Goal: Task Accomplishment & Management: Complete application form

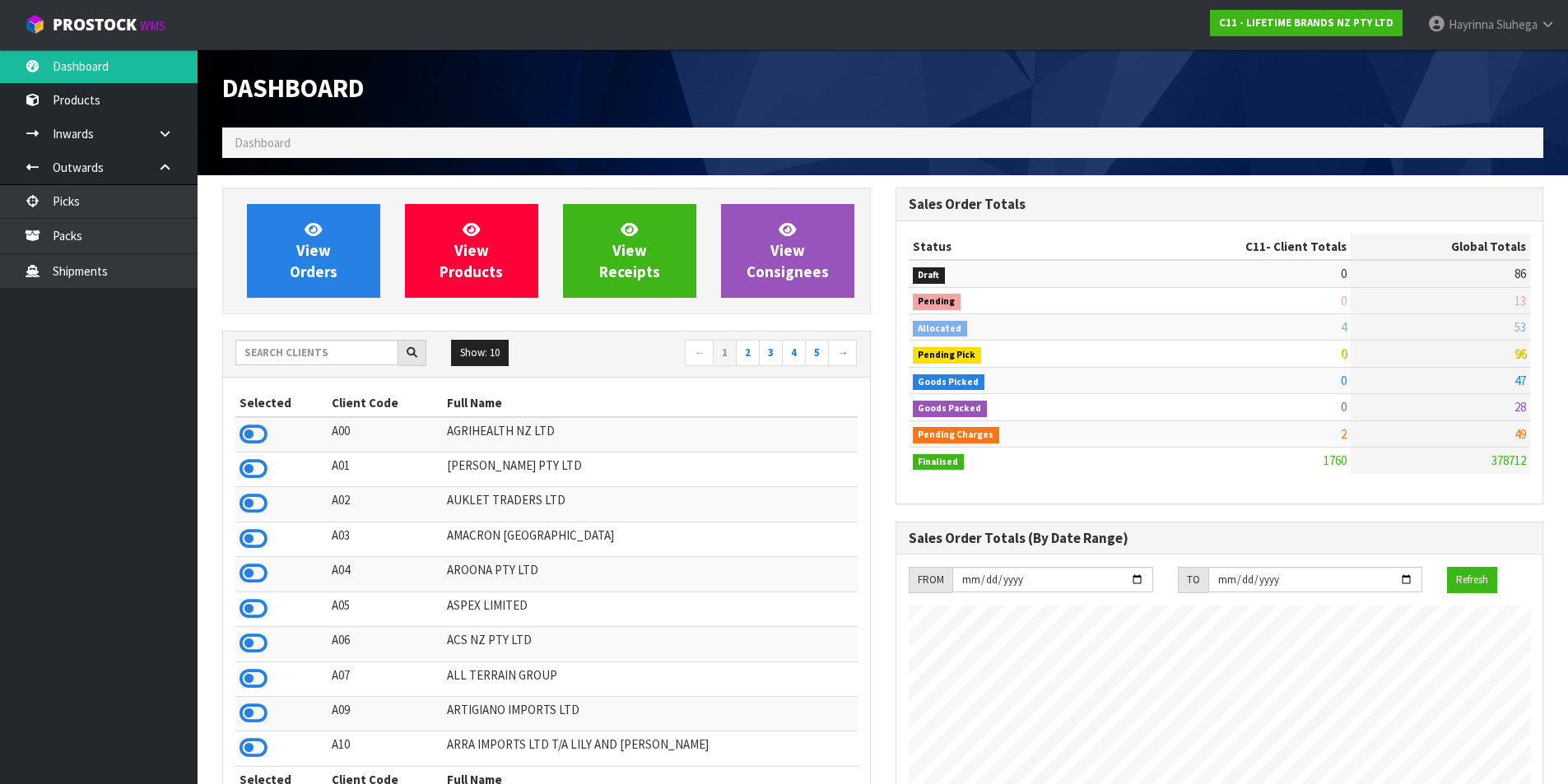
scroll to position [1247, 672]
click at [347, 260] on link "View Orders" at bounding box center [313, 251] width 133 height 94
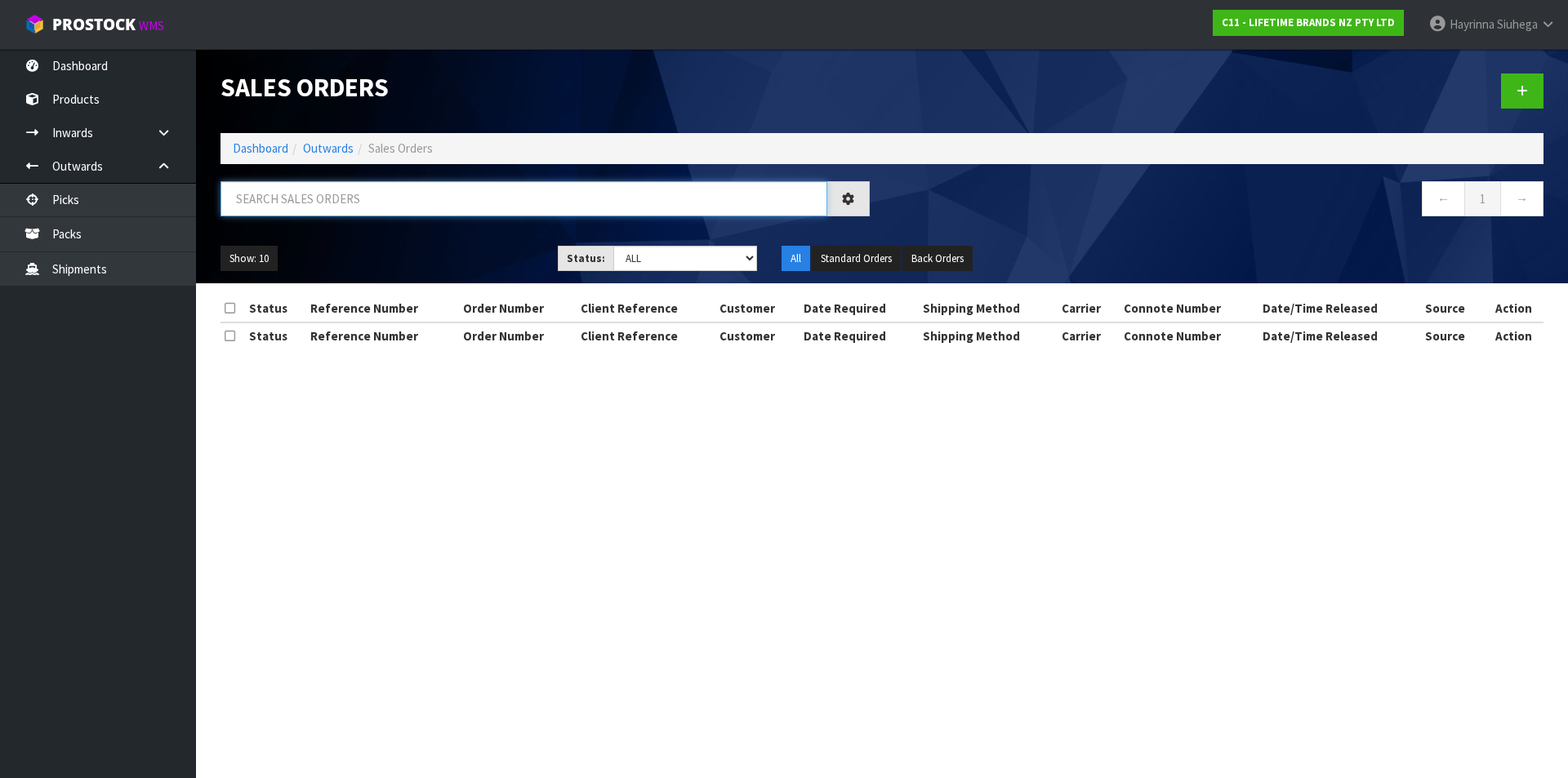
click at [310, 202] on input "text" at bounding box center [524, 199] width 607 height 36
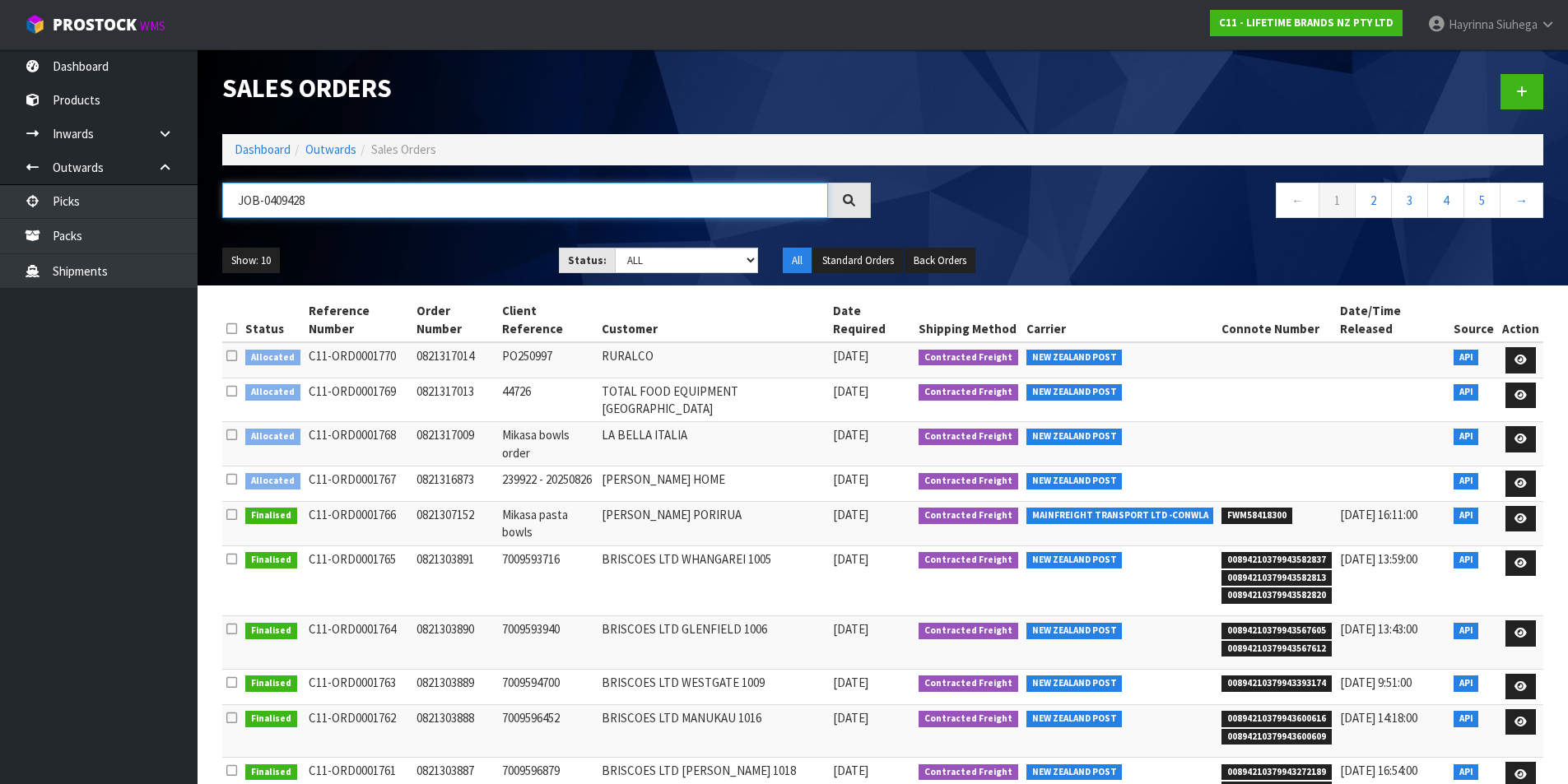
type input "JOB-0409428"
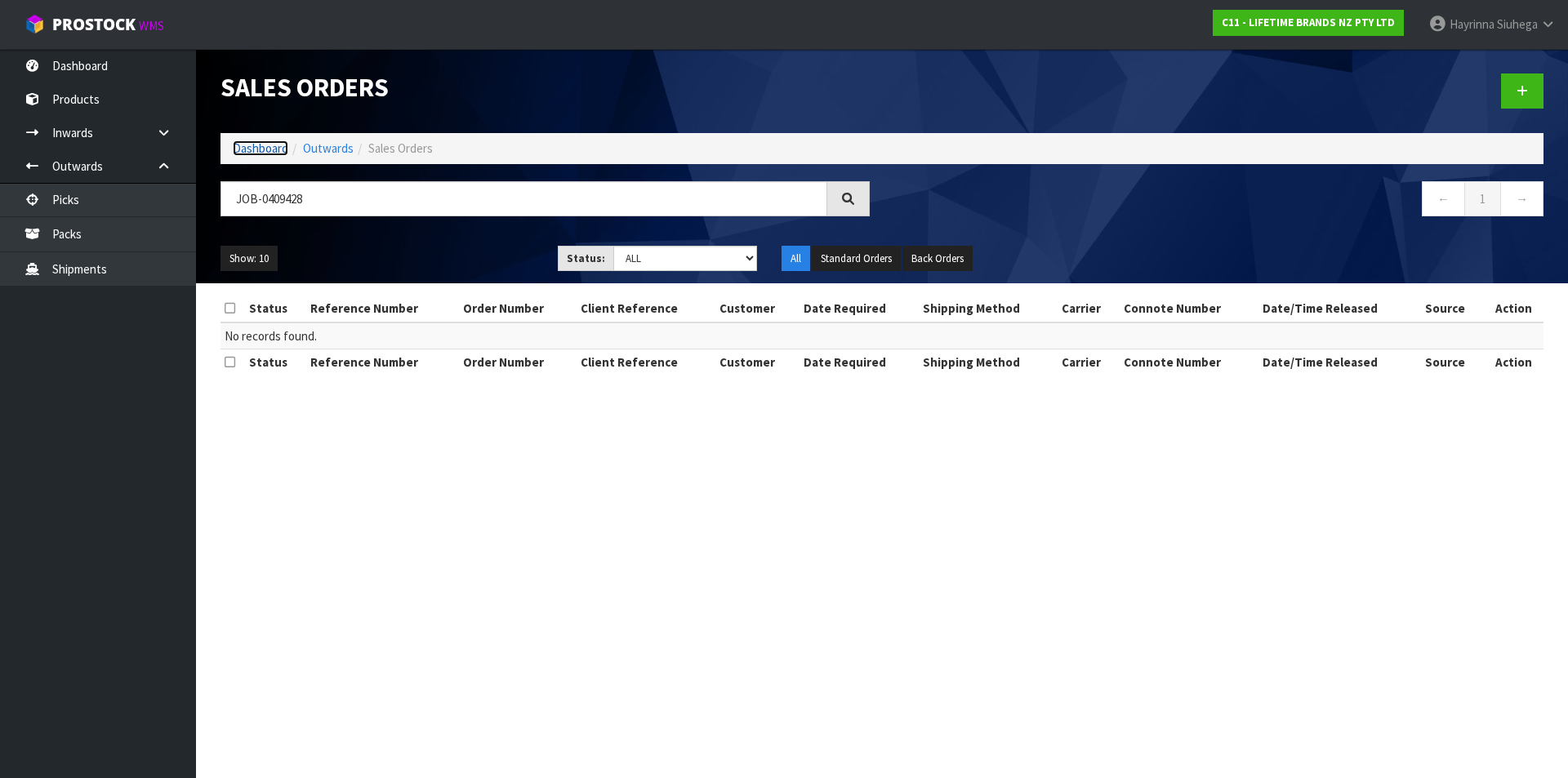
click at [261, 149] on link "Dashboard" at bounding box center [260, 148] width 56 height 15
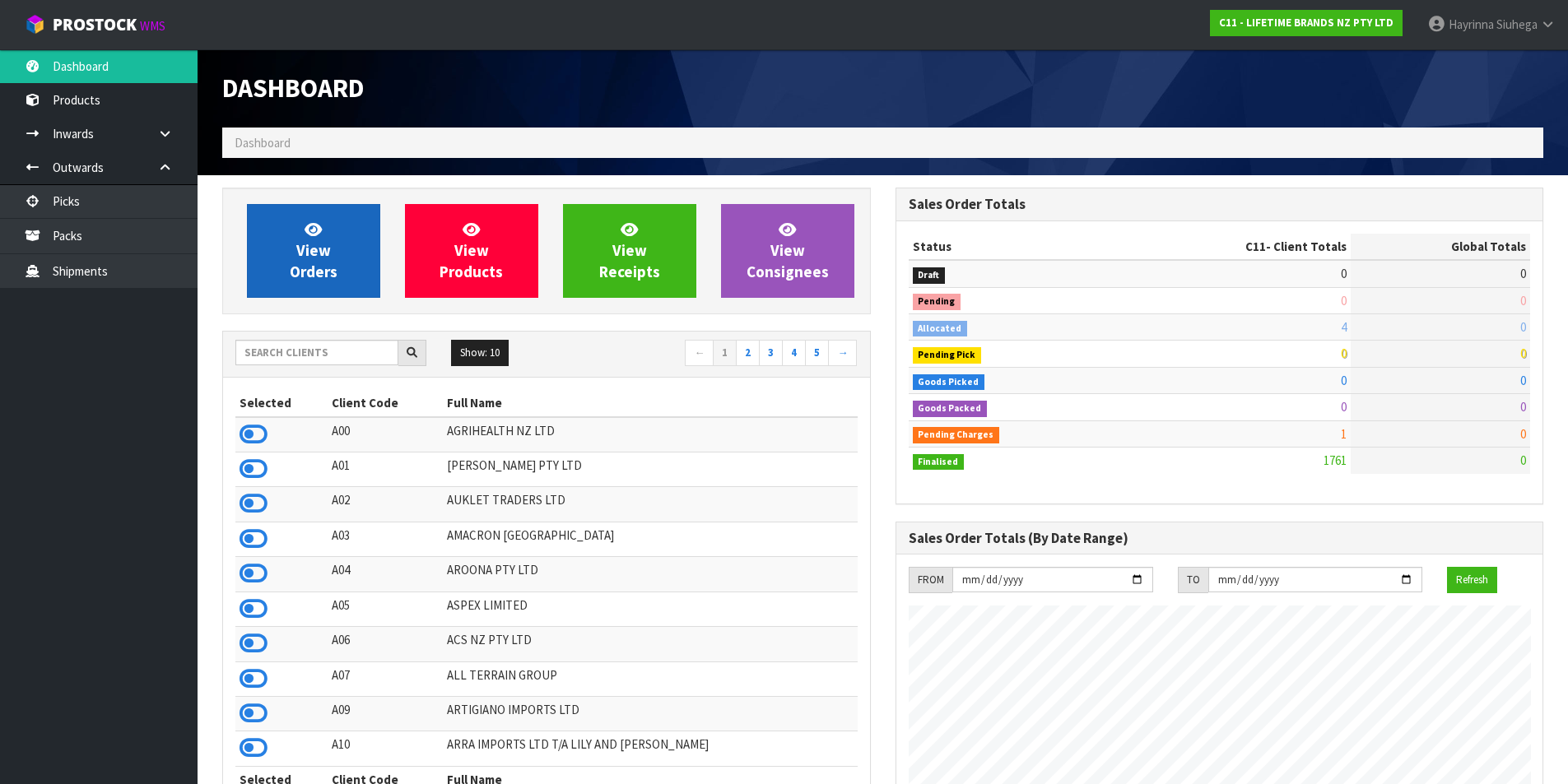
scroll to position [1247, 672]
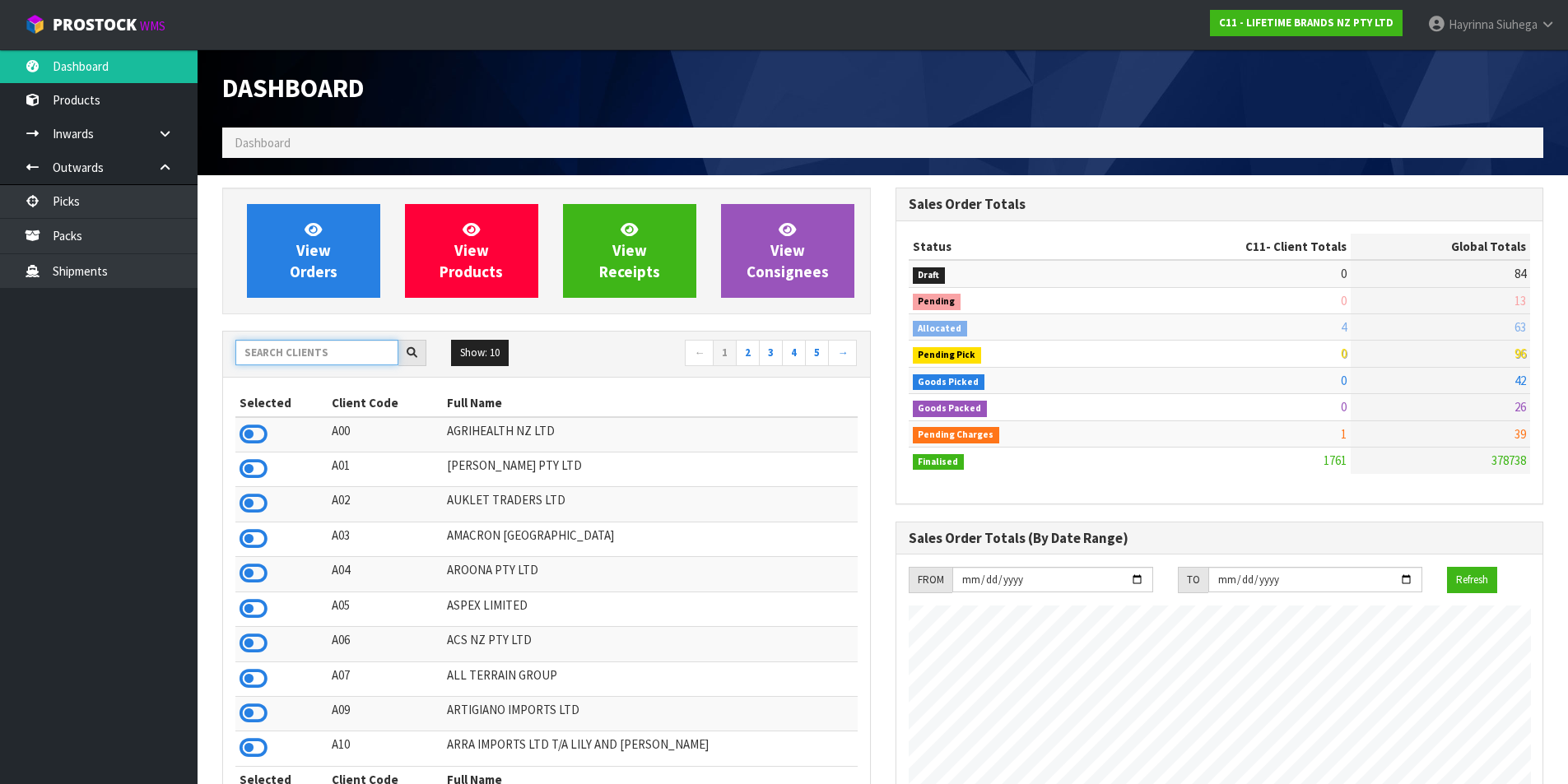
click at [296, 345] on input "text" at bounding box center [316, 353] width 163 height 26
click at [294, 351] on input "text" at bounding box center [316, 353] width 163 height 26
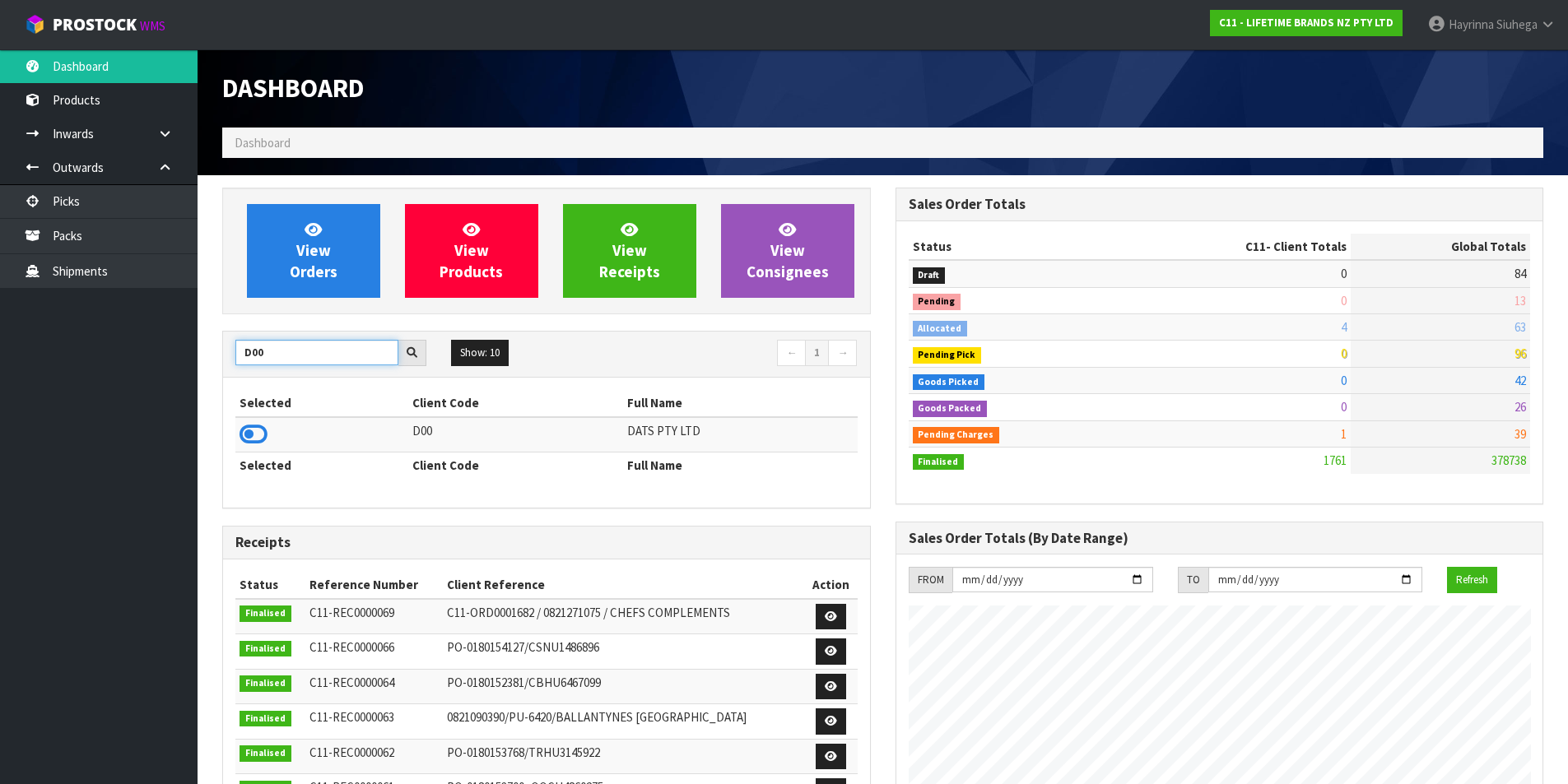
type input "D00"
click at [268, 431] on td at bounding box center [321, 434] width 173 height 36
click at [262, 434] on icon at bounding box center [254, 434] width 28 height 25
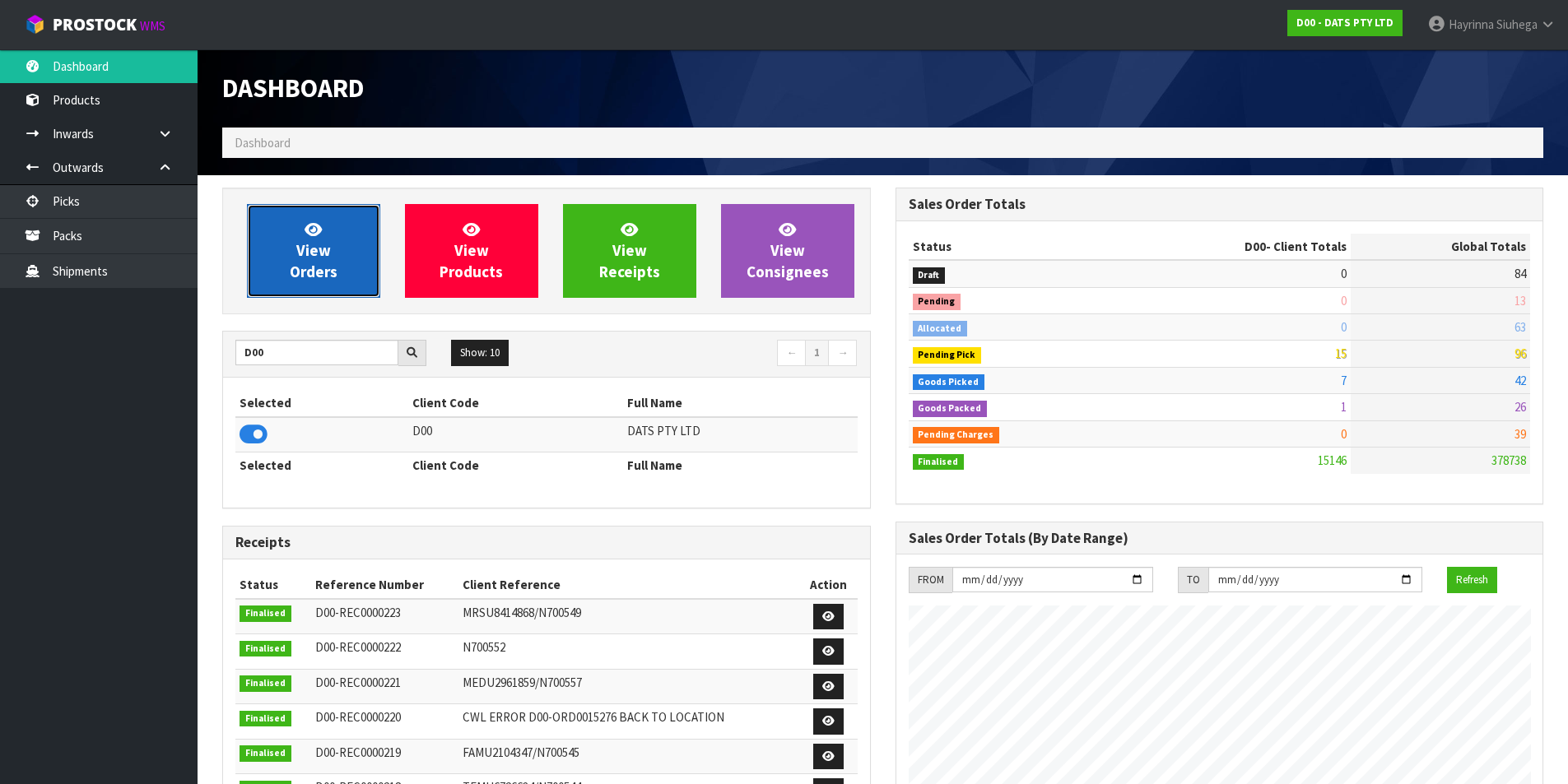
click at [321, 243] on span "View Orders" at bounding box center [313, 250] width 48 height 62
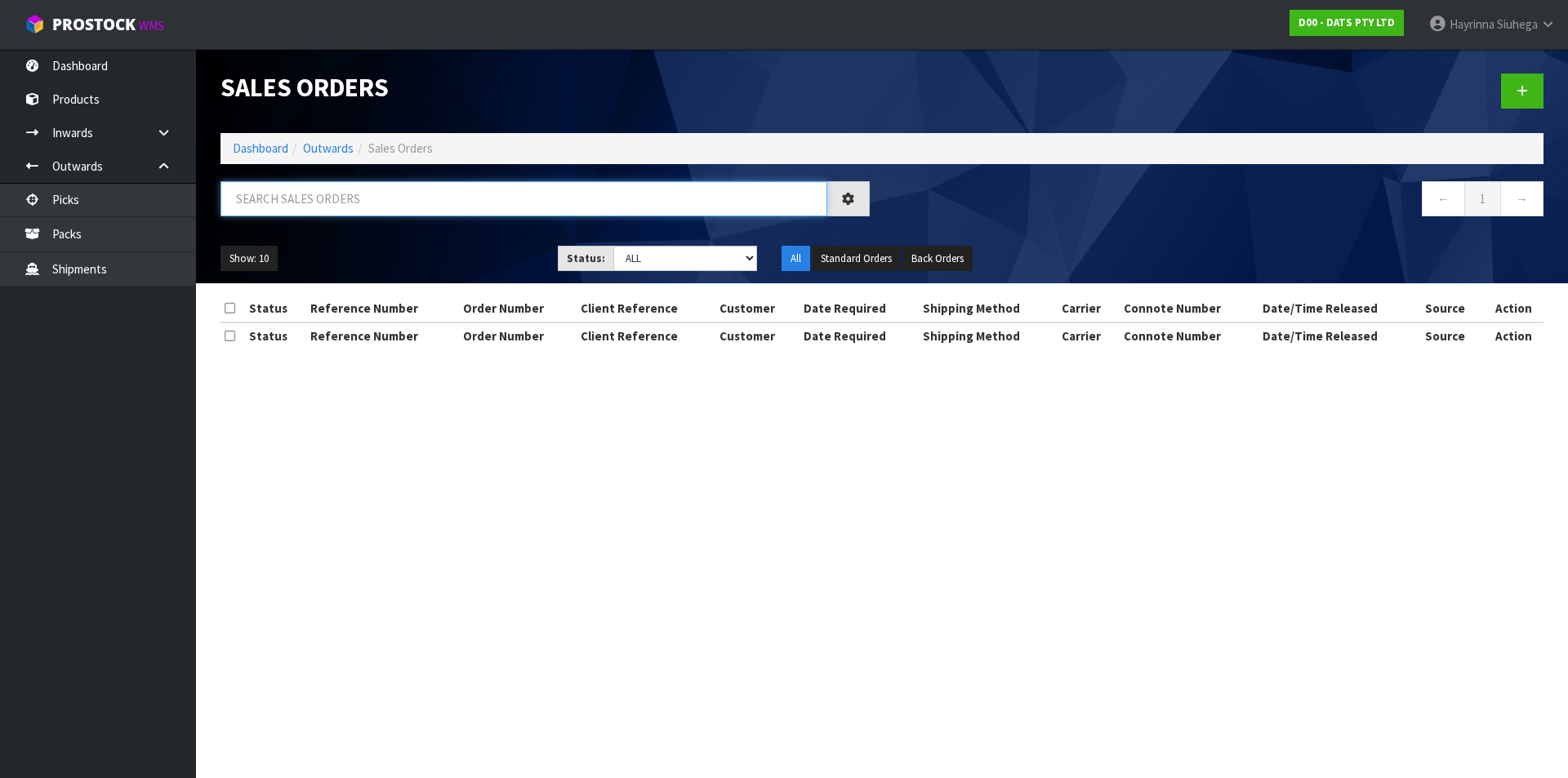
click at [322, 200] on input "text" at bounding box center [524, 199] width 607 height 36
type input "JOB-0409428"
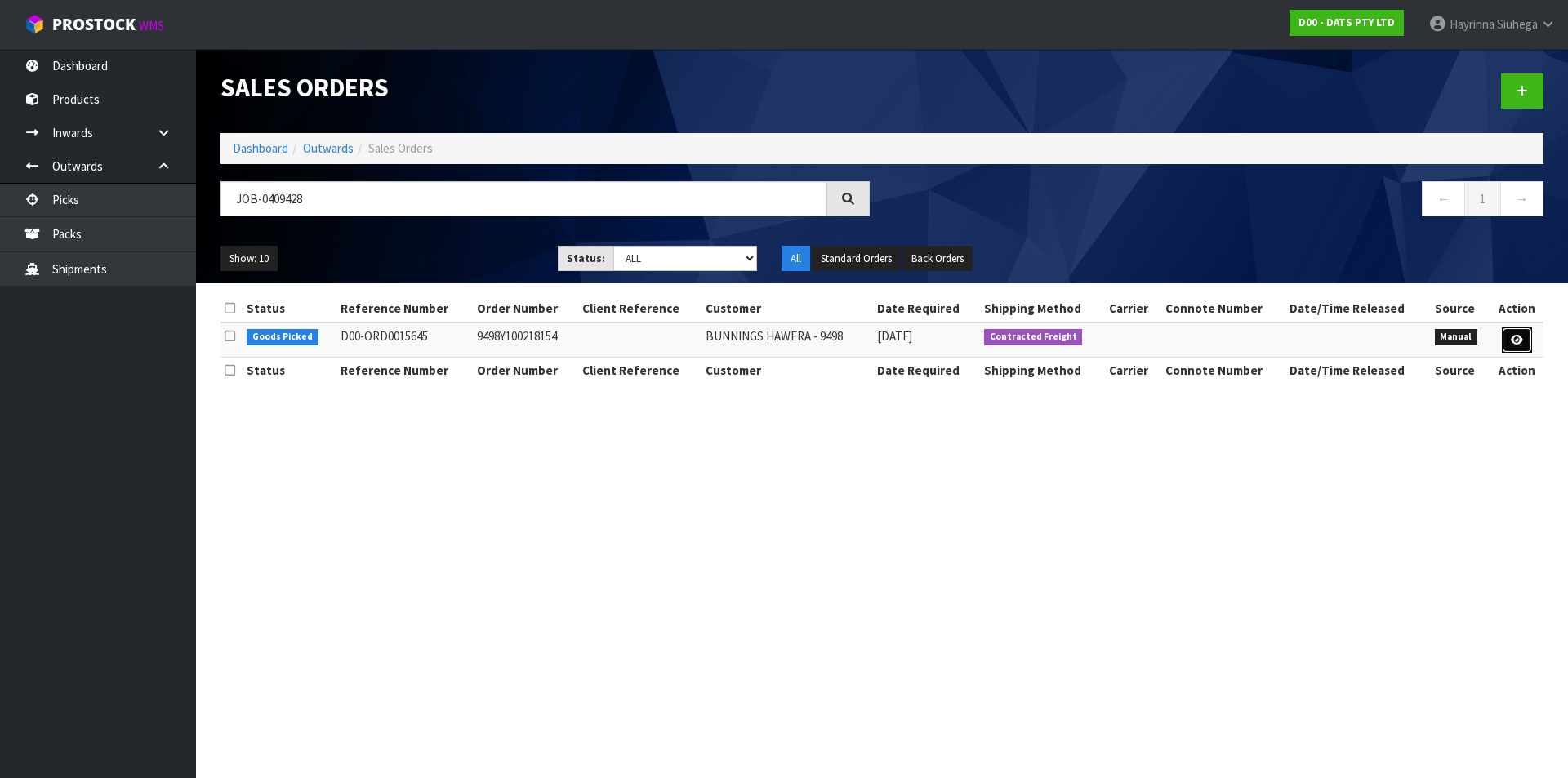
click at [1521, 345] on link at bounding box center [1516, 340] width 30 height 26
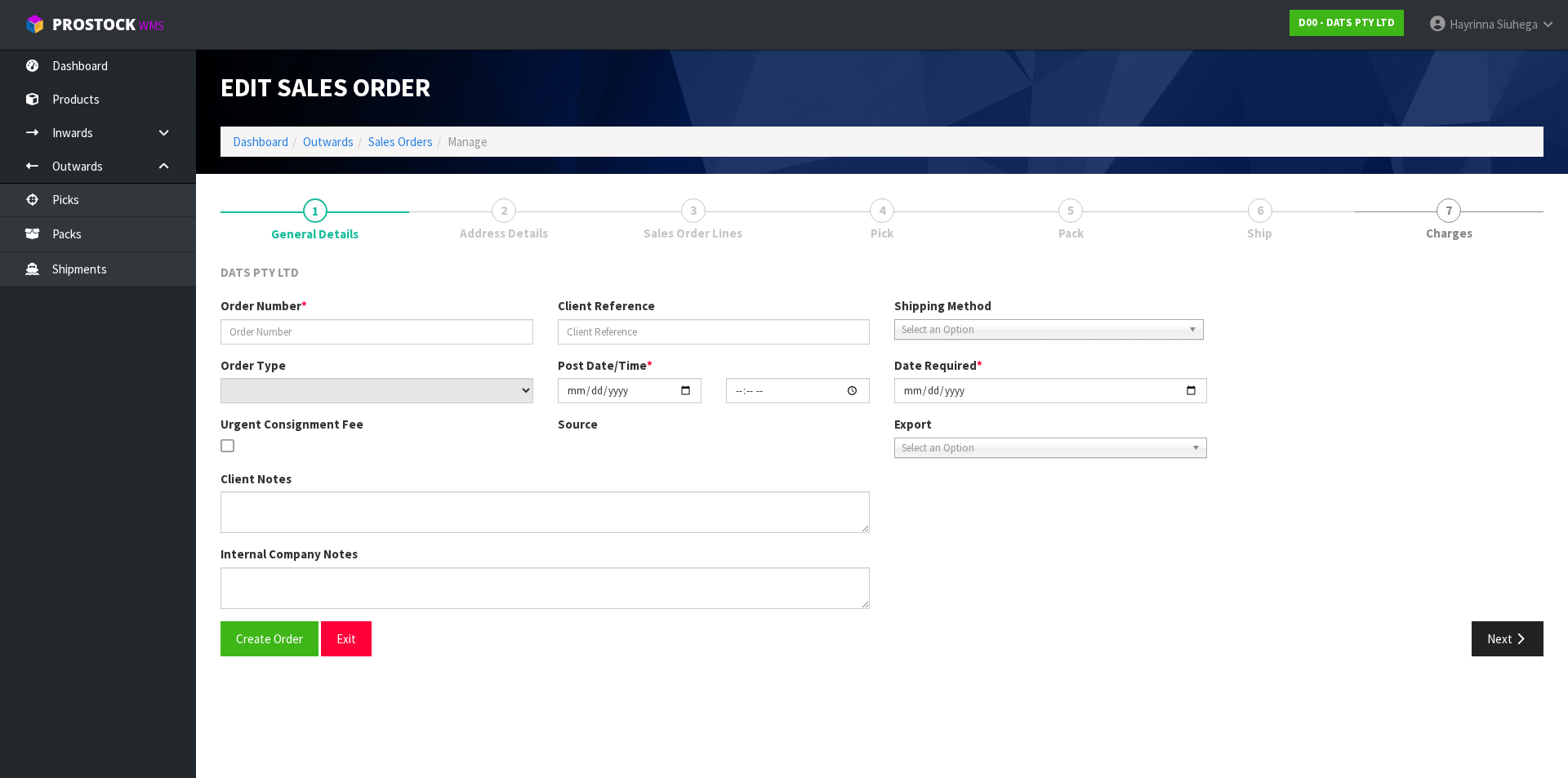
type input "9498Y100218154"
select select "number:0"
type input "[DATE]"
type input "08:49:00.000"
type input "[DATE]"
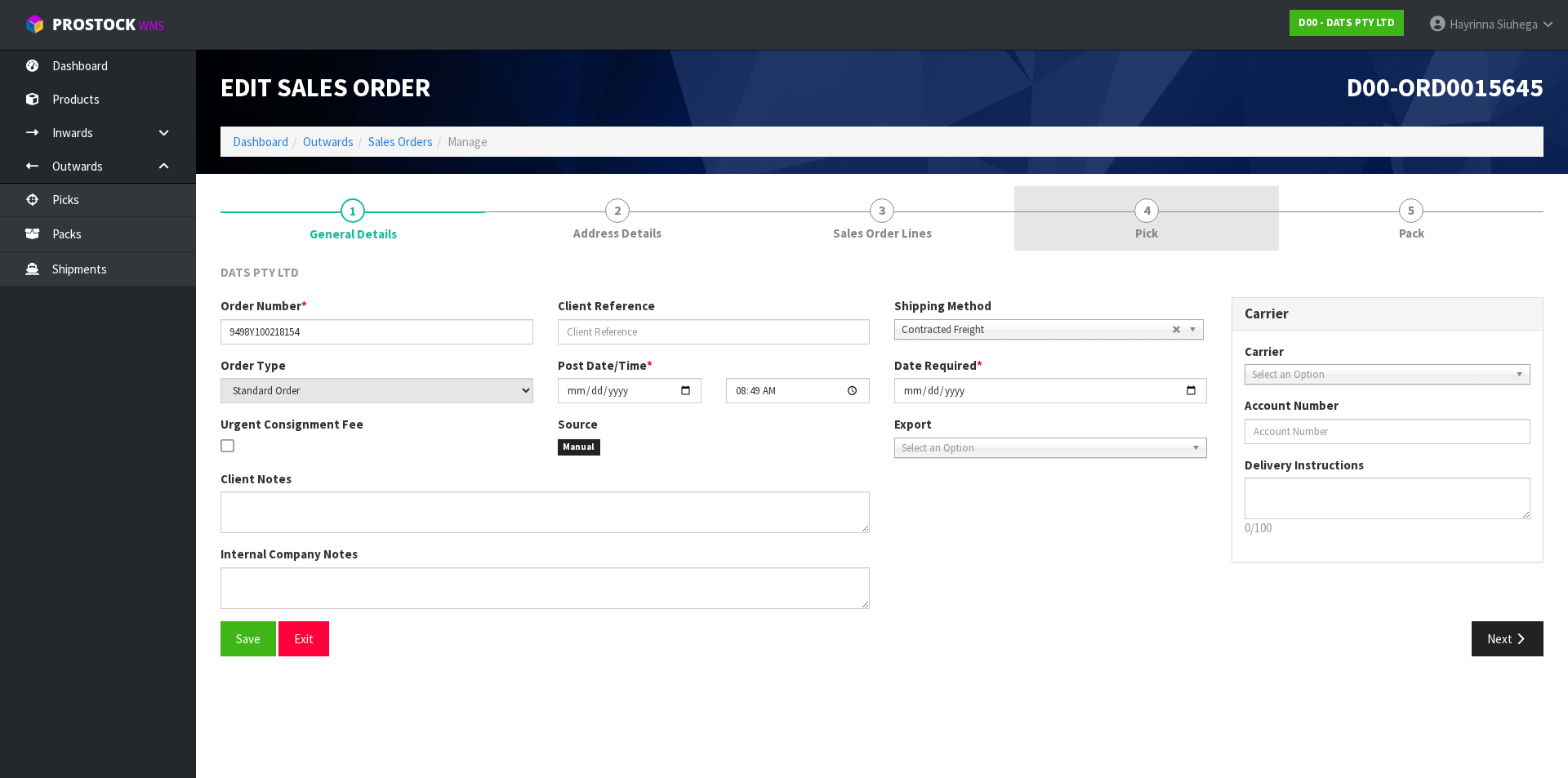
drag, startPoint x: 1254, startPoint y: 212, endPoint x: 1265, endPoint y: 211, distance: 11.0
click at [1253, 212] on link "4 Pick" at bounding box center [1146, 218] width 264 height 65
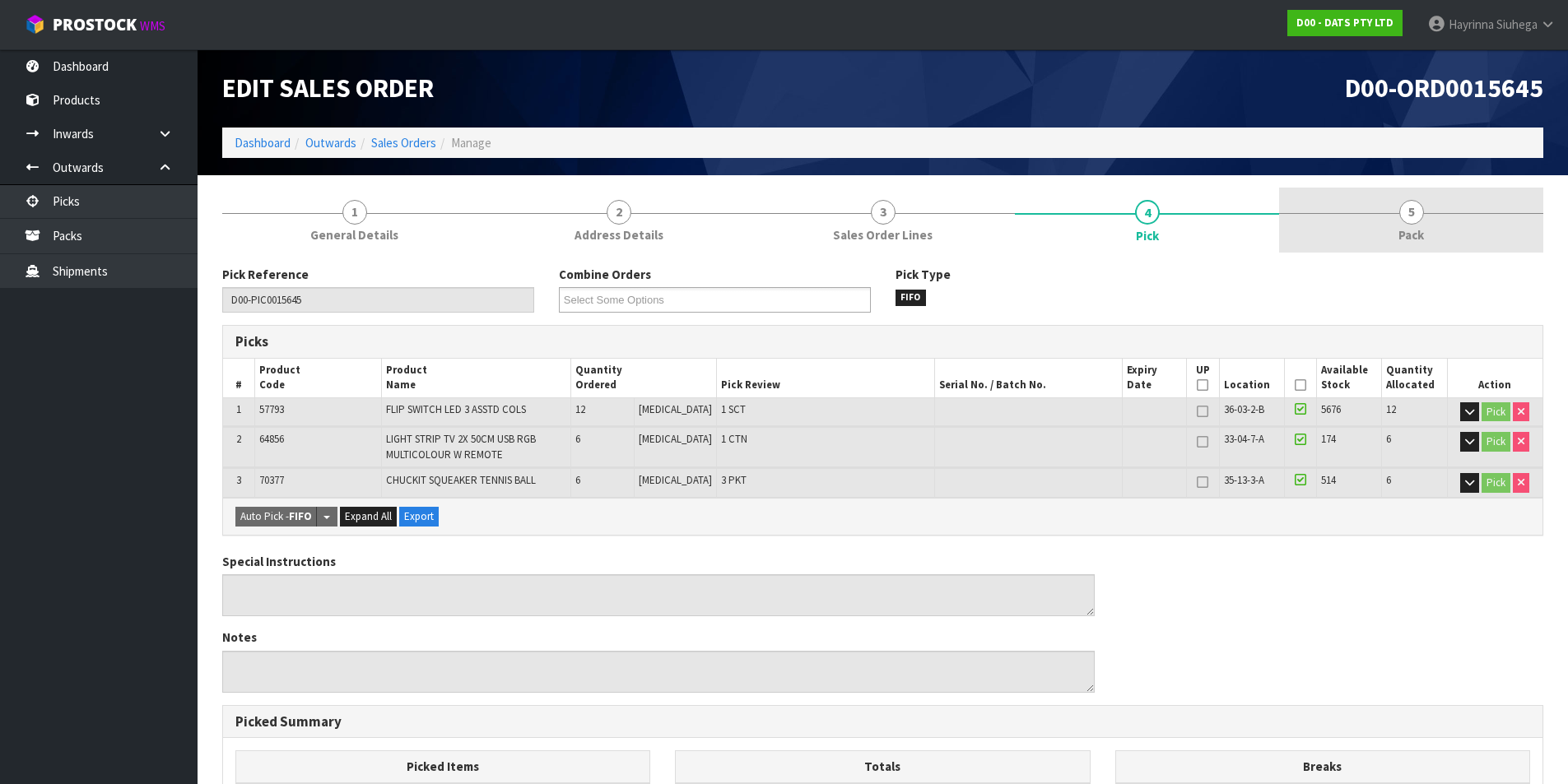
click at [1350, 210] on link "5 Pack" at bounding box center [1412, 219] width 265 height 65
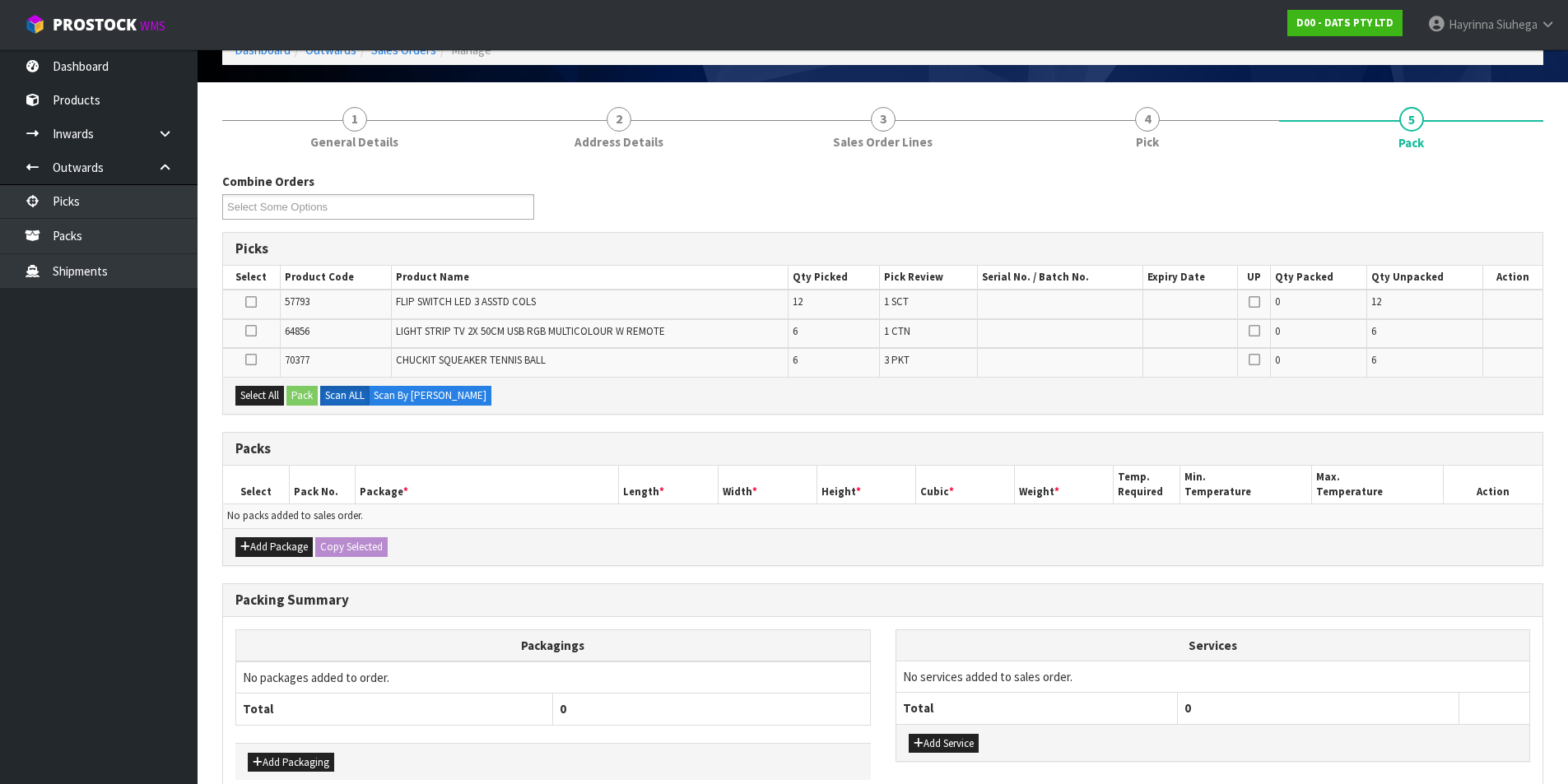
scroll to position [179, 0]
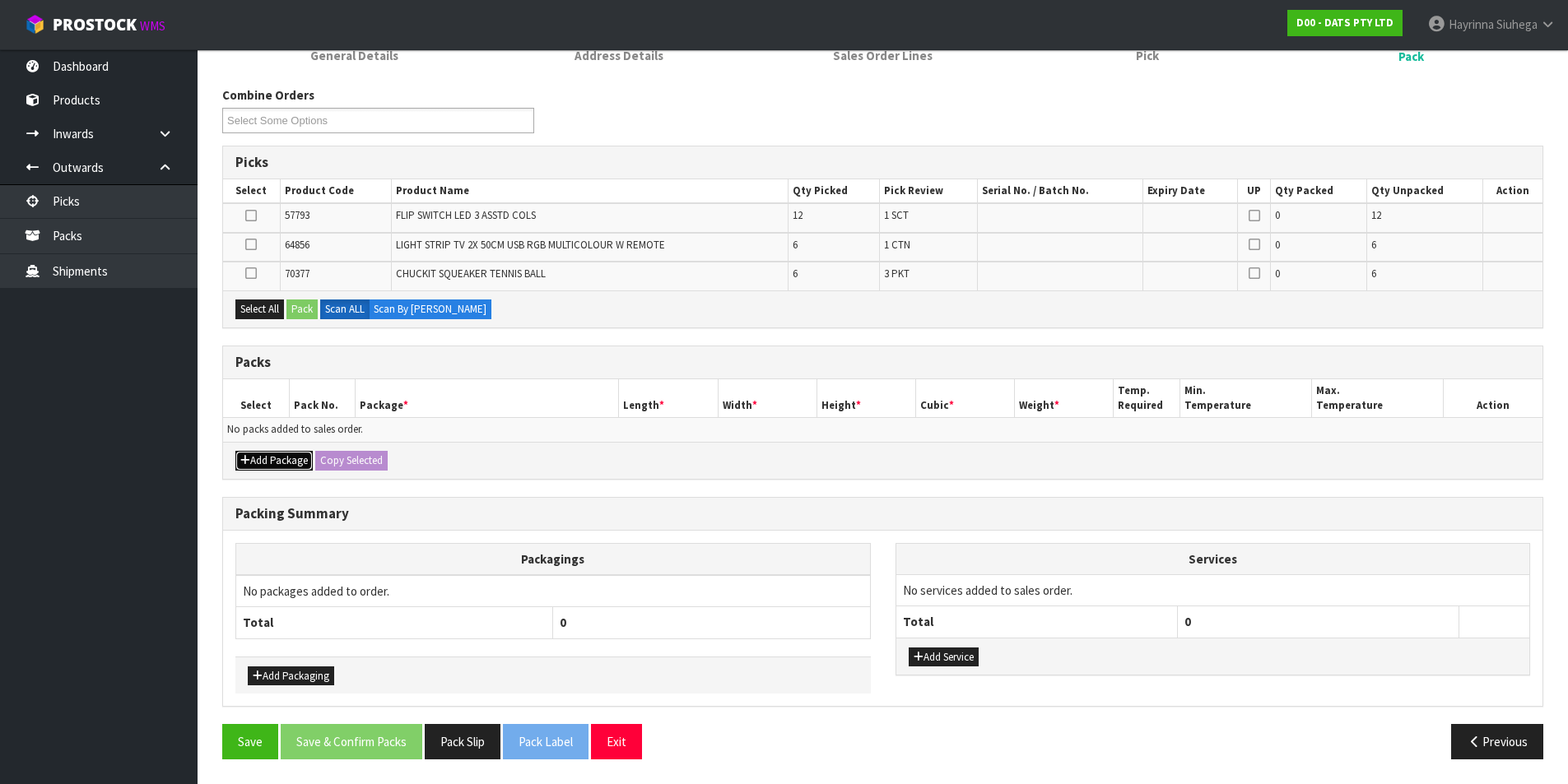
click at [265, 463] on button "Add Package" at bounding box center [274, 461] width 77 height 20
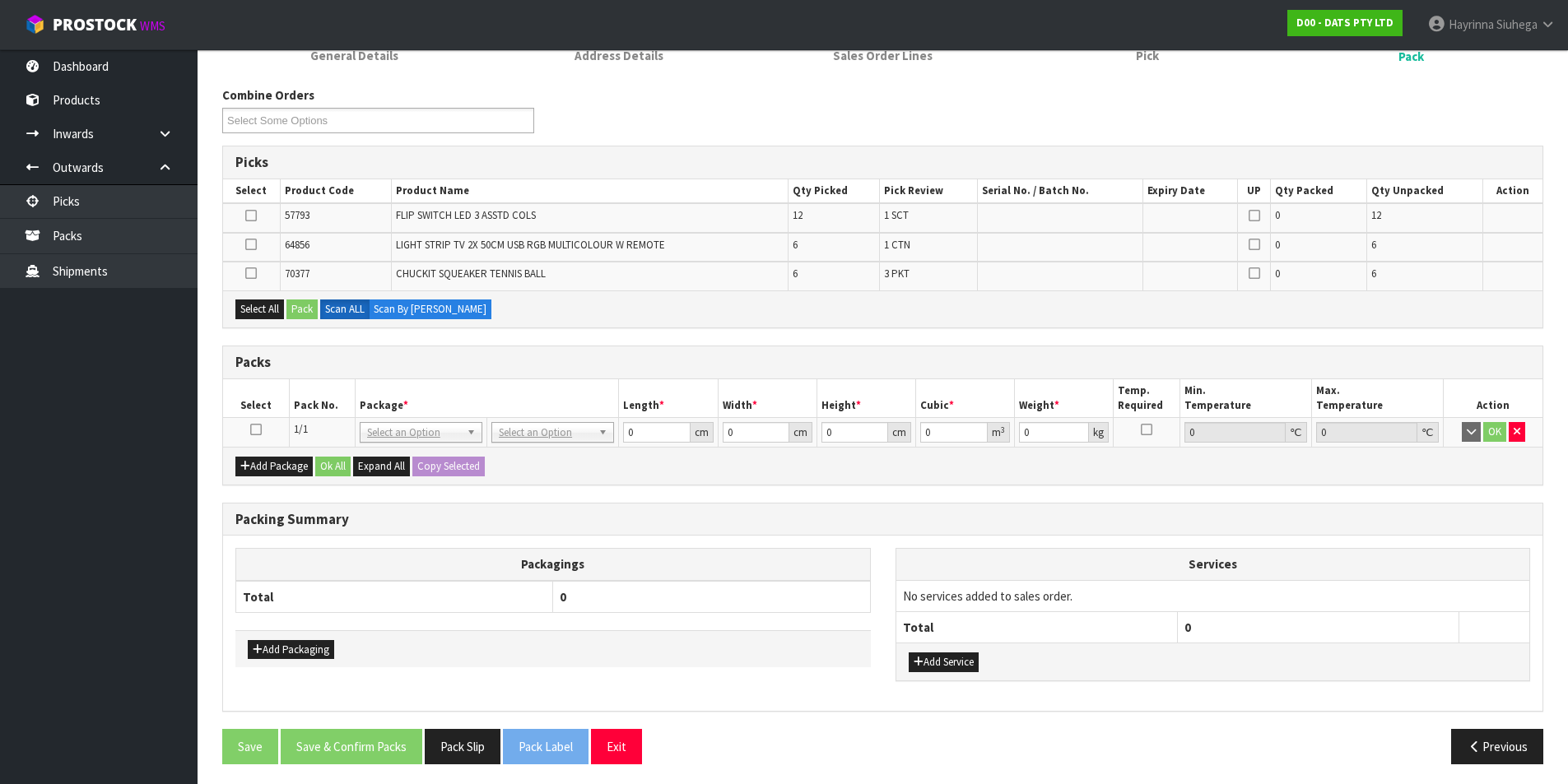
click at [257, 430] on icon at bounding box center [255, 430] width 12 height 1
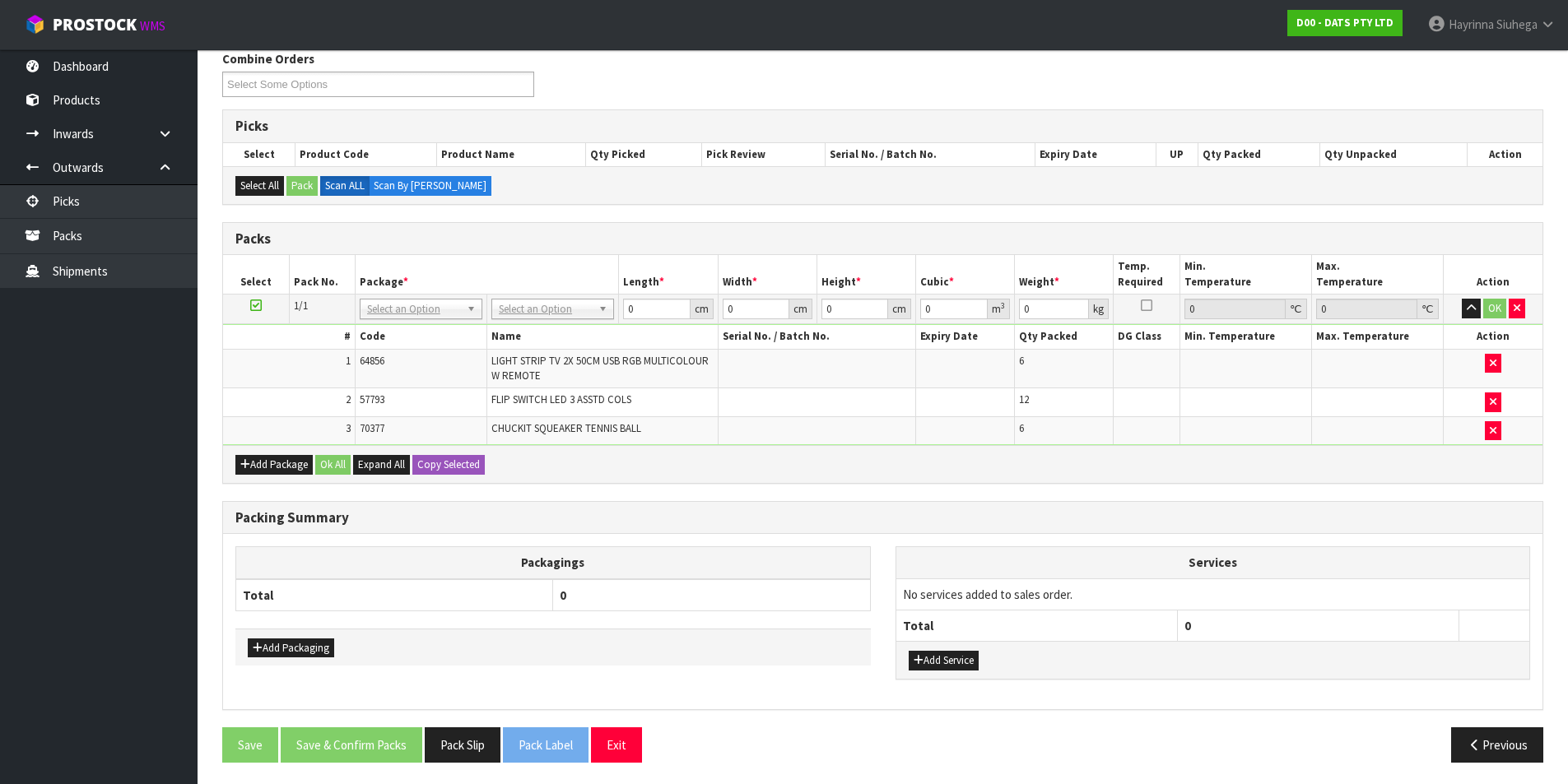
scroll to position [218, 0]
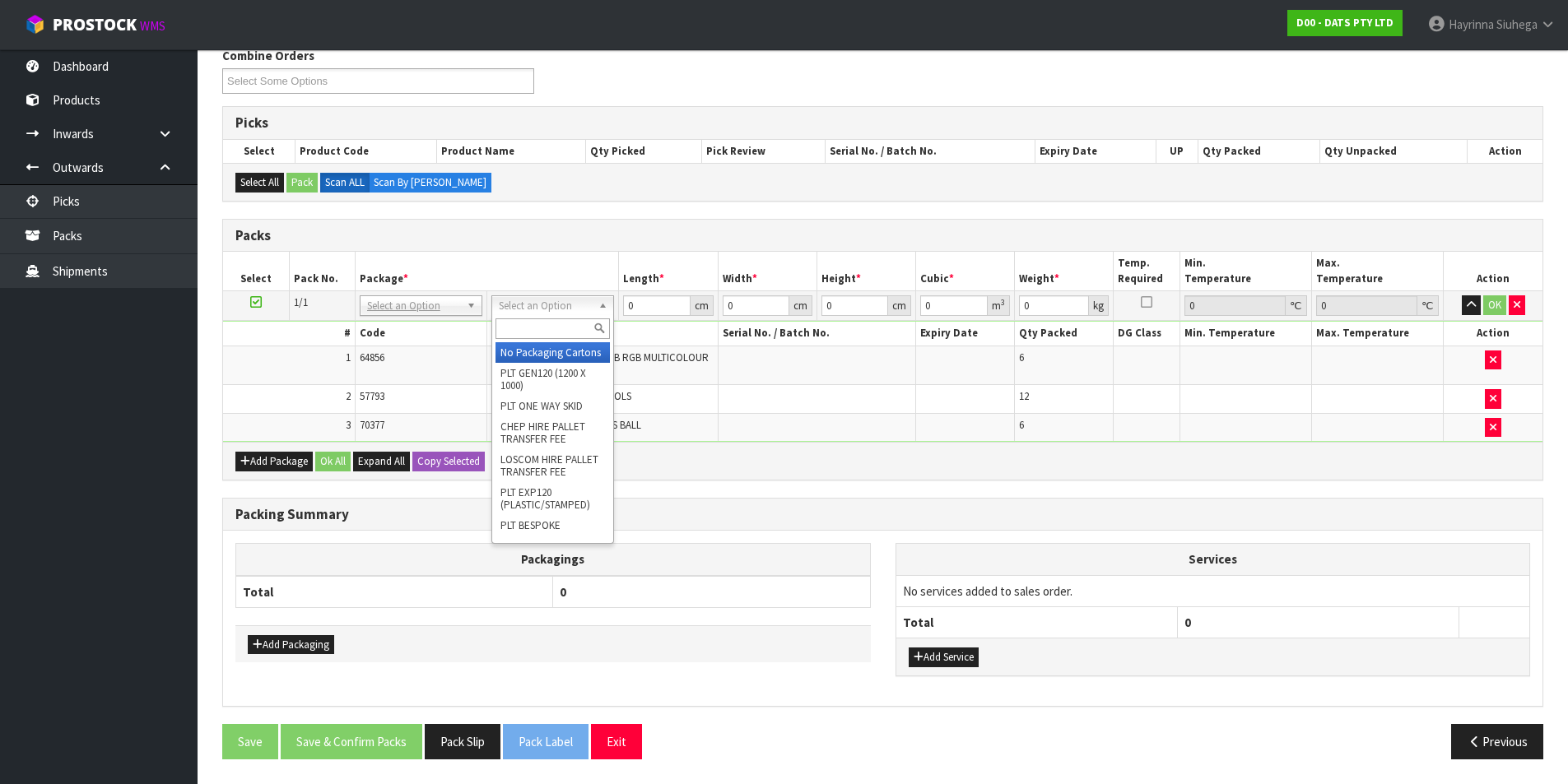
click at [540, 329] on input "text" at bounding box center [552, 329] width 115 height 20
type input "CTN7"
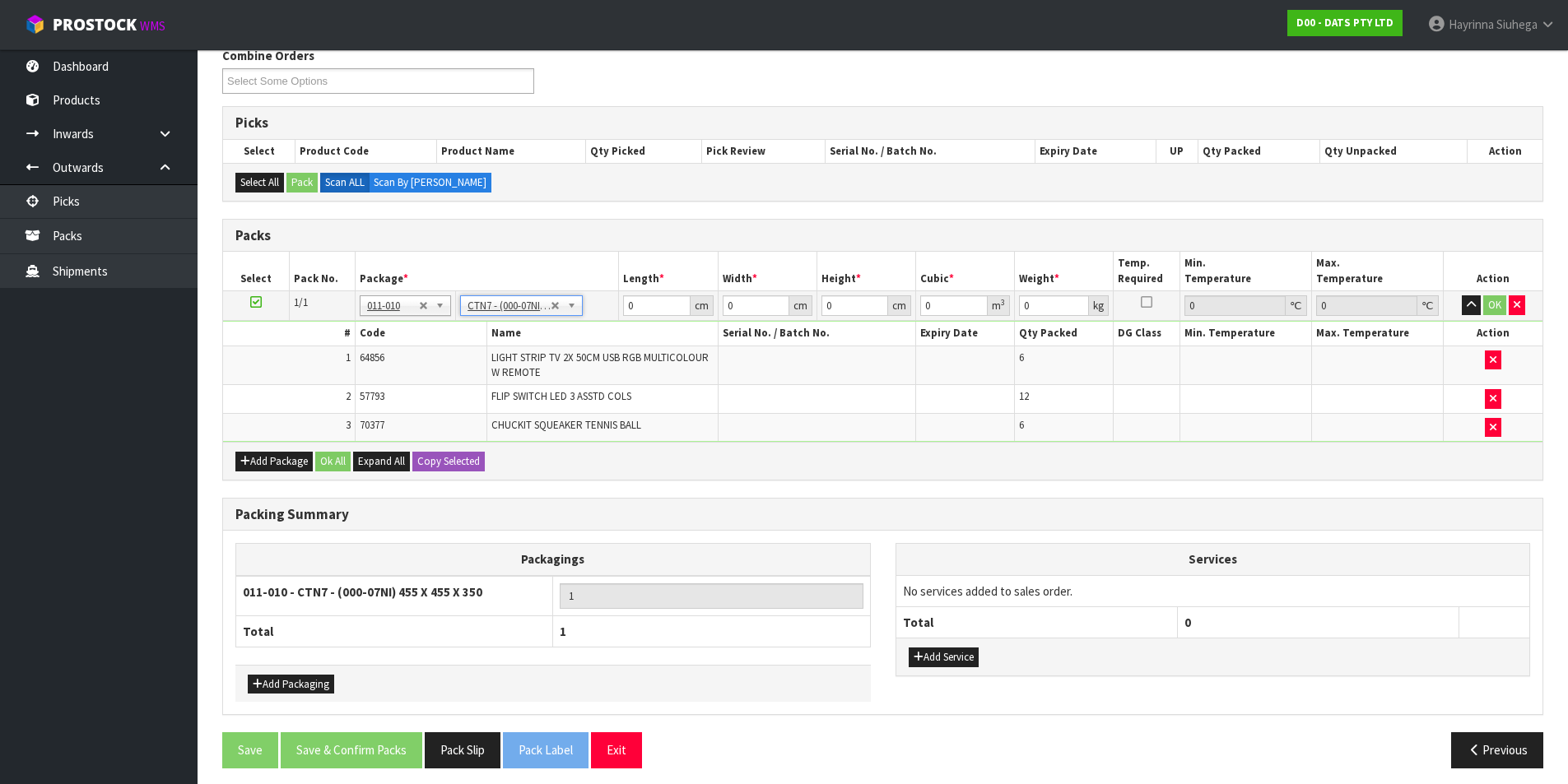
type input "45.5"
type input "35"
type input "0.072459"
type input "4.32"
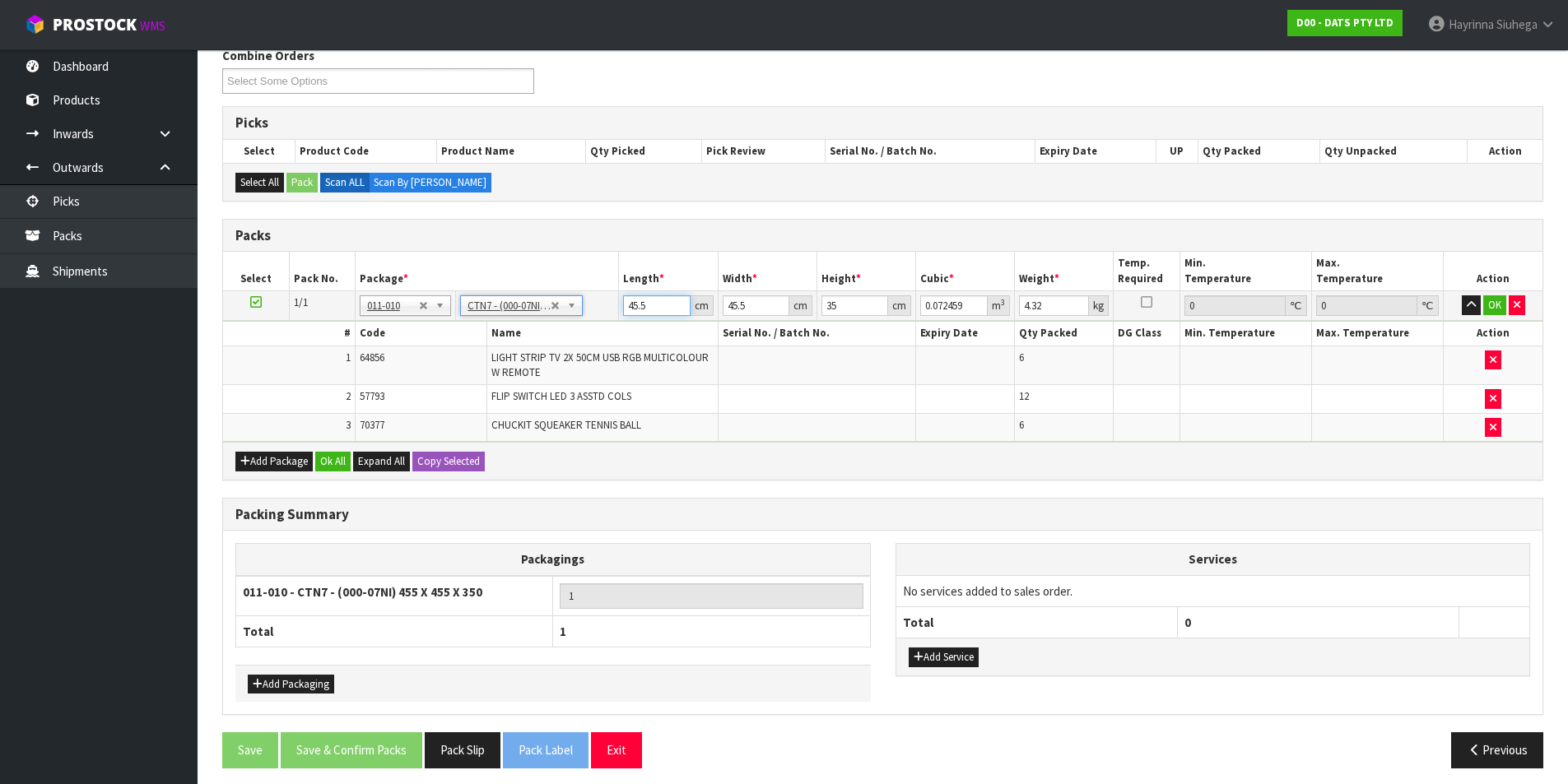
click at [627, 308] on input "45.5" at bounding box center [656, 306] width 67 height 20
drag, startPoint x: 627, startPoint y: 308, endPoint x: 1455, endPoint y: 159, distance: 841.3
click at [628, 305] on input "45.5" at bounding box center [656, 306] width 67 height 20
type input "4"
type input "0.00637"
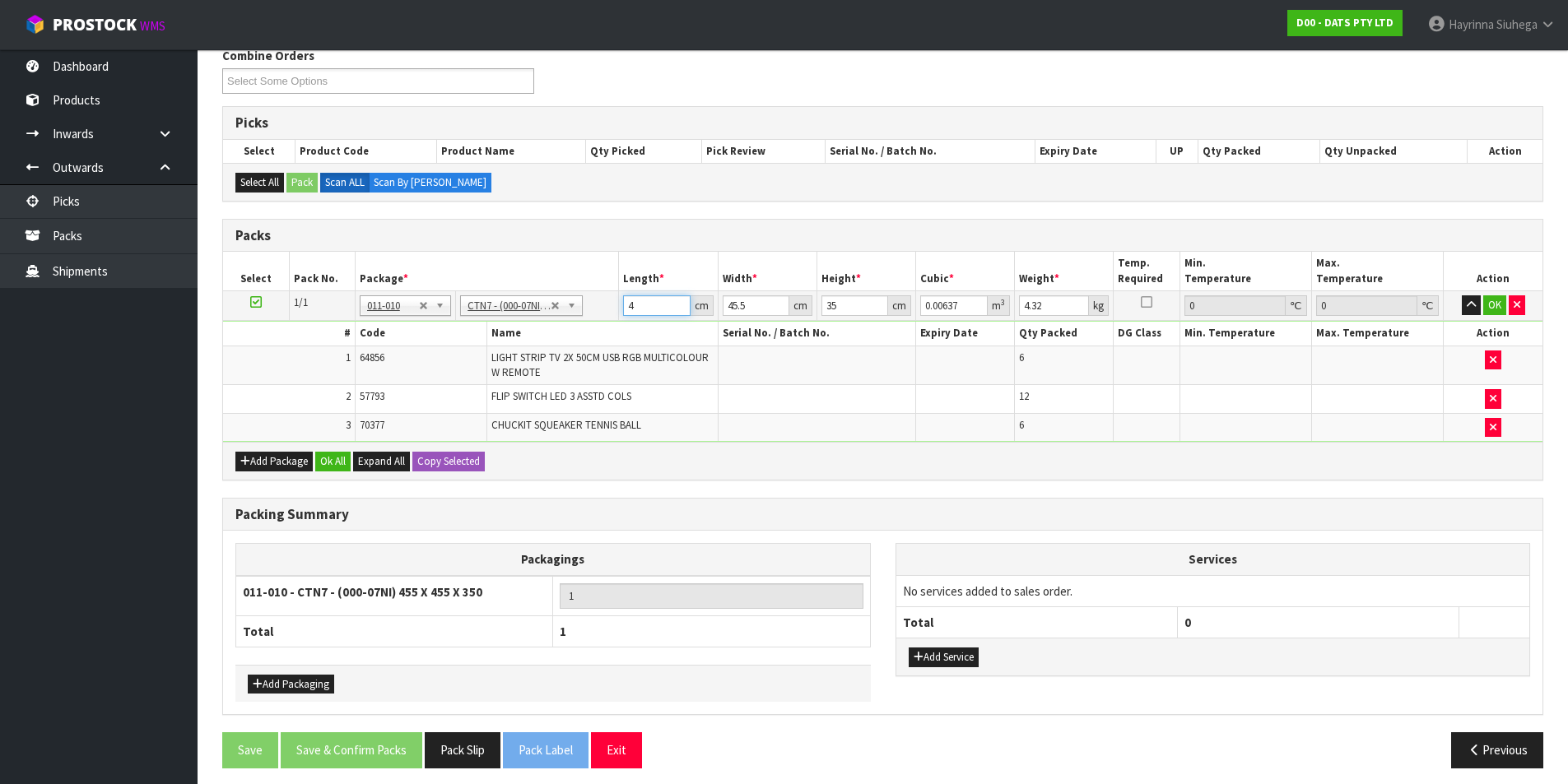
type input "47"
type input "0.074847"
type input "47"
type input "4"
type input "0.00658"
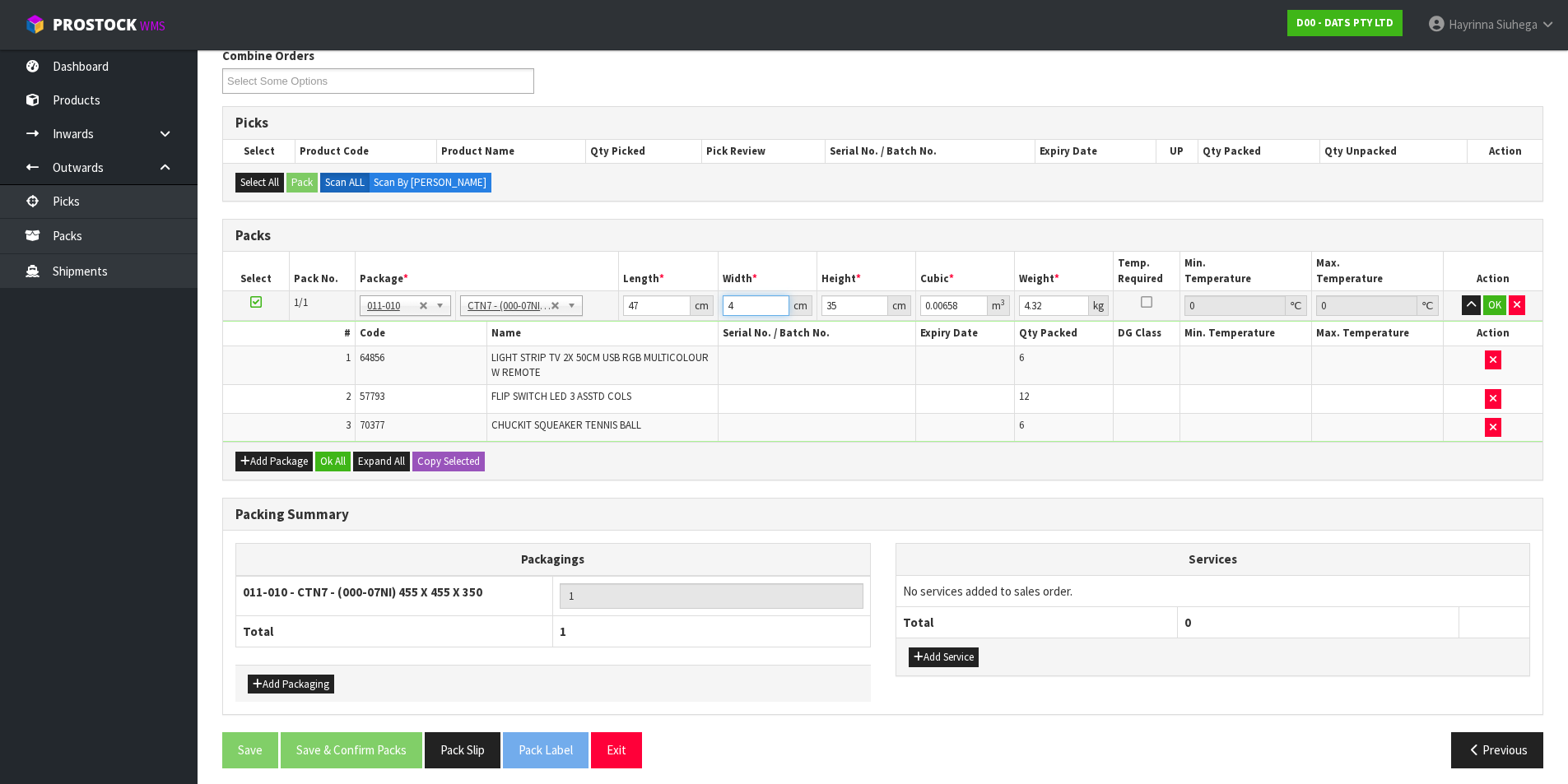
type input "47"
type input "0.077315"
type input "47"
type input "2"
type input "0.004418"
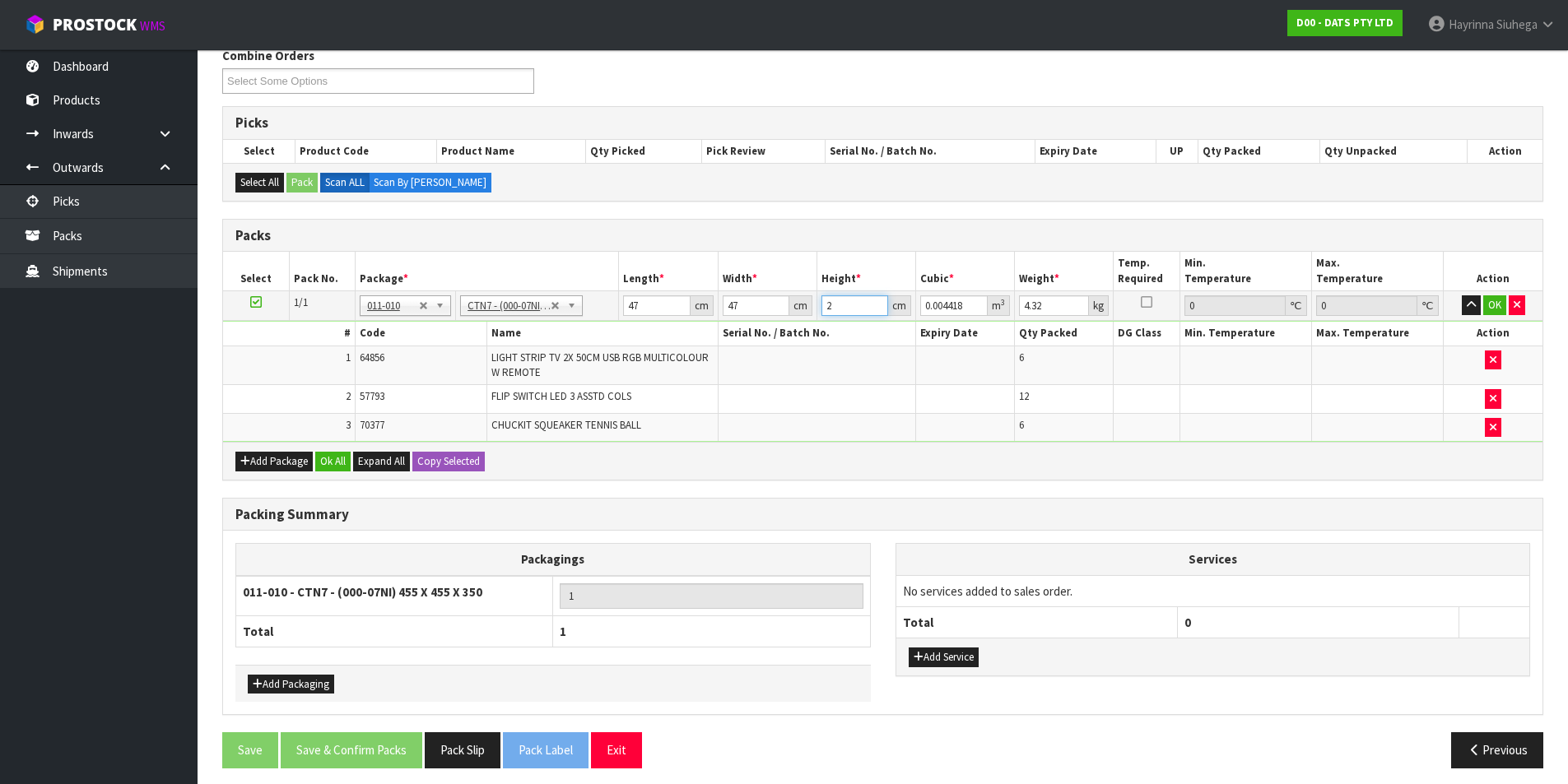
type input "24"
type input "0.053016"
type input "24"
type input "5"
click button "OK" at bounding box center [1495, 306] width 23 height 20
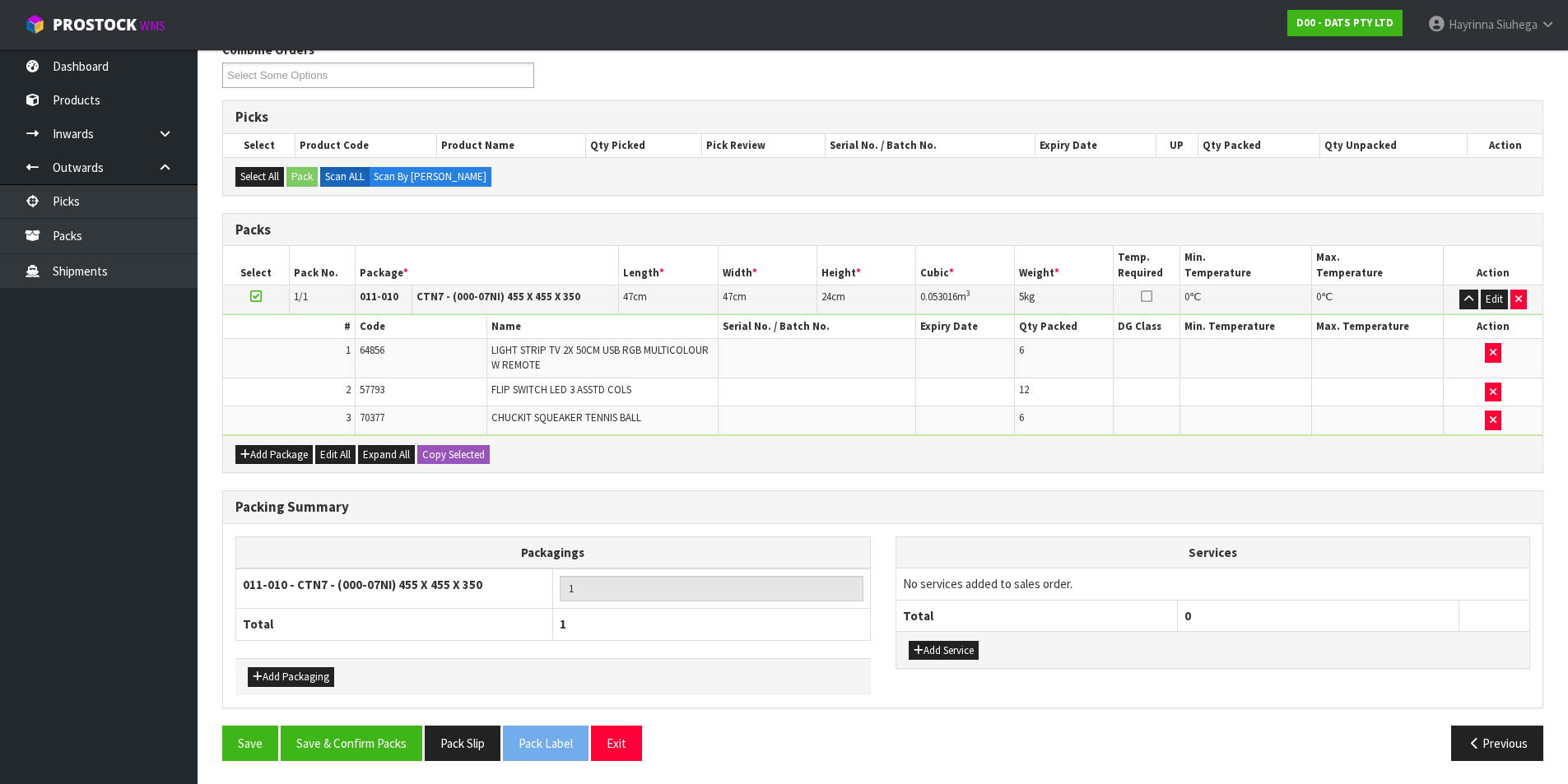
scroll to position [226, 0]
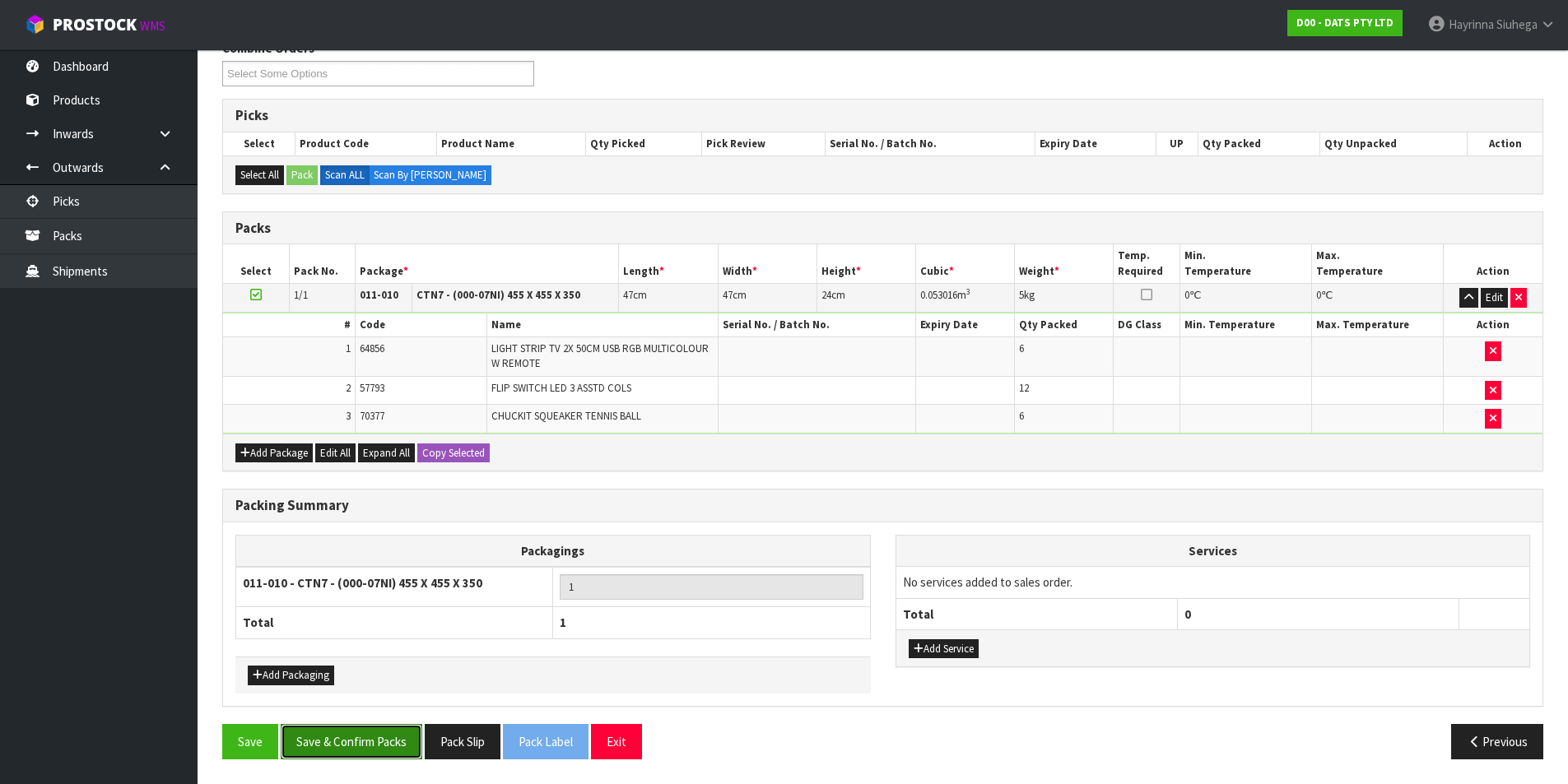
click at [356, 747] on button "Save & Confirm Packs" at bounding box center [352, 742] width 141 height 36
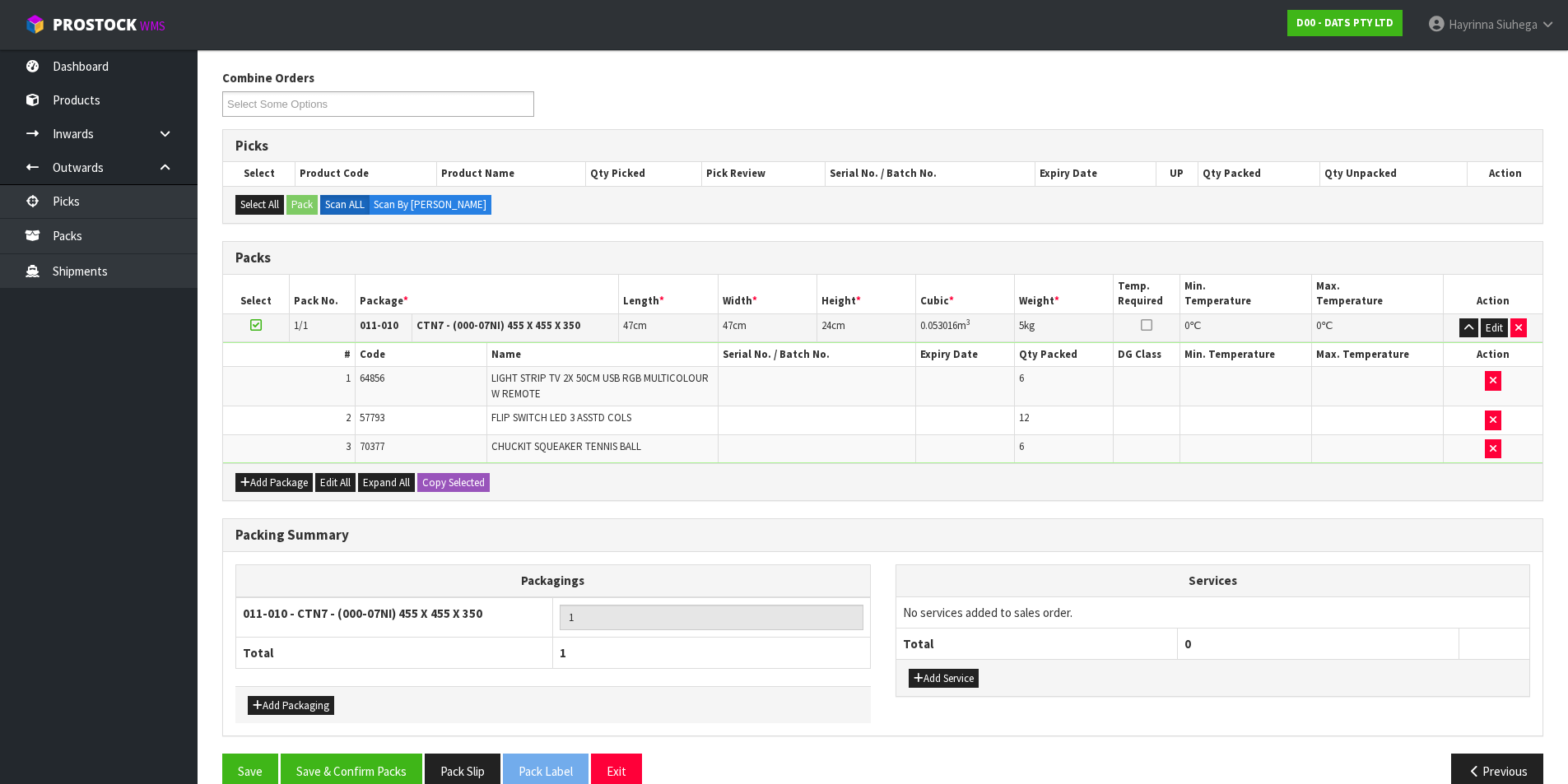
scroll to position [128, 0]
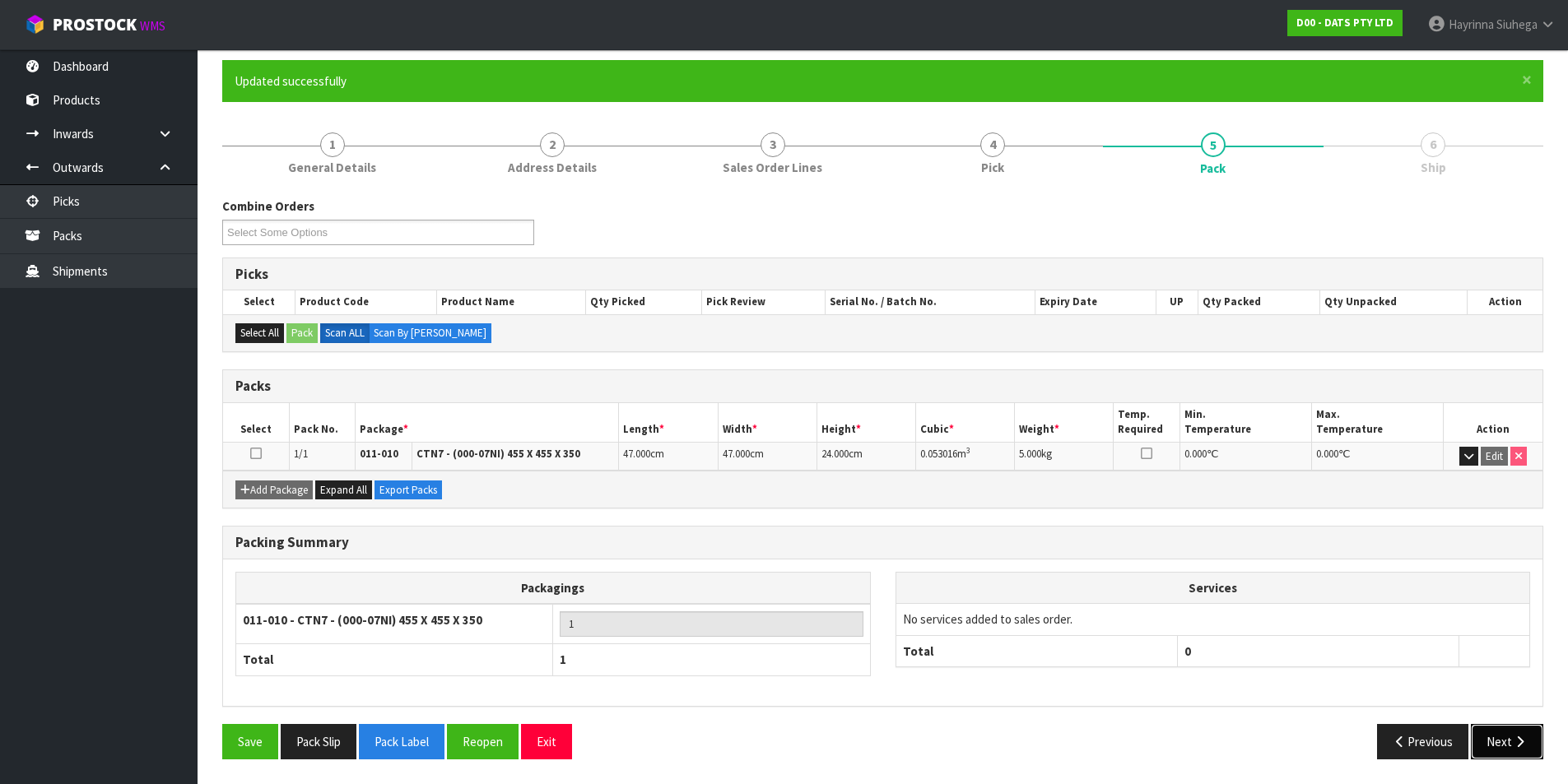
click at [1521, 739] on icon "button" at bounding box center [1519, 741] width 16 height 12
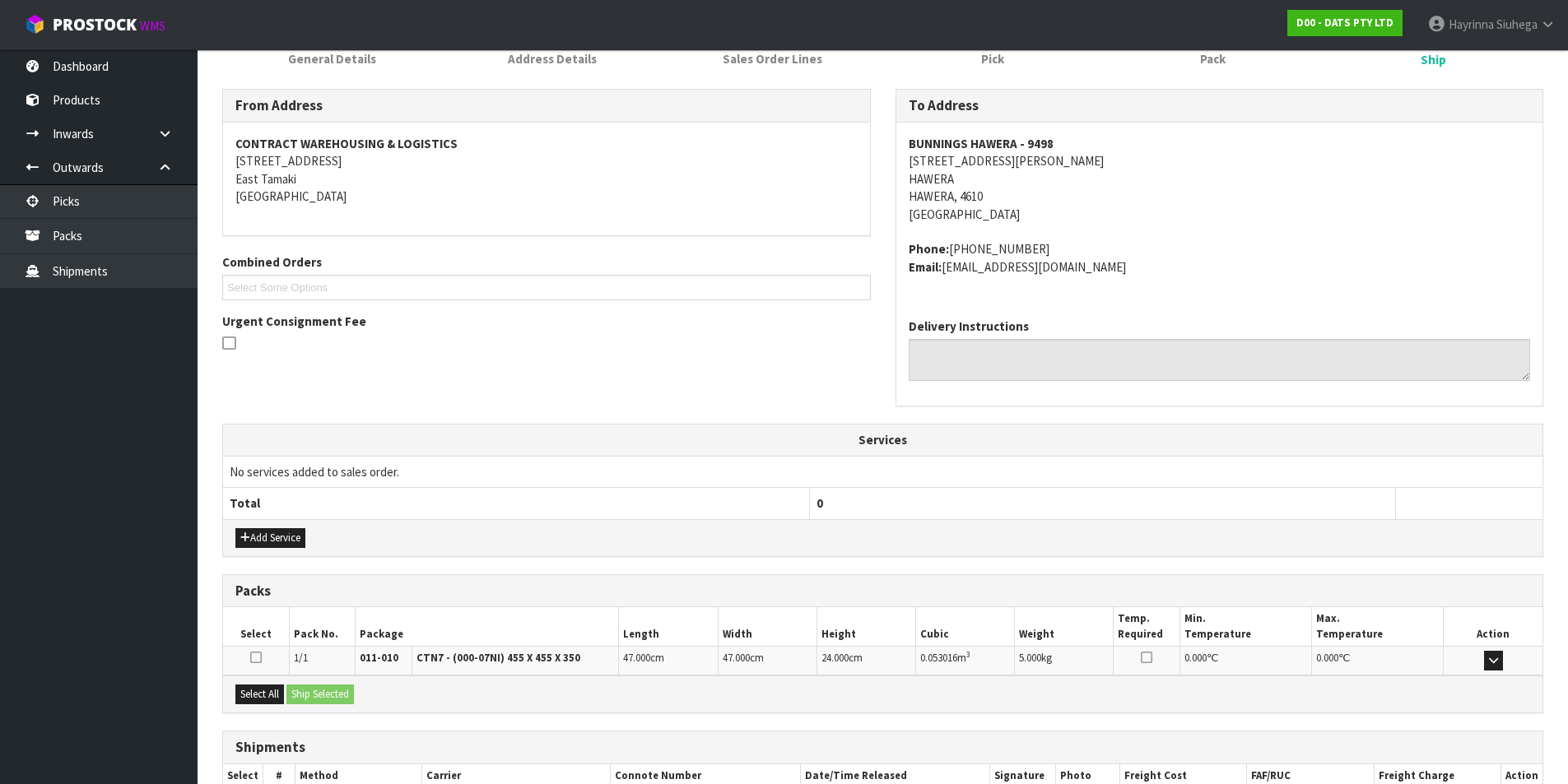
scroll to position [342, 0]
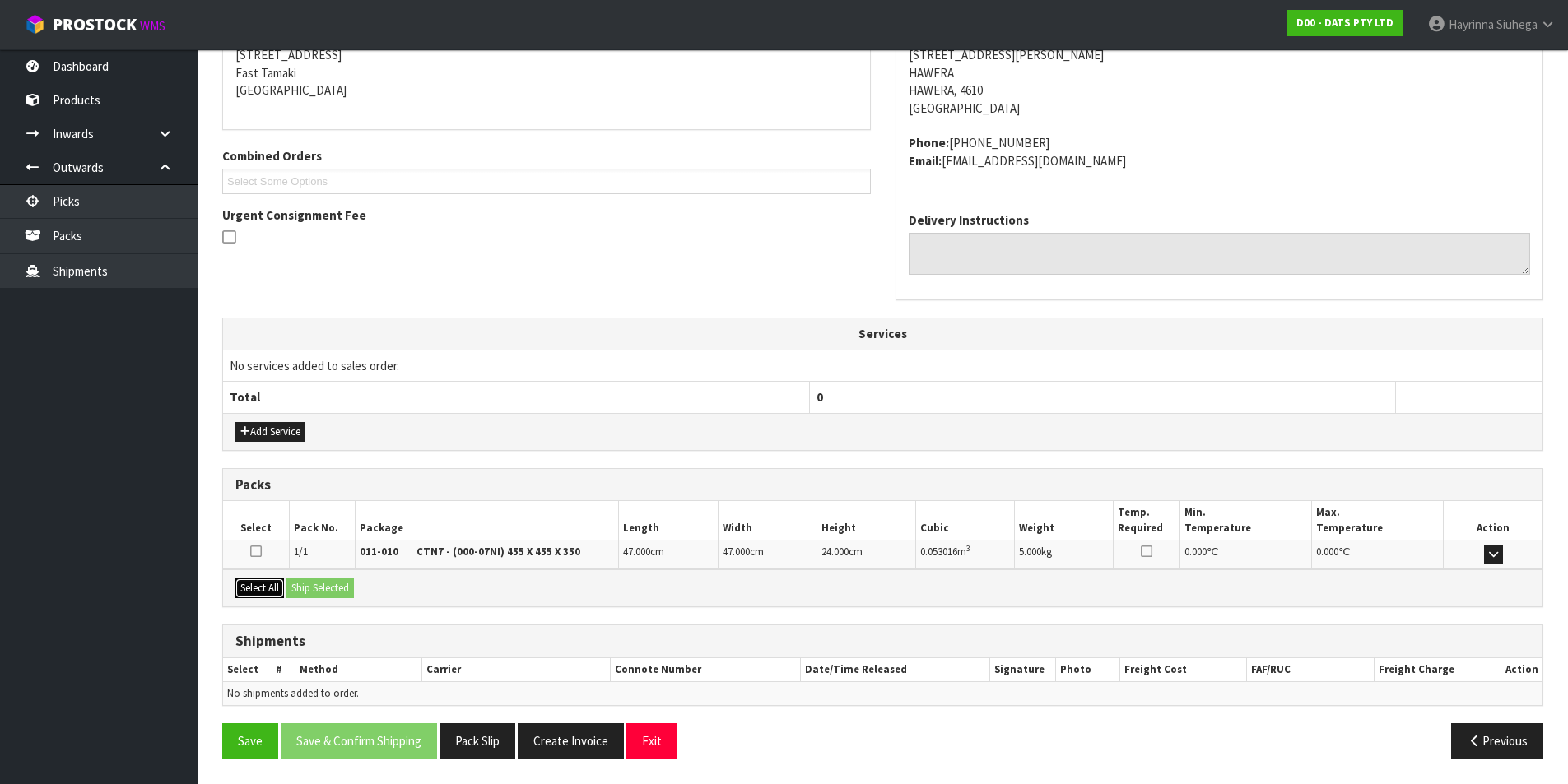
click at [274, 588] on button "Select All" at bounding box center [259, 588] width 49 height 20
click at [324, 579] on button "Ship Selected" at bounding box center [320, 588] width 67 height 20
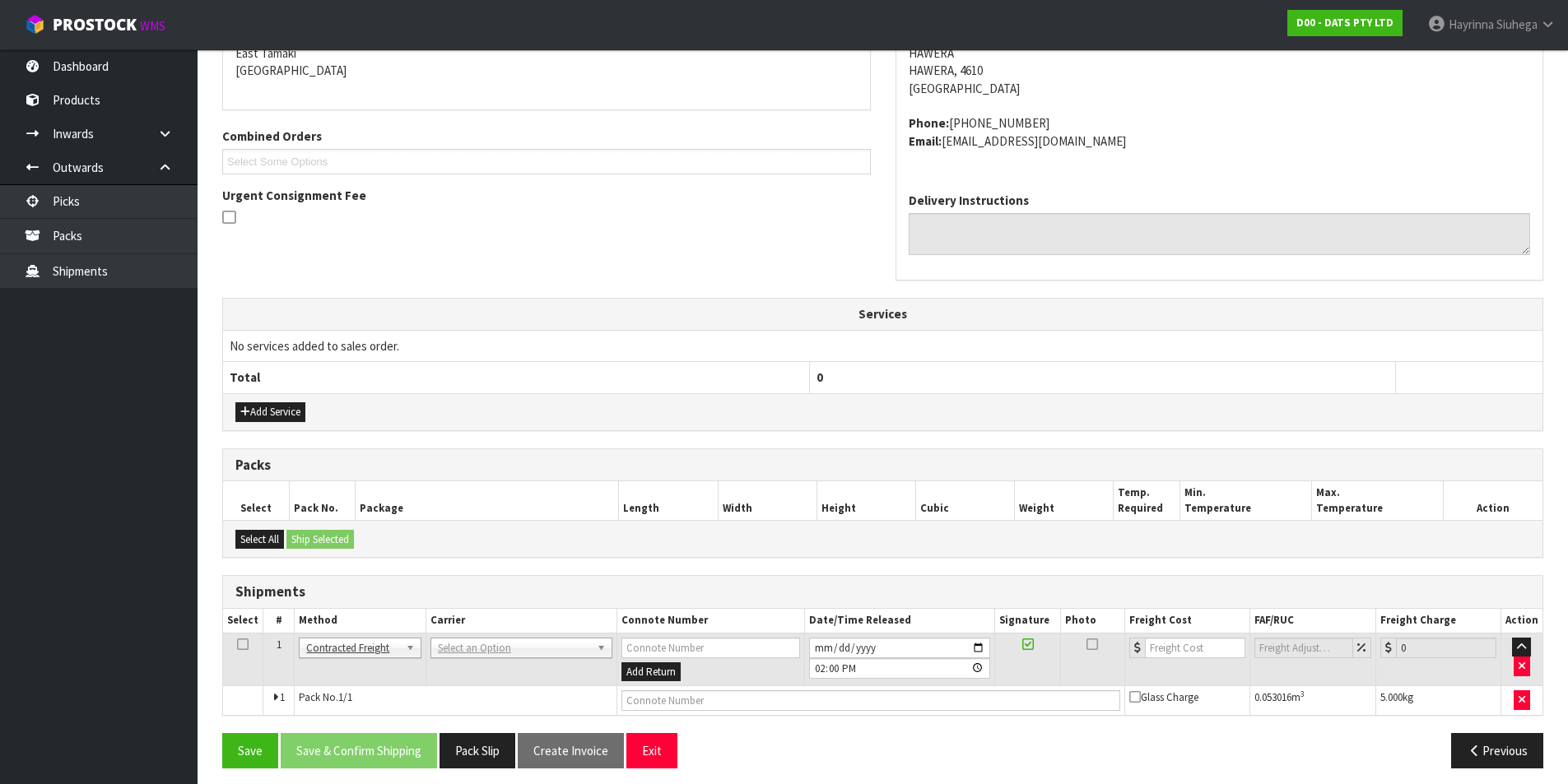
scroll to position [371, 0]
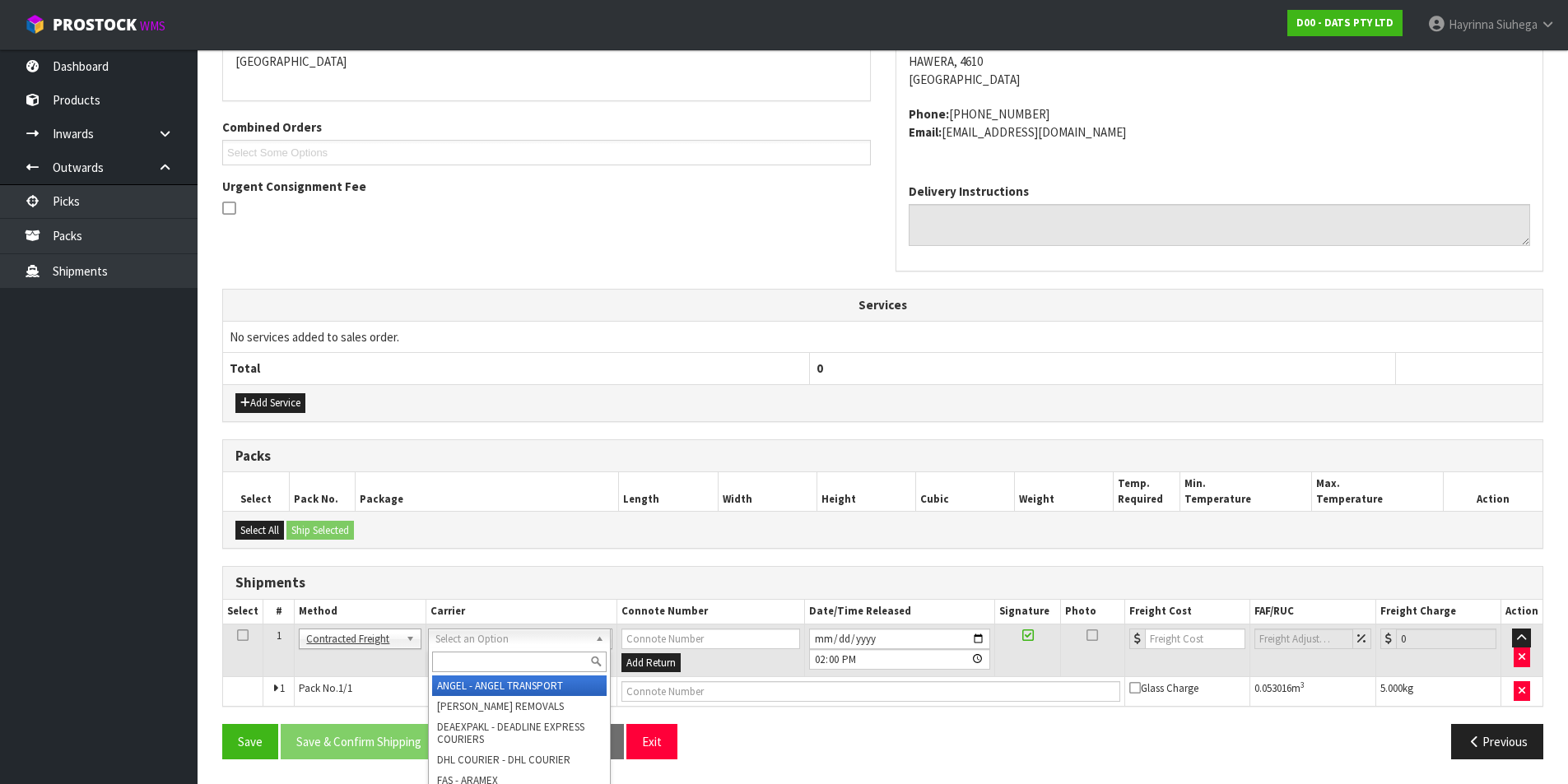
click at [498, 653] on input "text" at bounding box center [519, 662] width 175 height 20
type input "NZP"
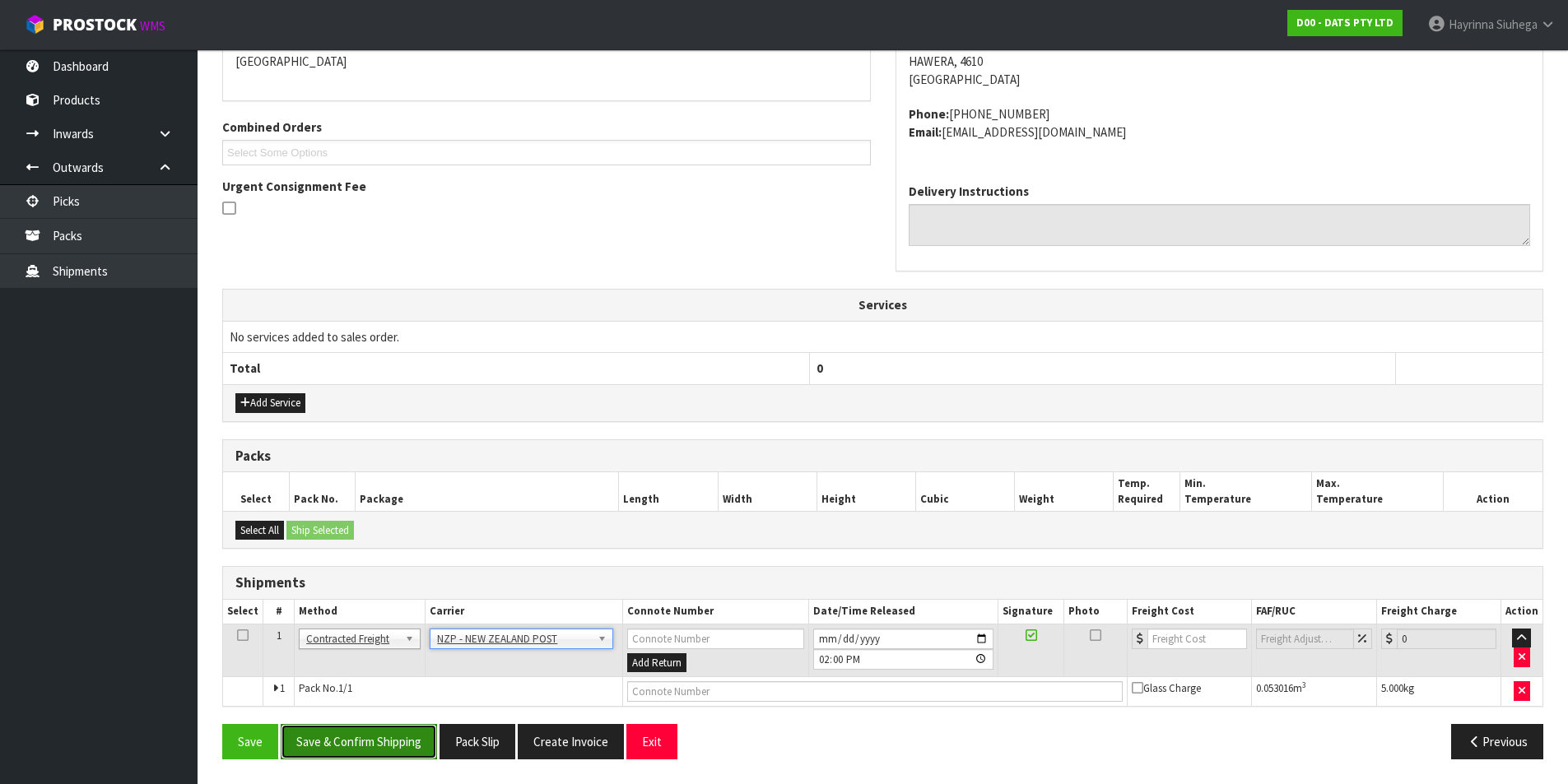
click at [340, 729] on button "Save & Confirm Shipping" at bounding box center [359, 742] width 156 height 36
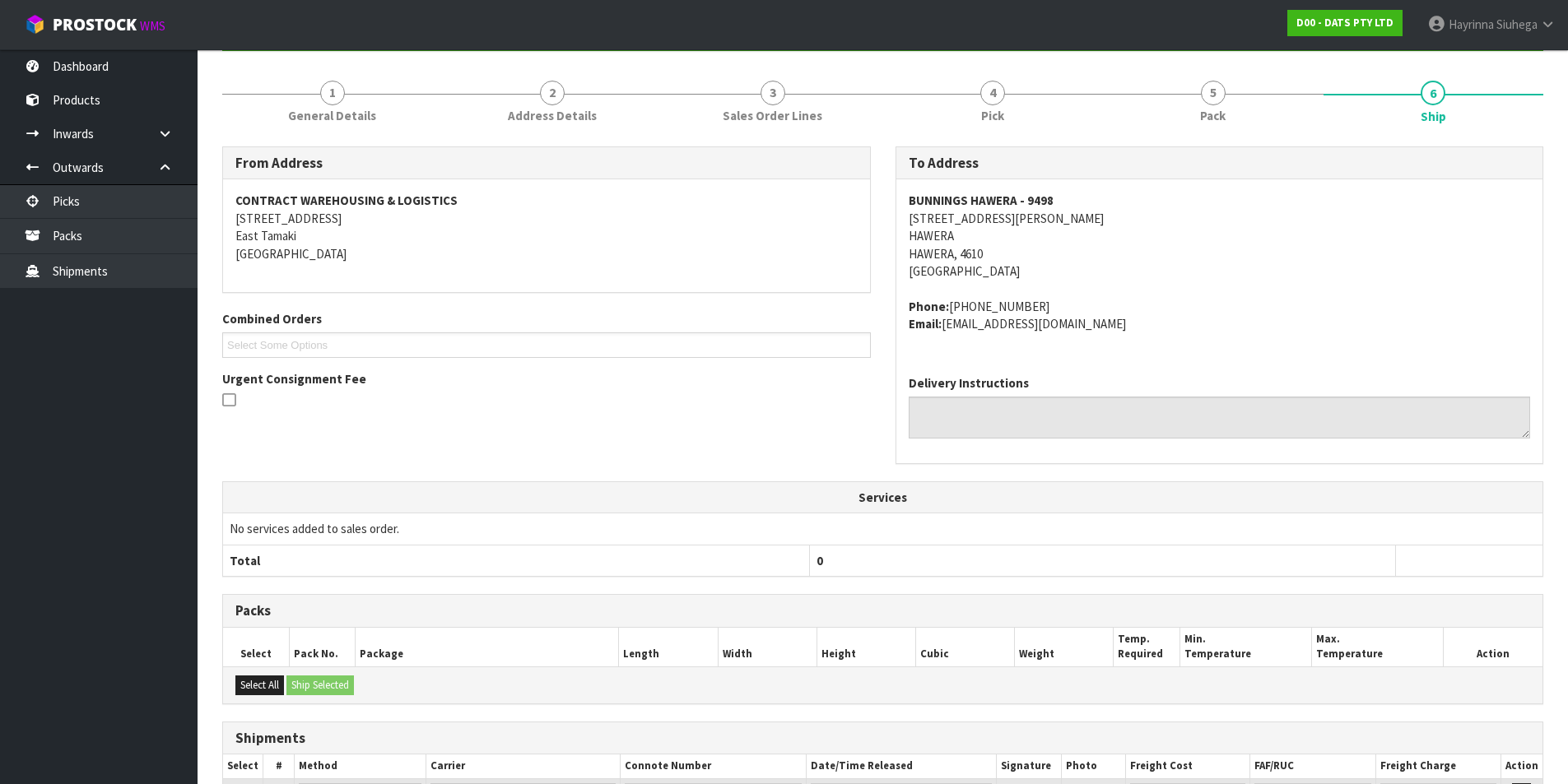
scroll to position [348, 0]
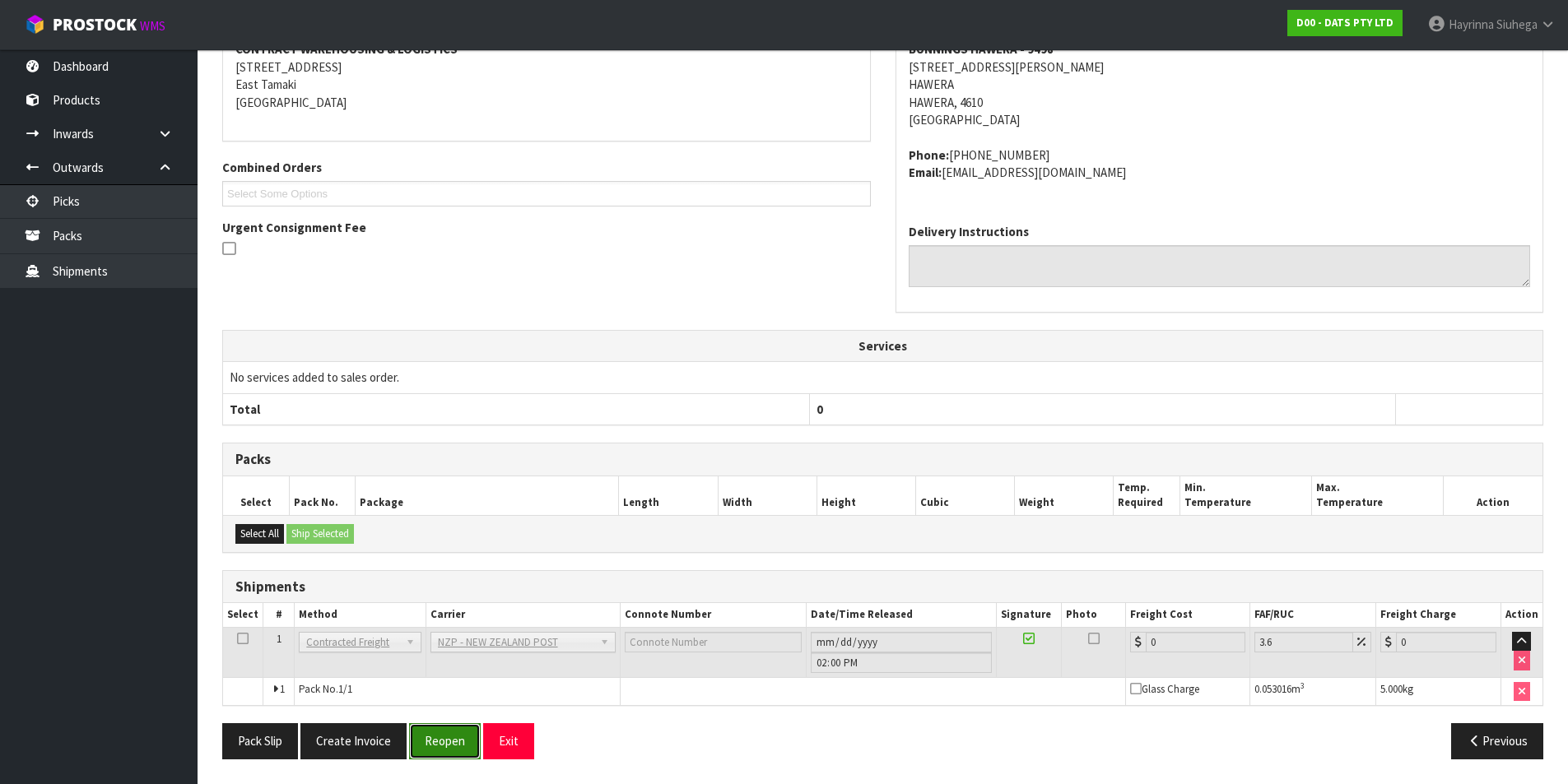
click at [455, 744] on button "Reopen" at bounding box center [445, 741] width 72 height 36
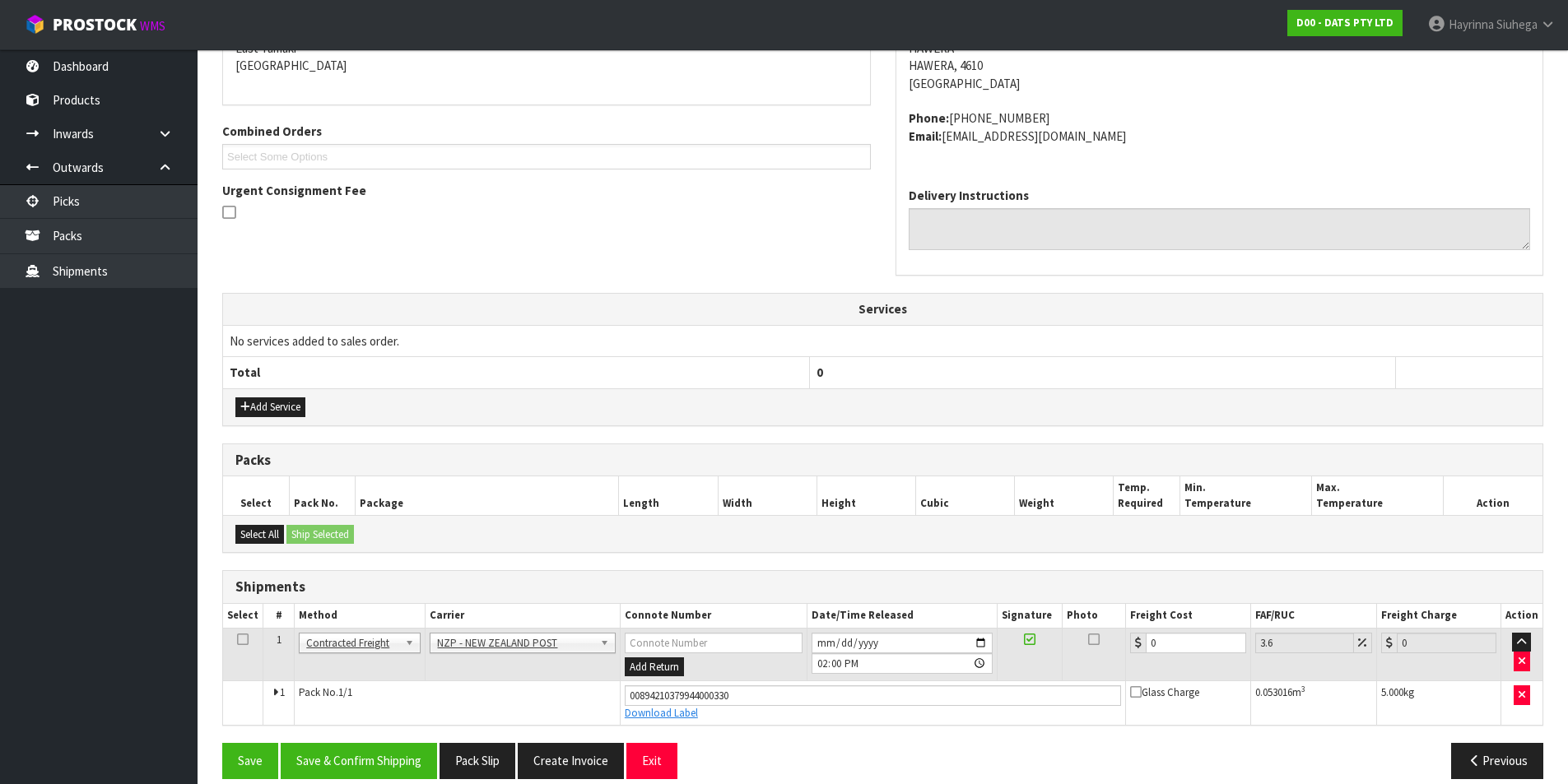
scroll to position [386, 0]
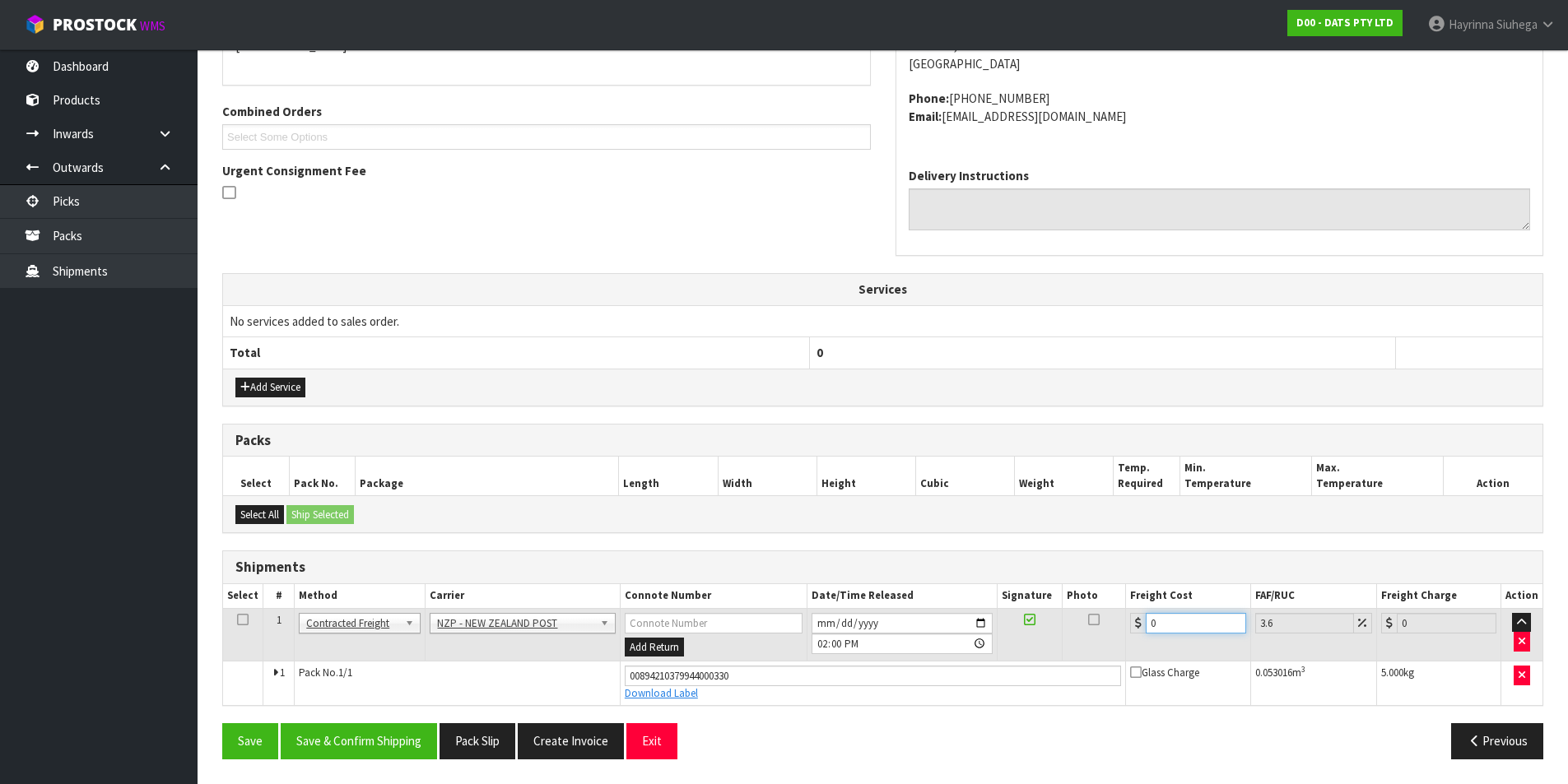
drag, startPoint x: 1164, startPoint y: 624, endPoint x: 1120, endPoint y: 622, distance: 44.0
click at [1118, 622] on tr "1 Client Local Pickup Customer Local Pickup Company Freight Contracted Freight …" at bounding box center [883, 634] width 1320 height 53
type input "8"
type input "8.29"
type input "0"
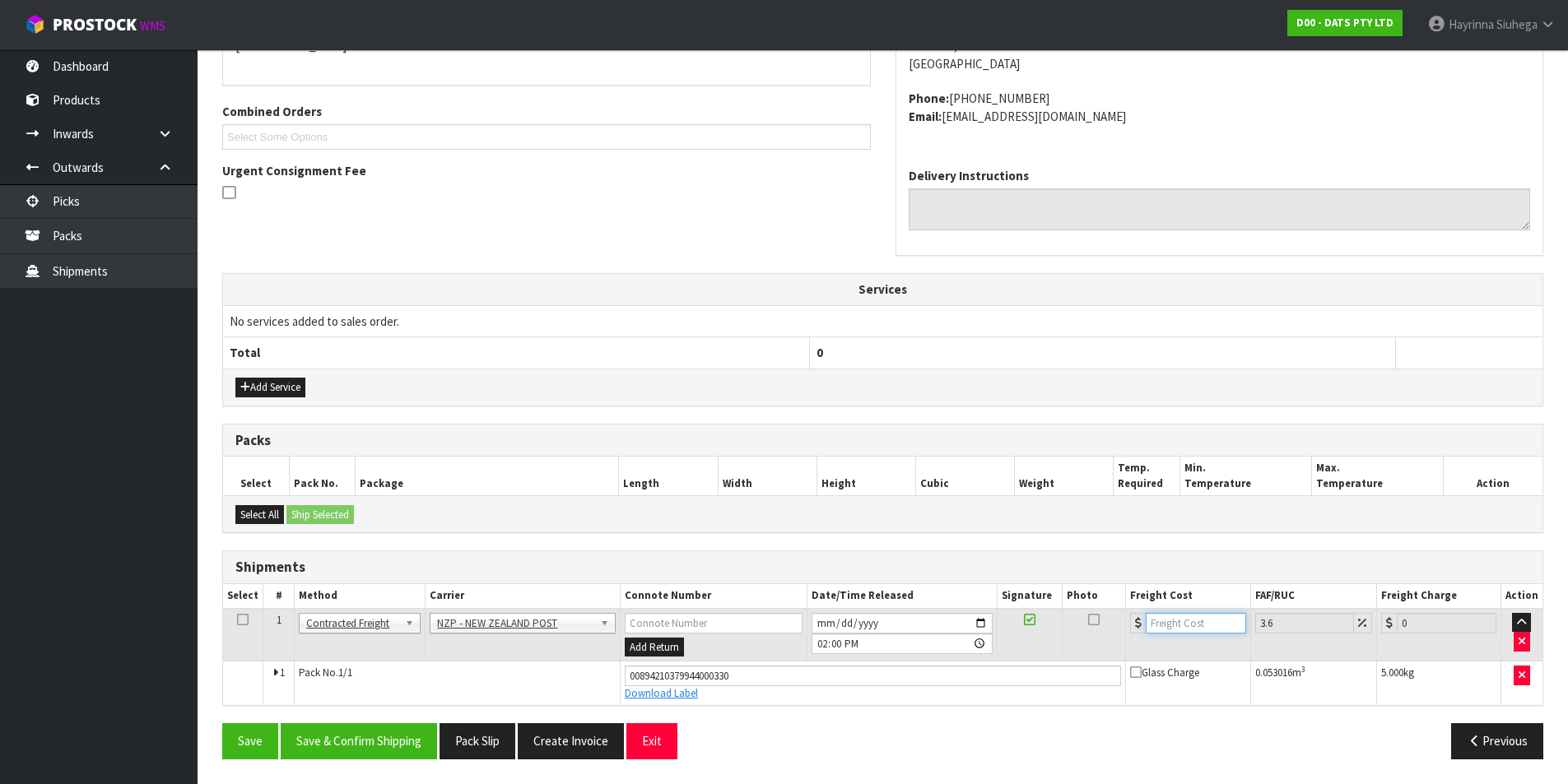
type input "9"
type input "9.32"
type input "9.2"
type input "9.53"
type input "9.26"
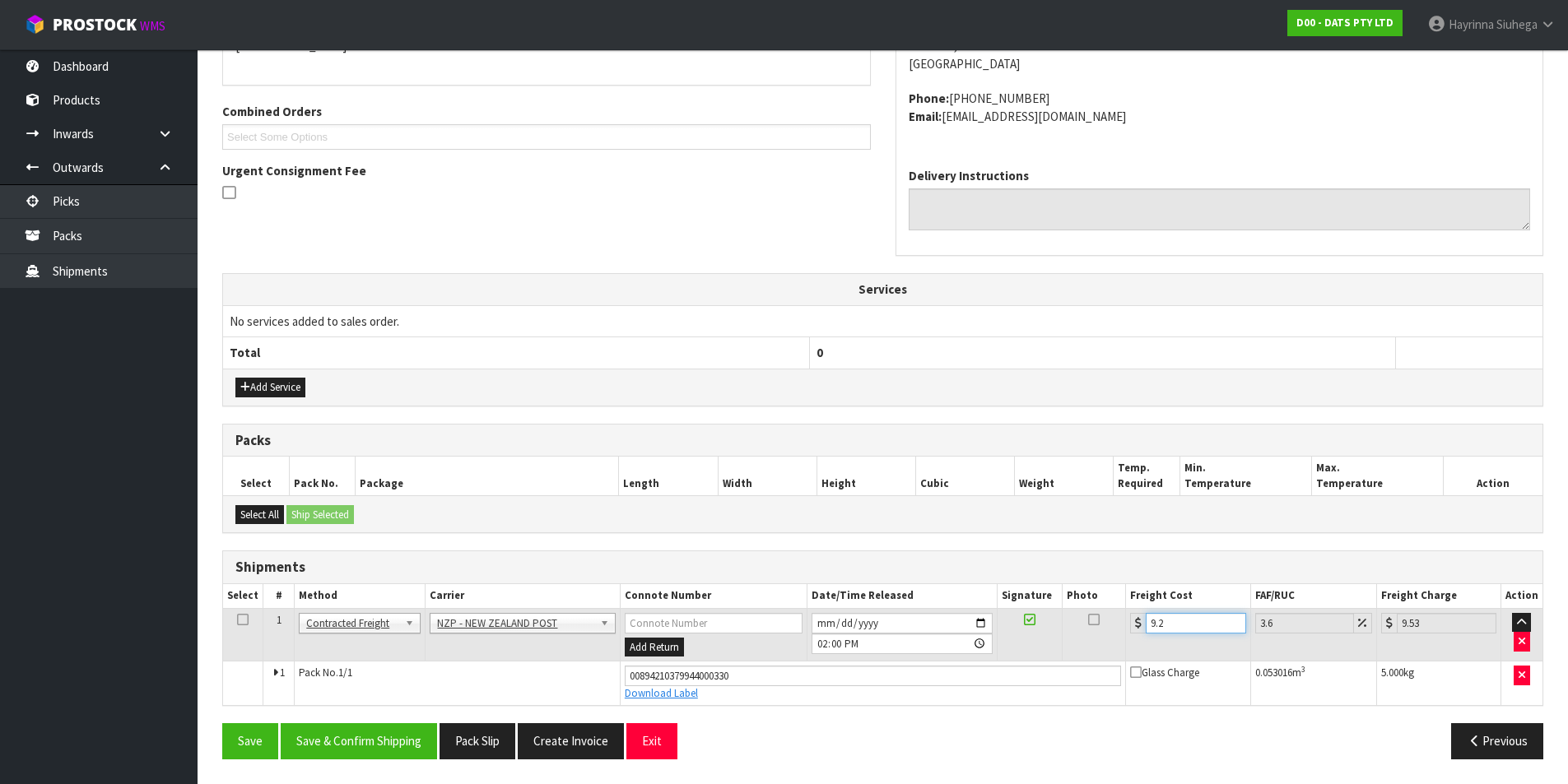
type input "9.59"
type input "9.26"
click at [222, 723] on button "Save" at bounding box center [250, 741] width 56 height 36
click at [333, 725] on button "Save & Confirm Shipping" at bounding box center [359, 741] width 156 height 36
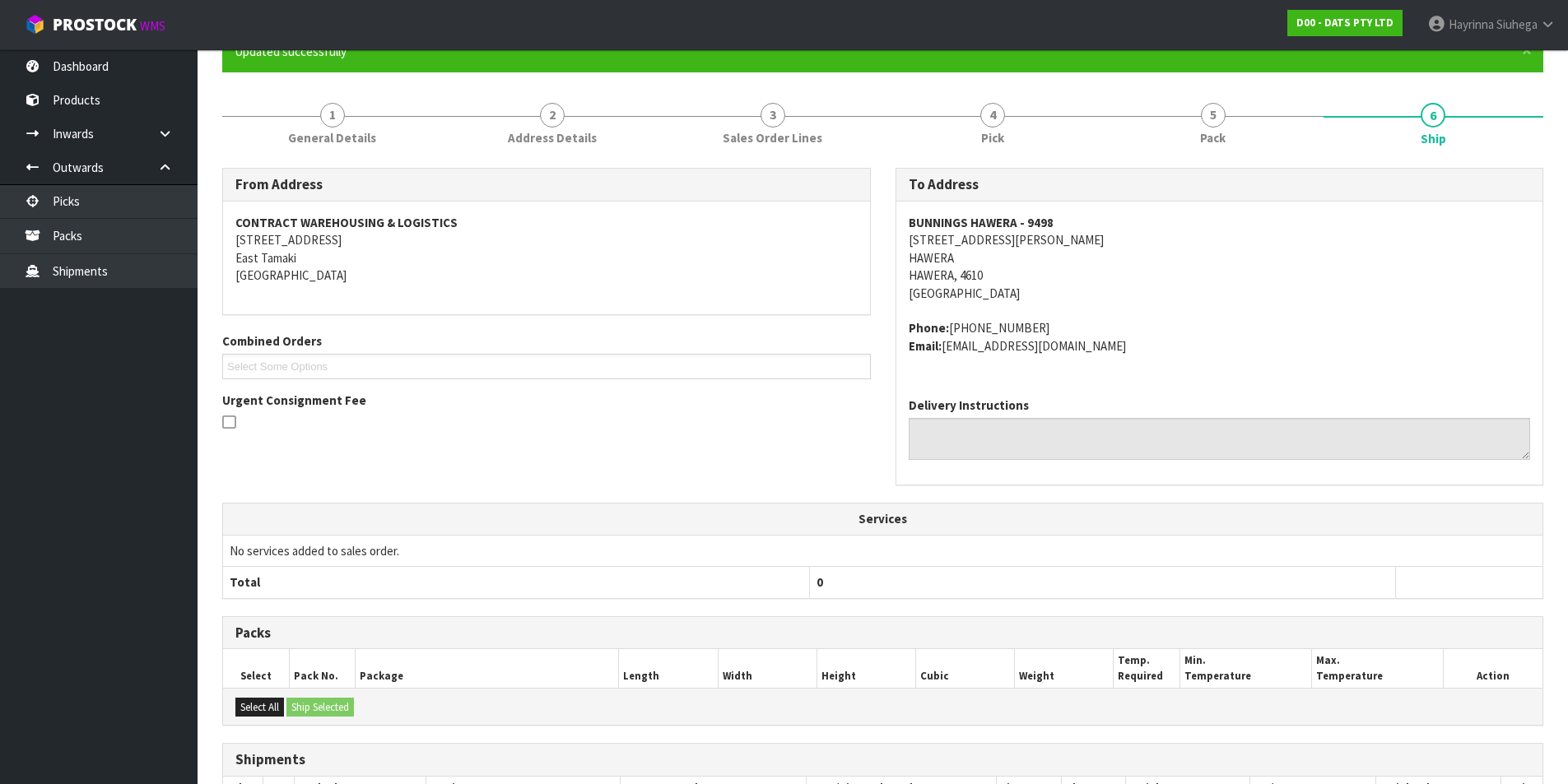
scroll to position [0, 0]
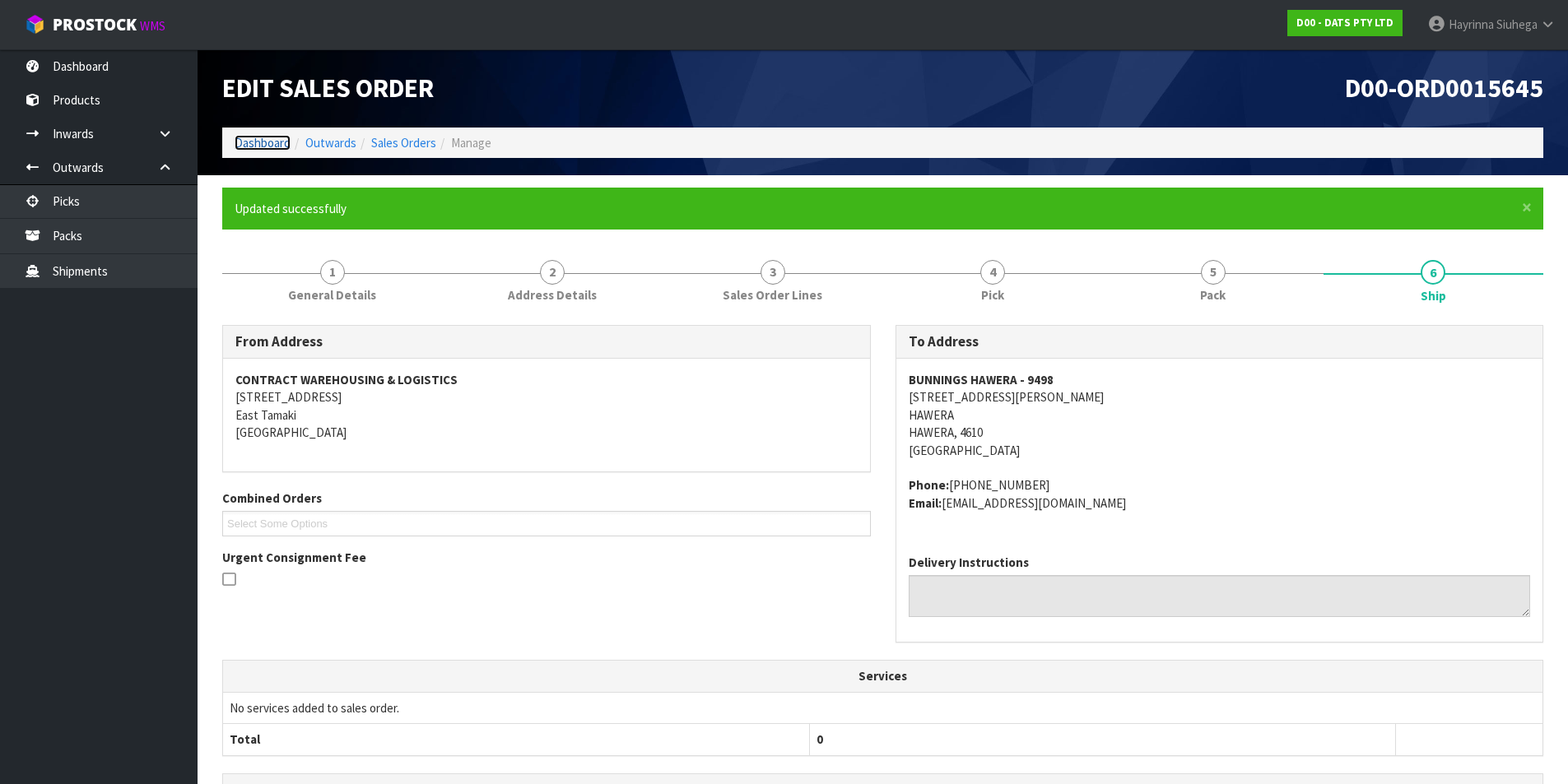
click at [242, 142] on link "Dashboard" at bounding box center [262, 142] width 56 height 16
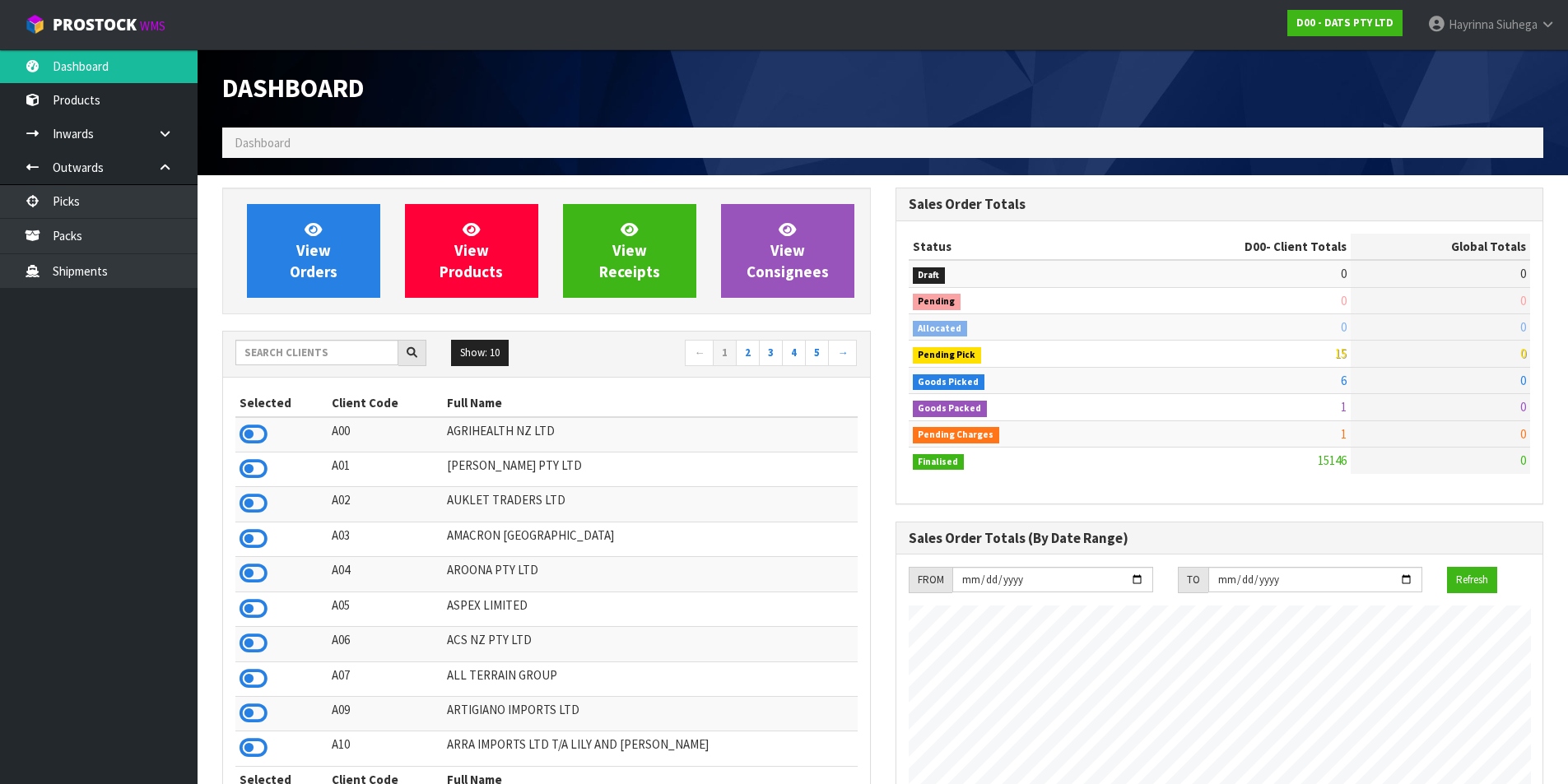
scroll to position [1247, 672]
click at [360, 218] on link "View Orders" at bounding box center [313, 251] width 133 height 94
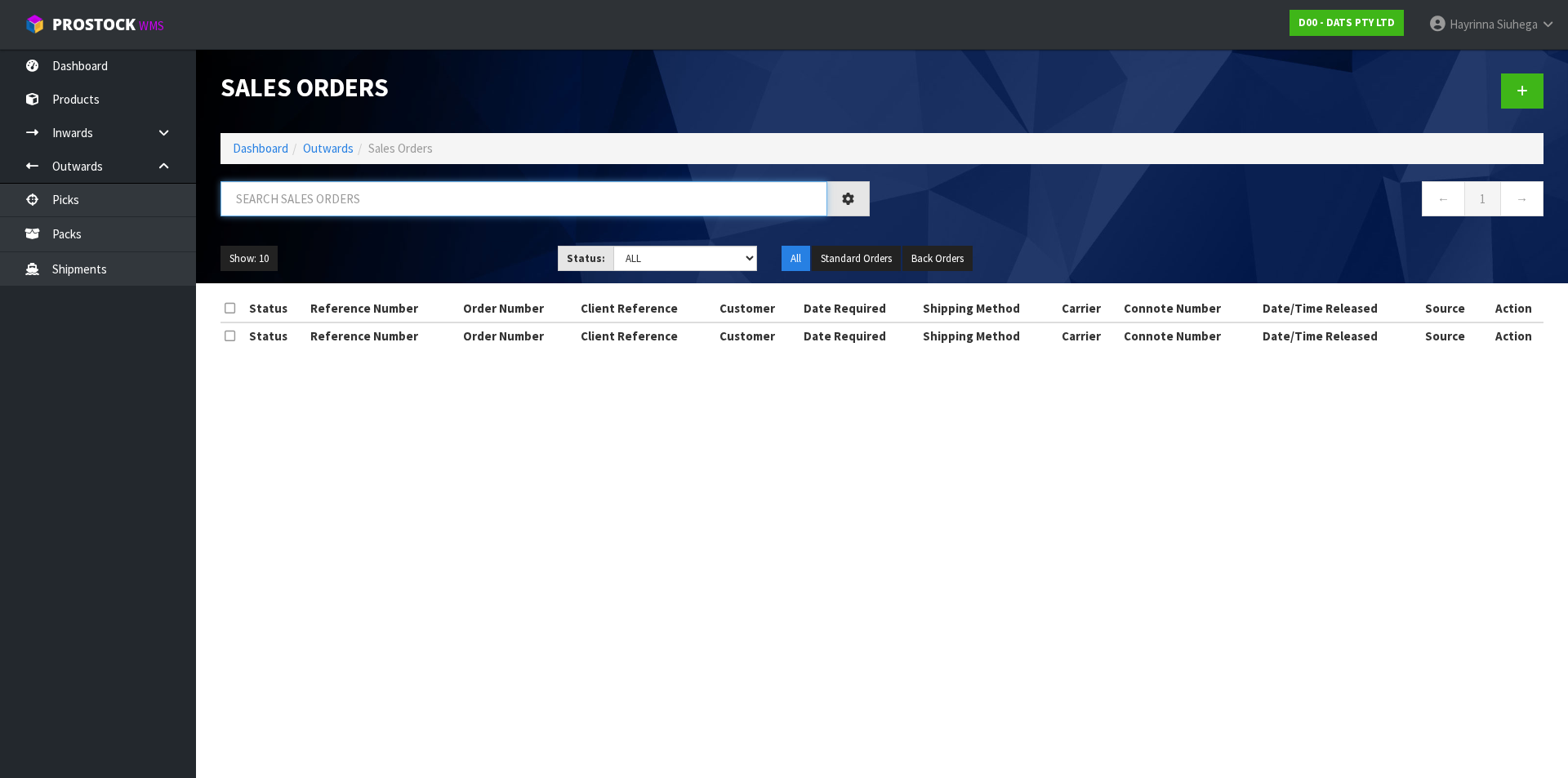
click at [364, 183] on input "text" at bounding box center [524, 199] width 607 height 36
type input "JOB-0409431"
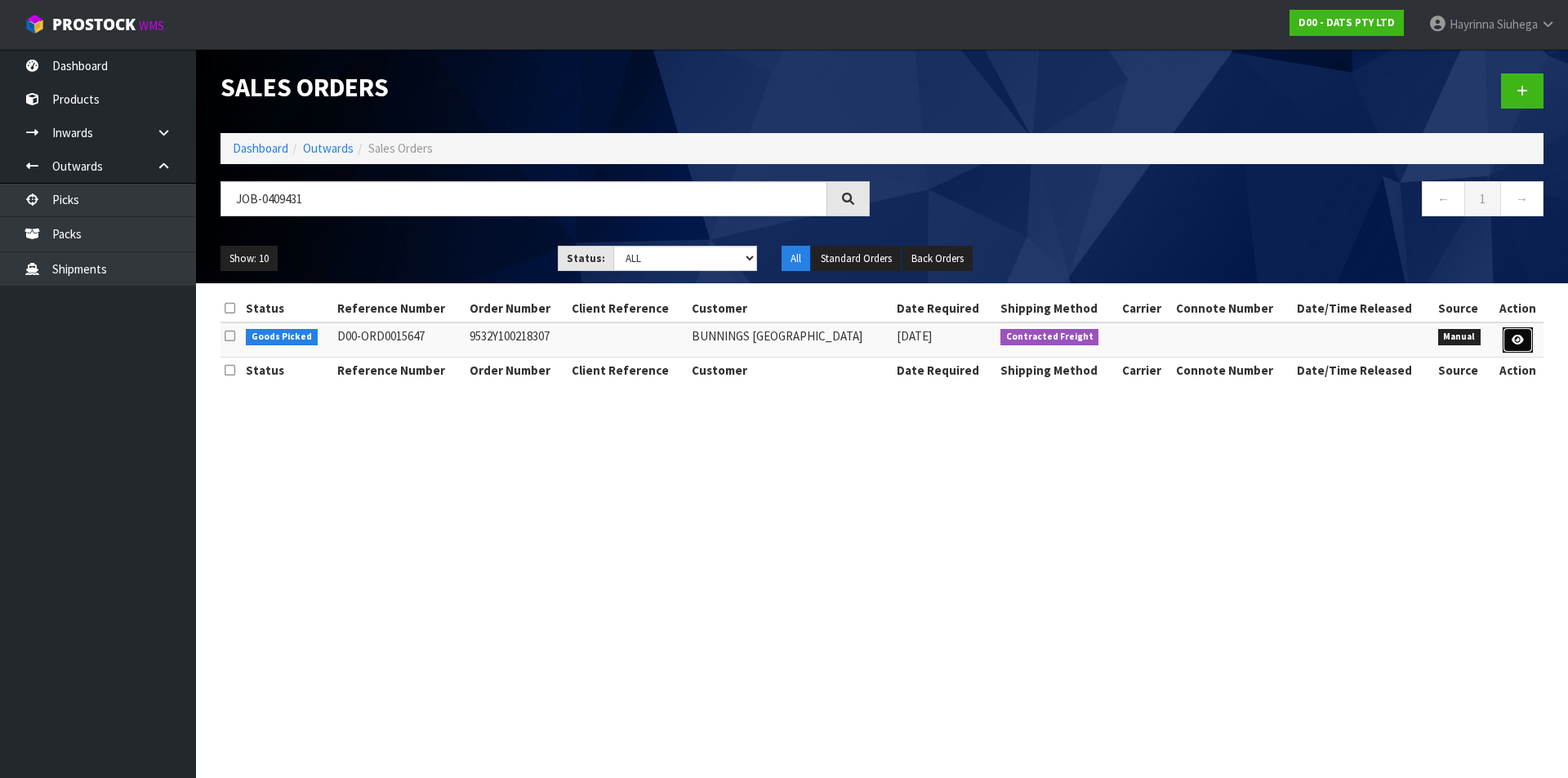
click at [1518, 330] on link at bounding box center [1517, 340] width 30 height 26
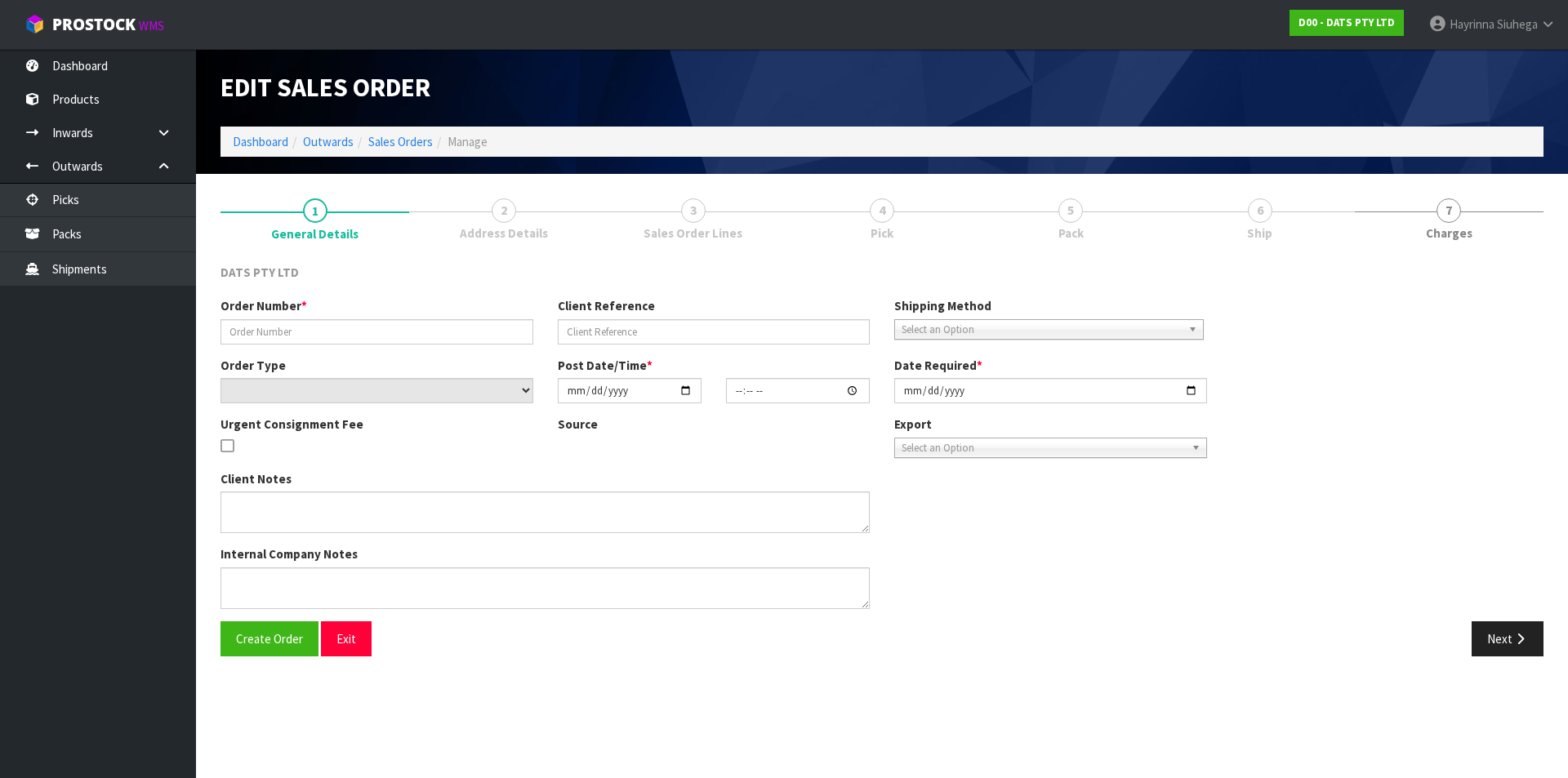
type input "9532Y100218307"
select select "number:0"
type input "[DATE]"
type input "08:52:00.000"
type input "[DATE]"
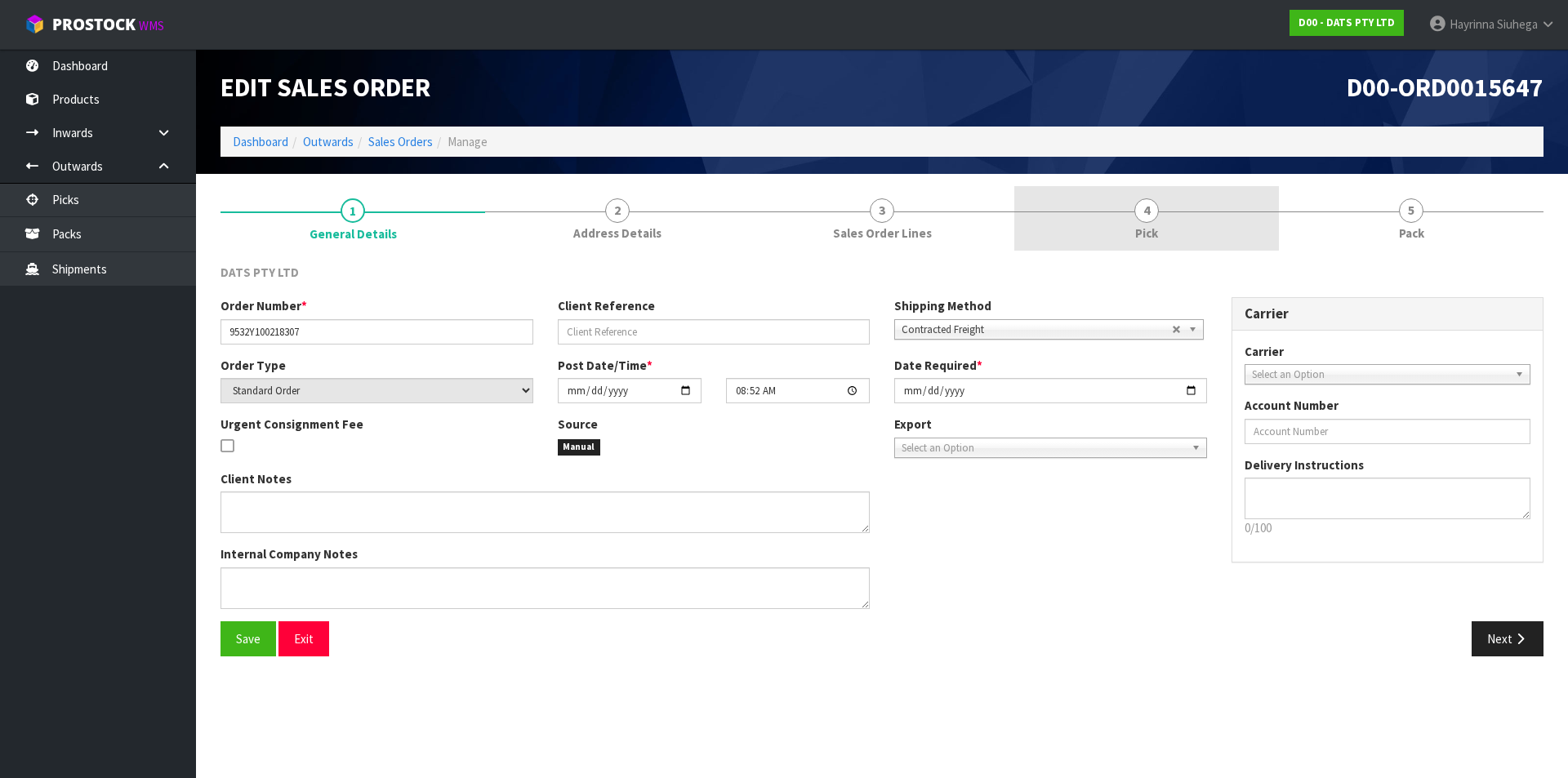
click at [1160, 229] on link "4 Pick" at bounding box center [1146, 218] width 264 height 65
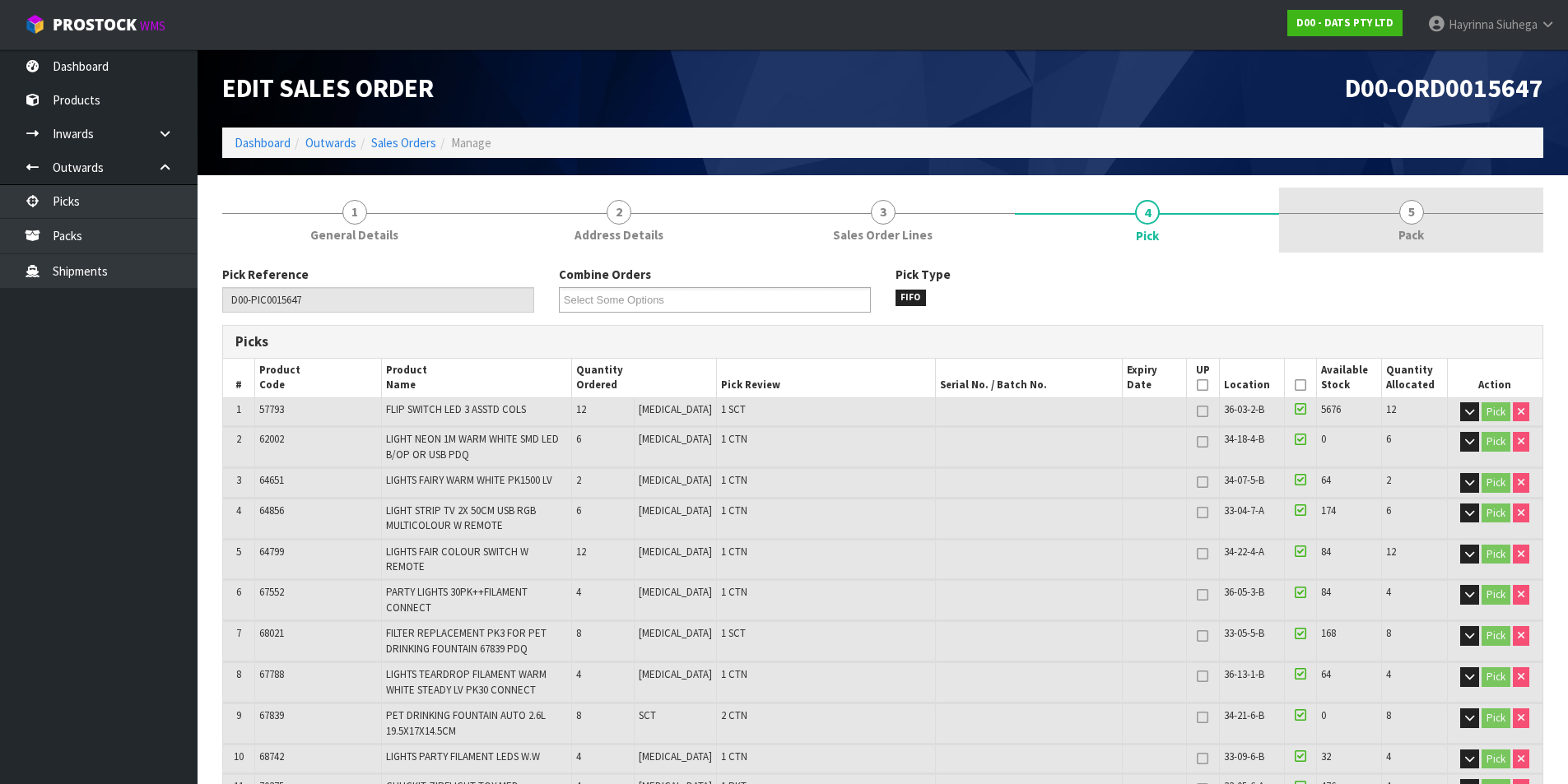
click at [1420, 223] on link "5 Pack" at bounding box center [1412, 219] width 265 height 65
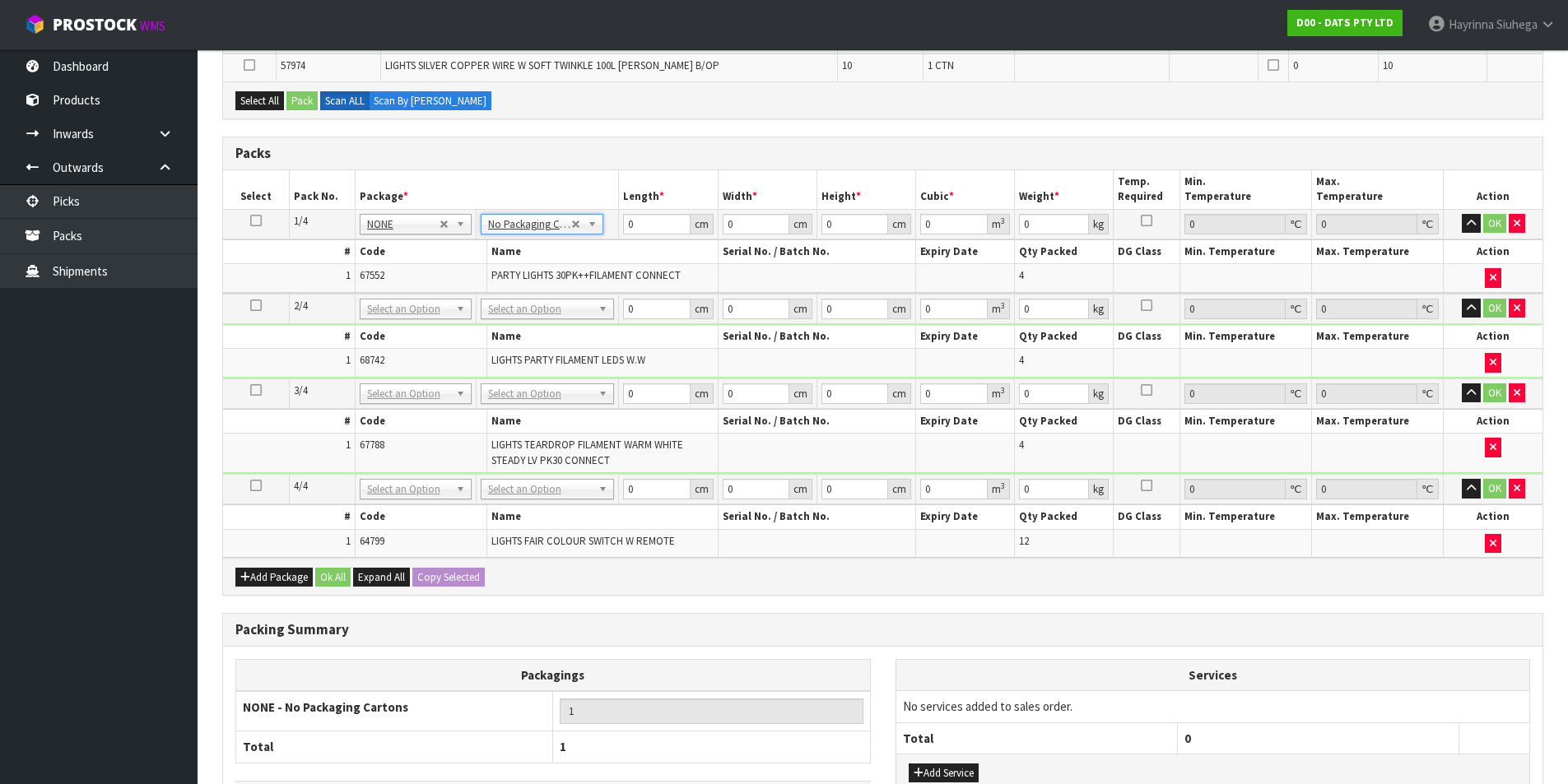
scroll to position [745, 0]
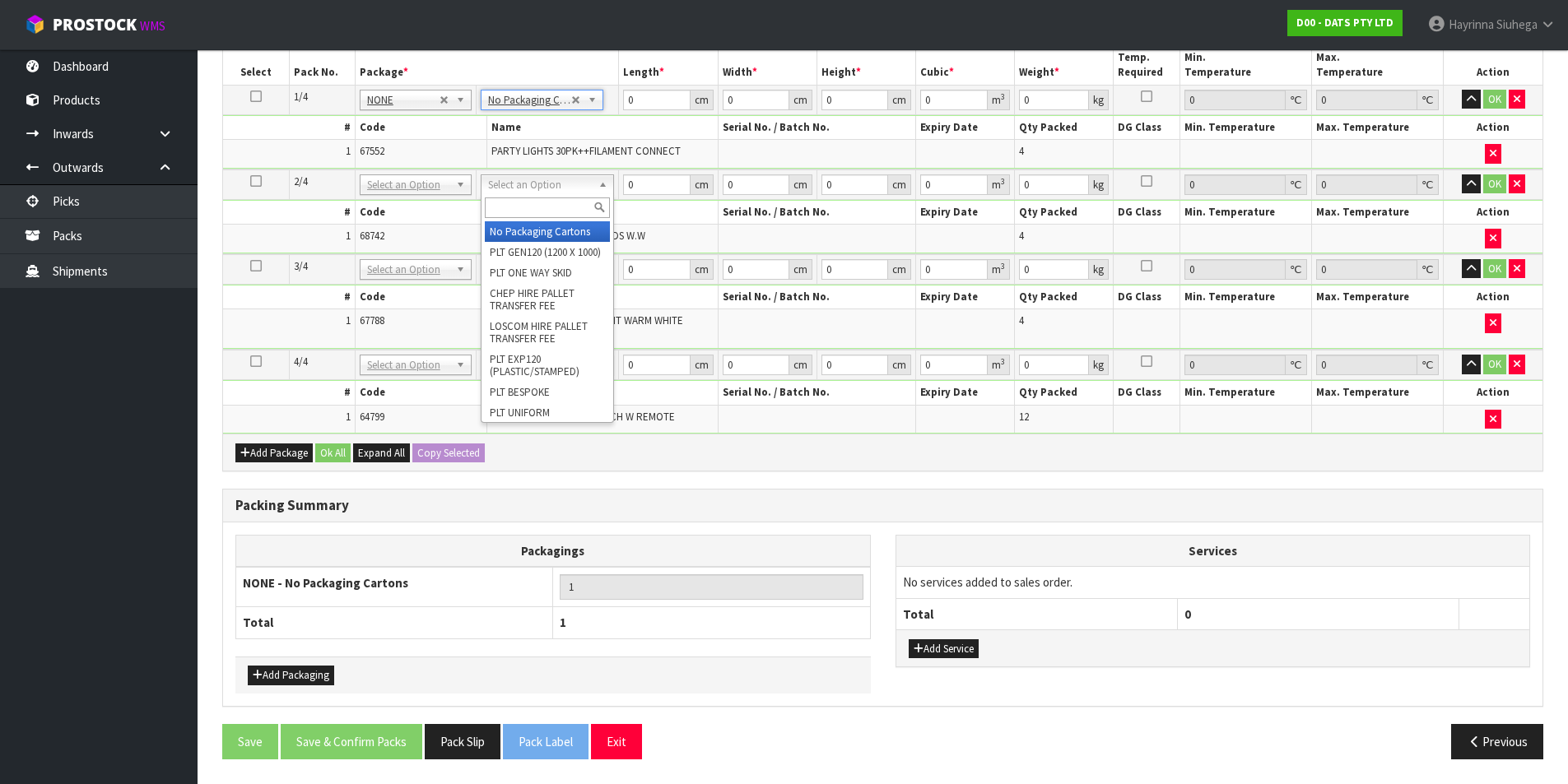
drag, startPoint x: 532, startPoint y: 227, endPoint x: 519, endPoint y: 277, distance: 51.7
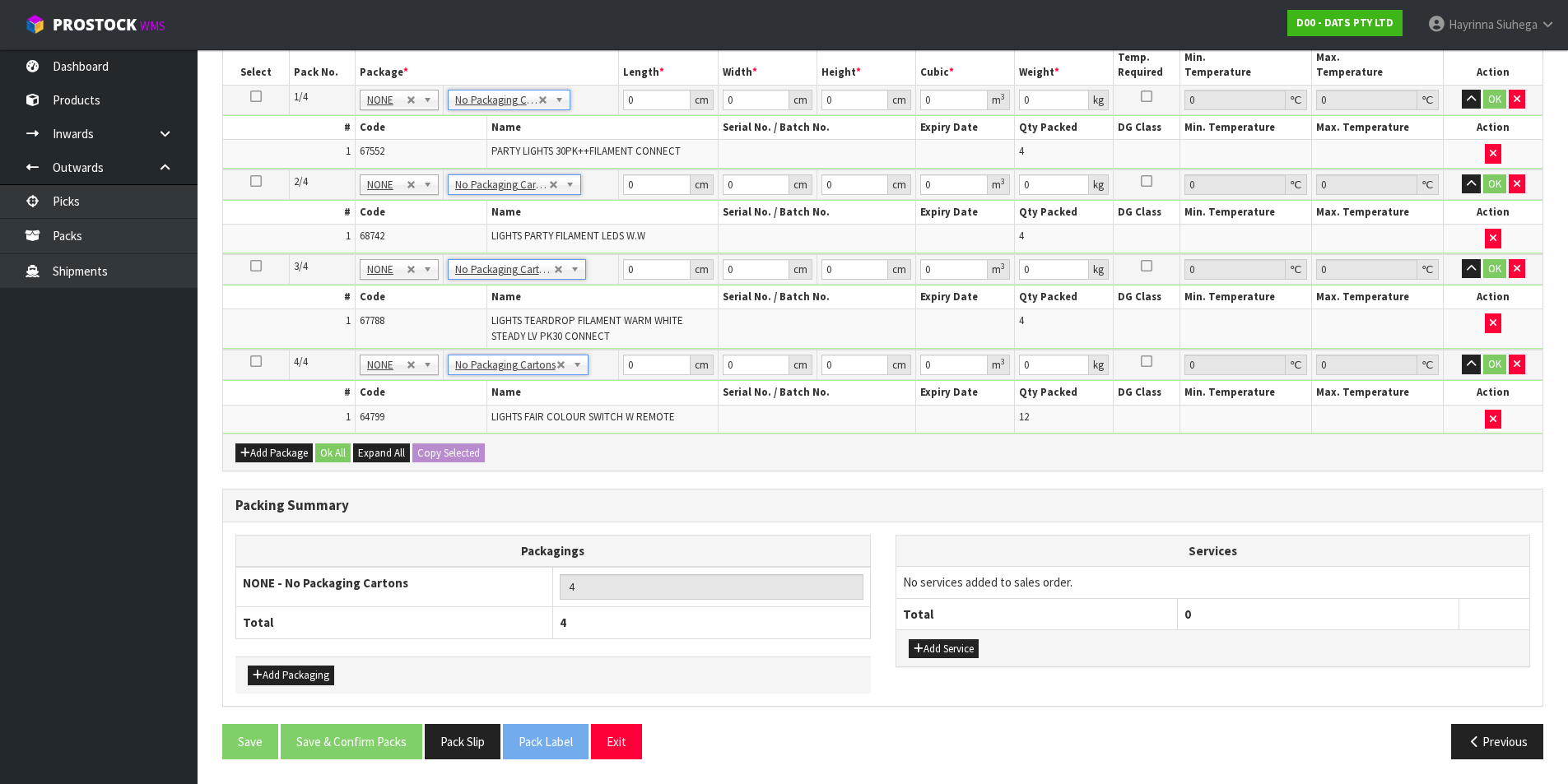
scroll to position [717, 0]
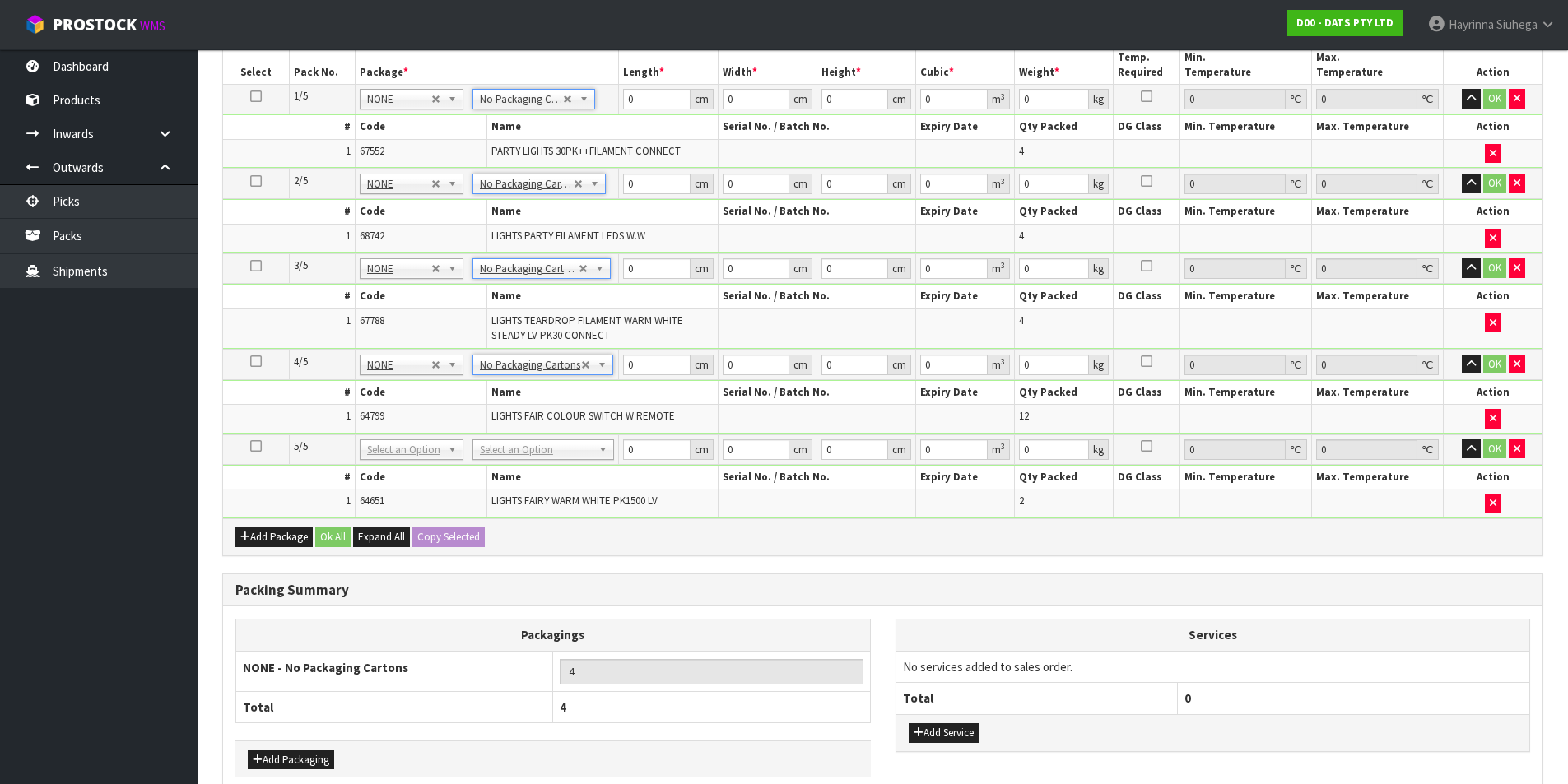
click at [259, 447] on icon at bounding box center [255, 446] width 12 height 1
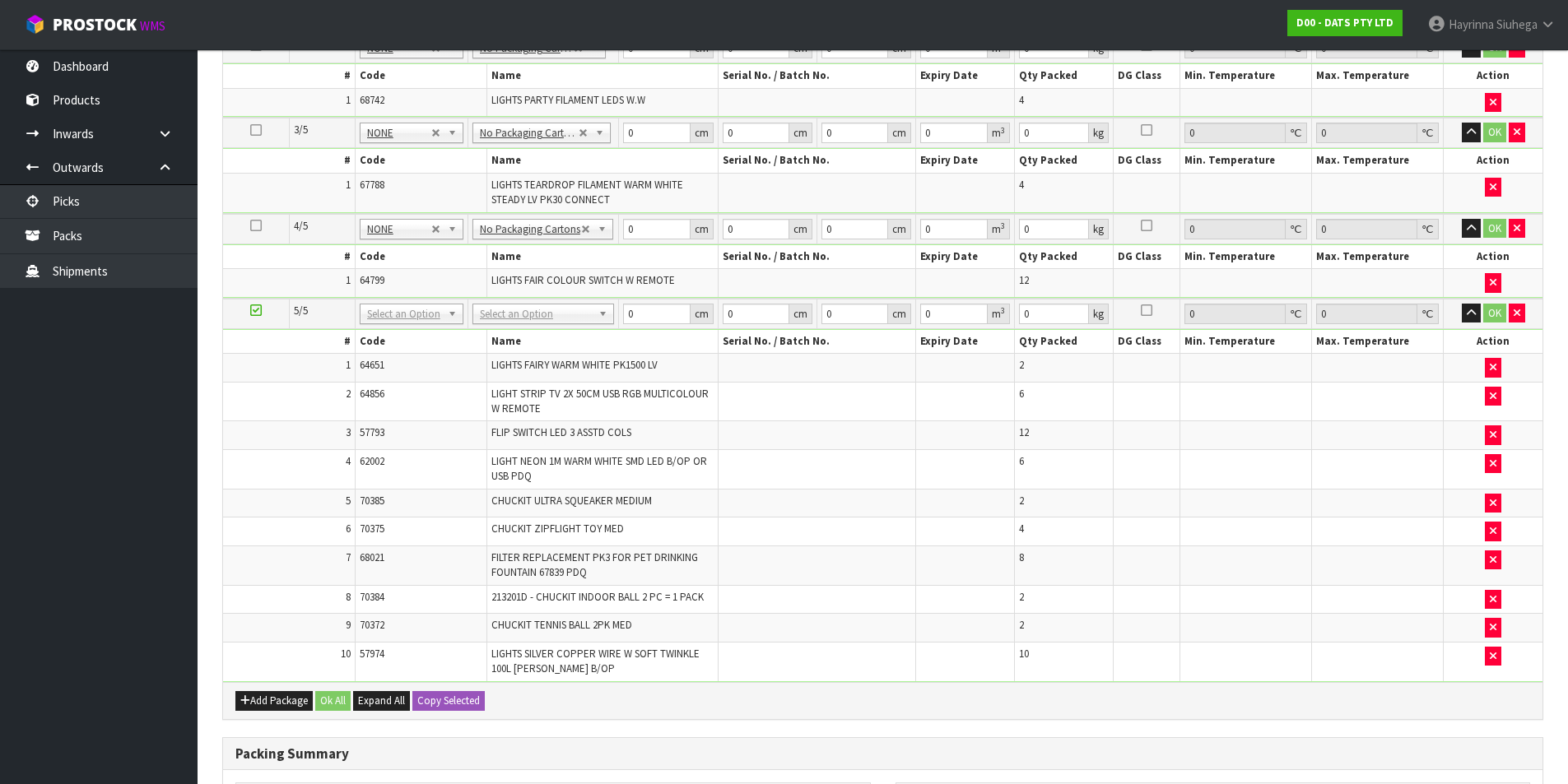
scroll to position [701, 0]
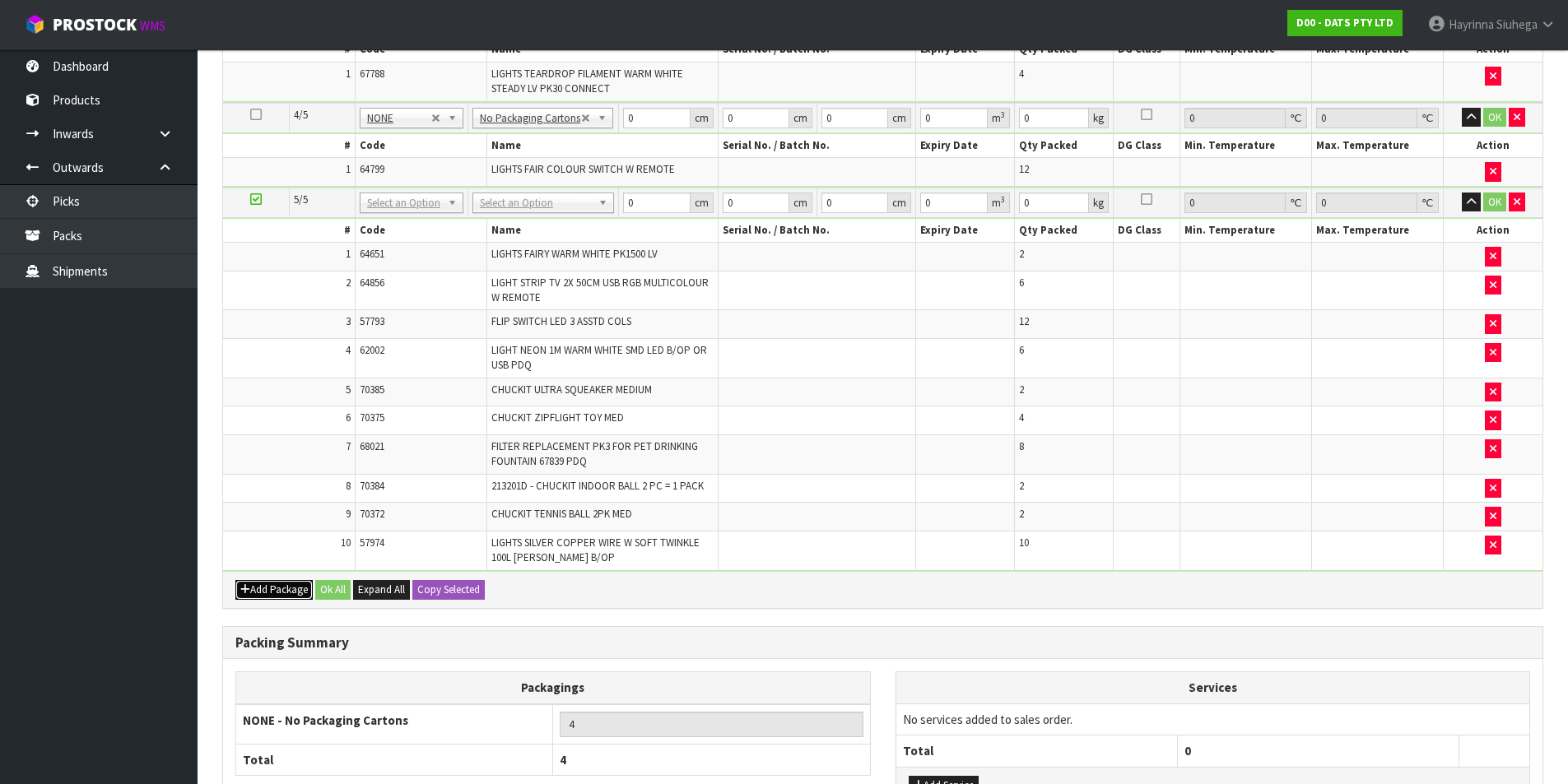
click at [284, 589] on button "Add Package" at bounding box center [274, 590] width 77 height 20
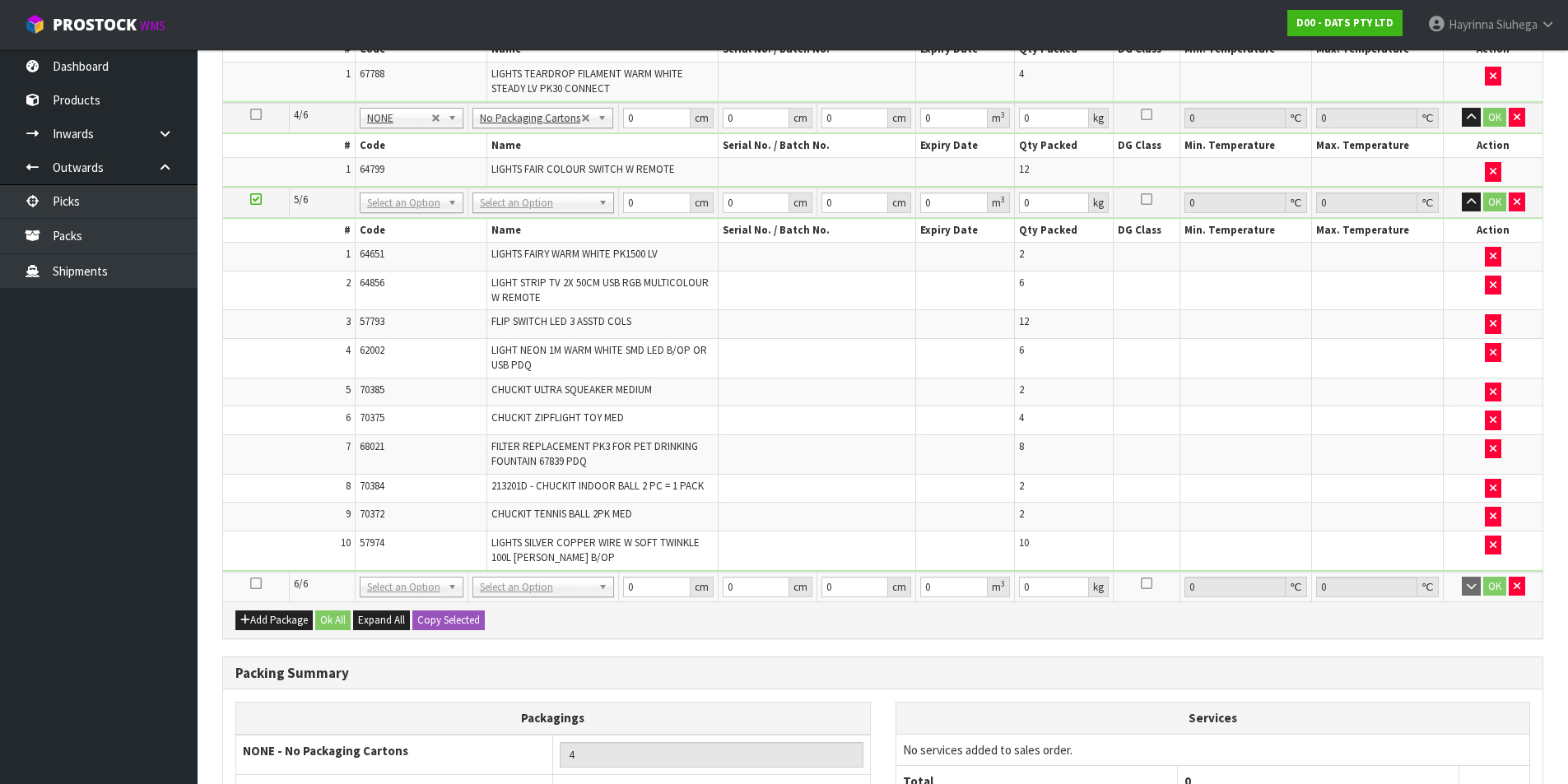
click at [258, 584] on icon at bounding box center [255, 583] width 12 height 1
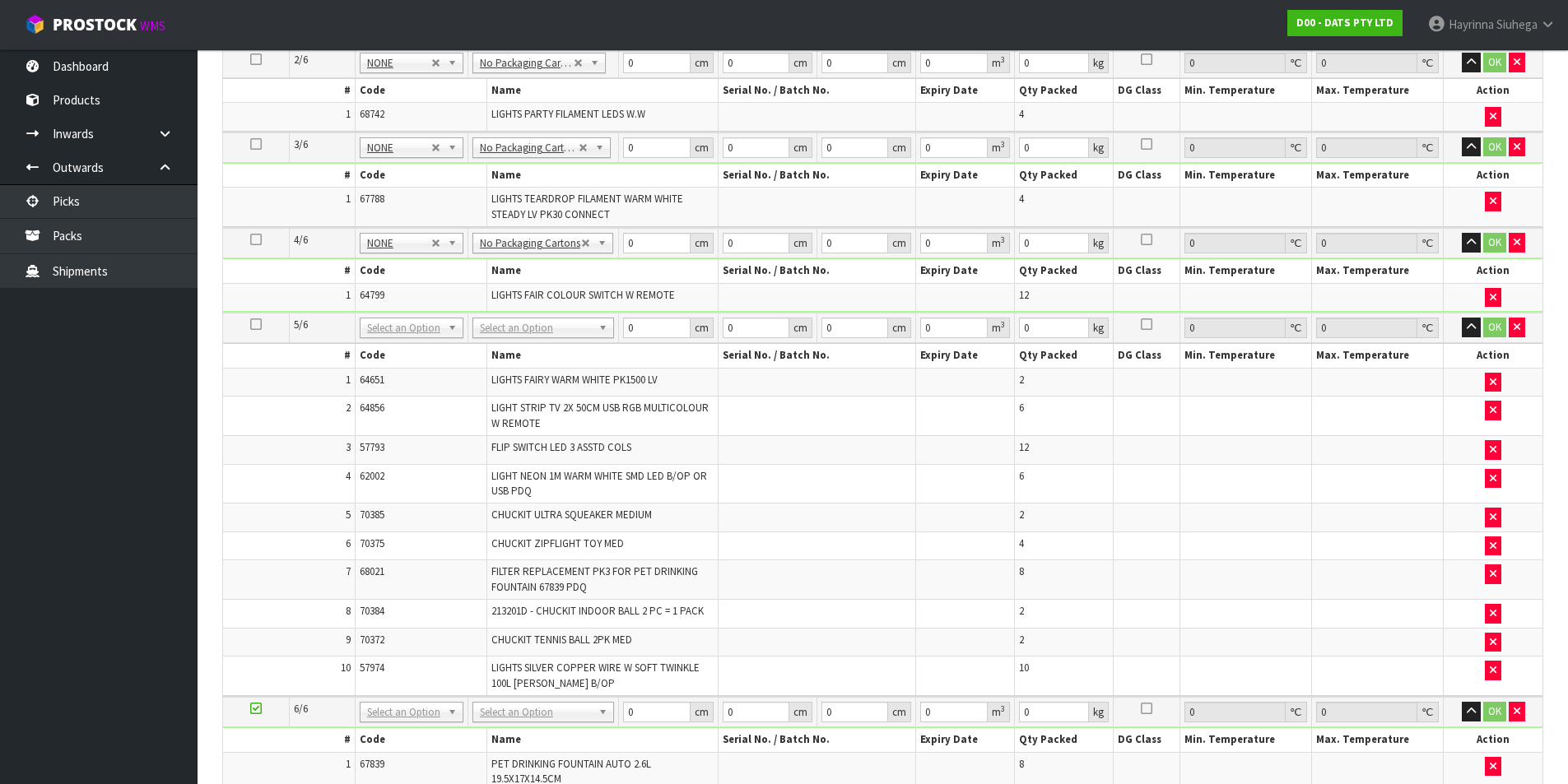
scroll to position [672, 0]
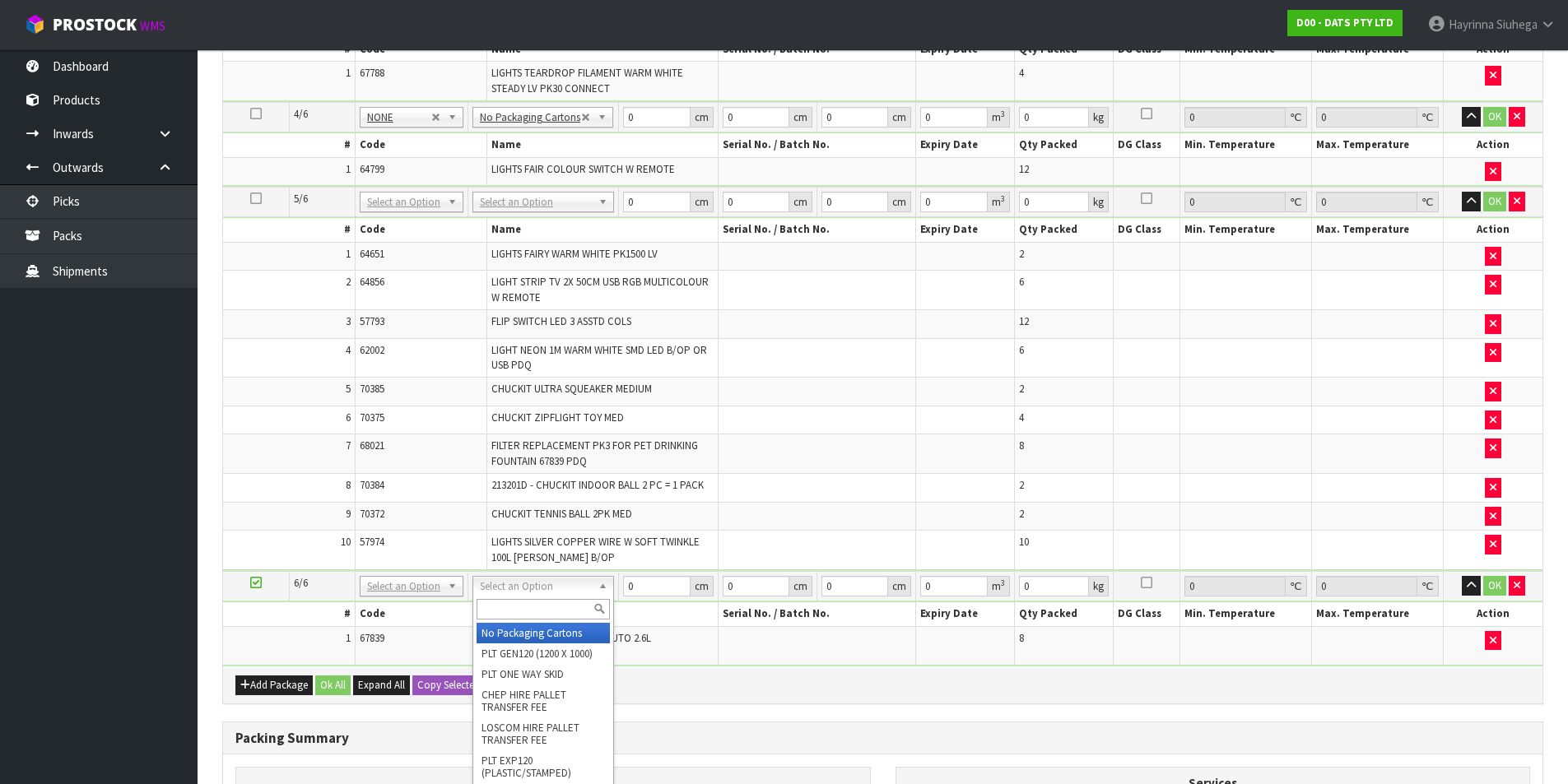
type input "5"
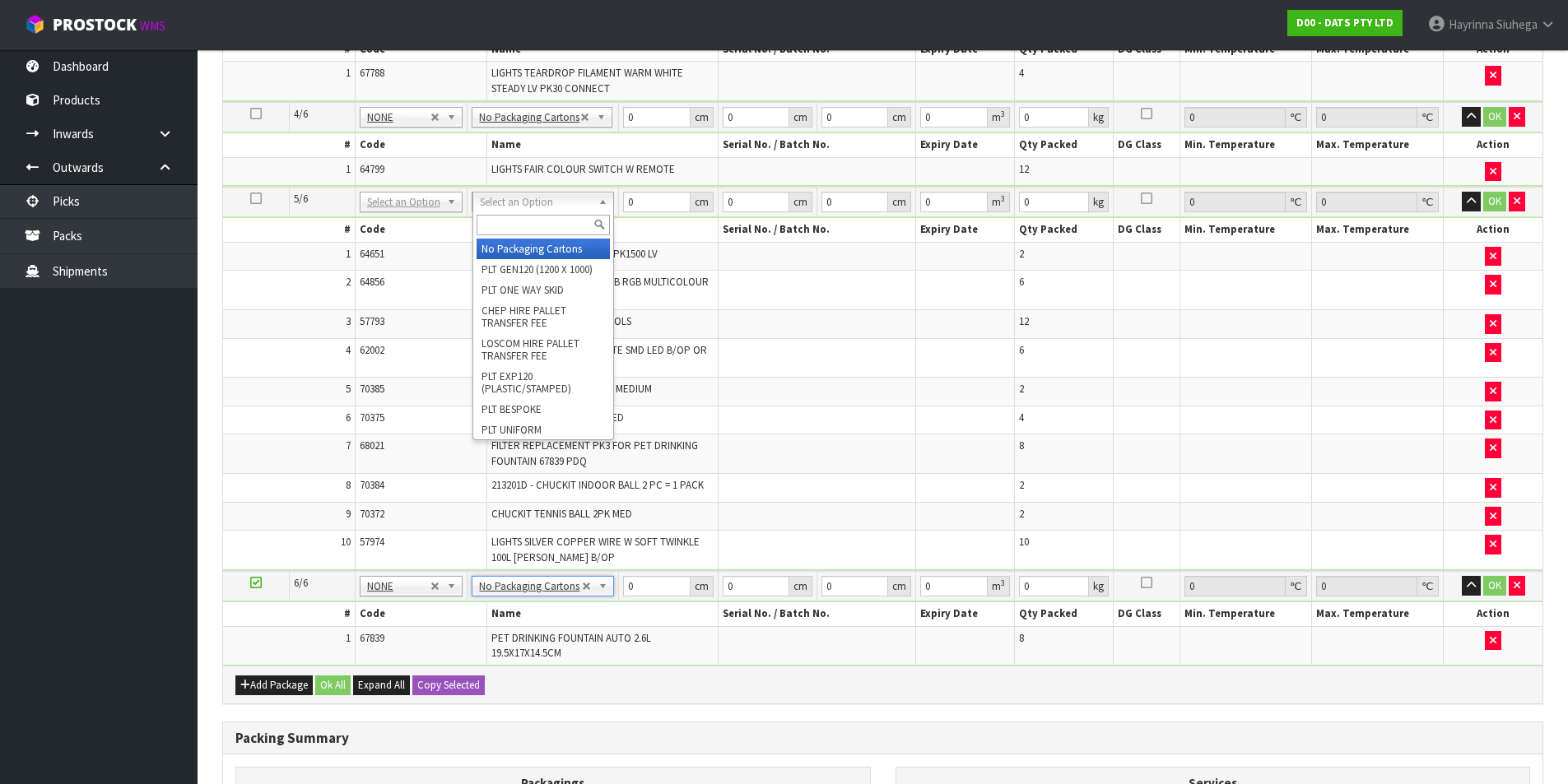
click at [513, 231] on input "text" at bounding box center [544, 225] width 134 height 20
type input "CTN9"
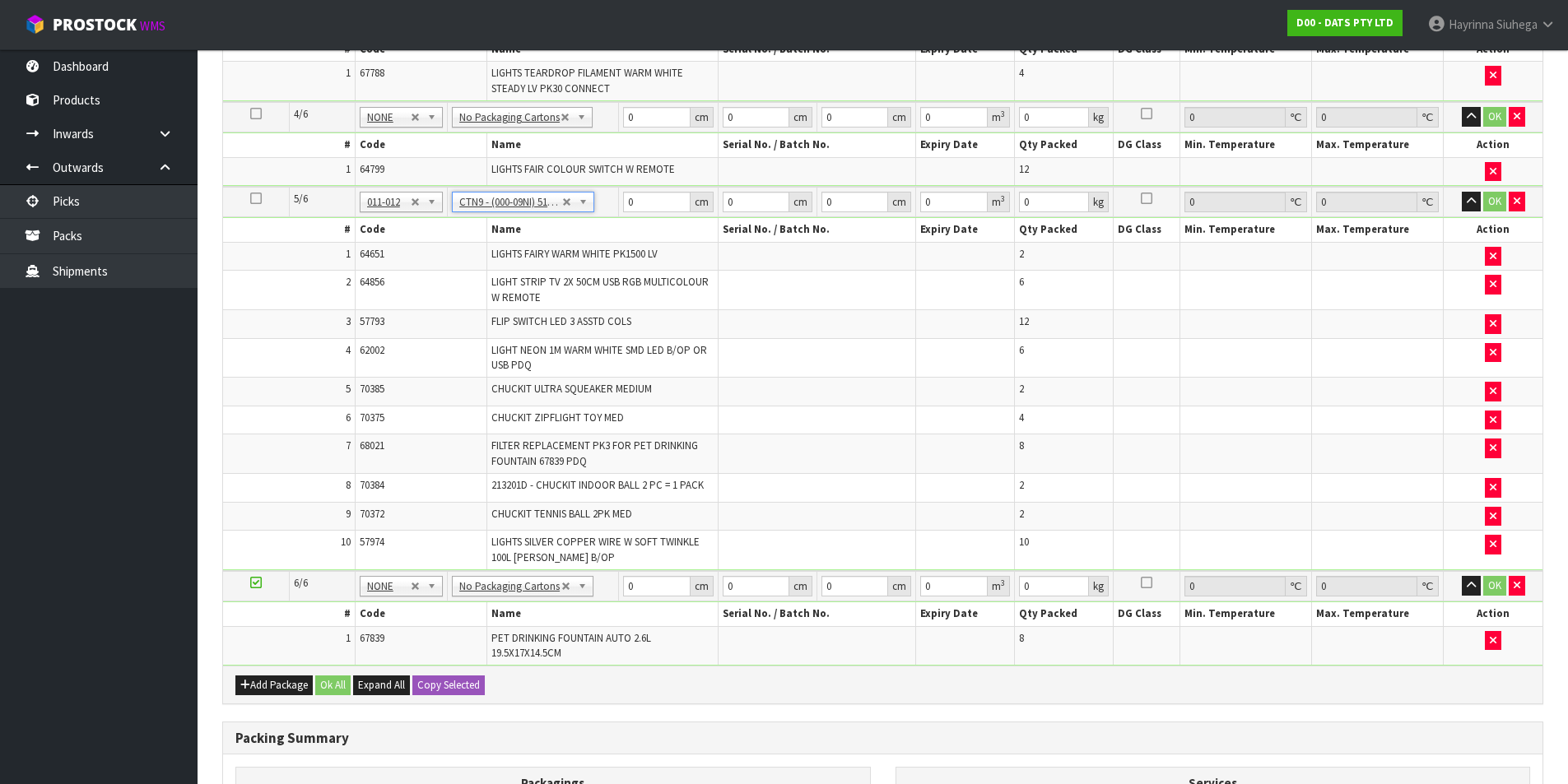
type input "51"
type input "38"
type input "58.5"
type input "0.113373"
type input "16.19"
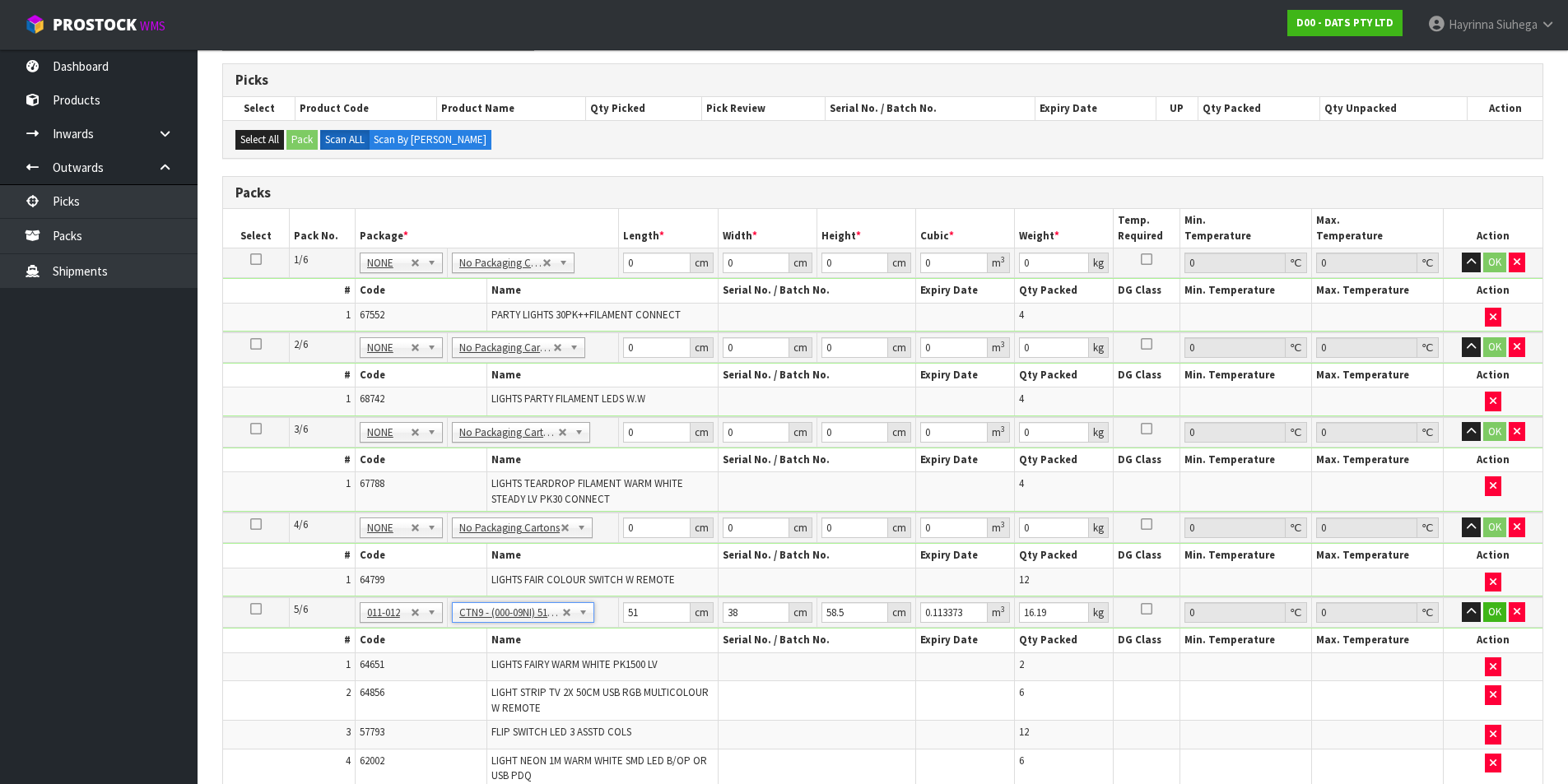
scroll to position [261, 0]
click at [630, 259] on input "0" at bounding box center [656, 263] width 67 height 20
type input "55"
type input "38"
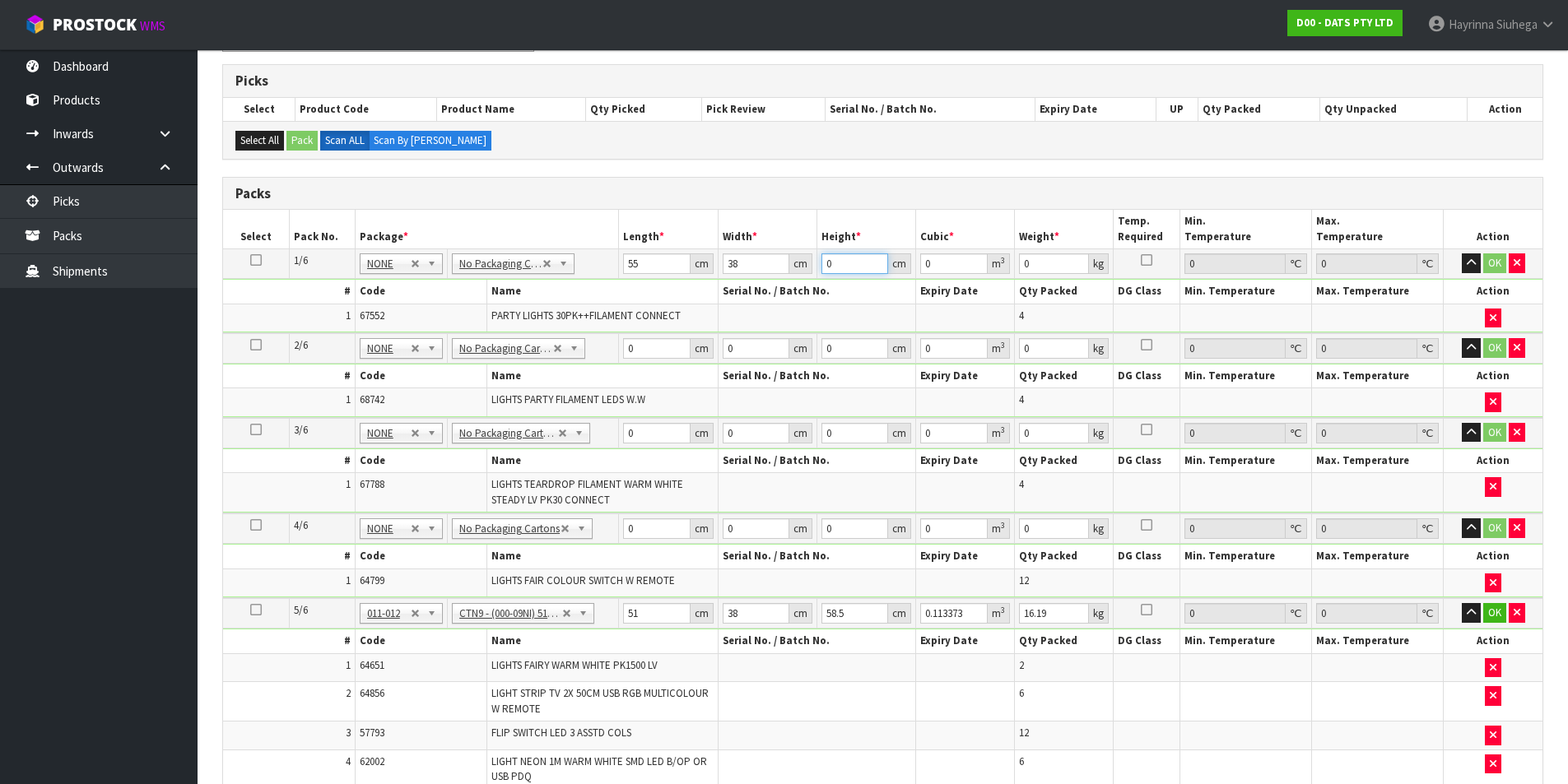
type input "3"
type input "0.00627"
type input "37"
type input "0.07733"
type input "37"
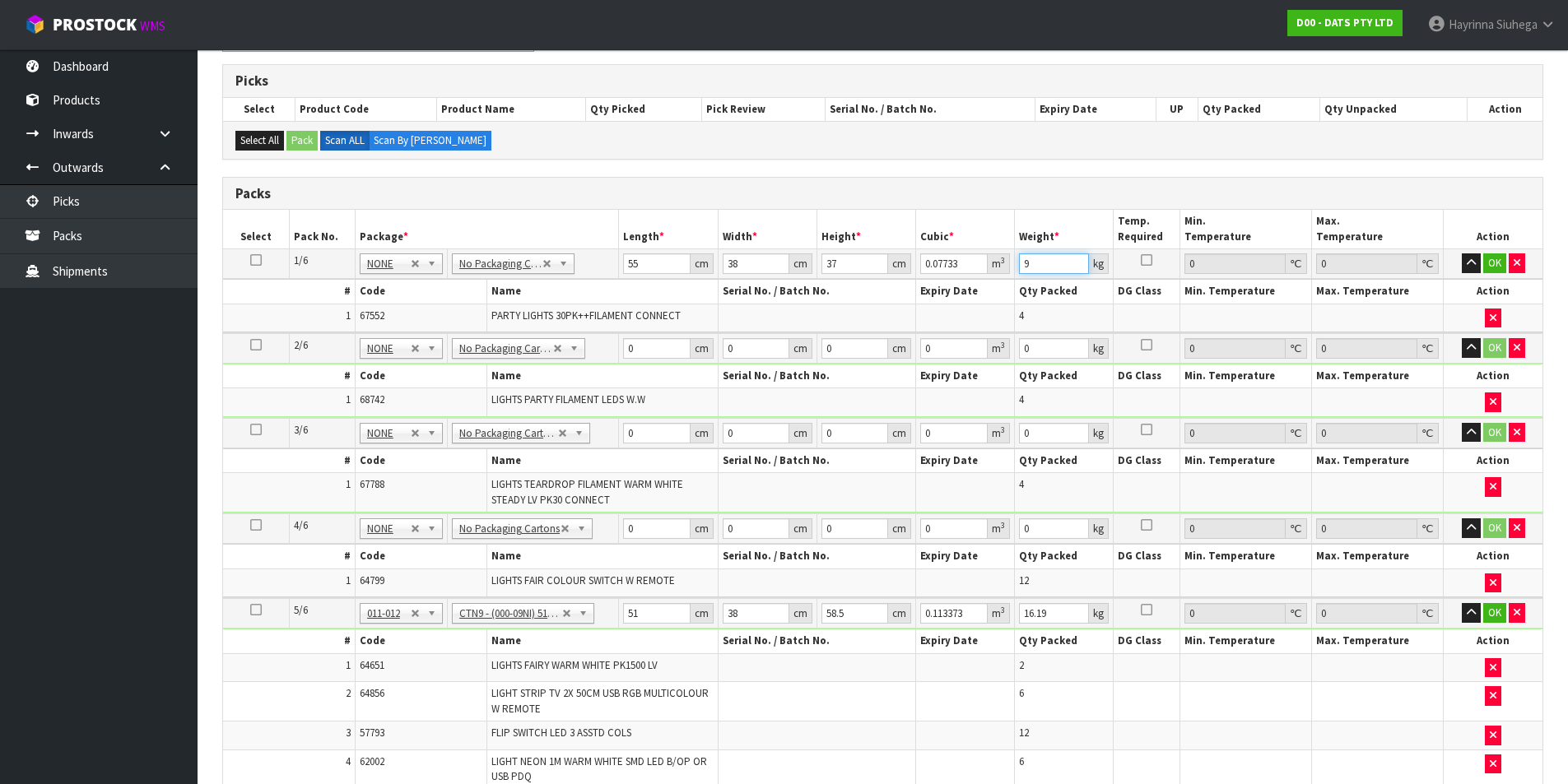
type input "9"
click button "OK" at bounding box center [1495, 263] width 23 height 20
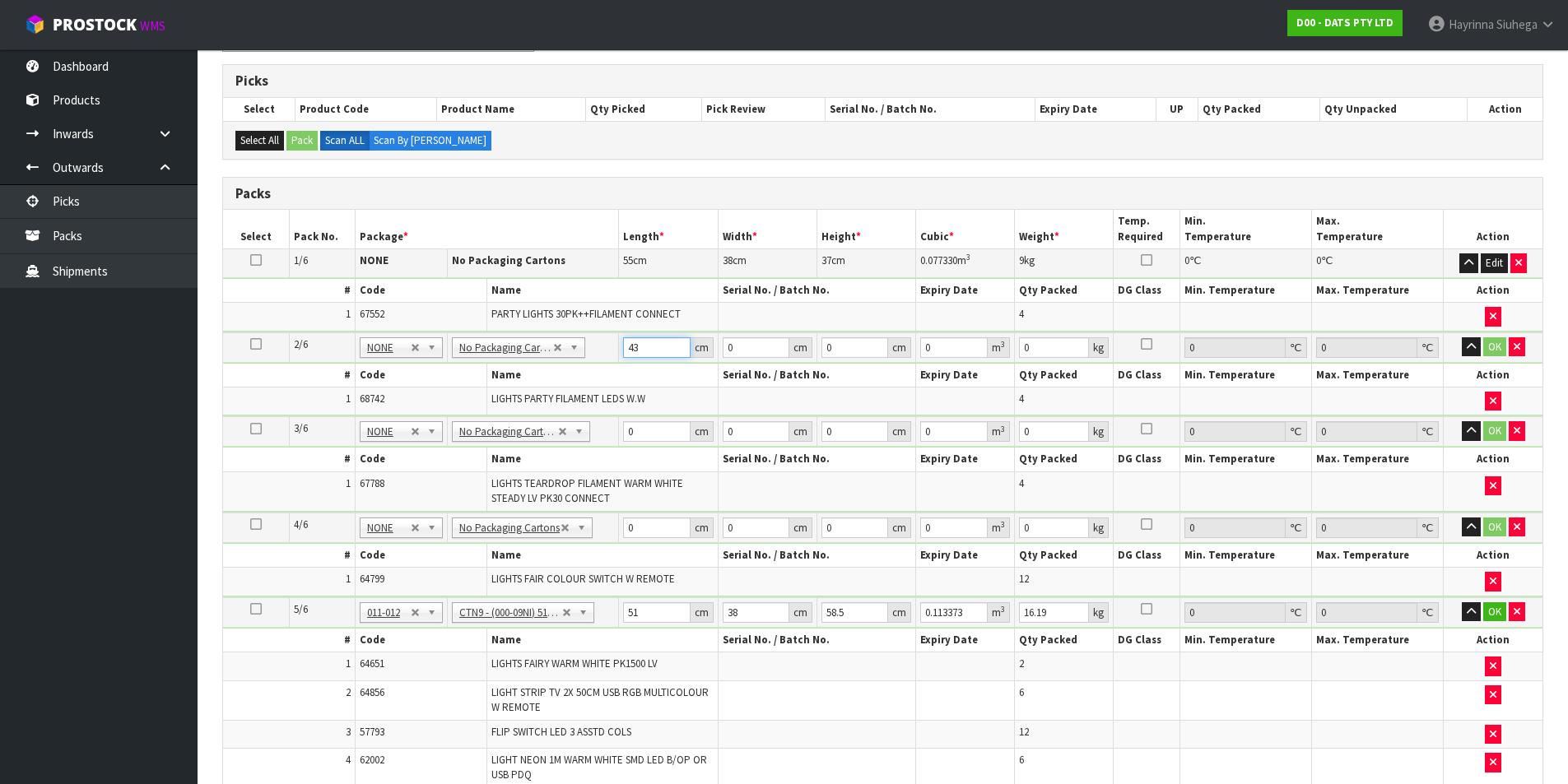
type input "43"
type input "3"
type input "0.005547"
type input "30"
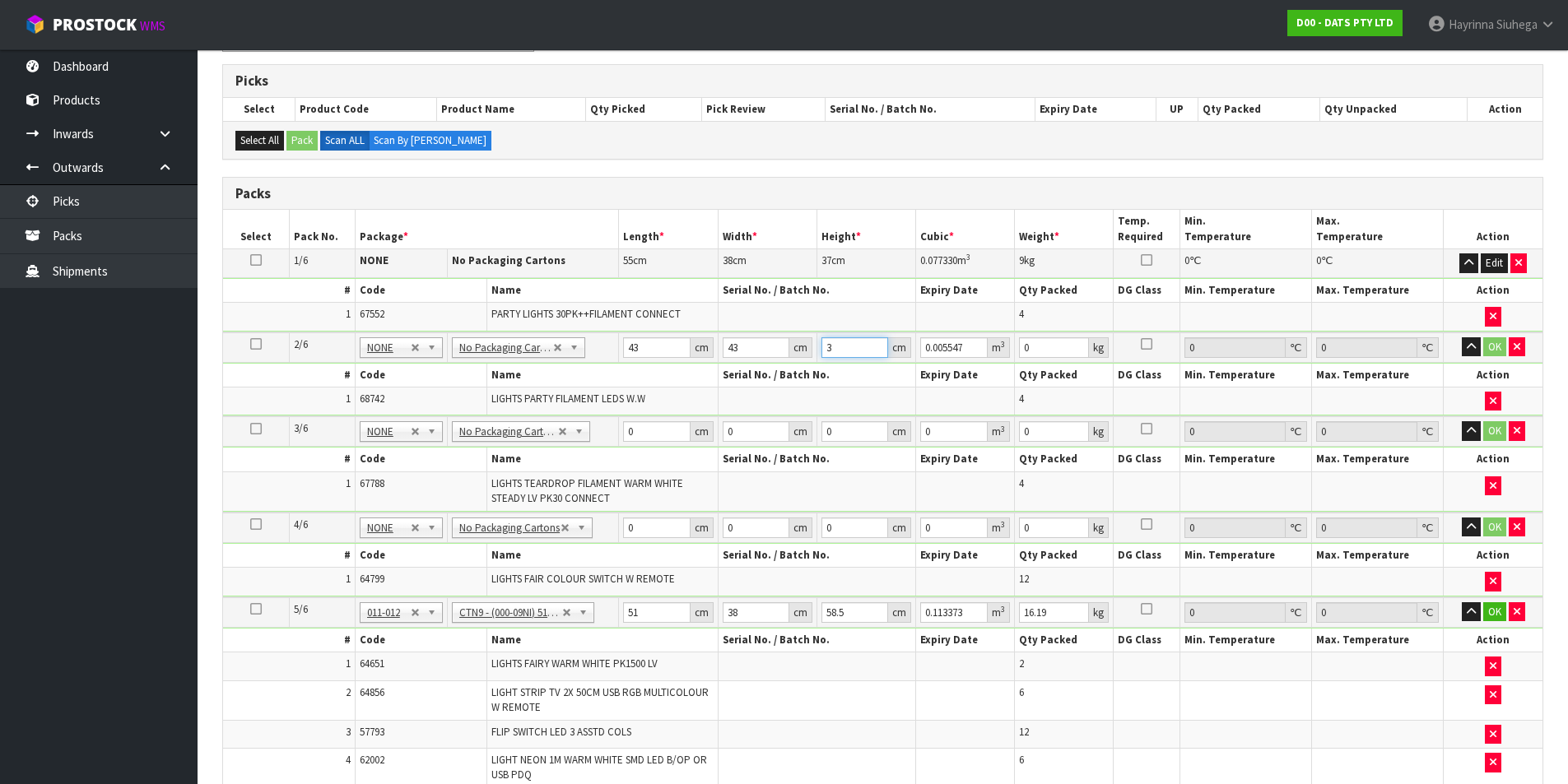
type input "0.05547"
type input "30"
type input "9"
click button "OK" at bounding box center [1495, 347] width 23 height 20
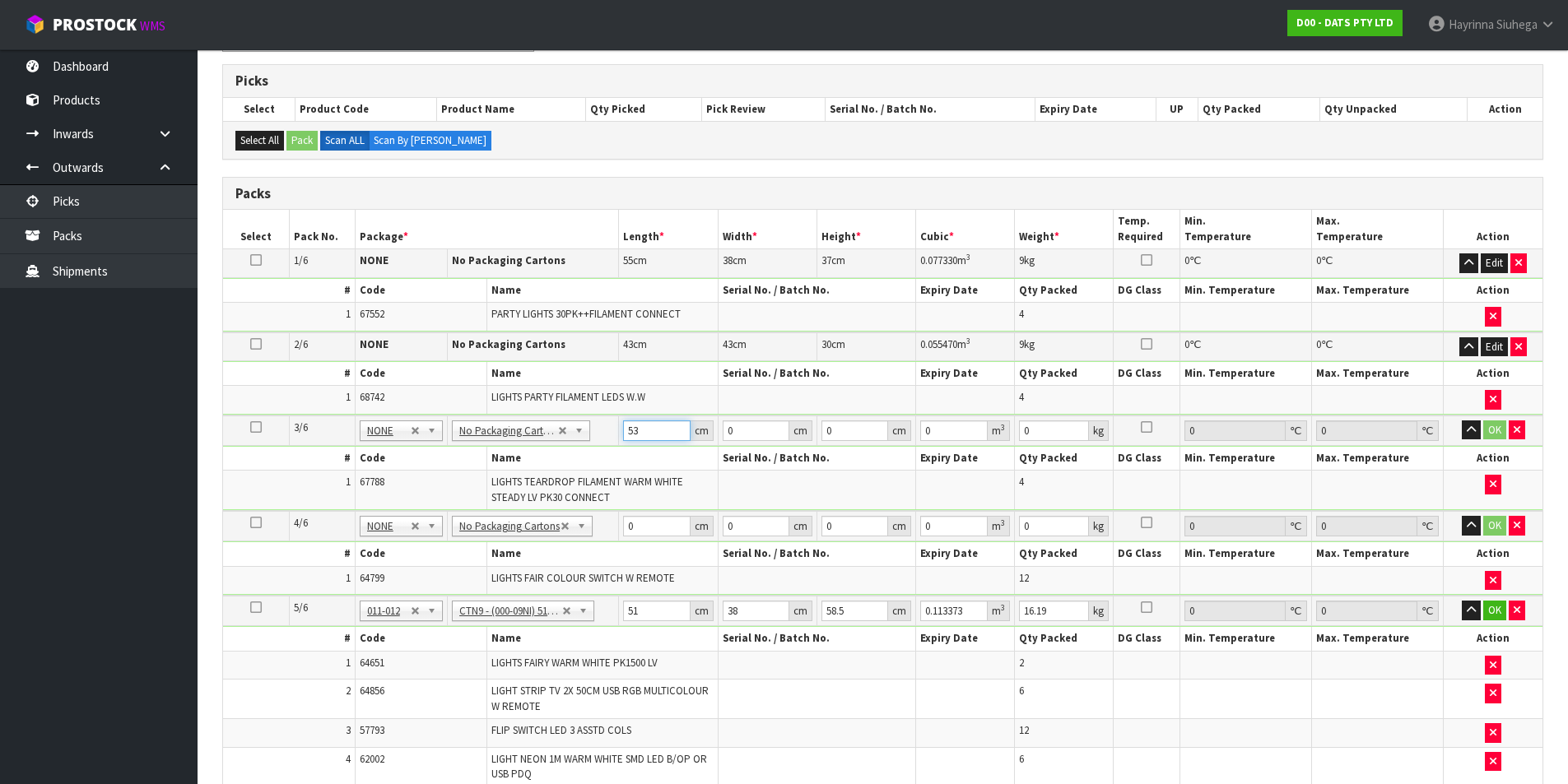
type input "53"
type input "33"
type input "3"
type input "0.005247"
type input "31"
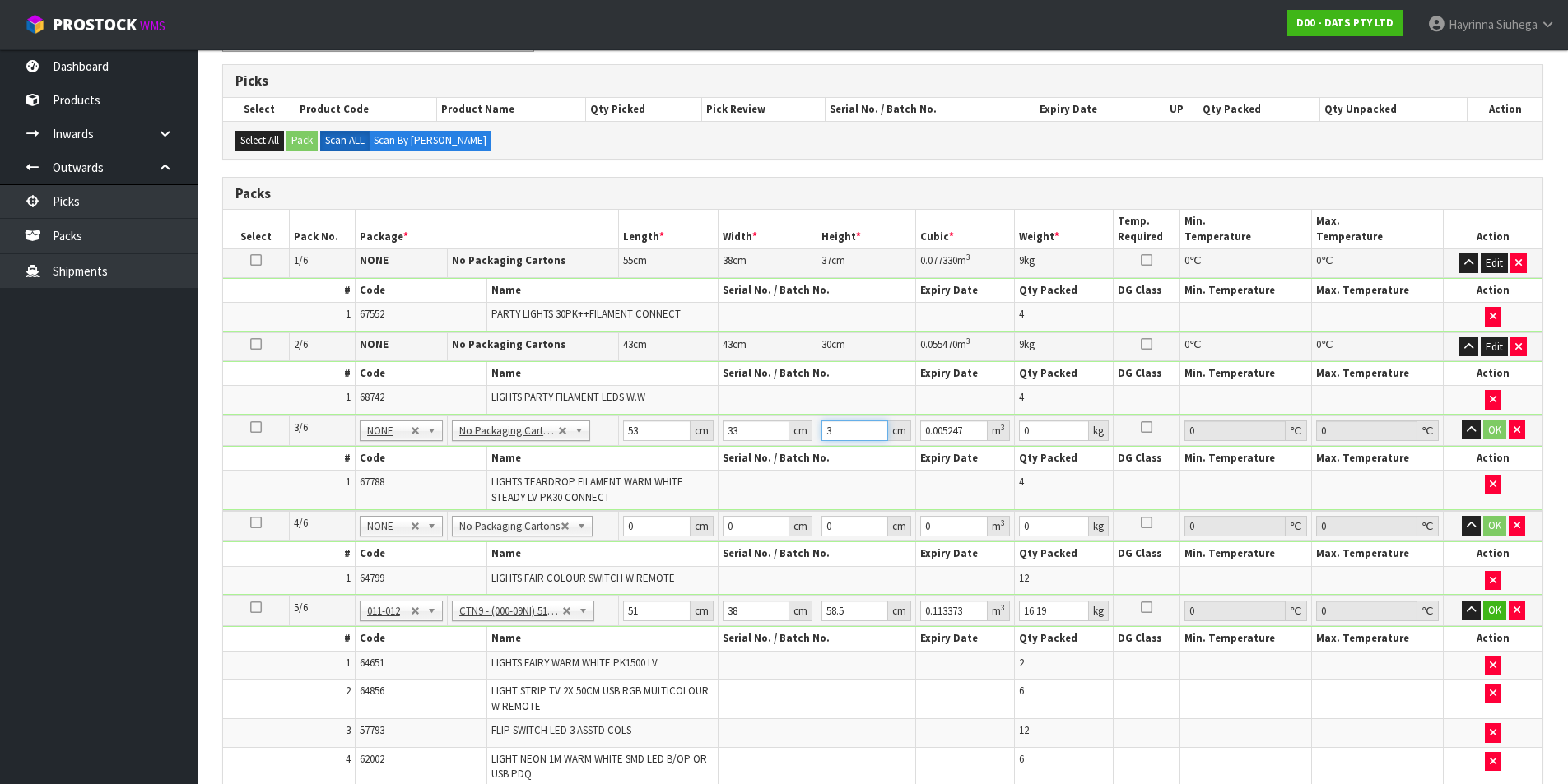
type input "0.054219"
type input "31"
type input "10"
click button "OK" at bounding box center [1495, 431] width 23 height 20
type input "43"
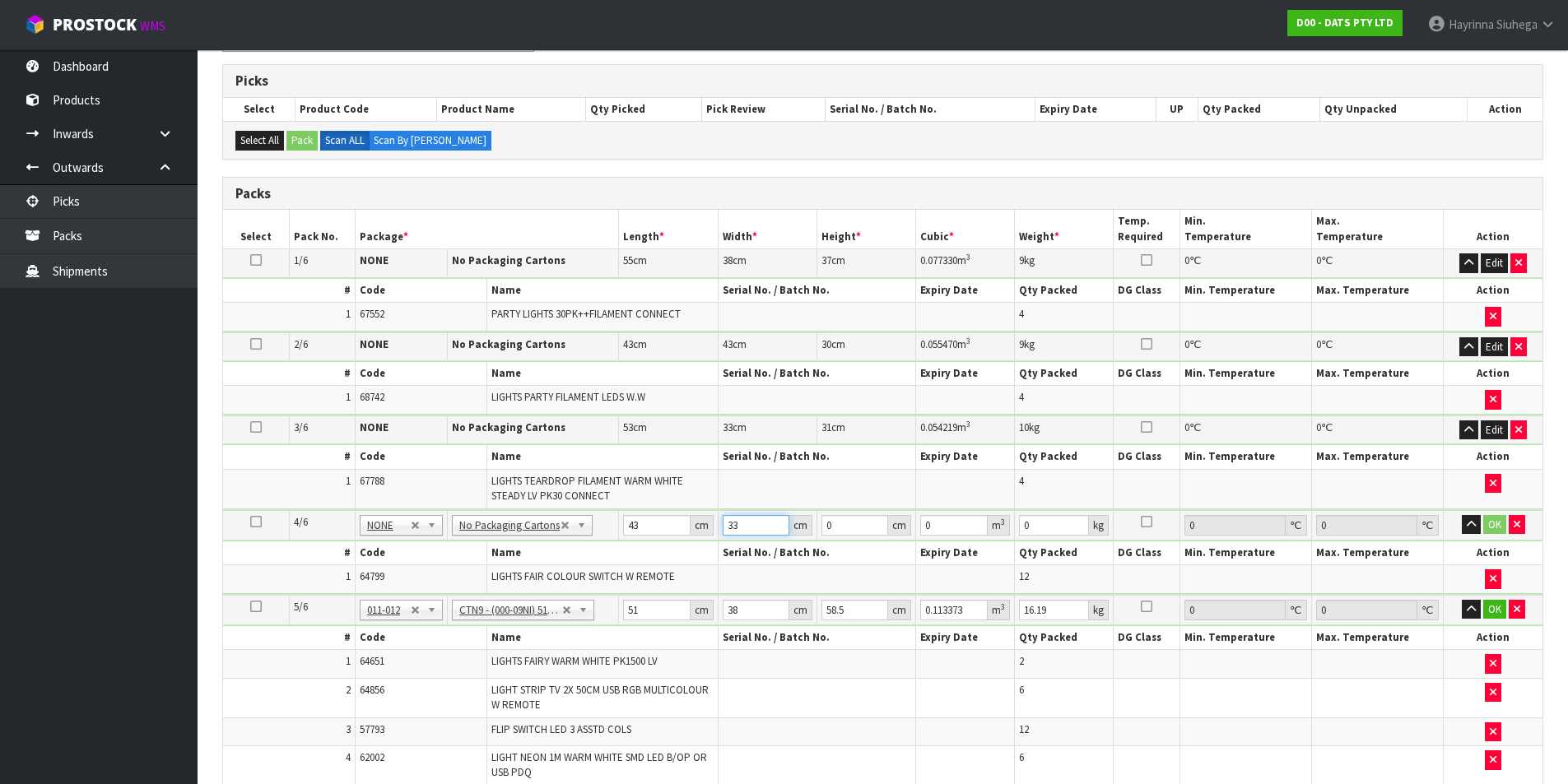
type input "33"
type input "2"
type input "0.002838"
type input "26"
type input "0.036894"
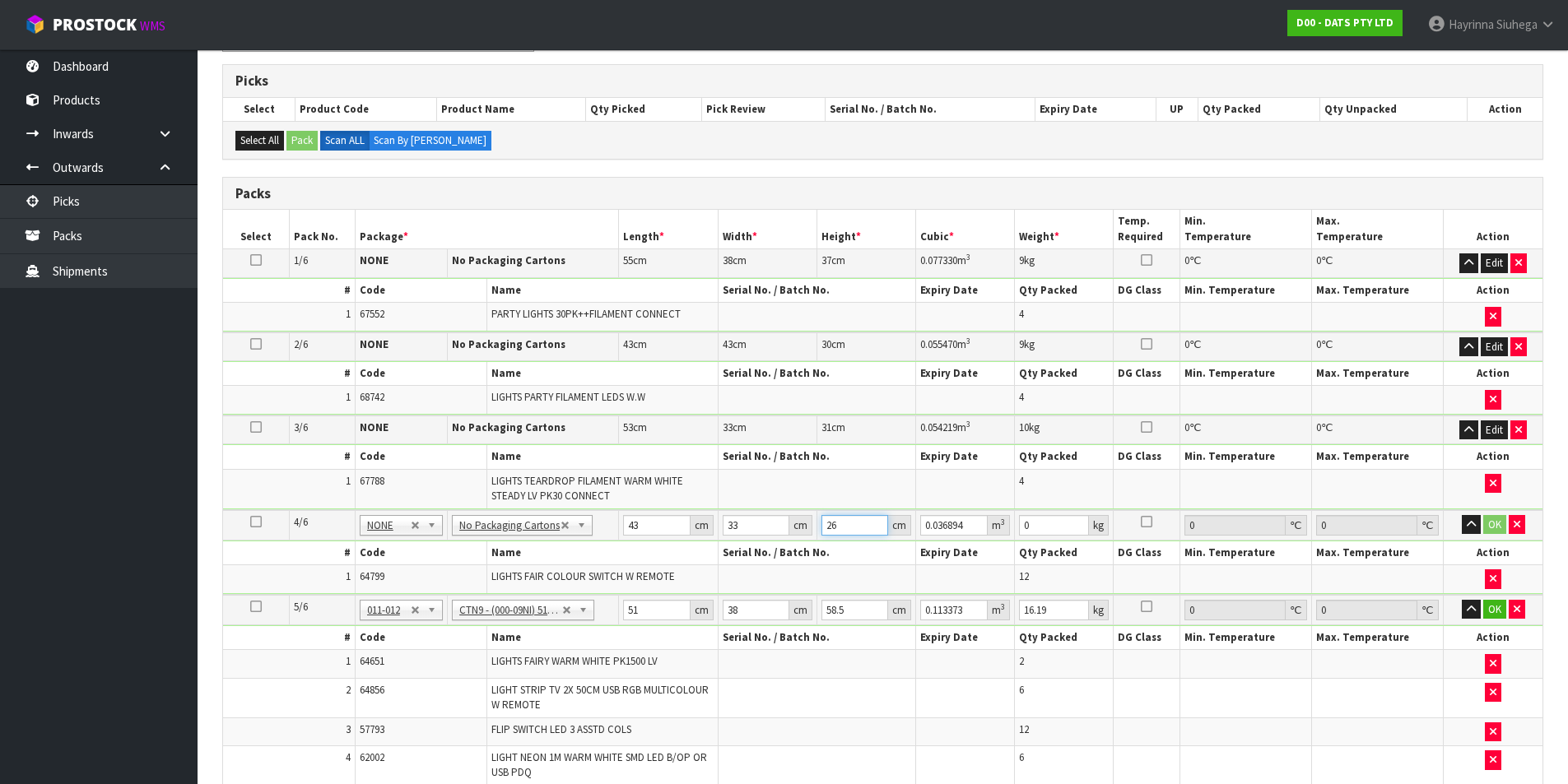
type input "26"
type input "8"
click button "OK" at bounding box center [1495, 525] width 23 height 20
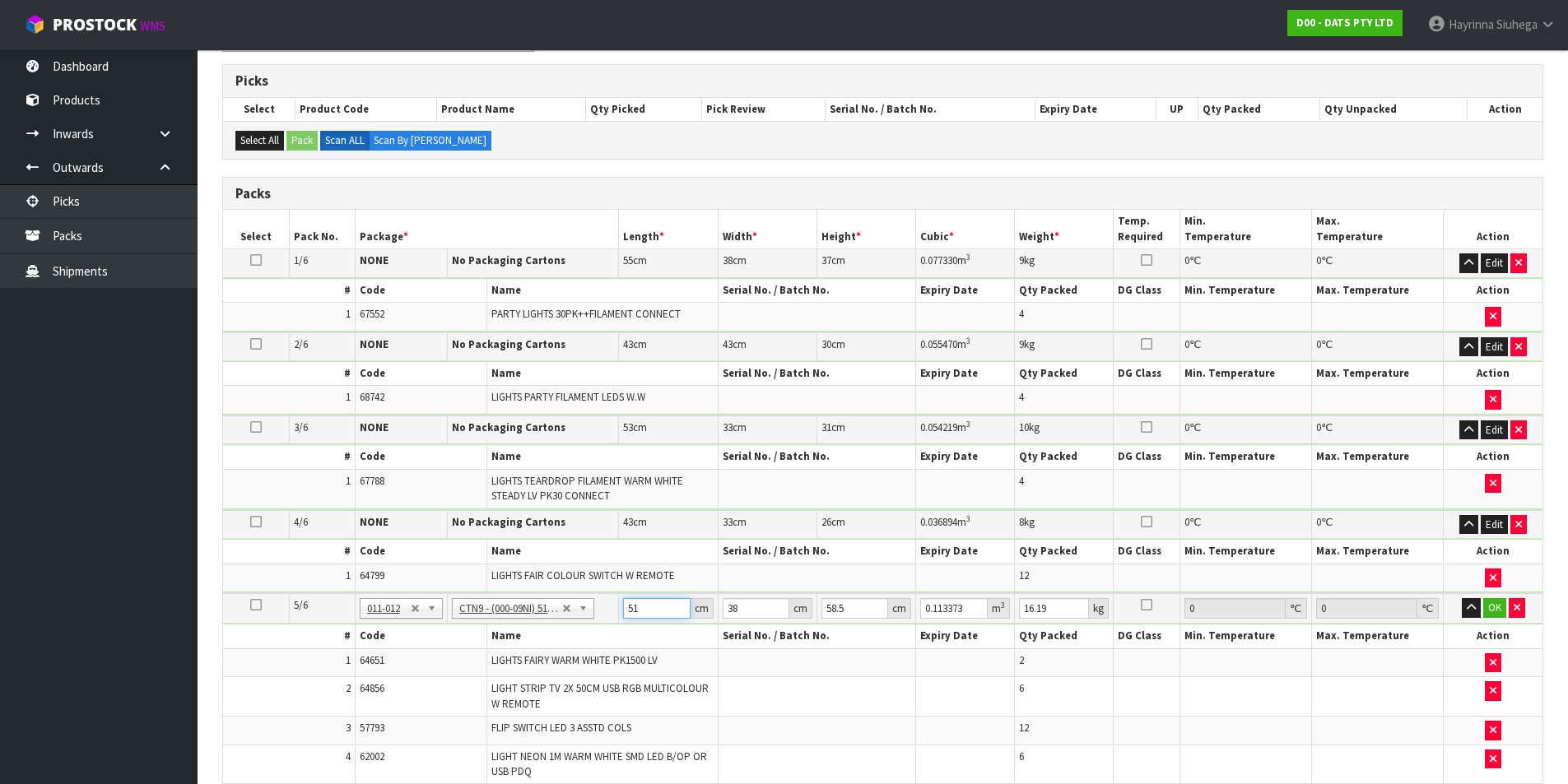
type input "5"
type input "0.011115"
type input "53"
type input "0.117819"
type input "53"
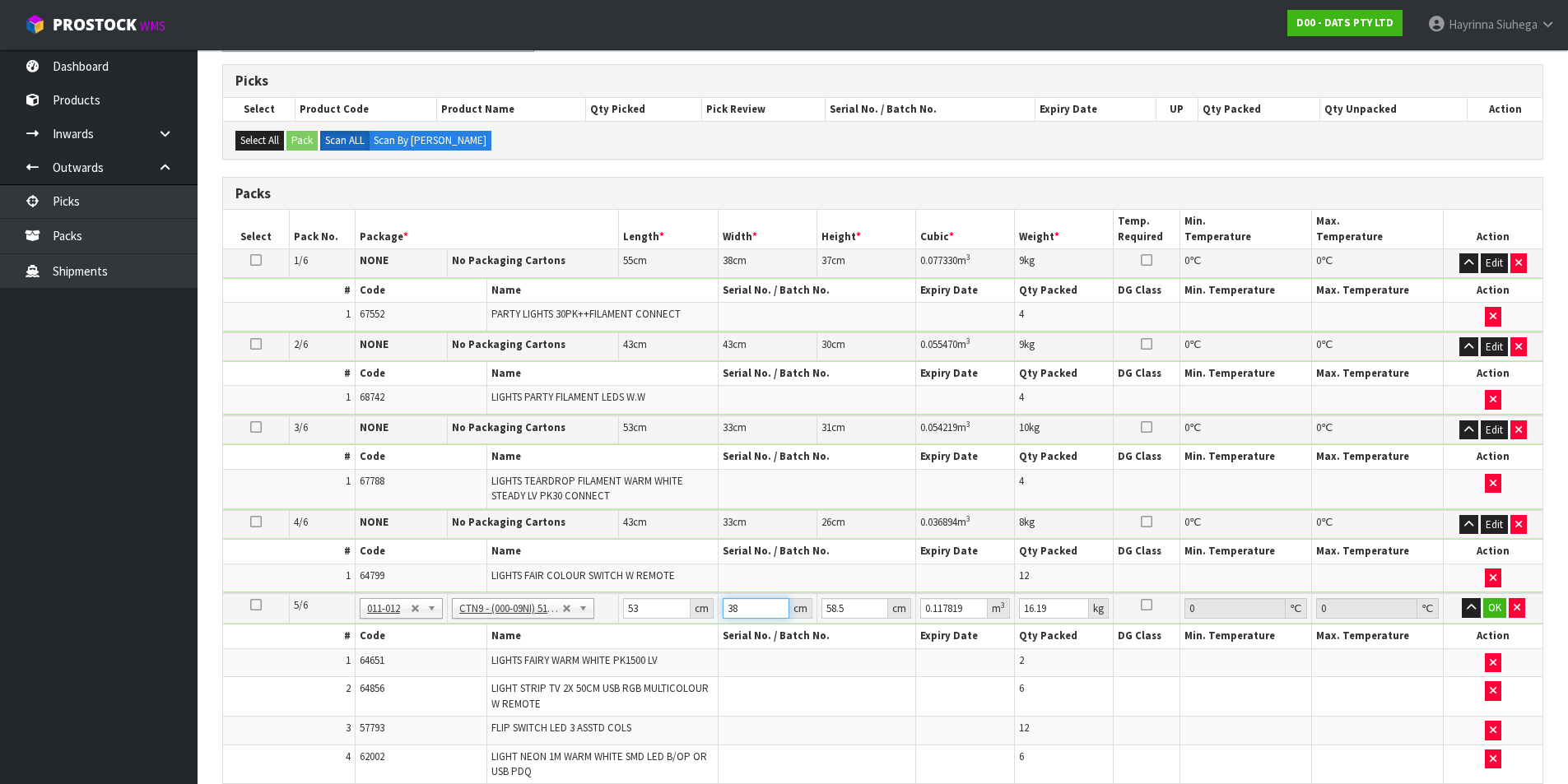
type input "4"
type input "0.012402"
type input "40"
type input "0.12402"
type input "40"
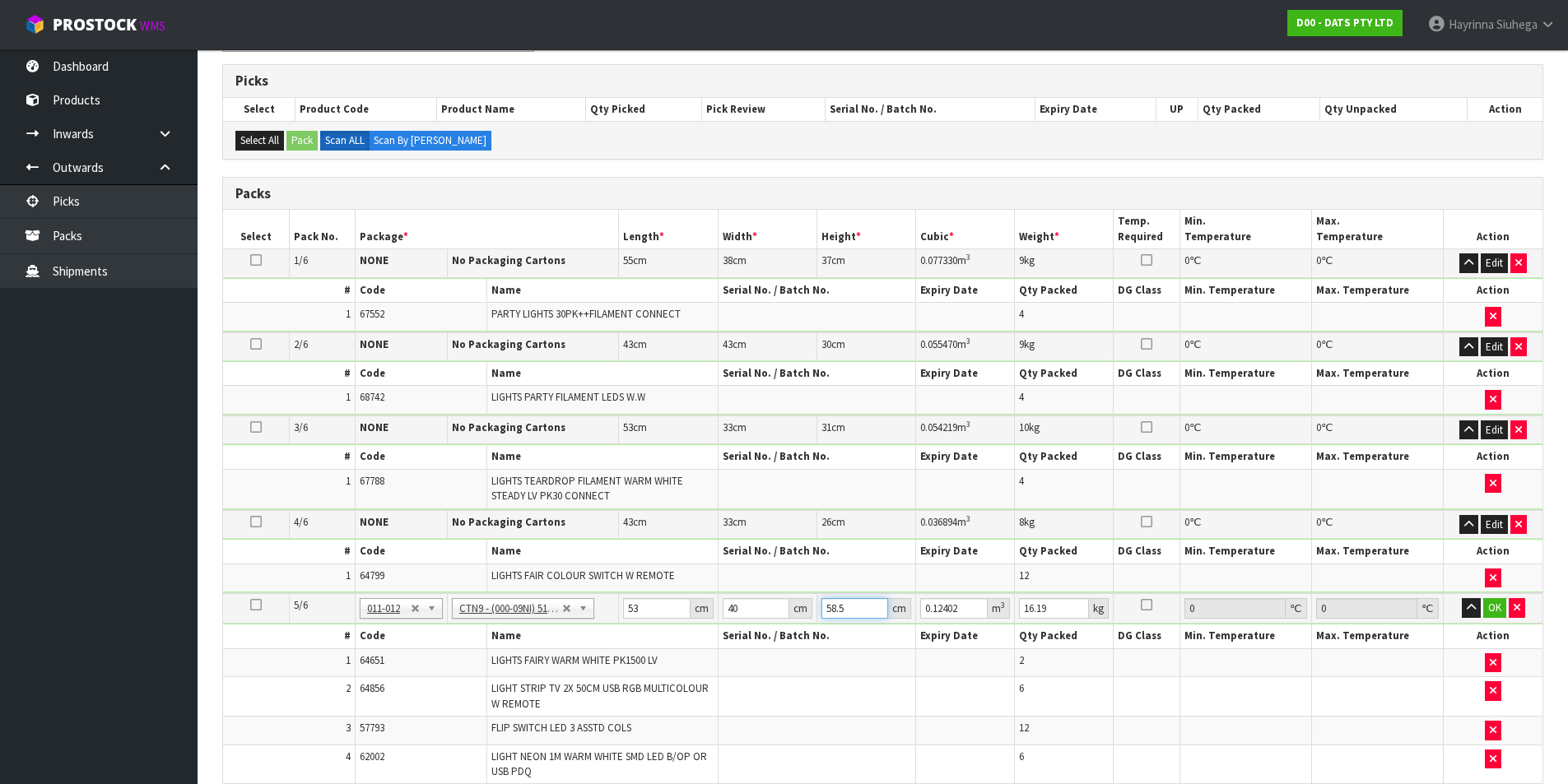
type input "5"
type input "0.0106"
type input "55"
type input "0.1166"
type input "55"
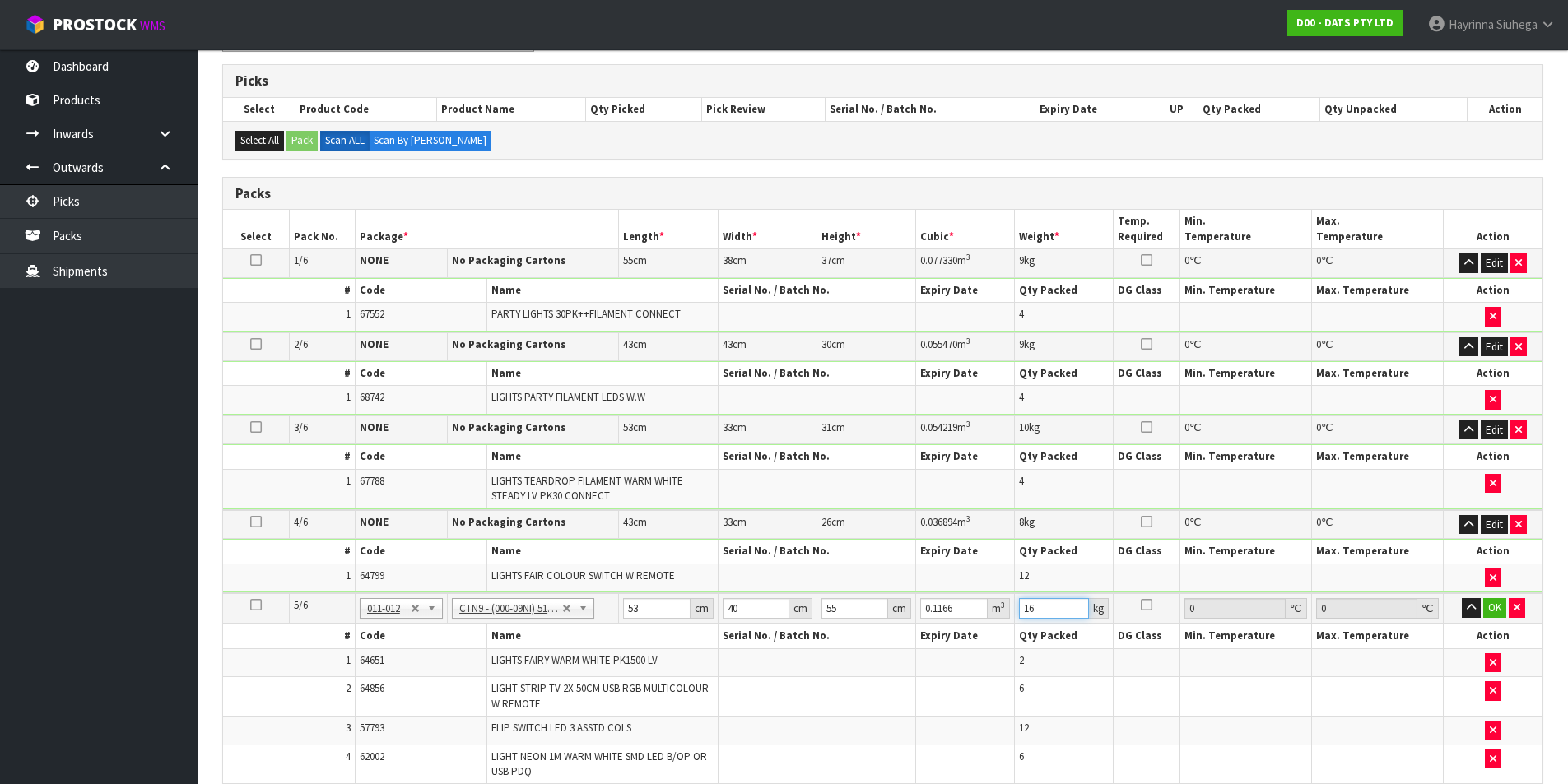
type input "16"
click button "OK" at bounding box center [1495, 609] width 23 height 20
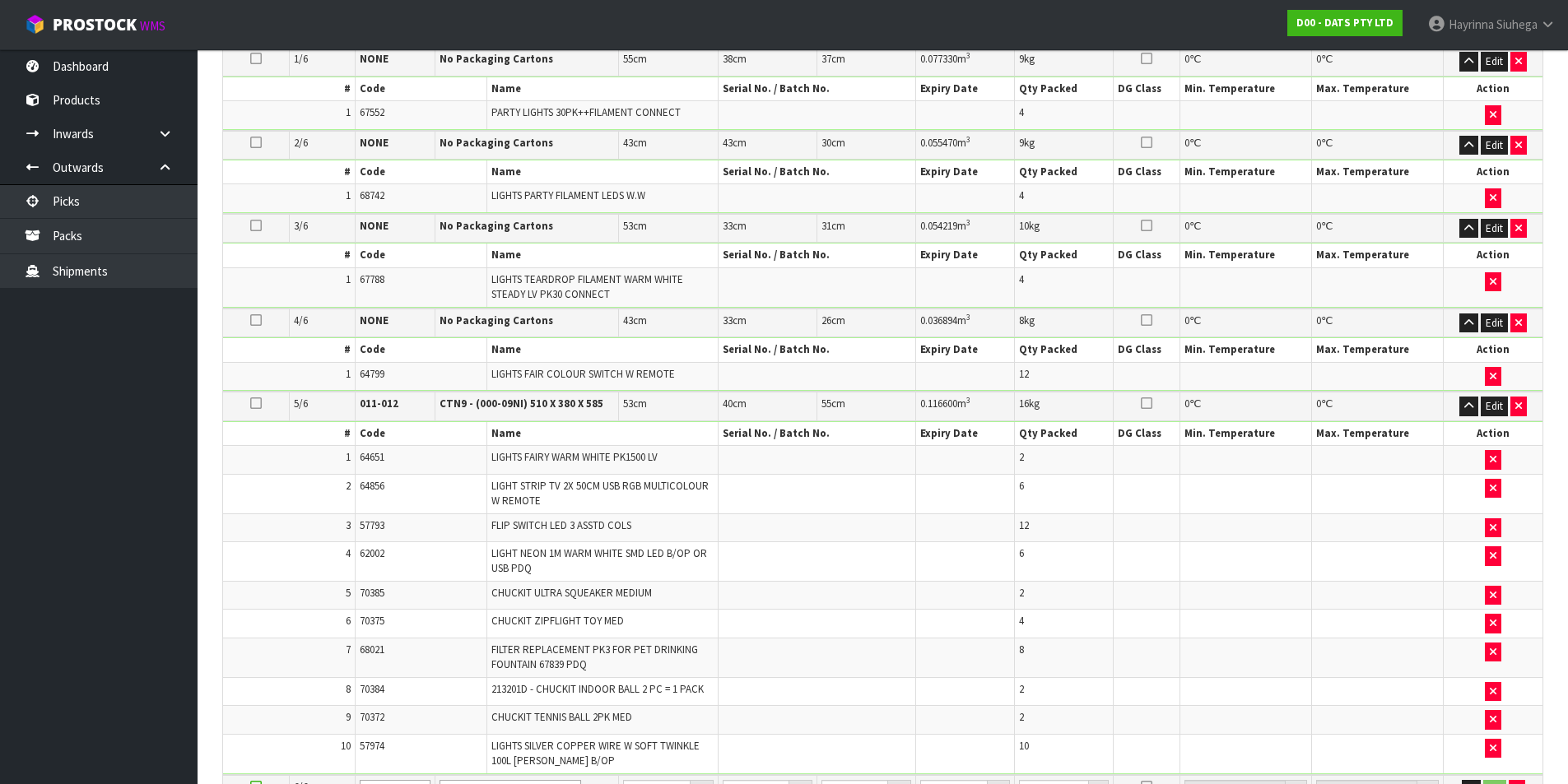
scroll to position [755, 0]
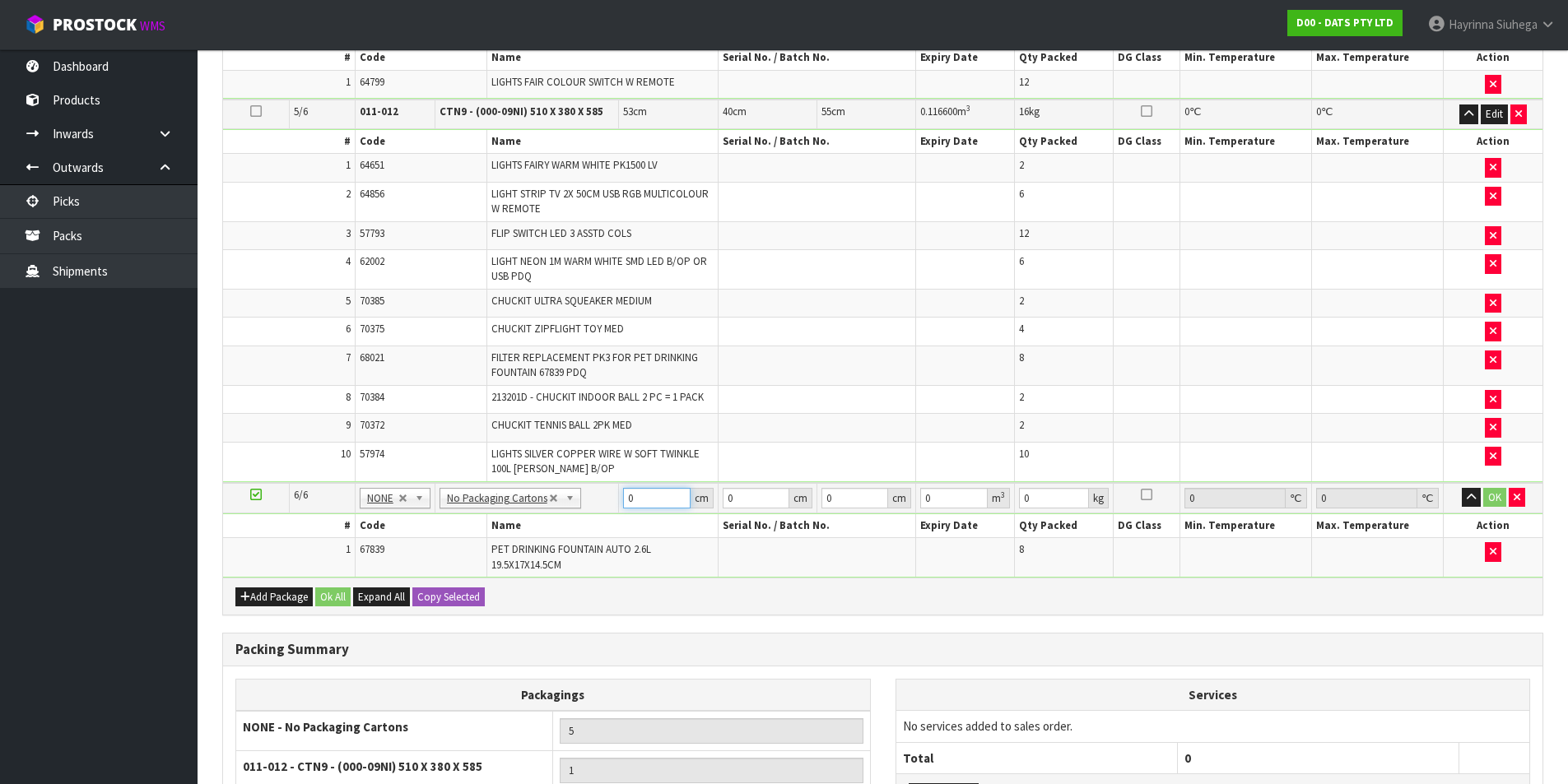
click at [628, 498] on input "0" at bounding box center [656, 498] width 67 height 20
click at [629, 498] on input "0" at bounding box center [656, 498] width 67 height 20
type input "42"
type input "38"
type input "3"
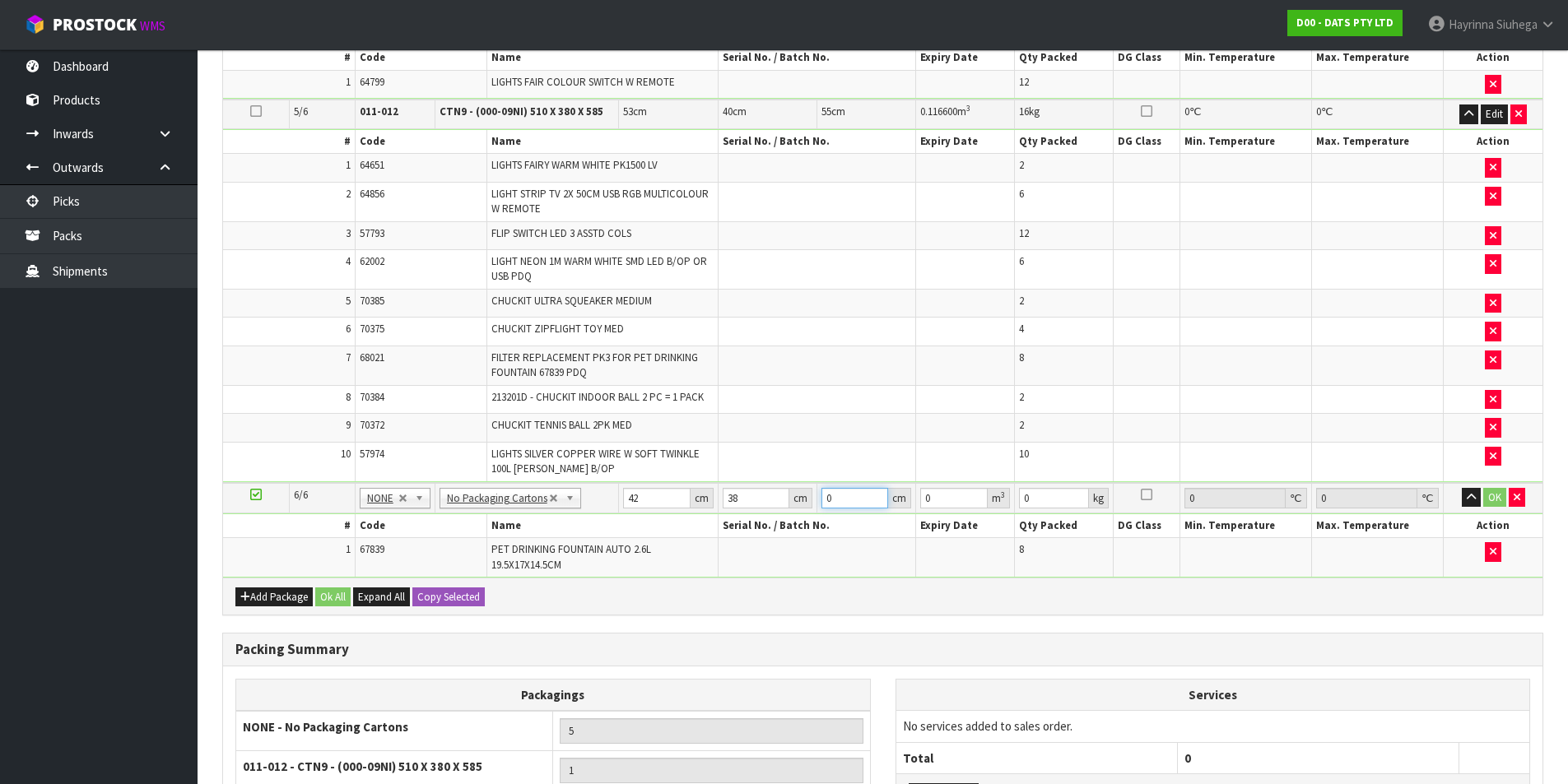
type input "0.004788"
type input "36"
type input "0.057456"
type input "36"
type input "7"
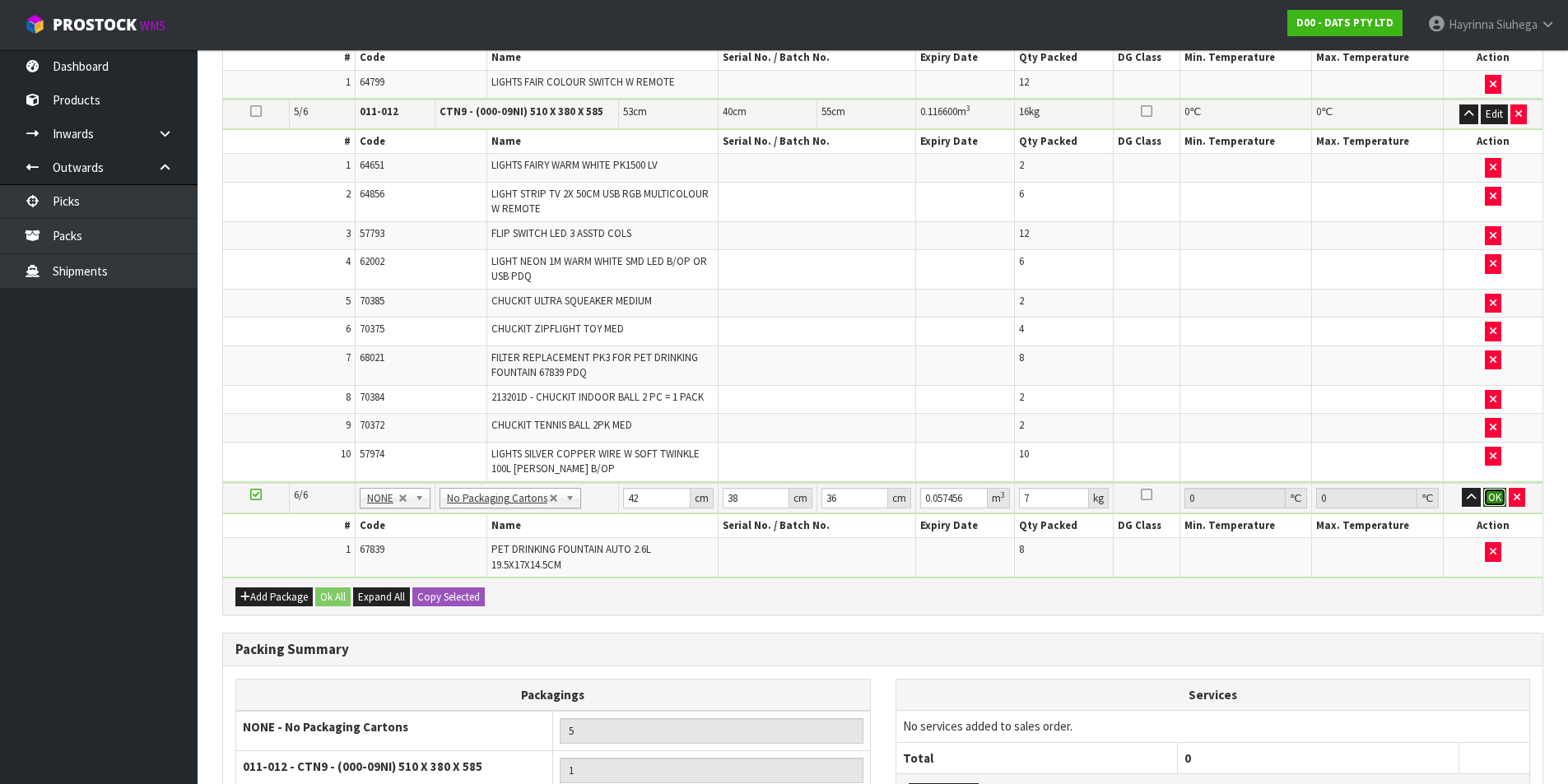
click button "OK" at bounding box center [1495, 498] width 23 height 20
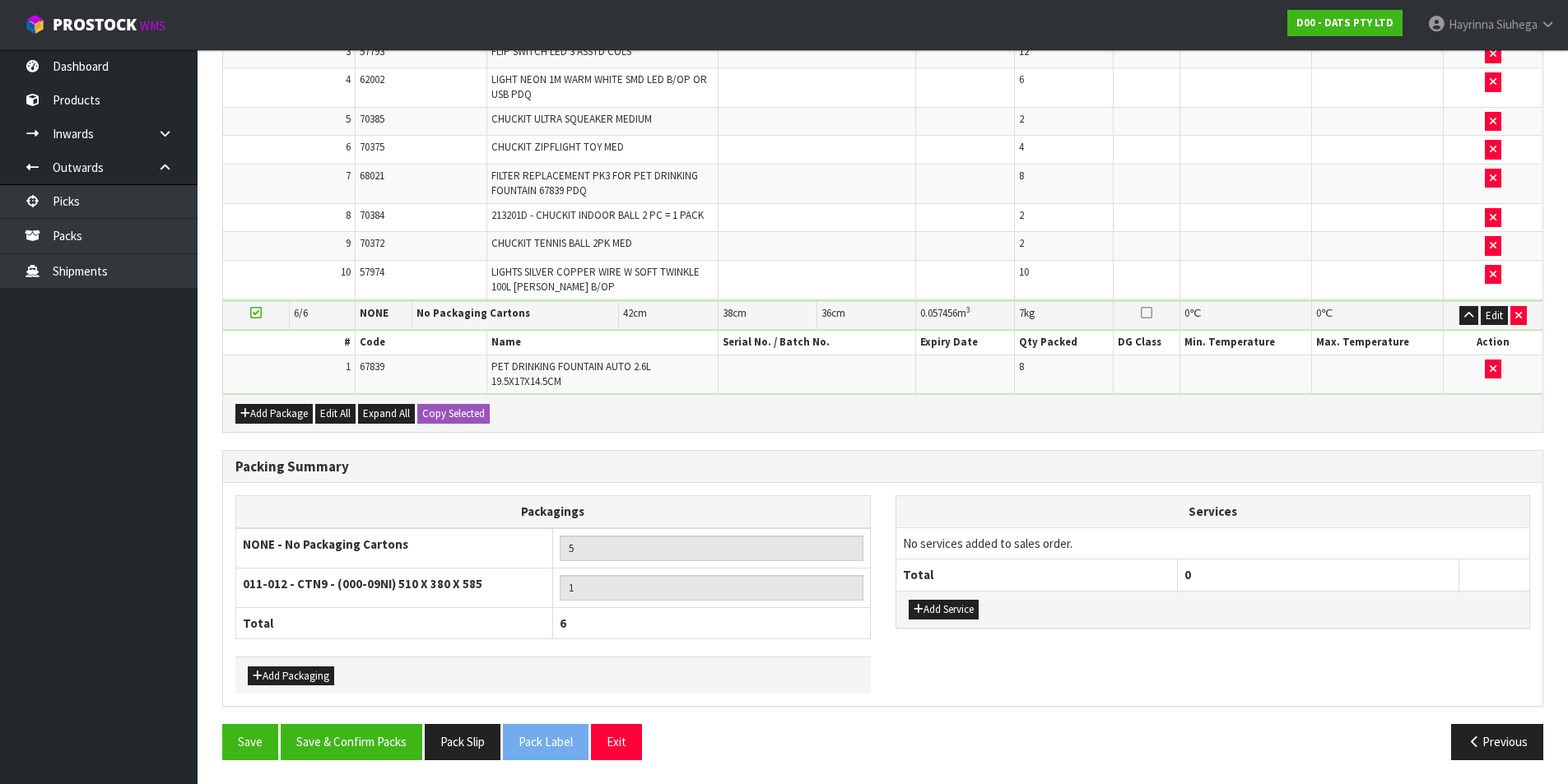
scroll to position [937, 0]
click at [385, 735] on button "Save & Confirm Packs" at bounding box center [352, 741] width 141 height 36
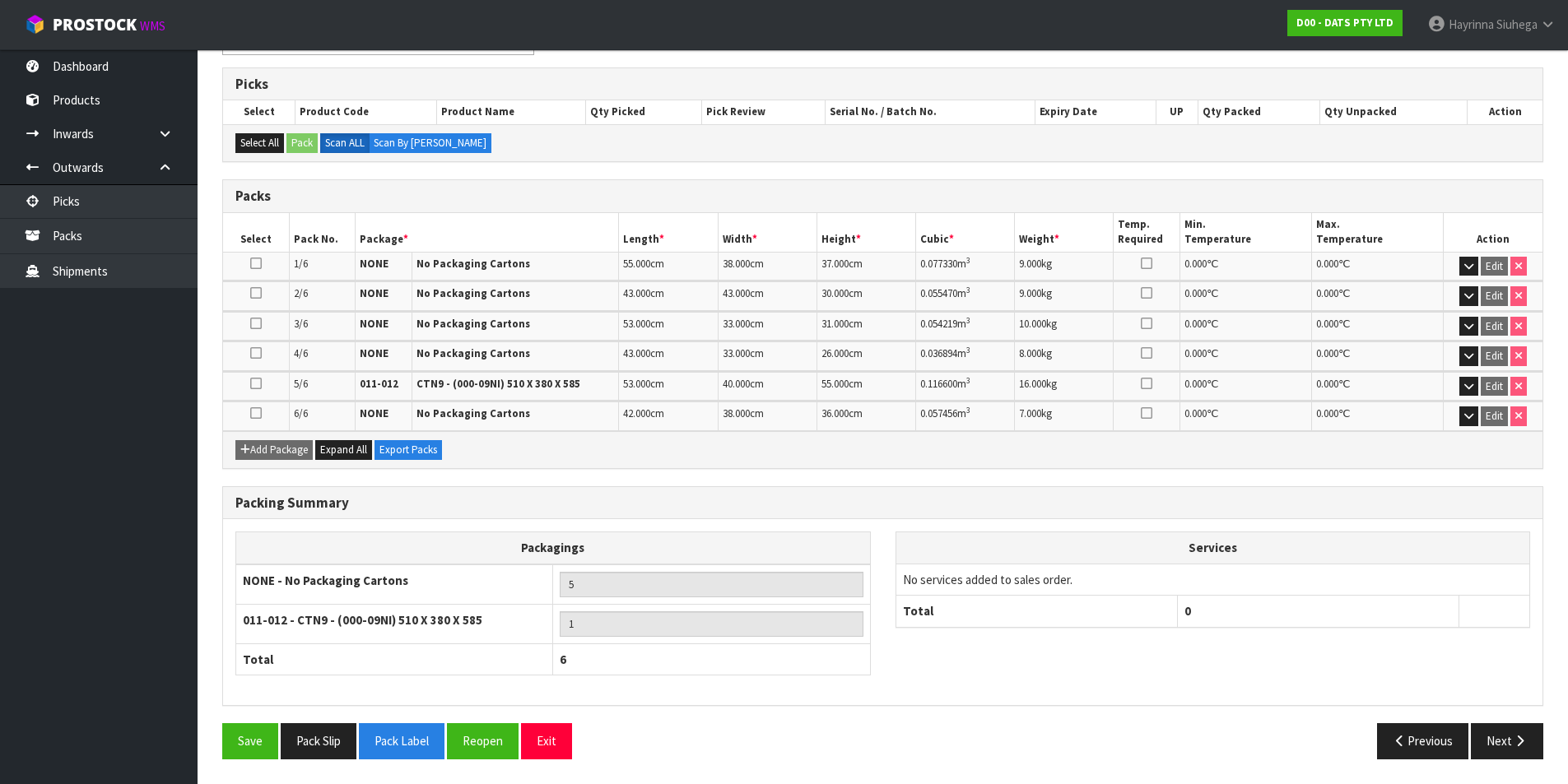
scroll to position [318, 0]
click at [1506, 740] on button "Next" at bounding box center [1506, 741] width 73 height 36
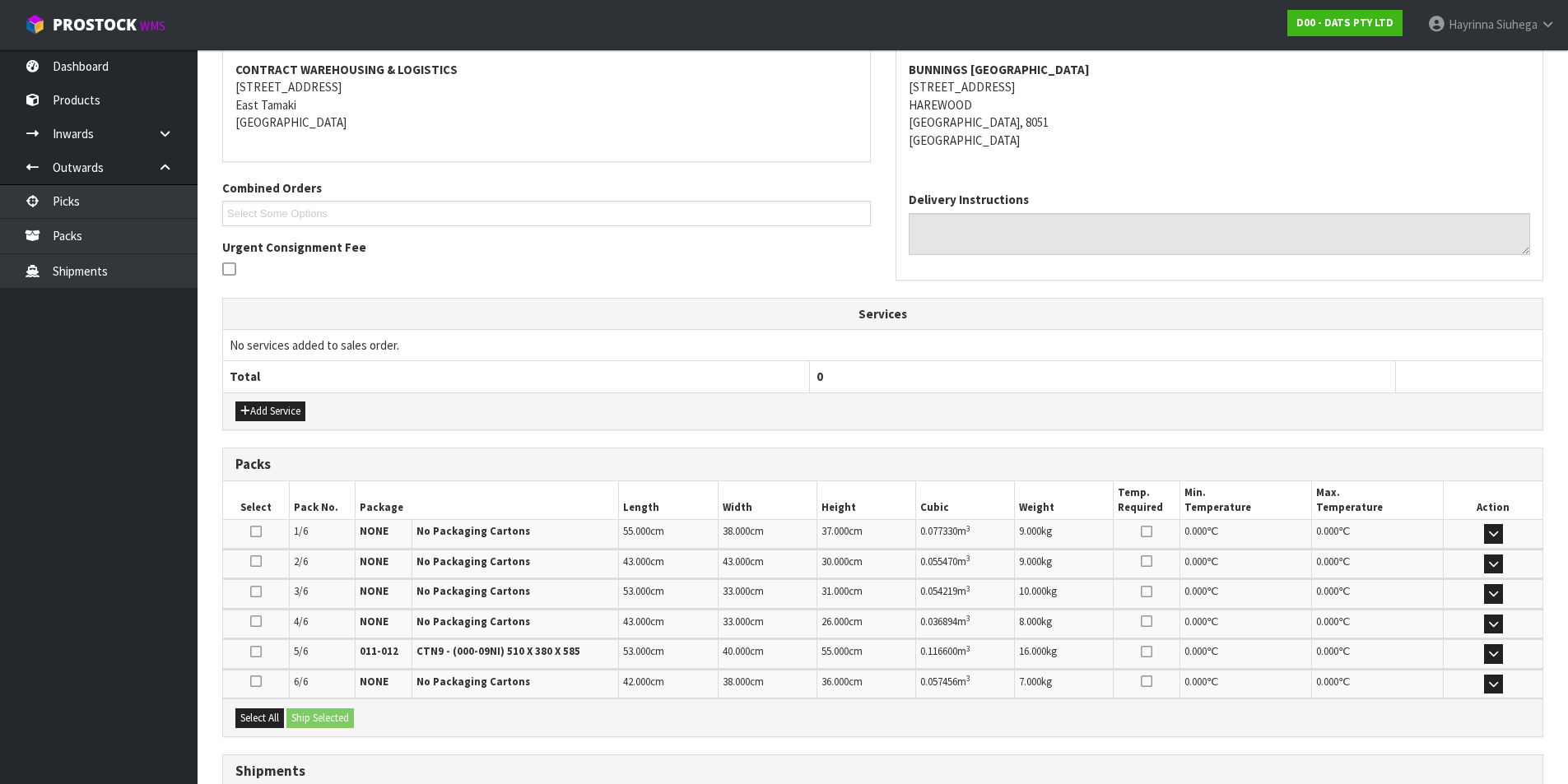
scroll to position [440, 0]
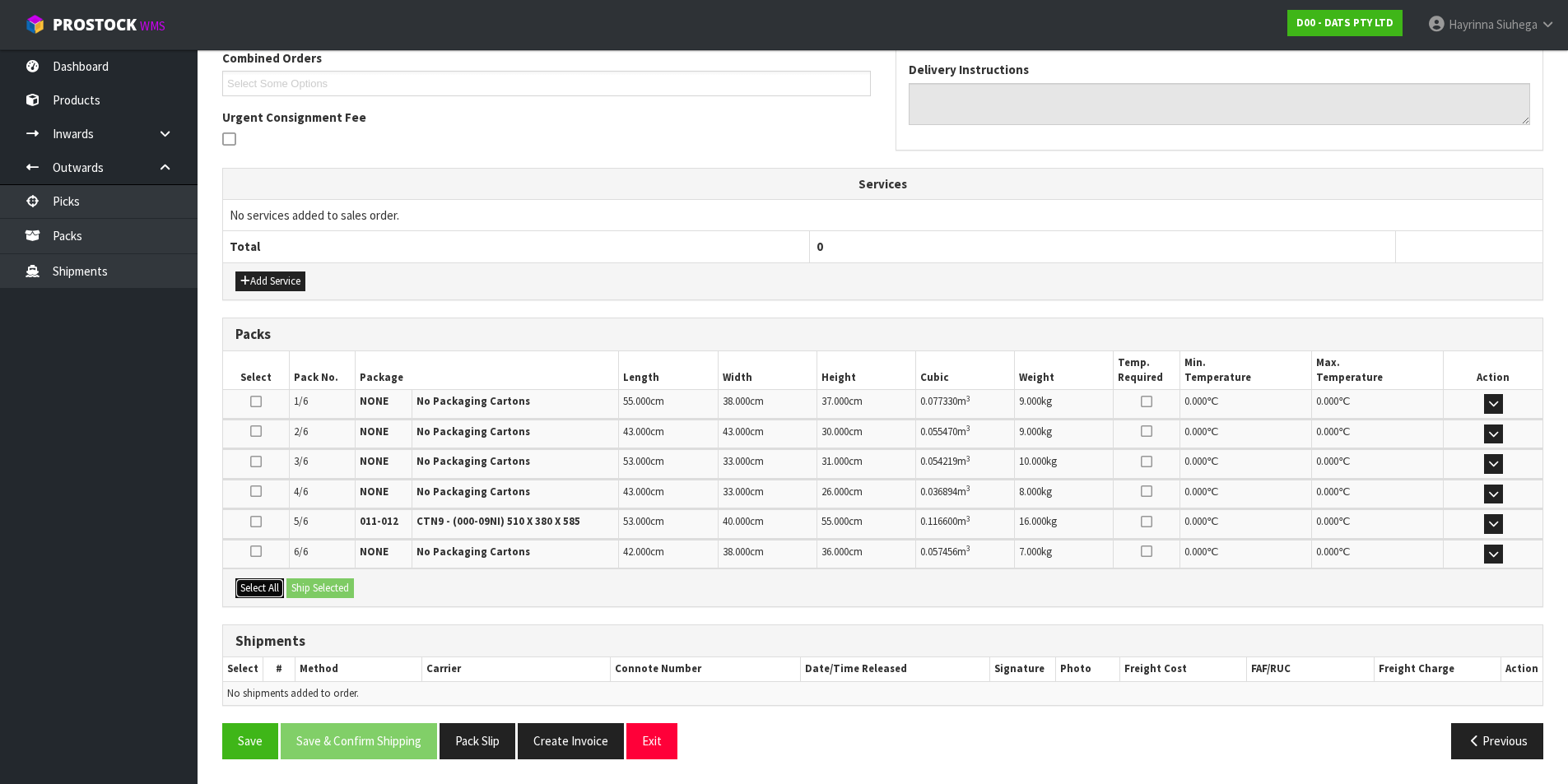
drag, startPoint x: 253, startPoint y: 588, endPoint x: 265, endPoint y: 584, distance: 12.6
click at [255, 588] on button "Select All" at bounding box center [259, 588] width 49 height 20
click at [300, 580] on button "Ship Selected" at bounding box center [320, 588] width 67 height 20
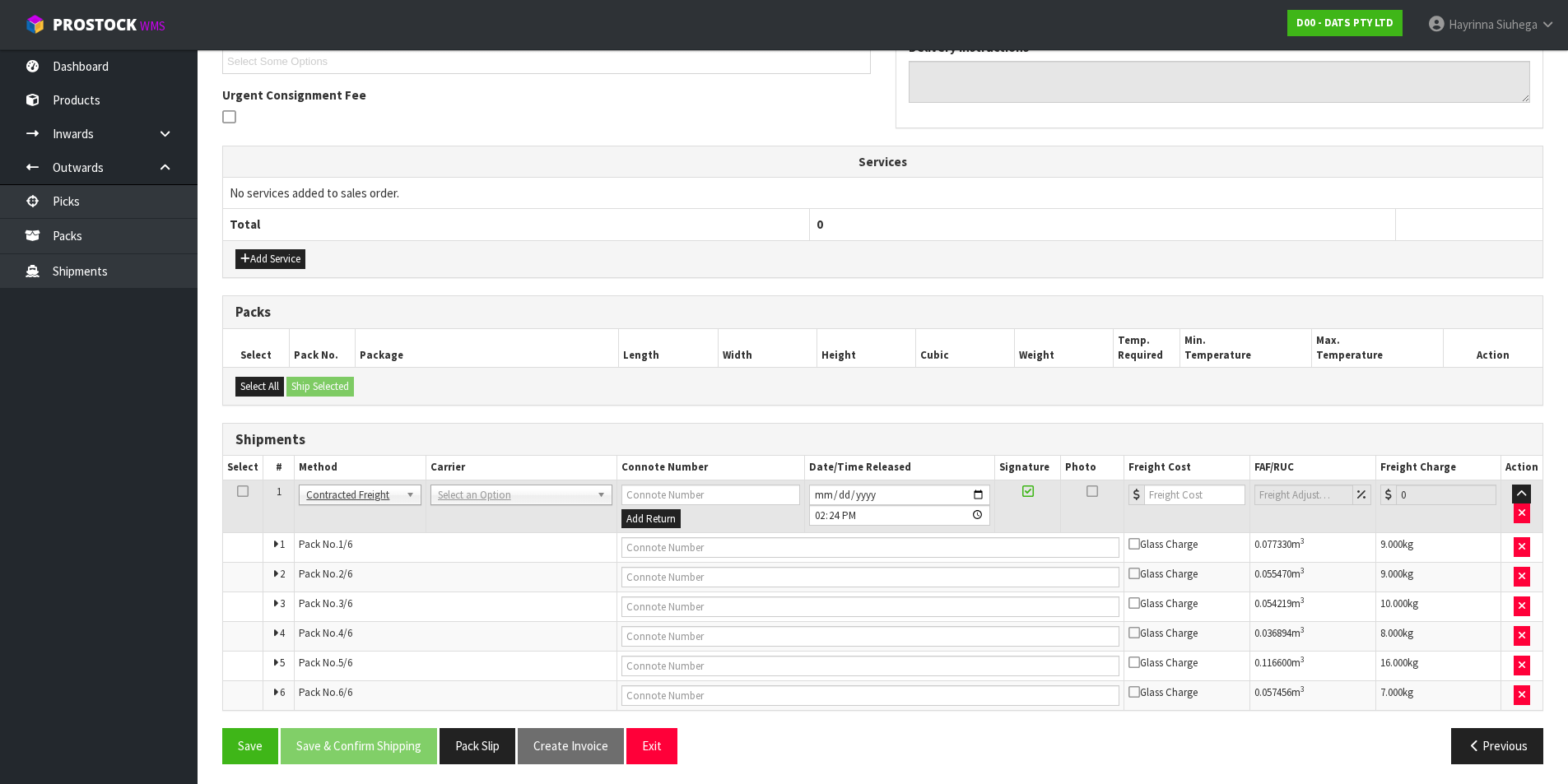
scroll to position [467, 0]
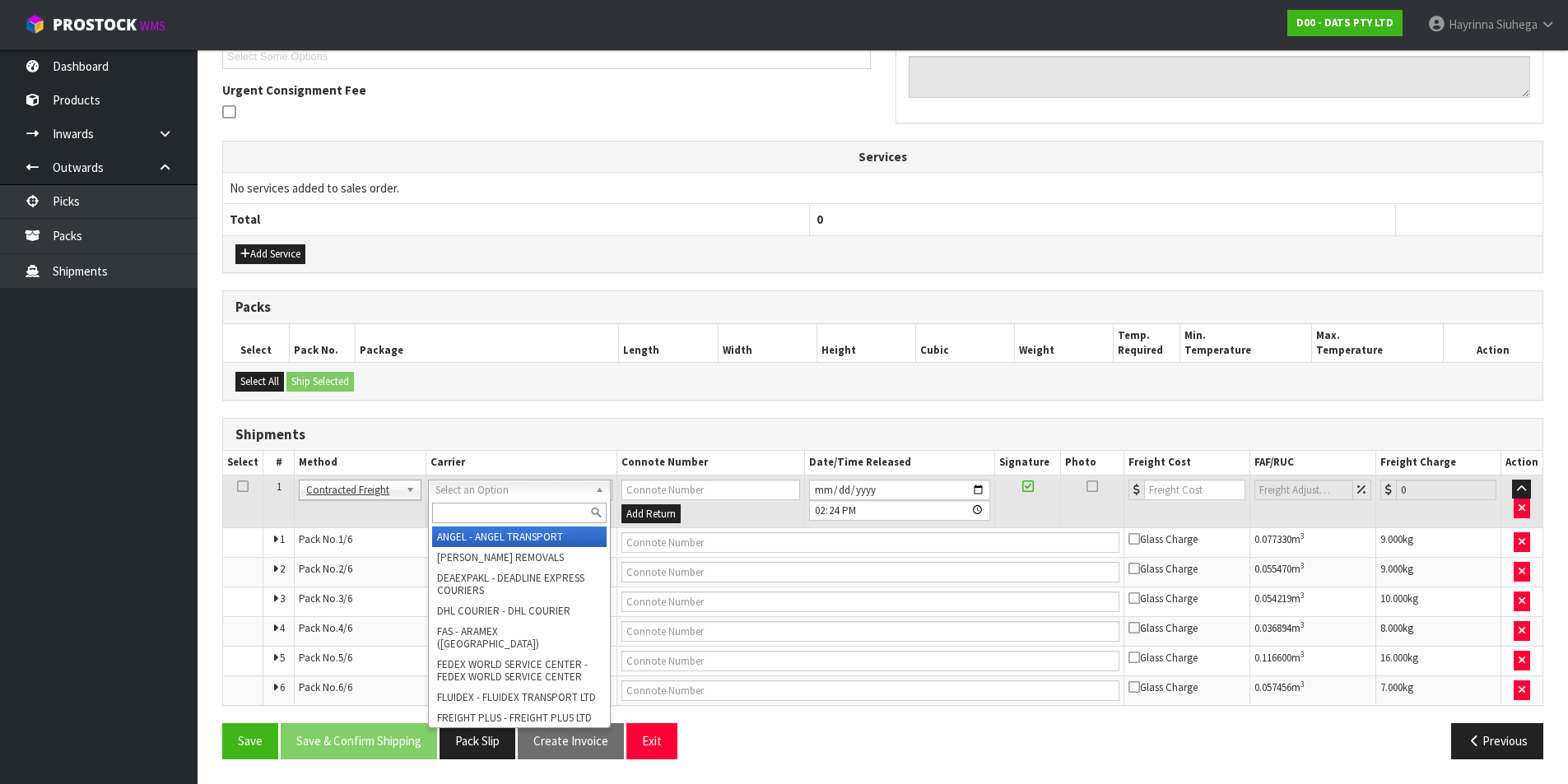
click at [468, 509] on input "text" at bounding box center [519, 513] width 175 height 20
type input "NZP"
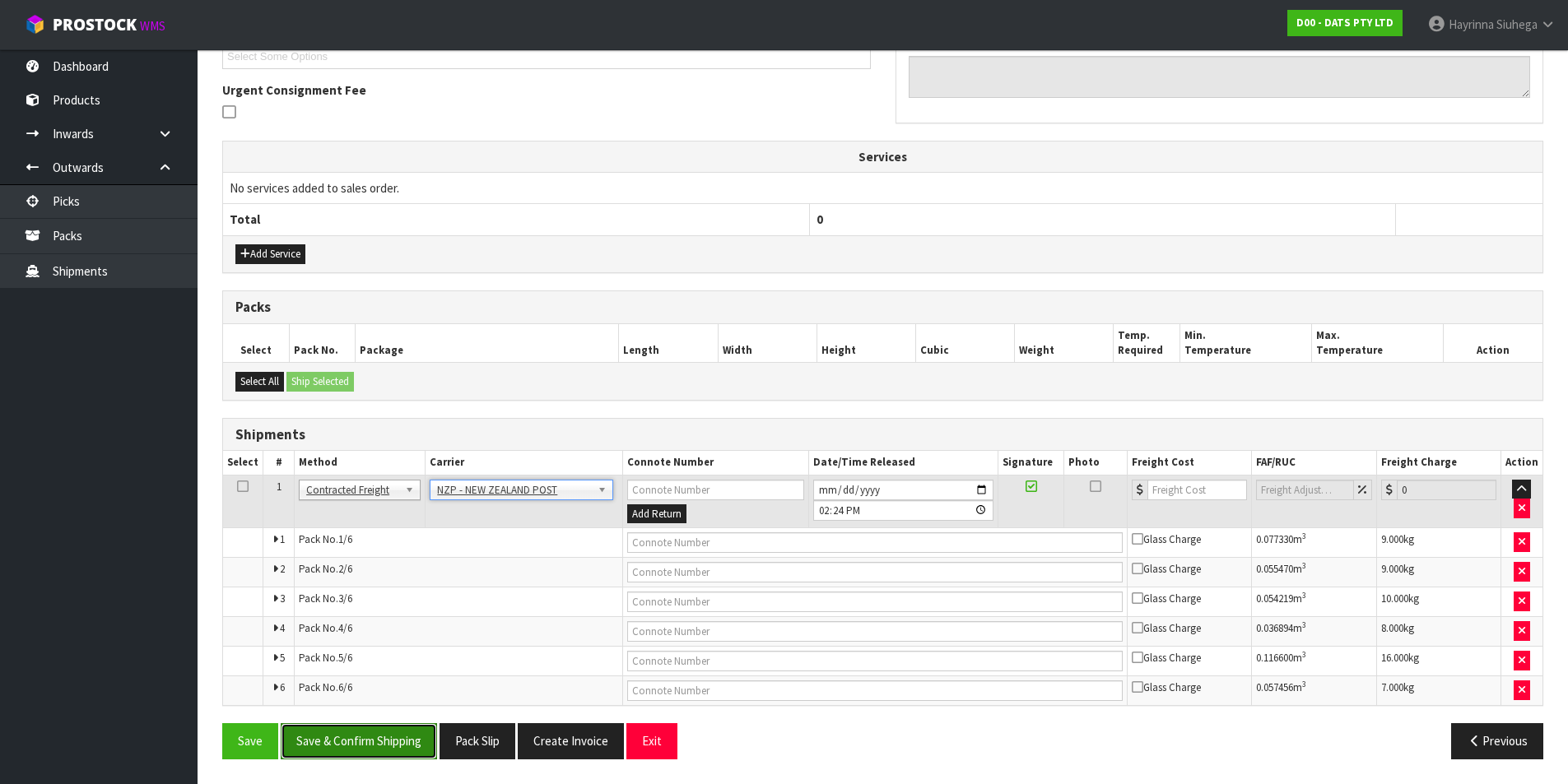
click at [373, 747] on button "Save & Confirm Shipping" at bounding box center [359, 741] width 156 height 36
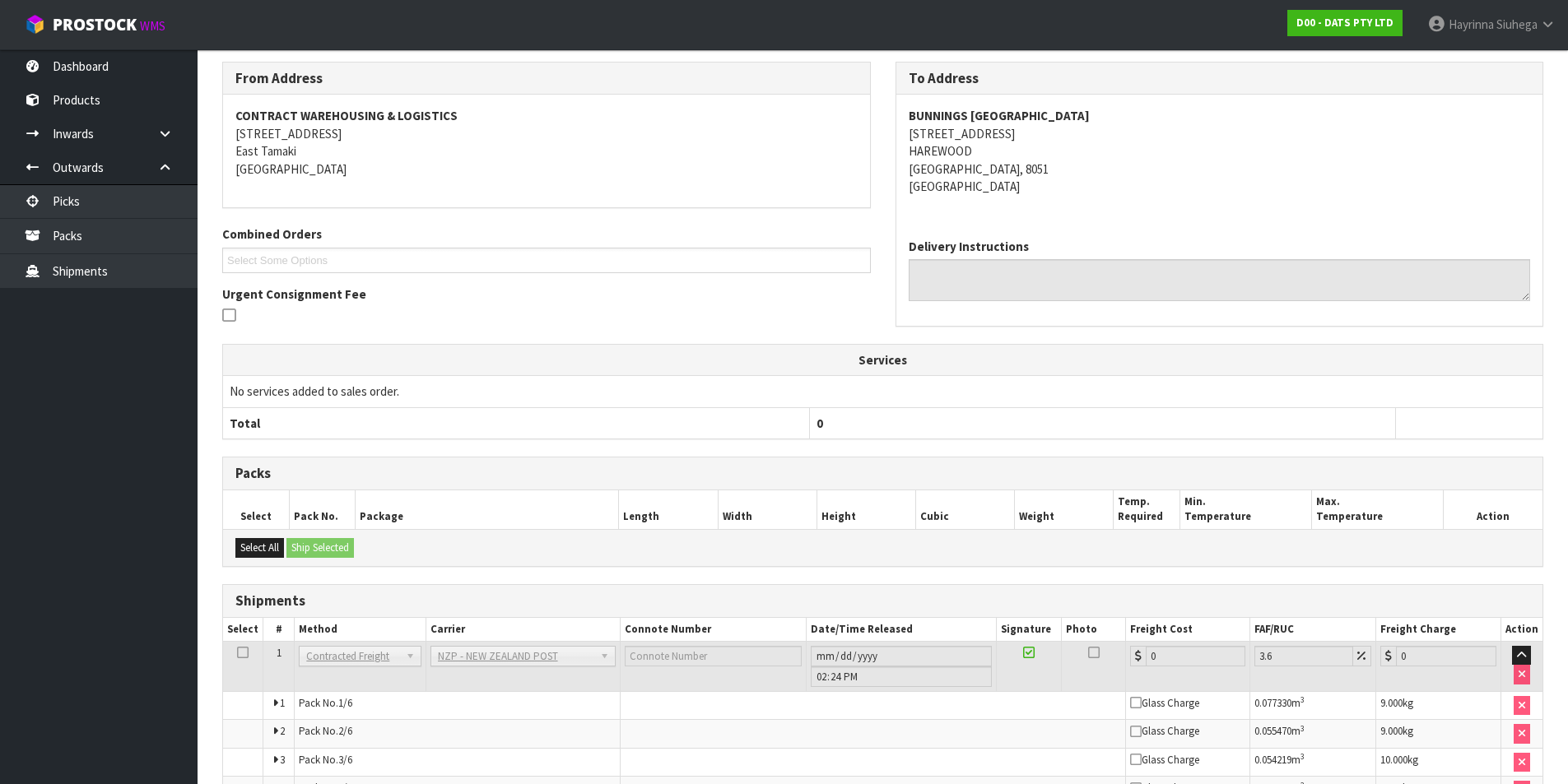
scroll to position [437, 0]
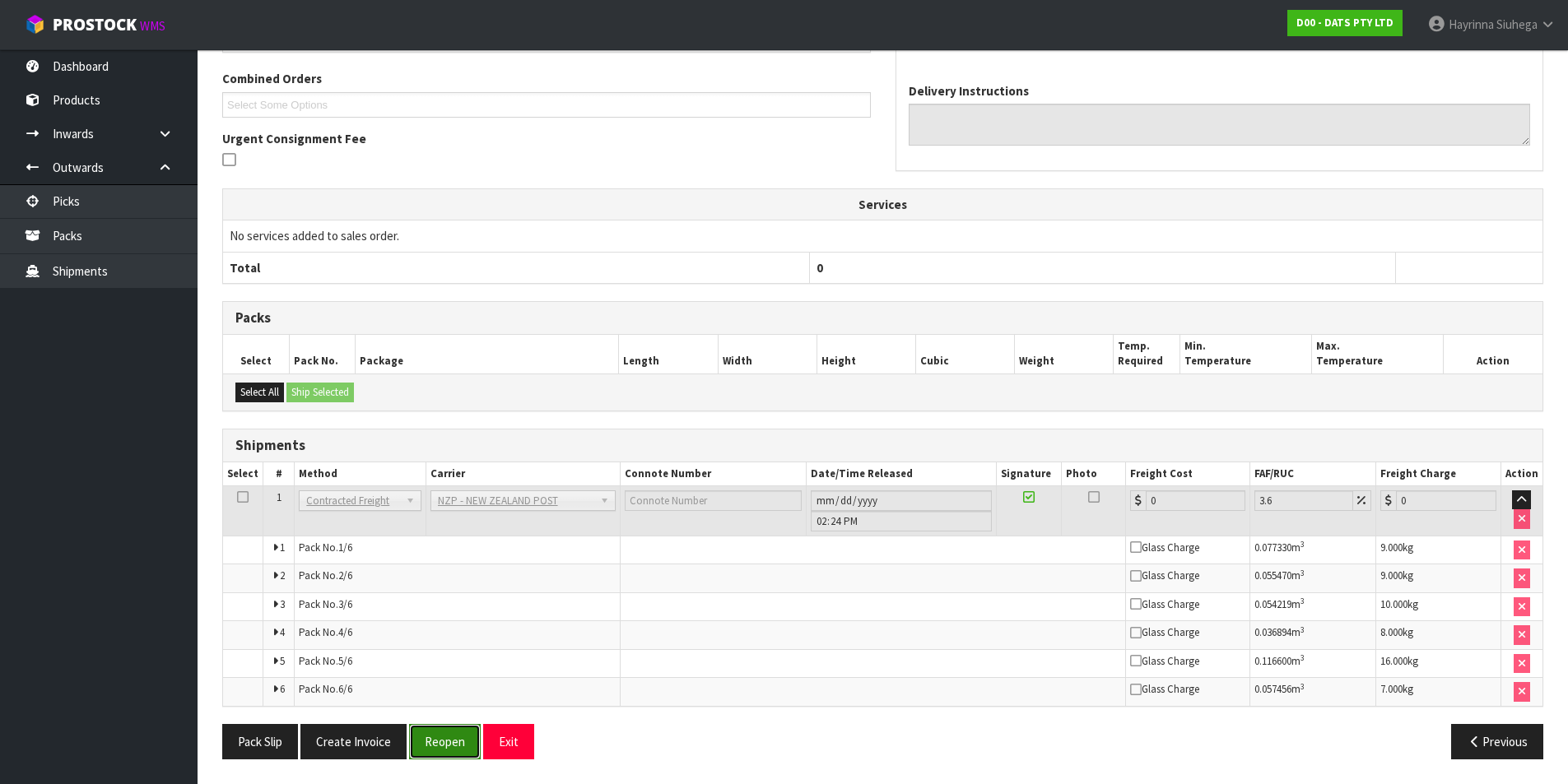
click at [453, 748] on button "Reopen" at bounding box center [445, 742] width 72 height 36
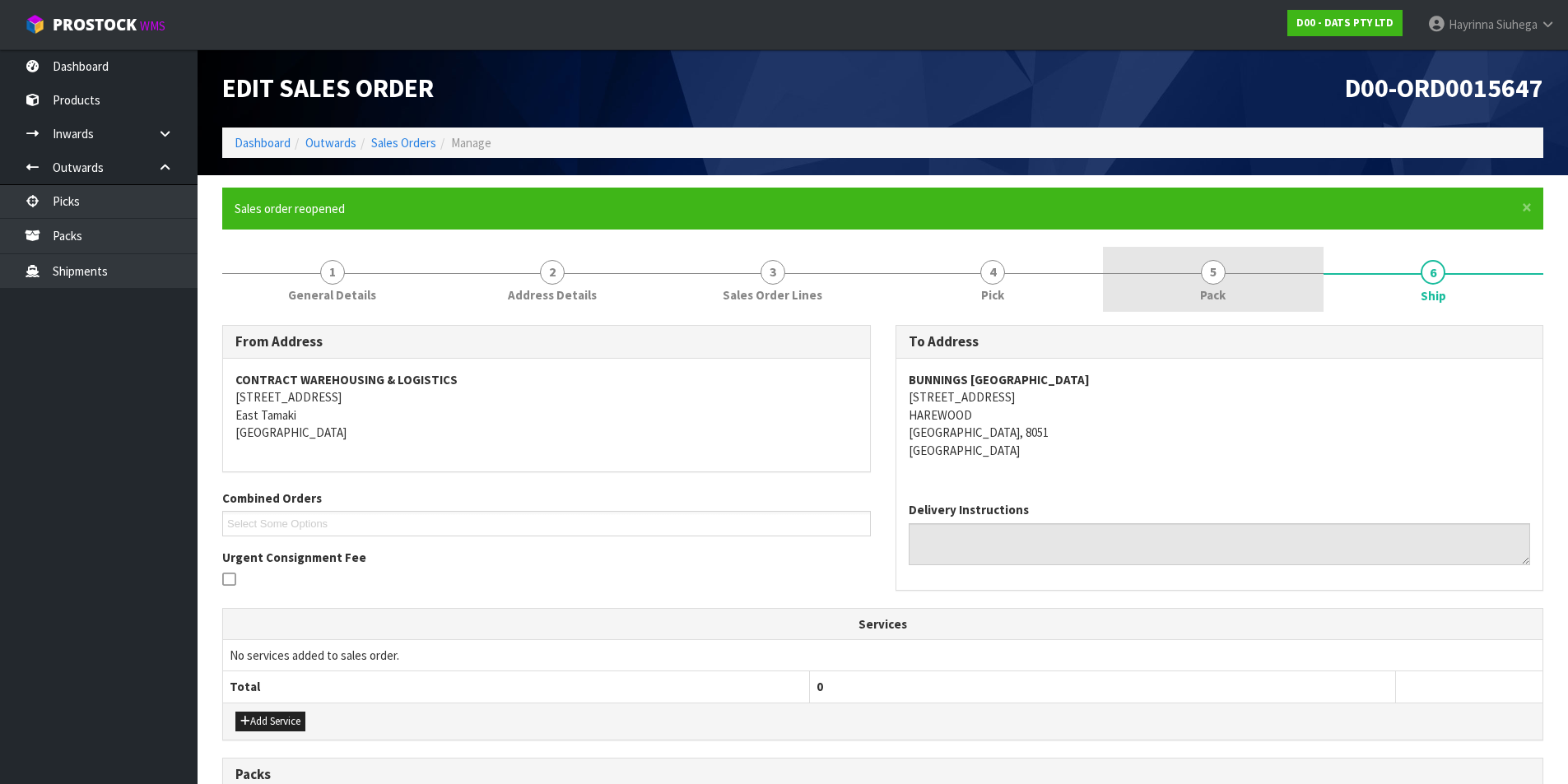
click at [1161, 305] on link "5 Pack" at bounding box center [1213, 279] width 220 height 65
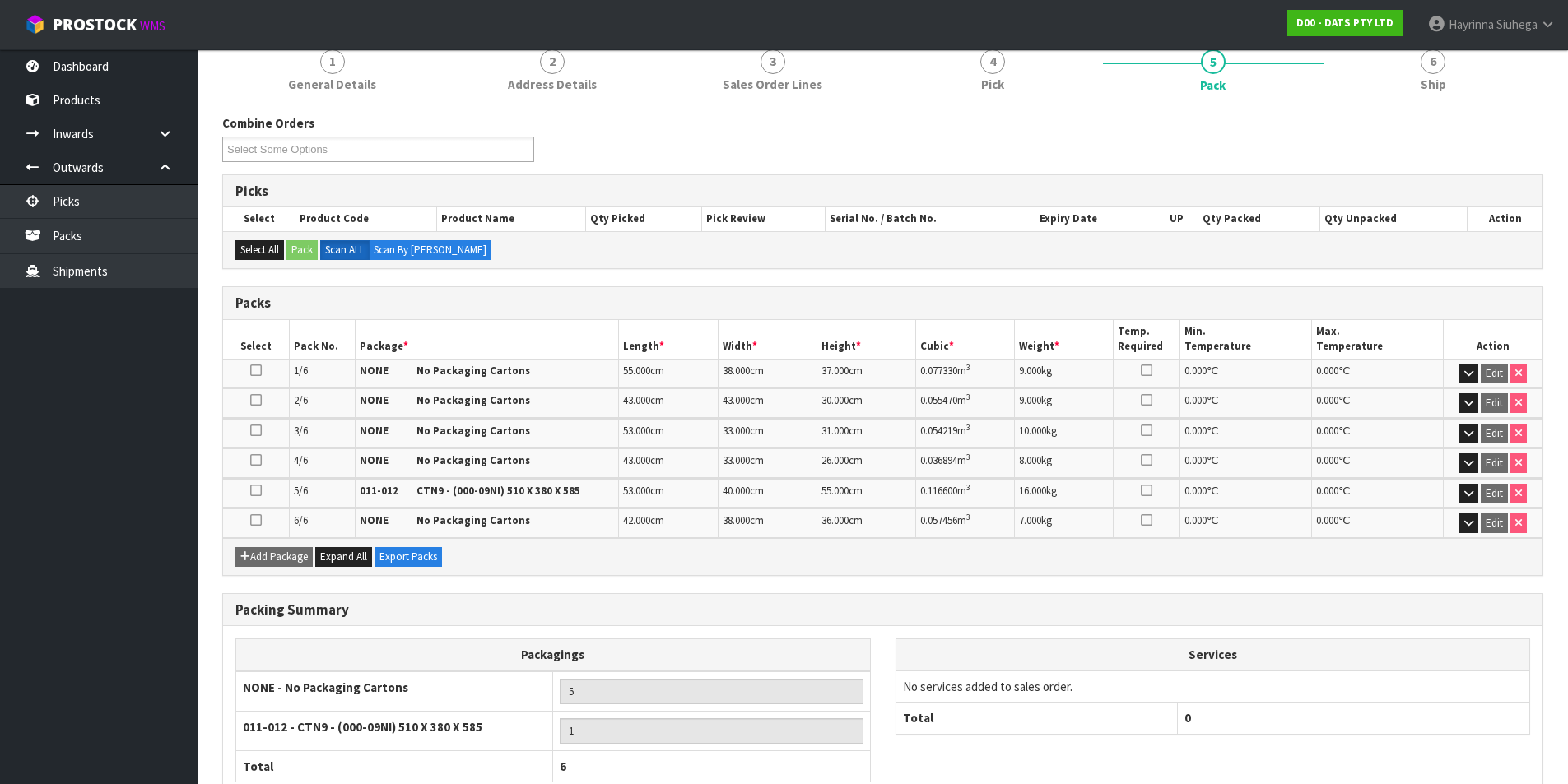
scroll to position [318, 0]
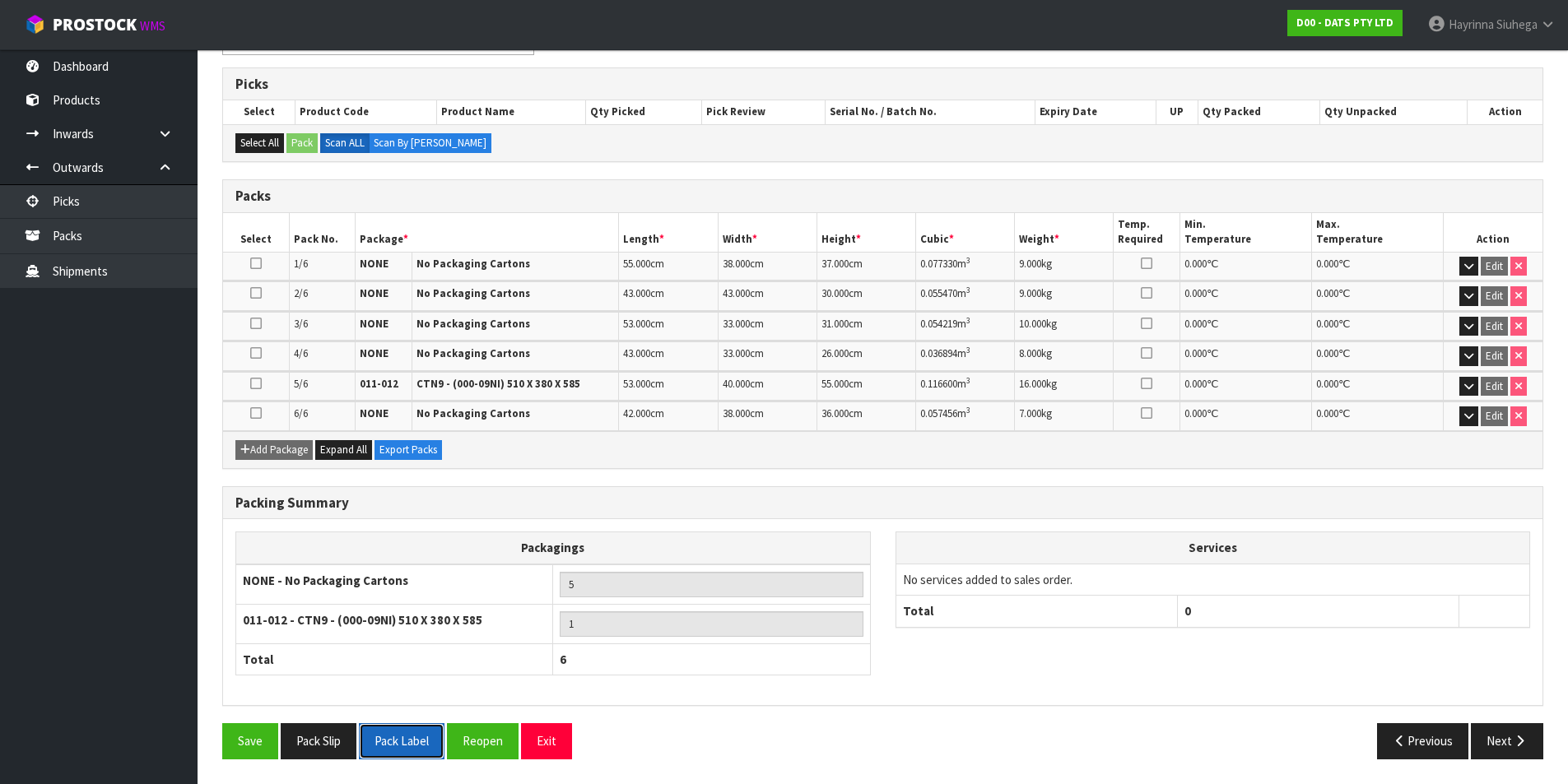
click at [394, 741] on button "Pack Label" at bounding box center [401, 741] width 85 height 36
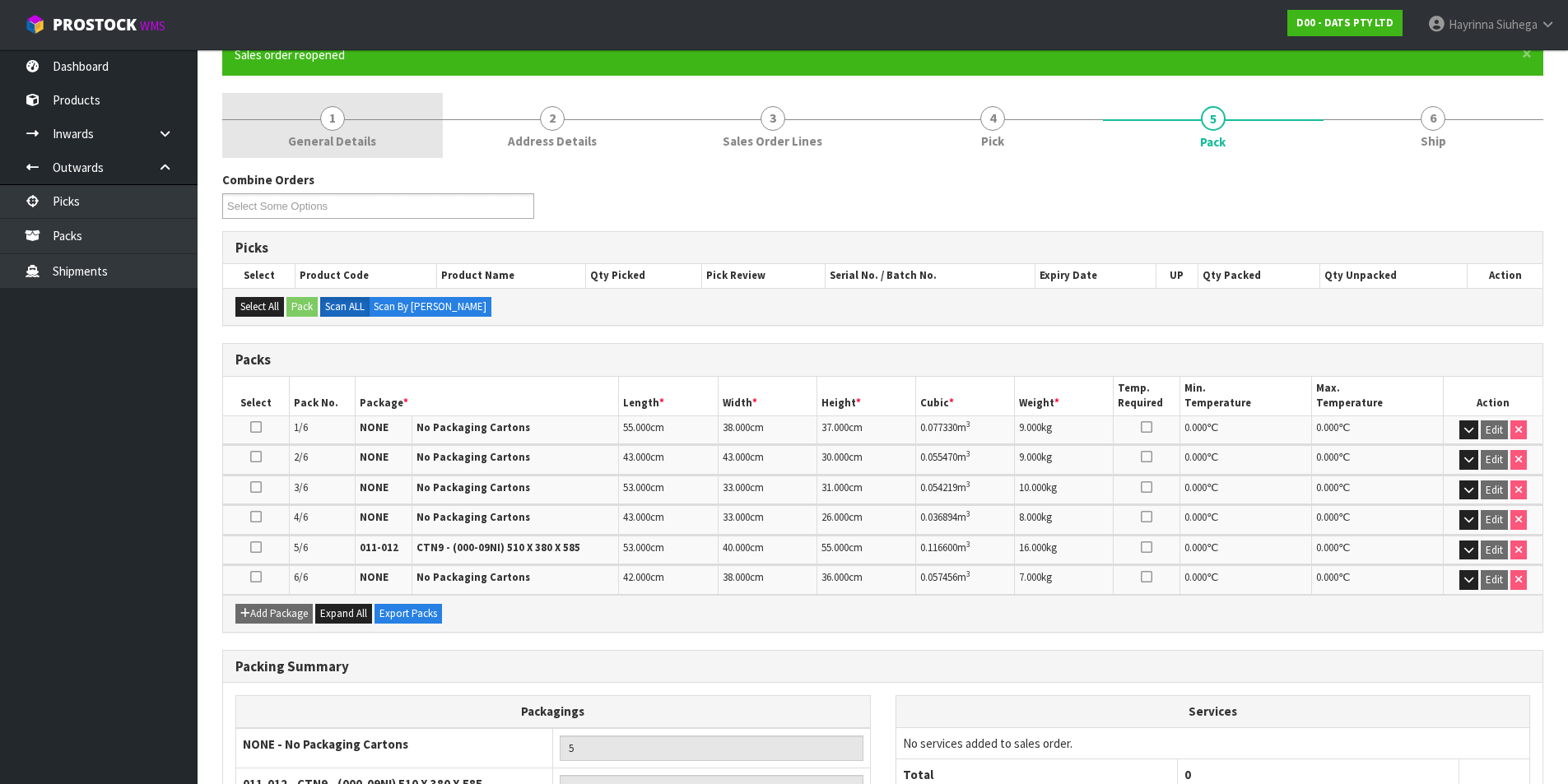
scroll to position [0, 0]
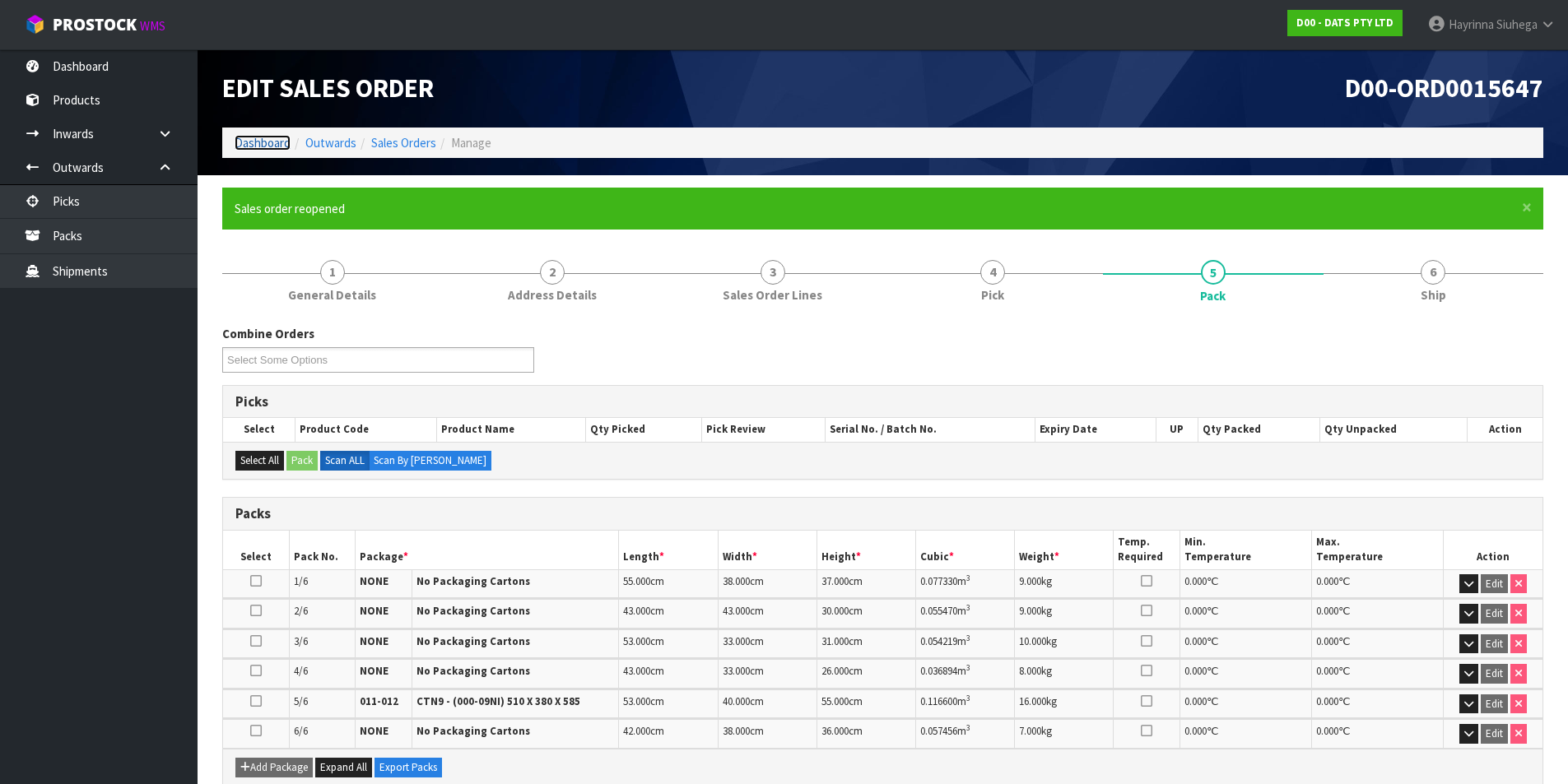
click at [251, 144] on link "Dashboard" at bounding box center [262, 142] width 56 height 16
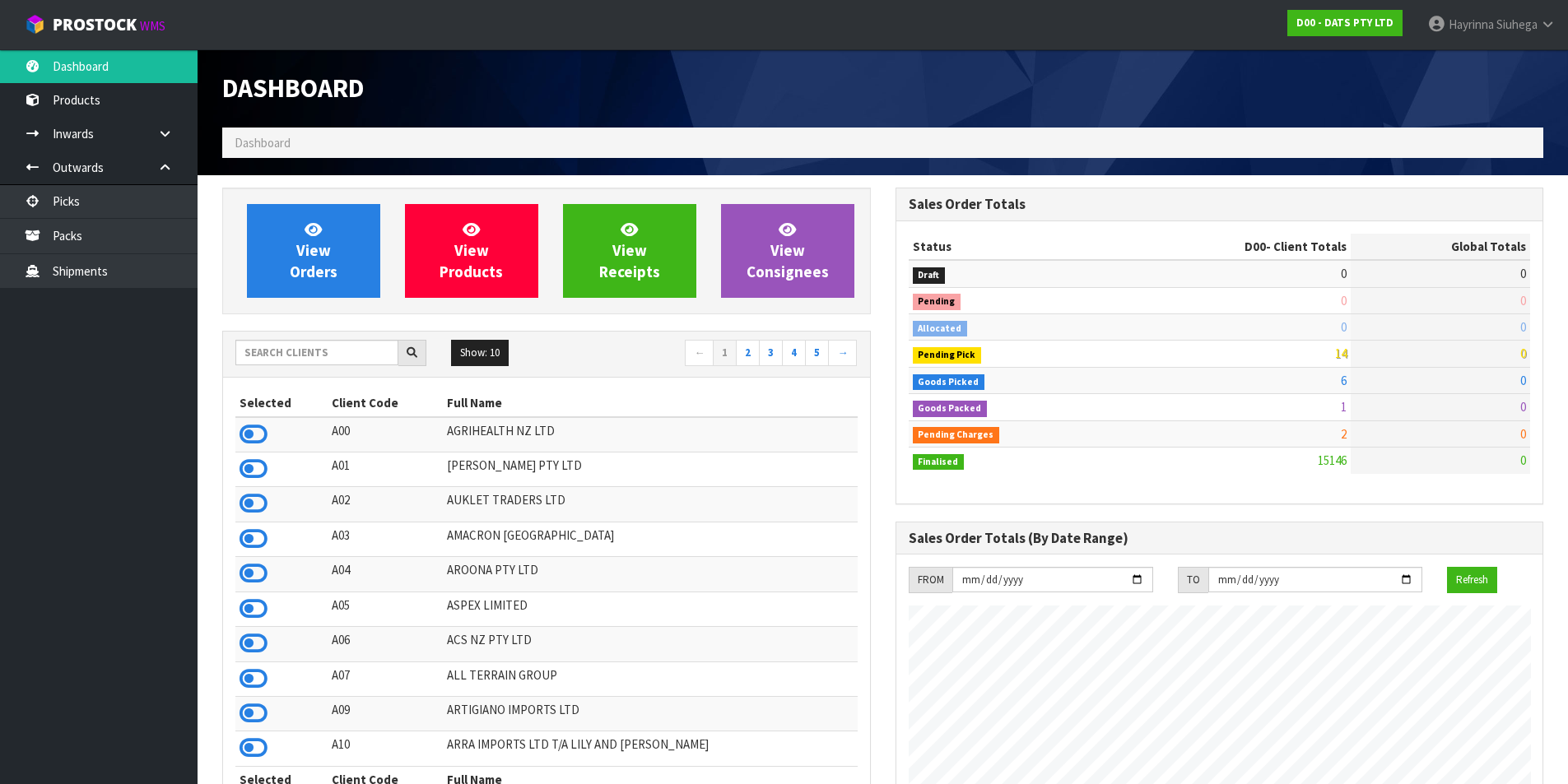
scroll to position [1247, 672]
click at [302, 353] on input "text" at bounding box center [316, 353] width 163 height 26
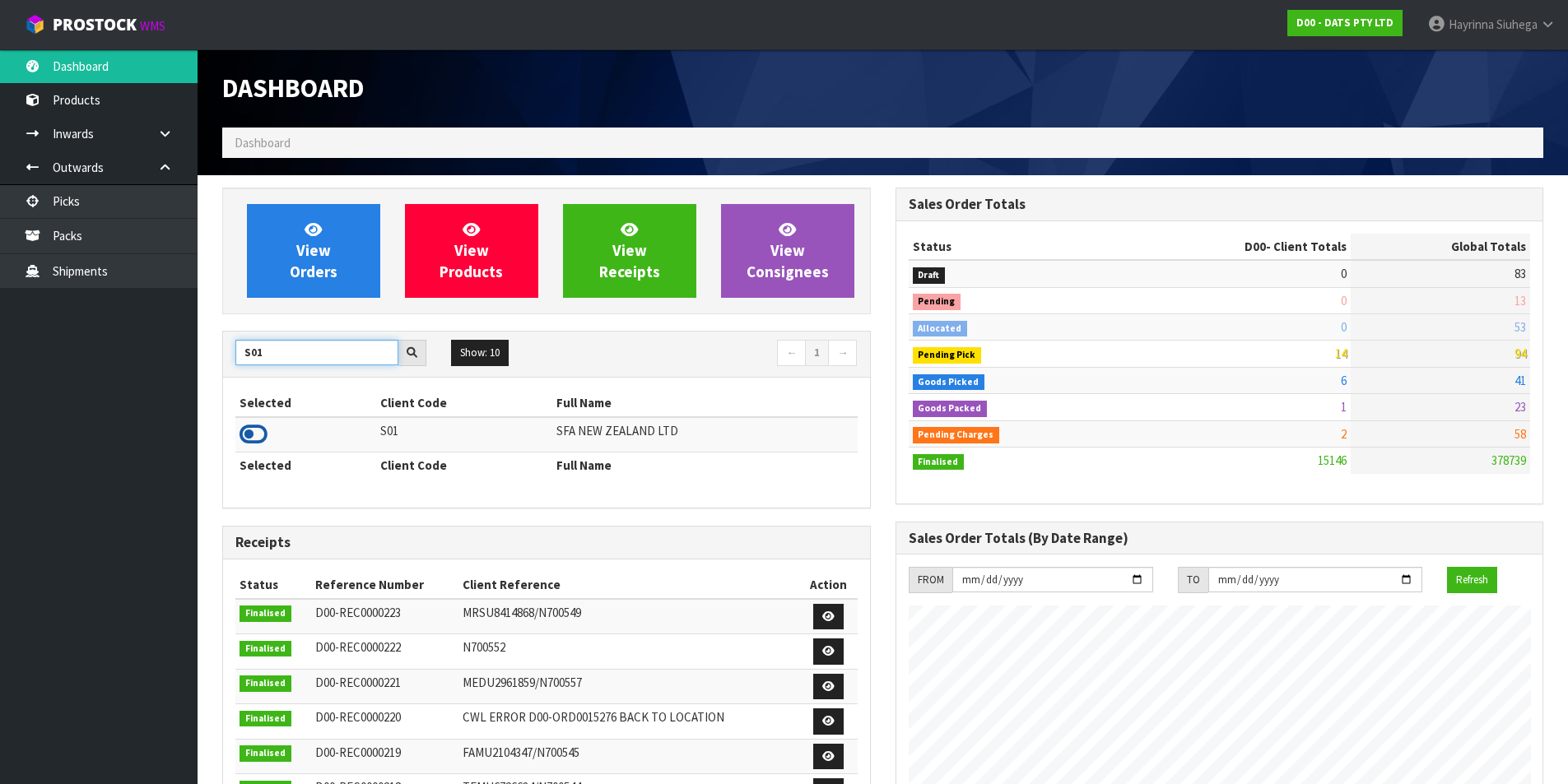
type input "S01"
click at [243, 433] on icon at bounding box center [254, 434] width 28 height 25
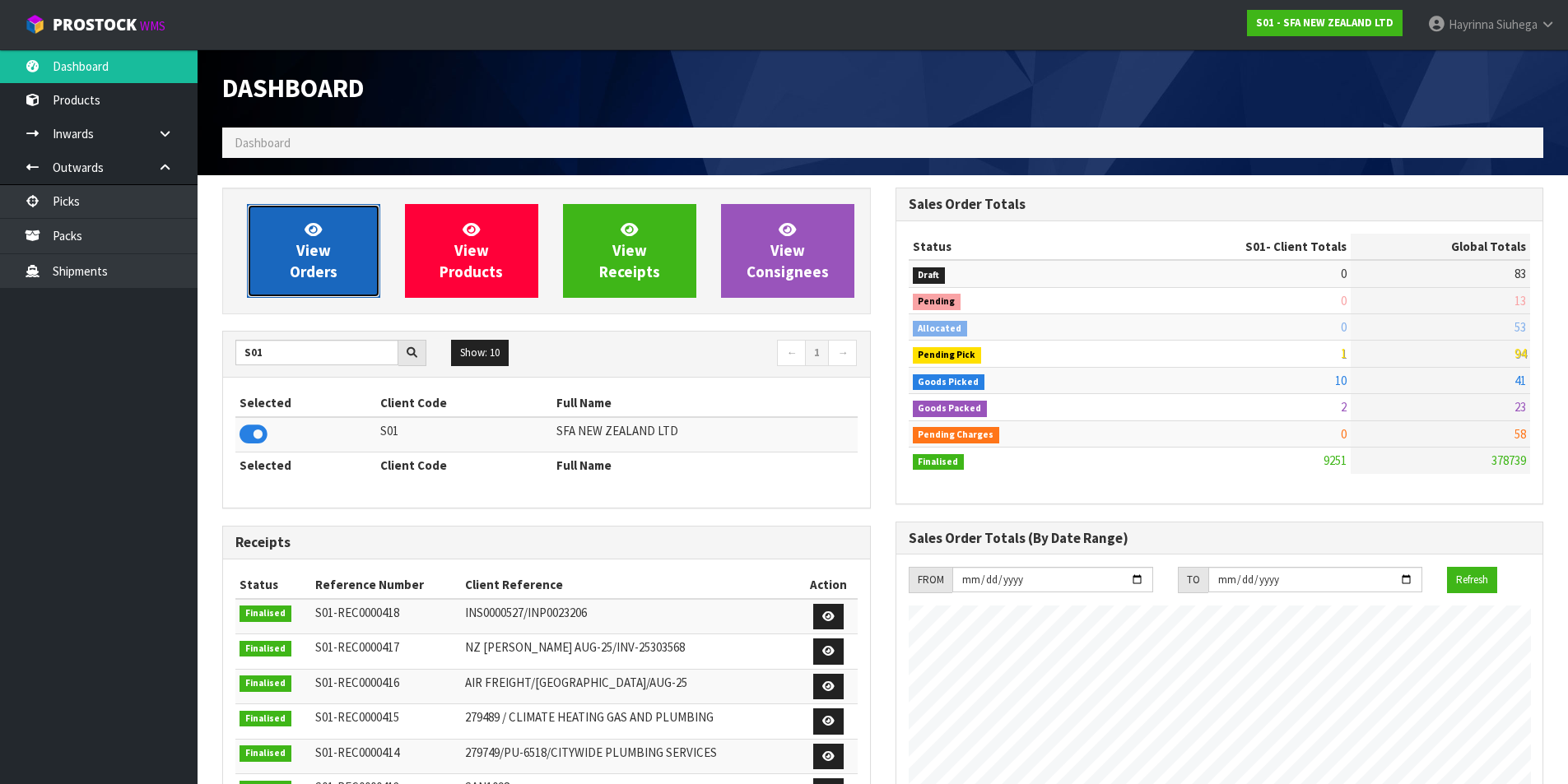
click at [311, 230] on icon at bounding box center [313, 229] width 17 height 16
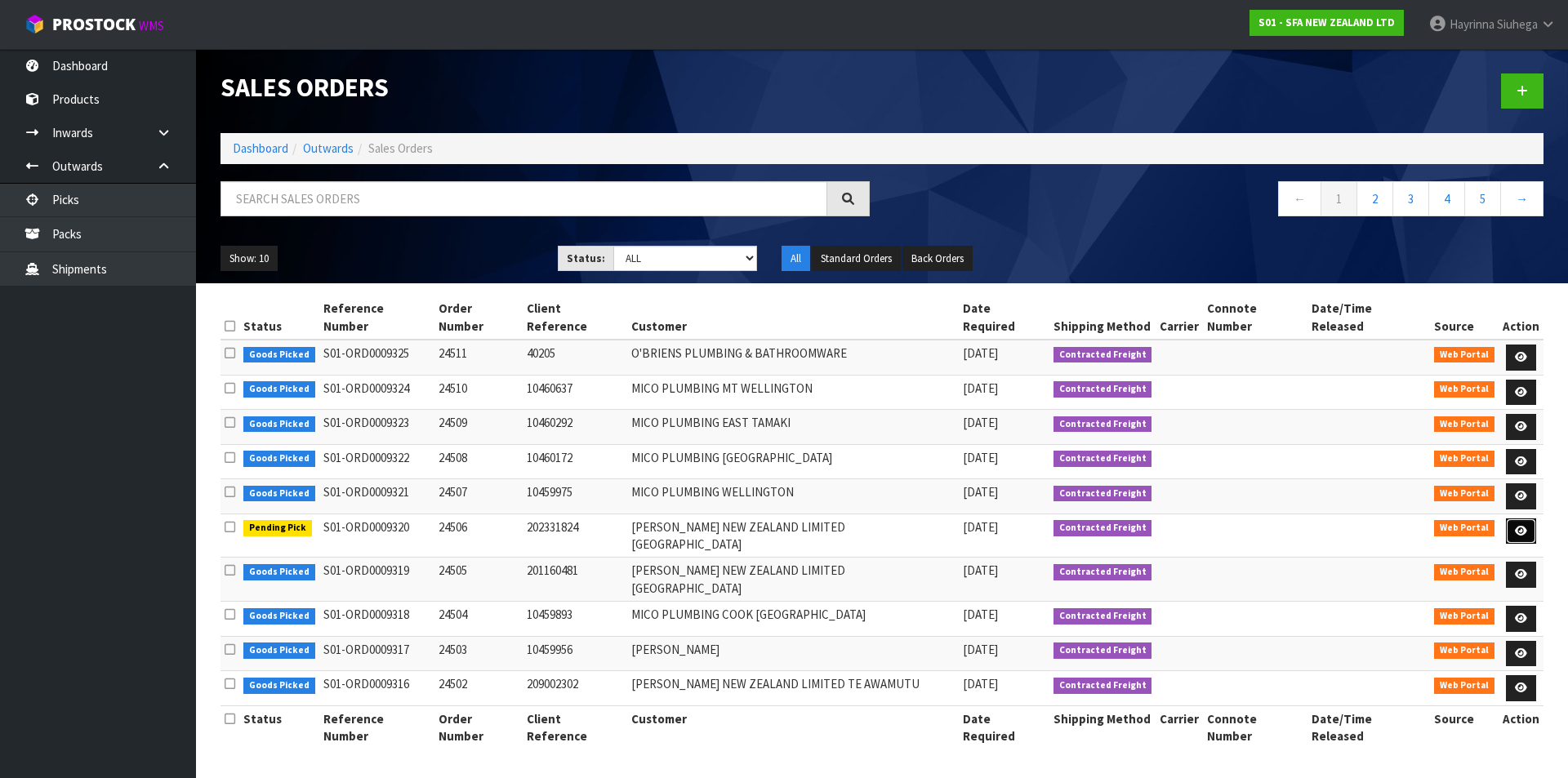
click at [1522, 518] on link at bounding box center [1521, 531] width 30 height 26
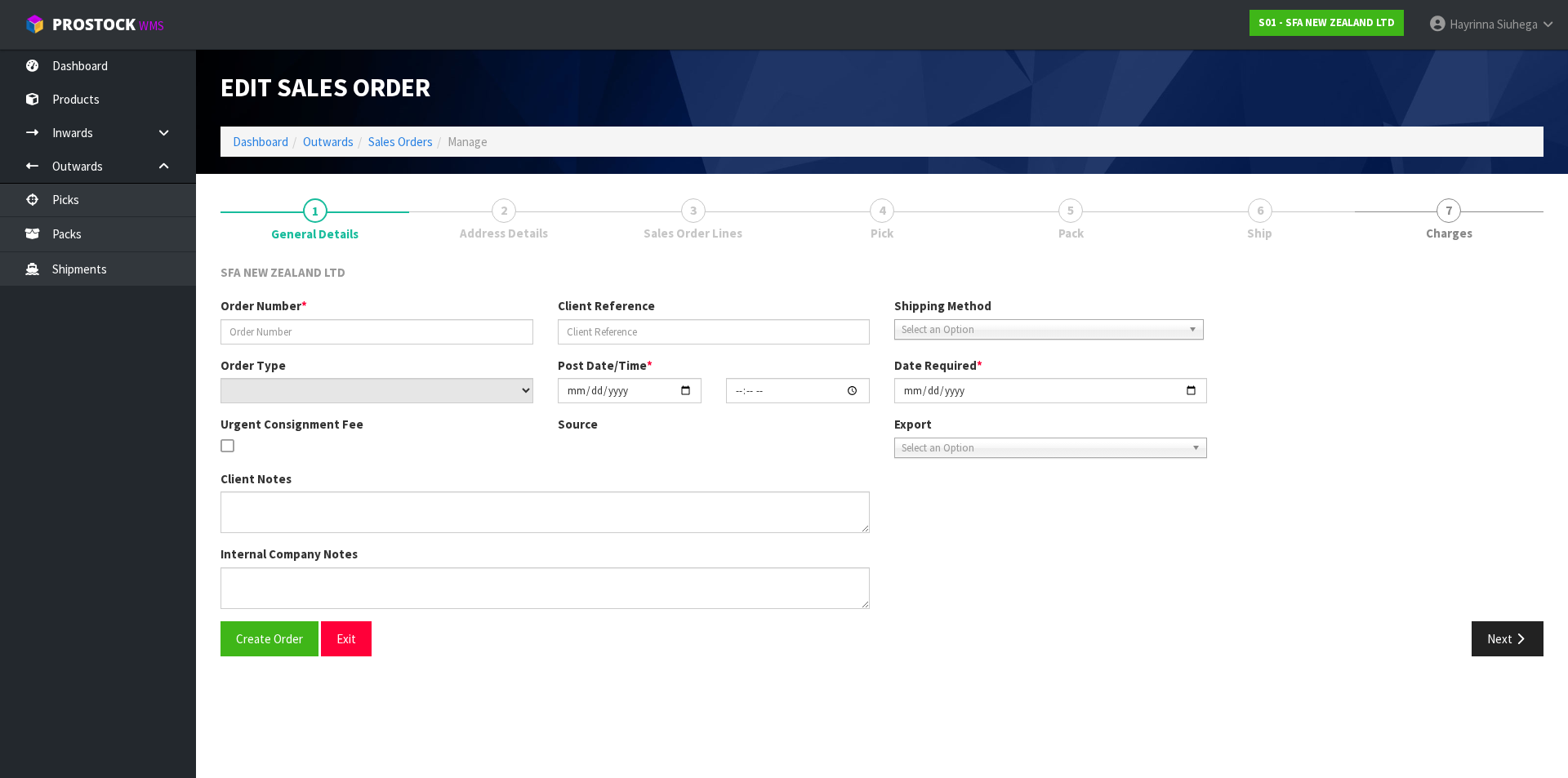
type input "24506"
type input "202331824"
select select "number:0"
type input "[DATE]"
type input "09:52:00.000"
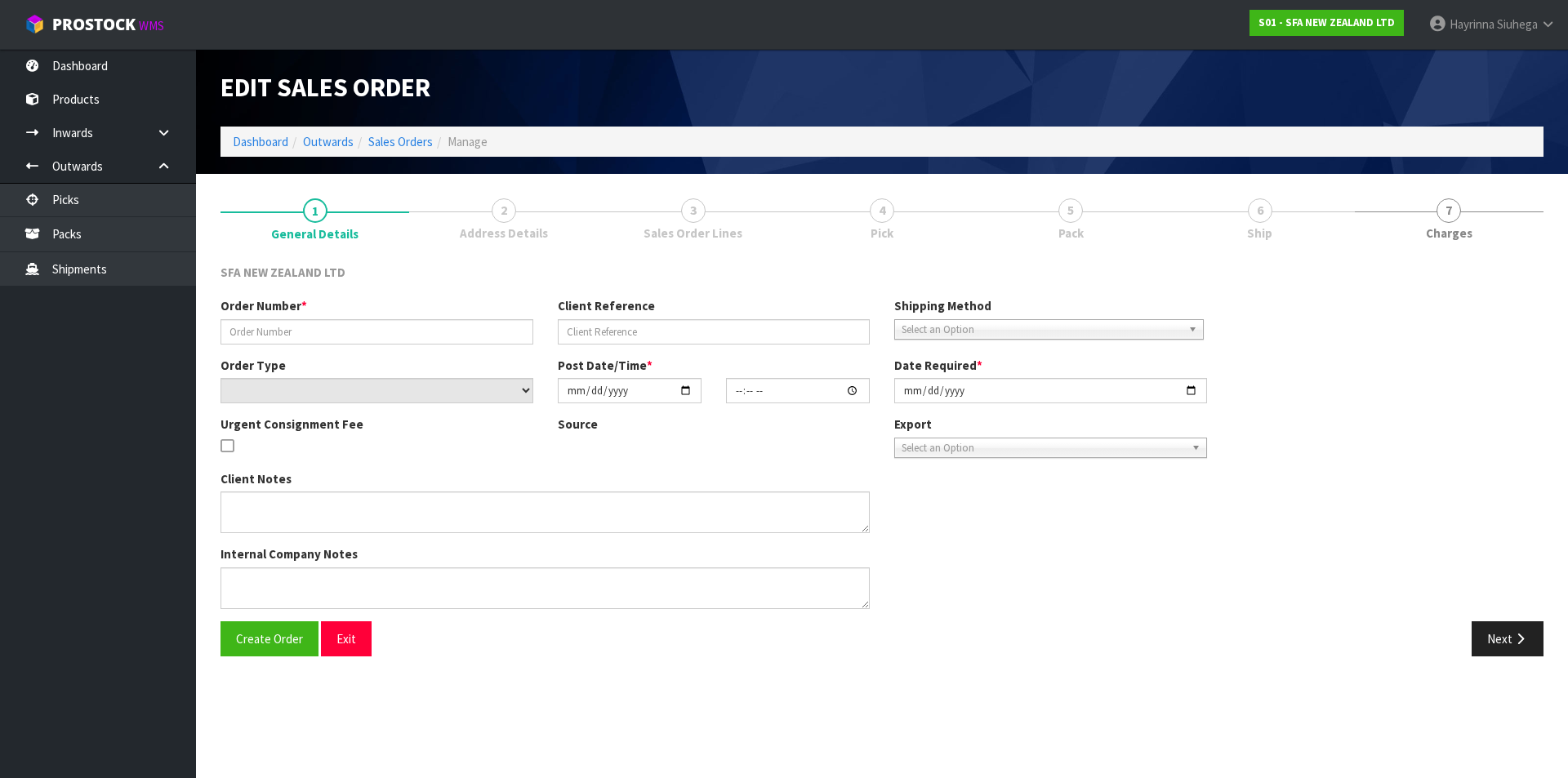
type input "[DATE]"
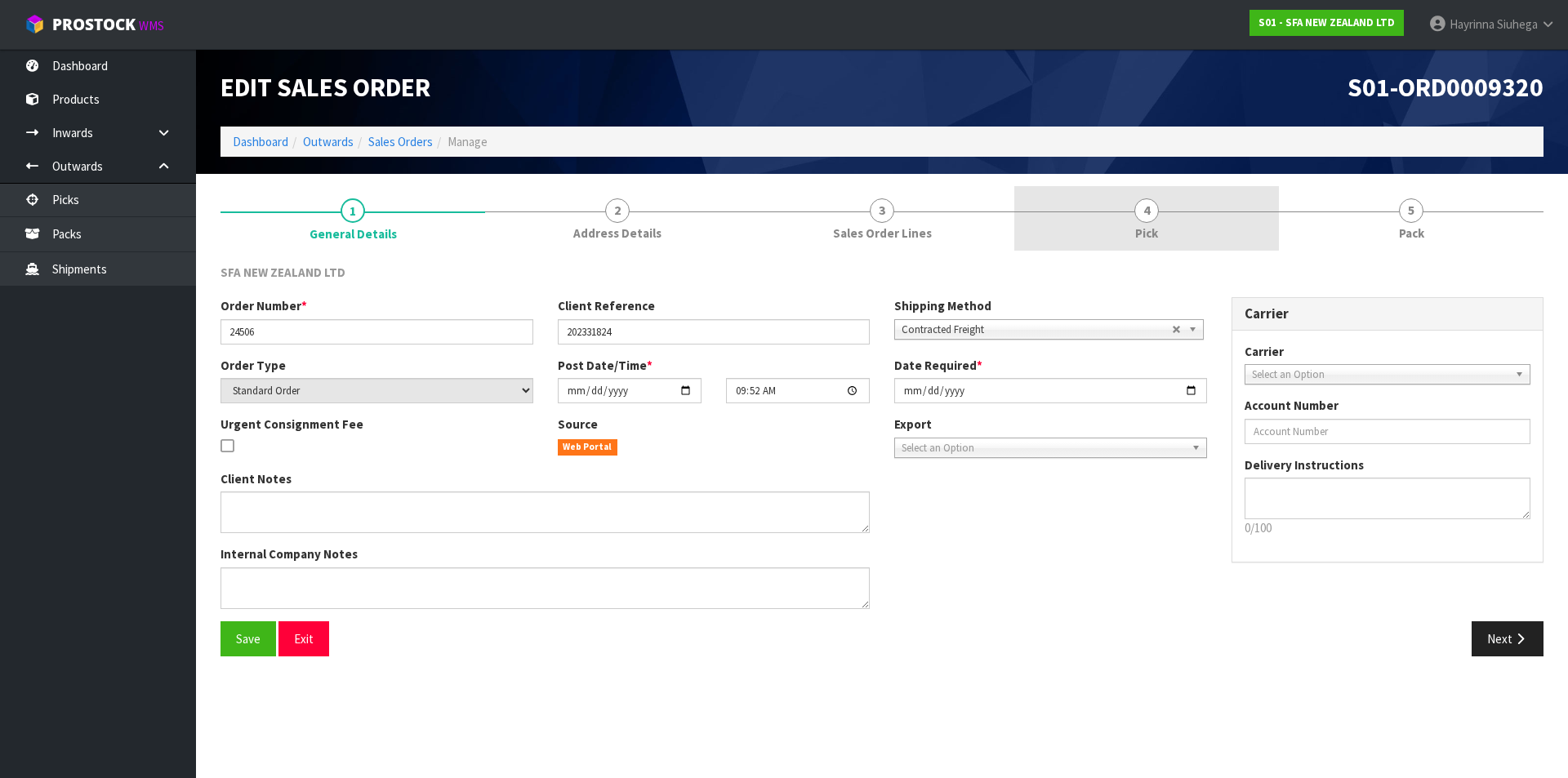
click at [1144, 242] on link "4 Pick" at bounding box center [1146, 218] width 264 height 65
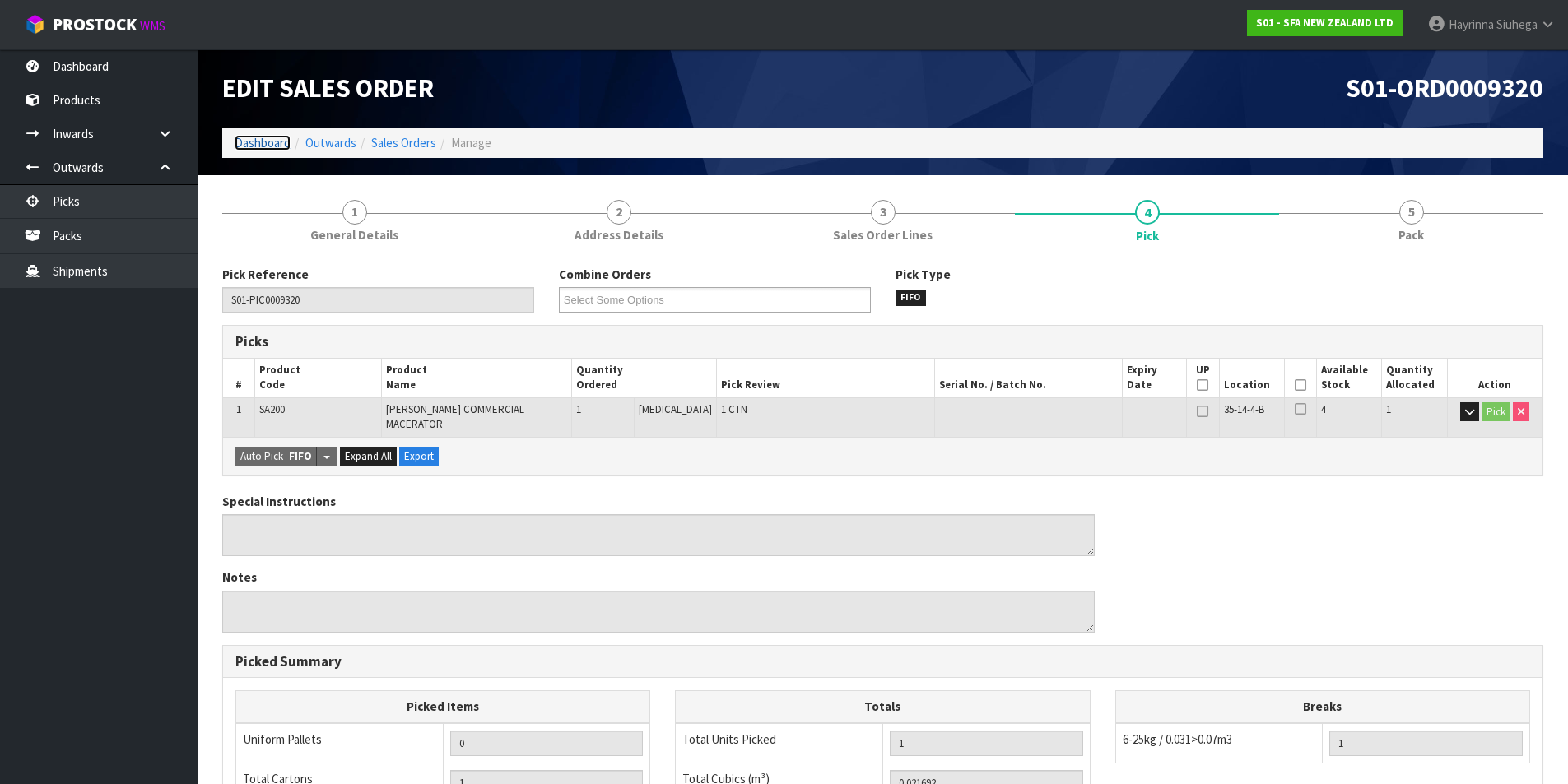
click at [269, 143] on link "Dashboard" at bounding box center [262, 142] width 56 height 16
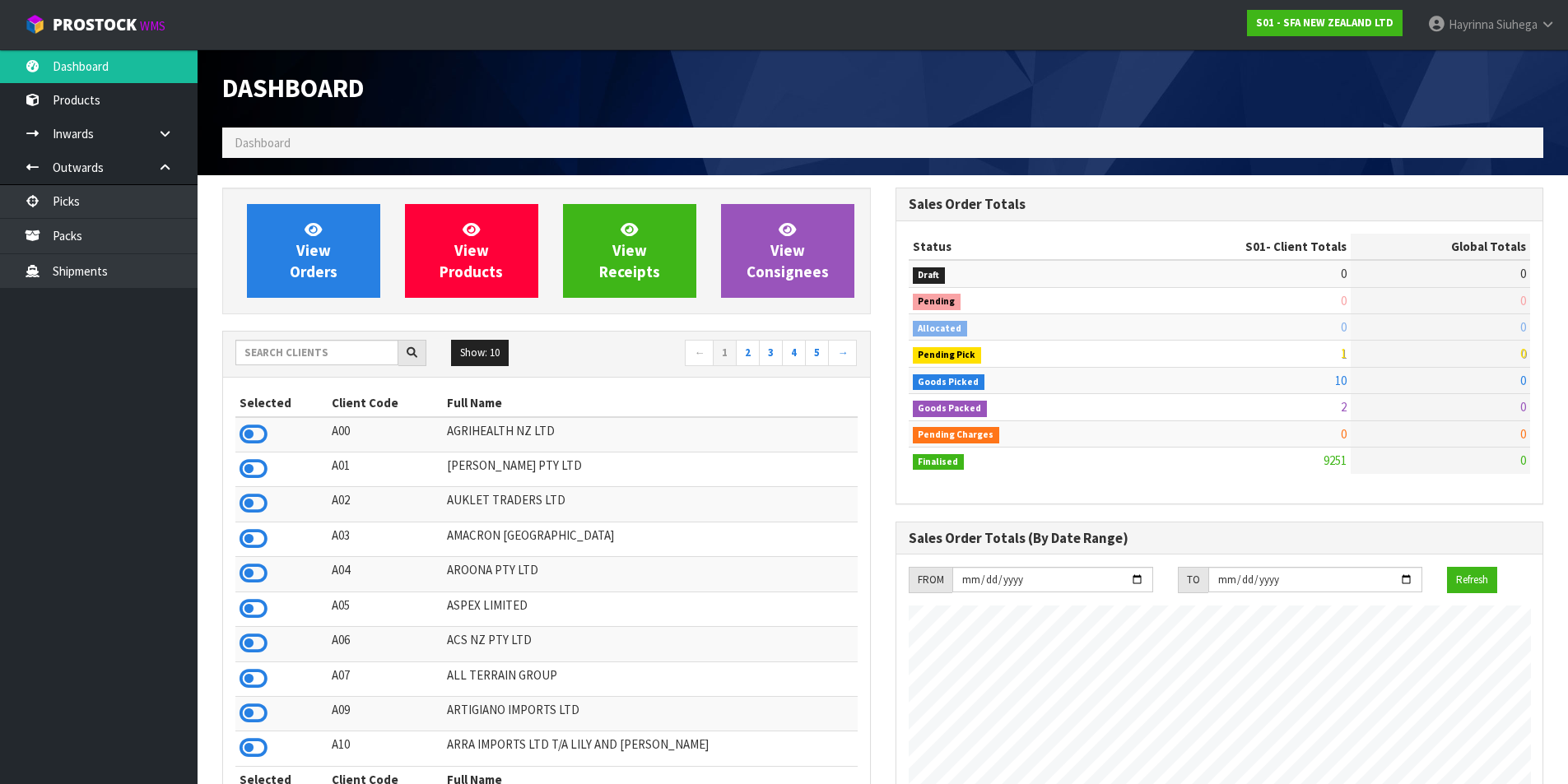
scroll to position [1247, 672]
click at [367, 250] on link "View Orders" at bounding box center [313, 251] width 133 height 94
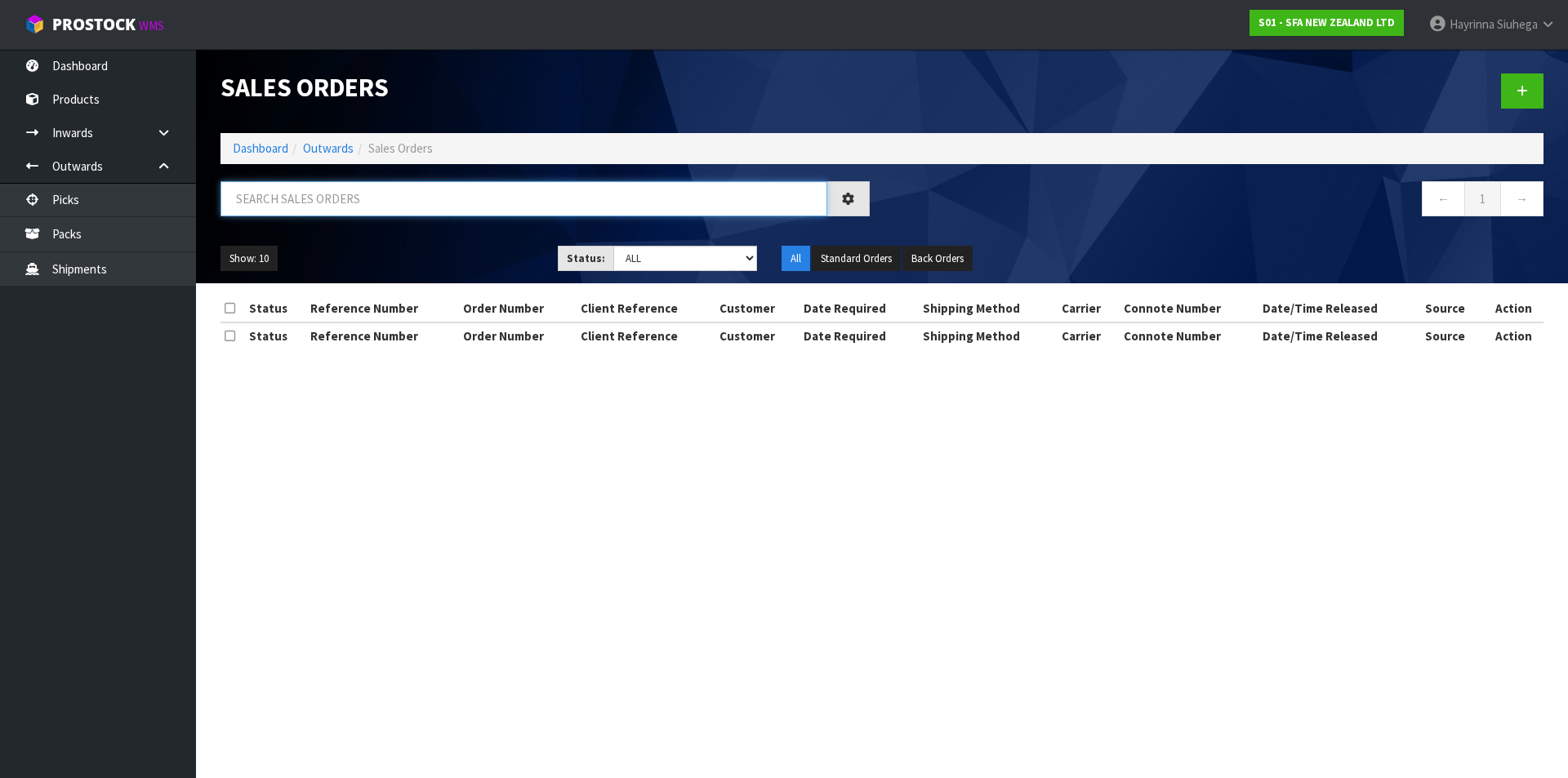
click at [366, 200] on input "text" at bounding box center [524, 199] width 607 height 36
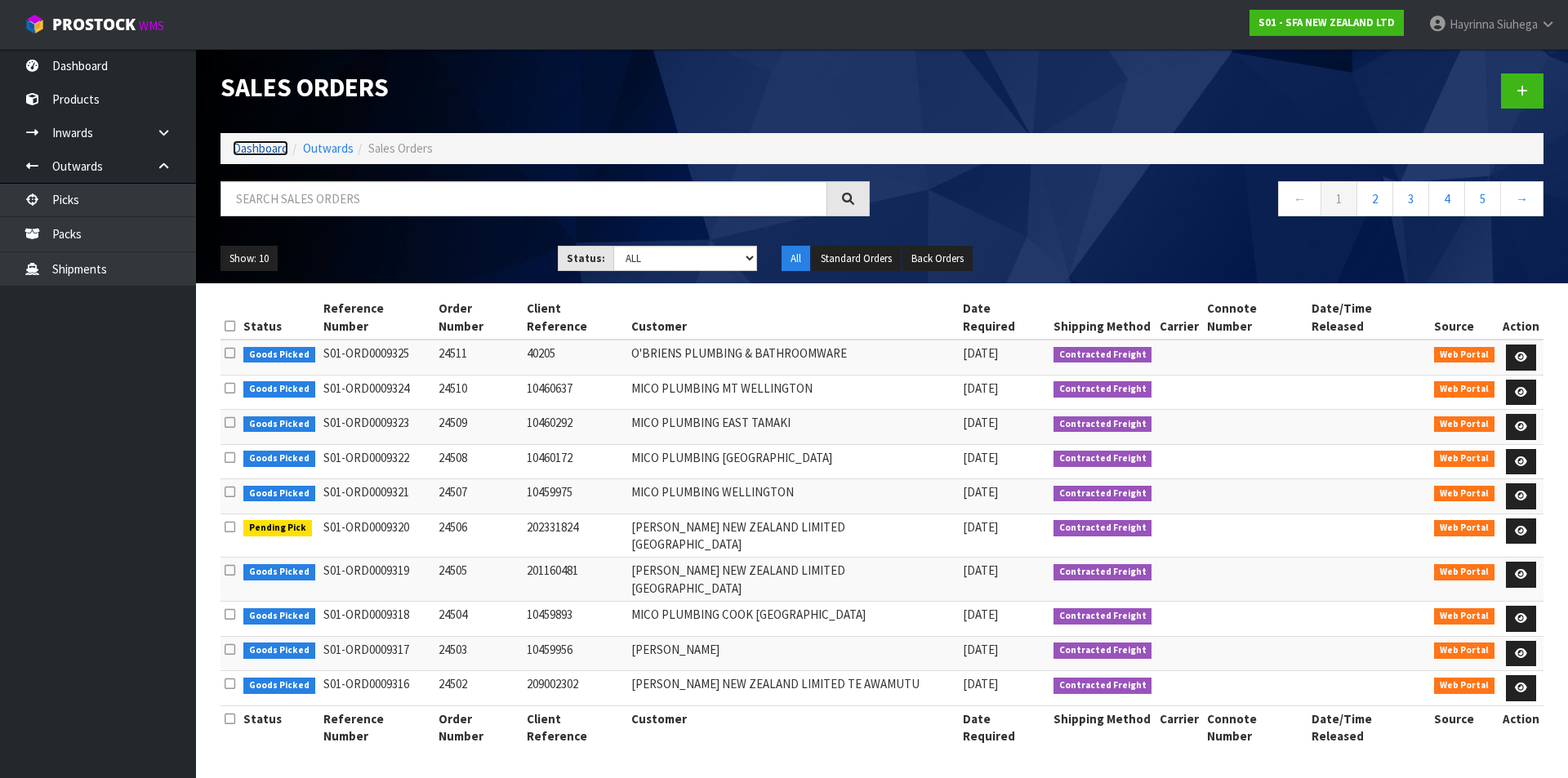
click at [265, 154] on link "Dashboard" at bounding box center [260, 148] width 56 height 15
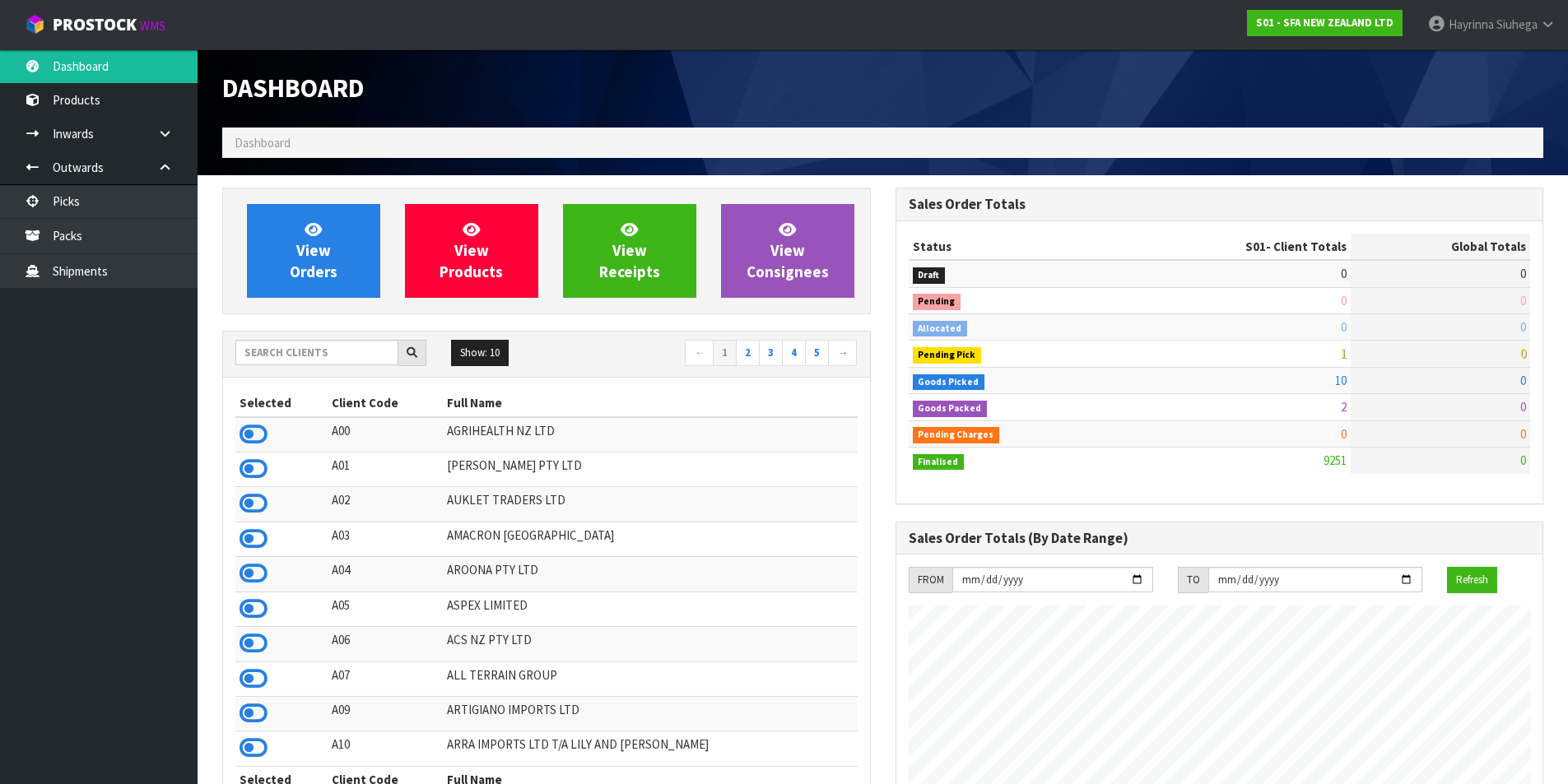
scroll to position [1247, 672]
click at [301, 219] on link "View Orders" at bounding box center [313, 251] width 133 height 94
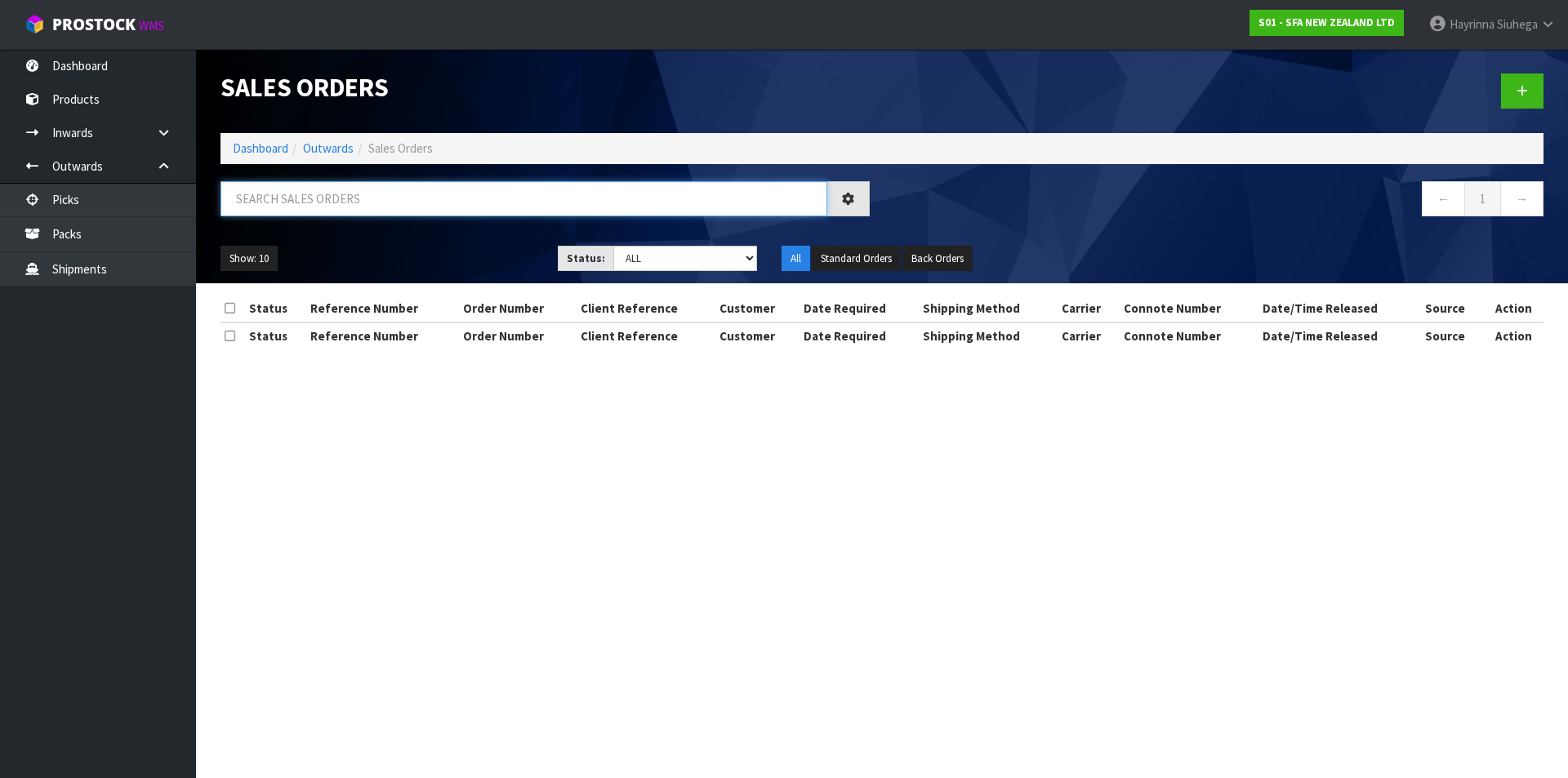
click at [399, 206] on input "text" at bounding box center [524, 199] width 607 height 36
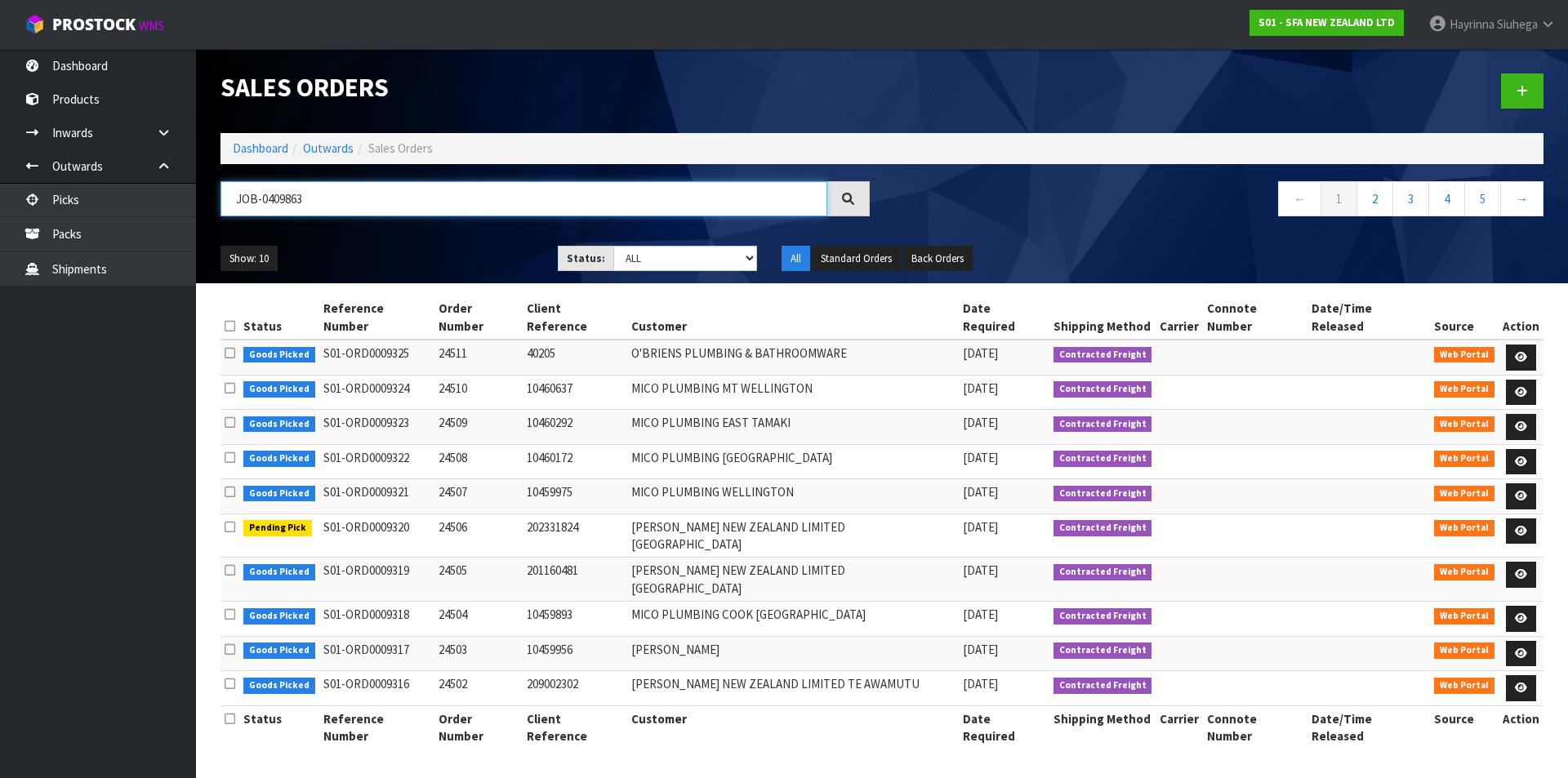
type input "JOB-0409863"
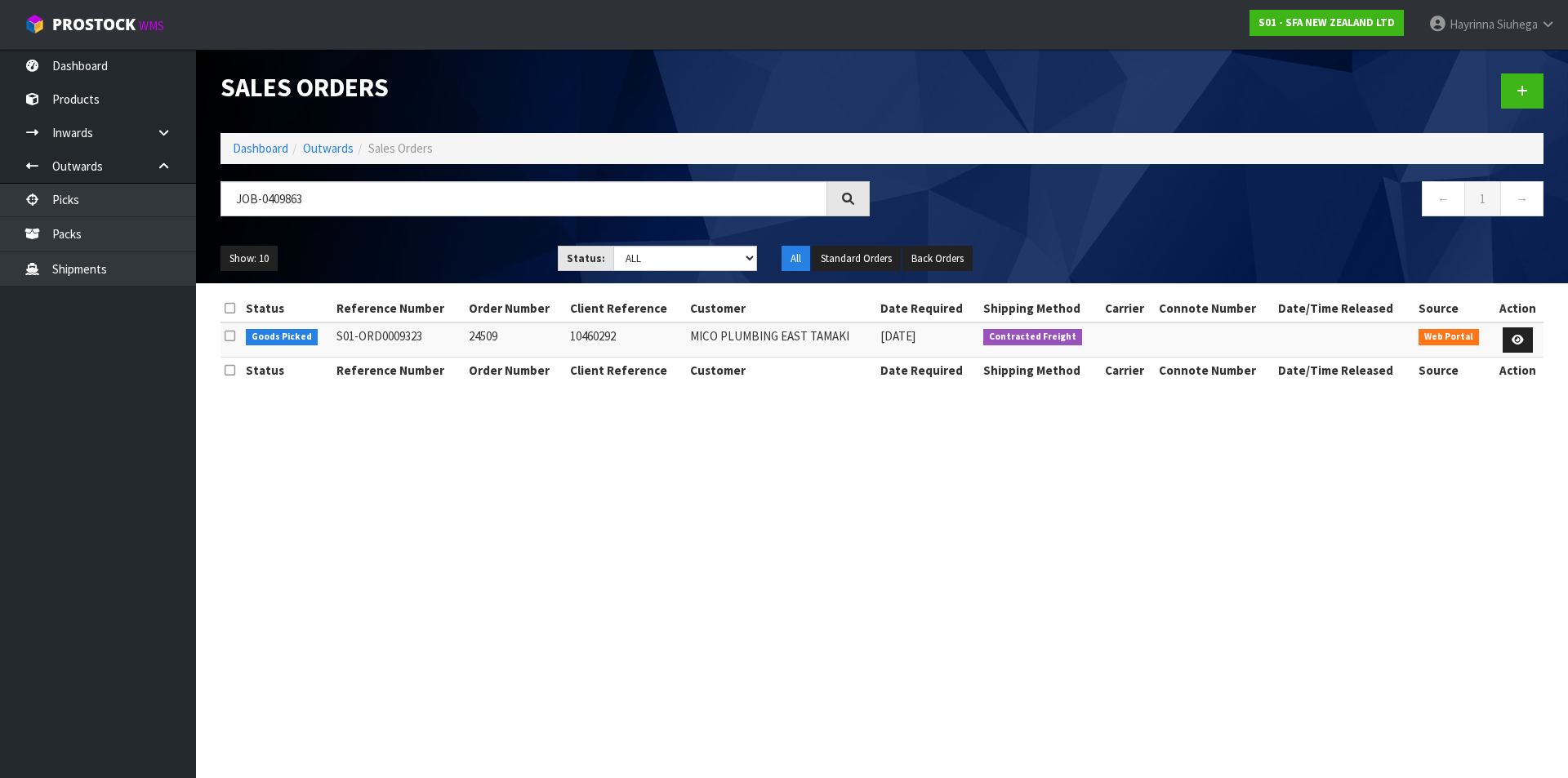
click at [1513, 324] on td at bounding box center [1517, 340] width 51 height 36
click at [1513, 334] on icon at bounding box center [1517, 340] width 12 height 11
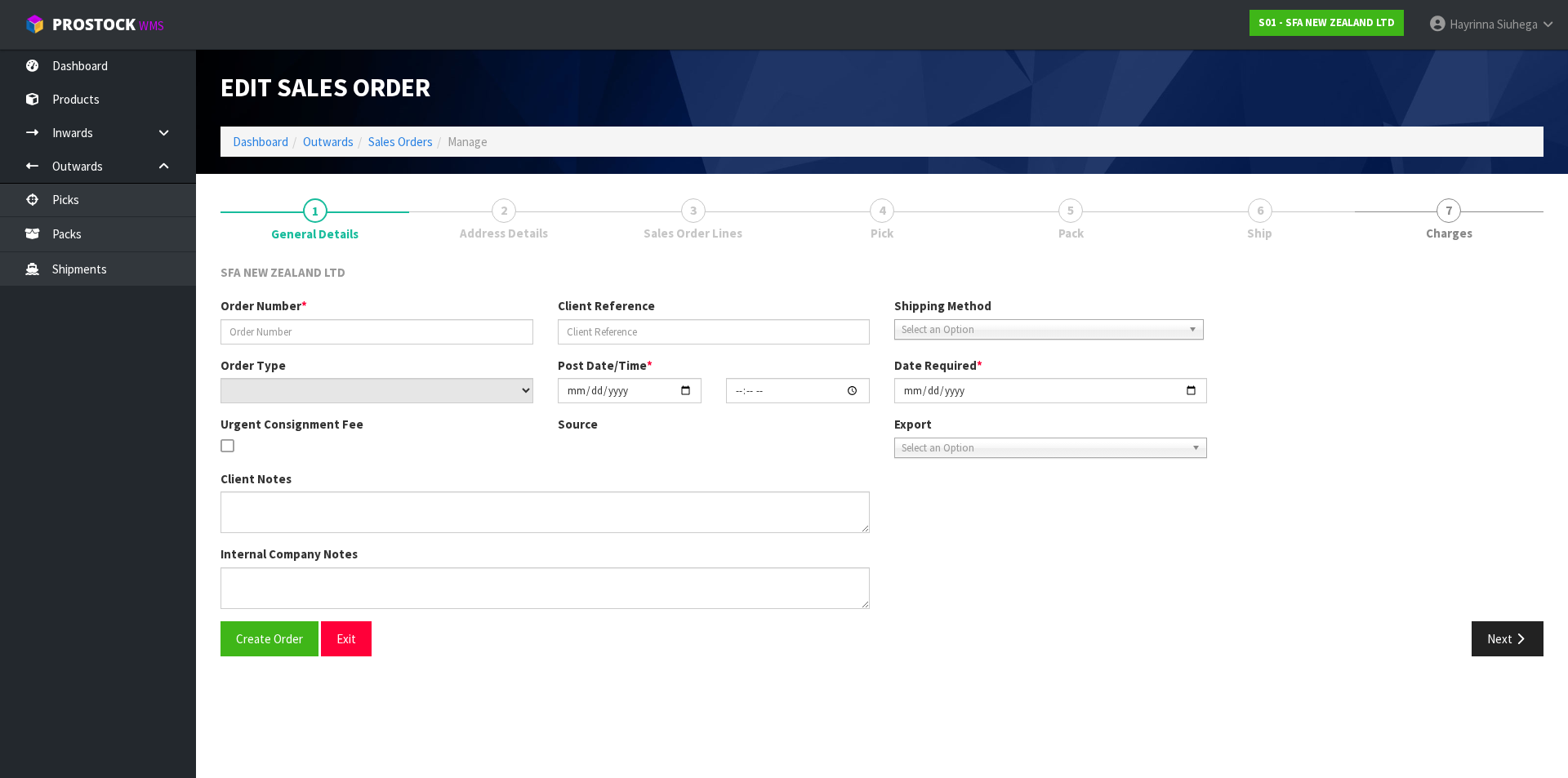
type input "24509"
type input "10460292"
select select "number:0"
type input "[DATE]"
type input "09:59:00.000"
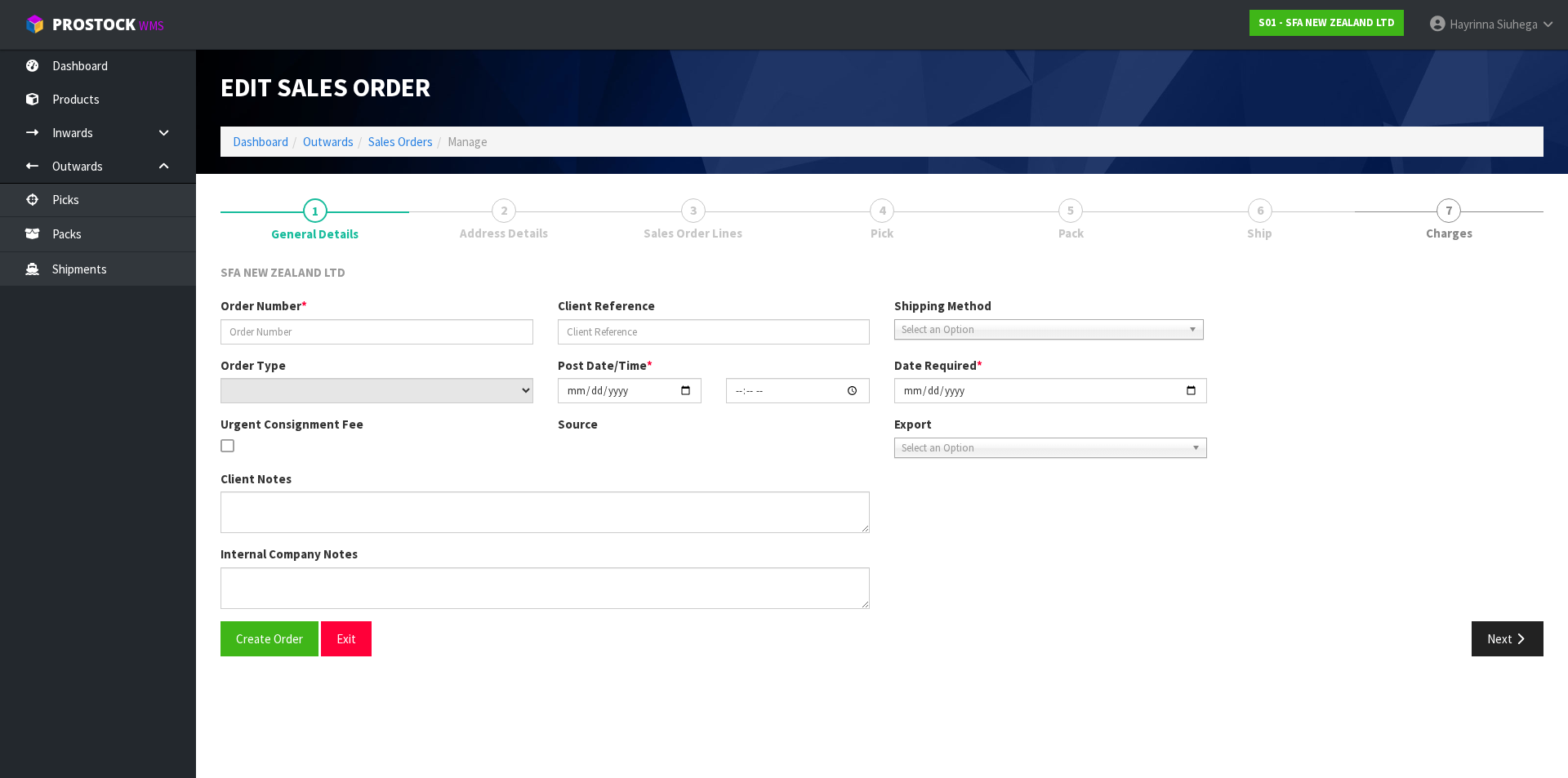
type input "[DATE]"
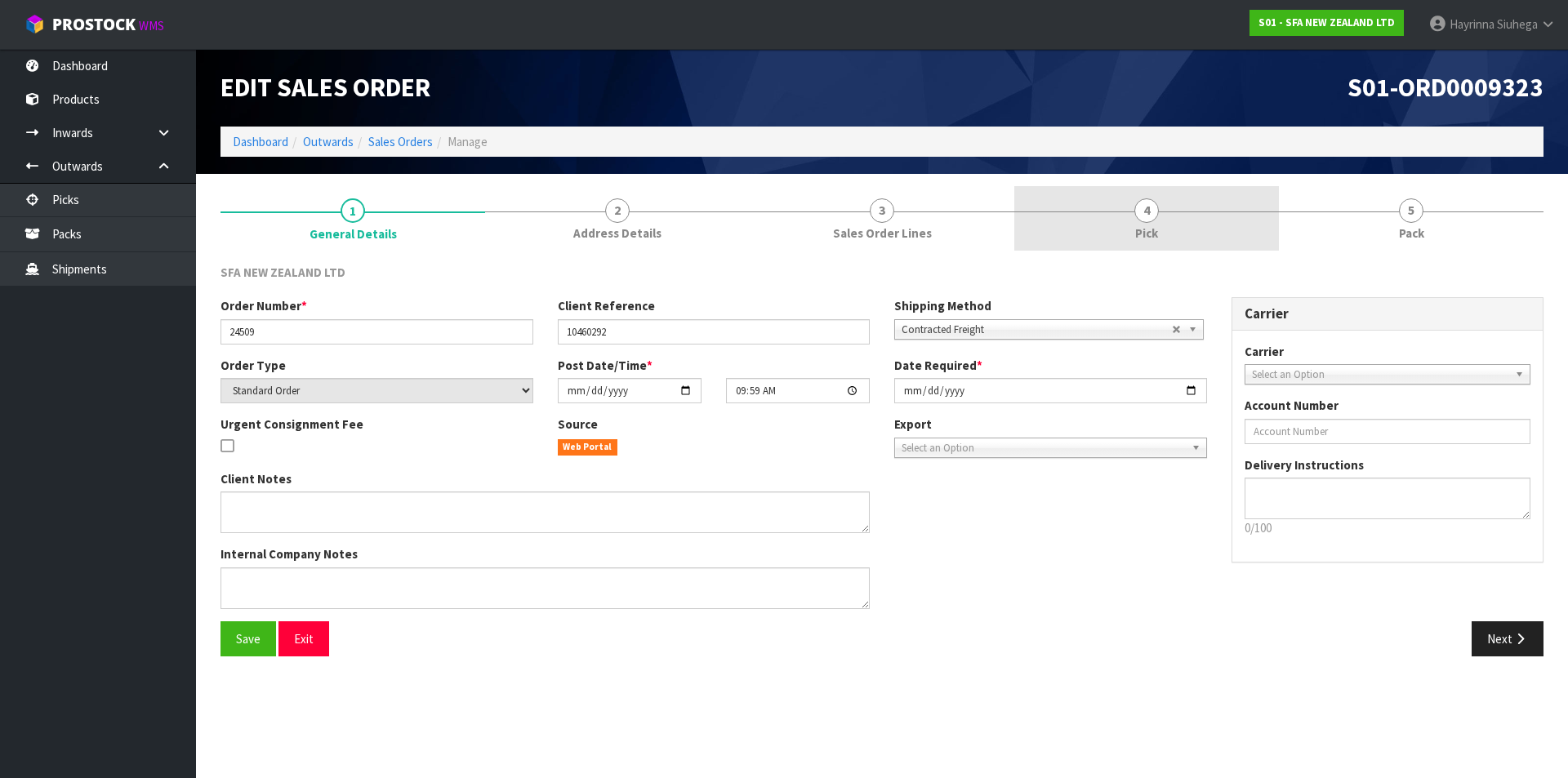
click at [1133, 209] on link "4 Pick" at bounding box center [1146, 218] width 264 height 65
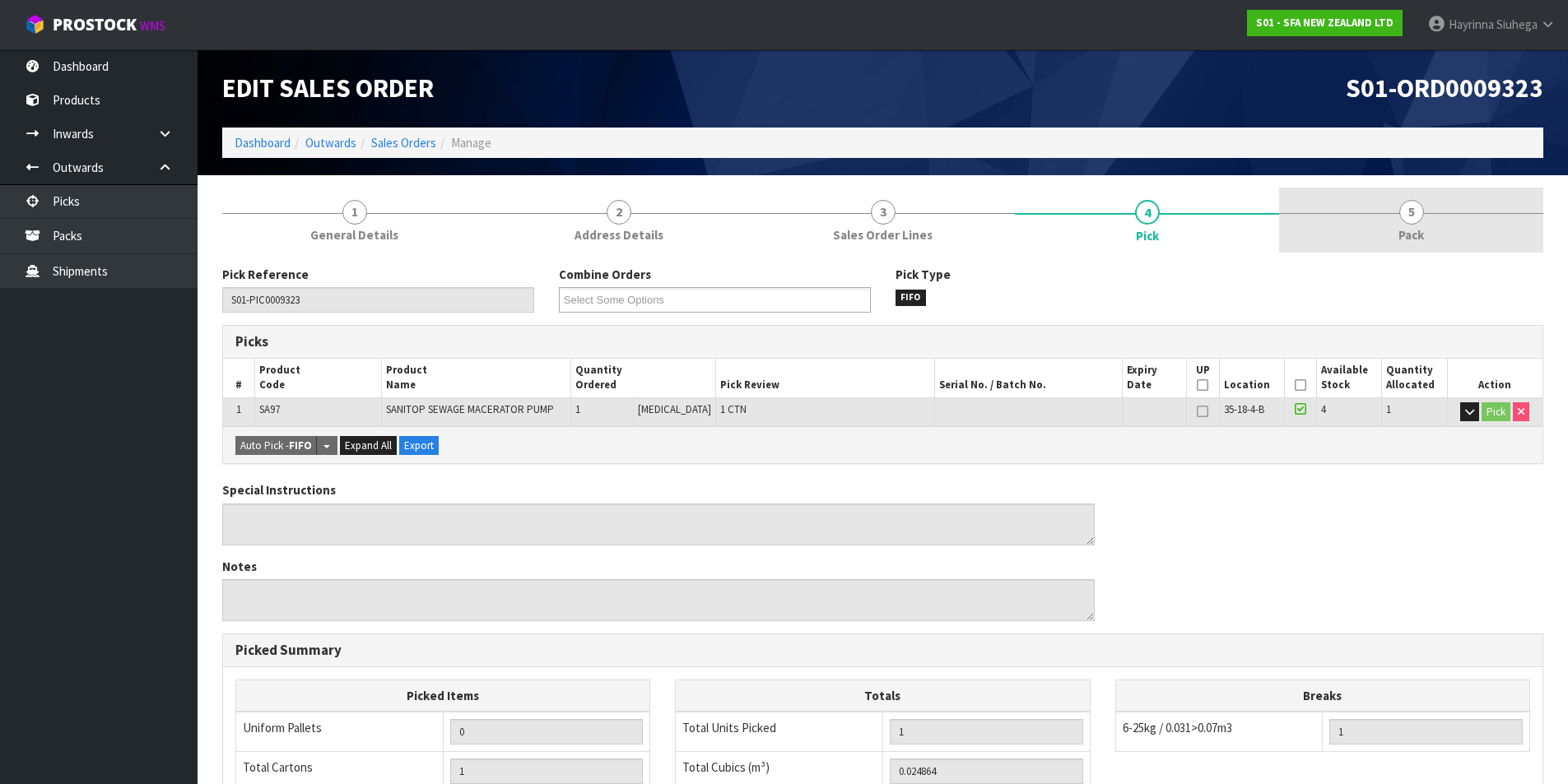
click at [1337, 232] on link "5 Pack" at bounding box center [1412, 219] width 265 height 65
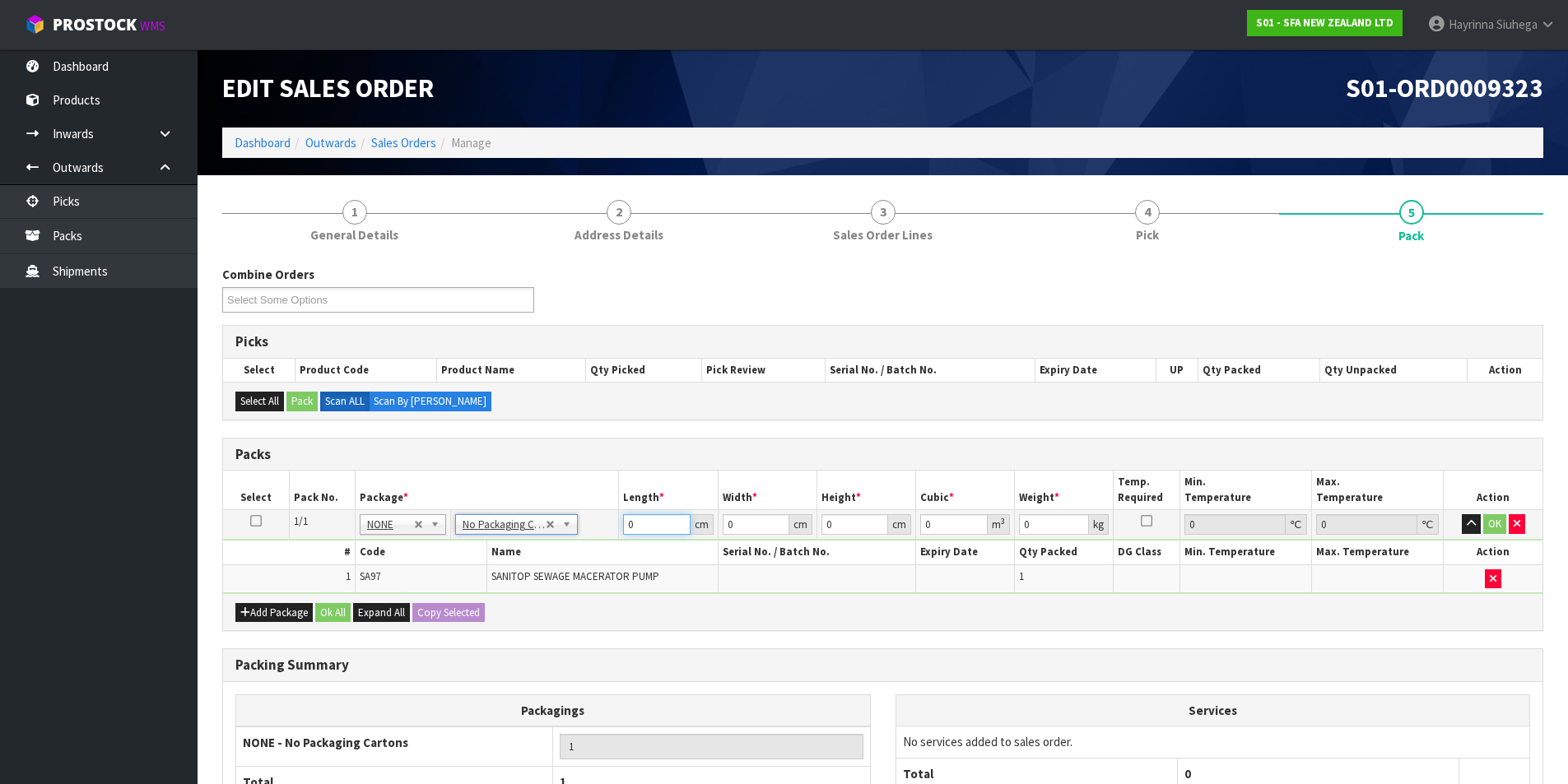
click at [626, 527] on input "0" at bounding box center [656, 524] width 67 height 20
type input "38"
type input "22"
type input "3"
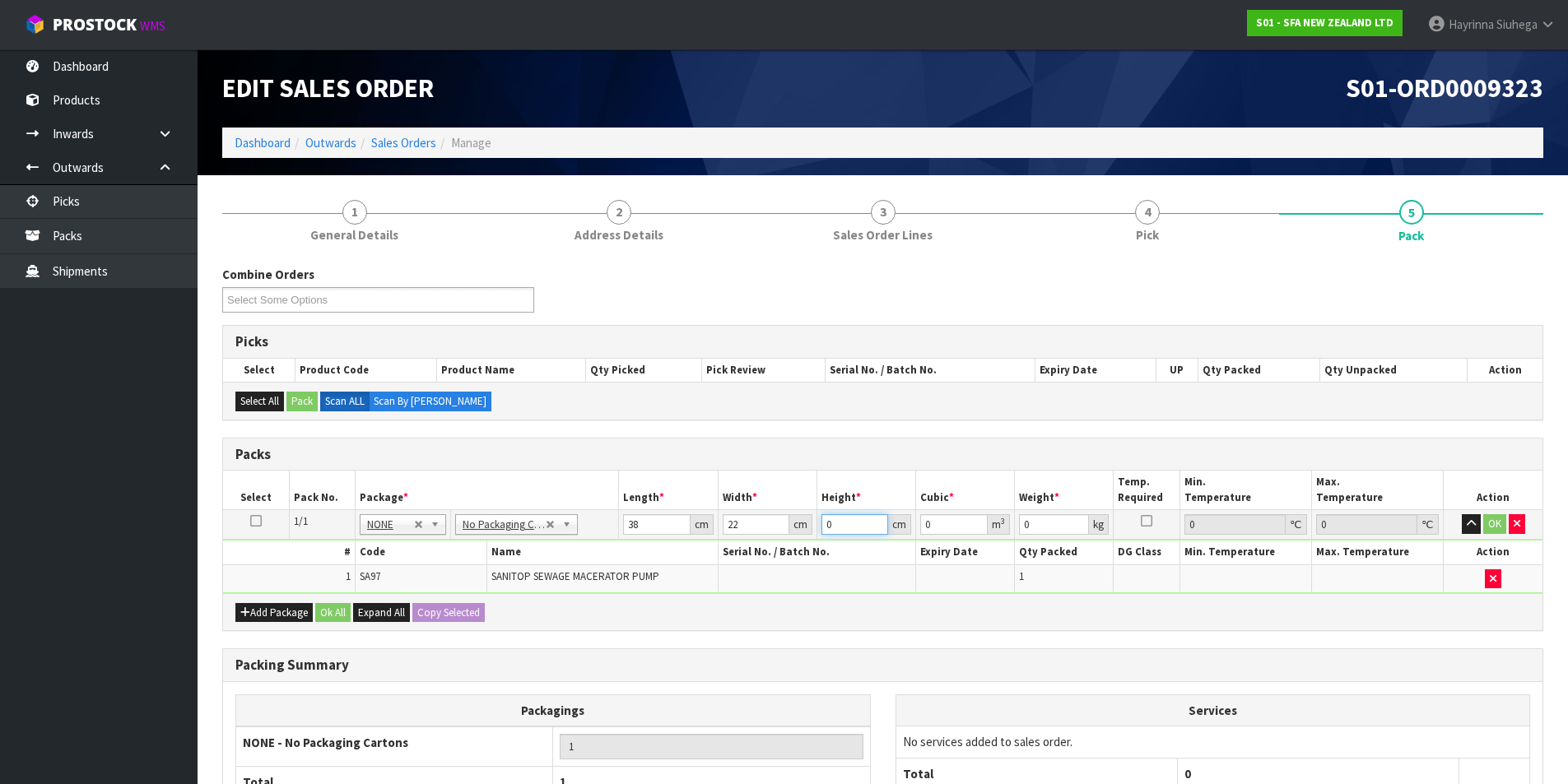
type input "0.002508"
type input "32"
type input "0.026752"
type input "32"
type input "7"
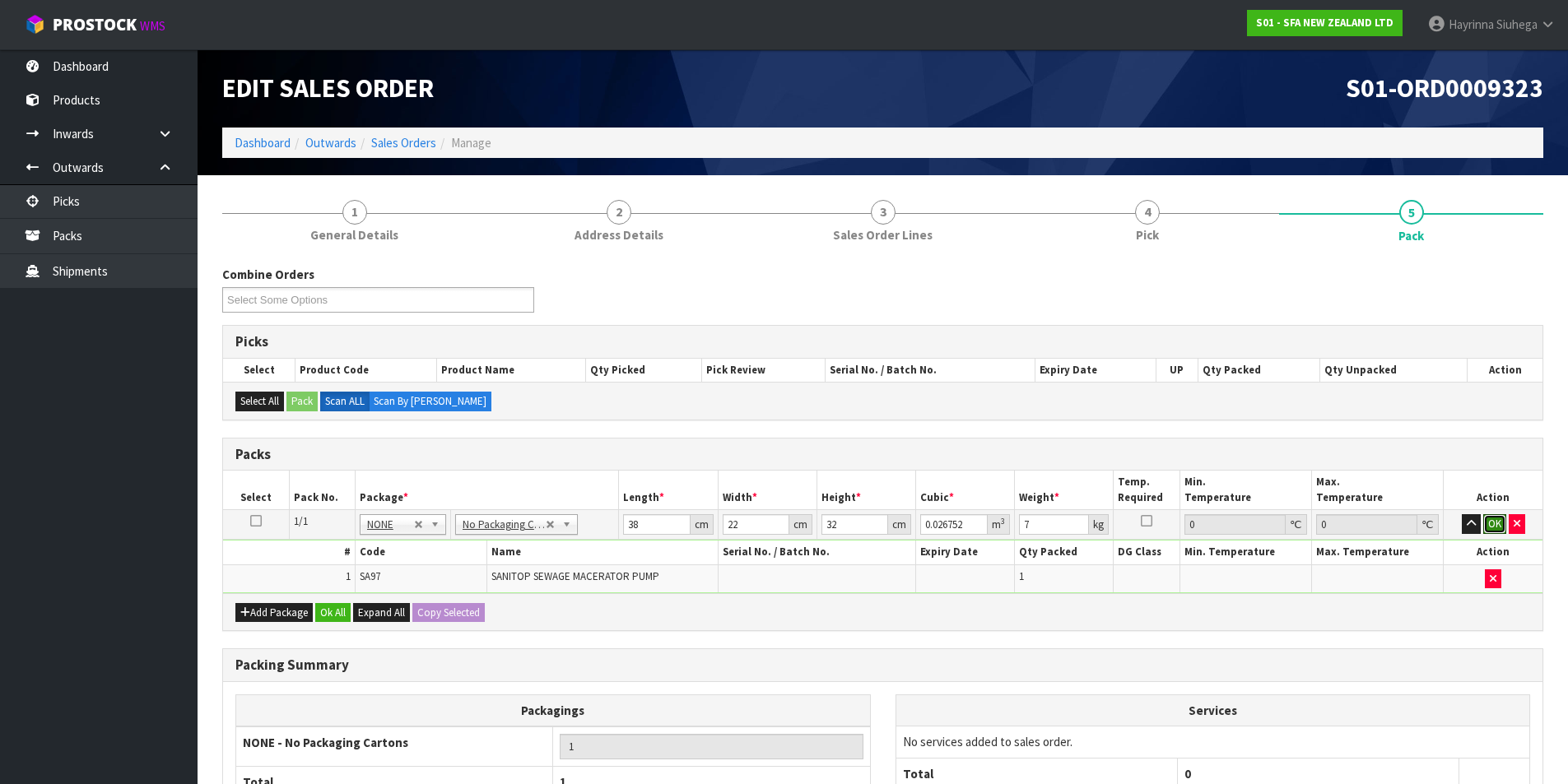
click button "OK" at bounding box center [1495, 524] width 23 height 20
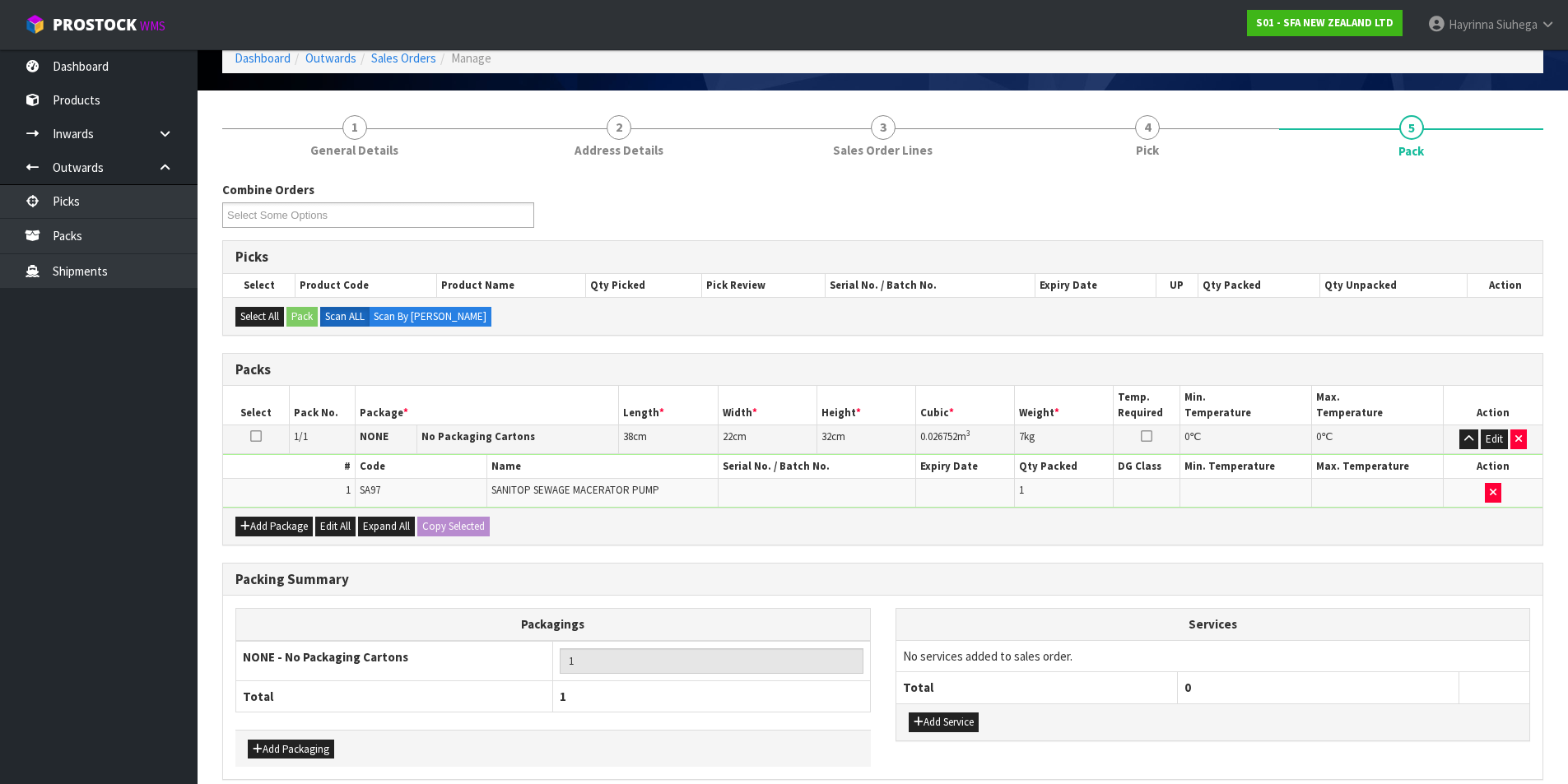
scroll to position [159, 0]
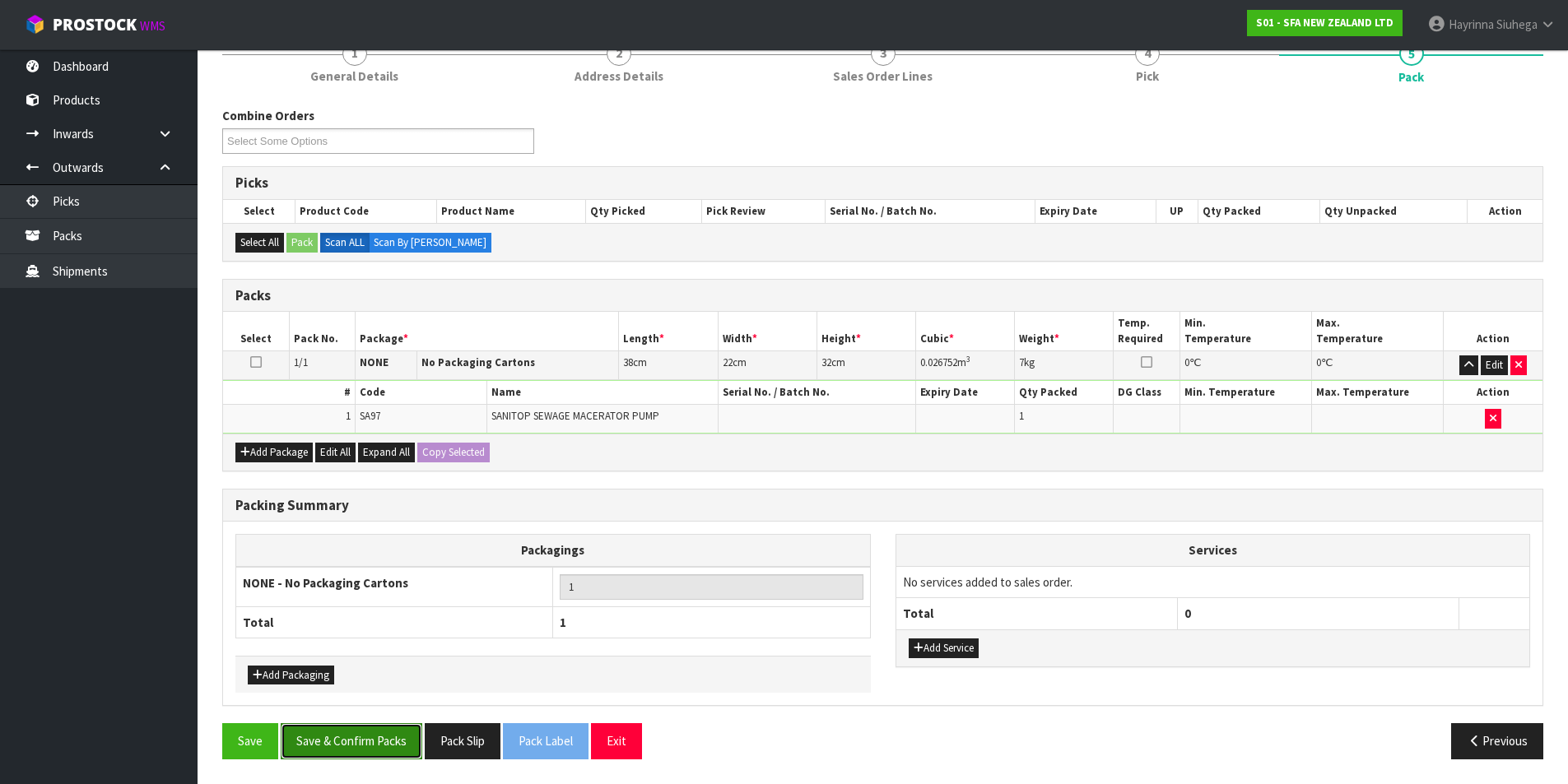
click at [360, 729] on button "Save & Confirm Packs" at bounding box center [352, 741] width 141 height 36
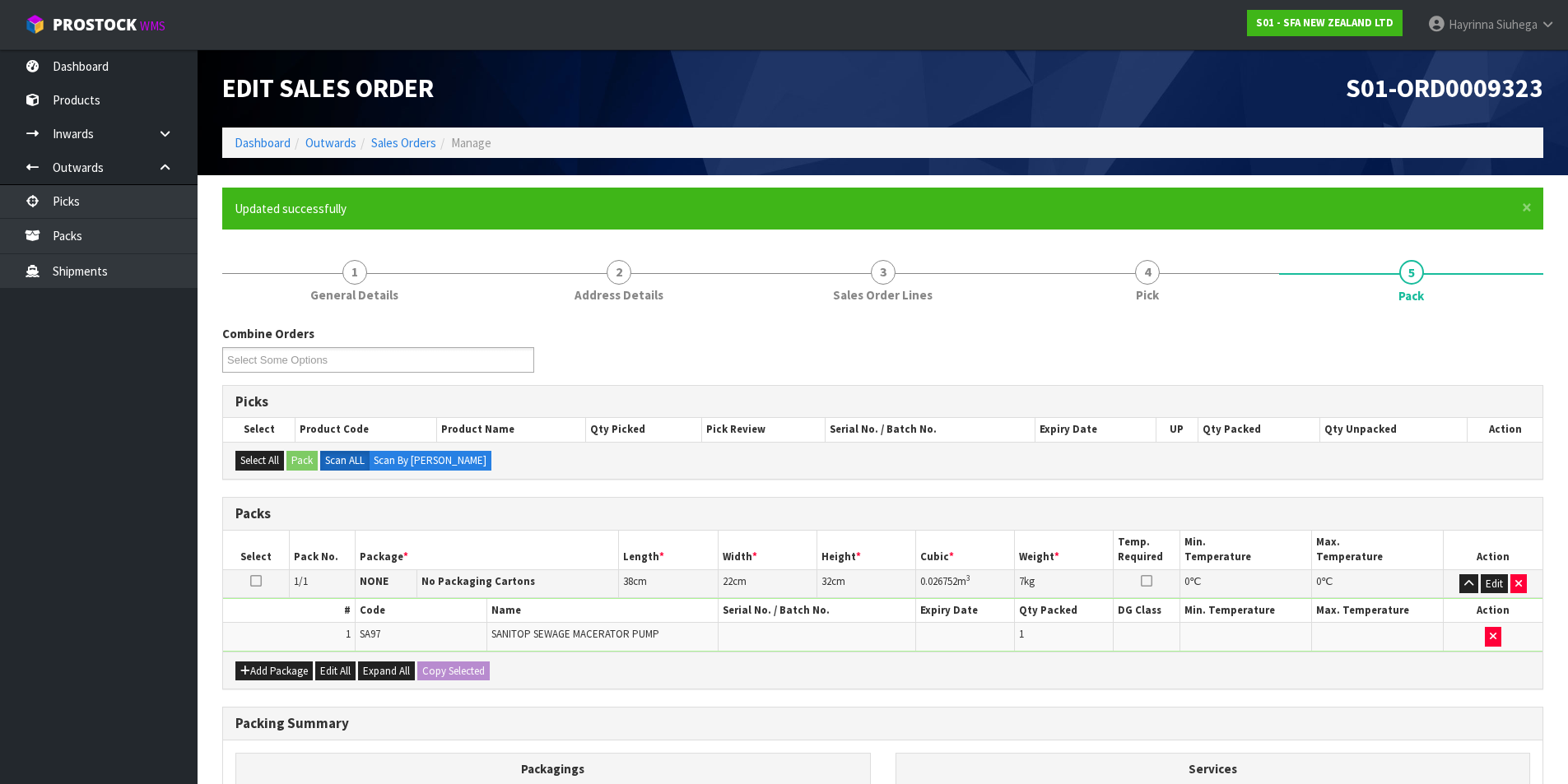
scroll to position [128, 0]
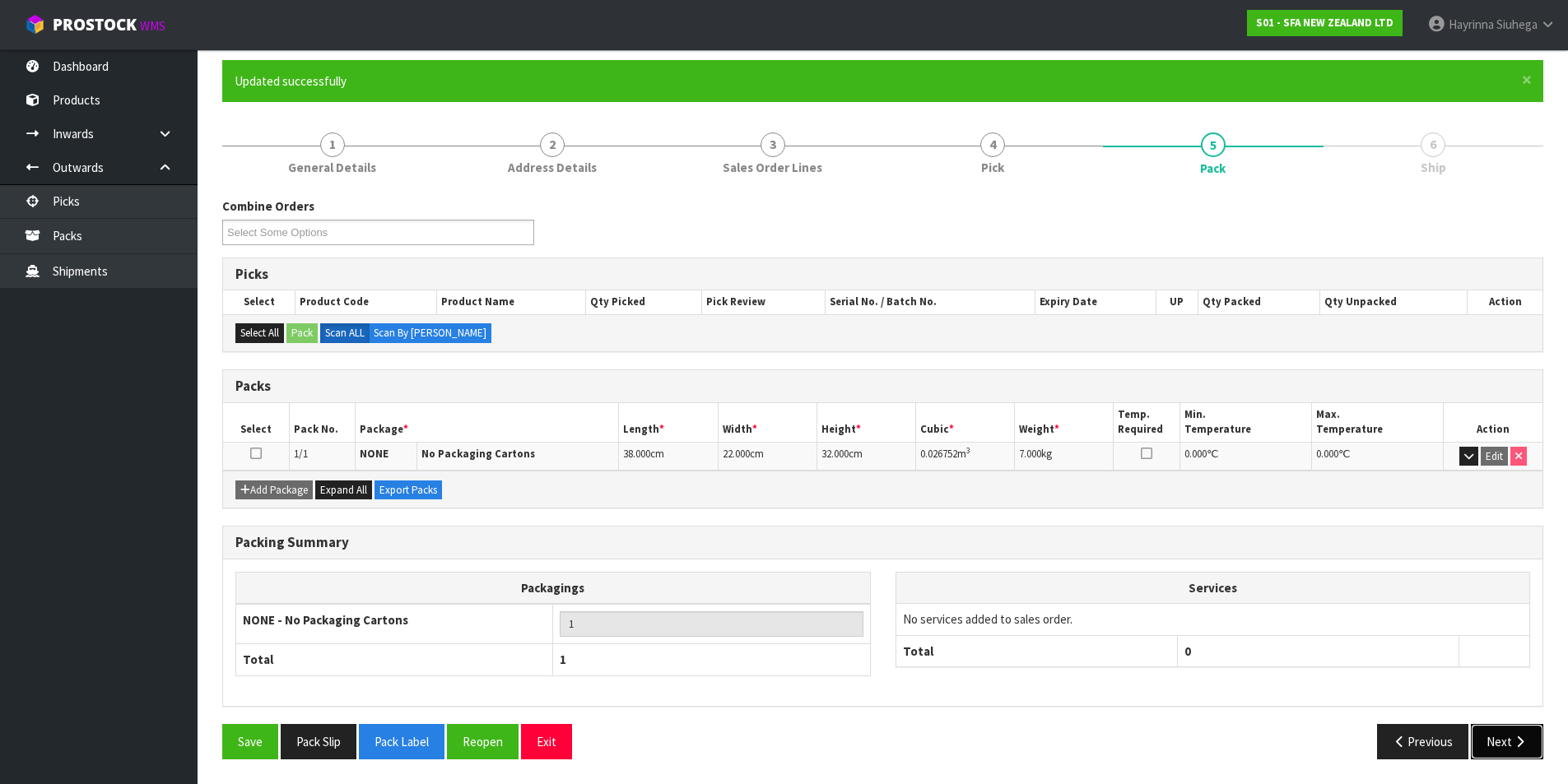
click at [1529, 747] on button "Next" at bounding box center [1506, 742] width 73 height 36
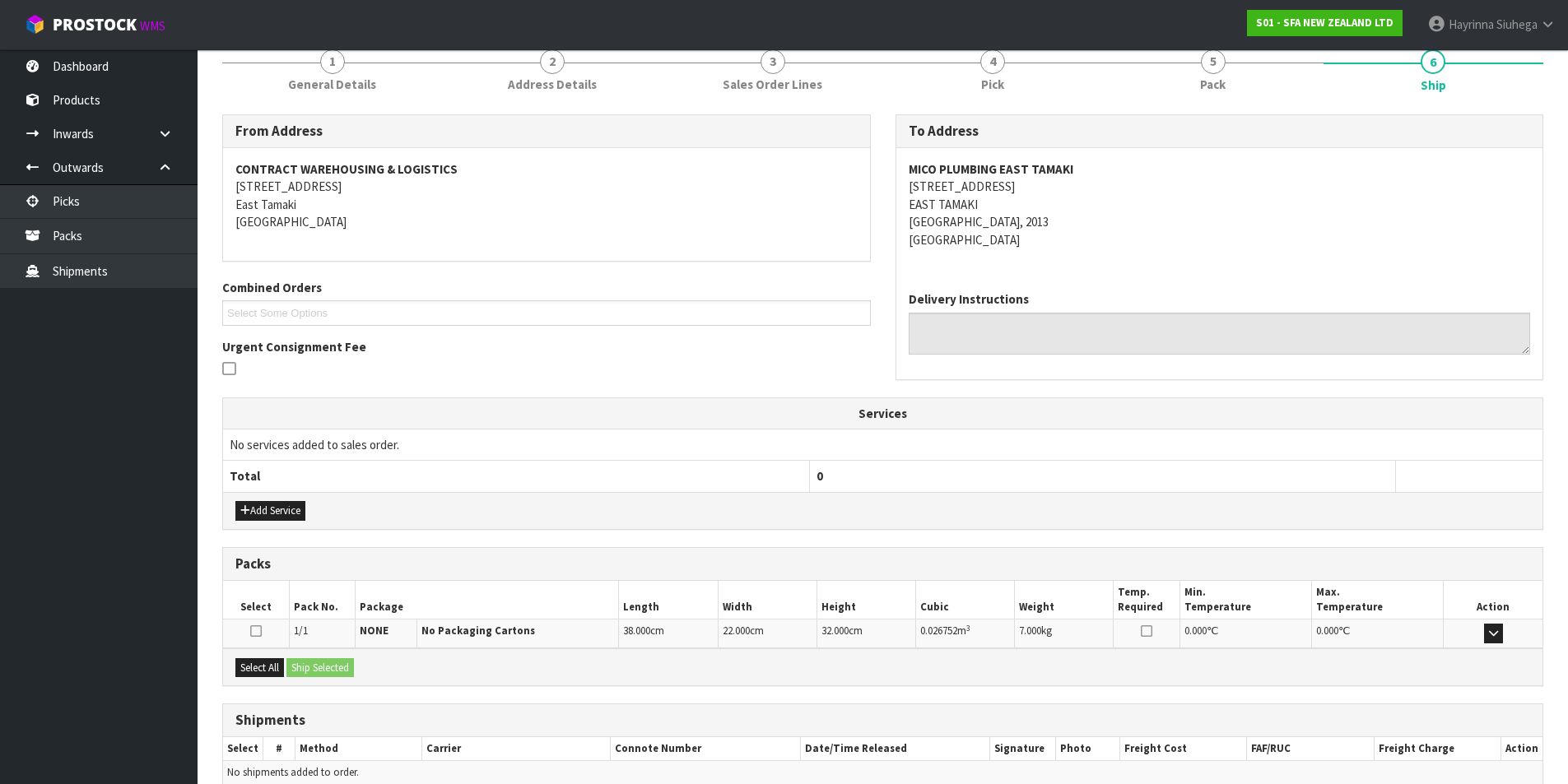
scroll to position [289, 0]
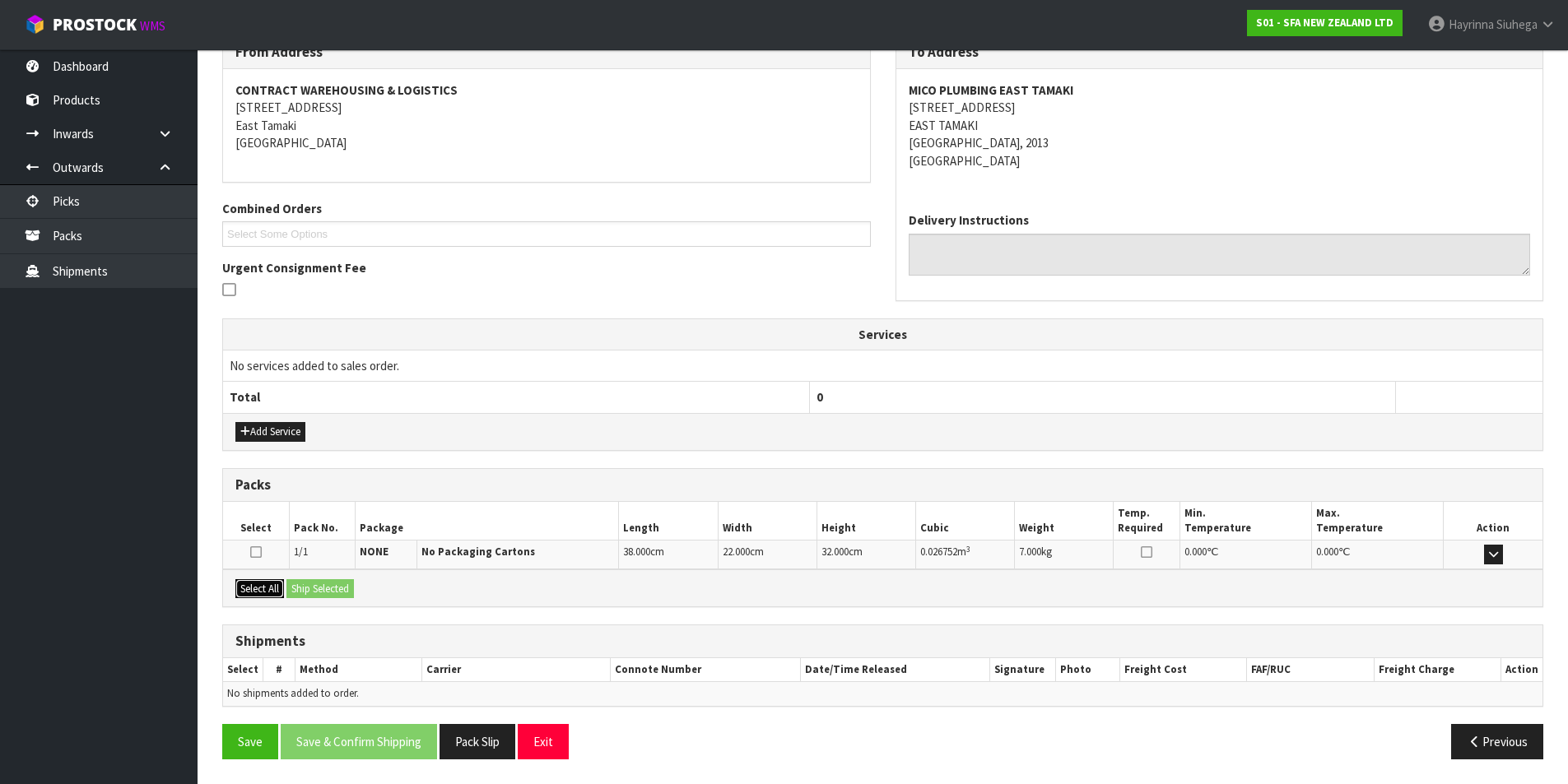
click at [270, 597] on button "Select All" at bounding box center [259, 589] width 49 height 20
click at [333, 586] on button "Ship Selected" at bounding box center [320, 589] width 67 height 20
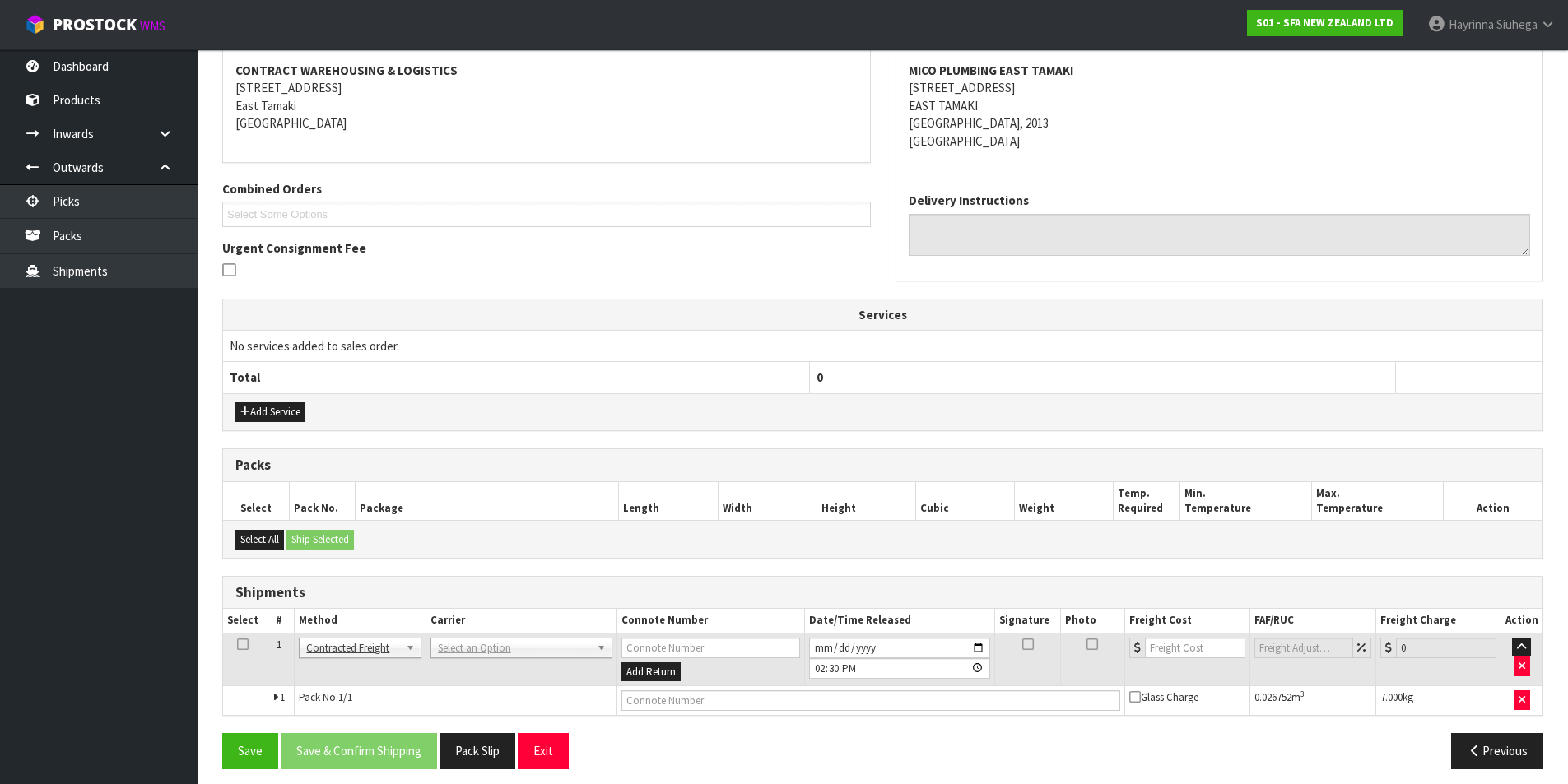
scroll to position [319, 0]
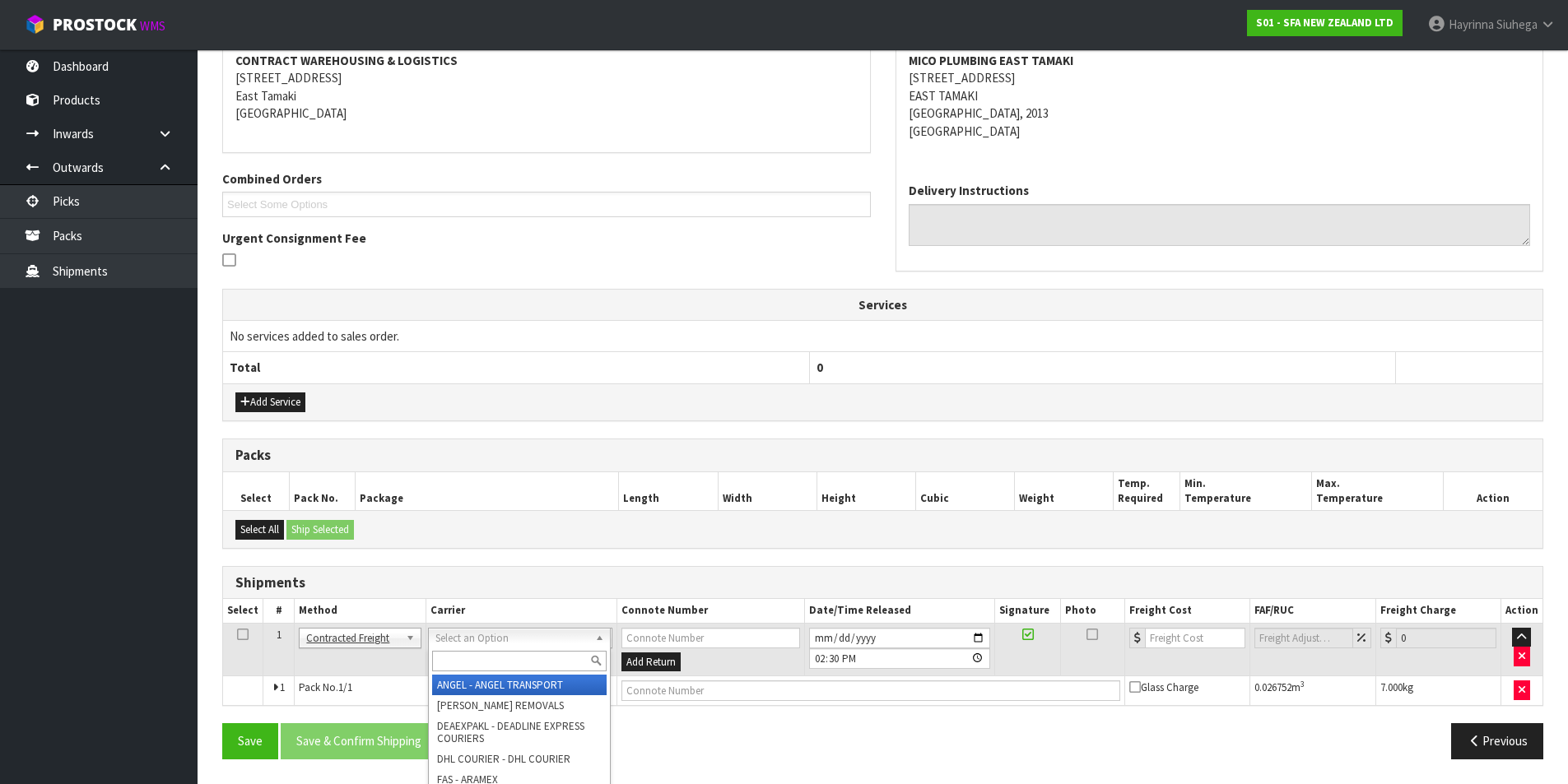
click at [462, 660] on input "text" at bounding box center [519, 661] width 175 height 20
type input "NZP"
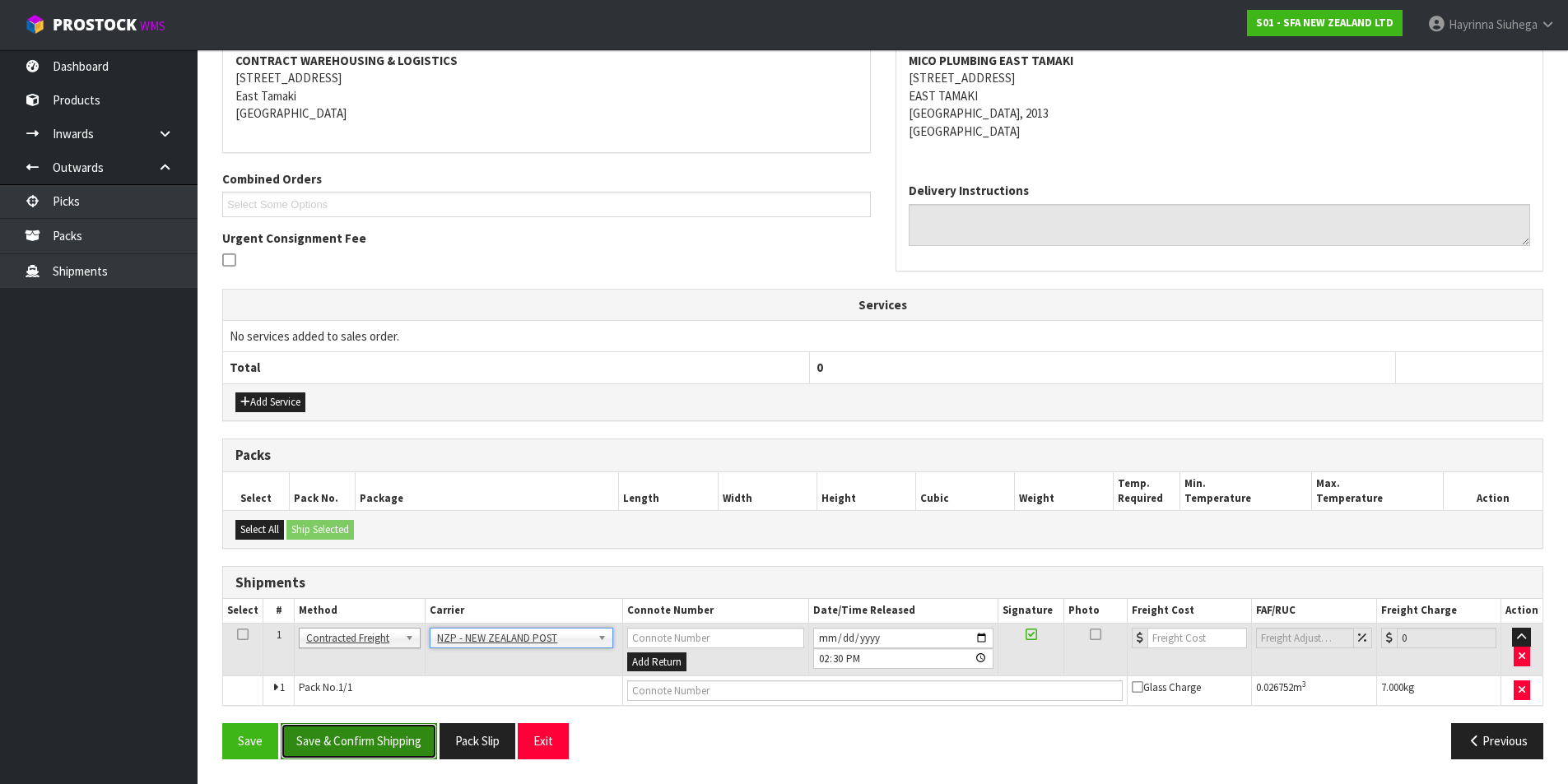
click at [392, 740] on button "Save & Confirm Shipping" at bounding box center [359, 741] width 156 height 36
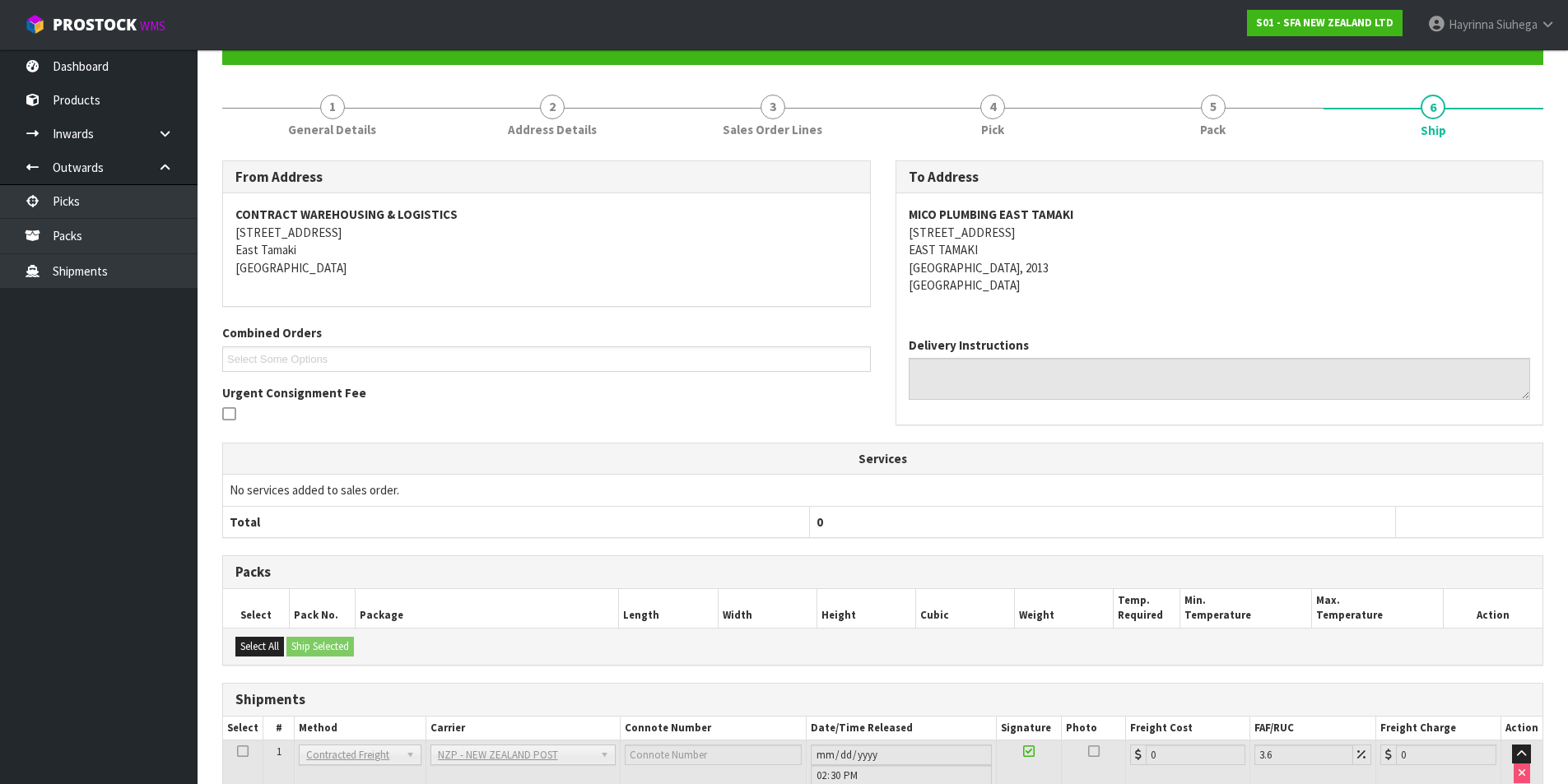
scroll to position [296, 0]
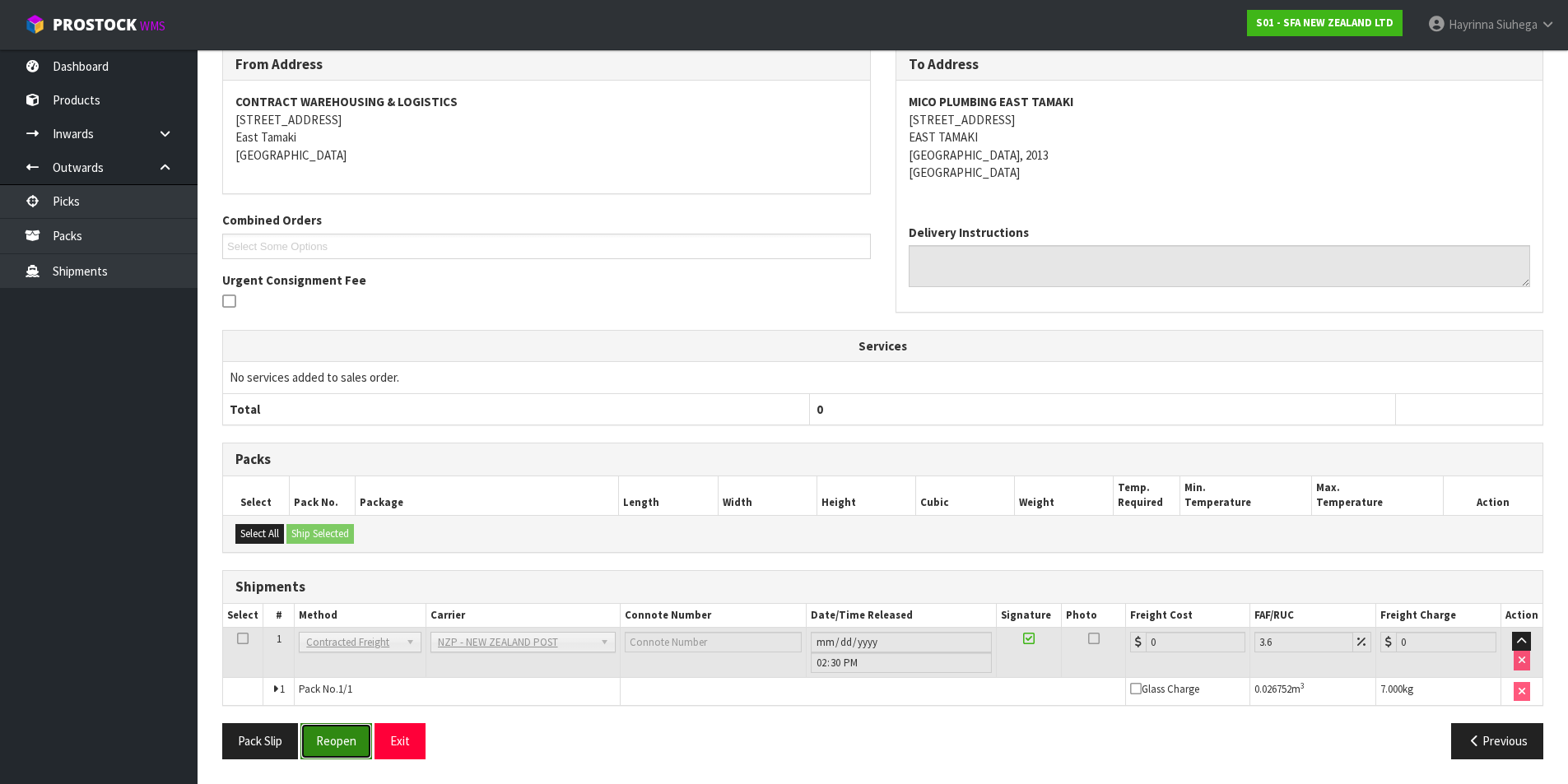
click at [358, 733] on button "Reopen" at bounding box center [336, 741] width 72 height 36
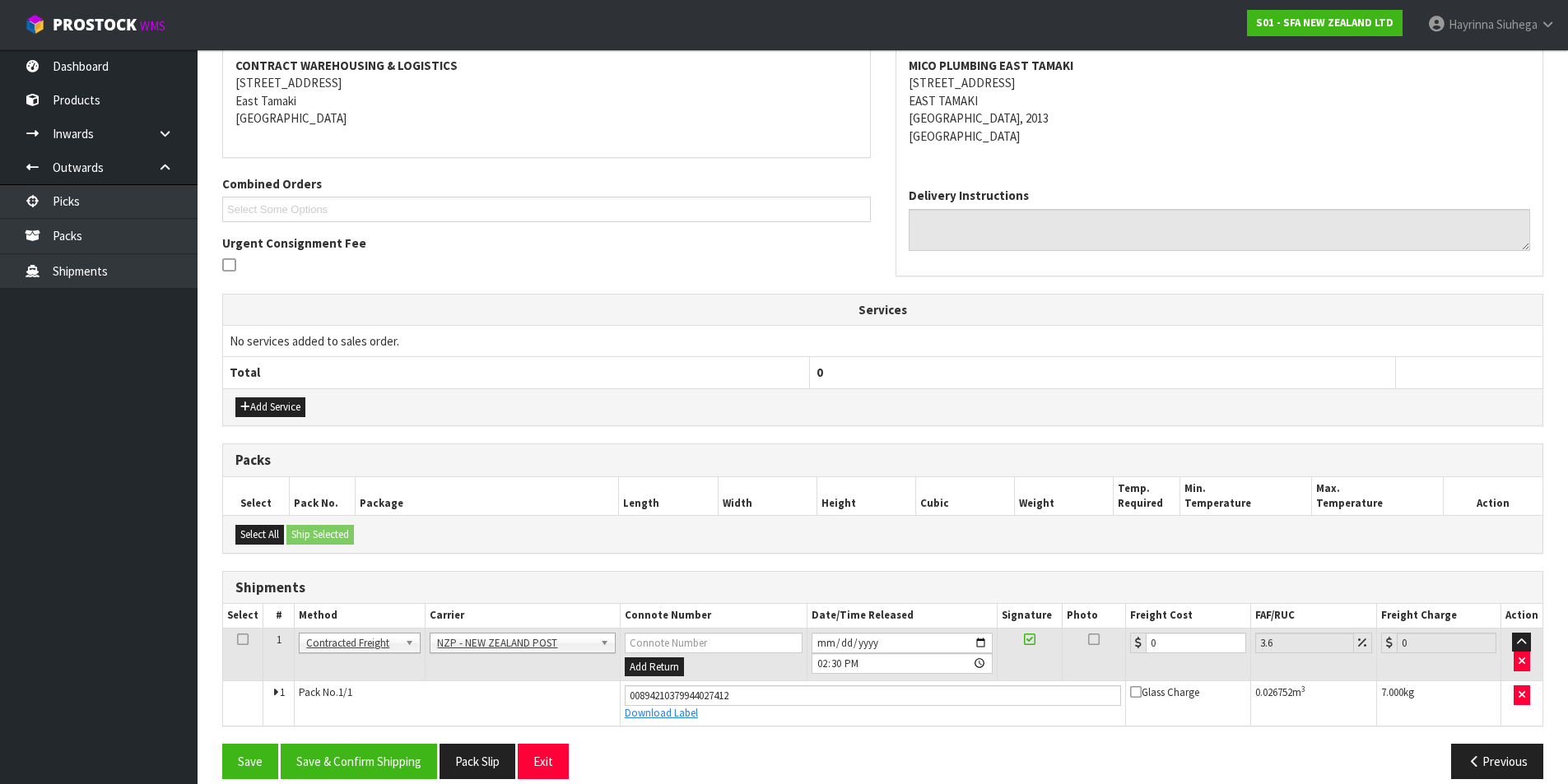
scroll to position [334, 0]
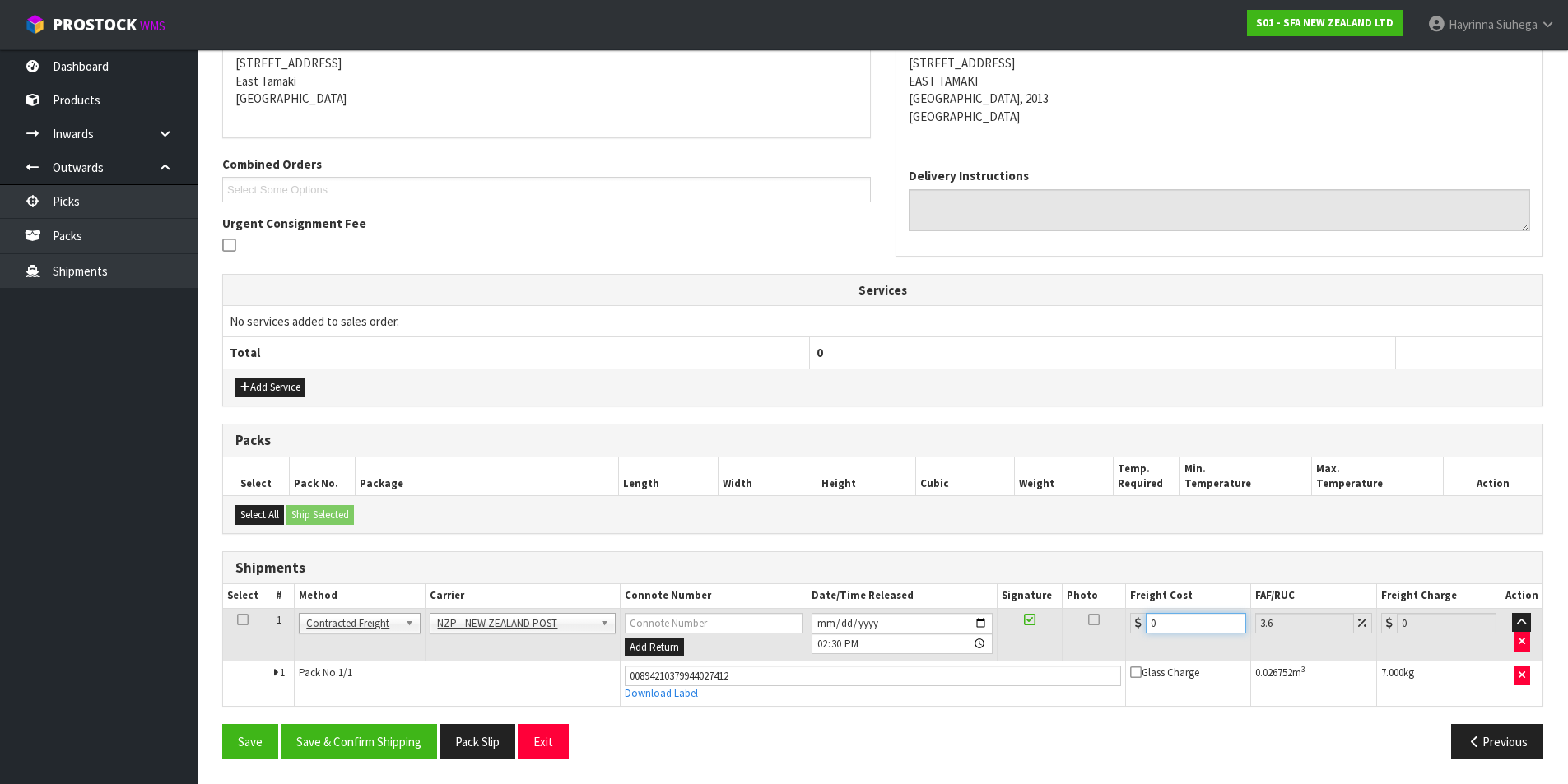
drag, startPoint x: 1171, startPoint y: 629, endPoint x: 989, endPoint y: 596, distance: 185.0
click at [1024, 608] on tr "1 Client Local Pickup Customer Local Pickup Company Freight Contracted Freight …" at bounding box center [883, 634] width 1320 height 53
type input "4"
type input "4.14"
type input "4.3"
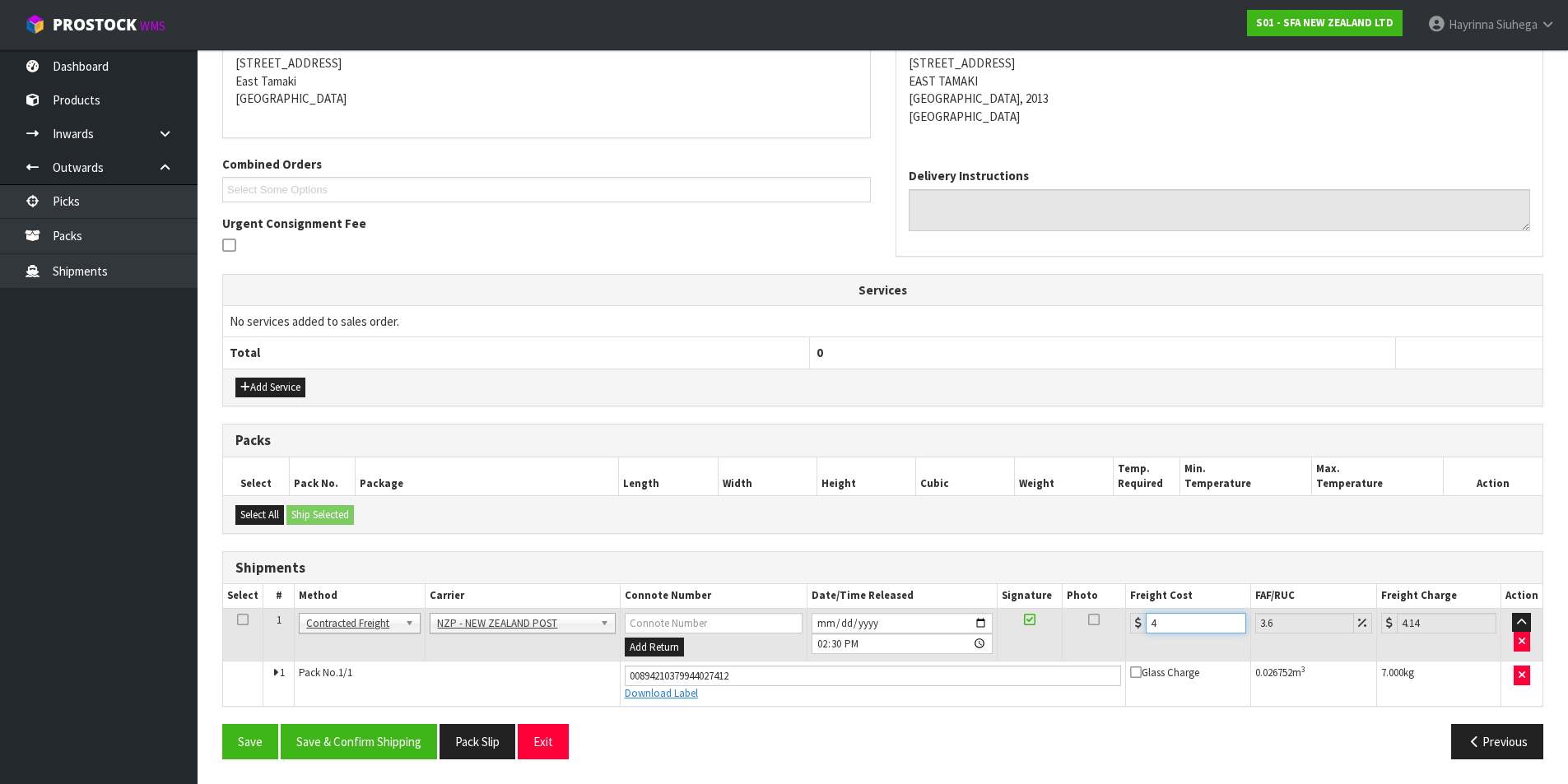
type input "4.45"
type input "4.33"
type input "4.49"
type input "4.33"
click at [222, 724] on button "Save" at bounding box center [250, 742] width 56 height 36
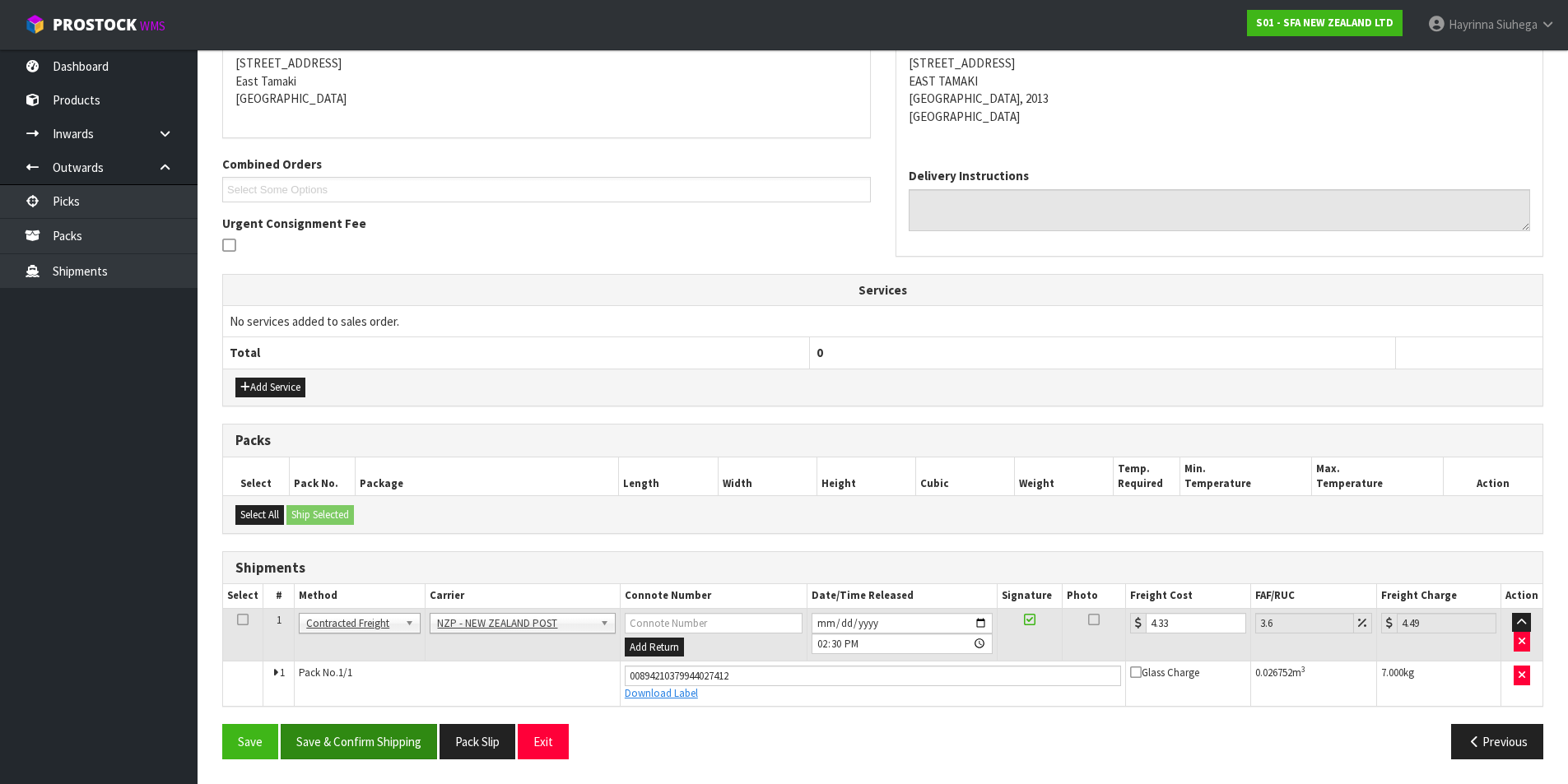
click at [375, 726] on div "From Address CONTRACT WAREHOUSING & LOGISTICS [STREET_ADDRESS] Combined Orders …" at bounding box center [883, 381] width 1321 height 780
click at [373, 729] on button "Save & Confirm Shipping" at bounding box center [359, 742] width 156 height 36
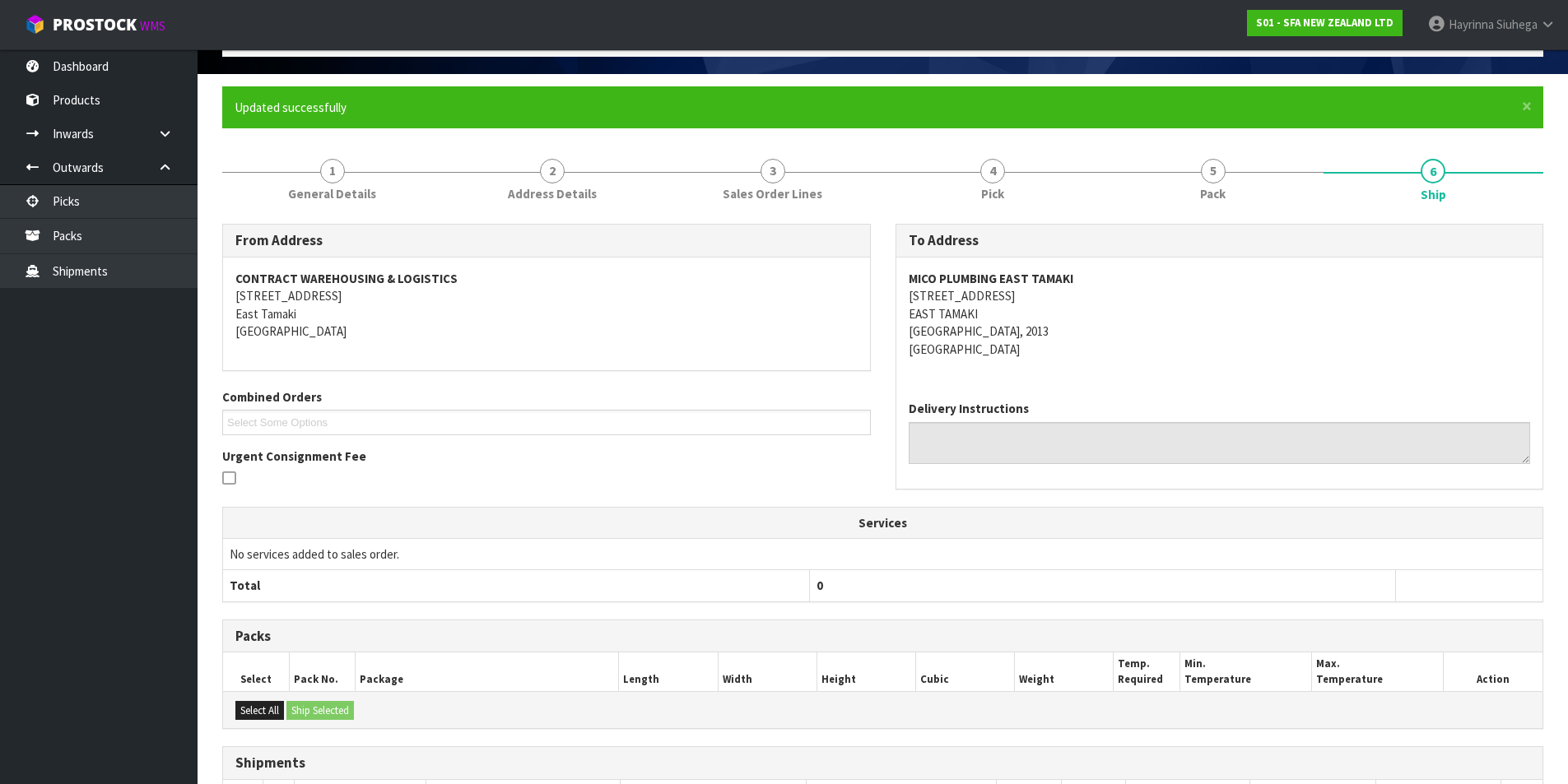
scroll to position [0, 0]
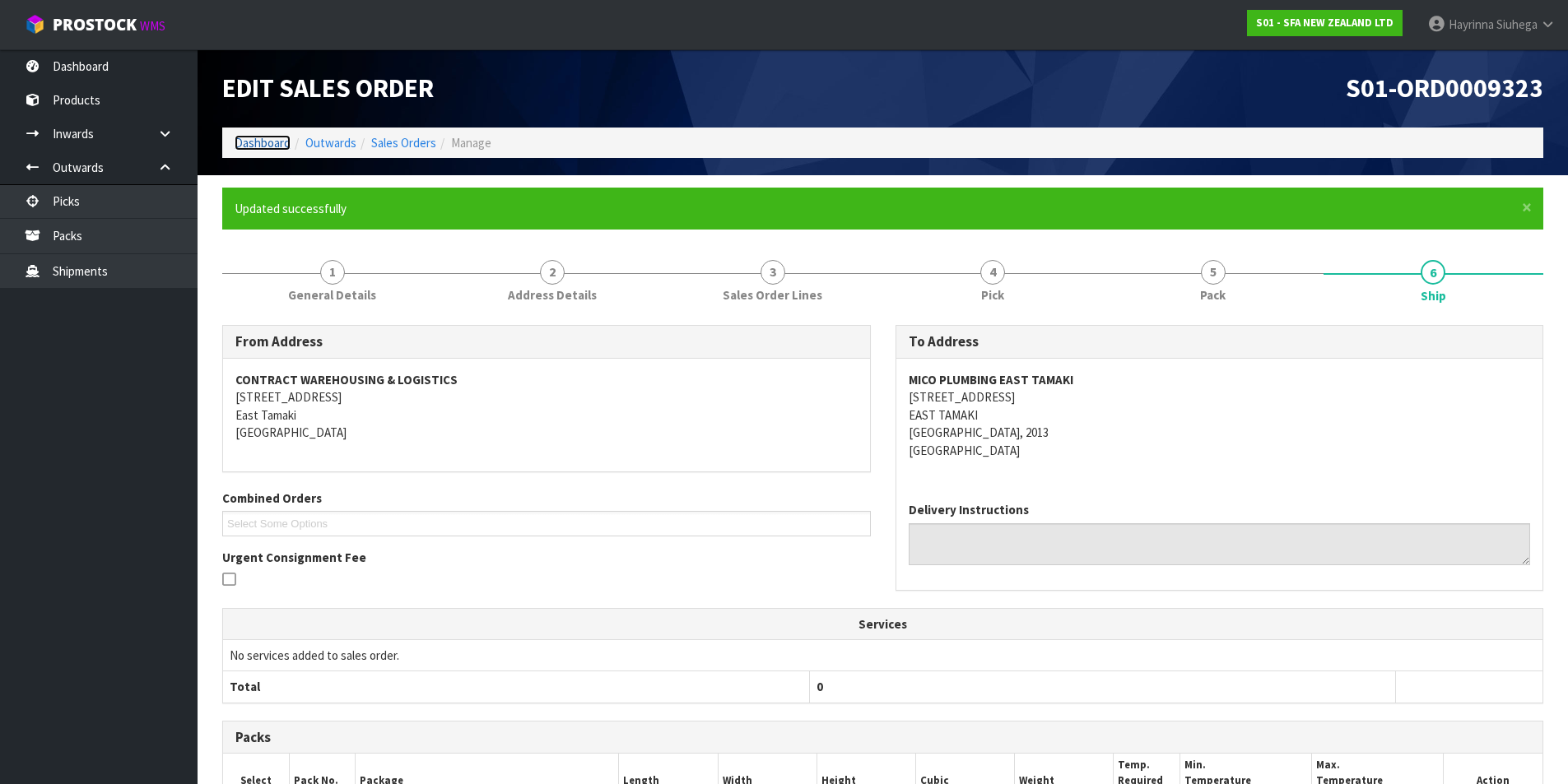
click at [265, 138] on link "Dashboard" at bounding box center [262, 142] width 56 height 16
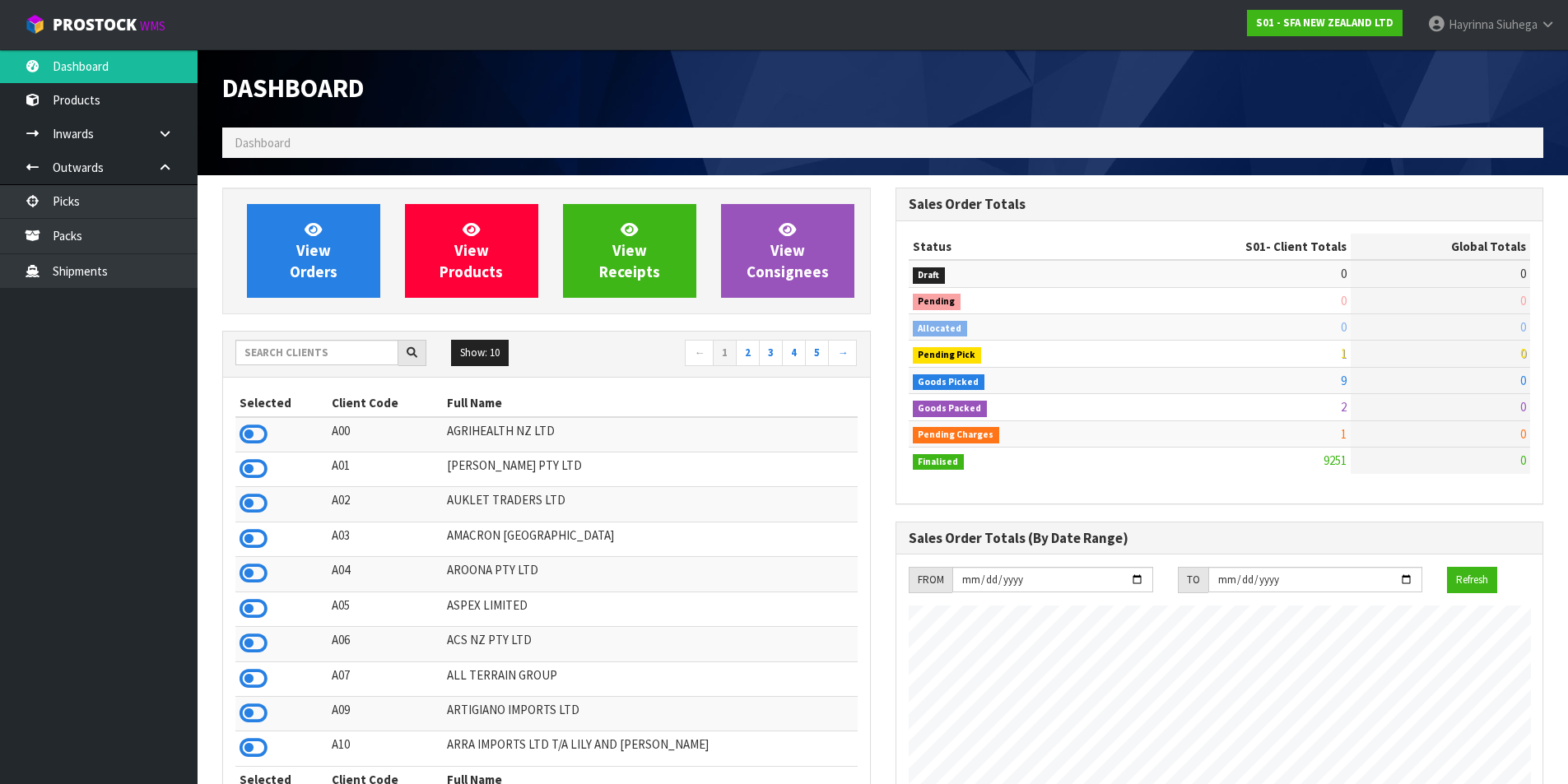
scroll to position [1247, 672]
click at [337, 233] on link "View Orders" at bounding box center [313, 251] width 133 height 94
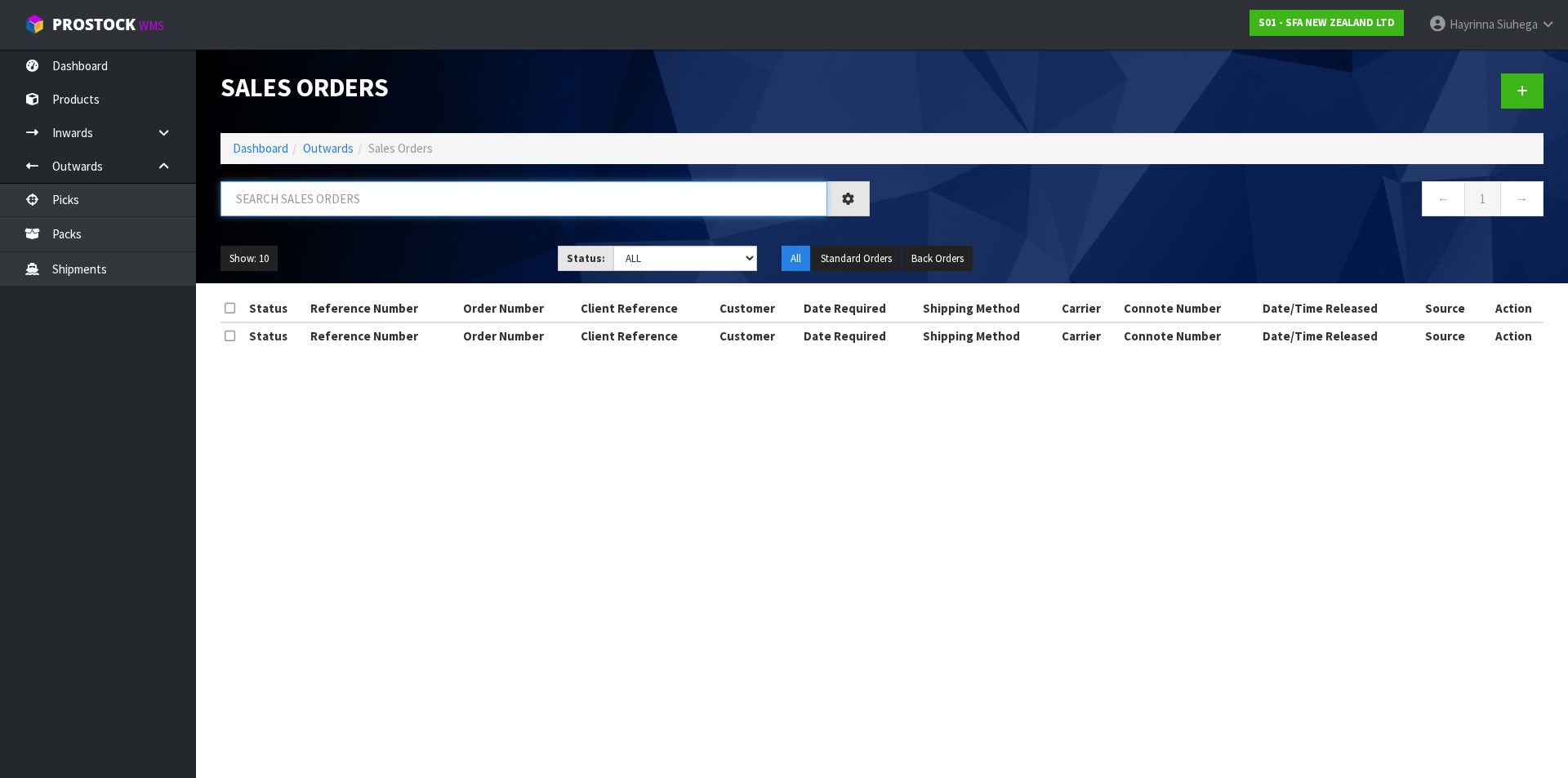
click at [330, 205] on input "text" at bounding box center [524, 199] width 607 height 36
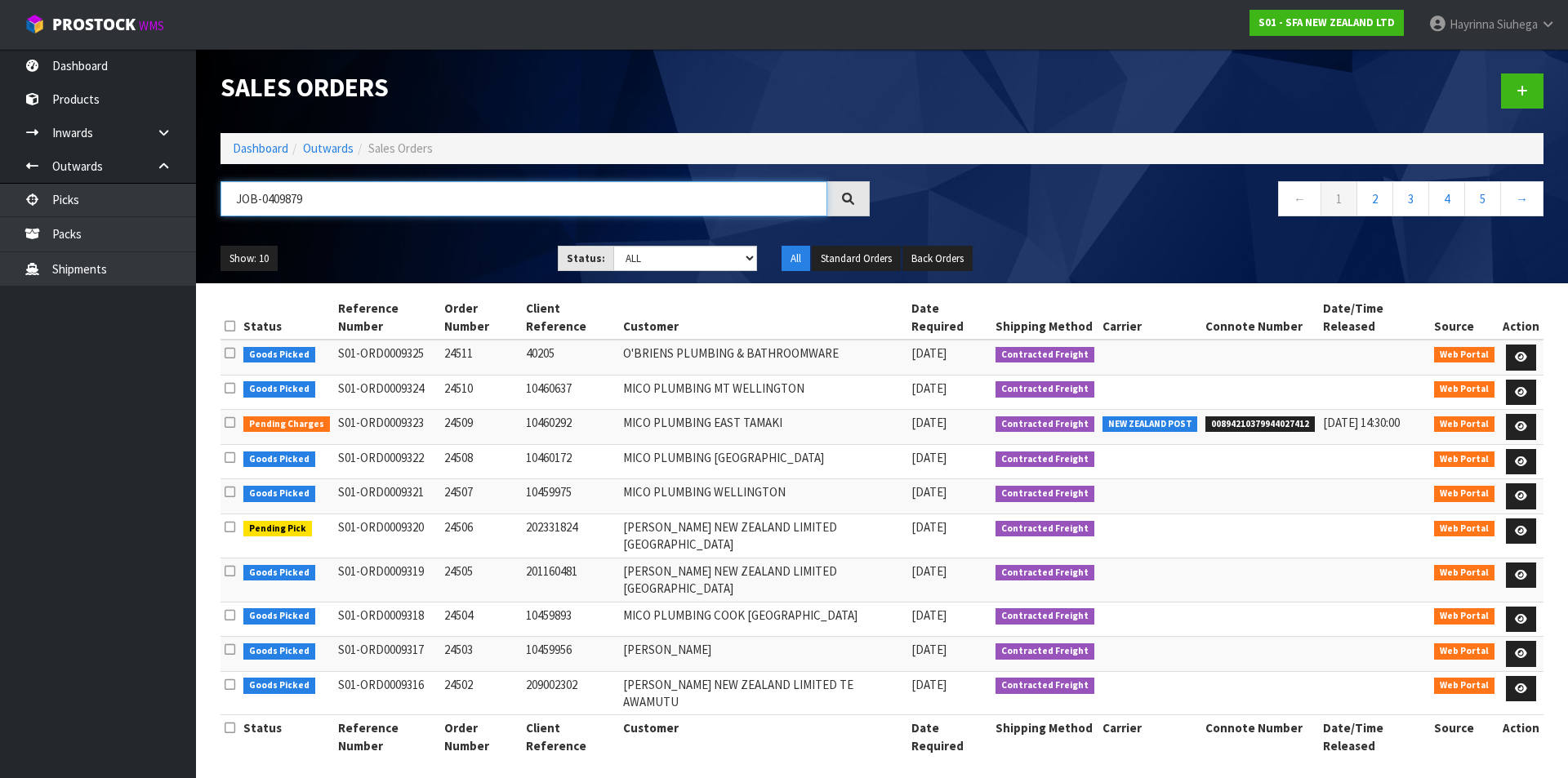
type input "JOB-0409879"
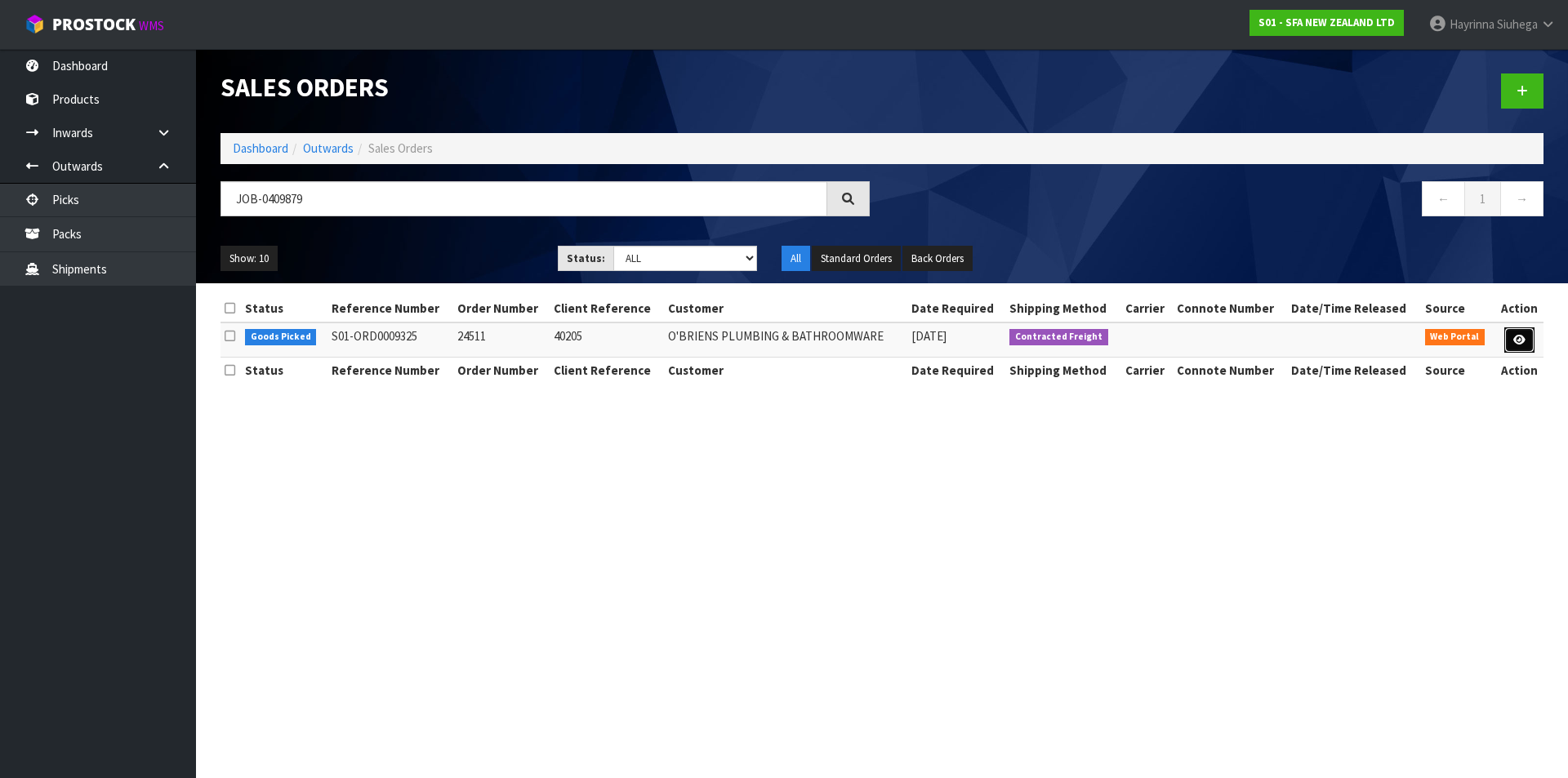
click at [1514, 345] on link at bounding box center [1519, 340] width 30 height 26
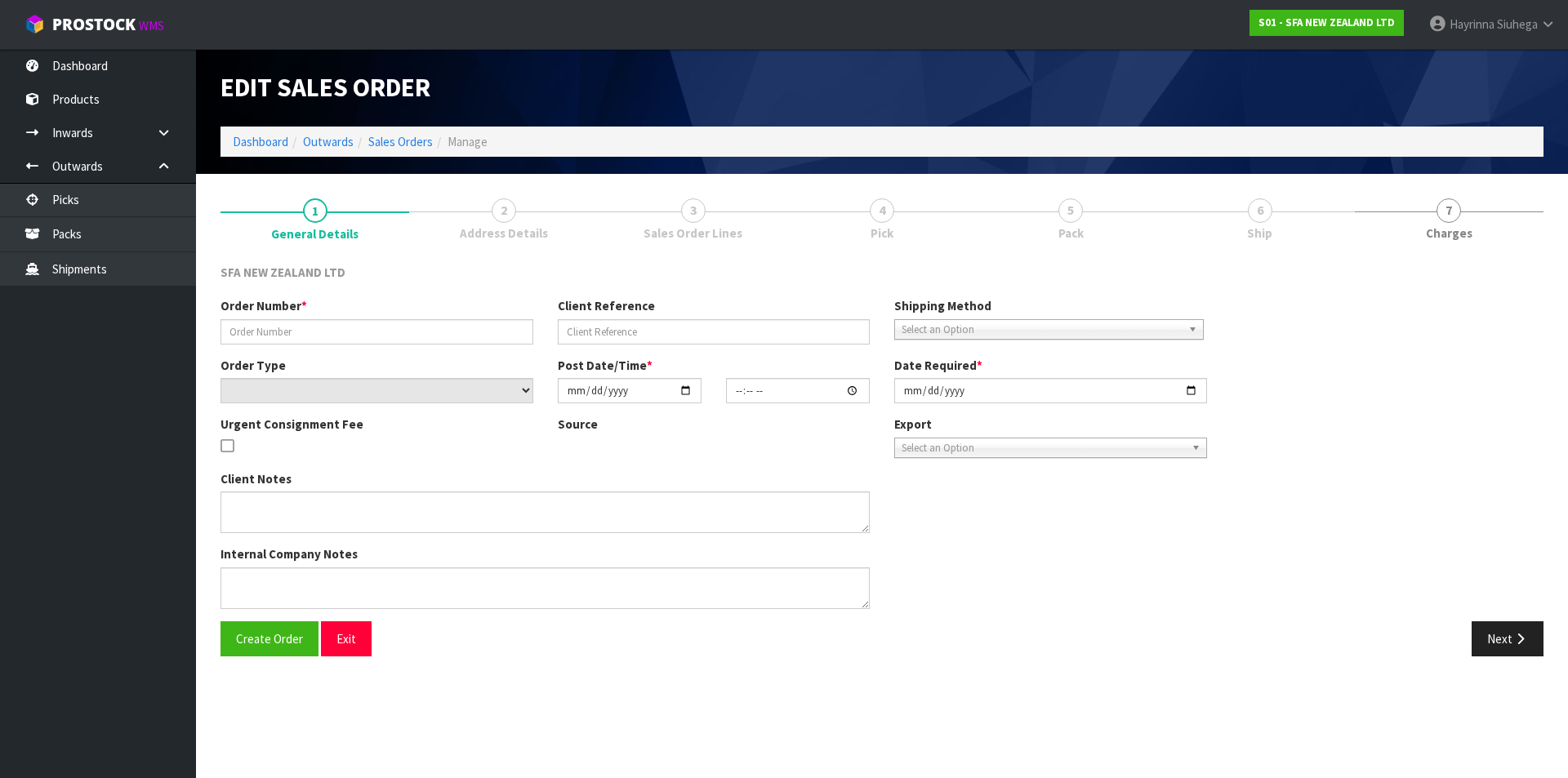
type input "24511"
type input "40205"
select select "number:0"
type input "[DATE]"
type input "10:54:00.000"
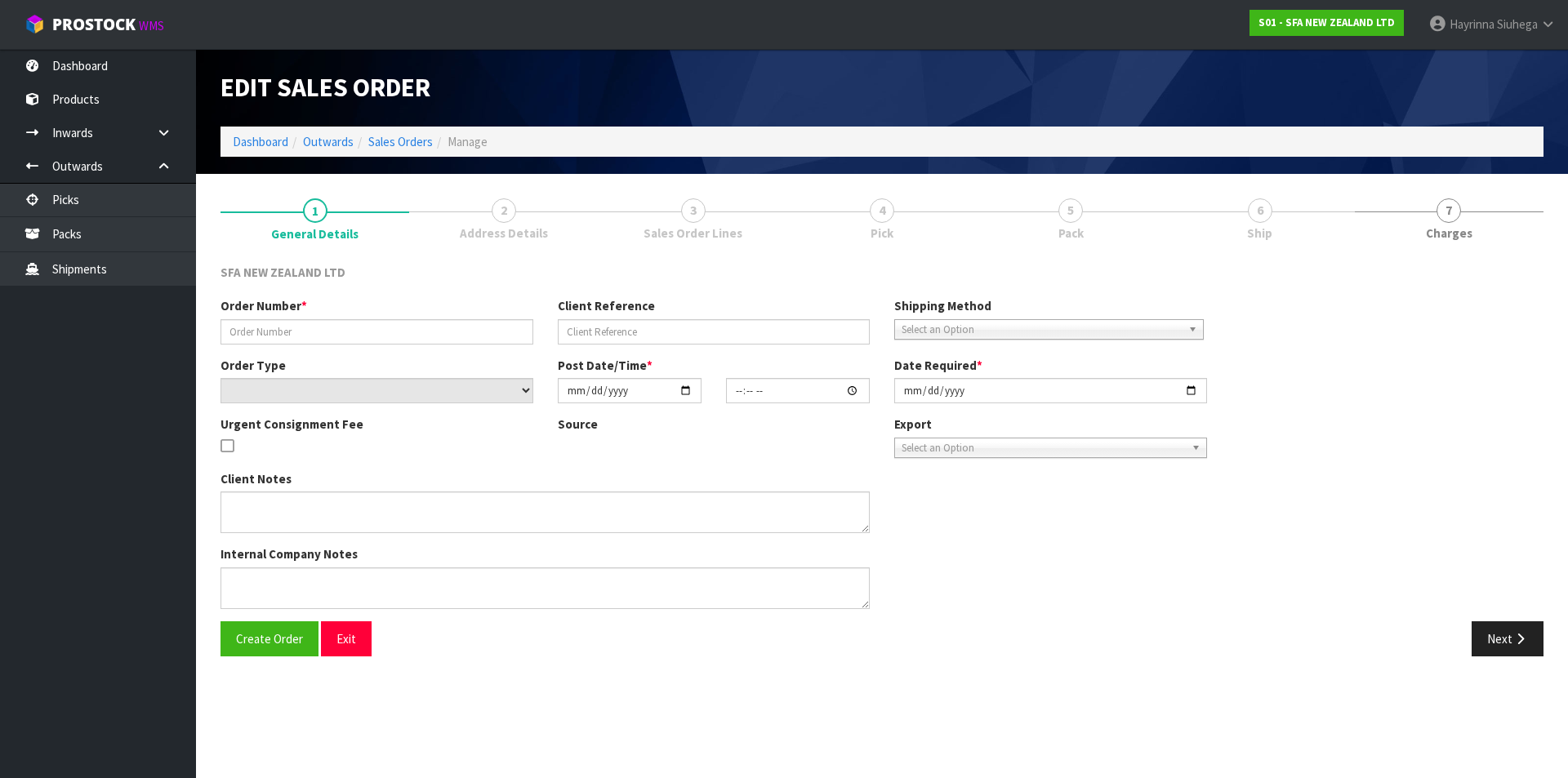
type input "[DATE]"
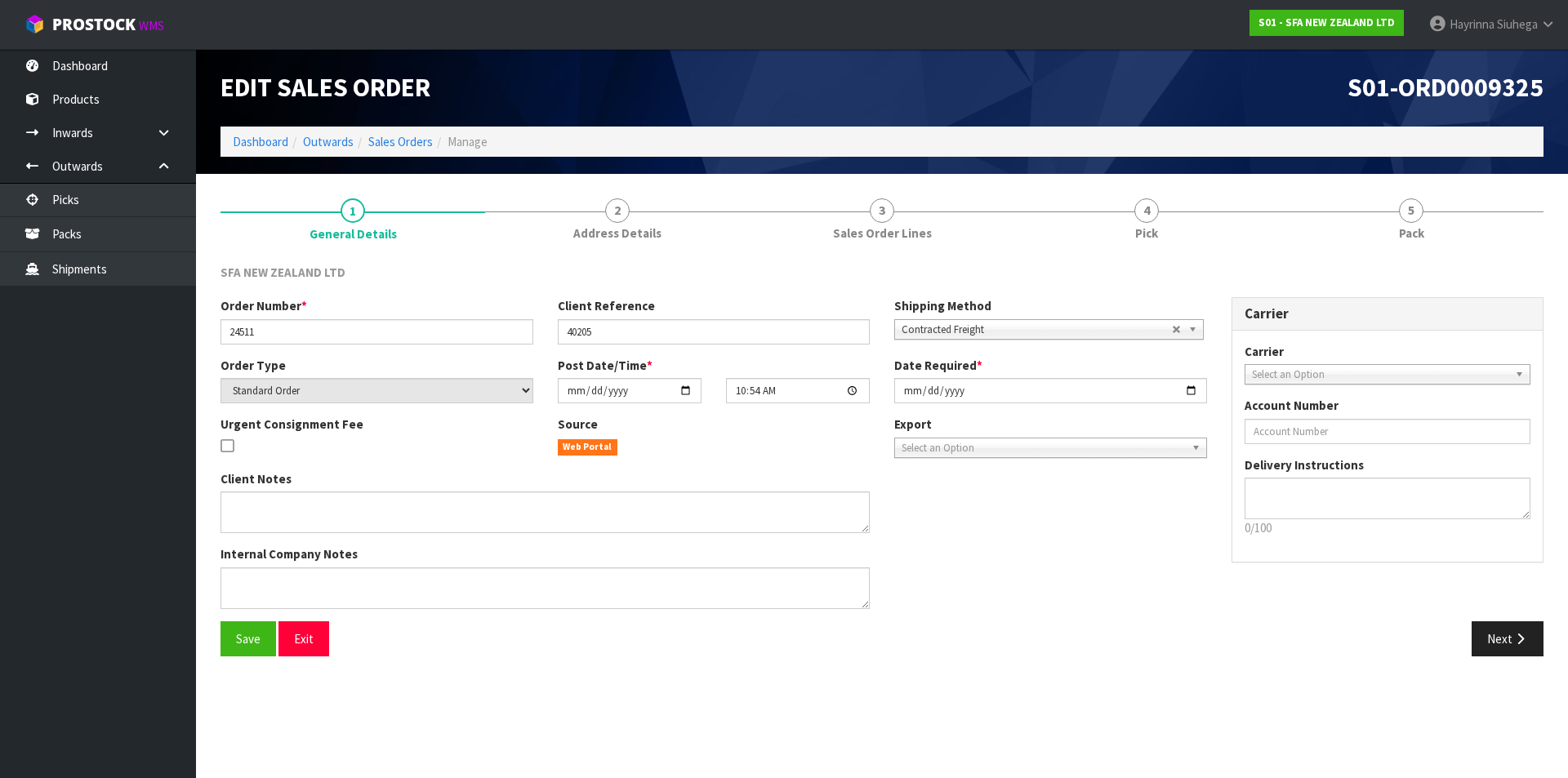
drag, startPoint x: 1077, startPoint y: 177, endPoint x: 1087, endPoint y: 183, distance: 11.7
click at [1087, 183] on section "1 General Details 2 Address Details 3 Sales Order Lines 4 Pick 5 Pack SFA NEW Z…" at bounding box center [882, 427] width 1372 height 507
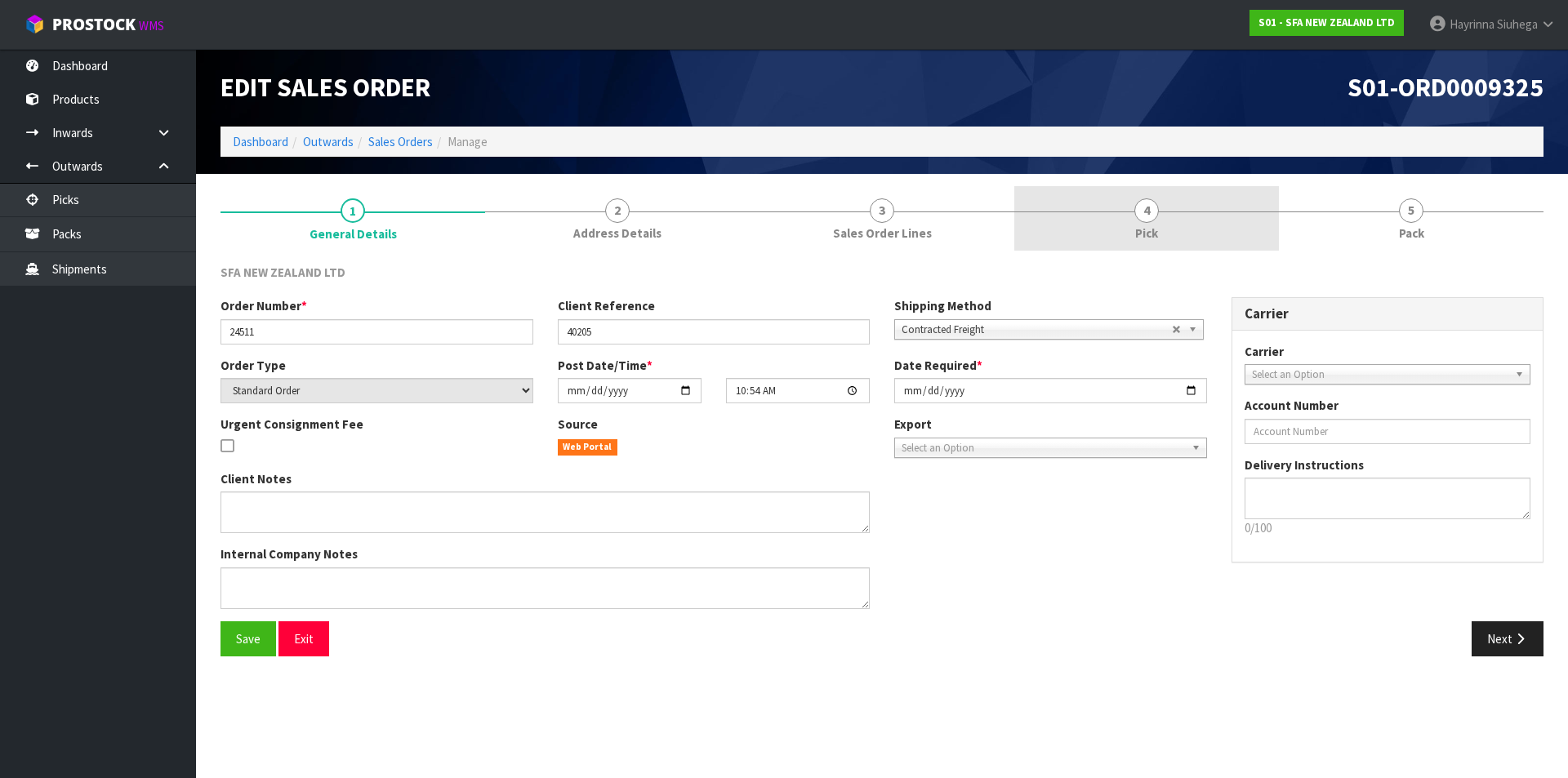
click at [1122, 206] on link "4 Pick" at bounding box center [1146, 218] width 264 height 65
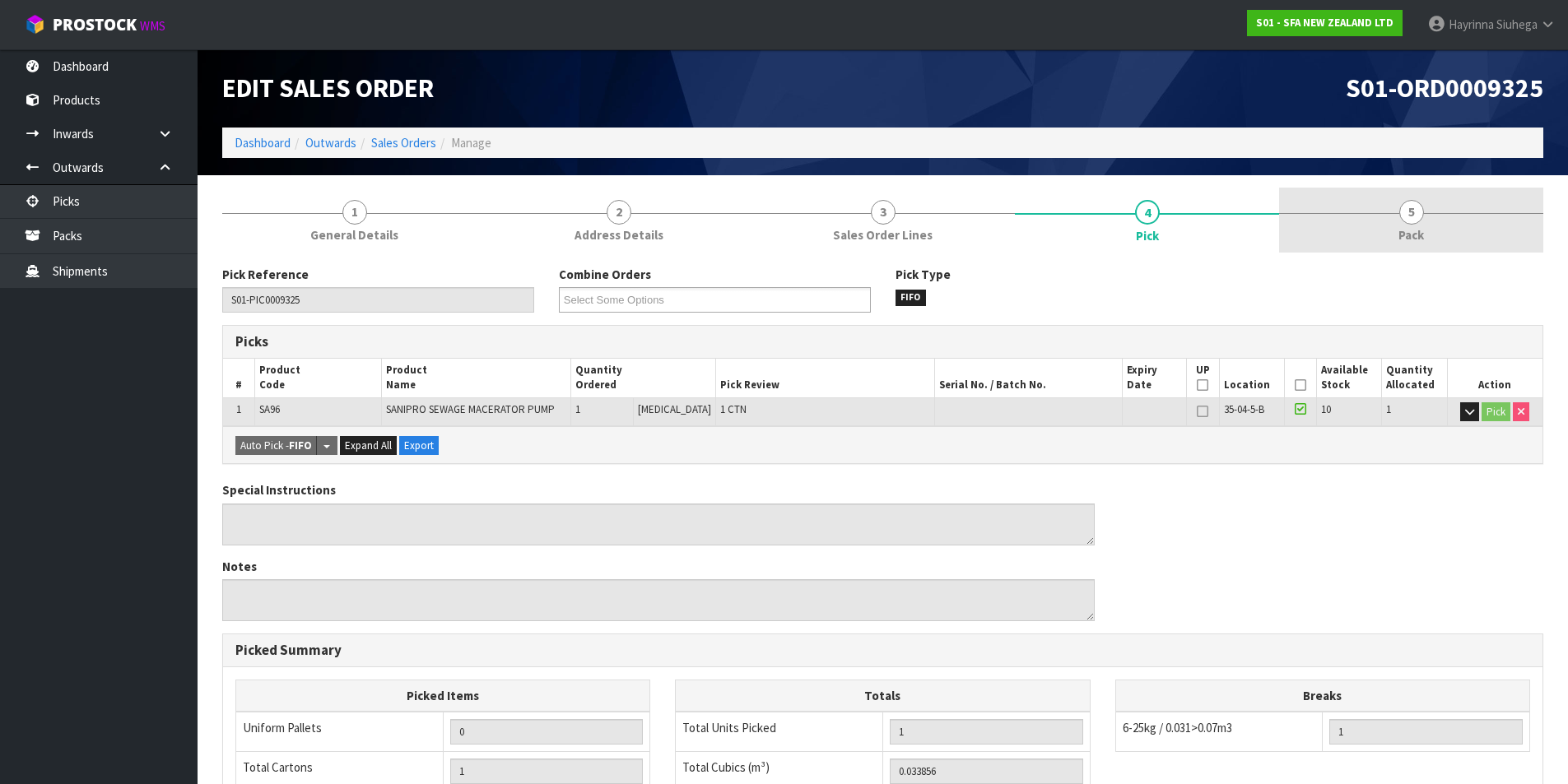
click at [1350, 212] on link "5 Pack" at bounding box center [1412, 219] width 265 height 65
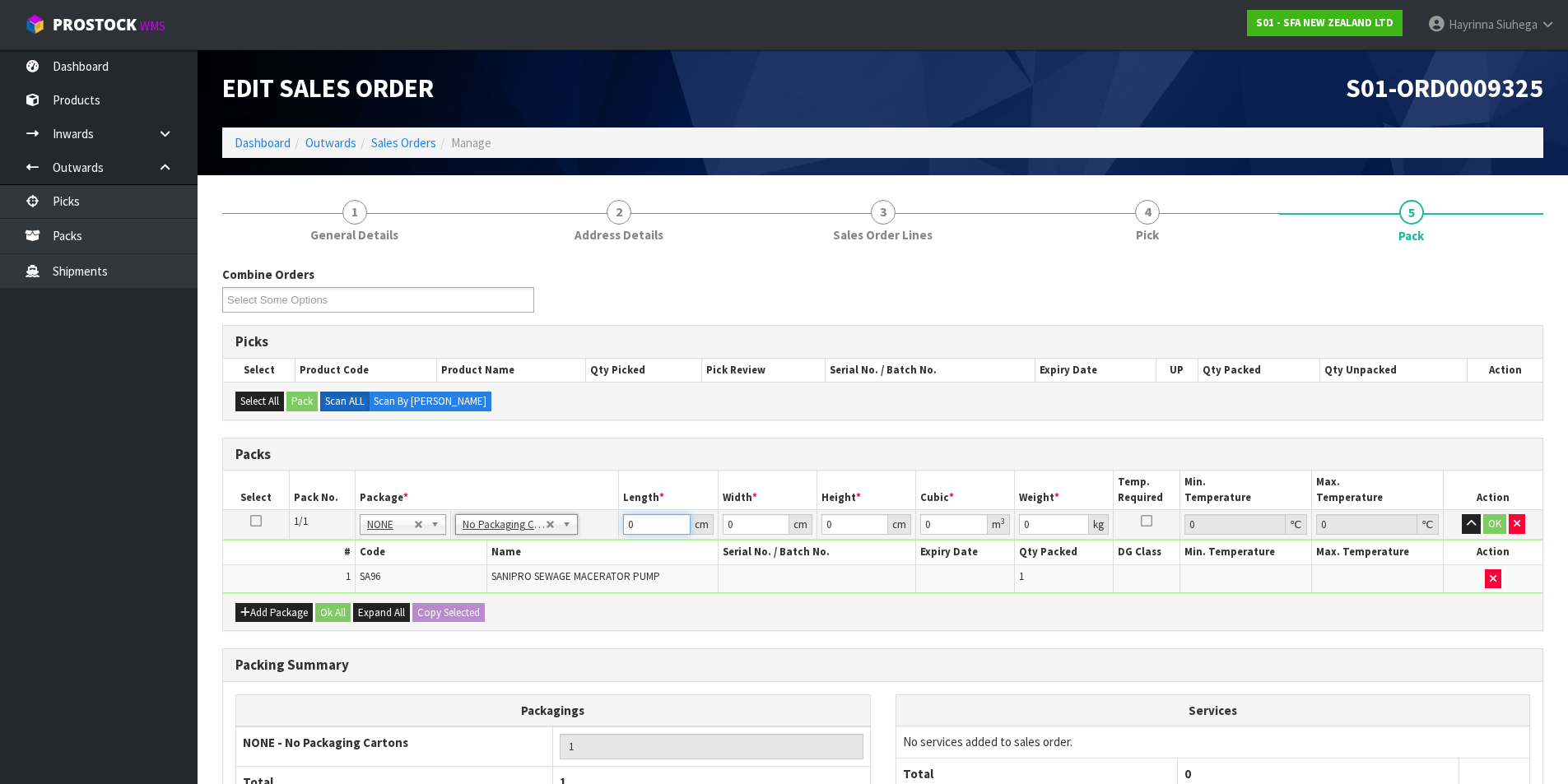
click at [630, 524] on input "0" at bounding box center [656, 524] width 67 height 20
type input "47"
type input "24"
type input "3"
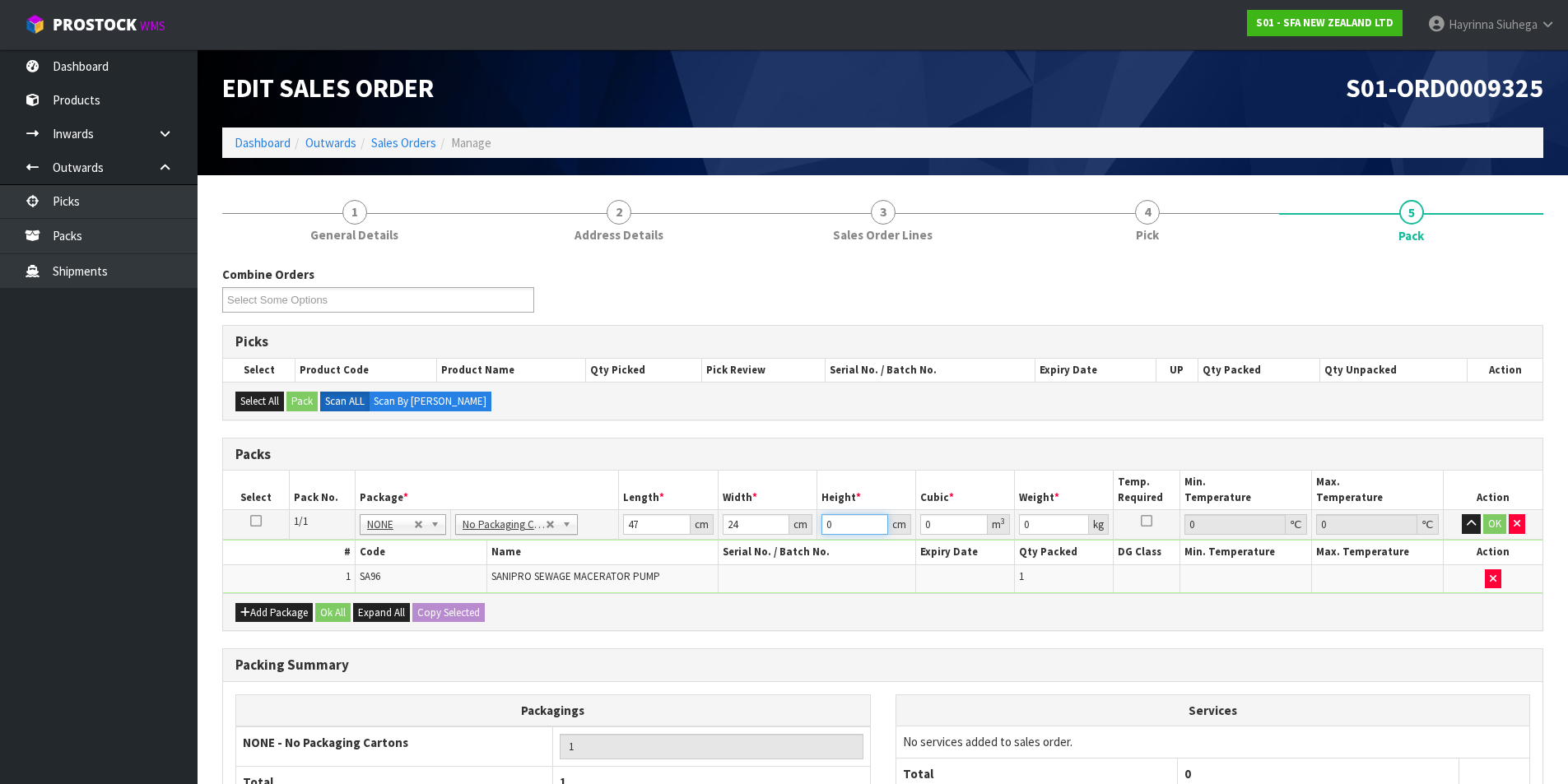
type input "0.003384"
type input "33"
type input "0.037224"
type input "33"
type input "7"
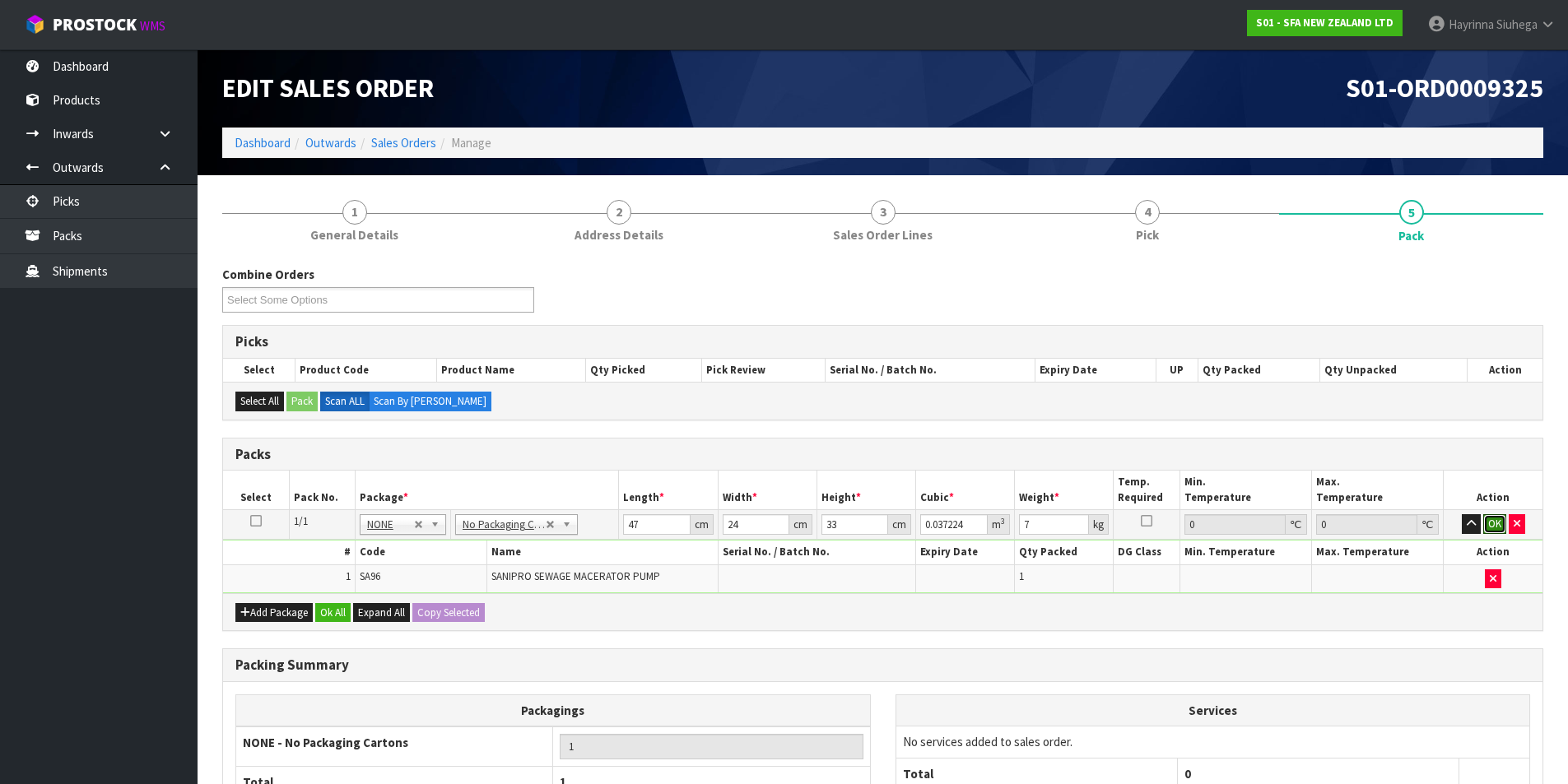
click button "OK" at bounding box center [1495, 524] width 23 height 20
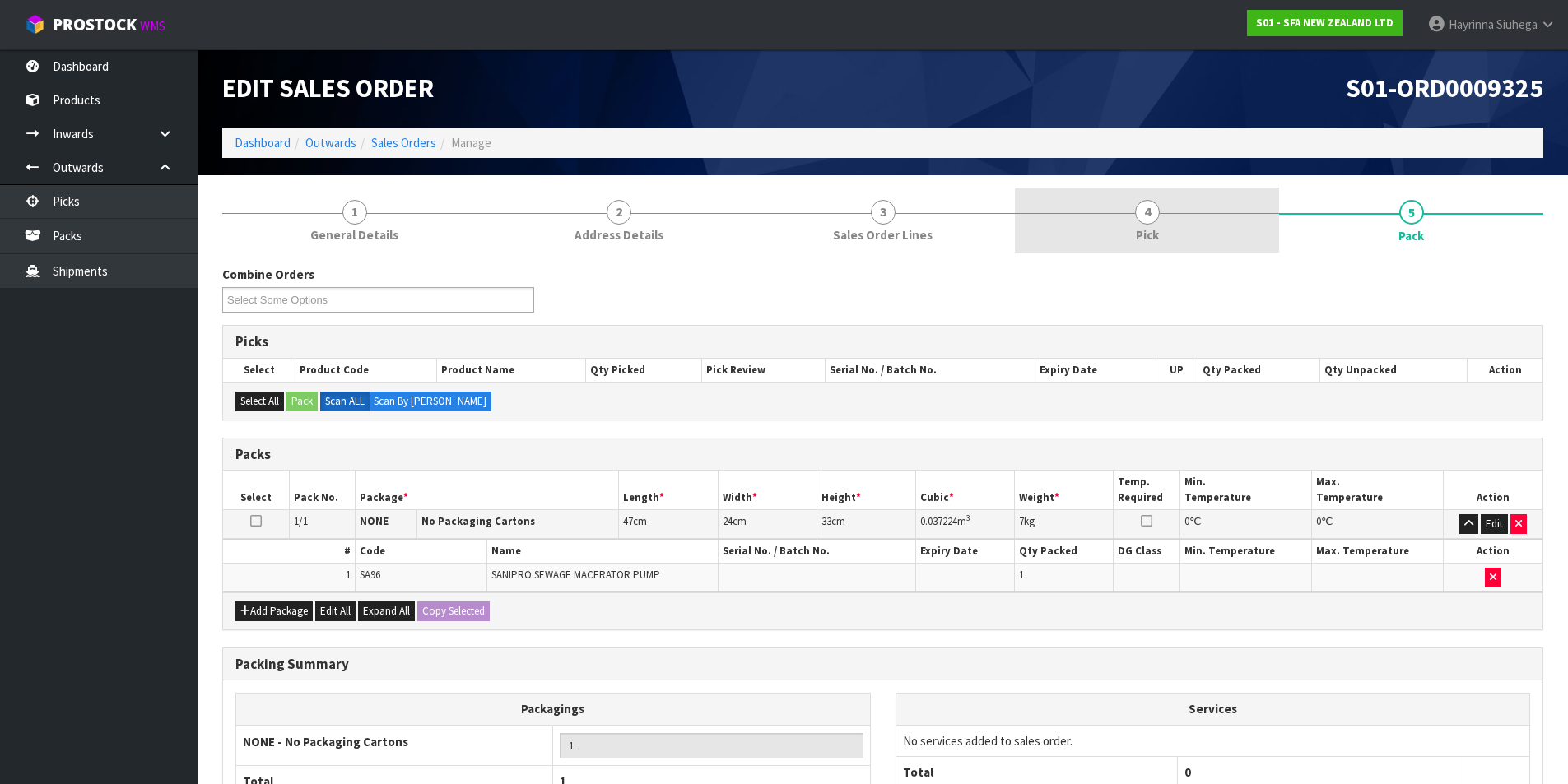
click at [1183, 232] on link "4 Pick" at bounding box center [1147, 219] width 265 height 65
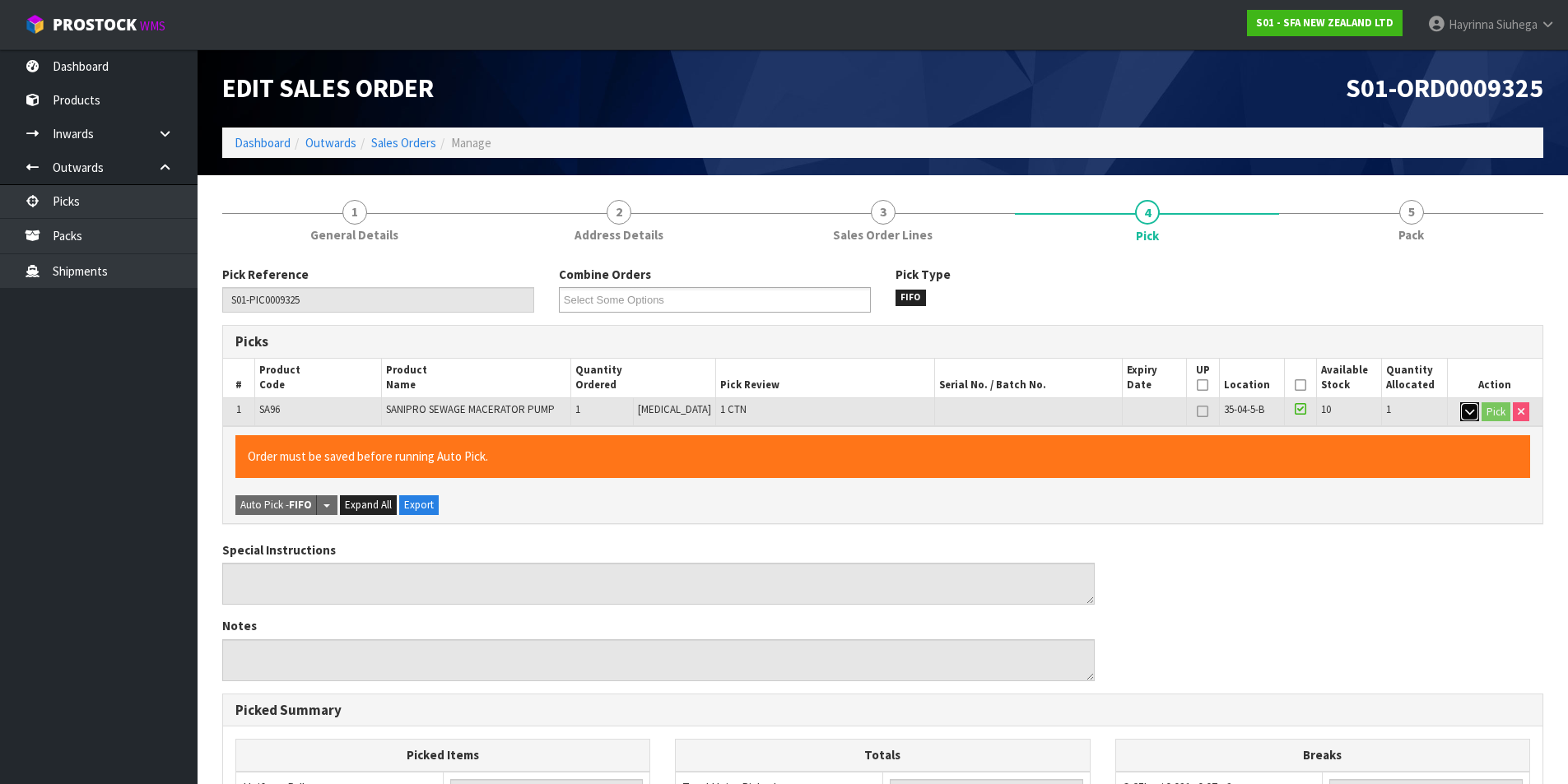
click at [1462, 409] on button "button" at bounding box center [1470, 412] width 19 height 20
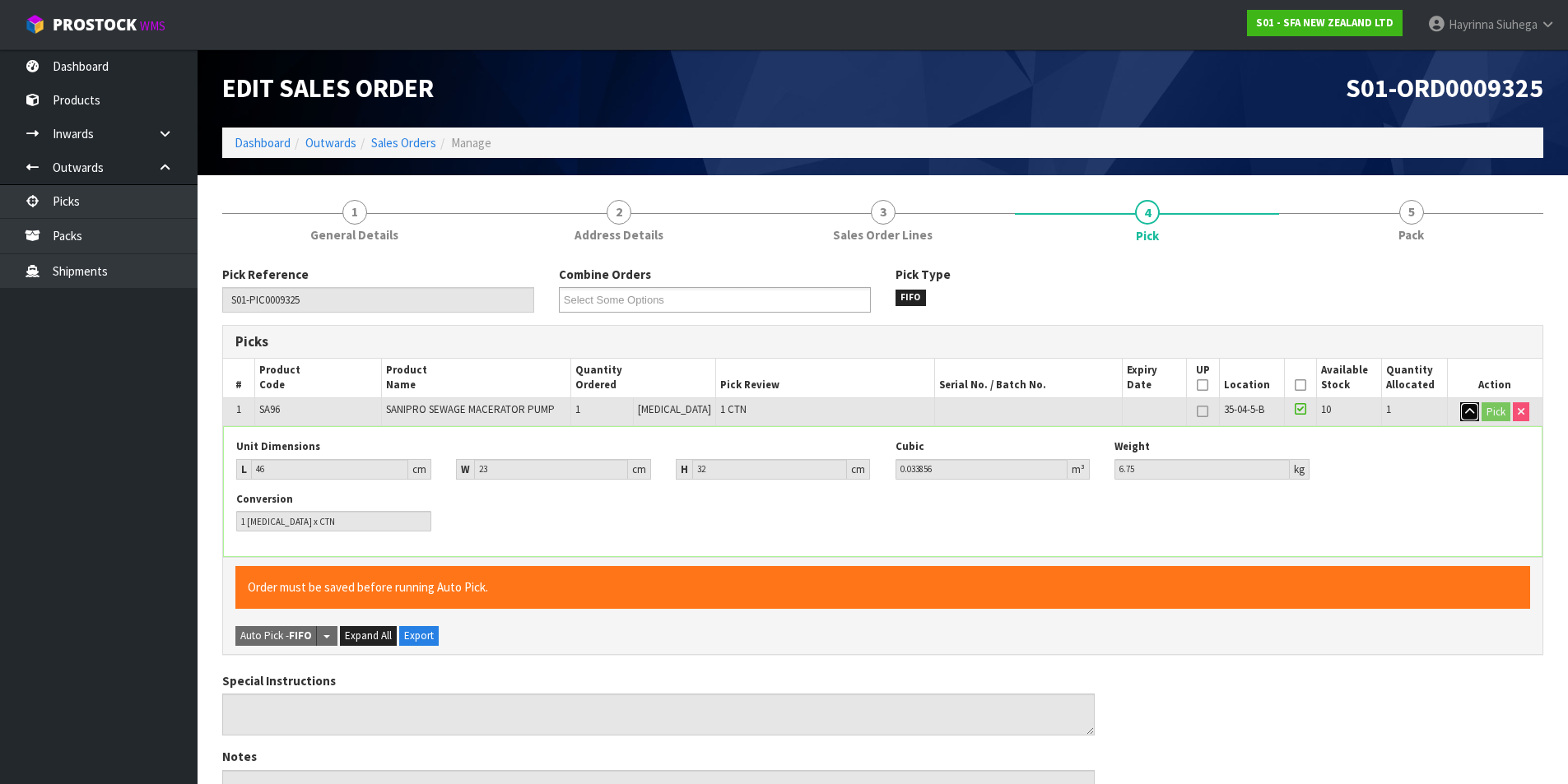
click at [1462, 409] on button "button" at bounding box center [1470, 412] width 19 height 20
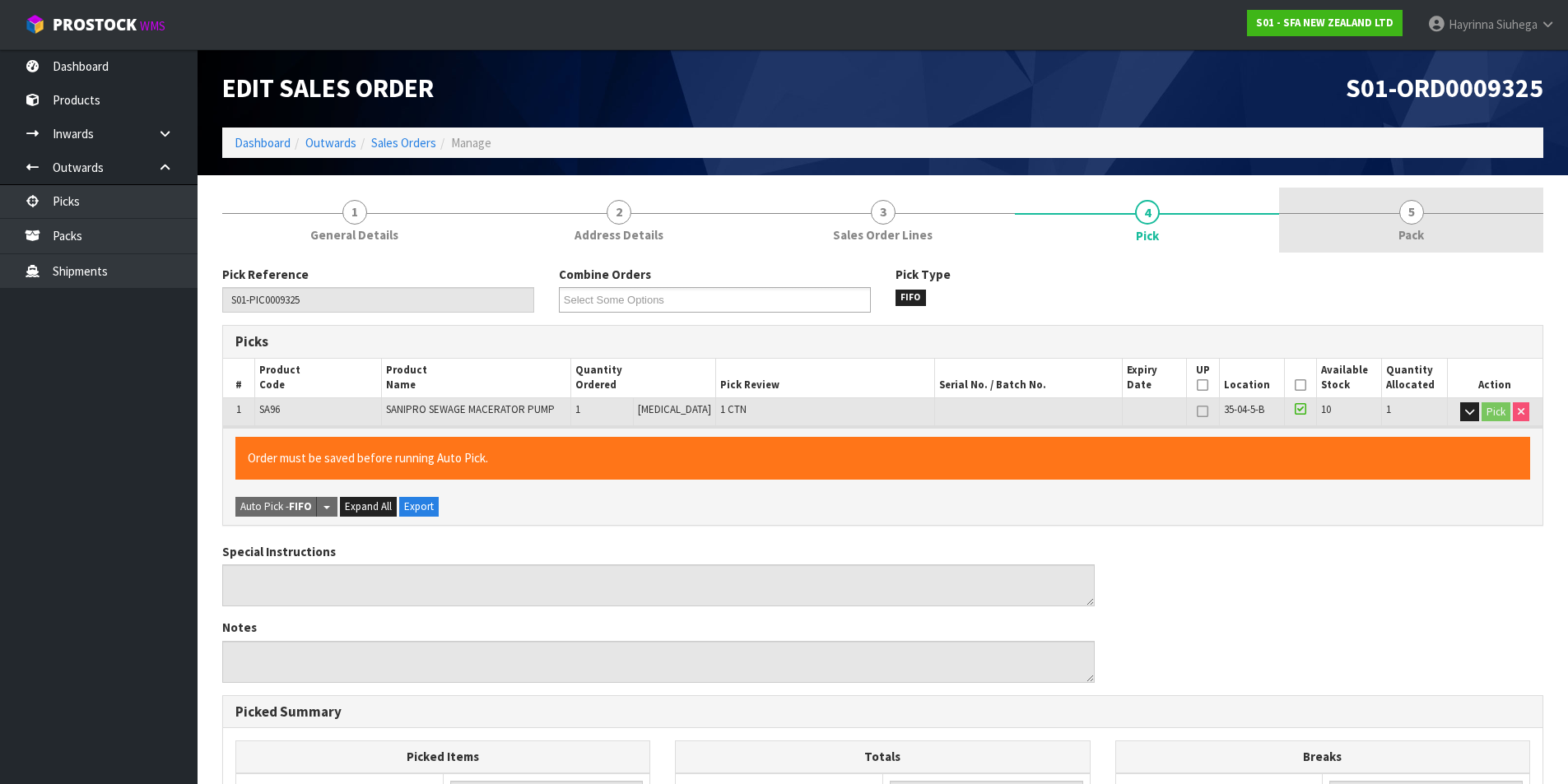
click at [1410, 214] on span "5" at bounding box center [1411, 212] width 25 height 25
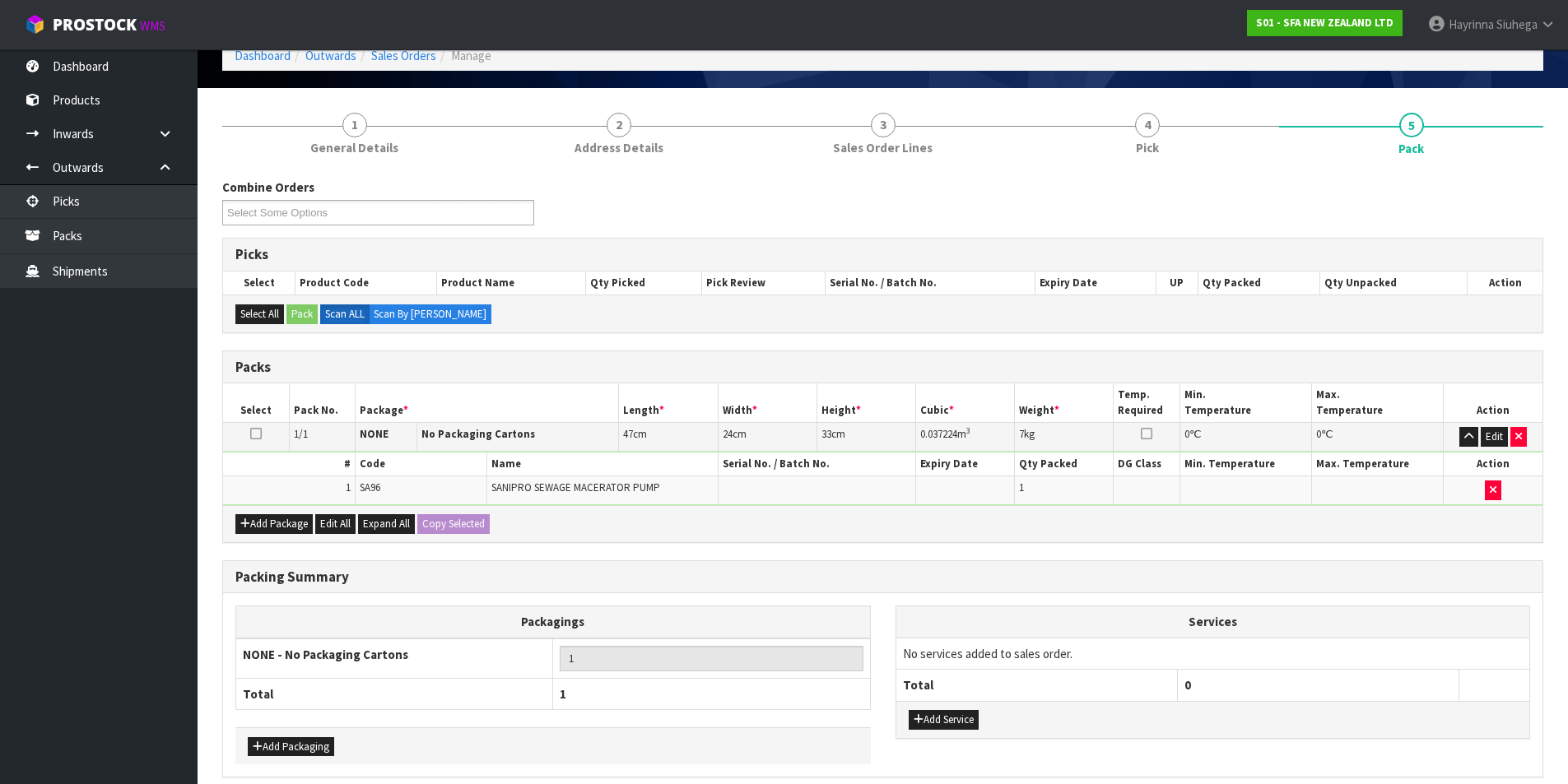
scroll to position [159, 0]
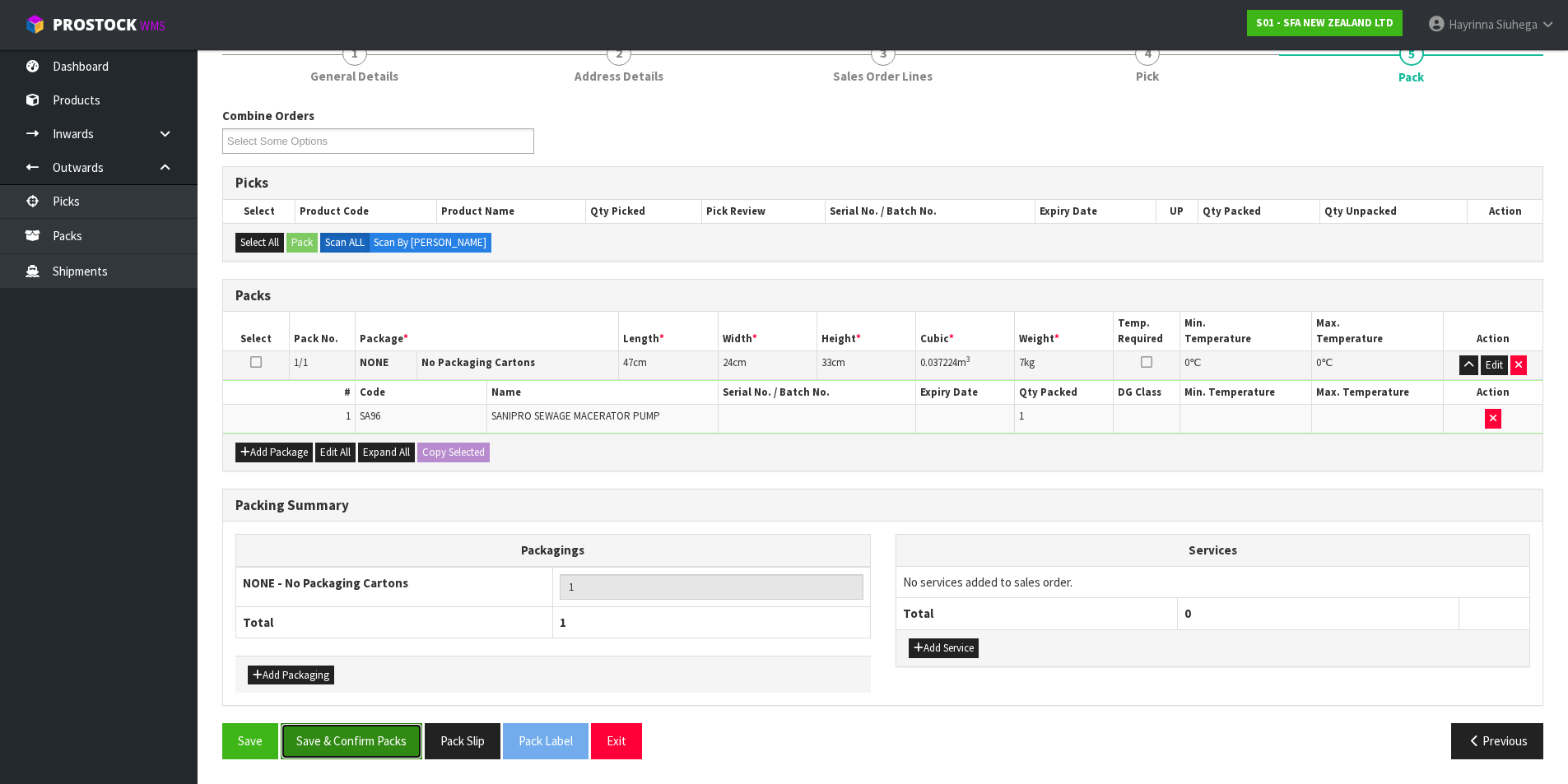
click at [393, 745] on button "Save & Confirm Packs" at bounding box center [352, 741] width 141 height 36
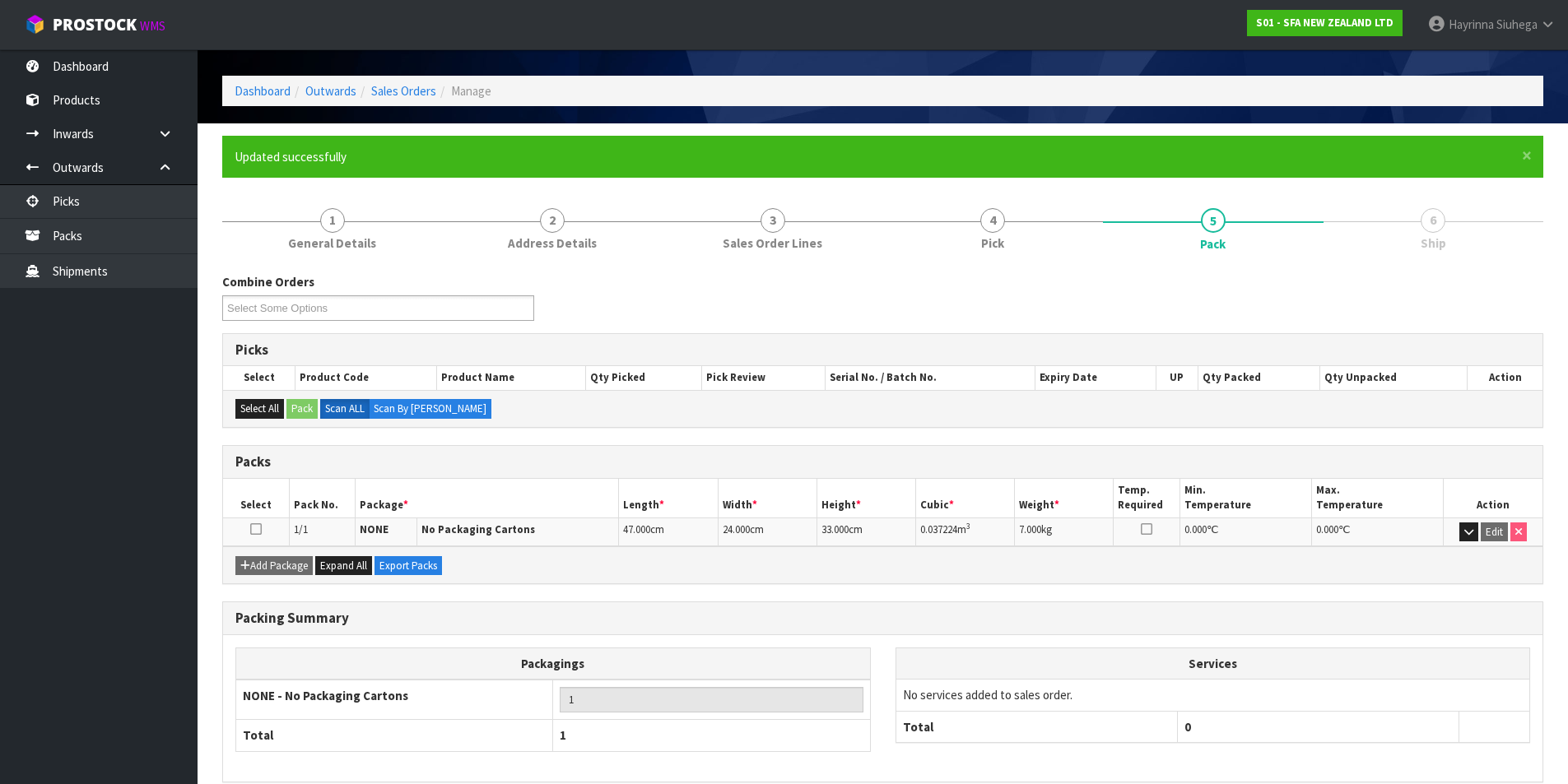
scroll to position [128, 0]
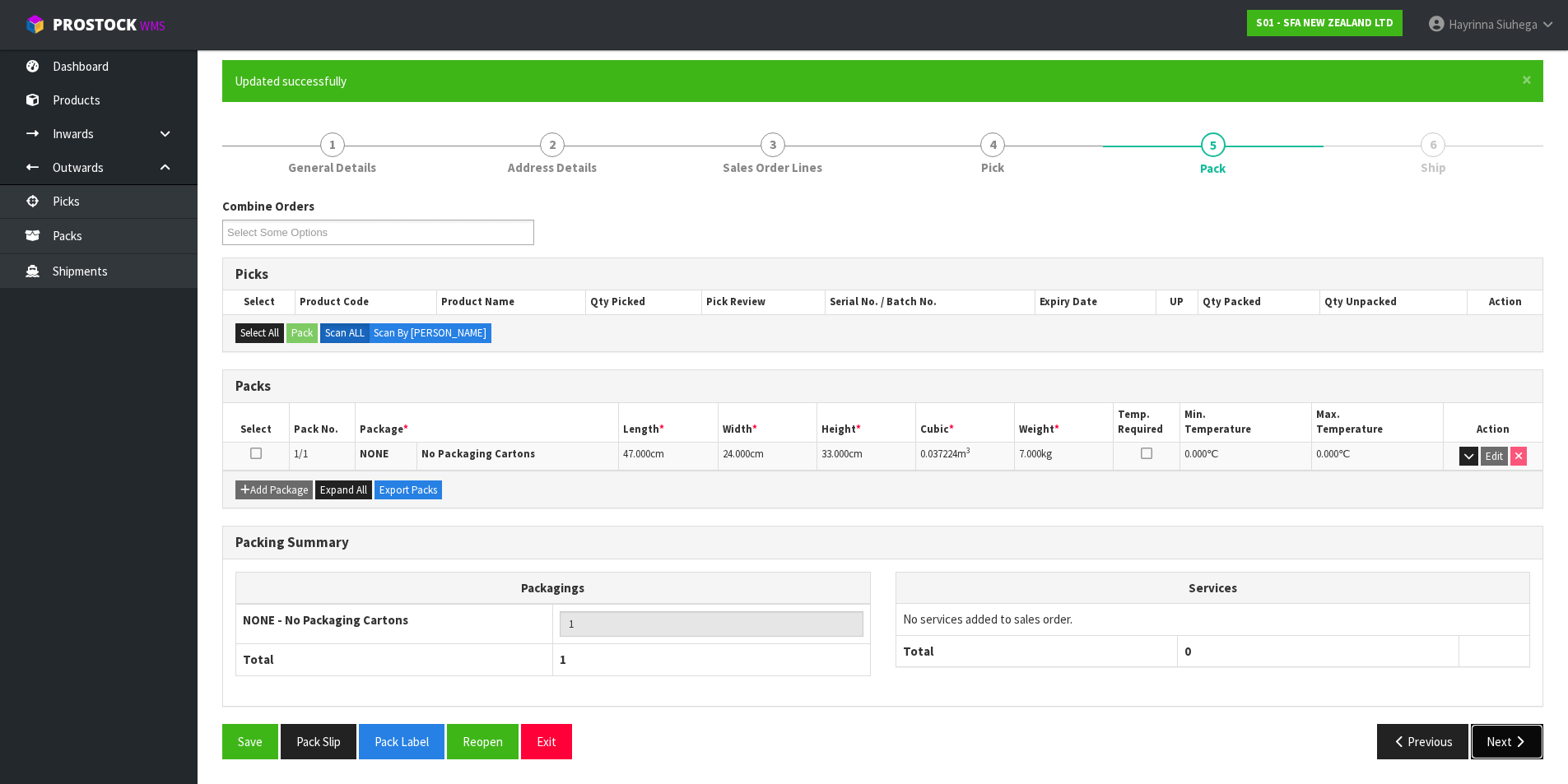
click at [1504, 733] on button "Next" at bounding box center [1506, 742] width 73 height 36
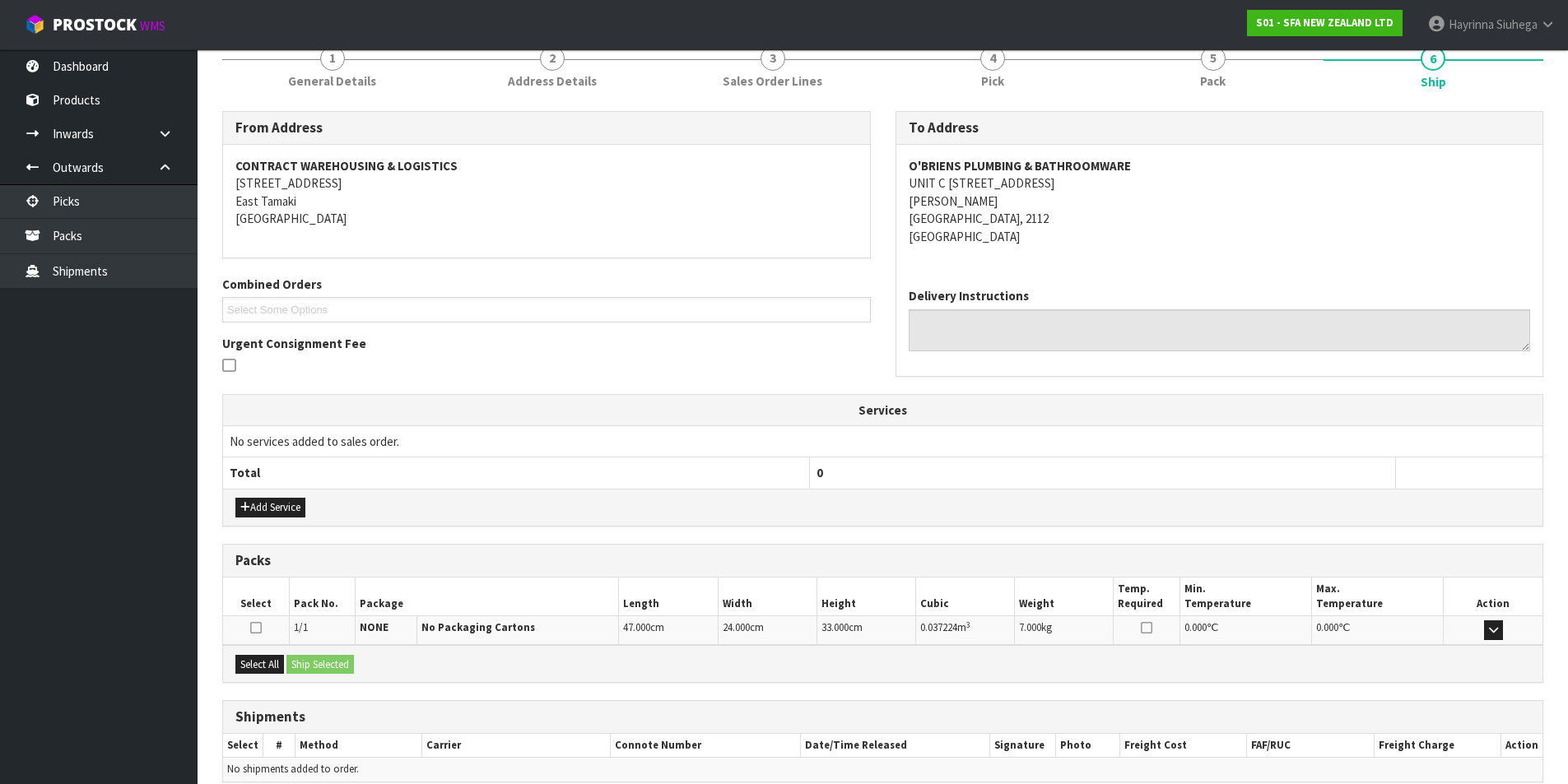
scroll to position [289, 0]
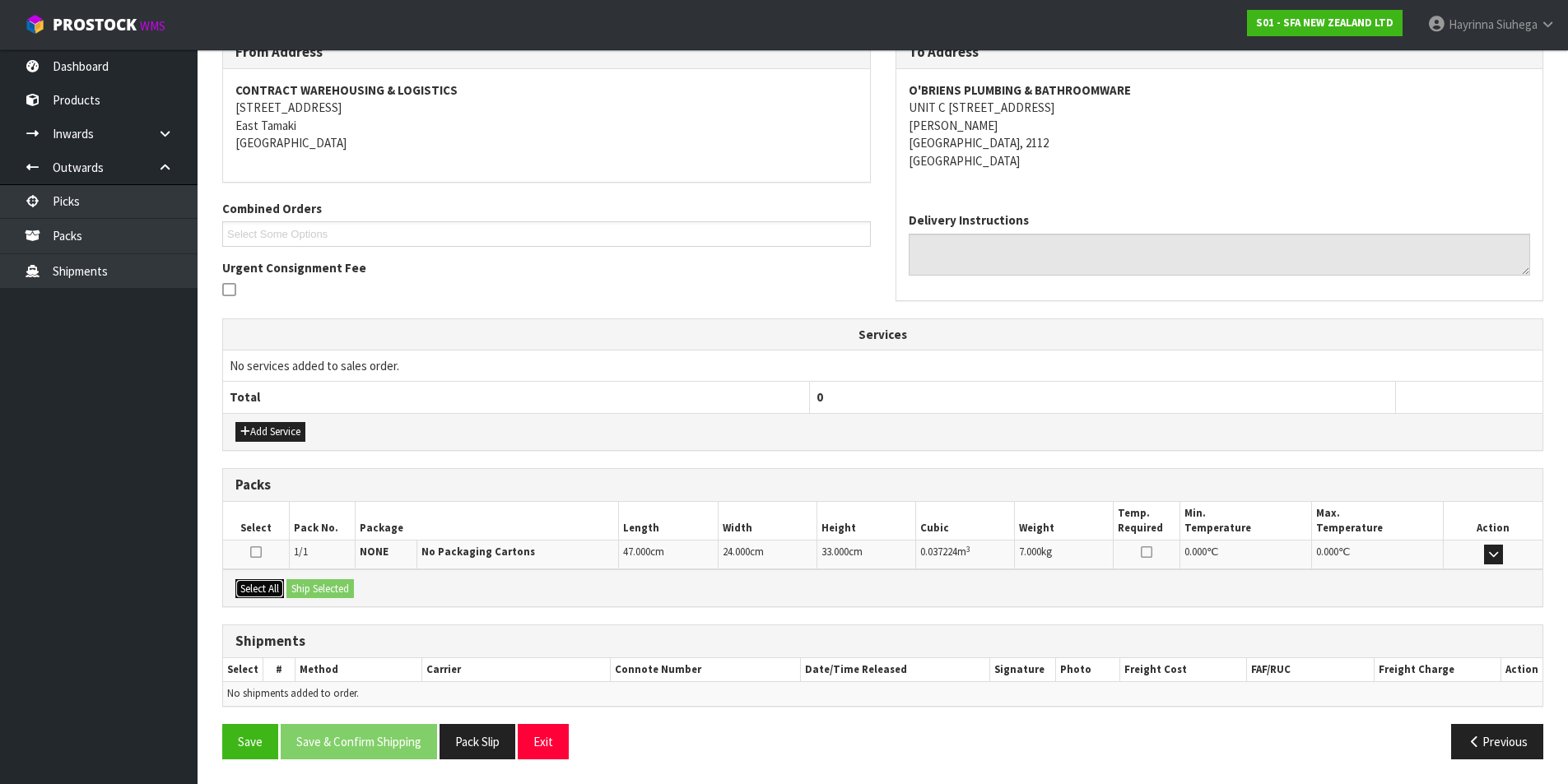
drag, startPoint x: 257, startPoint y: 589, endPoint x: 282, endPoint y: 588, distance: 25.0
click at [263, 588] on button "Select All" at bounding box center [259, 589] width 49 height 20
click at [309, 588] on button "Ship Selected" at bounding box center [320, 589] width 67 height 20
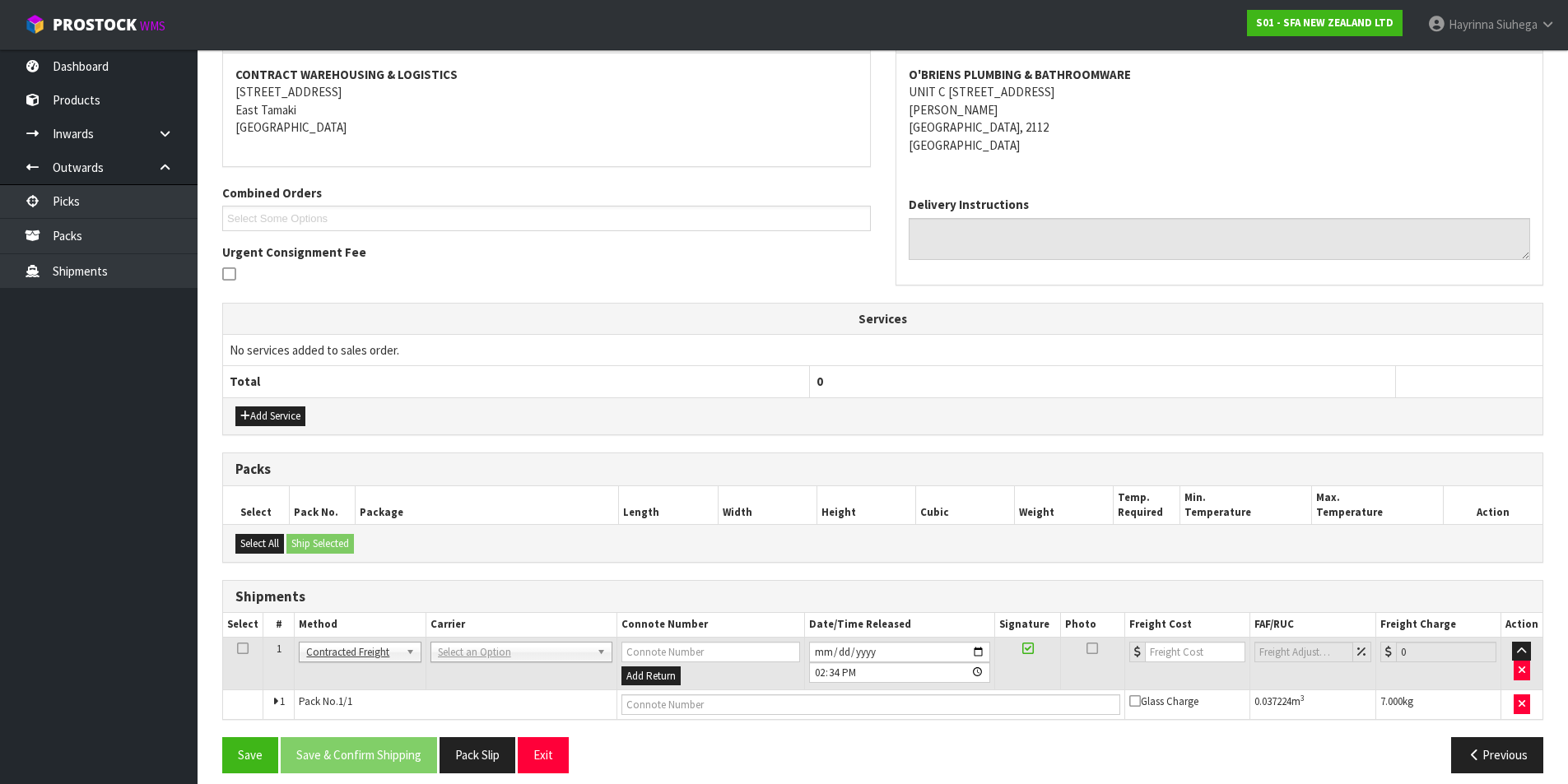
scroll to position [319, 0]
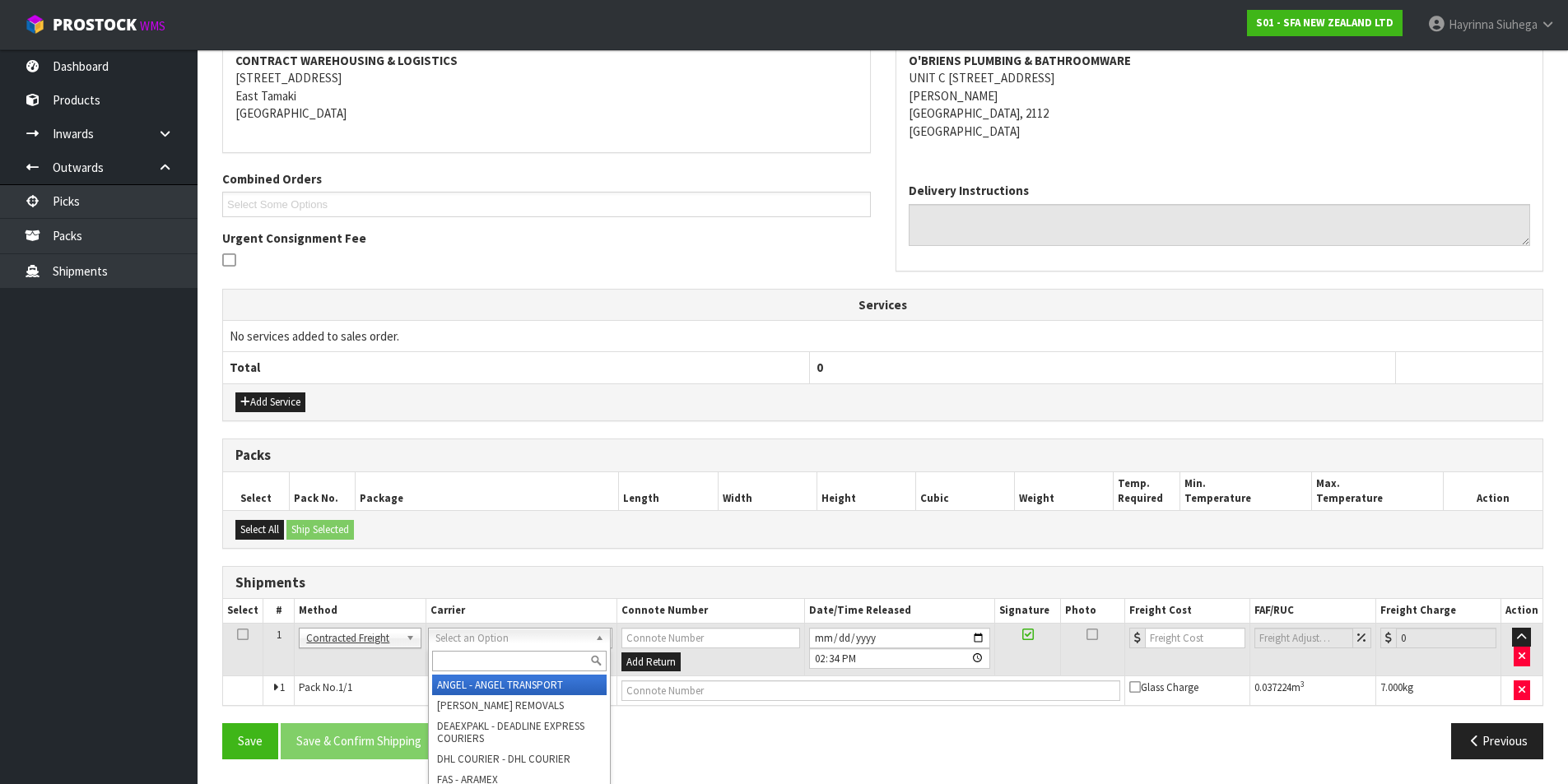
click at [458, 658] on input "text" at bounding box center [519, 661] width 175 height 20
type input "NZP"
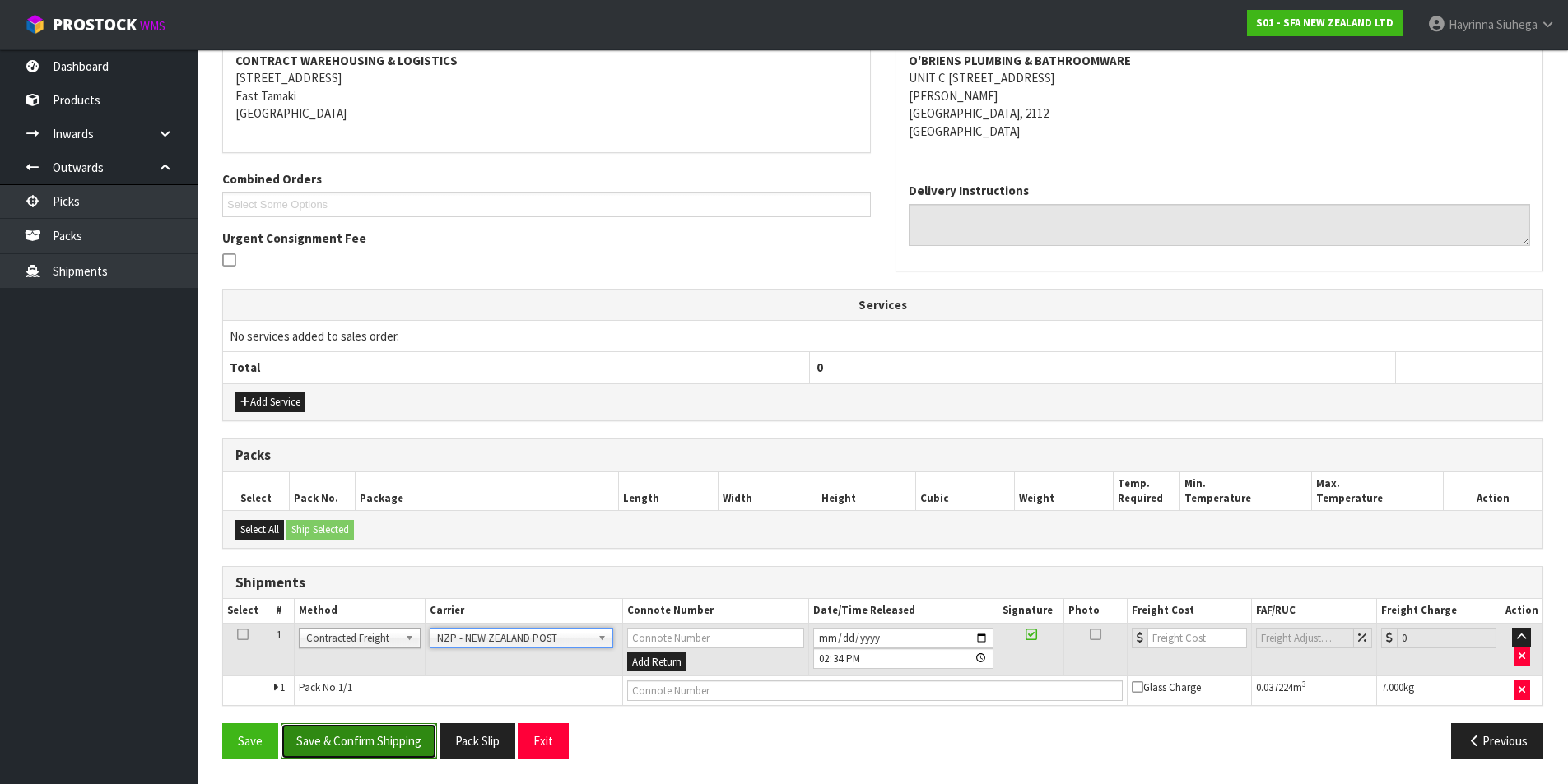
click at [368, 747] on button "Save & Confirm Shipping" at bounding box center [359, 741] width 156 height 36
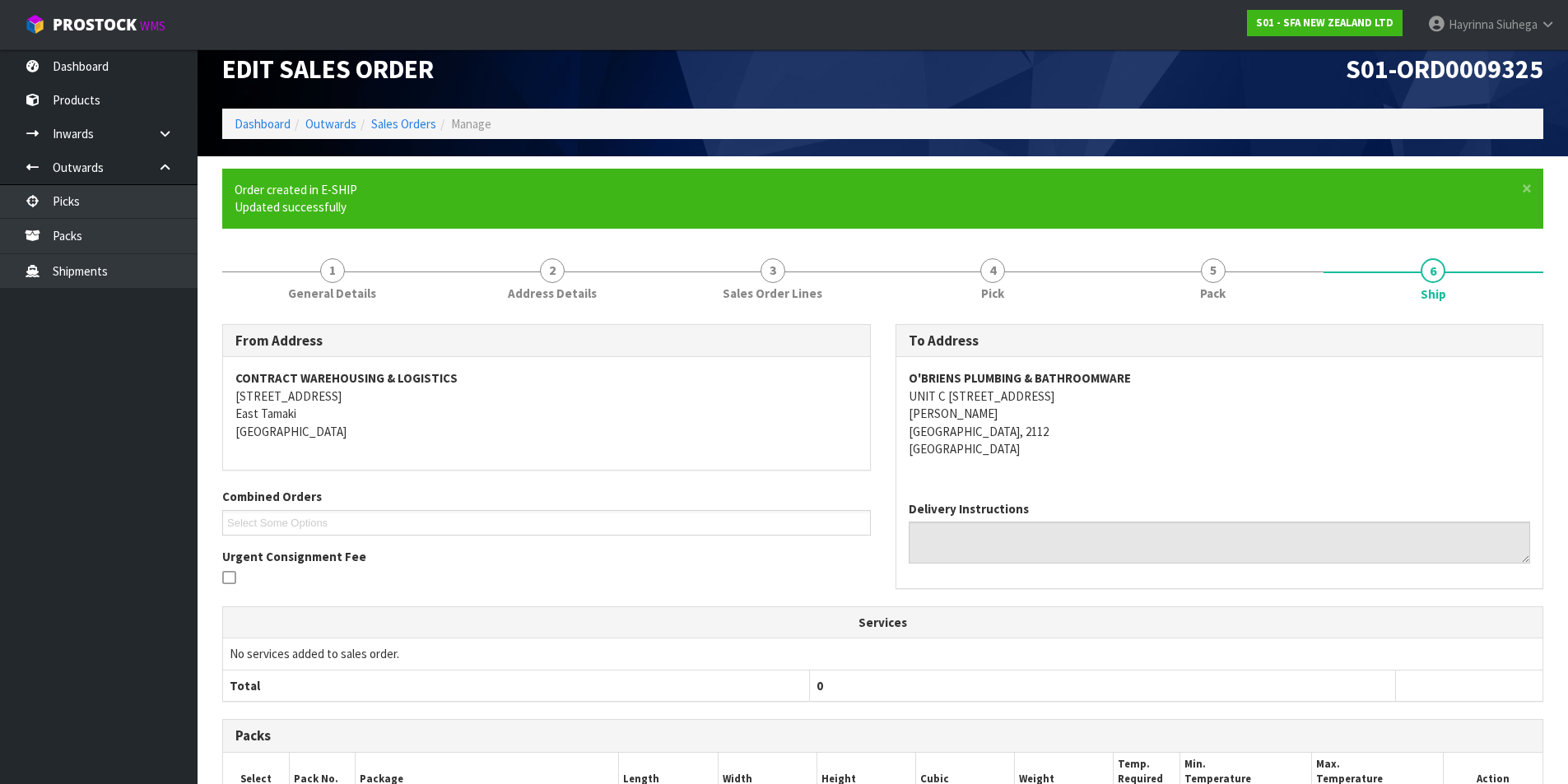
scroll to position [296, 0]
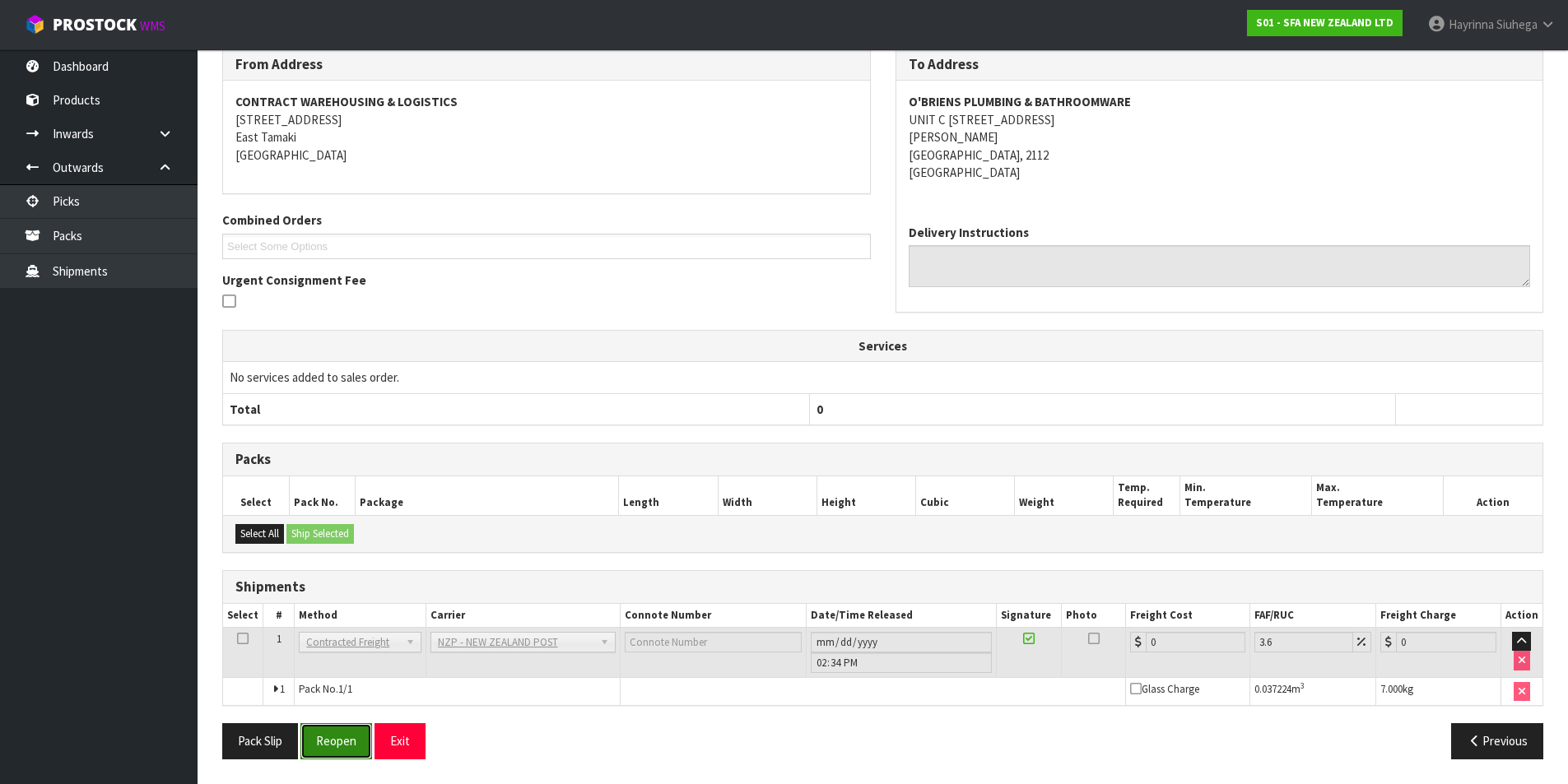
click at [355, 740] on button "Reopen" at bounding box center [336, 741] width 72 height 36
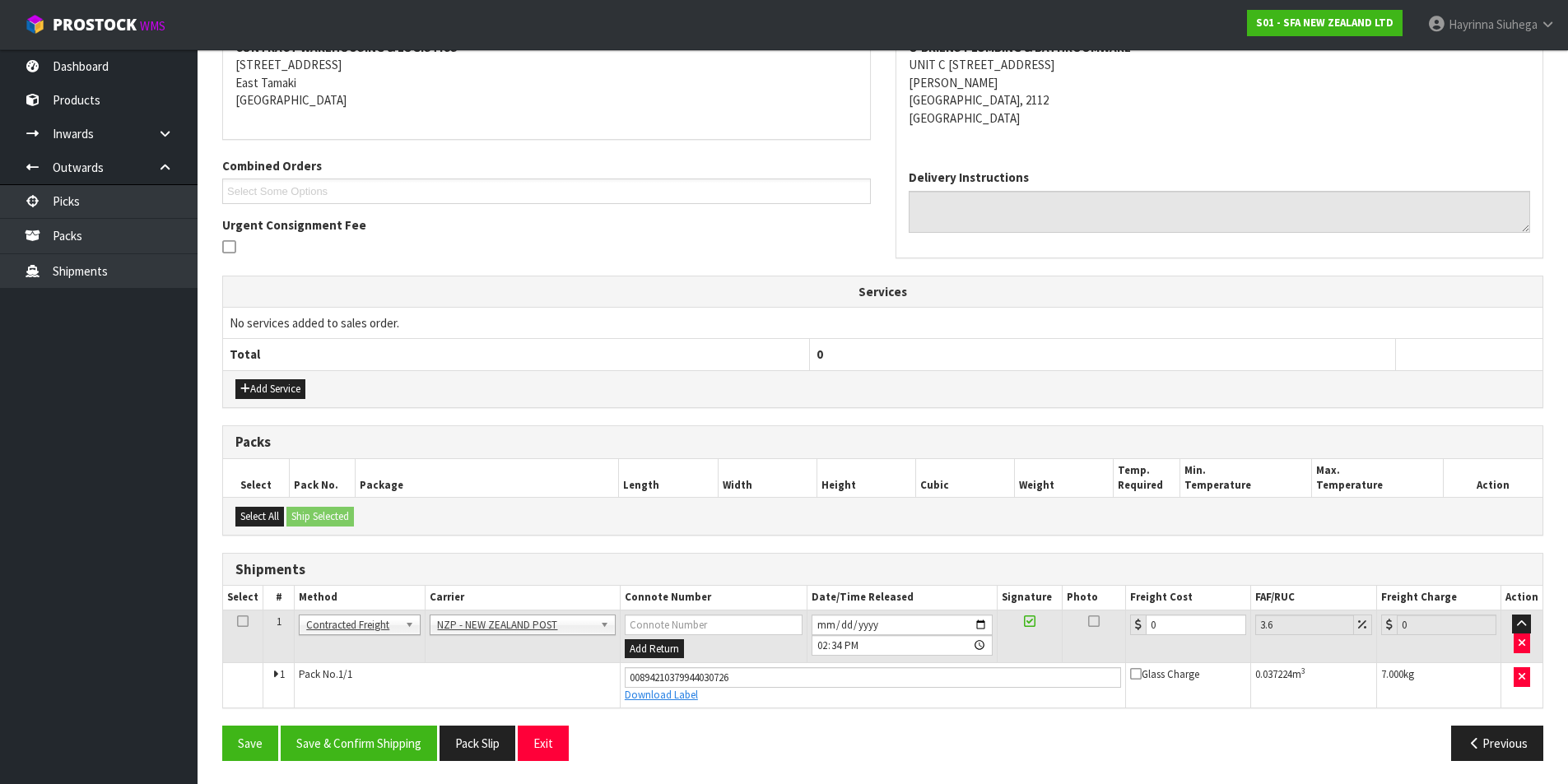
scroll to position [334, 0]
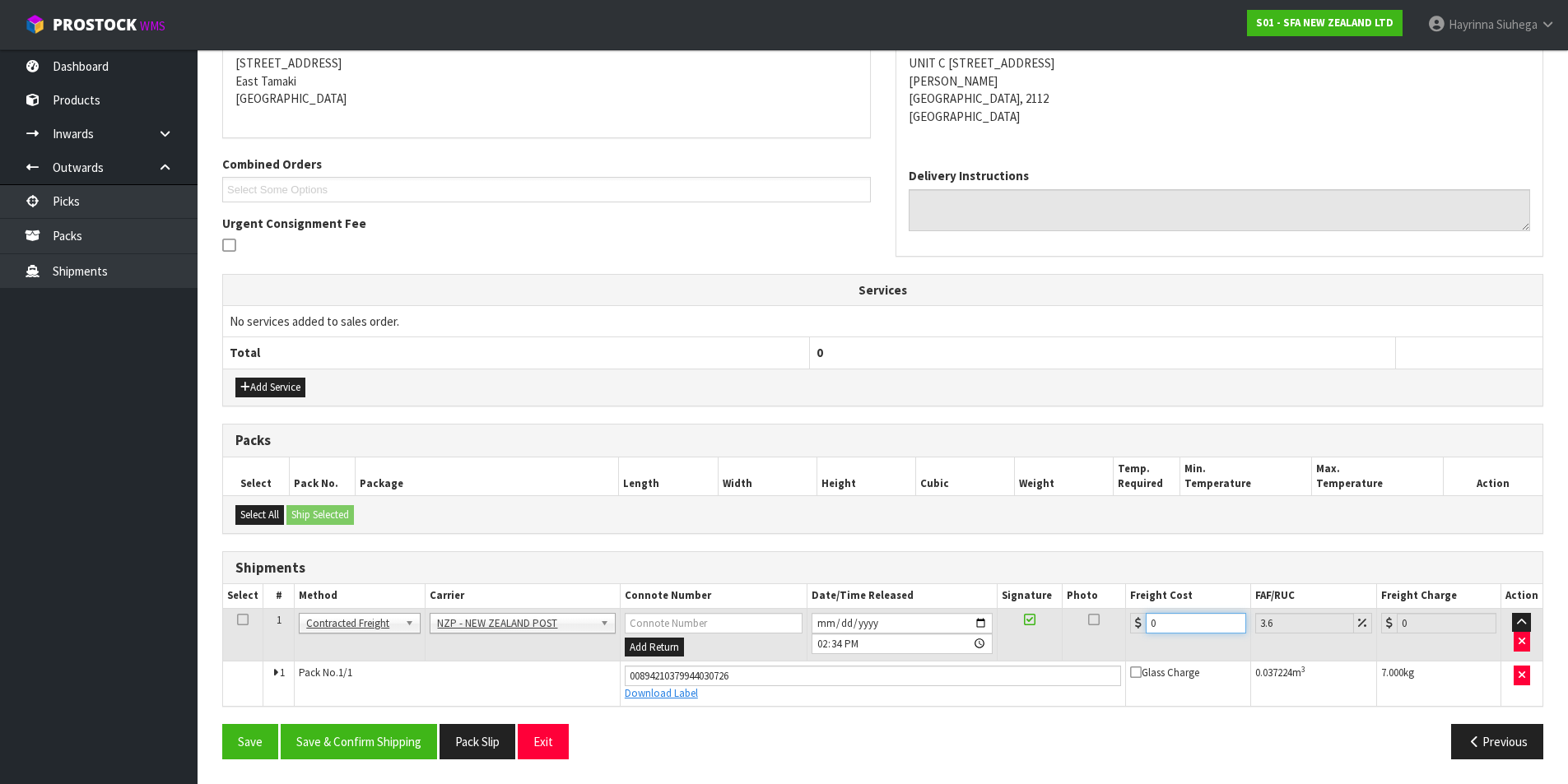
drag, startPoint x: 1188, startPoint y: 624, endPoint x: 1034, endPoint y: 589, distance: 157.9
click at [914, 624] on tr "1 Client Local Pickup Customer Local Pickup Company Freight Contracted Freight …" at bounding box center [883, 634] width 1320 height 53
type input "4"
type input "4.14"
type input "4.3"
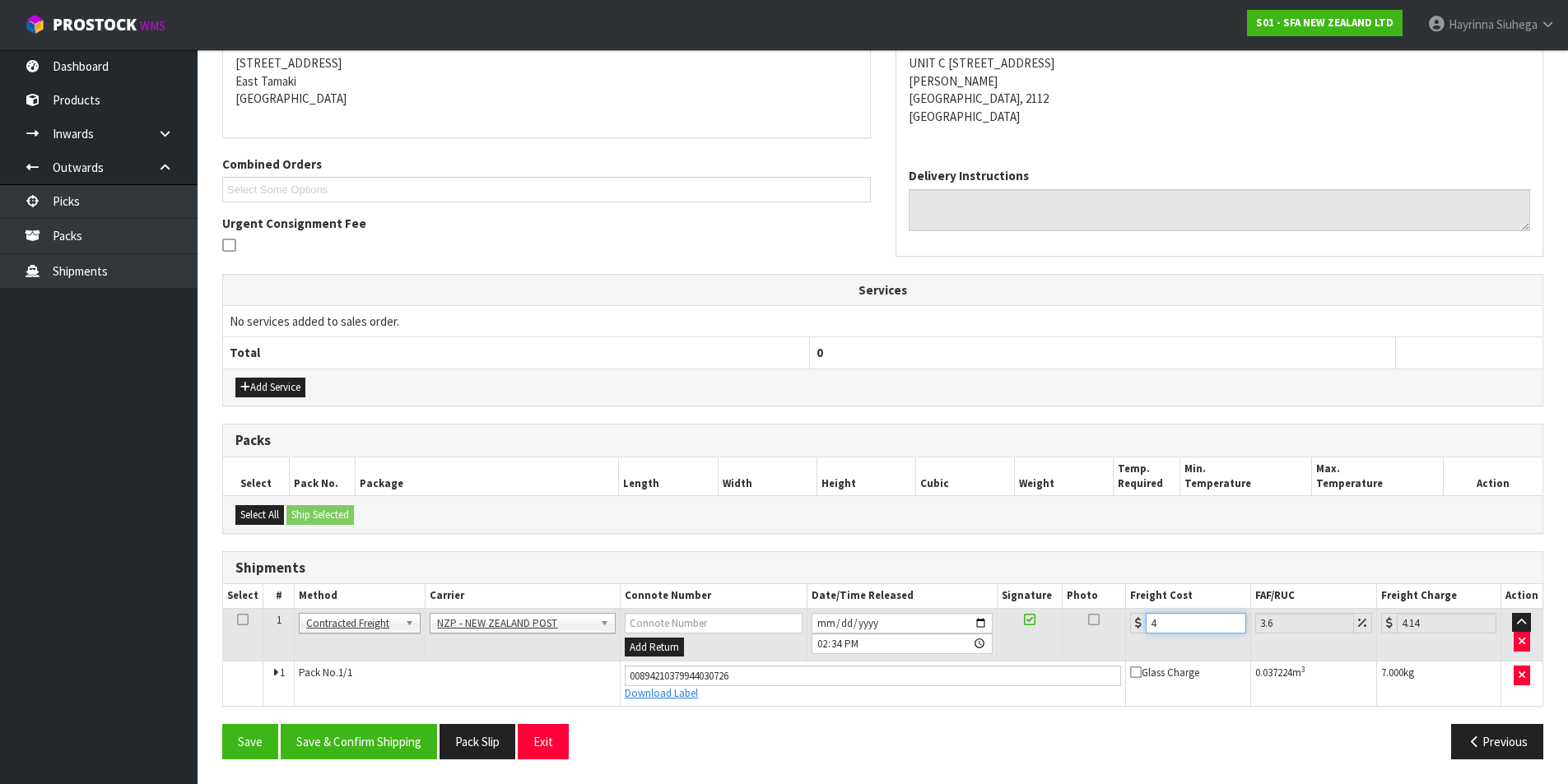
type input "4.45"
type input "4.33"
type input "4.49"
type input "4.33"
click at [222, 724] on button "Save" at bounding box center [250, 742] width 56 height 36
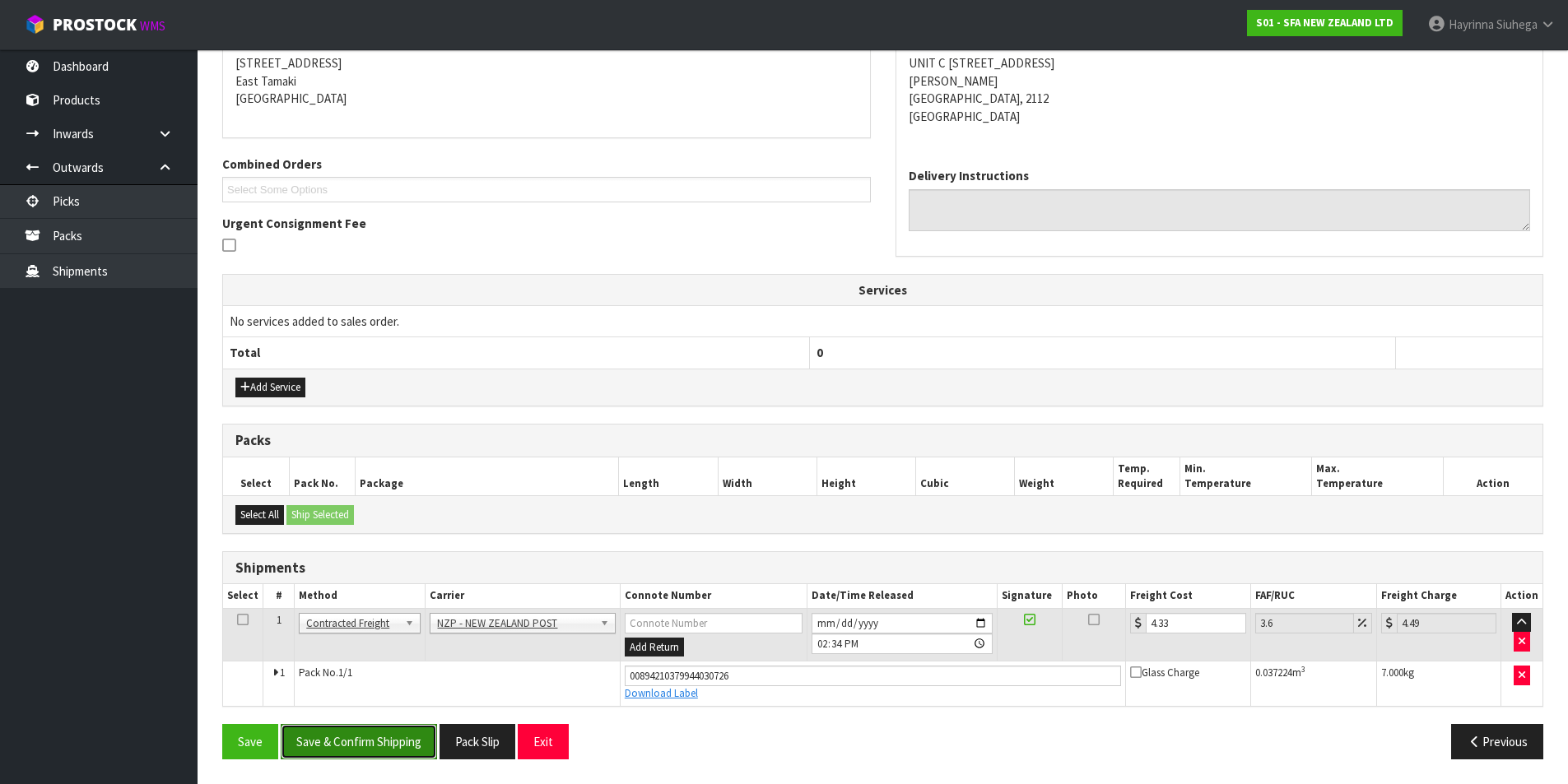
click at [404, 733] on button "Save & Confirm Shipping" at bounding box center [359, 742] width 156 height 36
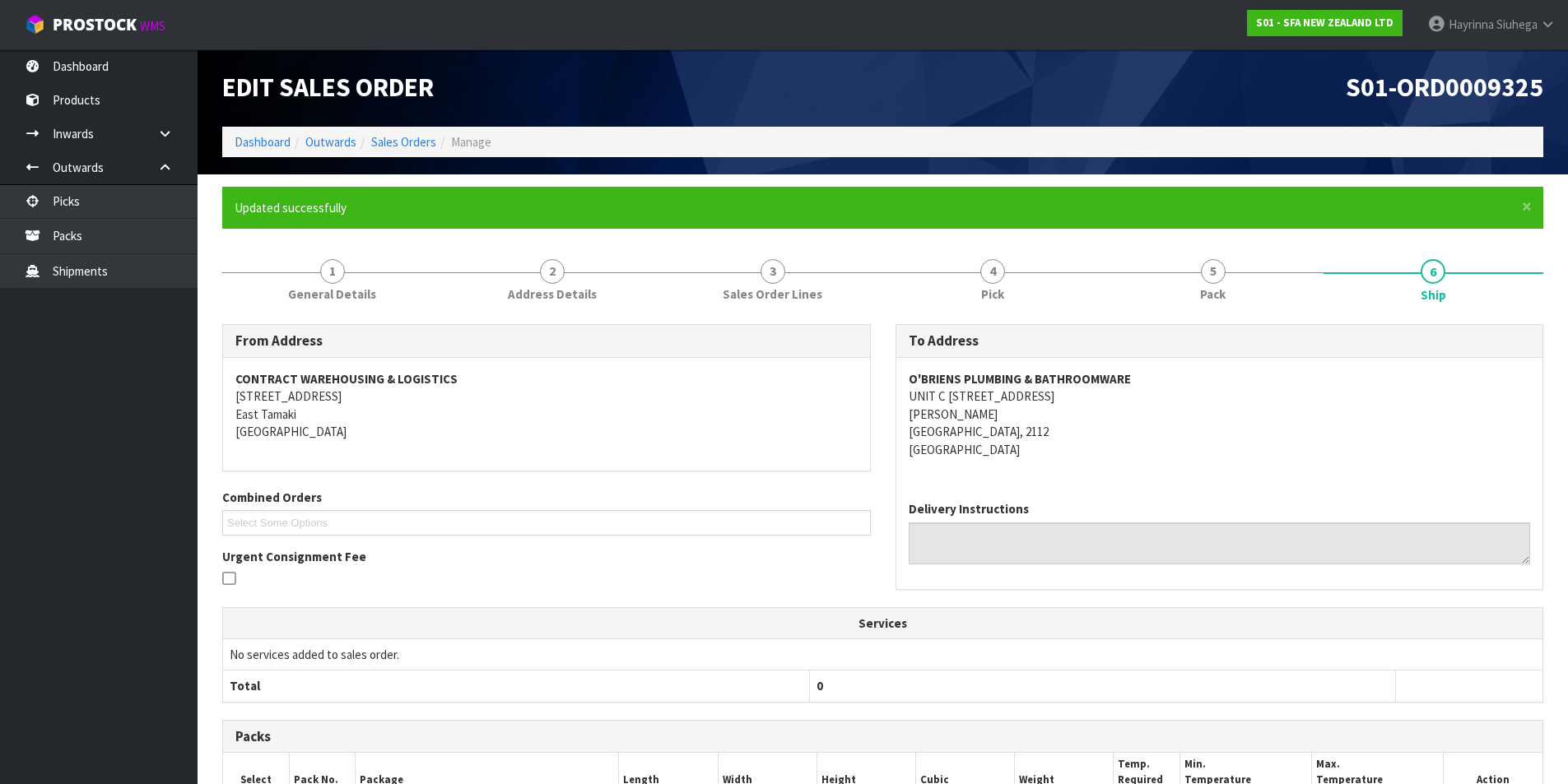
scroll to position [0, 0]
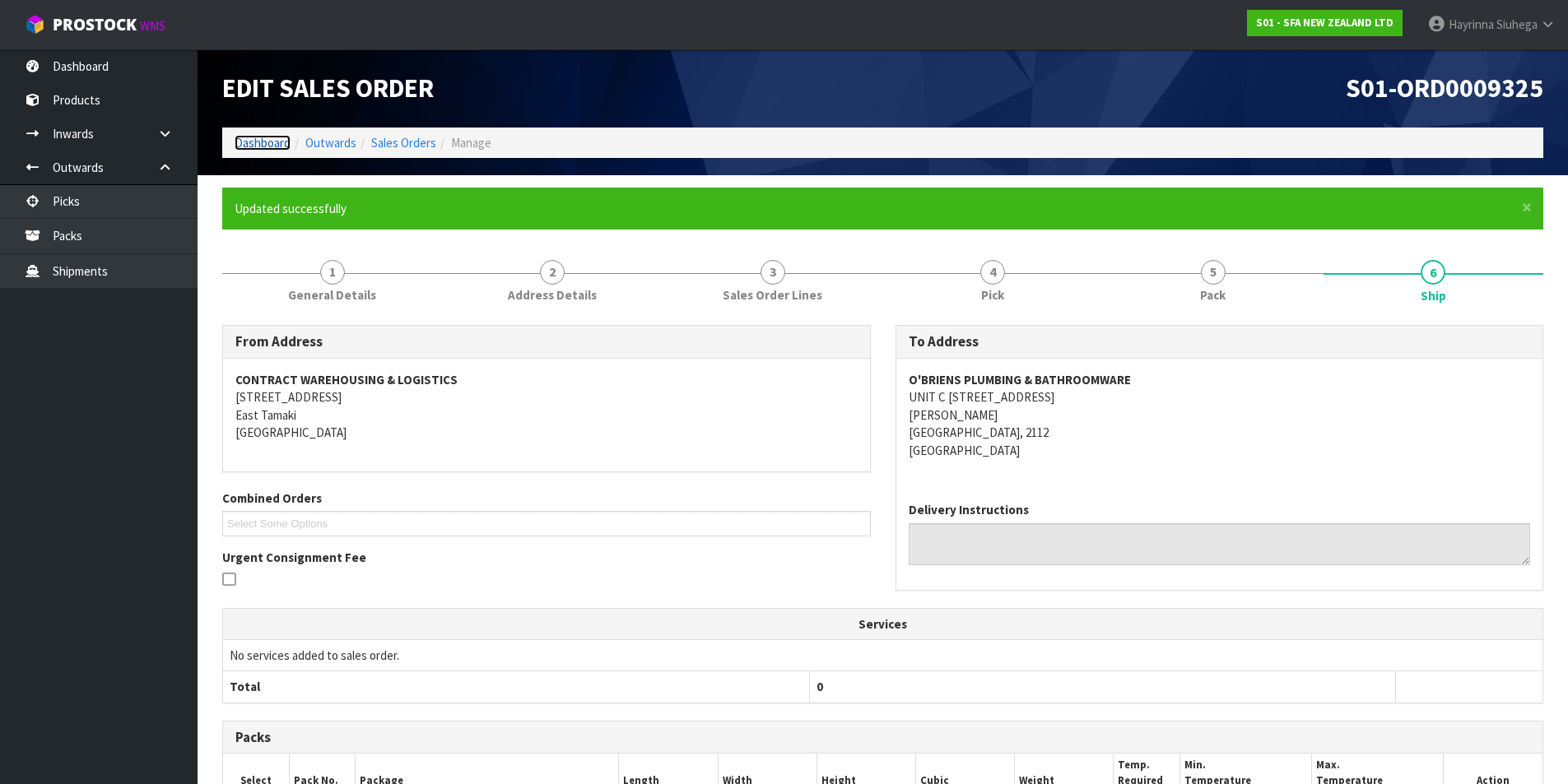
click at [265, 140] on link "Dashboard" at bounding box center [262, 142] width 56 height 16
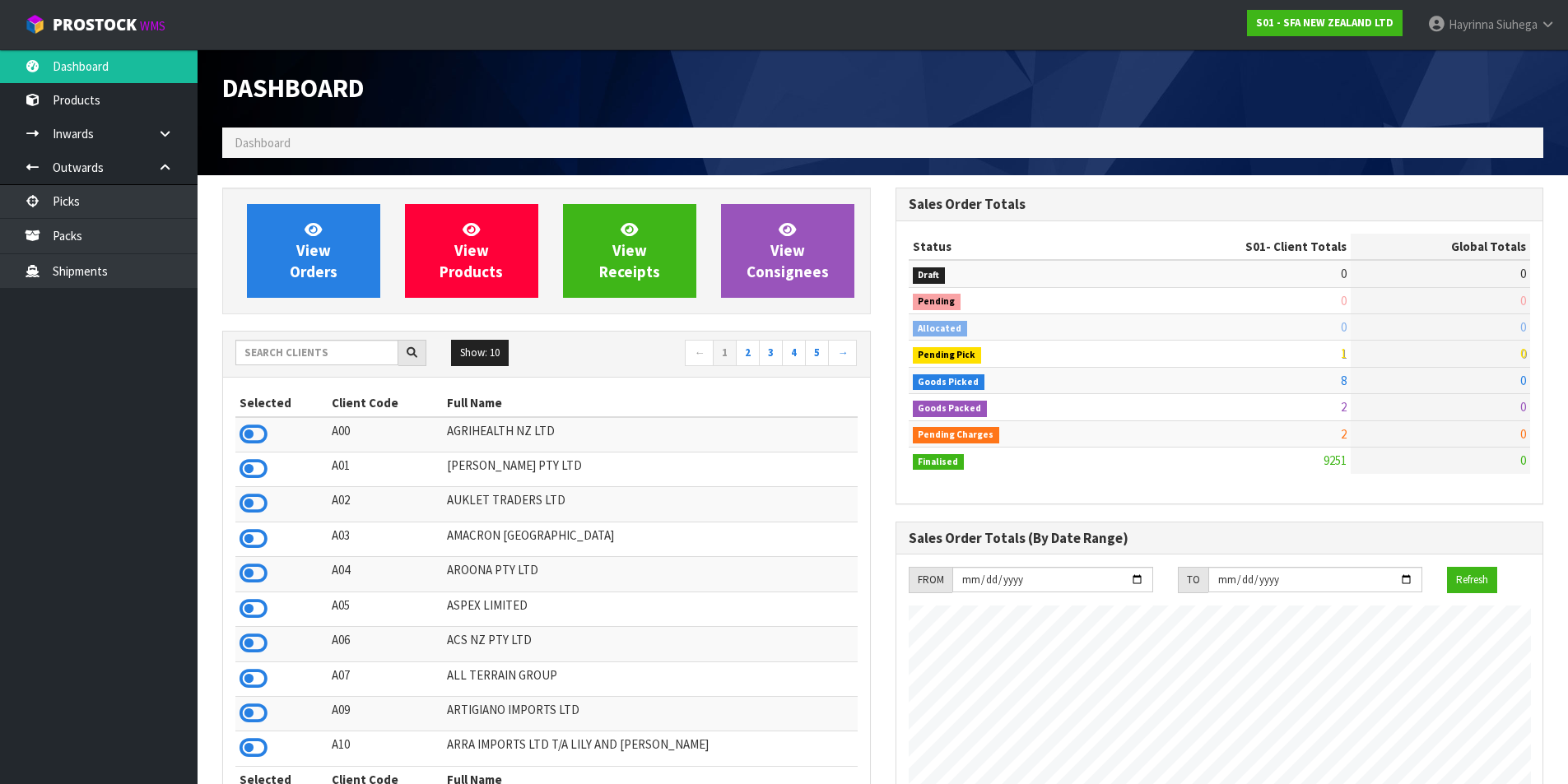
scroll to position [1247, 672]
click at [344, 274] on link "View Orders" at bounding box center [313, 251] width 133 height 94
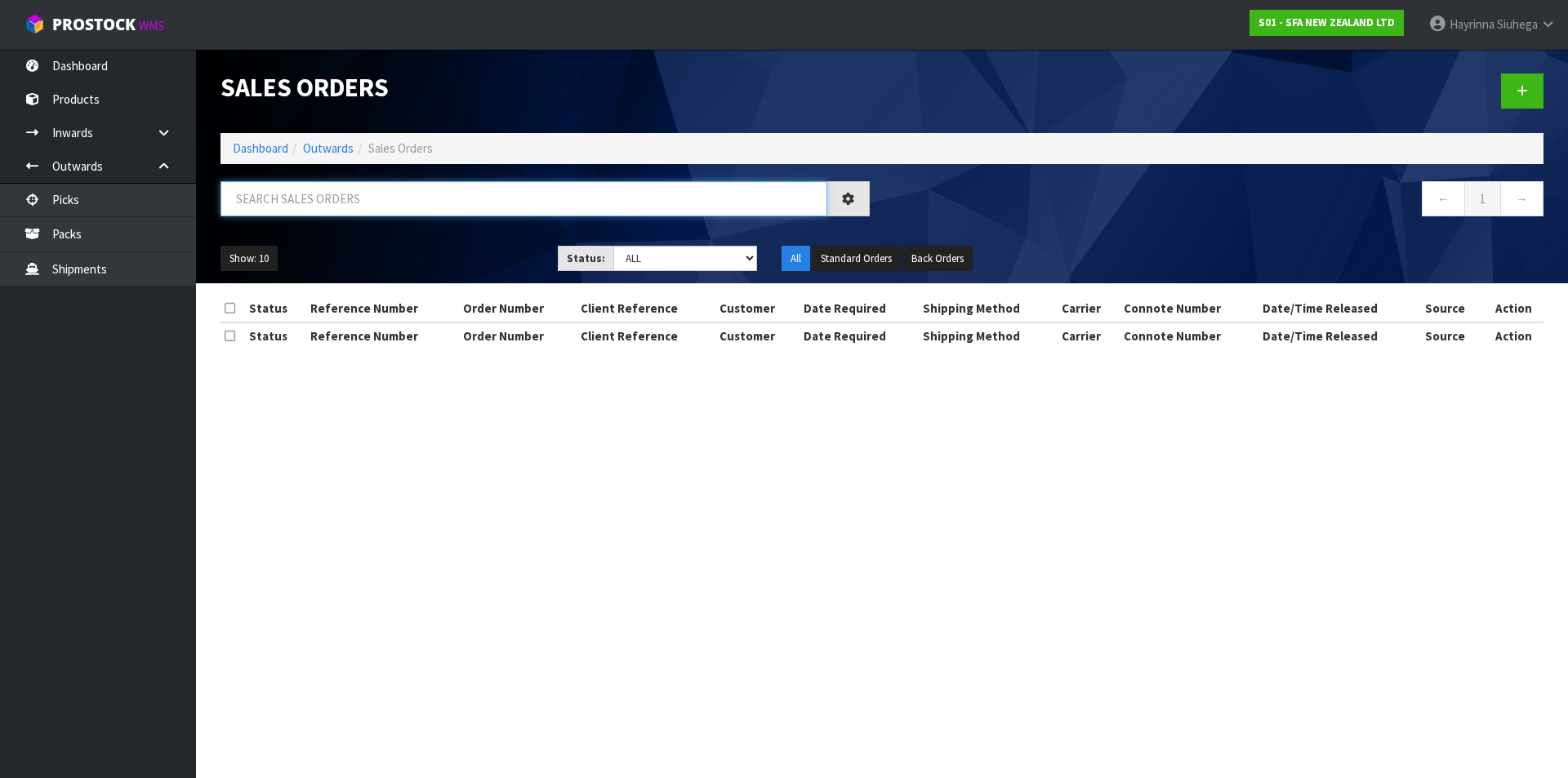
click at [367, 214] on input "text" at bounding box center [524, 199] width 607 height 36
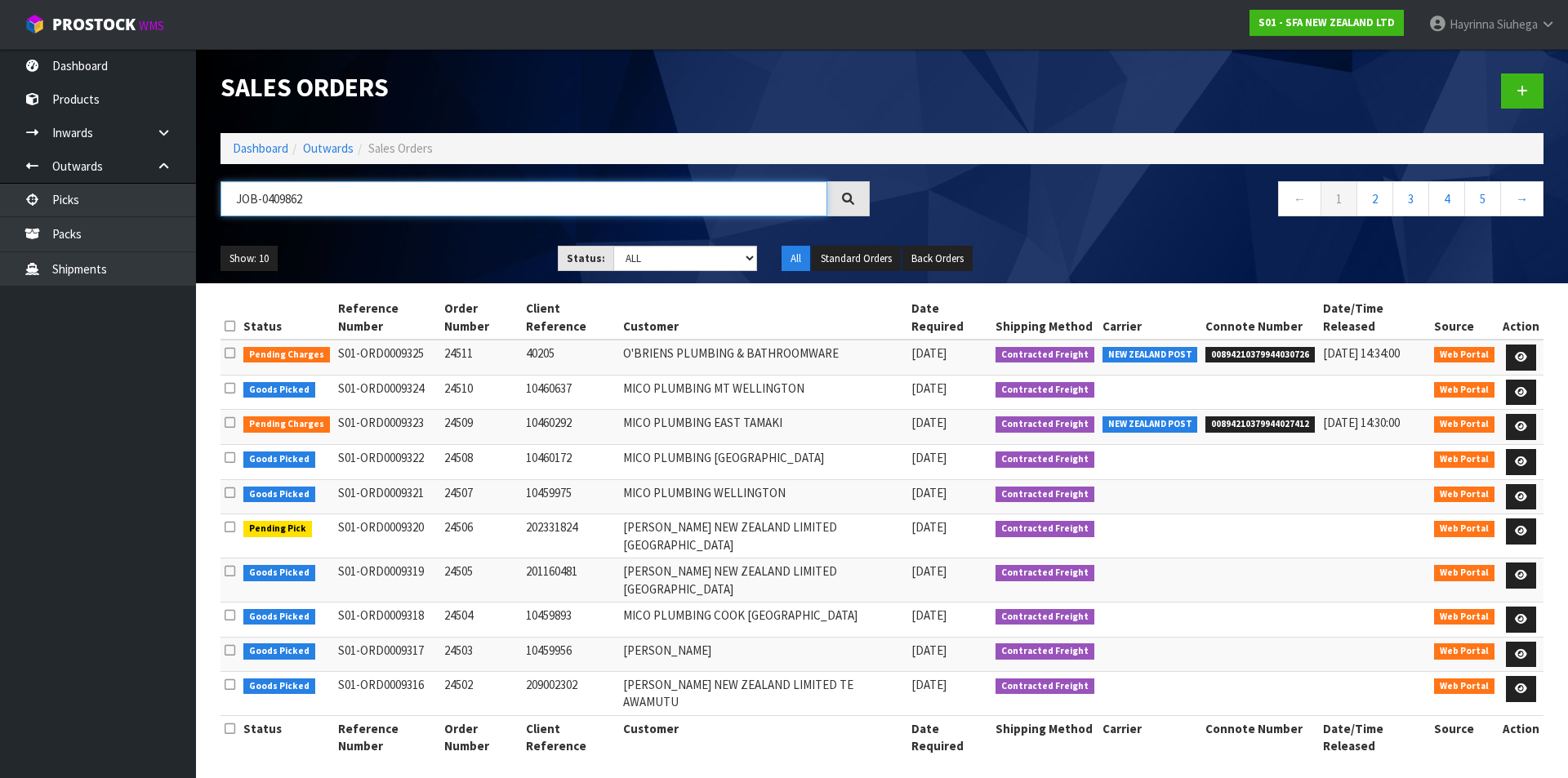
type input "JOB-0409862"
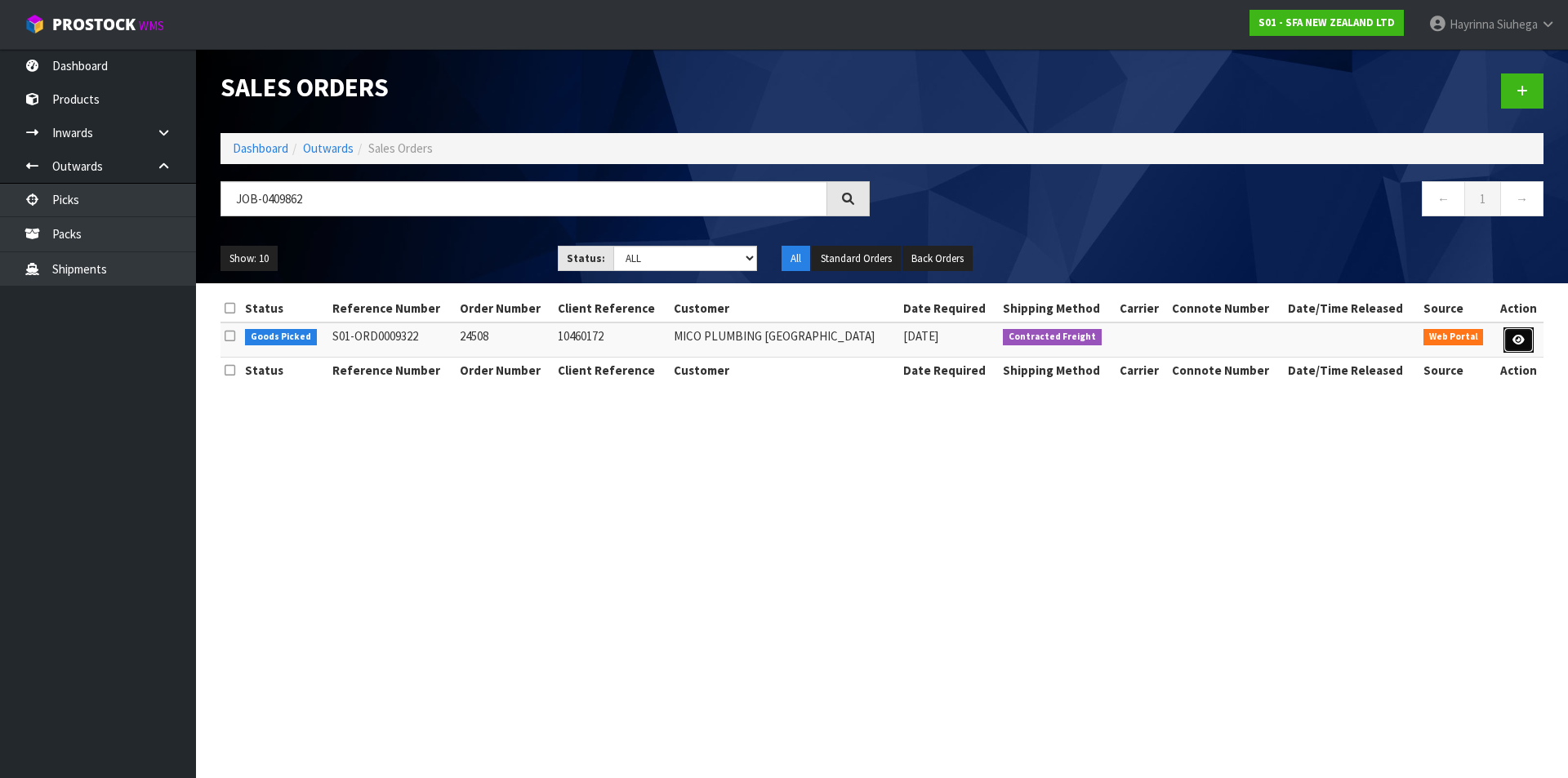
click at [1529, 342] on link at bounding box center [1518, 340] width 30 height 26
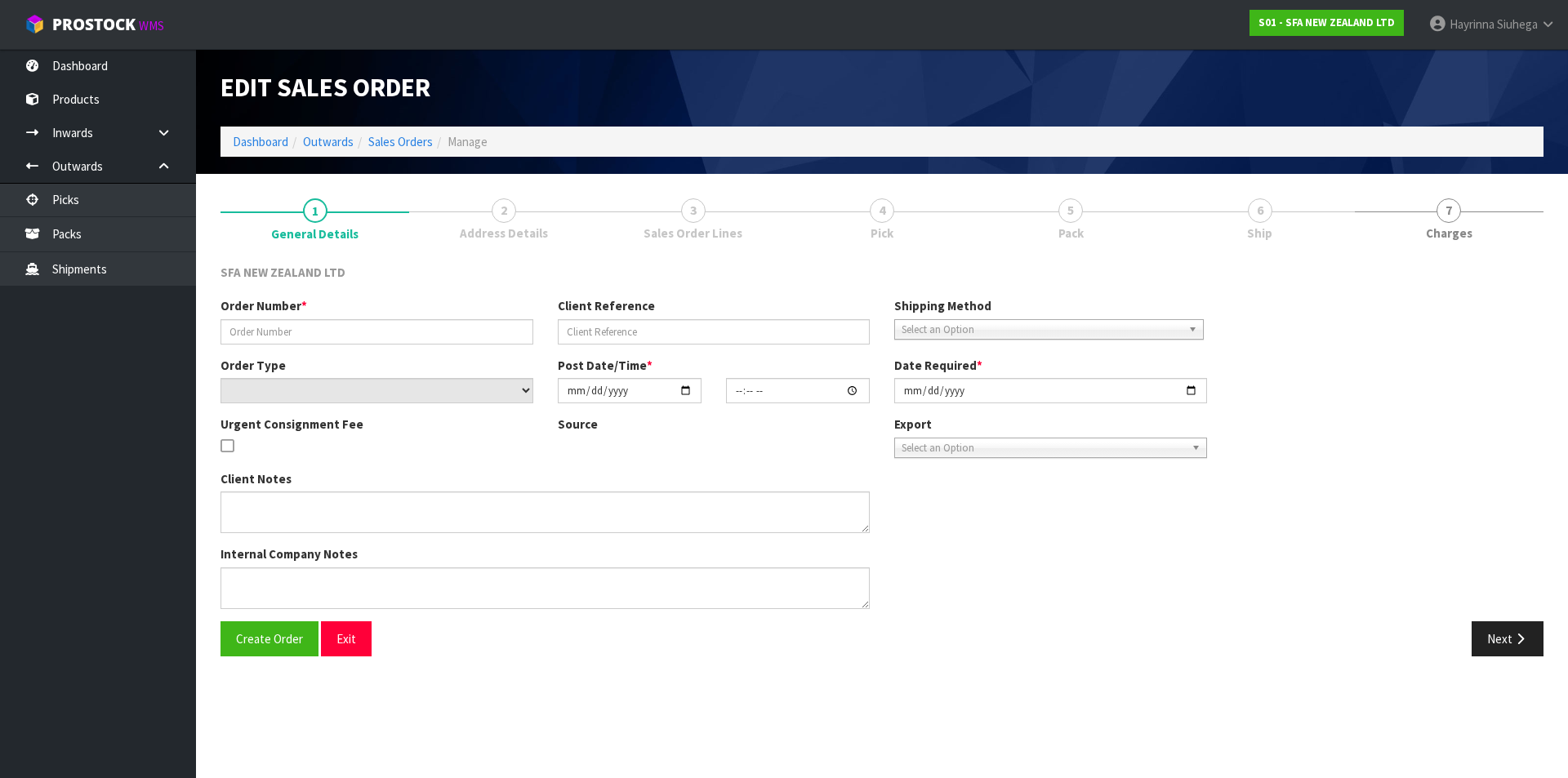
type input "24508"
type input "10460172"
select select "number:0"
type input "[DATE]"
type input "09:58:00.000"
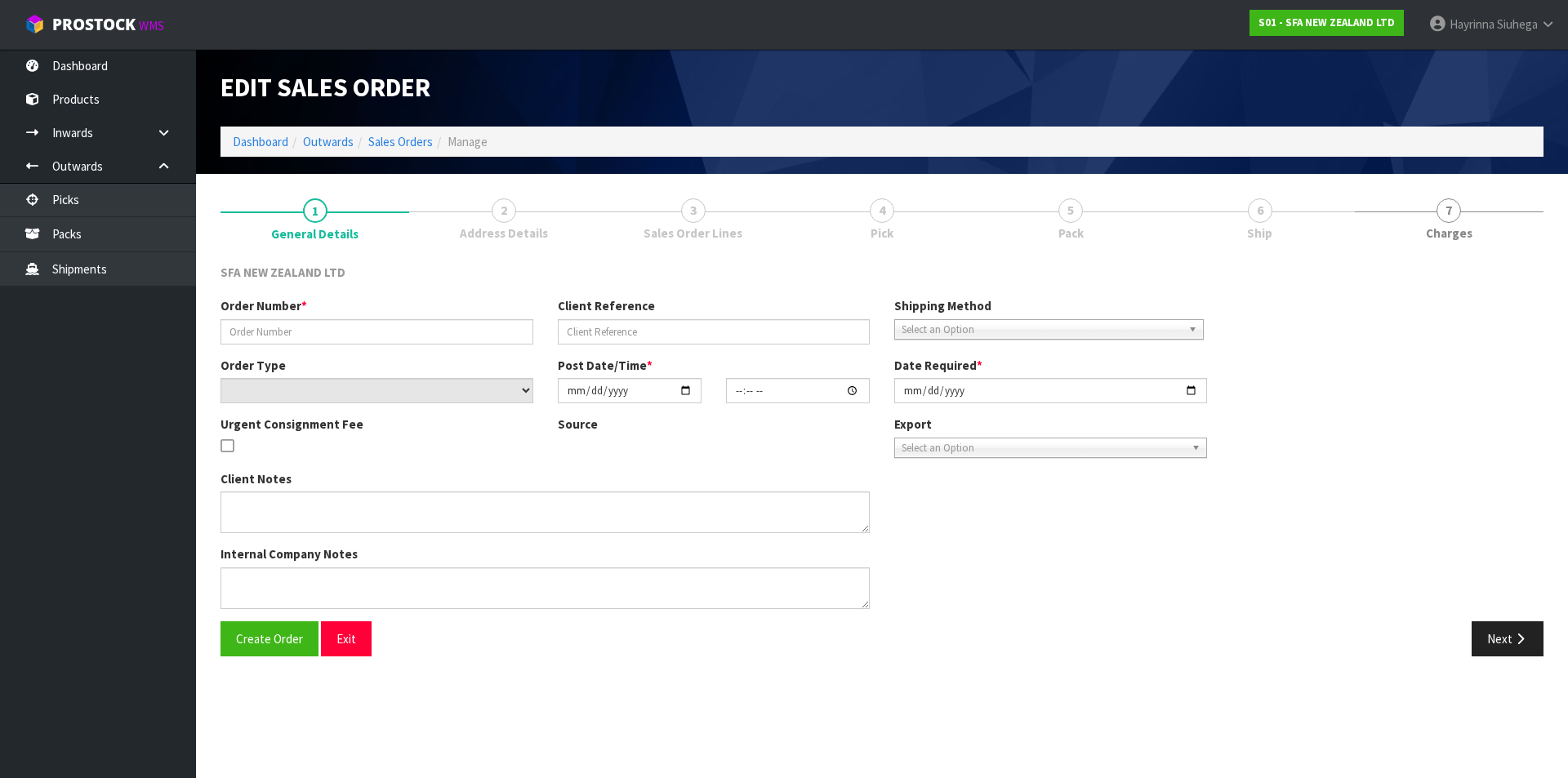
type input "[DATE]"
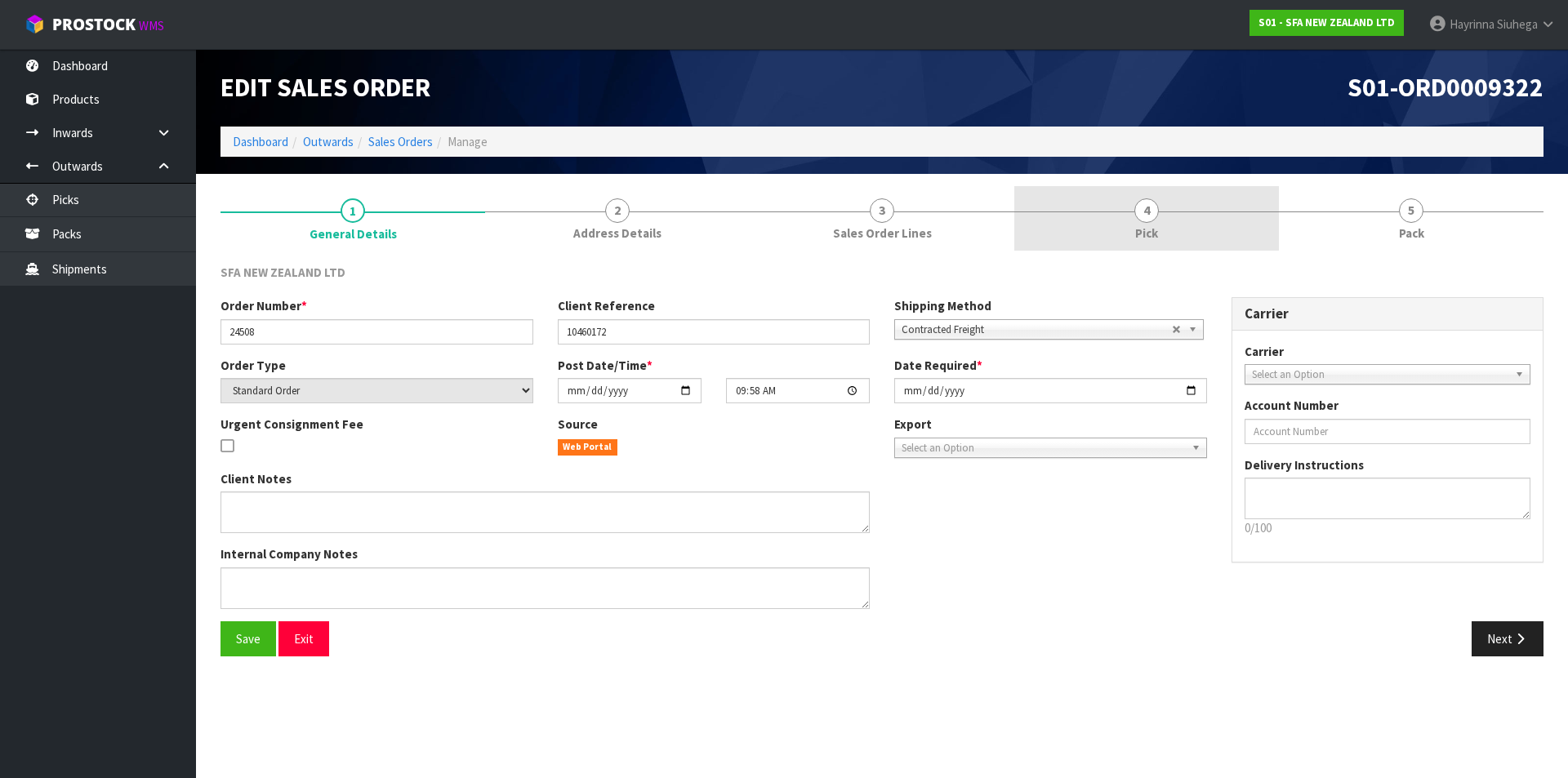
drag, startPoint x: 1124, startPoint y: 209, endPoint x: 1147, endPoint y: 210, distance: 23.0
click at [1129, 208] on link "4 Pick" at bounding box center [1146, 218] width 264 height 65
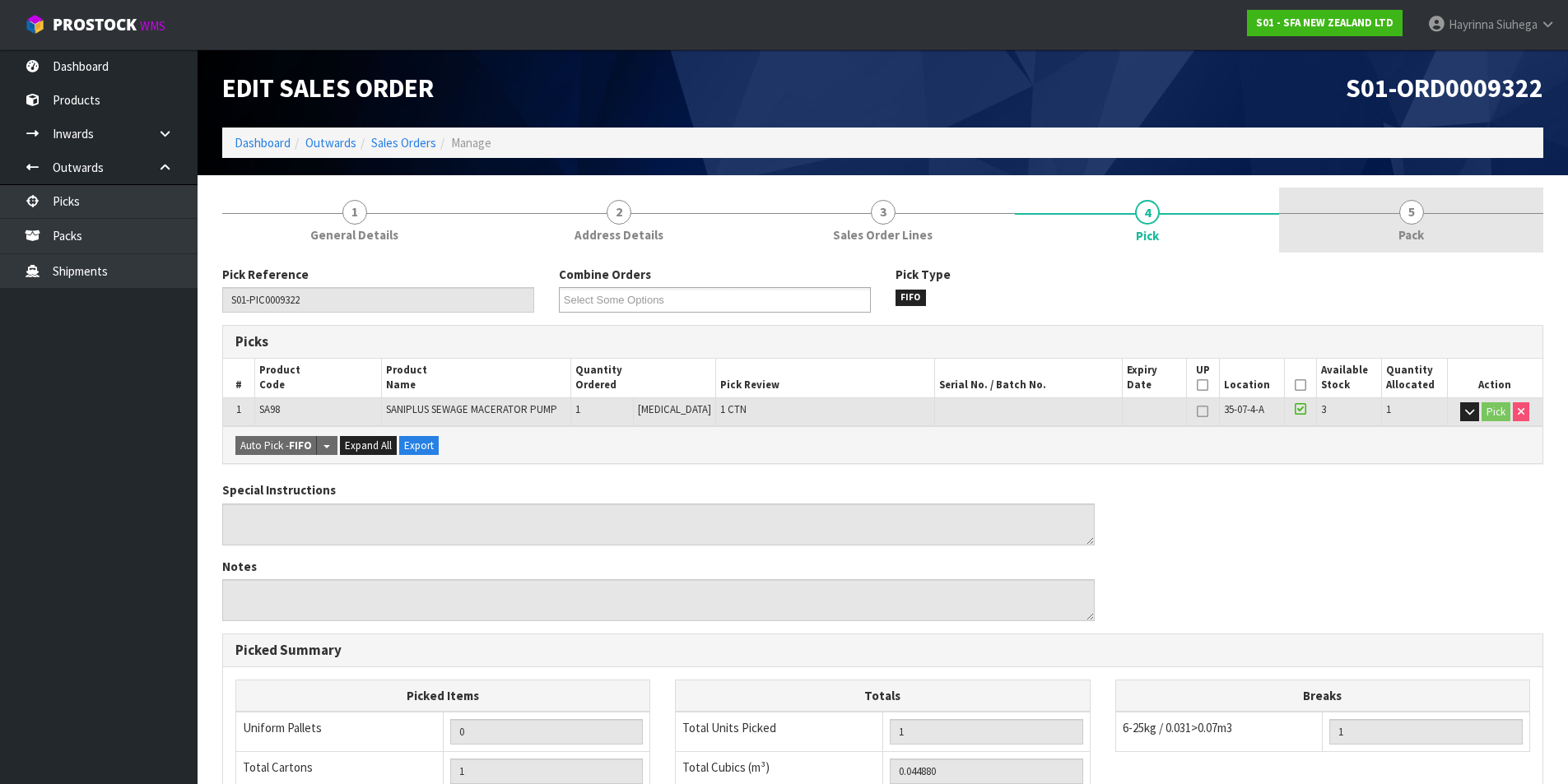
click at [1380, 209] on link "5 Pack" at bounding box center [1412, 219] width 265 height 65
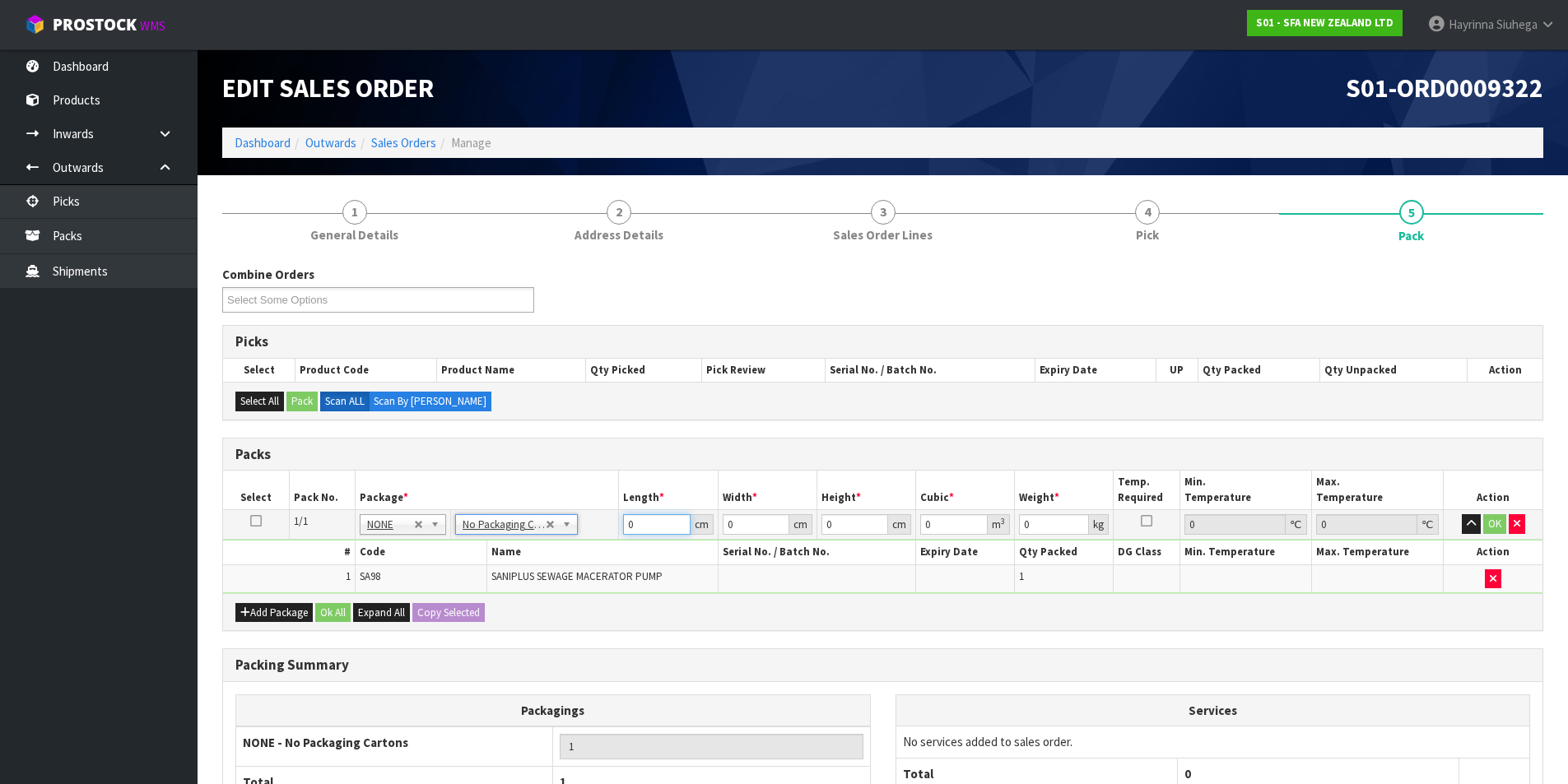
click at [630, 523] on input "0" at bounding box center [656, 524] width 67 height 20
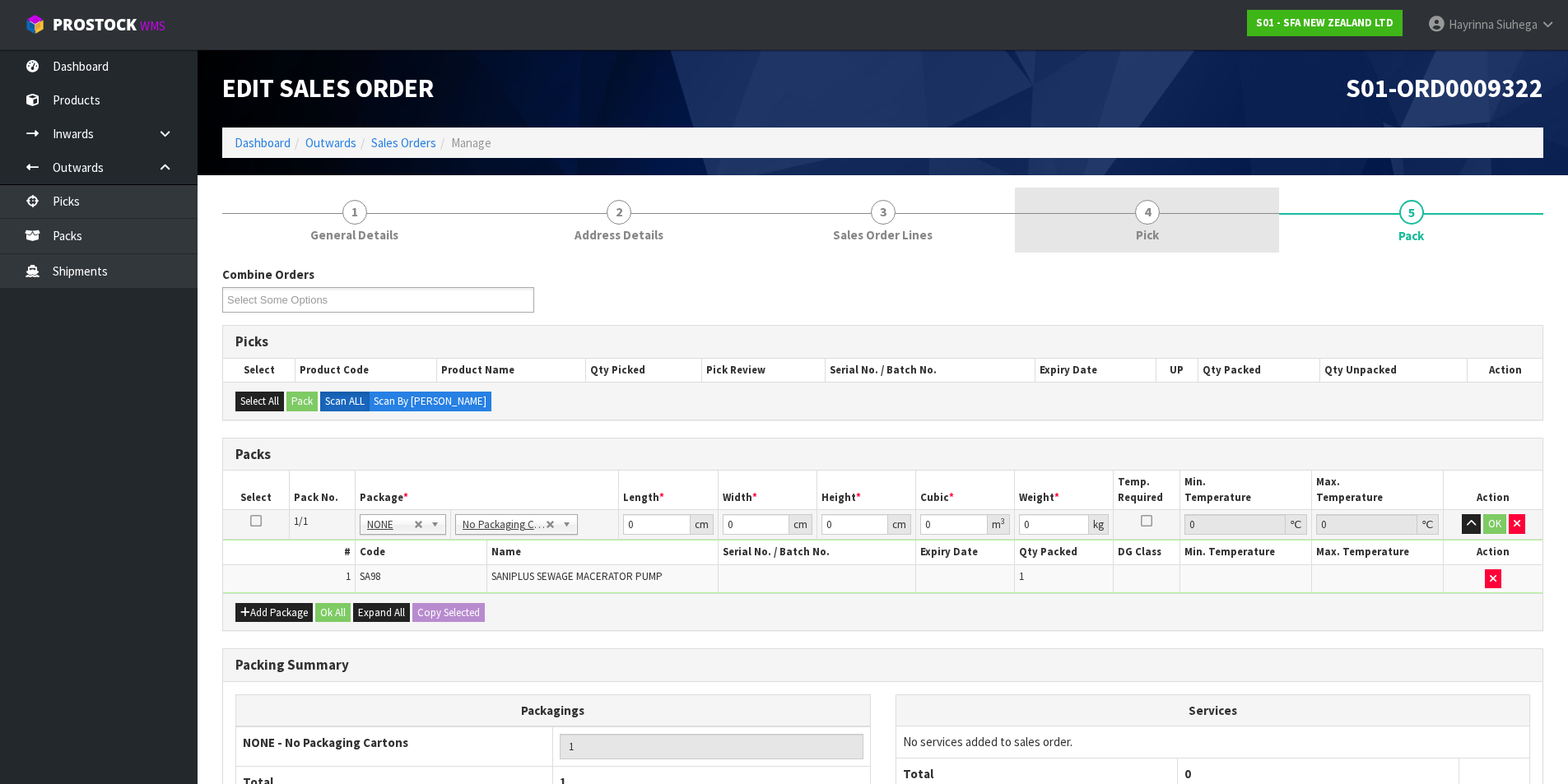
click at [1151, 232] on span "Pick" at bounding box center [1147, 234] width 23 height 17
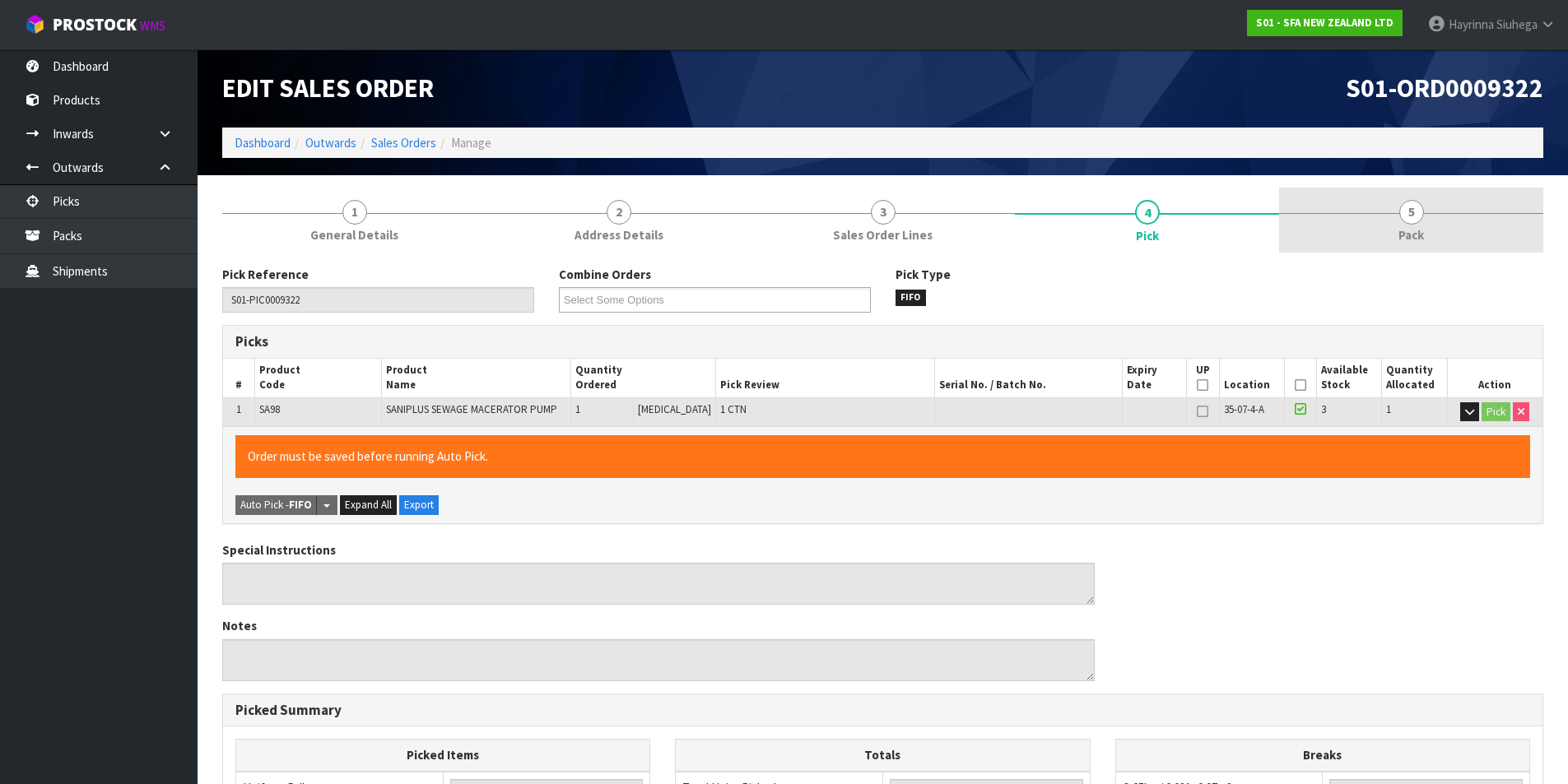
click at [1413, 234] on span "Pack" at bounding box center [1412, 234] width 26 height 17
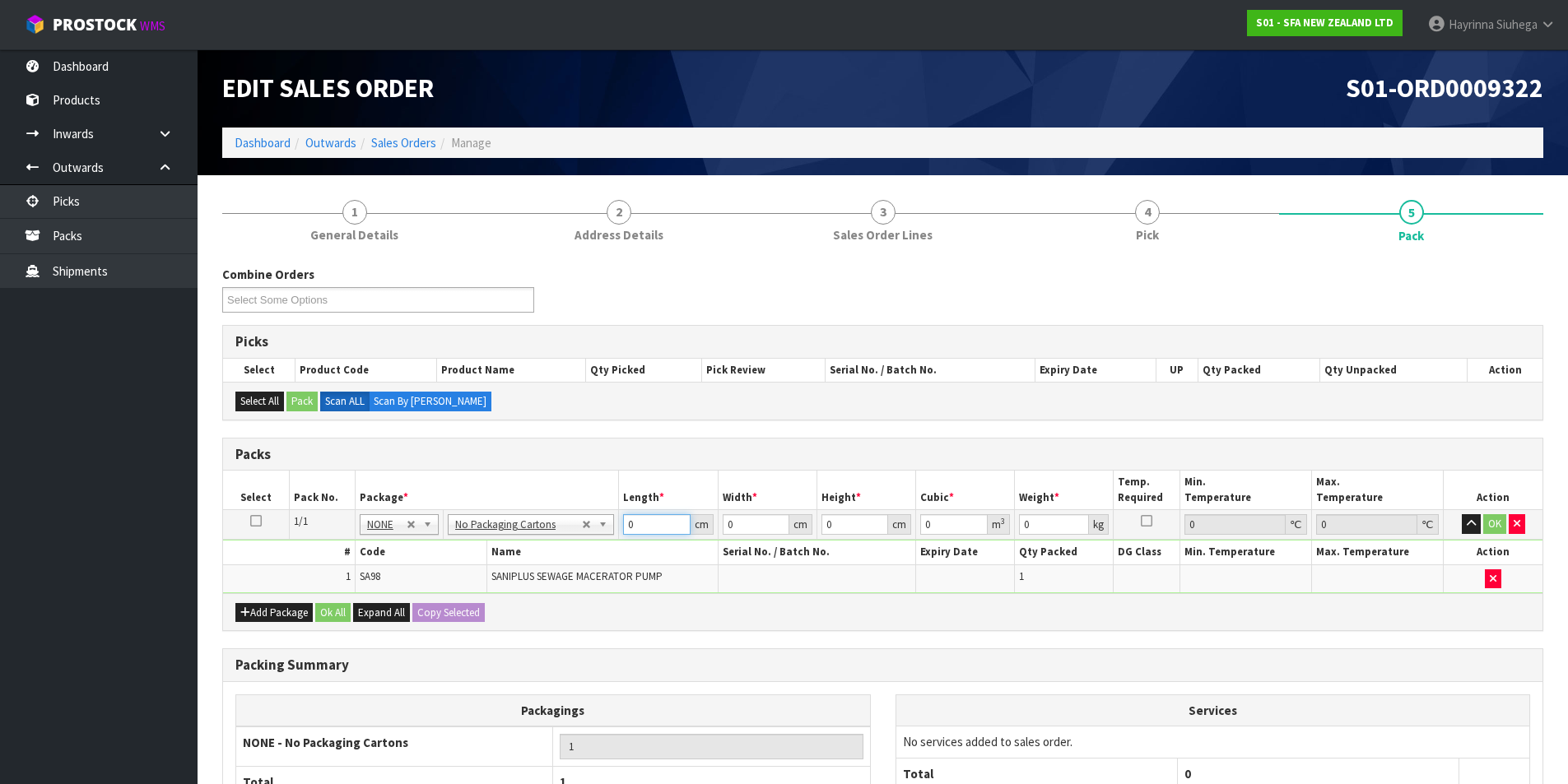
click at [626, 530] on input "0" at bounding box center [656, 524] width 67 height 20
type input "57"
type input "25"
type input "3"
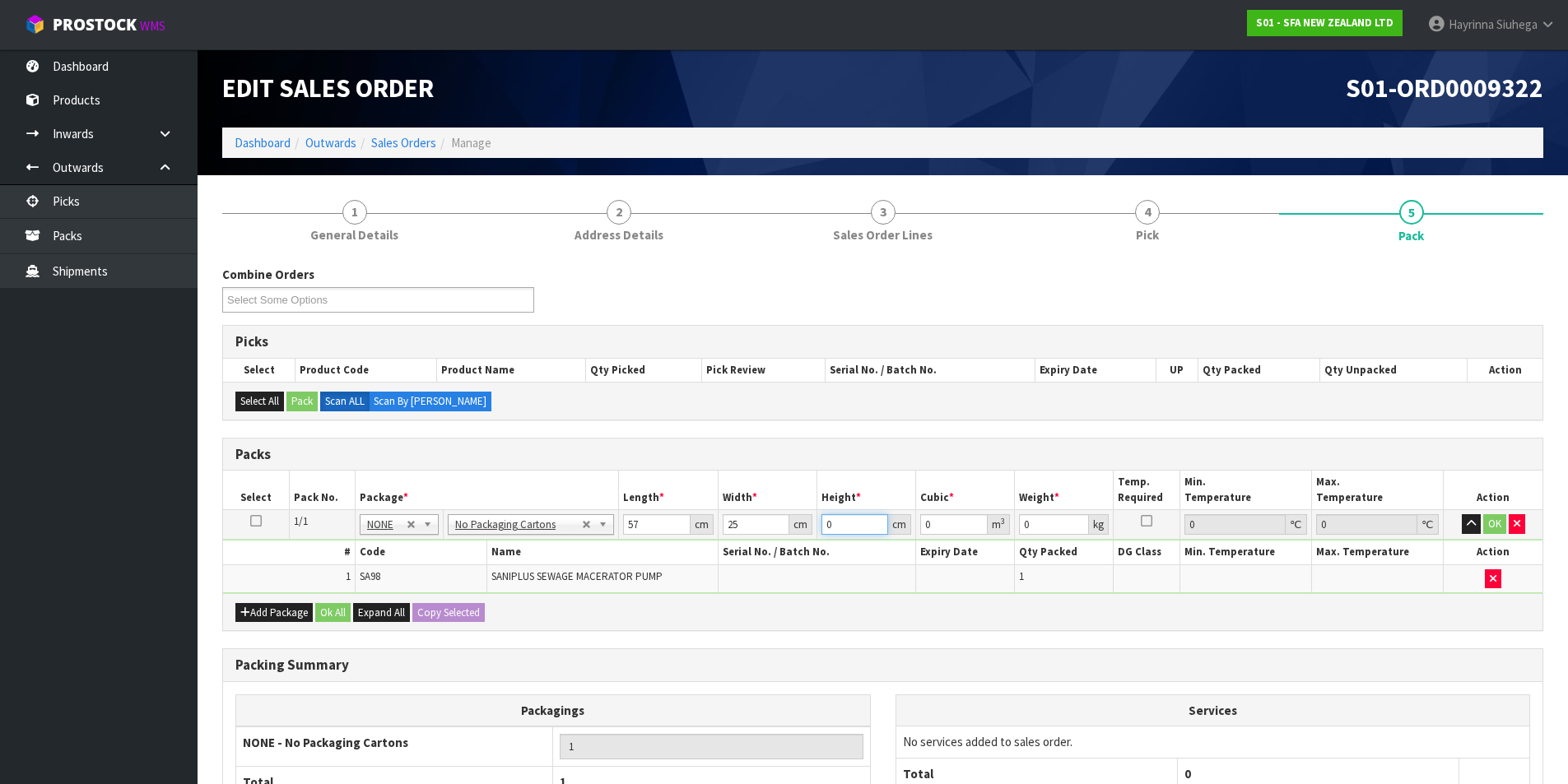
type input "0.004275"
type input "34"
type input "0.04845"
type input "34"
type input "8"
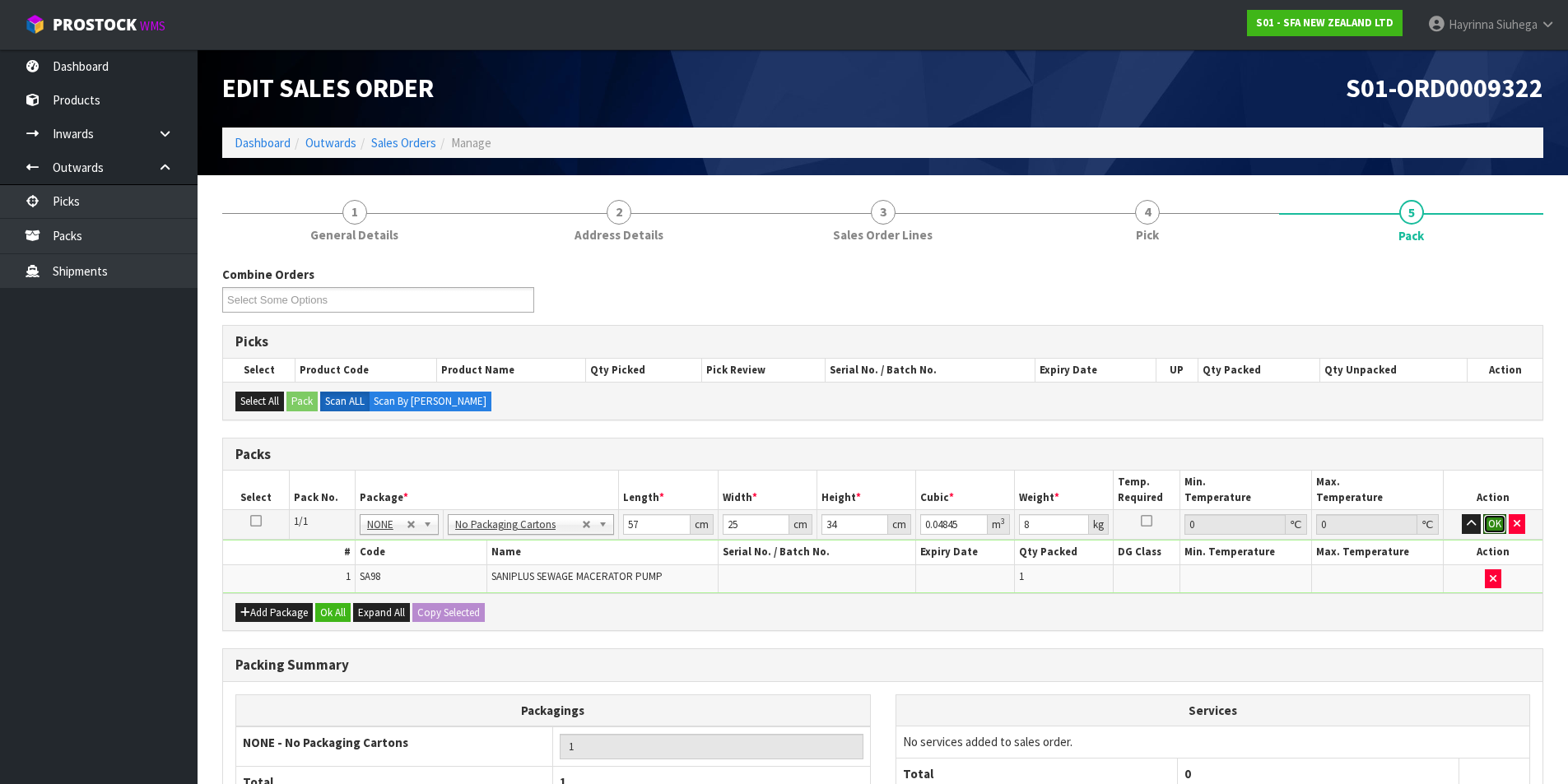
click button "OK" at bounding box center [1495, 524] width 23 height 20
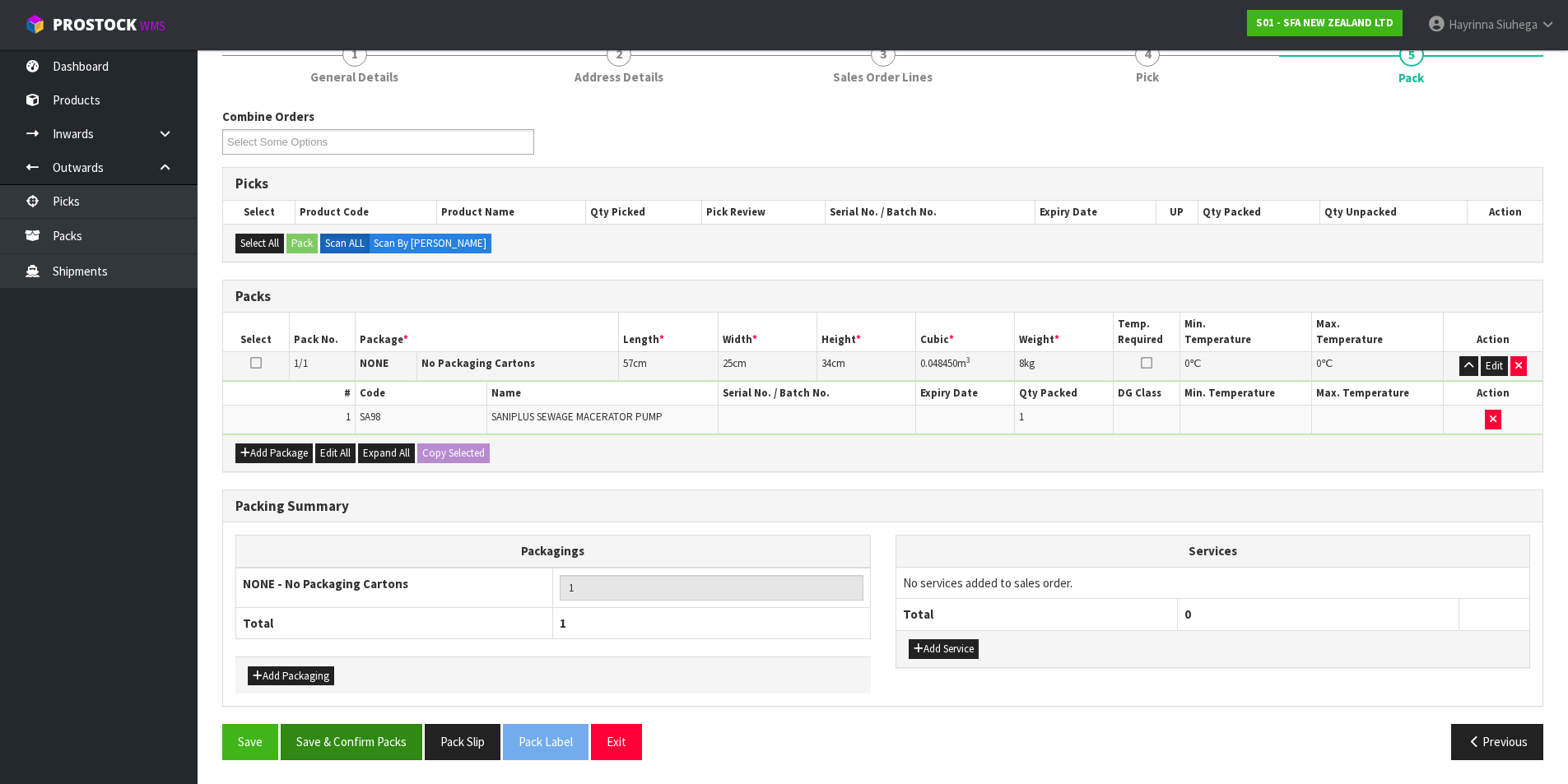
scroll to position [159, 0]
click at [378, 740] on button "Save & Confirm Packs" at bounding box center [352, 741] width 141 height 36
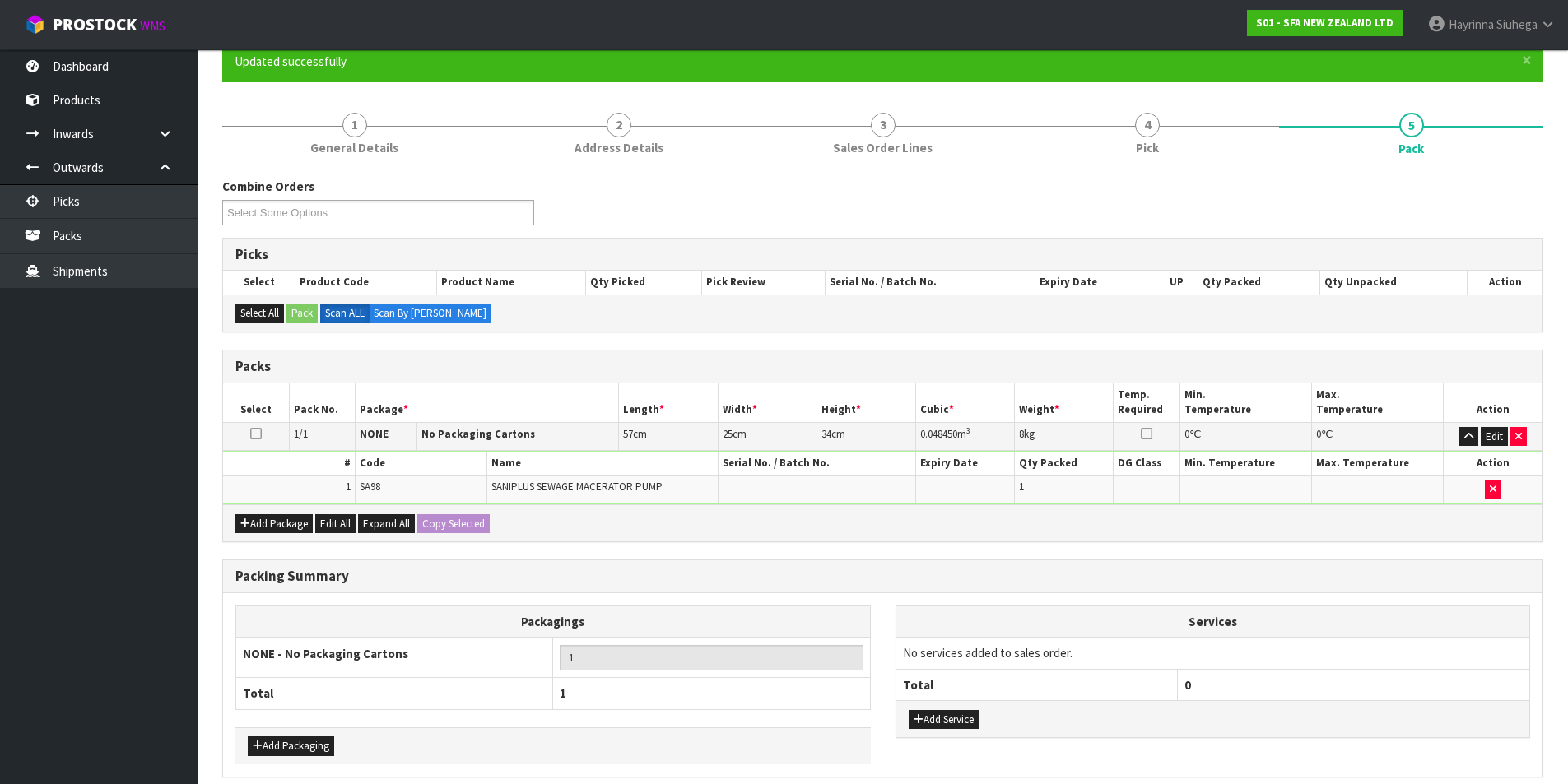
scroll to position [128, 0]
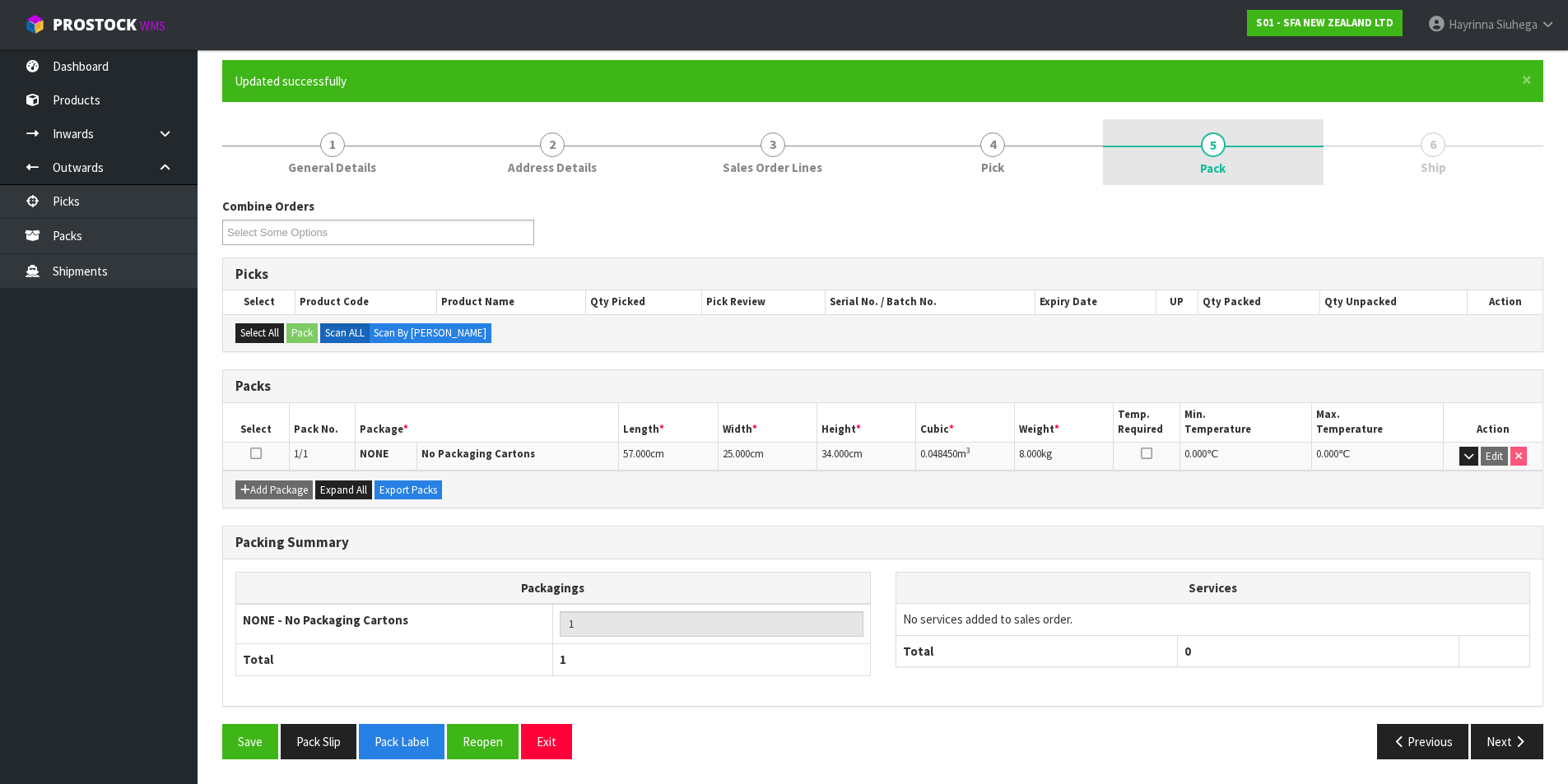
click at [1225, 167] on span "Pack" at bounding box center [1213, 168] width 26 height 17
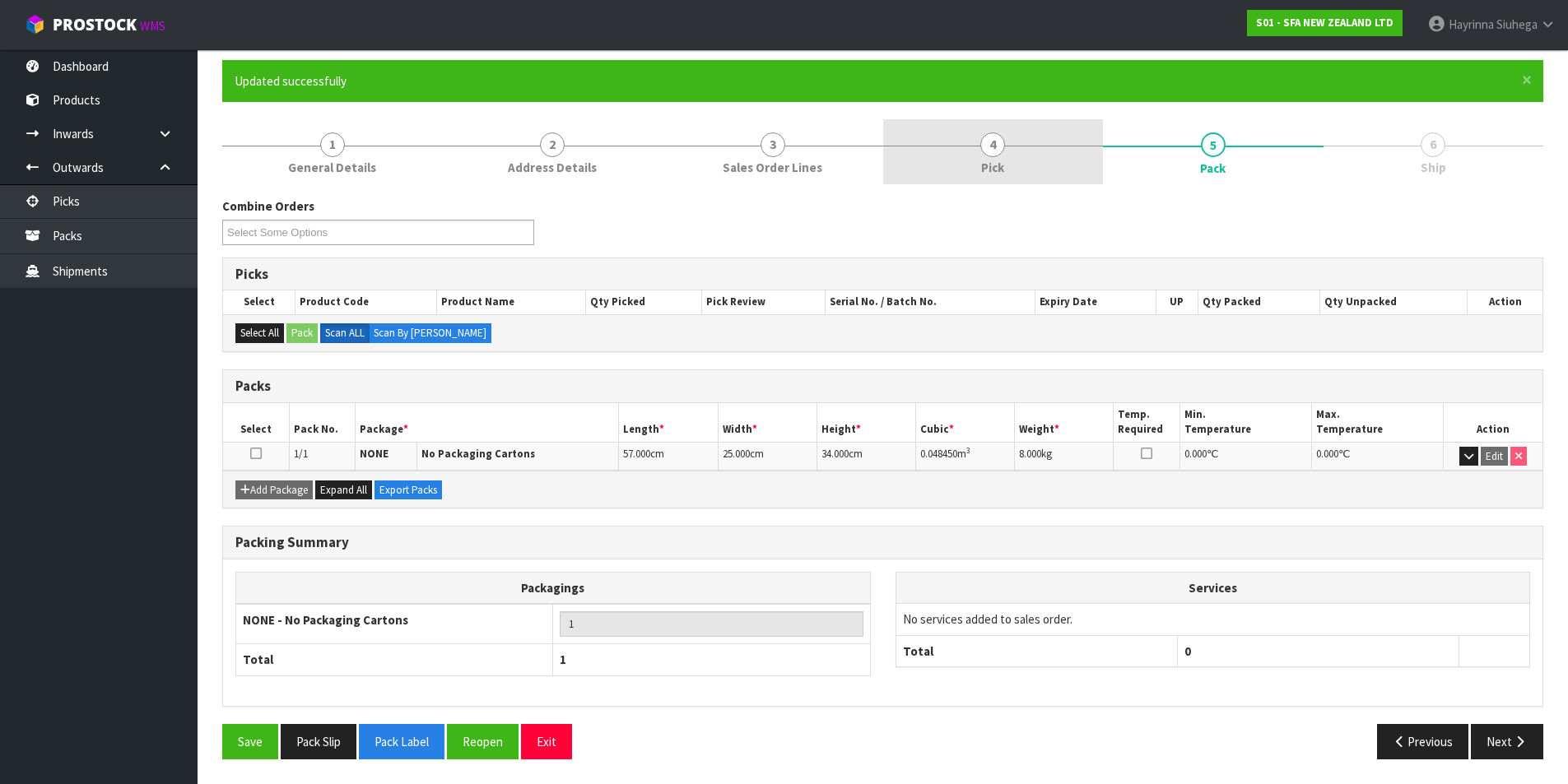
click at [991, 129] on link "4 Pick" at bounding box center [994, 151] width 220 height 65
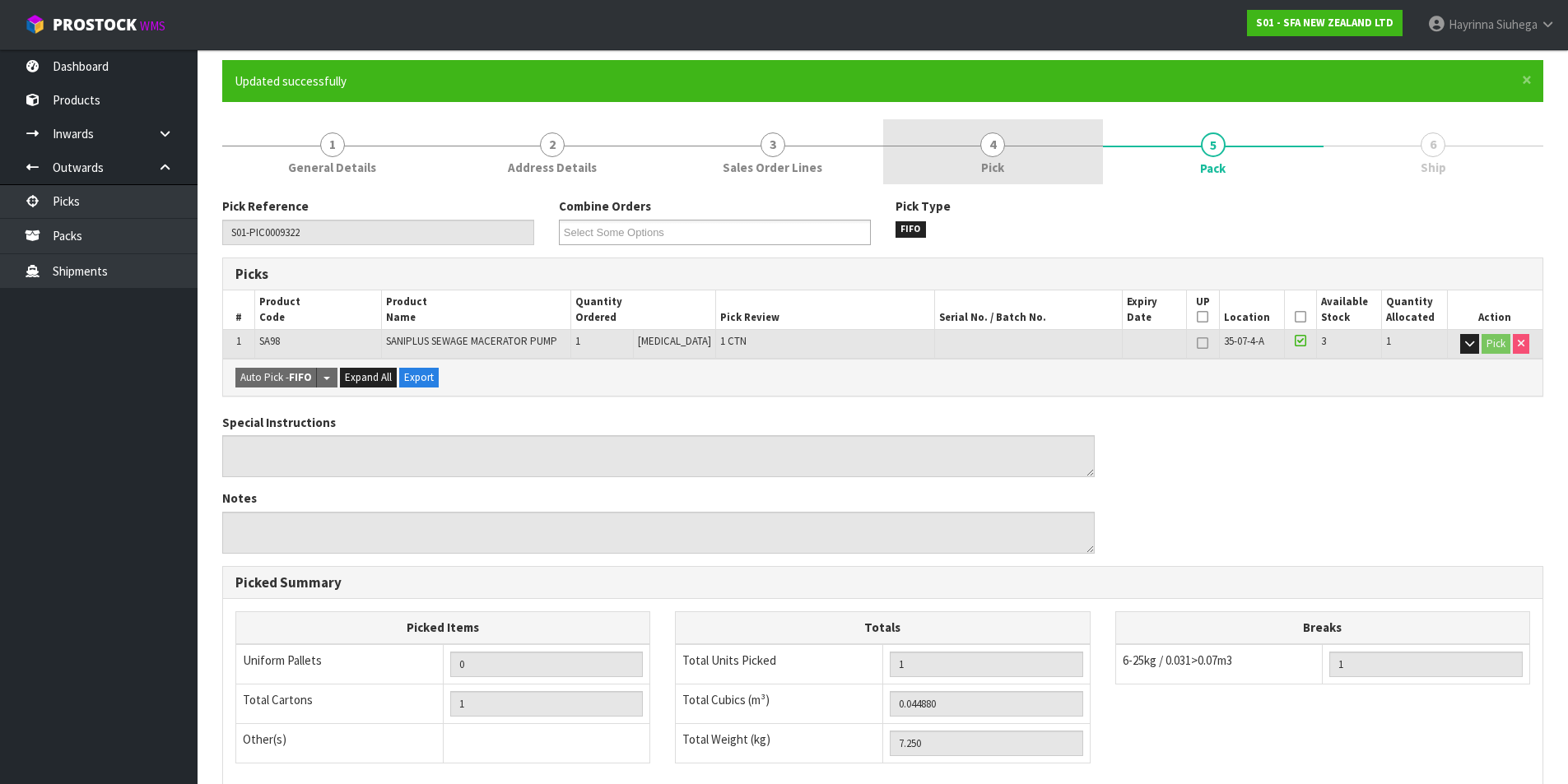
scroll to position [164, 0]
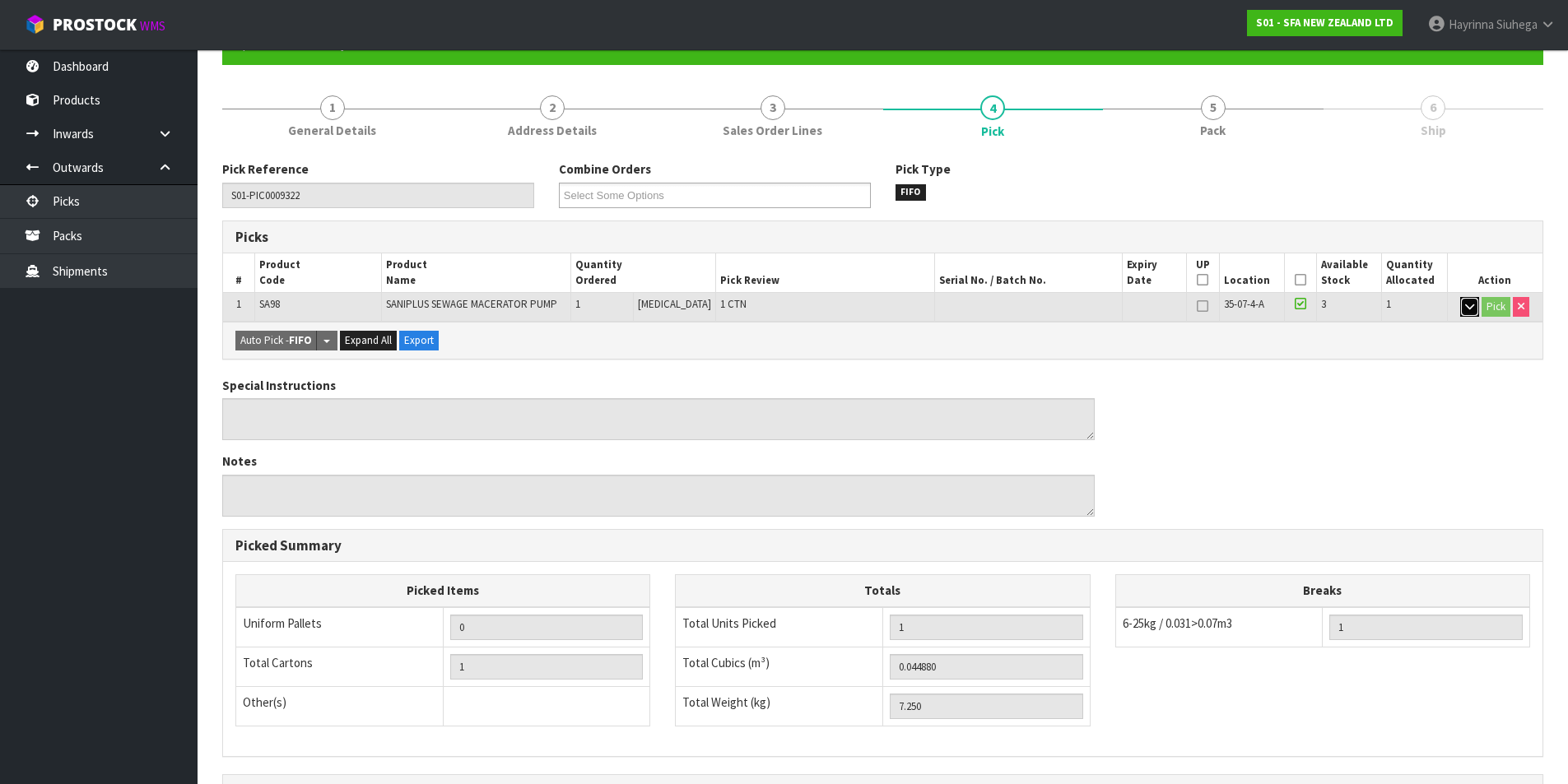
click at [1465, 302] on icon "button" at bounding box center [1470, 307] width 9 height 11
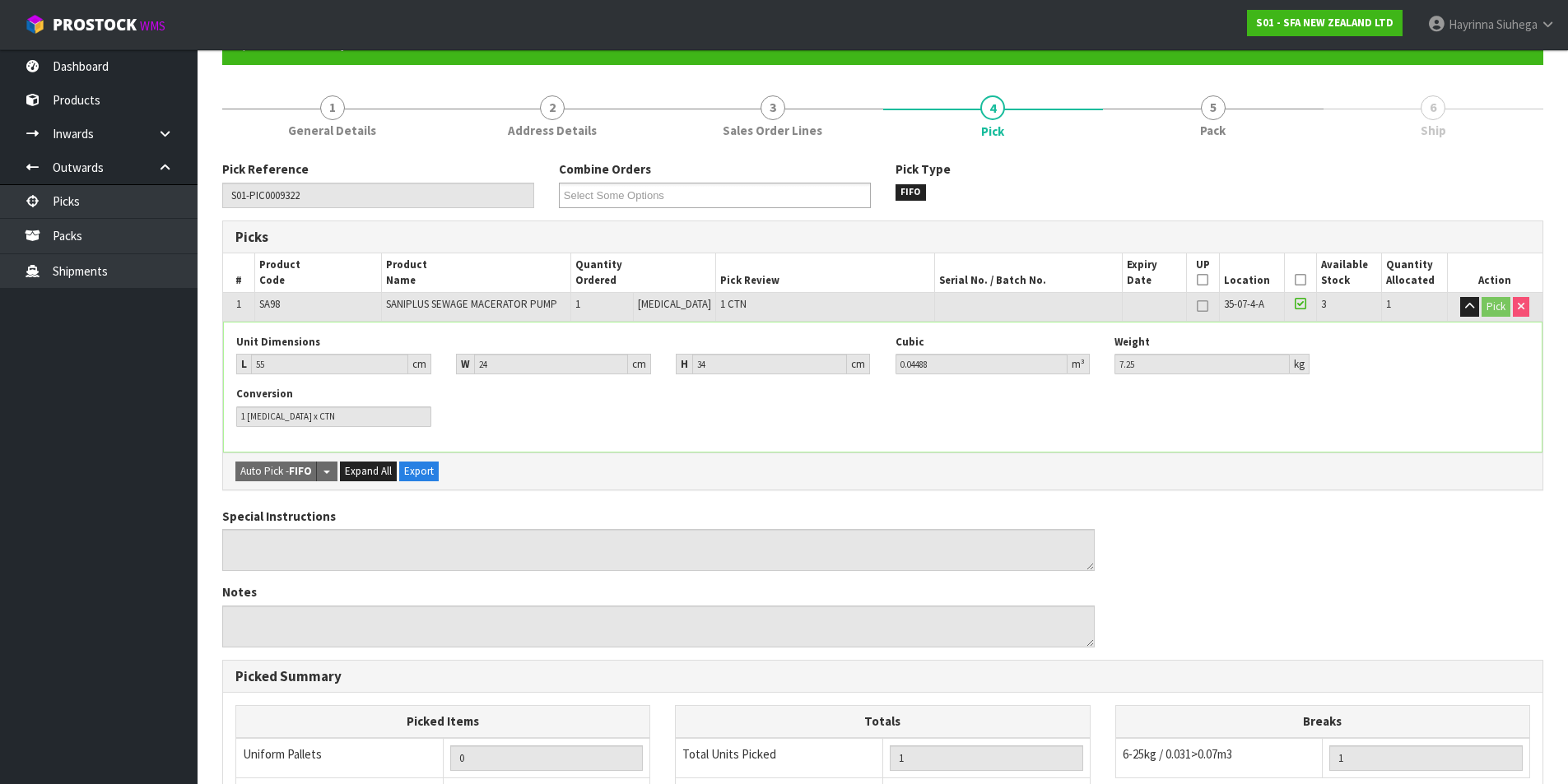
click at [1345, 130] on link "6 Ship" at bounding box center [1434, 115] width 220 height 65
click at [1217, 111] on span "5" at bounding box center [1213, 107] width 25 height 25
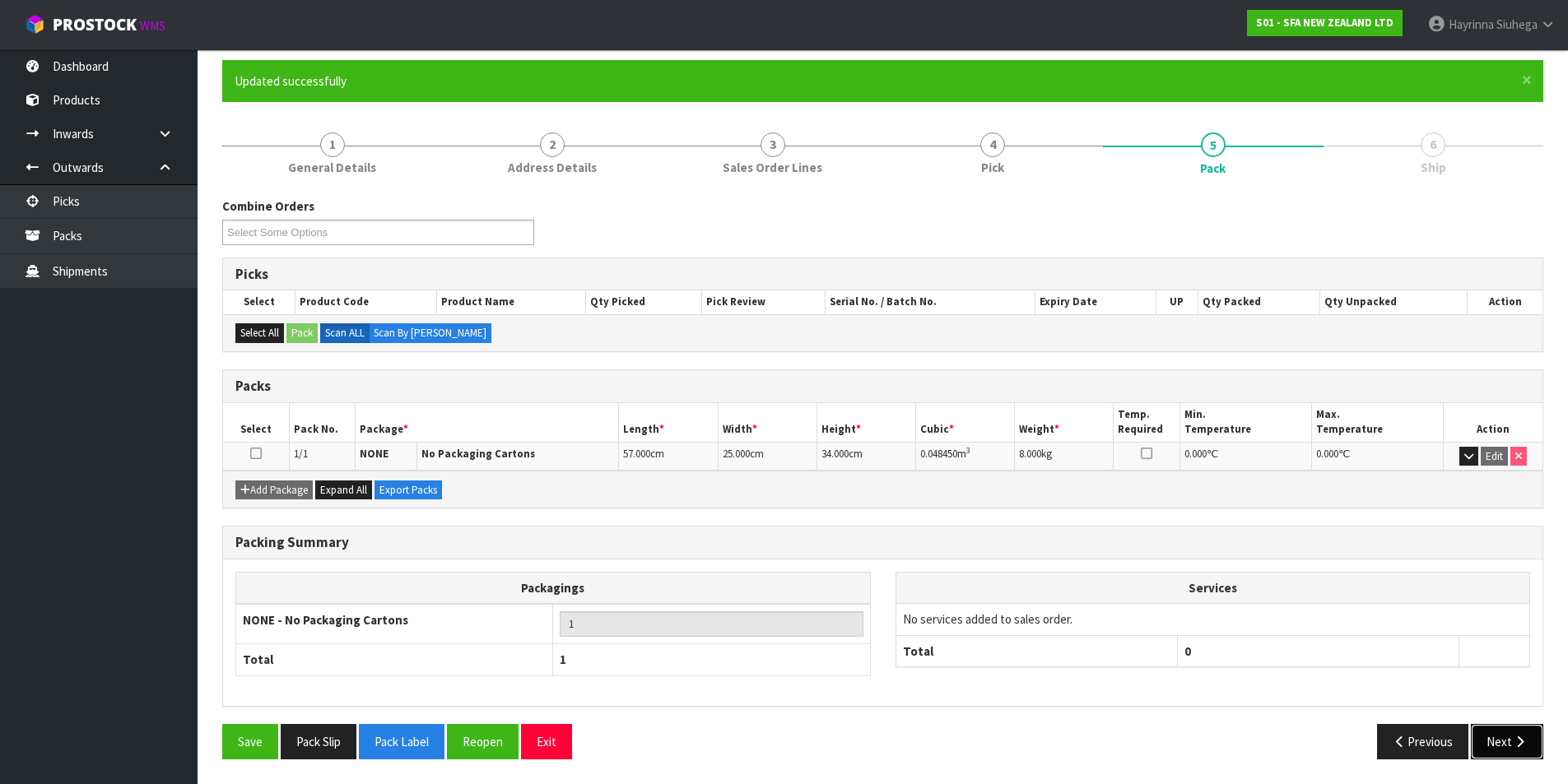
click at [1516, 756] on button "Next" at bounding box center [1506, 742] width 73 height 36
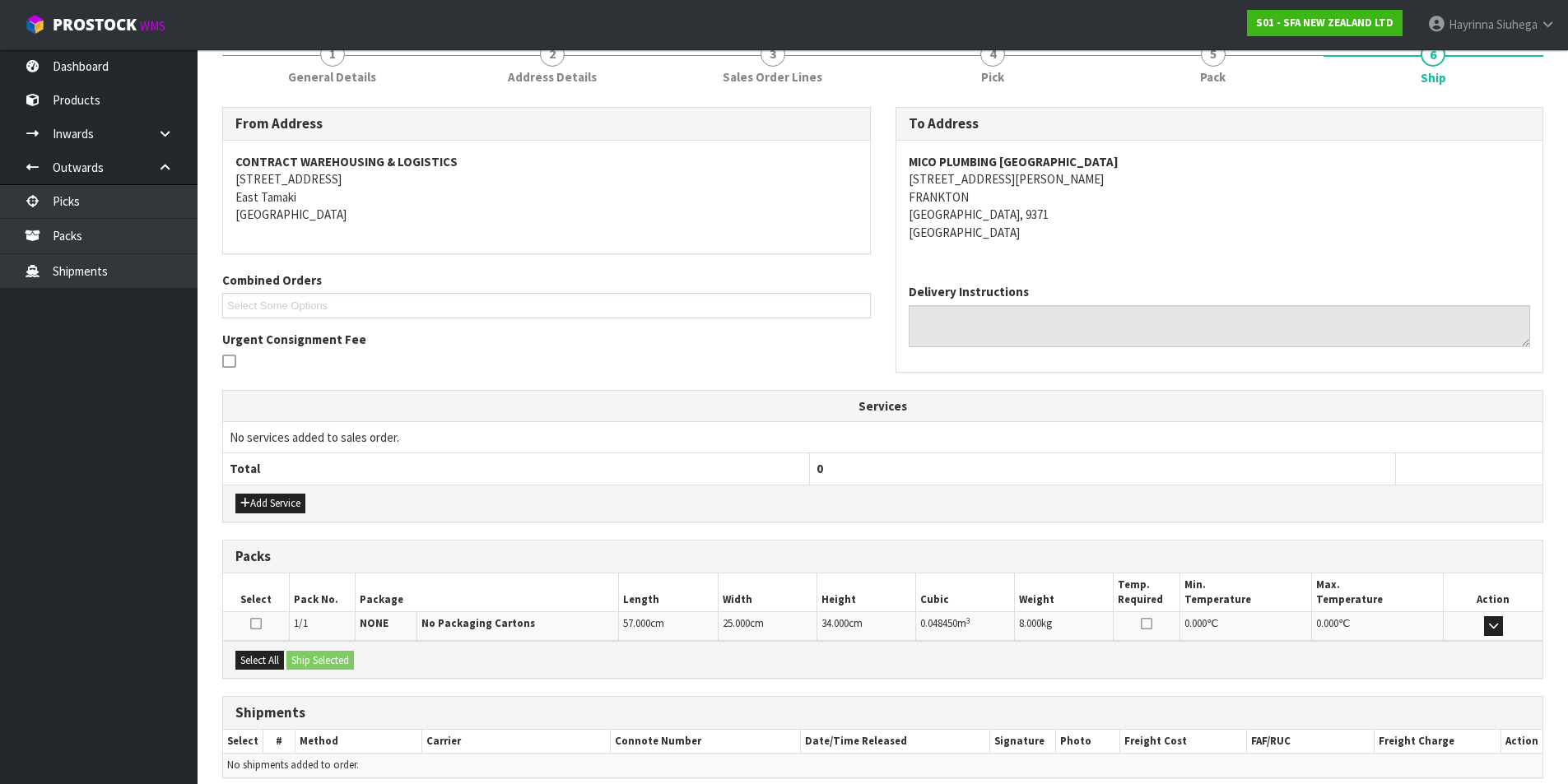
scroll to position [289, 0]
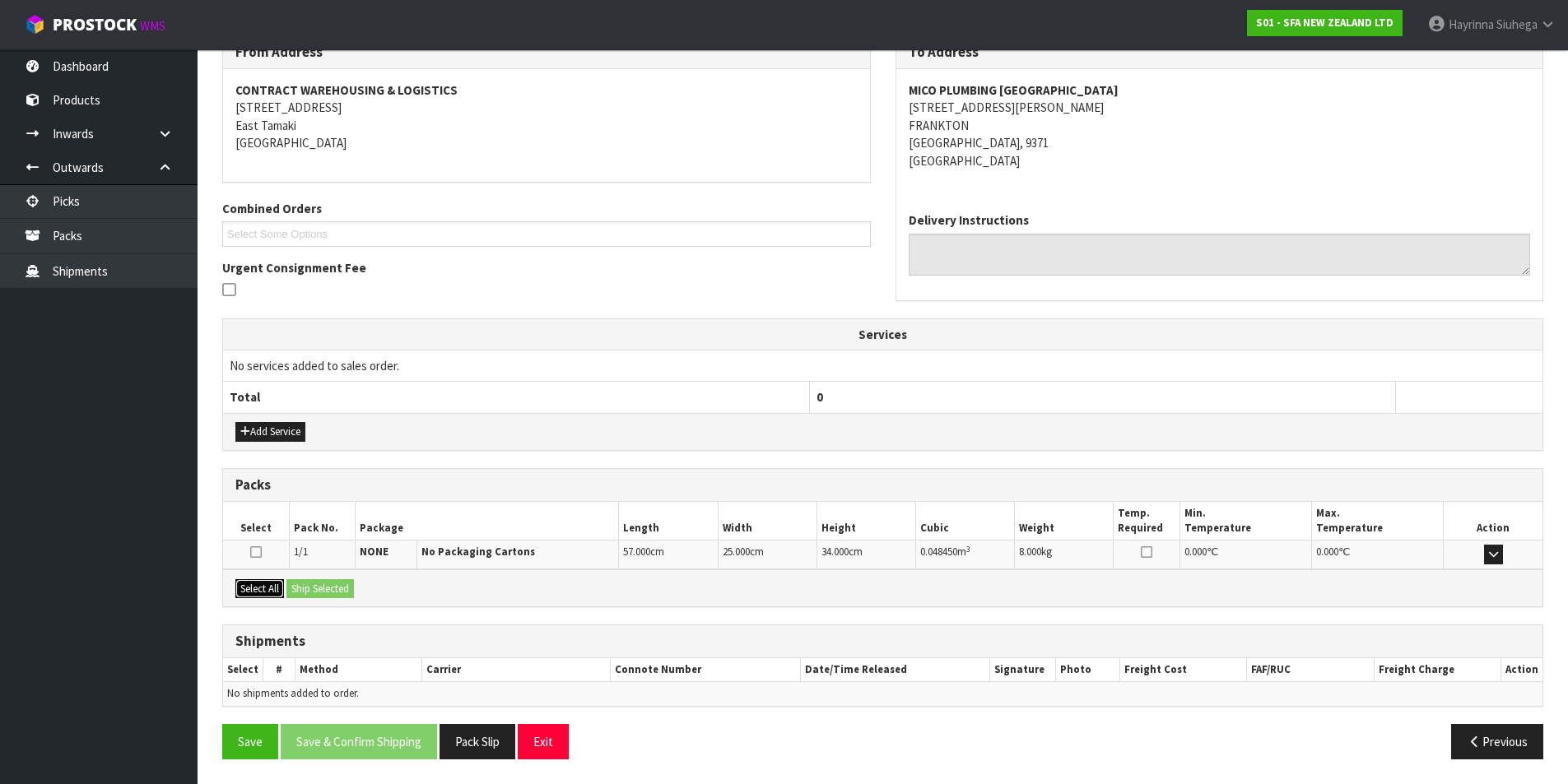
click at [251, 587] on button "Select All" at bounding box center [259, 589] width 49 height 20
click at [316, 577] on div "Select All Ship Selected" at bounding box center [883, 588] width 1320 height 37
click at [317, 592] on button "Ship Selected" at bounding box center [320, 589] width 67 height 20
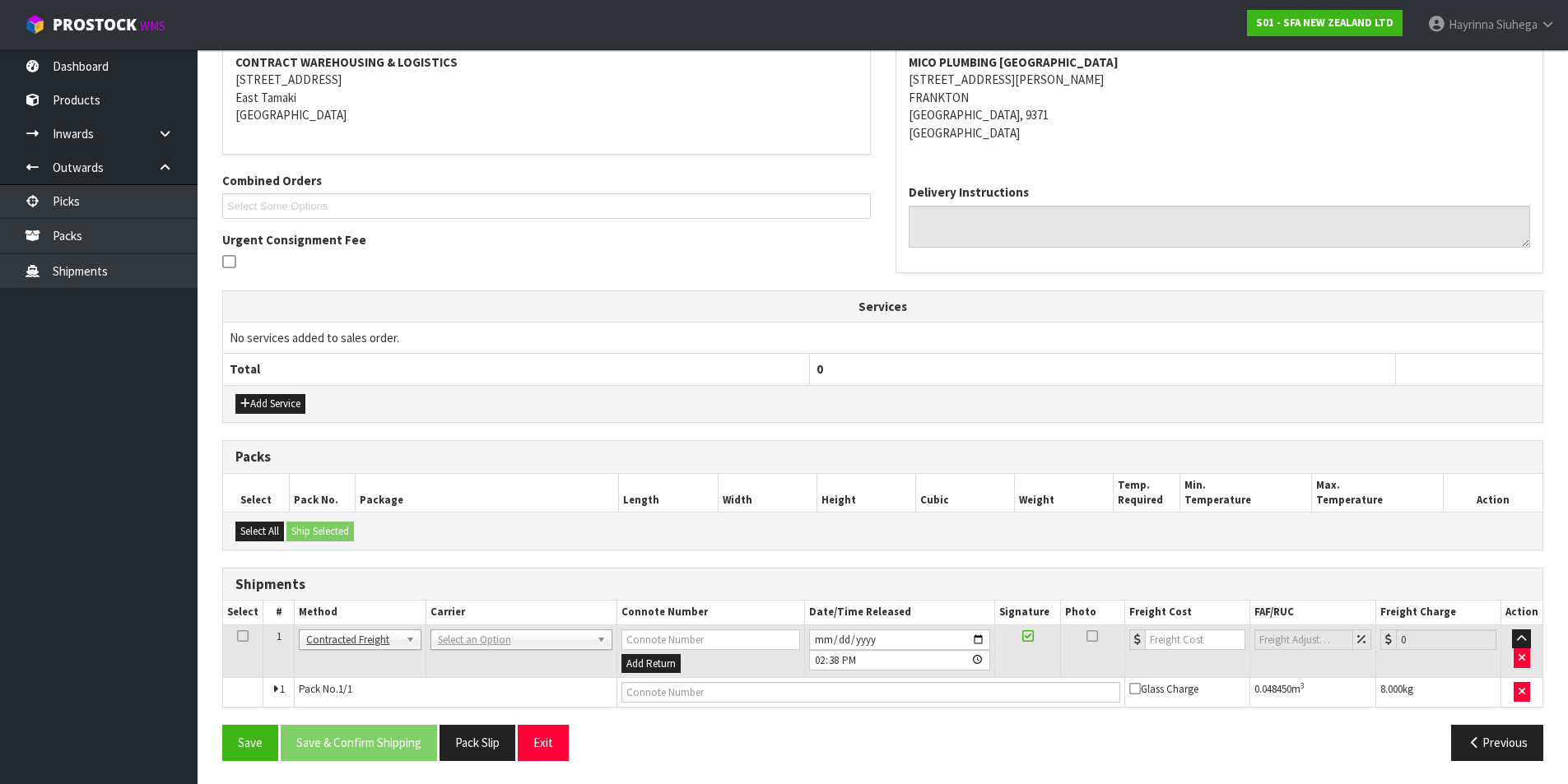
scroll to position [319, 0]
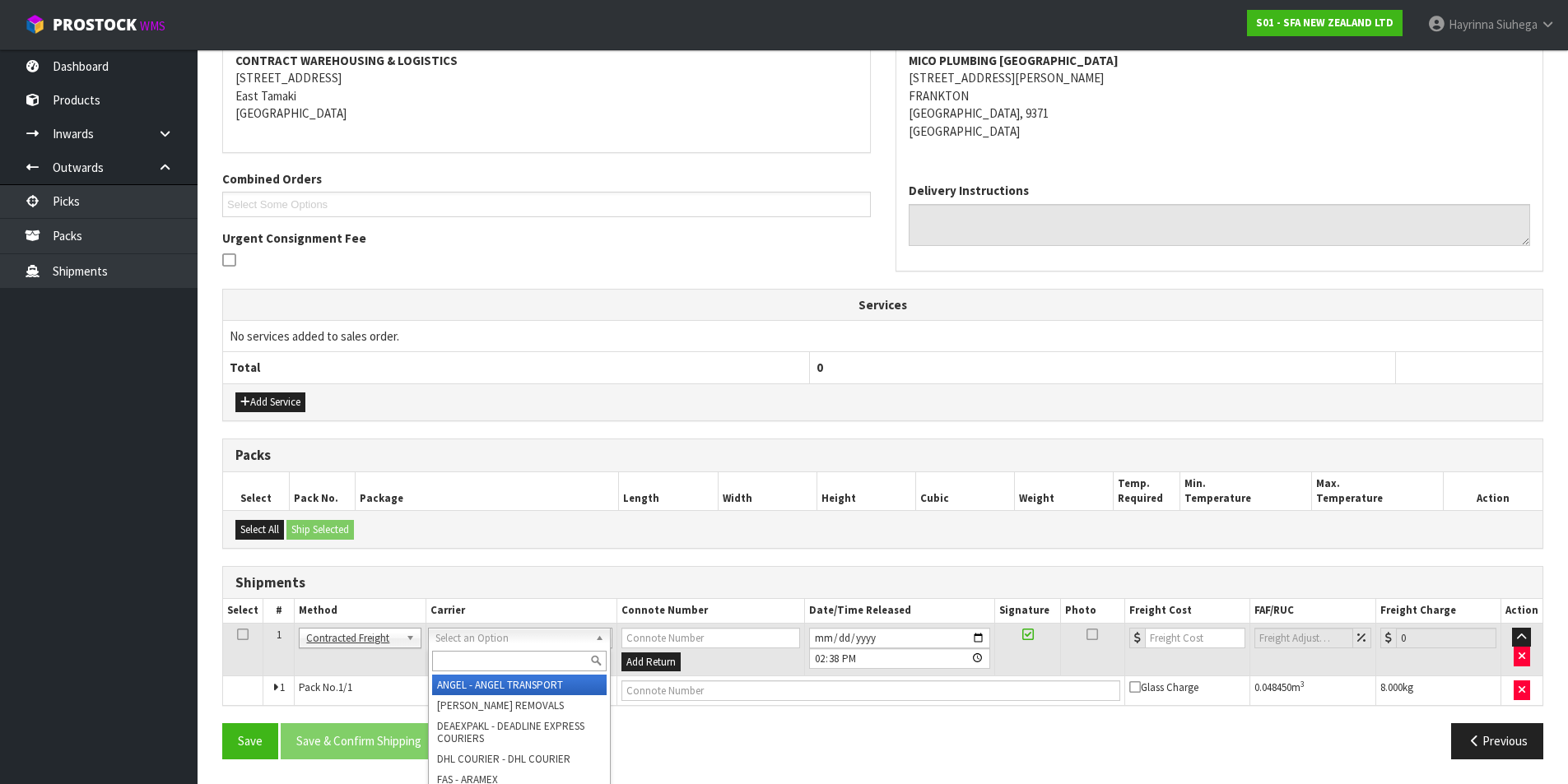
drag, startPoint x: 481, startPoint y: 652, endPoint x: 470, endPoint y: 607, distance: 46.3
click at [480, 652] on input "text" at bounding box center [519, 661] width 175 height 20
type input "NZP"
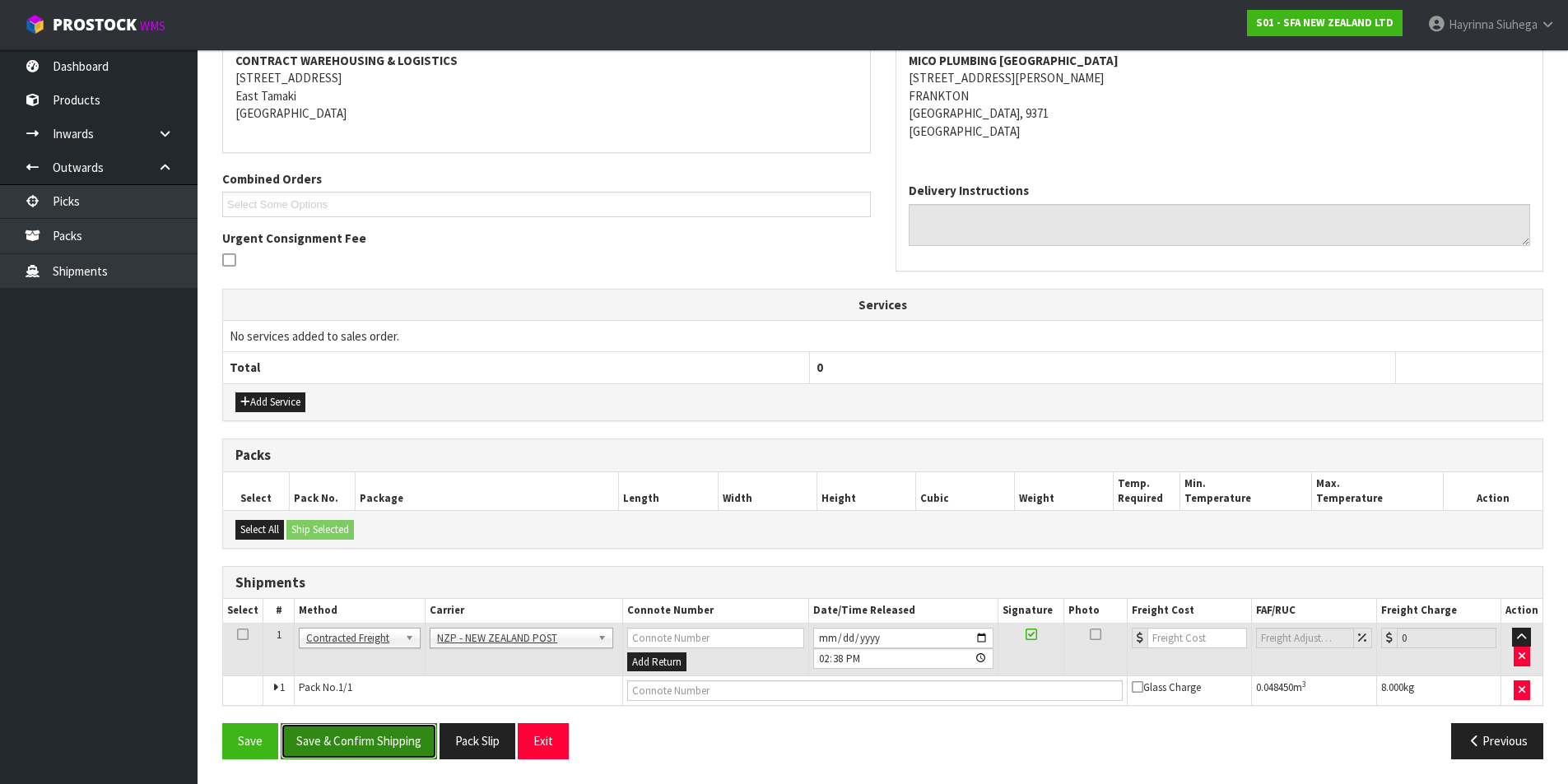
click at [387, 745] on button "Save & Confirm Shipping" at bounding box center [359, 741] width 156 height 36
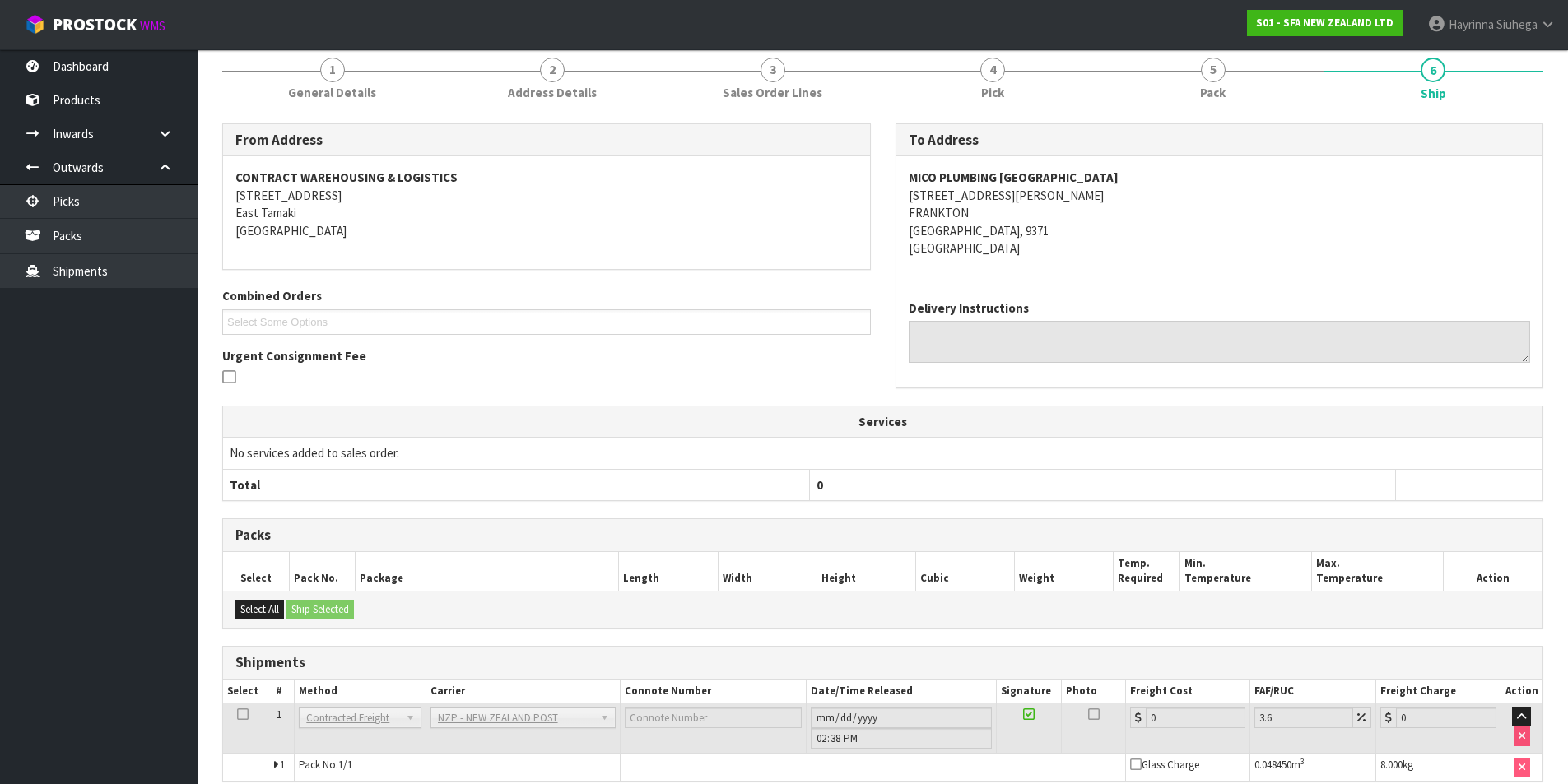
scroll to position [296, 0]
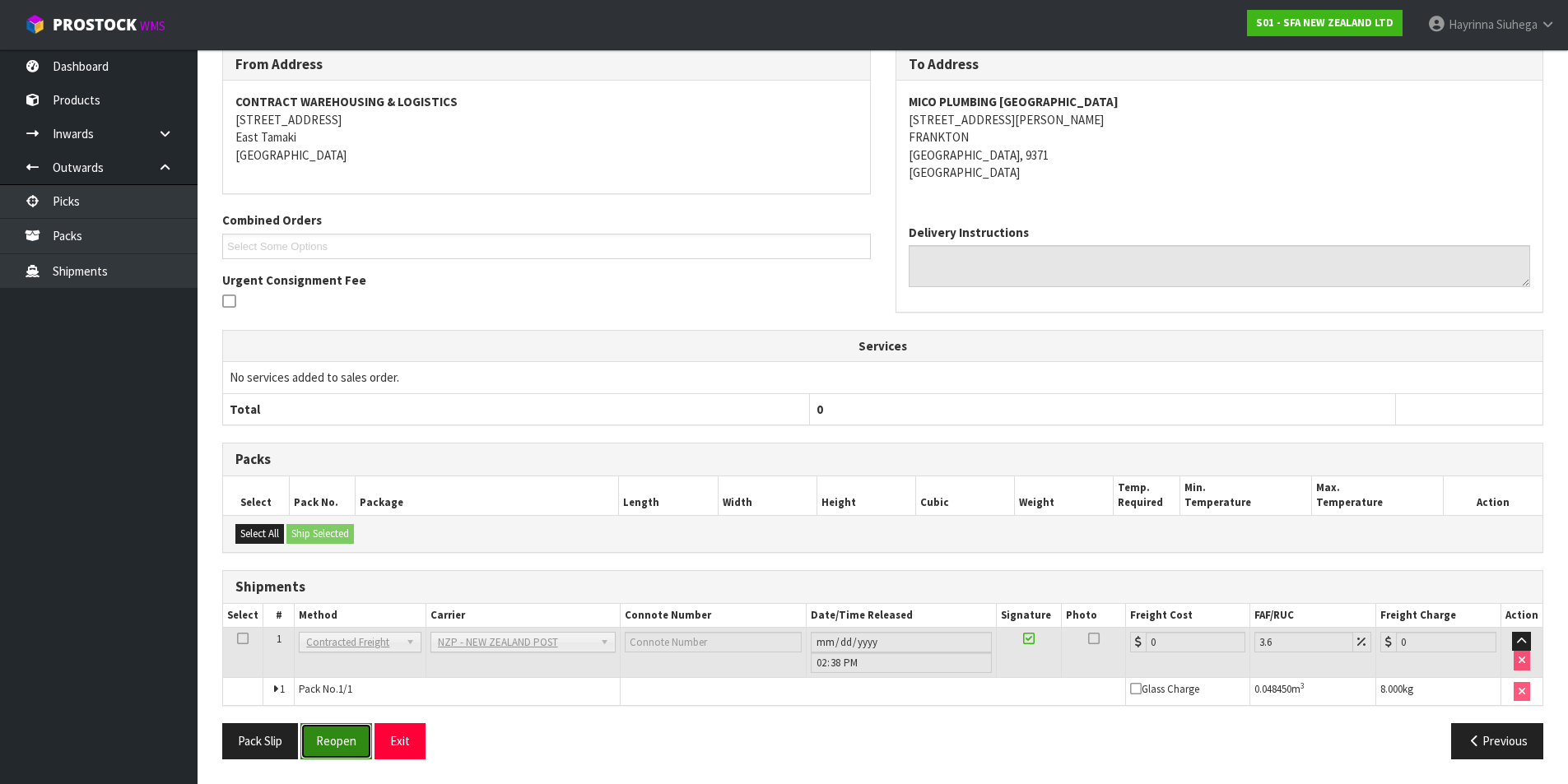
click at [351, 737] on button "Reopen" at bounding box center [336, 741] width 72 height 36
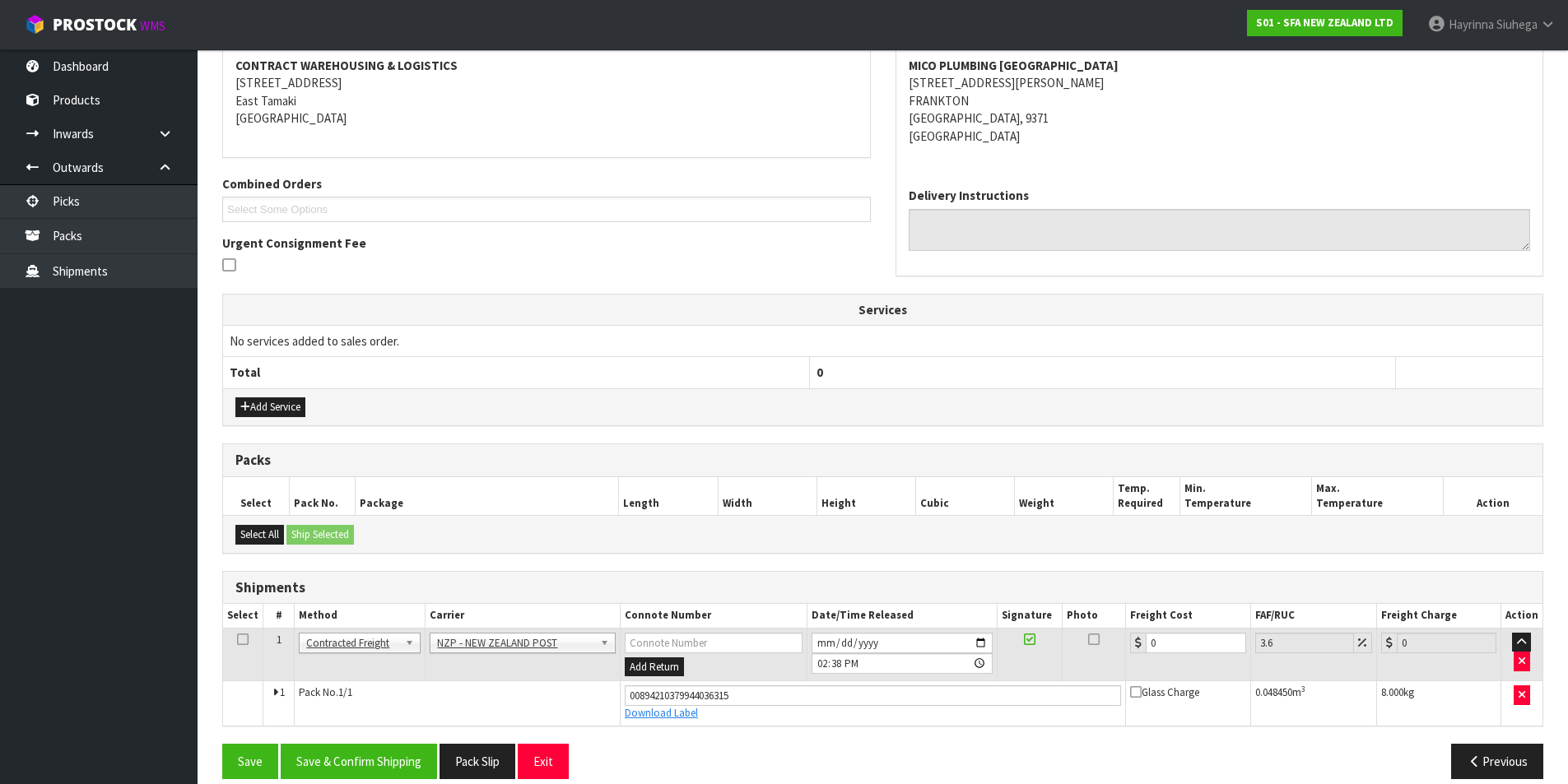
scroll to position [334, 0]
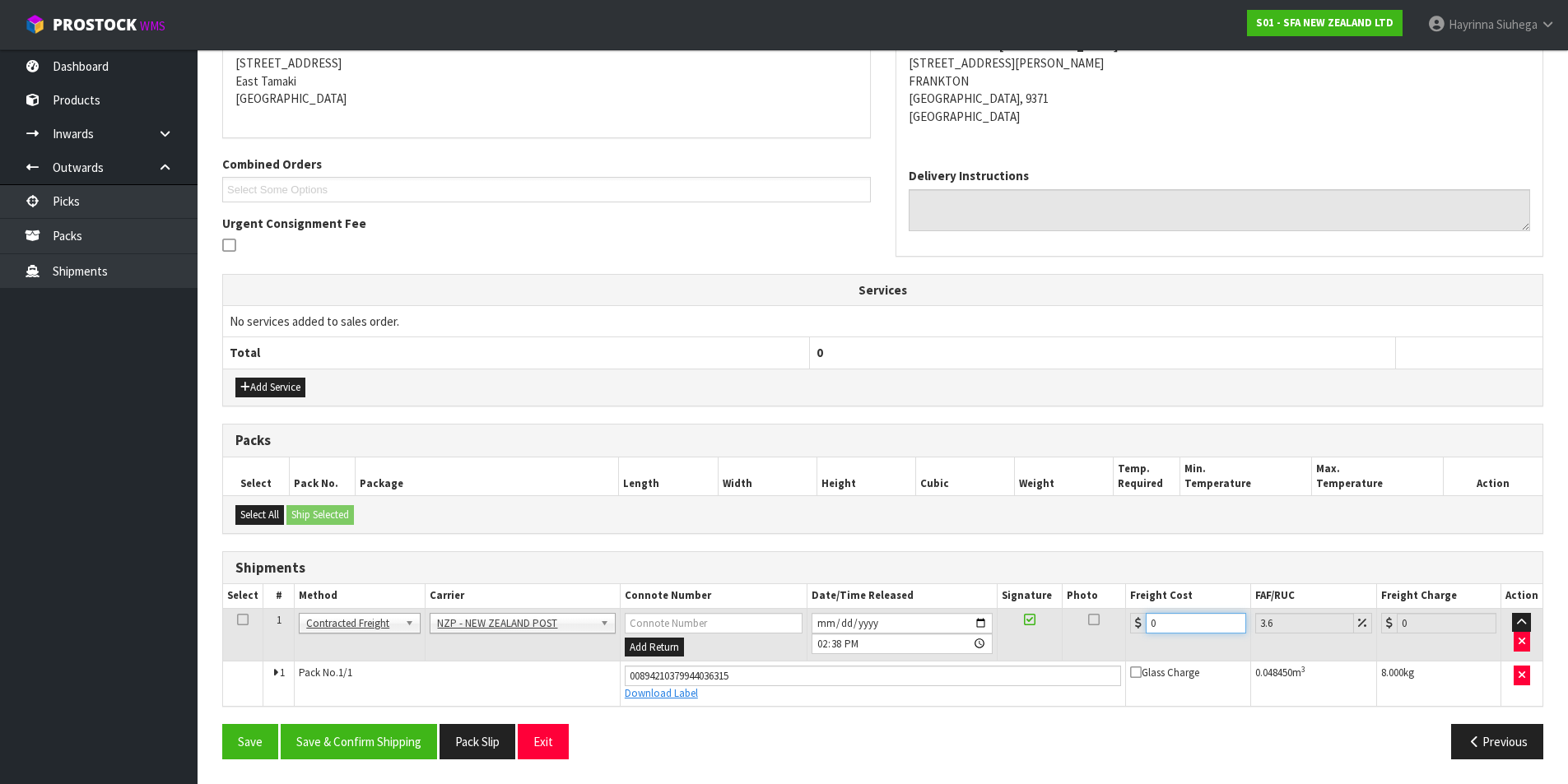
drag, startPoint x: 1196, startPoint y: 620, endPoint x: 795, endPoint y: 592, distance: 402.0
click at [904, 619] on tr "1 Client Local Pickup Customer Local Pickup Company Freight Contracted Freight …" at bounding box center [883, 634] width 1320 height 53
type input "3"
type input "3.11"
type input "32"
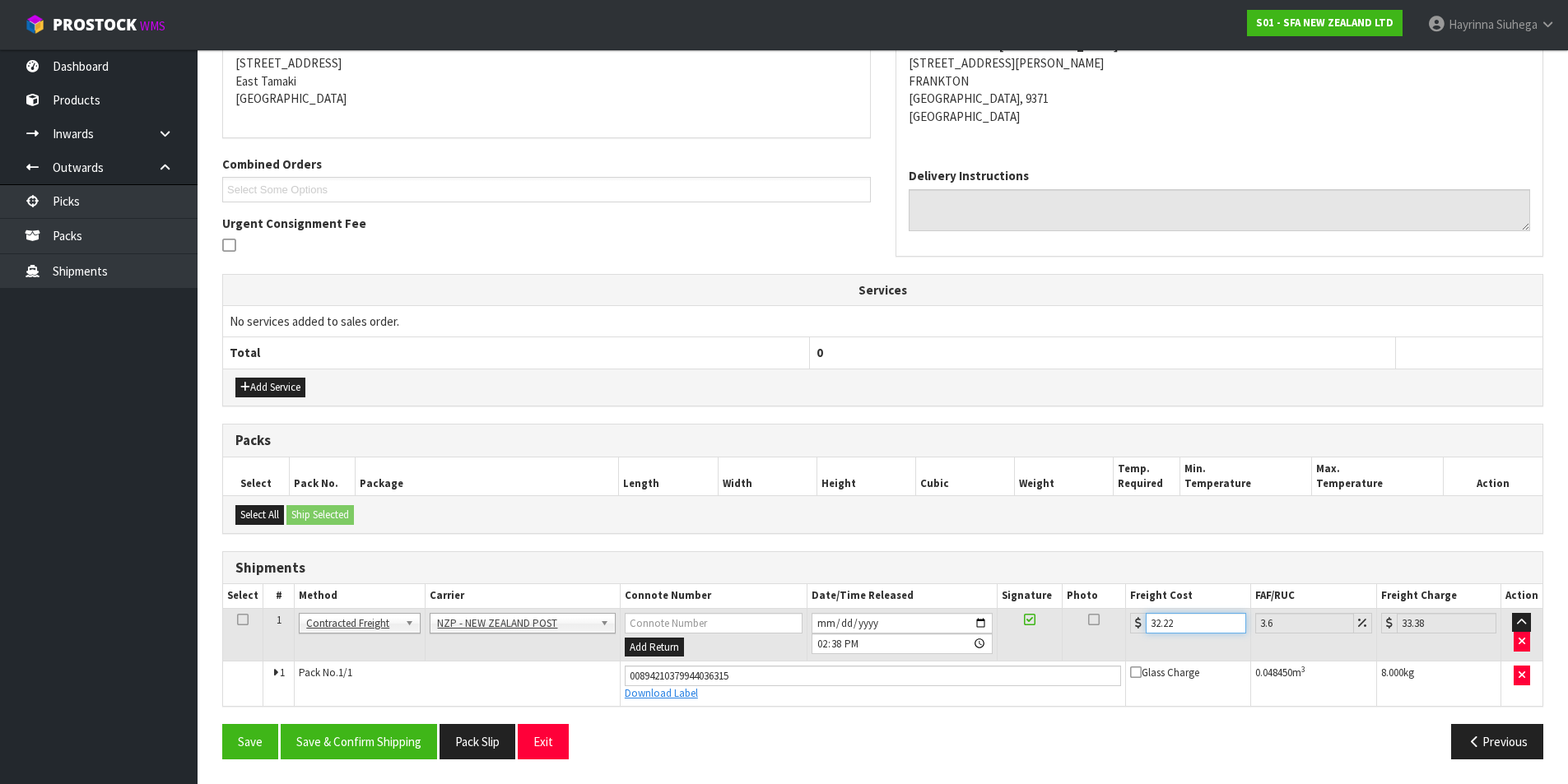
click at [222, 724] on button "Save" at bounding box center [250, 742] width 56 height 36
drag, startPoint x: 385, startPoint y: 754, endPoint x: 376, endPoint y: 756, distance: 9.2
click at [384, 755] on button "Save & Confirm Shipping" at bounding box center [359, 742] width 156 height 36
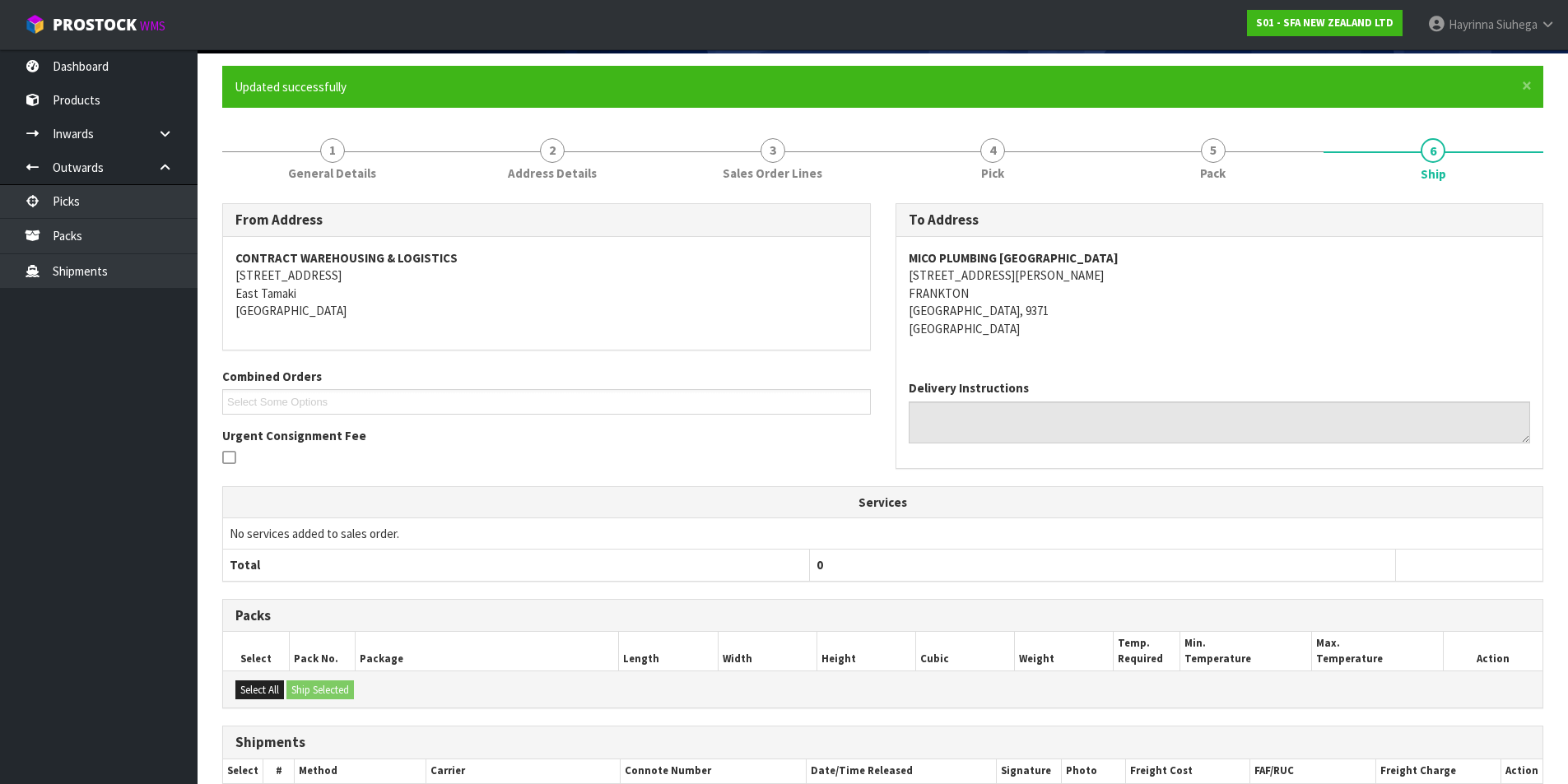
scroll to position [0, 0]
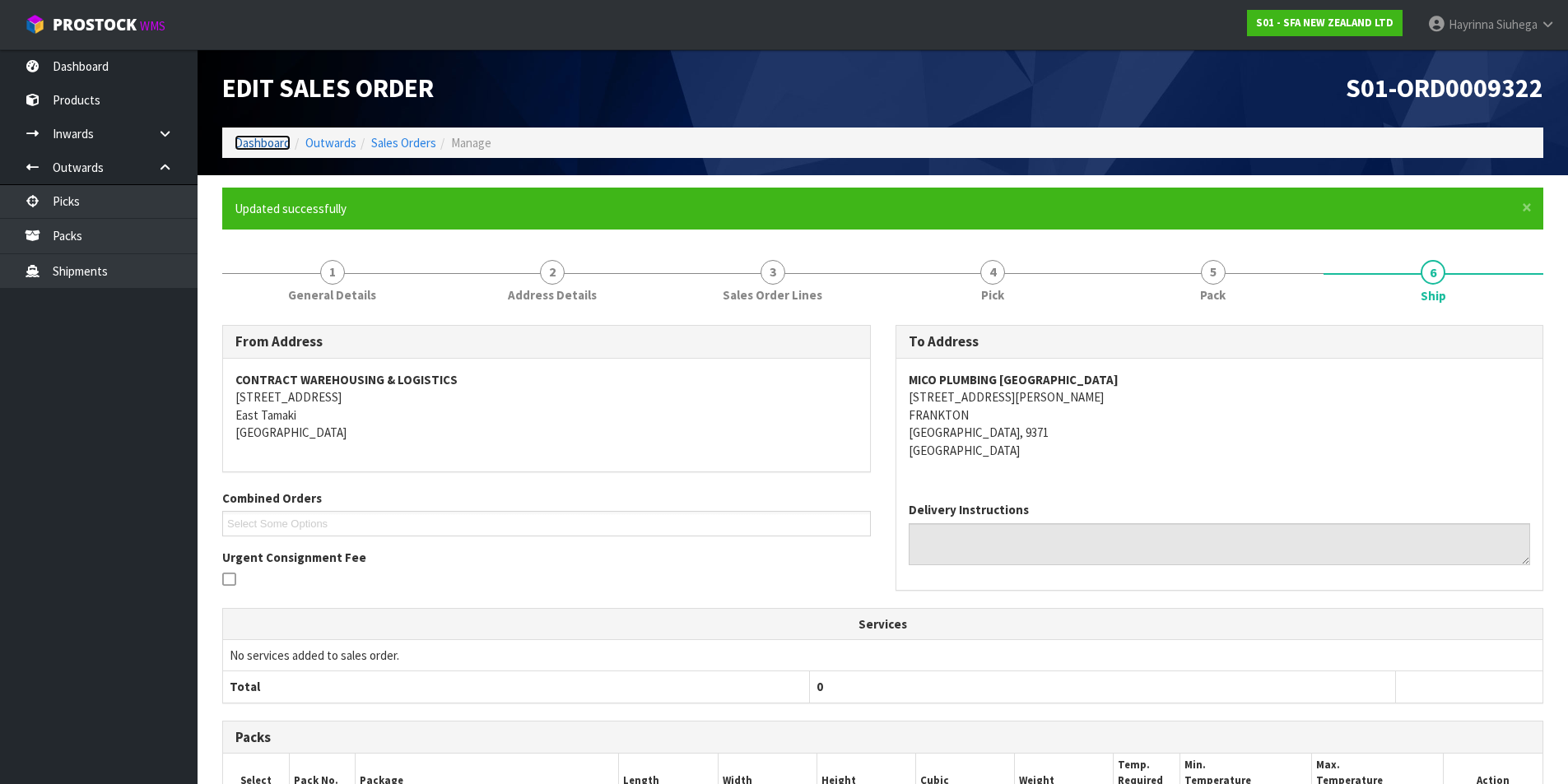
click at [253, 140] on link "Dashboard" at bounding box center [262, 142] width 56 height 16
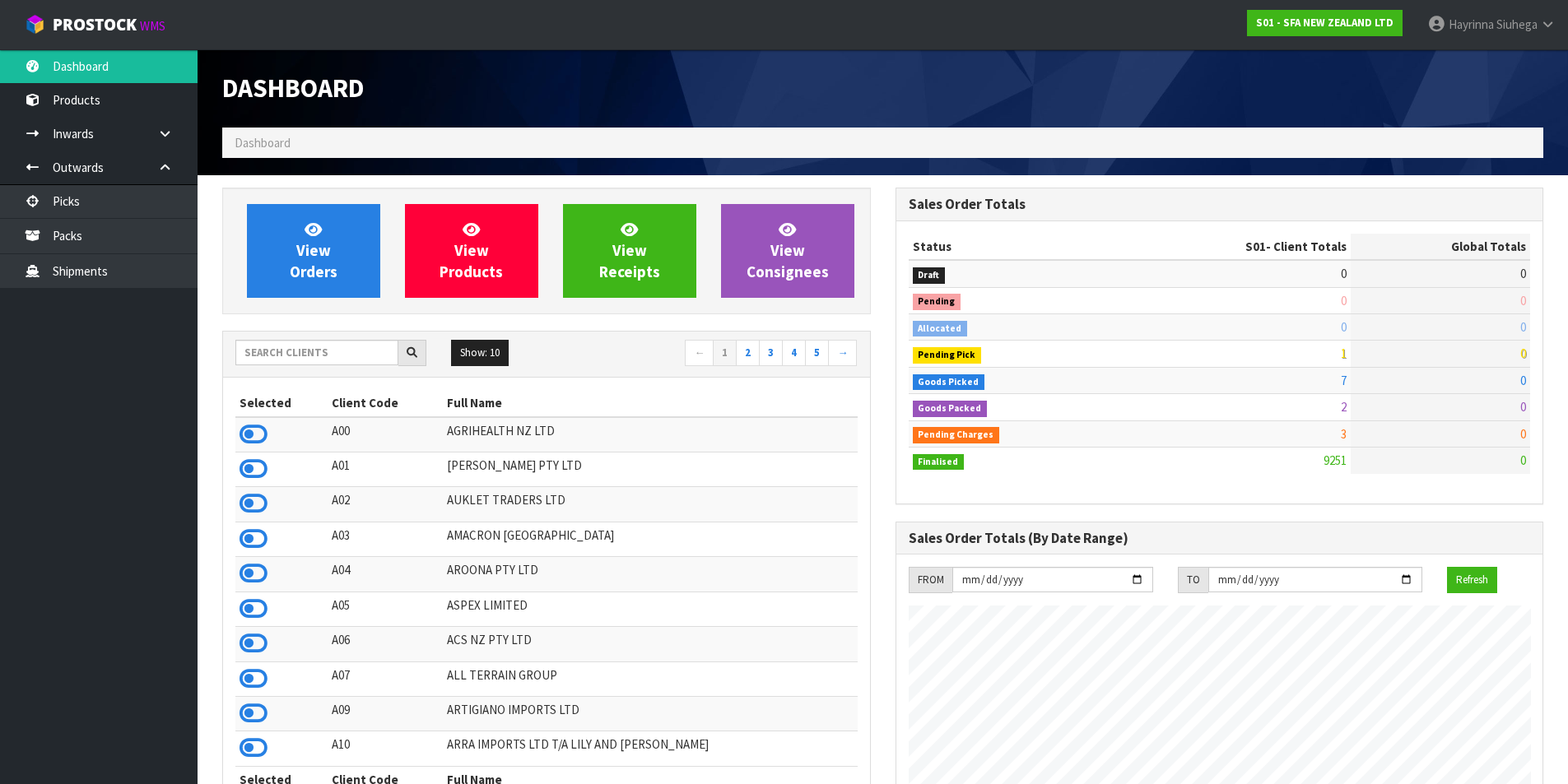
scroll to position [1247, 672]
click at [285, 256] on link "View Orders" at bounding box center [313, 251] width 133 height 94
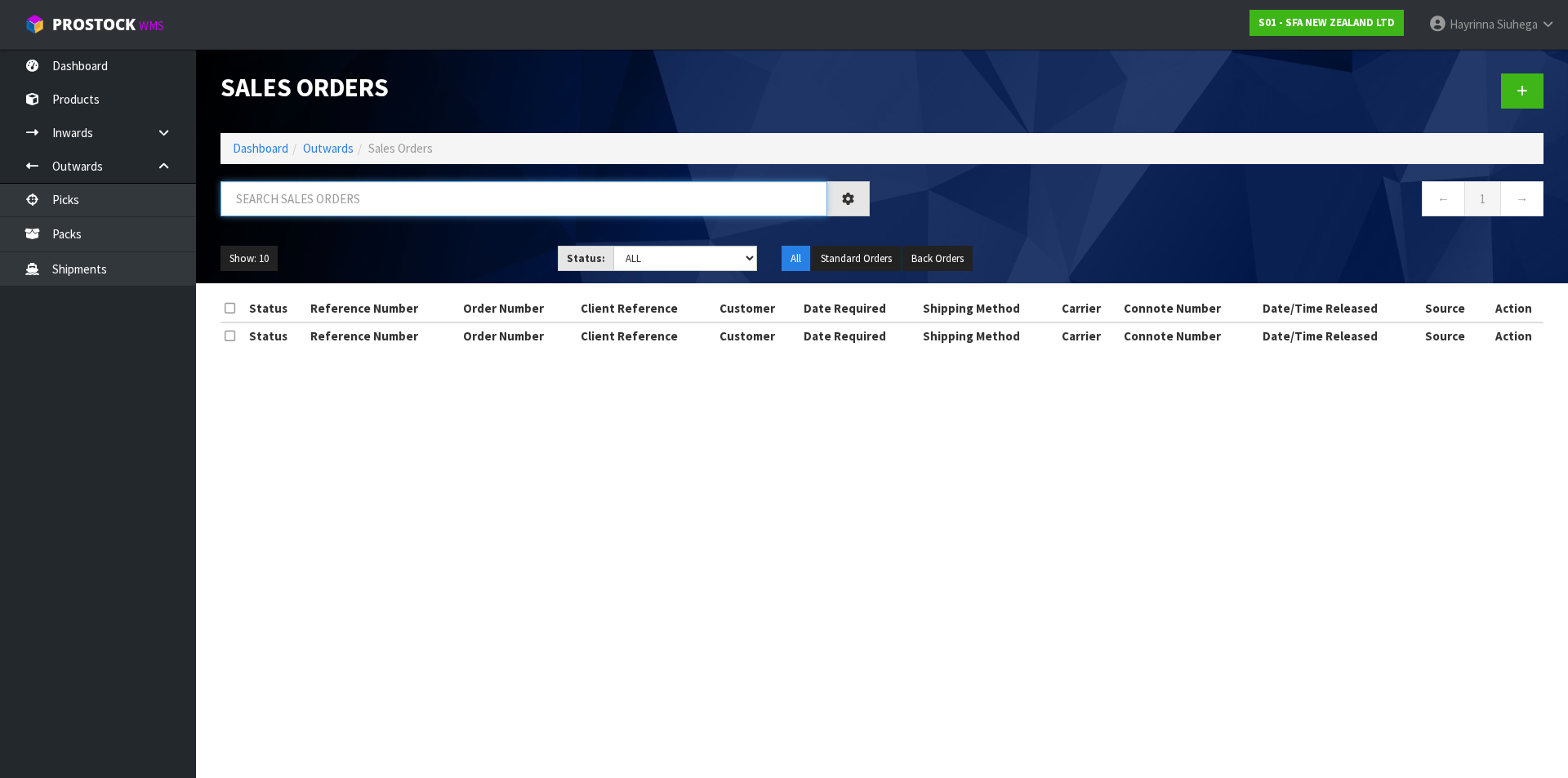
click at [326, 190] on input "text" at bounding box center [524, 199] width 607 height 36
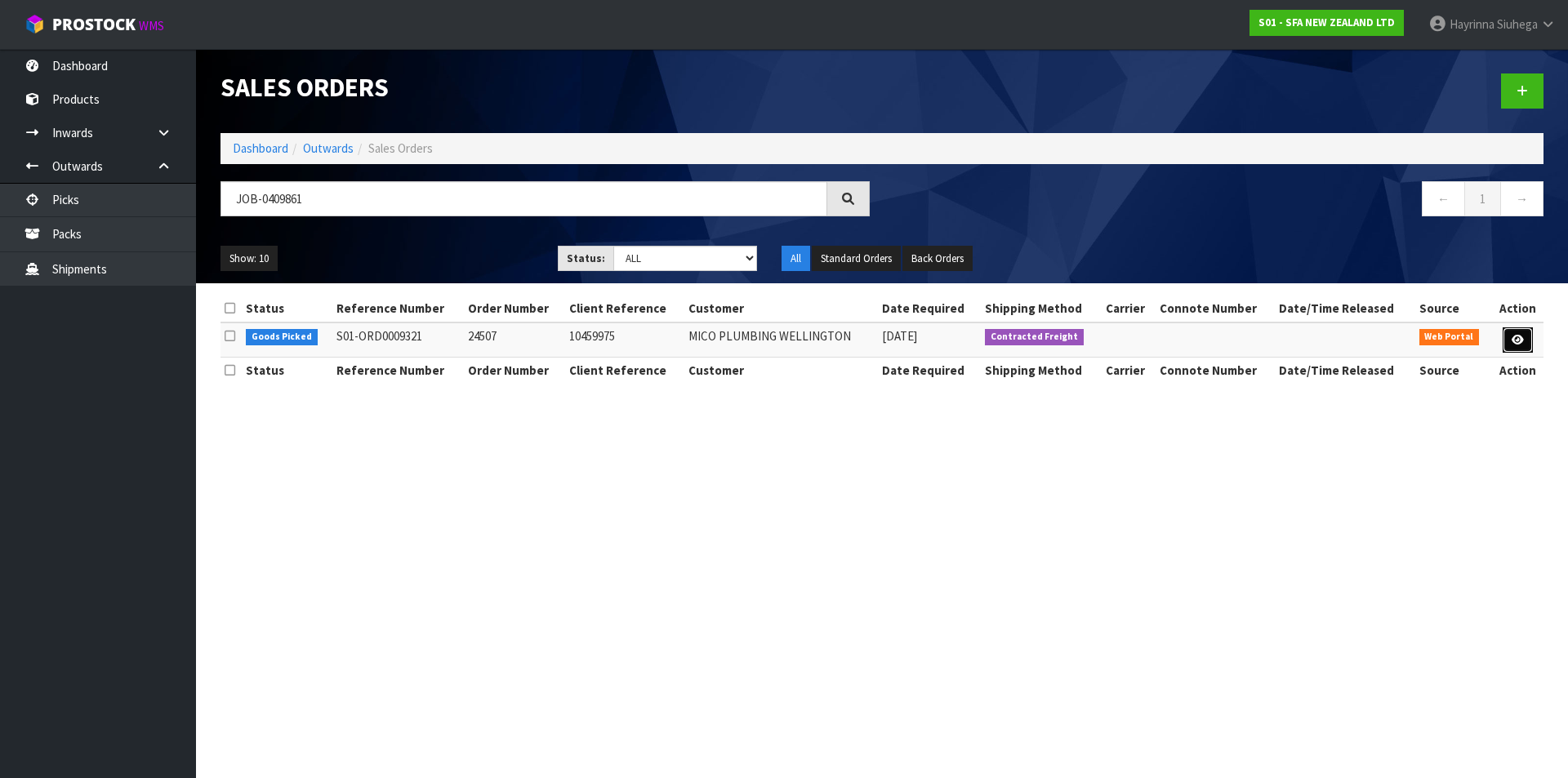
click at [1524, 341] on link at bounding box center [1517, 340] width 30 height 26
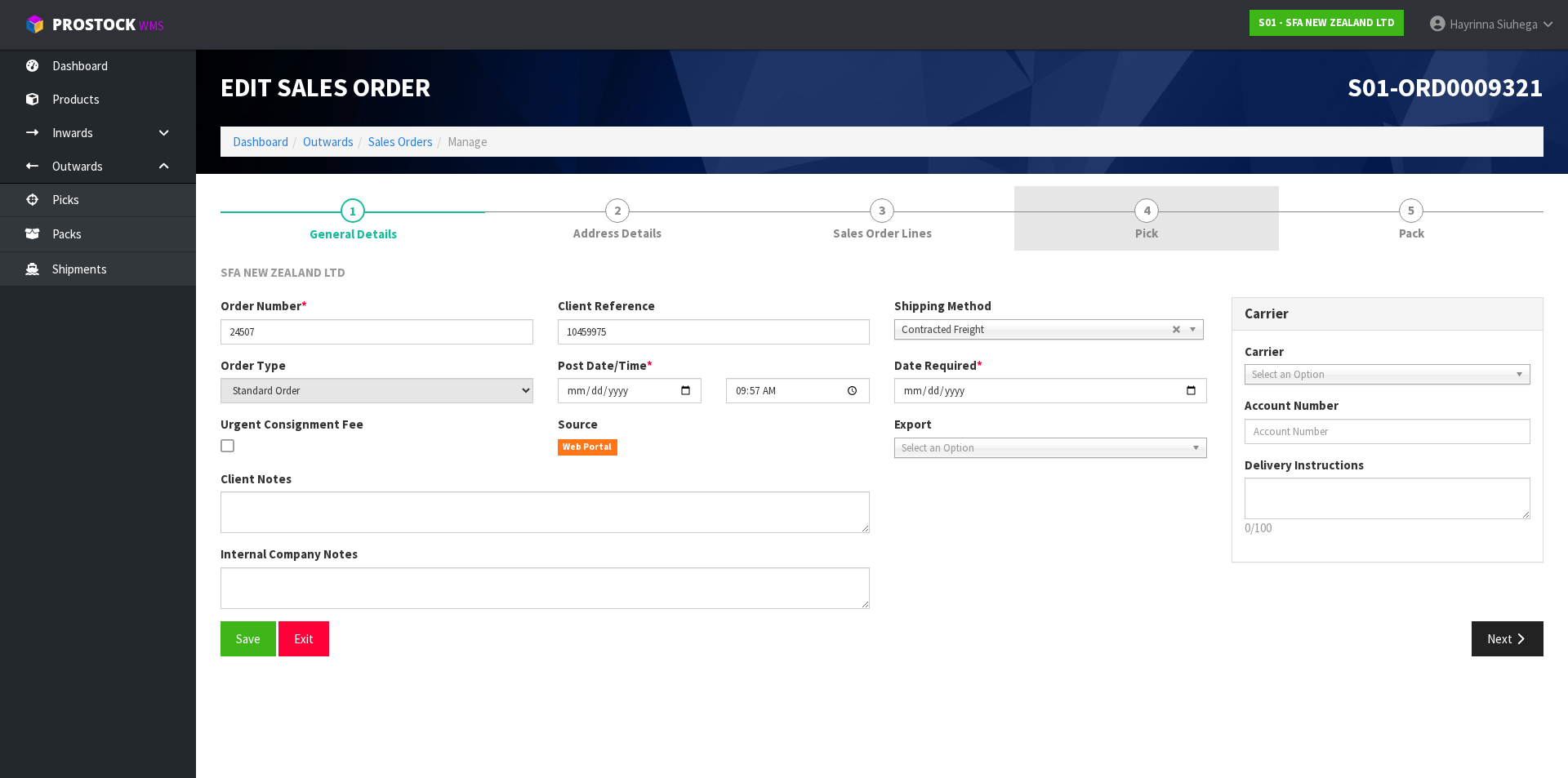
click at [1224, 218] on link "4 Pick" at bounding box center [1146, 218] width 264 height 65
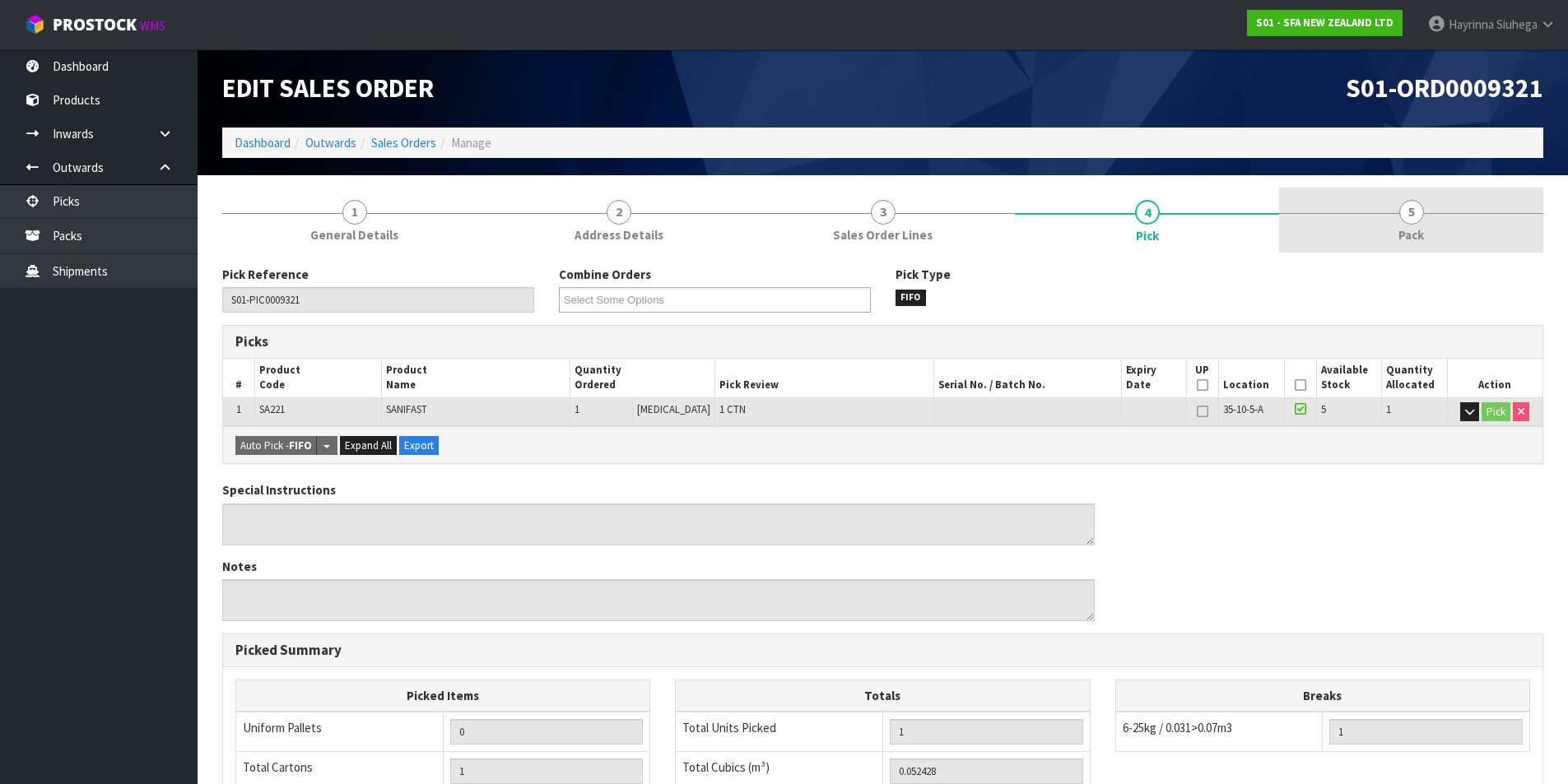
click at [1377, 218] on link "5 Pack" at bounding box center [1412, 219] width 265 height 65
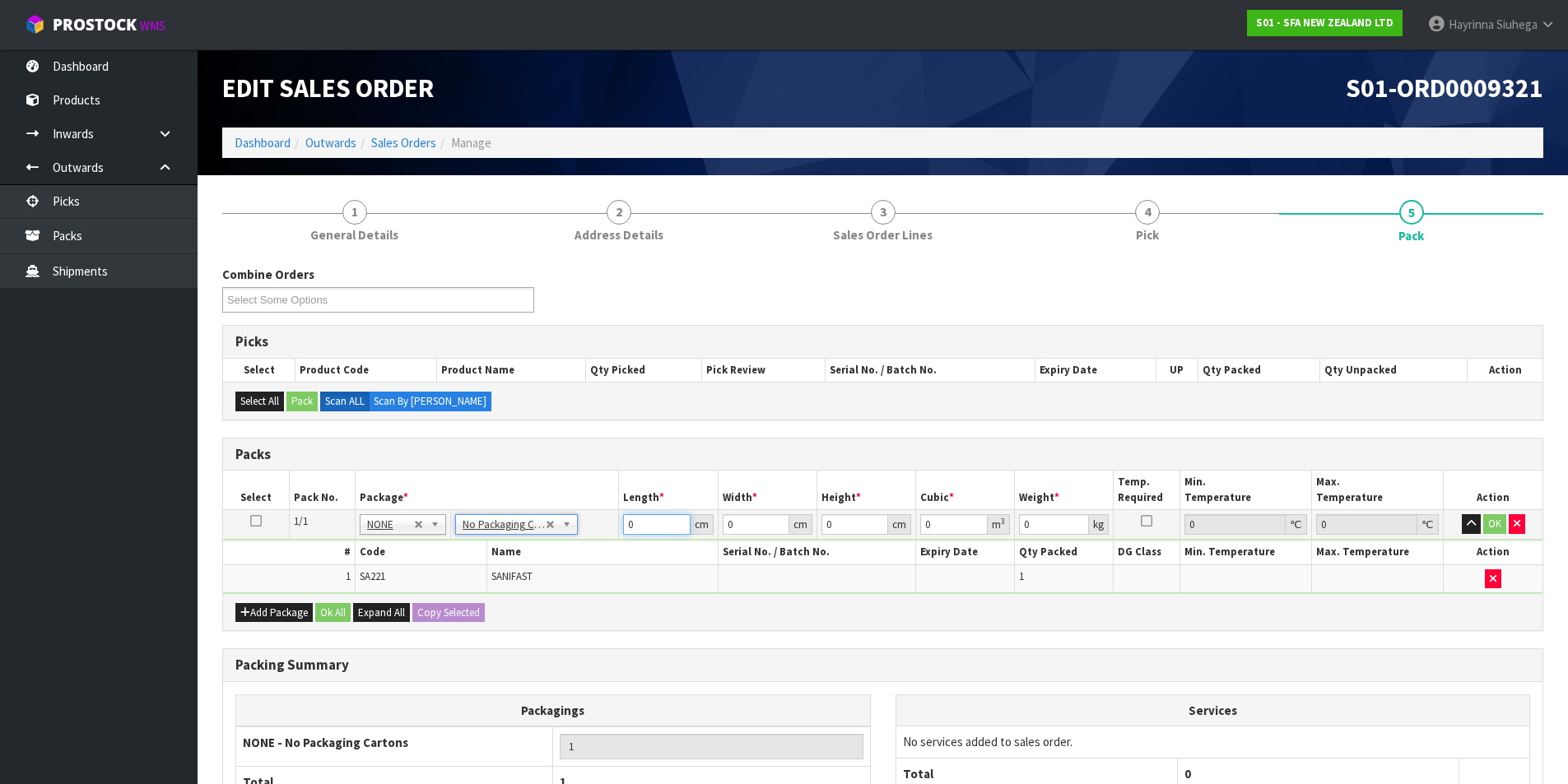
click at [627, 525] on input "0" at bounding box center [656, 524] width 67 height 20
click button "OK" at bounding box center [1495, 524] width 23 height 20
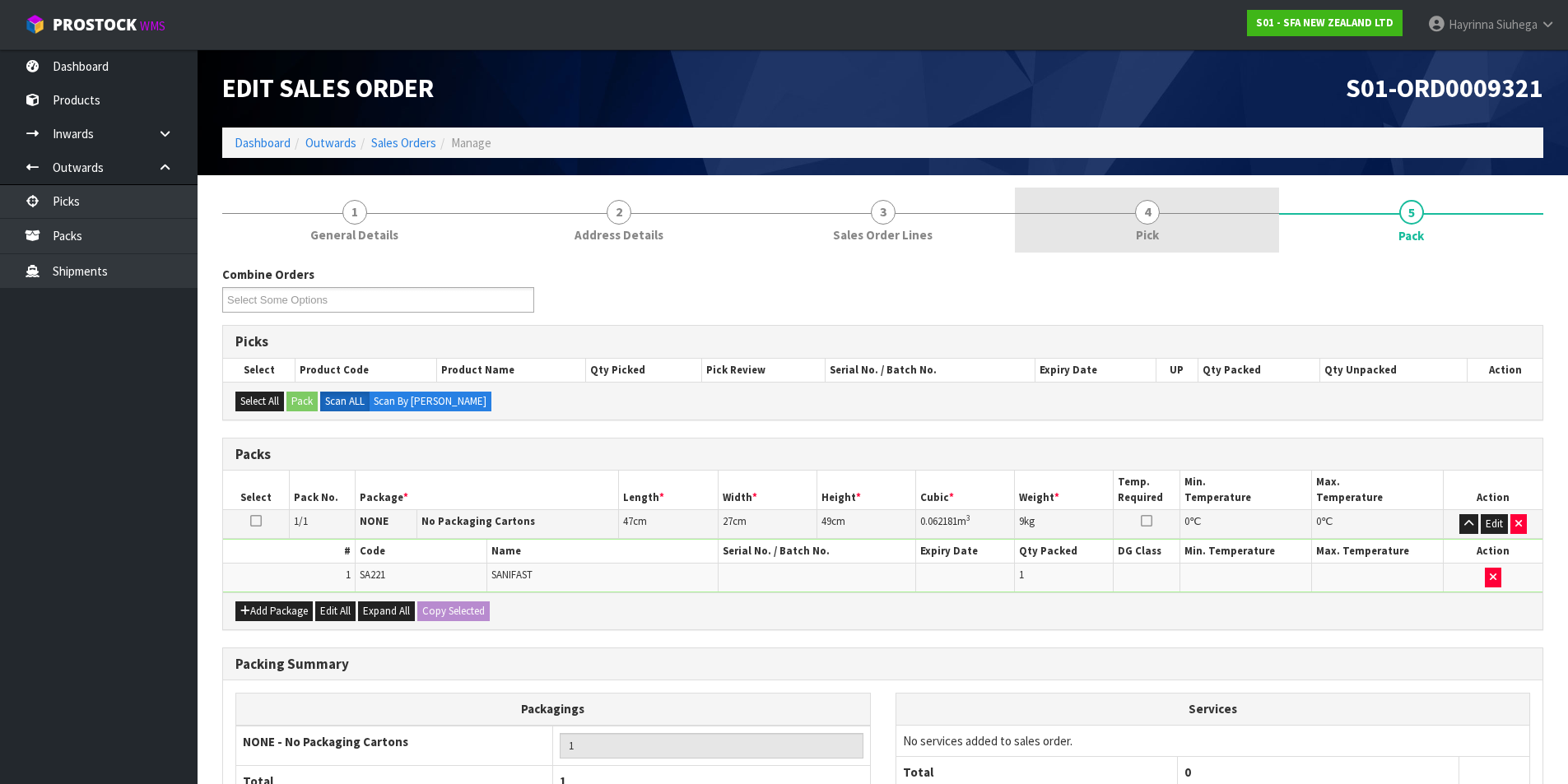
click at [1234, 210] on link "4 Pick" at bounding box center [1147, 219] width 265 height 65
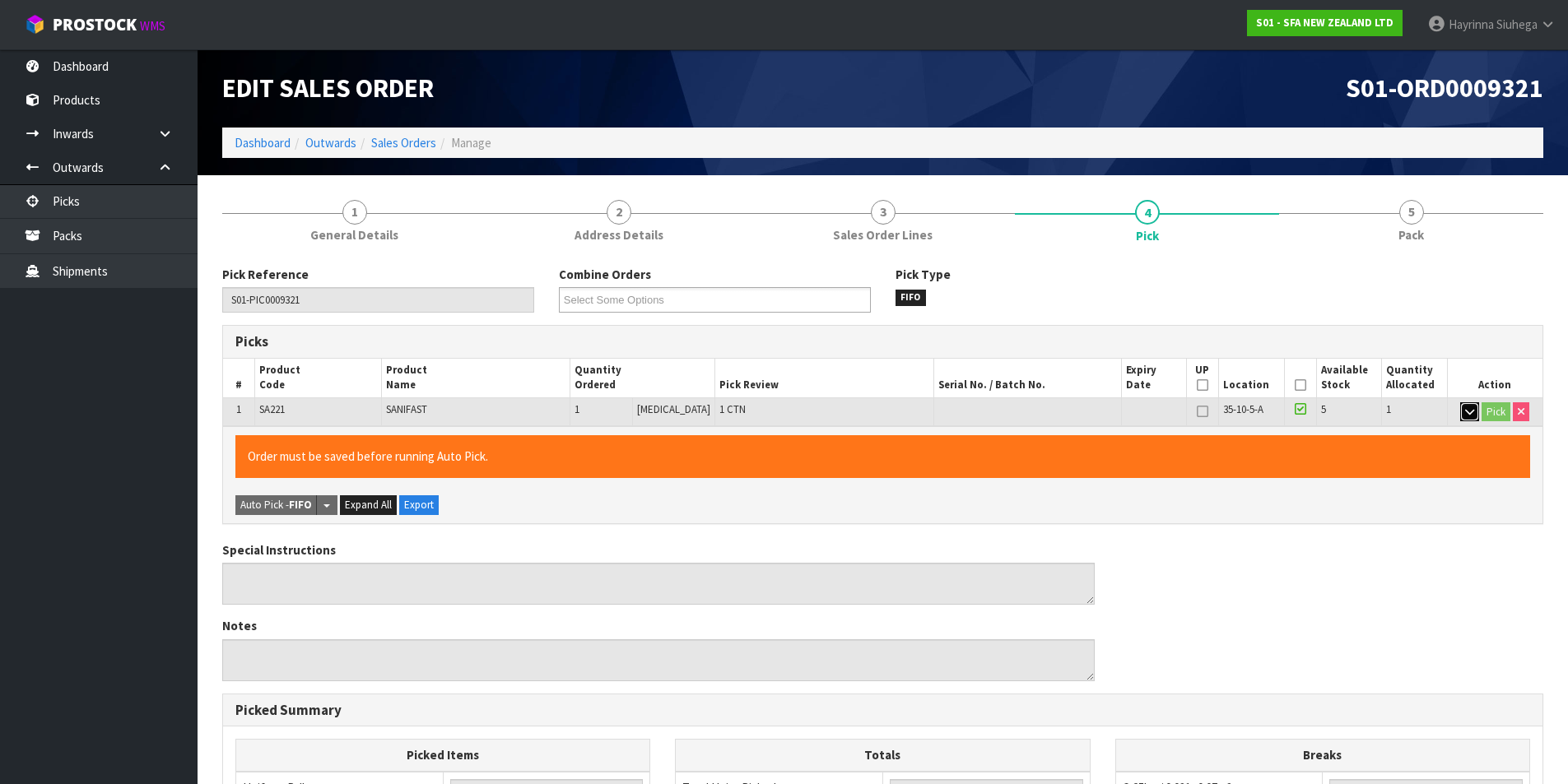
click at [1463, 411] on button "button" at bounding box center [1470, 412] width 19 height 20
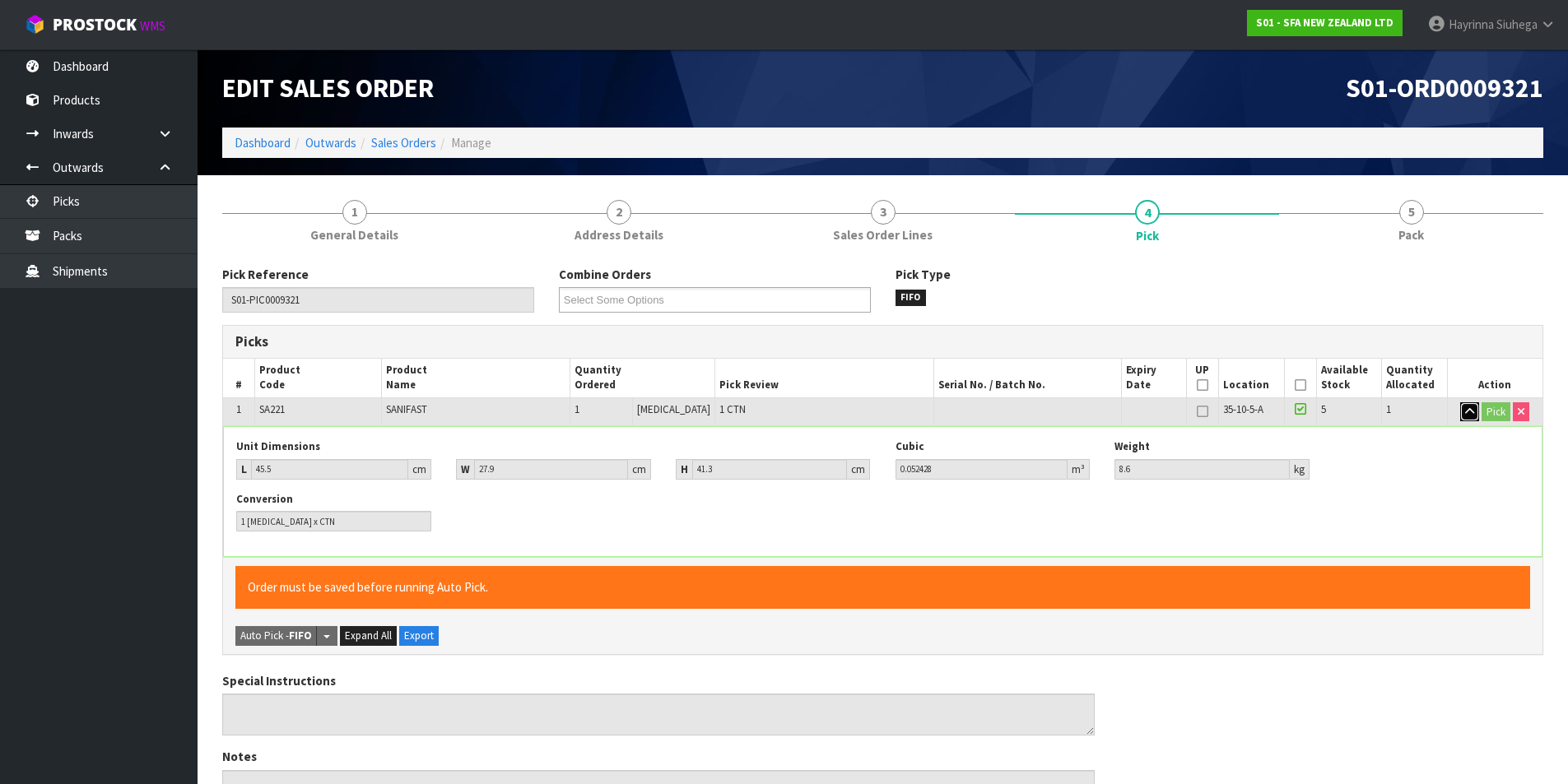
click at [1465, 411] on icon "button" at bounding box center [1470, 412] width 9 height 11
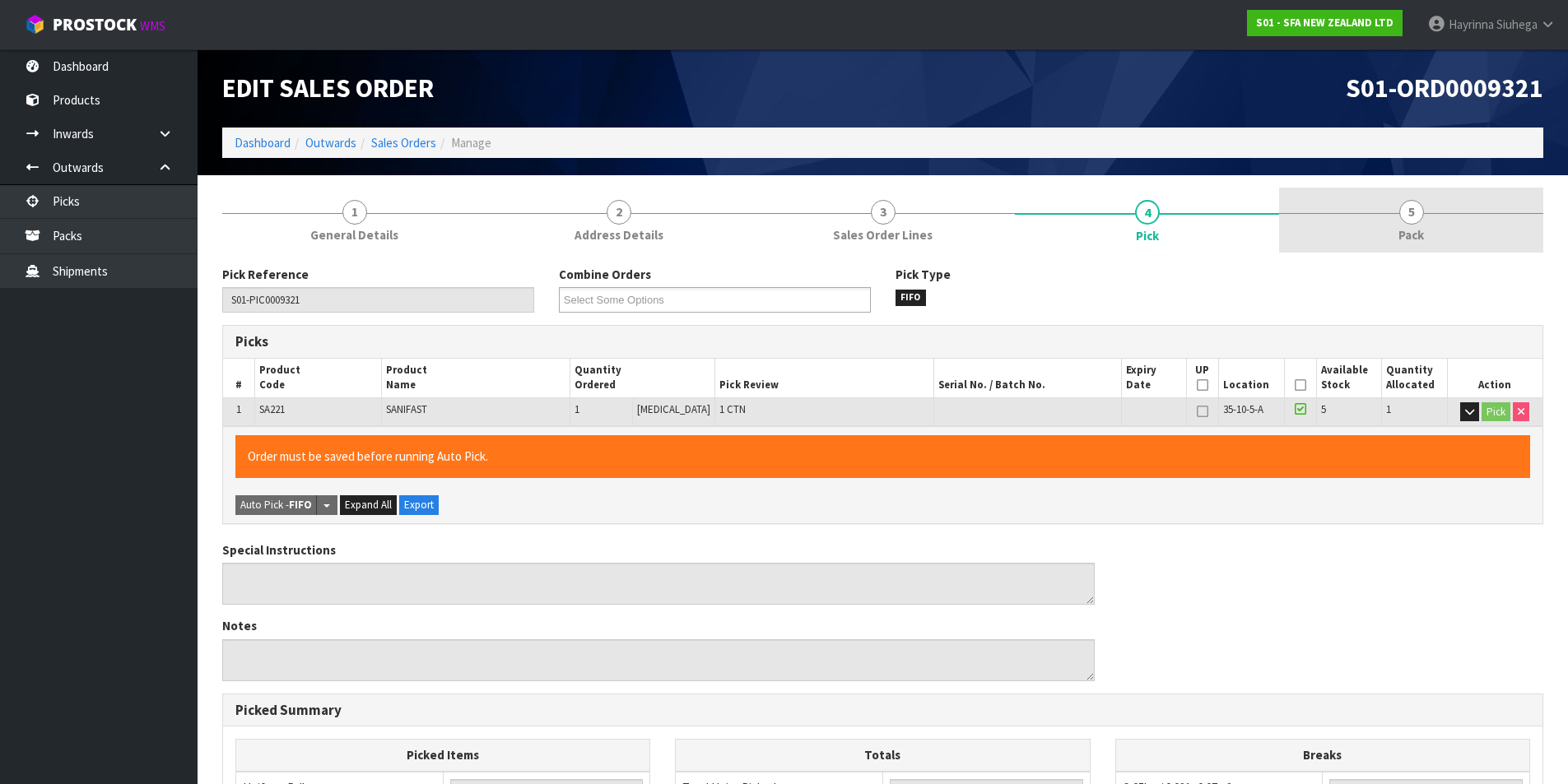
click at [1415, 234] on span "Pack" at bounding box center [1412, 234] width 26 height 17
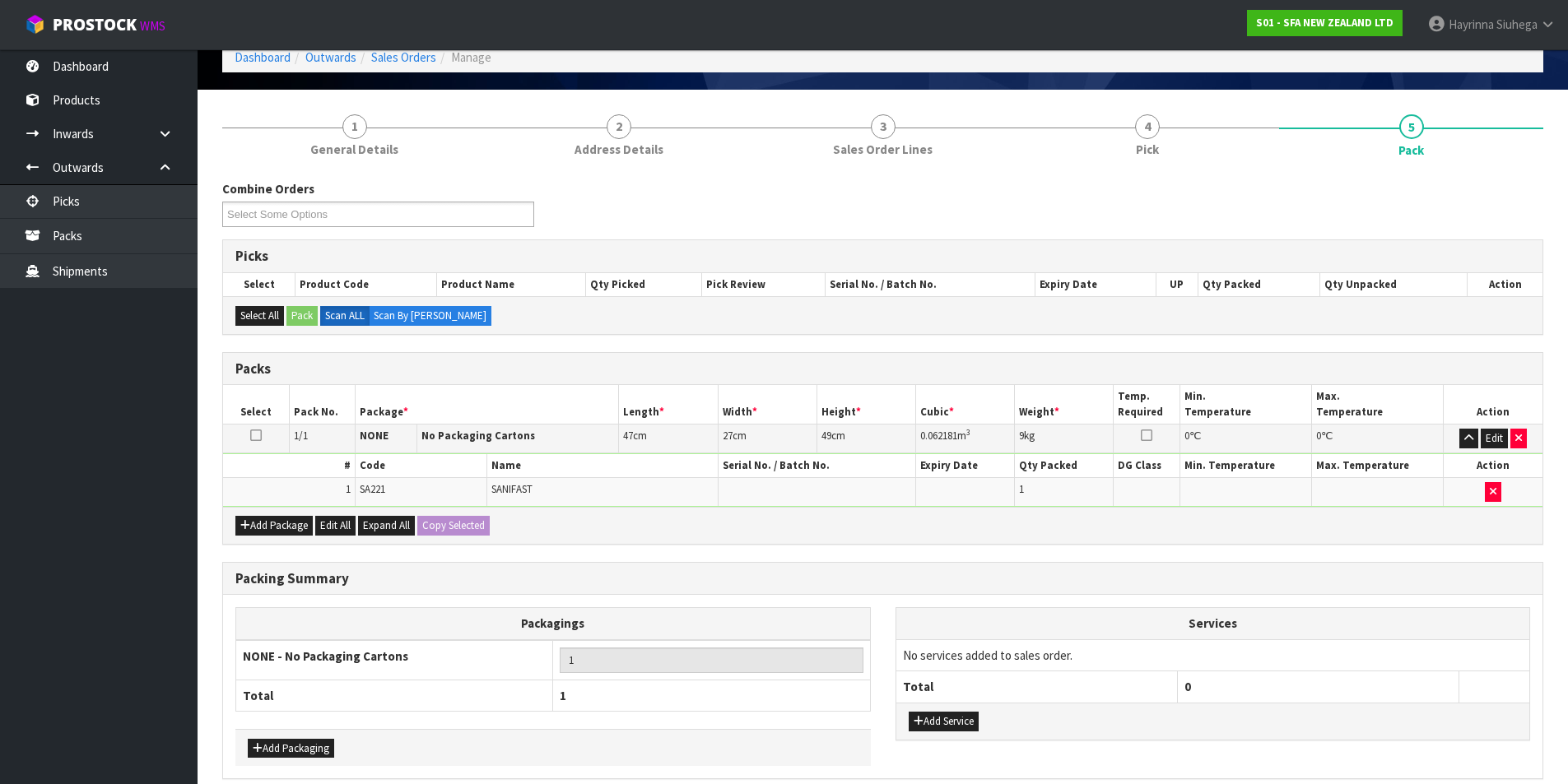
scroll to position [159, 0]
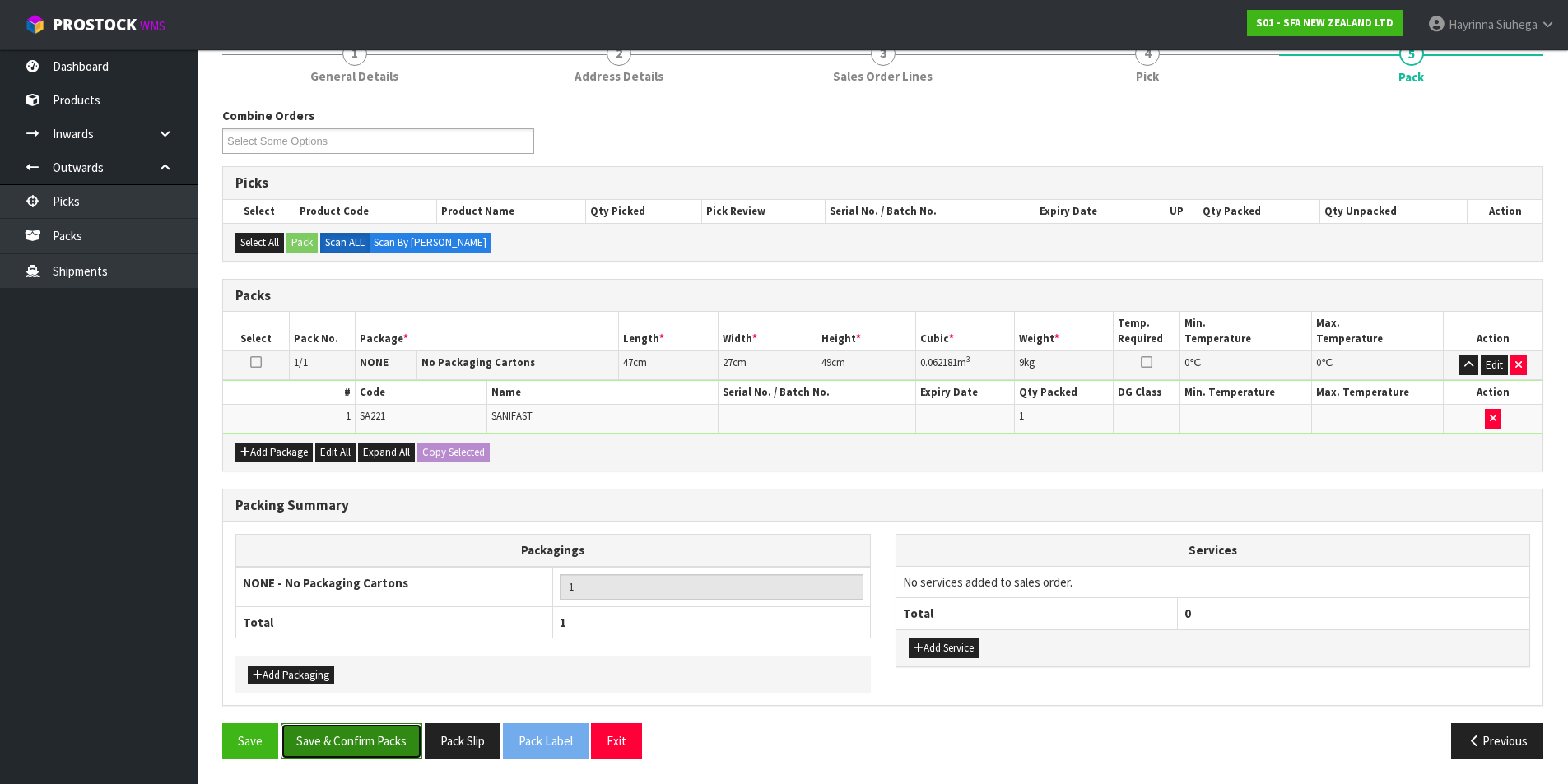
click at [376, 740] on button "Save & Confirm Packs" at bounding box center [352, 741] width 141 height 36
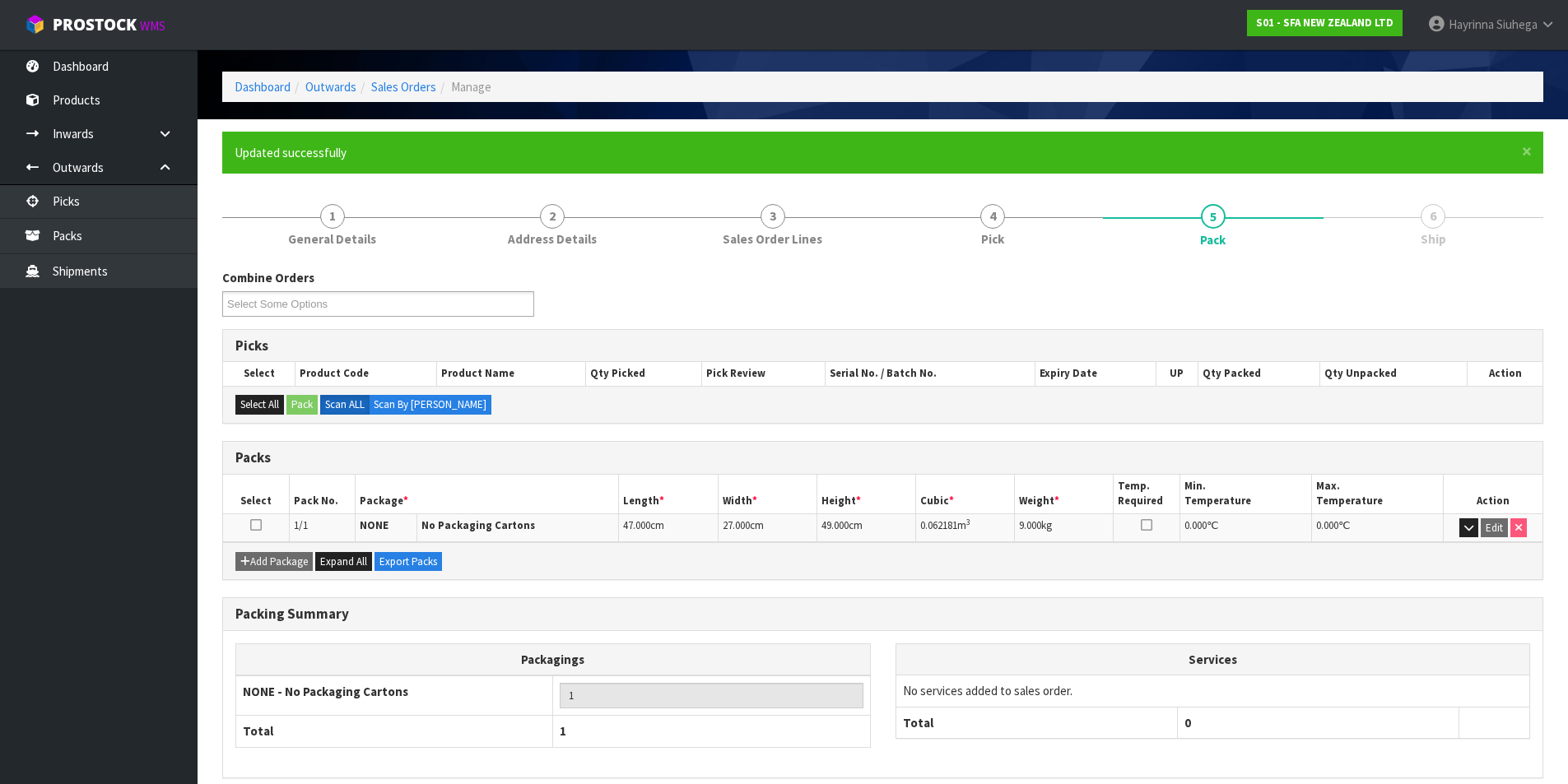
scroll to position [128, 0]
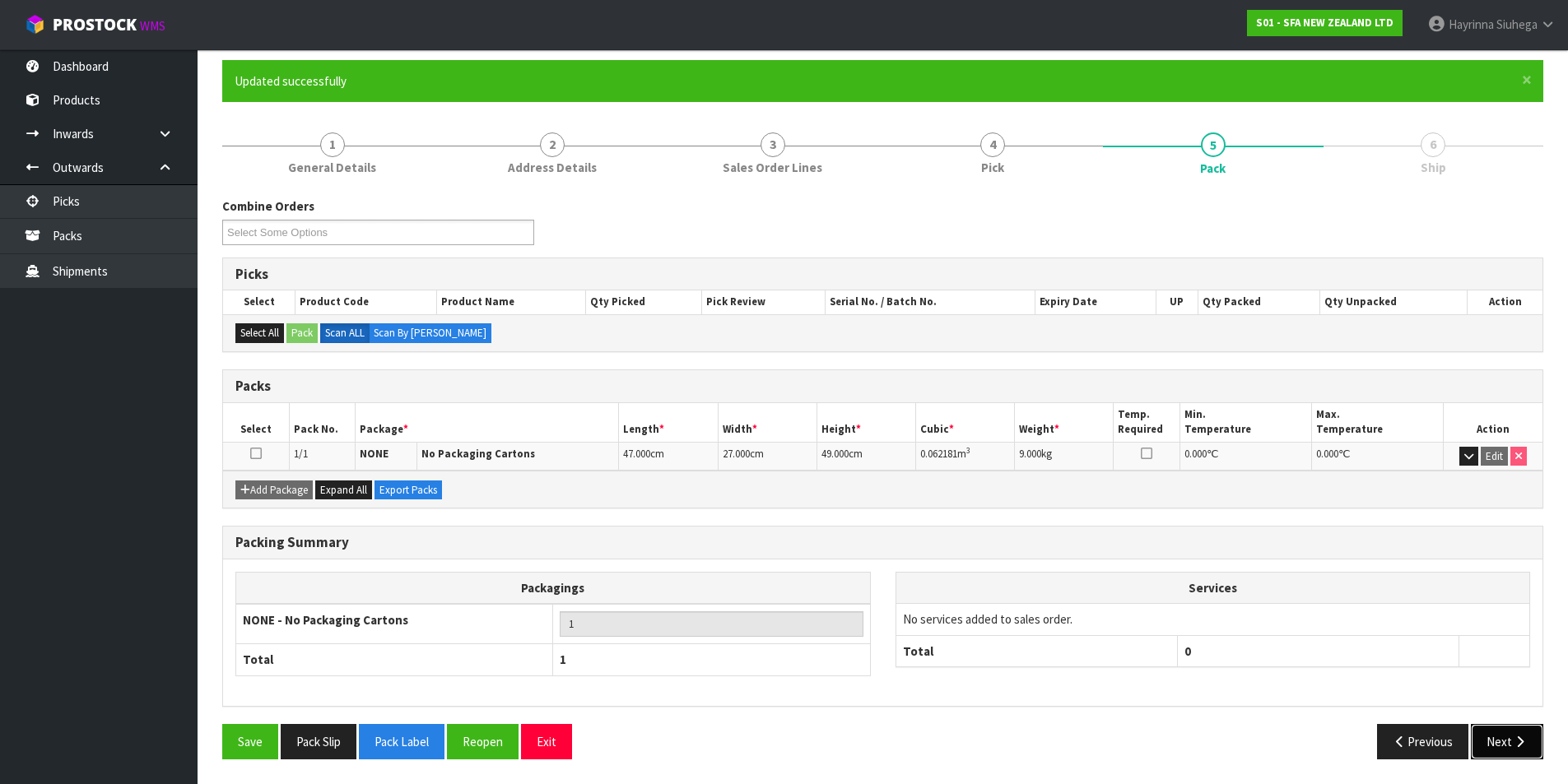
click at [1533, 750] on button "Next" at bounding box center [1506, 742] width 73 height 36
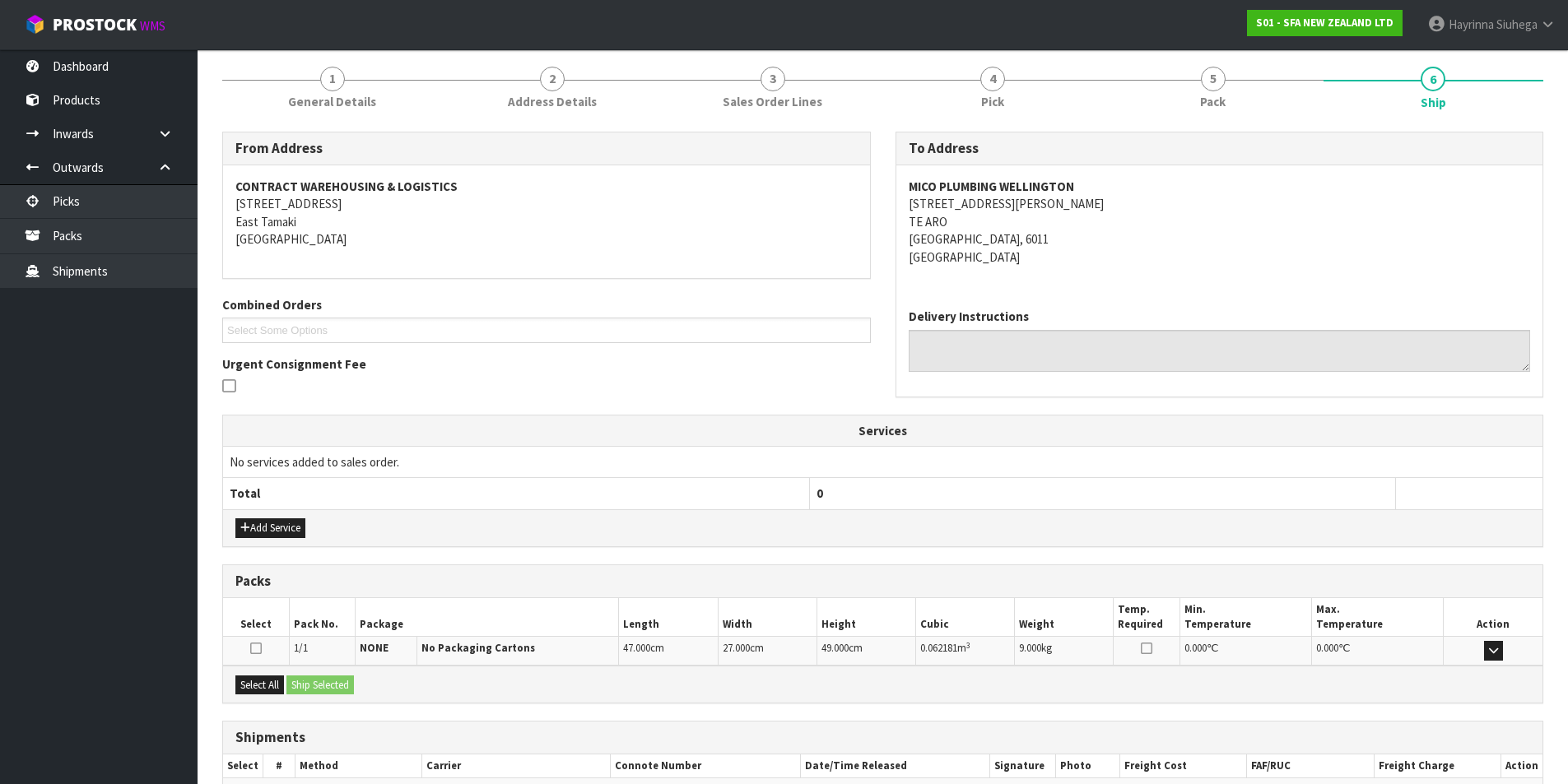
scroll to position [289, 0]
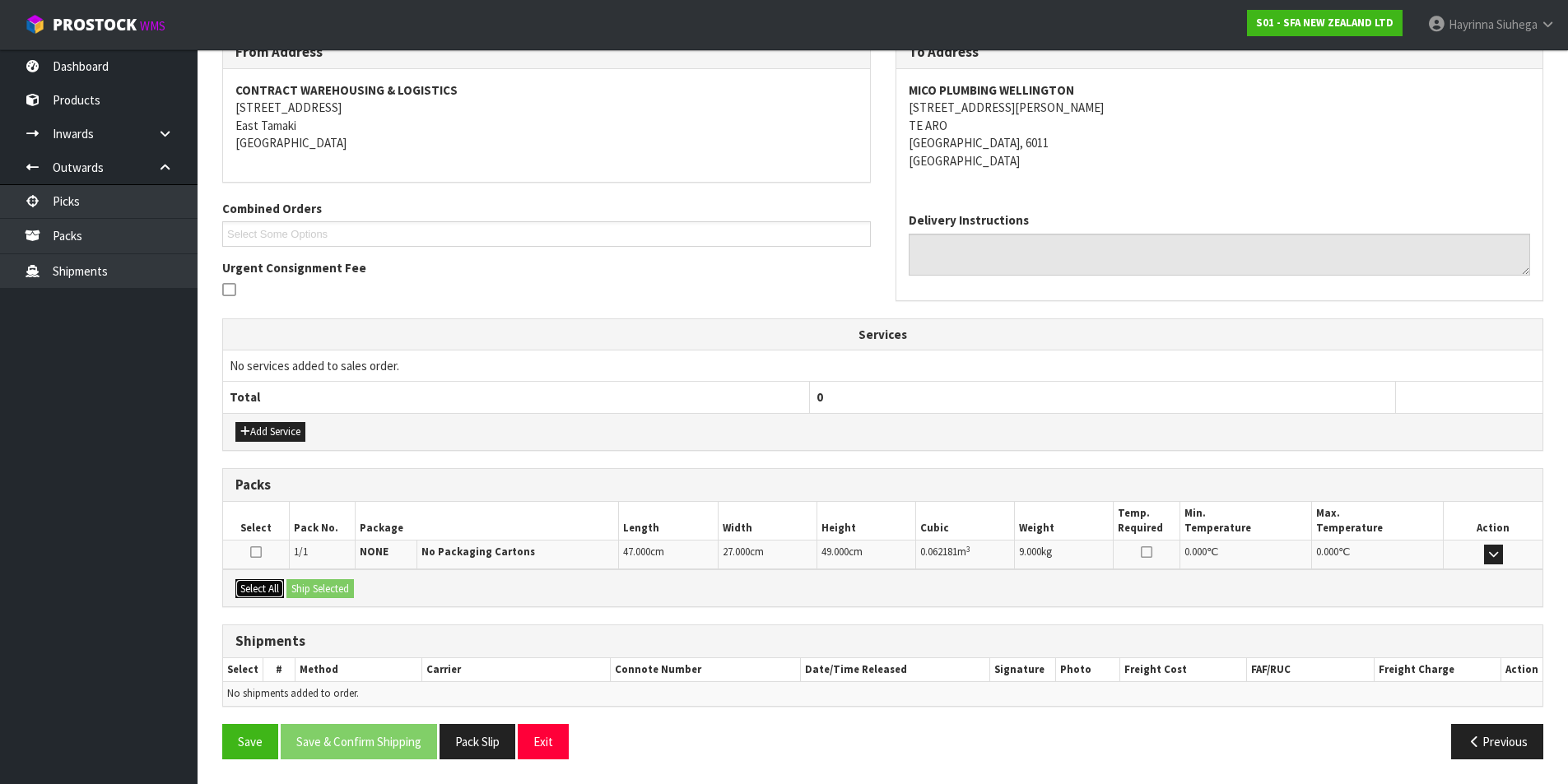
click at [264, 590] on button "Select All" at bounding box center [259, 589] width 49 height 20
click at [319, 599] on div "Select All Ship Selected" at bounding box center [883, 588] width 1320 height 37
click at [323, 585] on button "Ship Selected" at bounding box center [320, 589] width 67 height 20
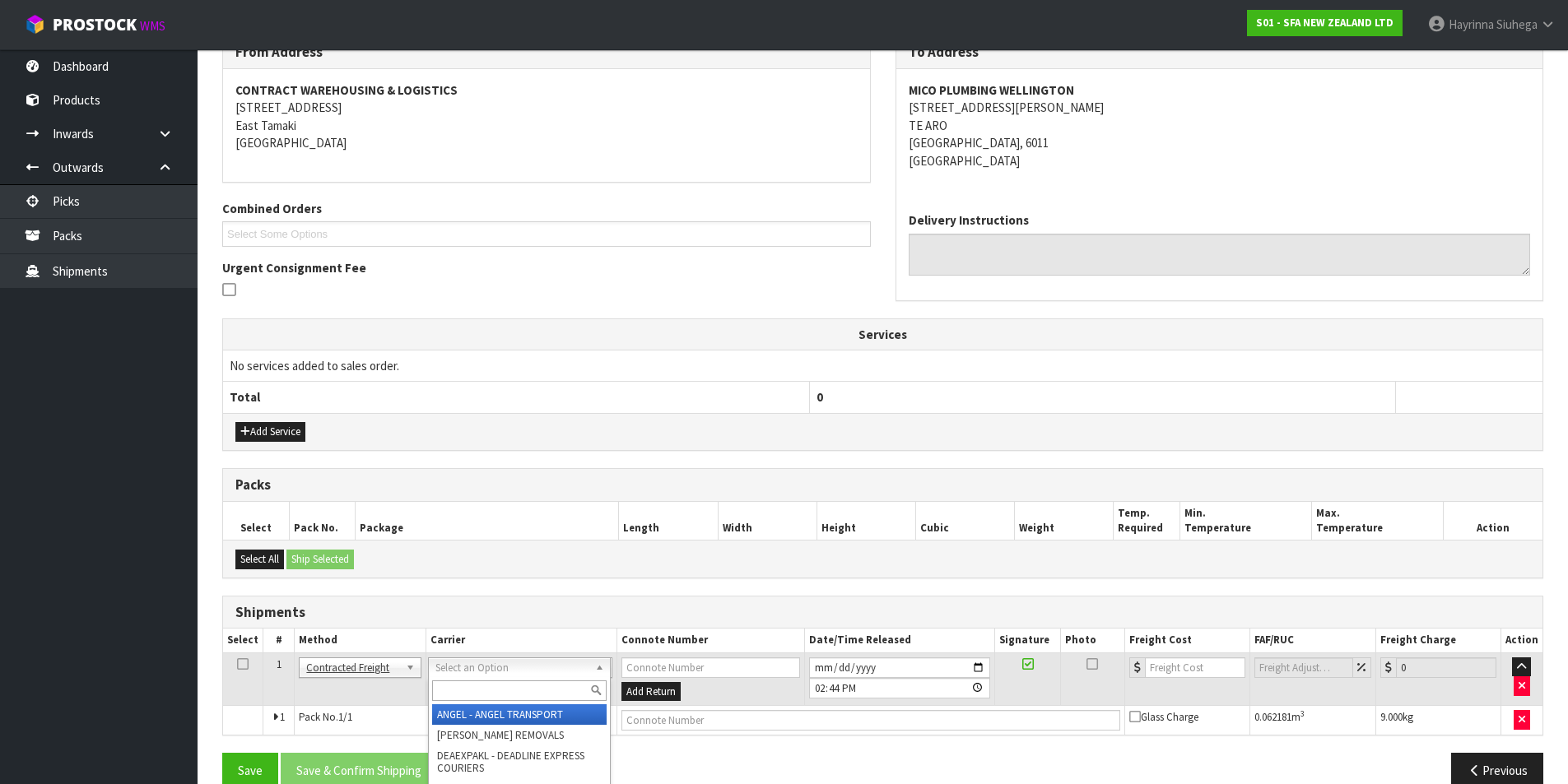
click at [515, 686] on input "text" at bounding box center [519, 690] width 175 height 20
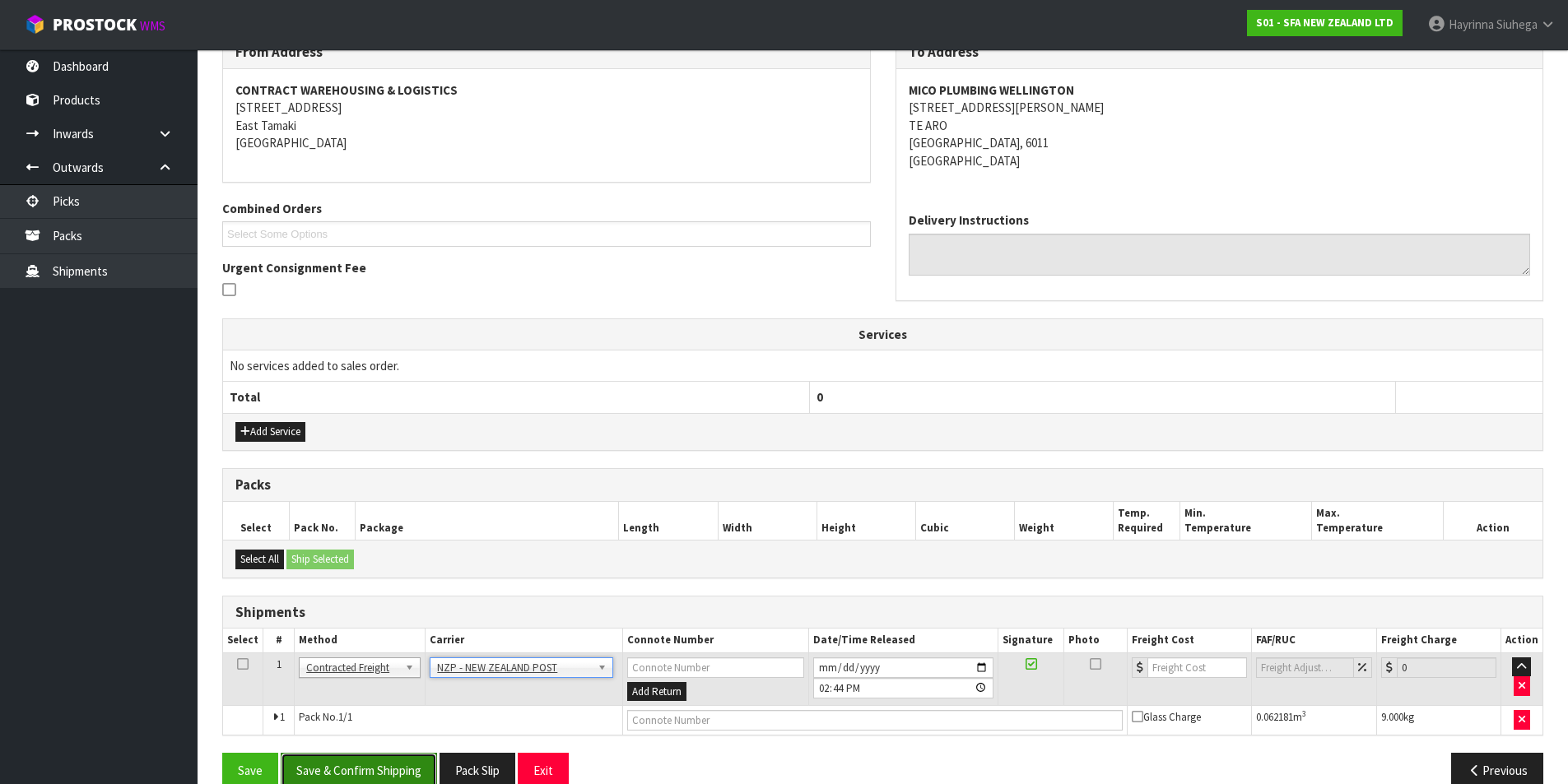
click at [345, 759] on button "Save & Confirm Shipping" at bounding box center [359, 770] width 156 height 36
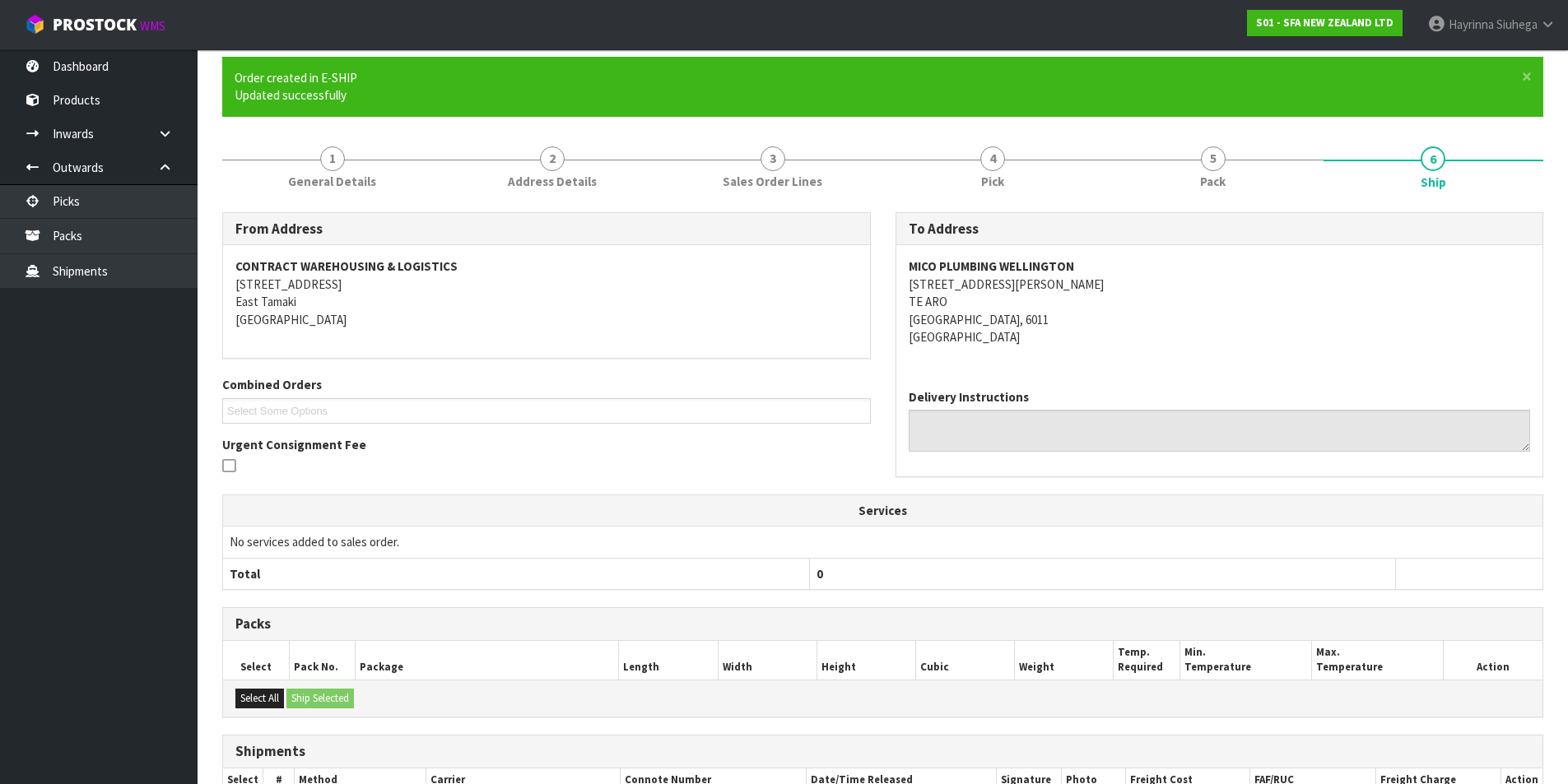
scroll to position [296, 0]
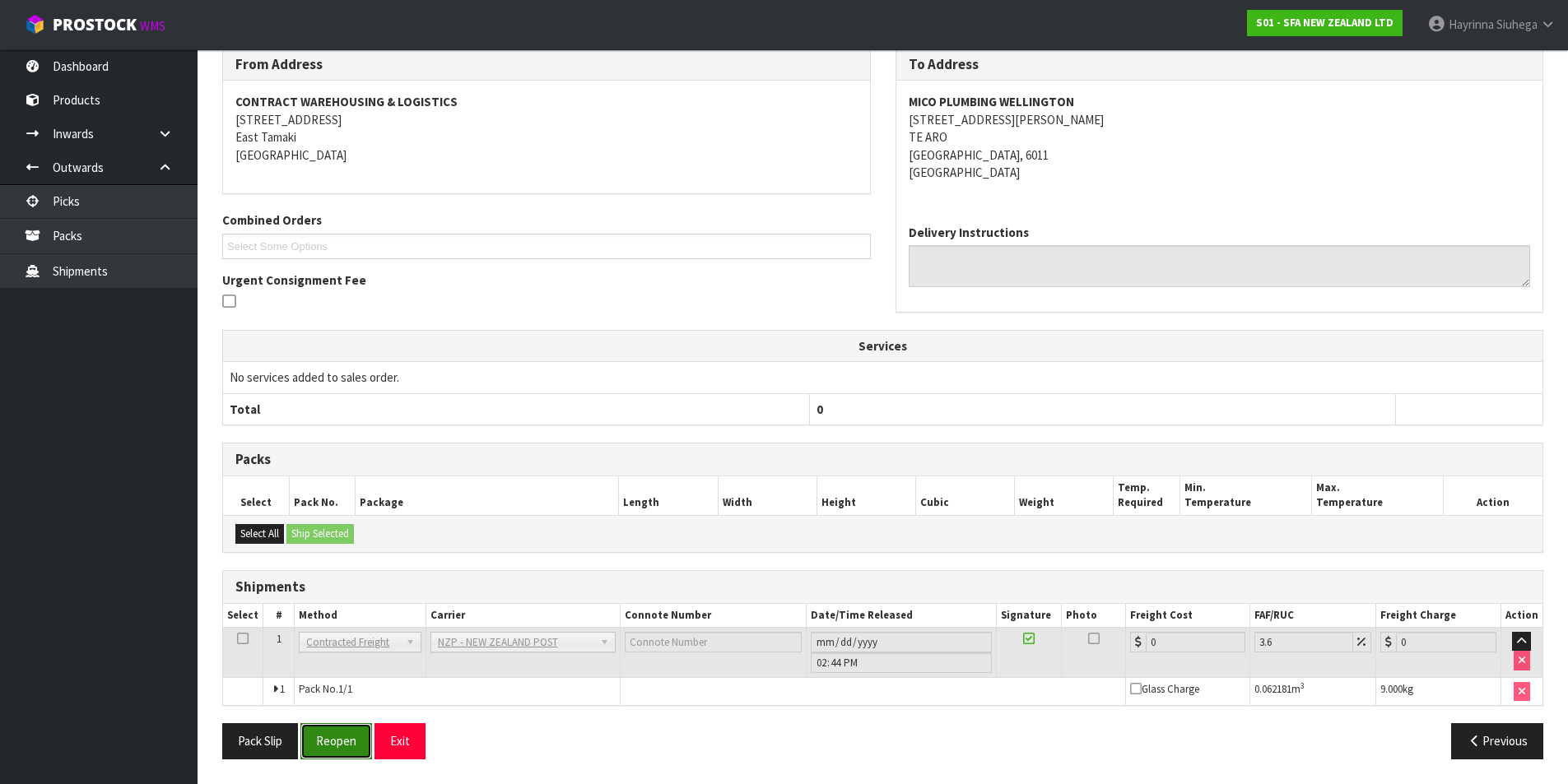
click at [344, 743] on button "Reopen" at bounding box center [336, 741] width 72 height 36
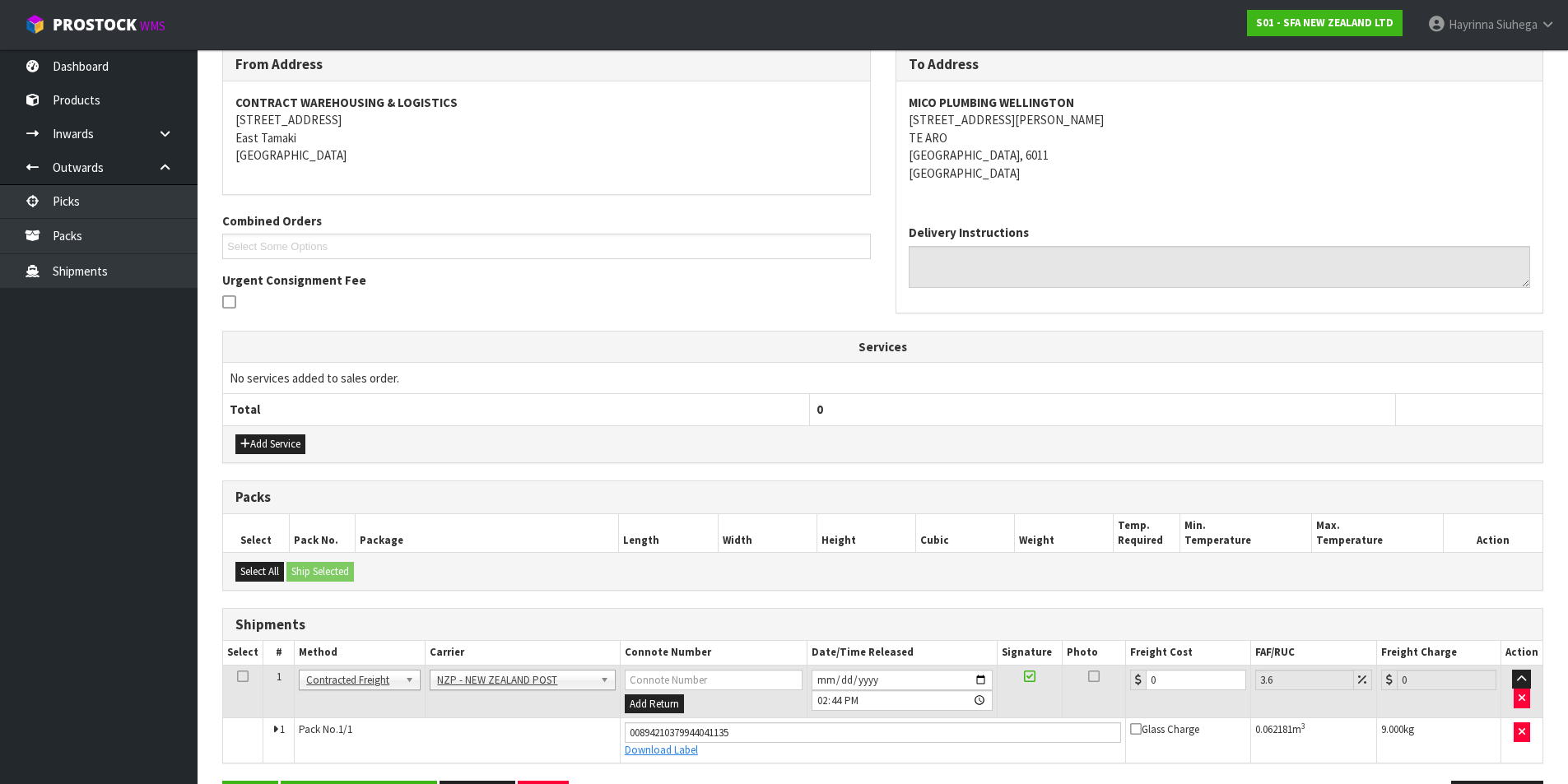
scroll to position [334, 0]
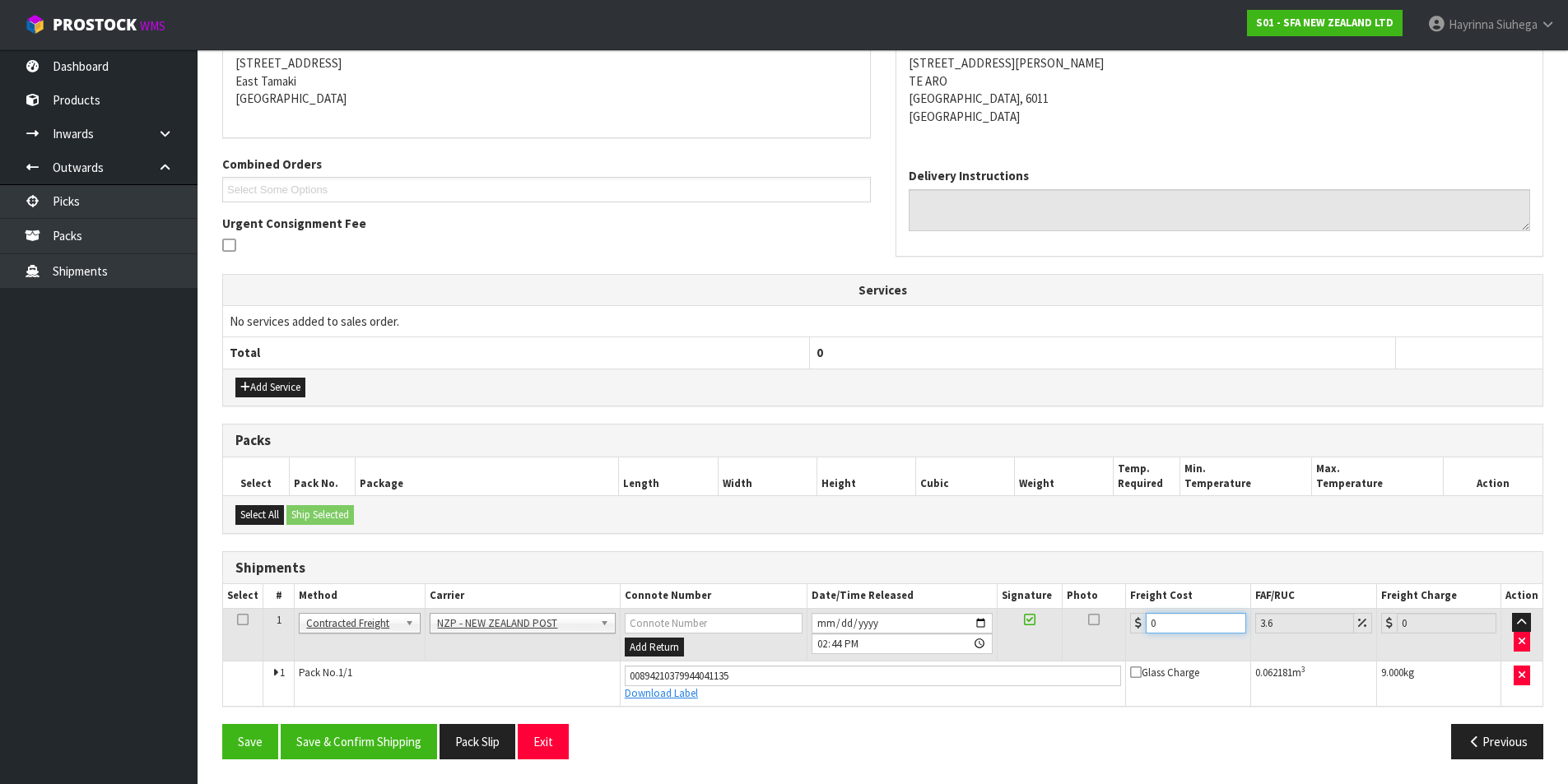
drag, startPoint x: 1173, startPoint y: 625, endPoint x: 1038, endPoint y: 630, distance: 135.1
click at [1041, 628] on tr "1 Client Local Pickup Customer Local Pickup Company Freight Contracted Freight …" at bounding box center [883, 634] width 1320 height 53
click at [222, 724] on button "Save" at bounding box center [250, 742] width 56 height 36
click at [353, 744] on button "Save & Confirm Shipping" at bounding box center [359, 742] width 156 height 36
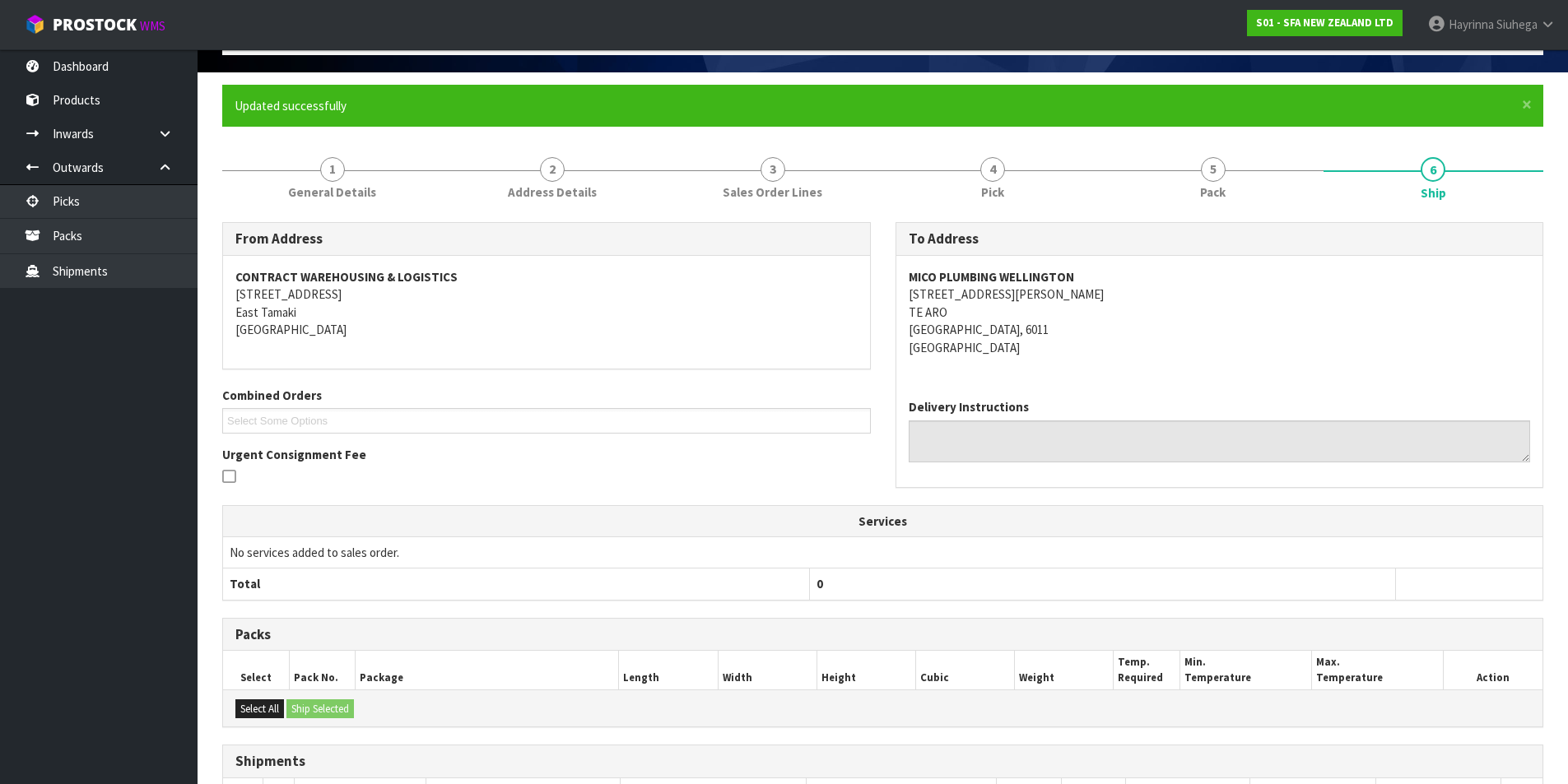
scroll to position [0, 0]
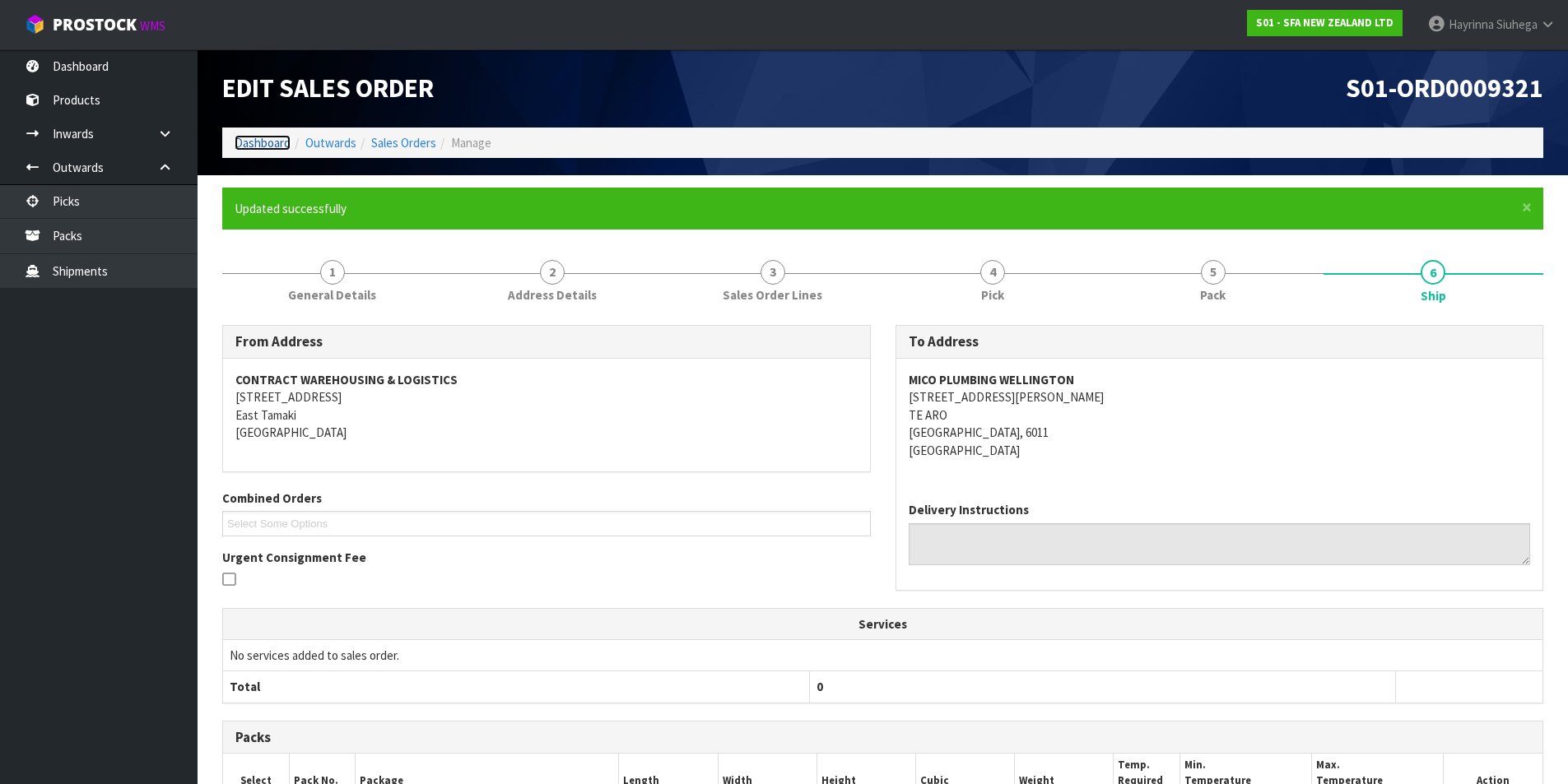
click at [265, 147] on link "Dashboard" at bounding box center [262, 142] width 56 height 16
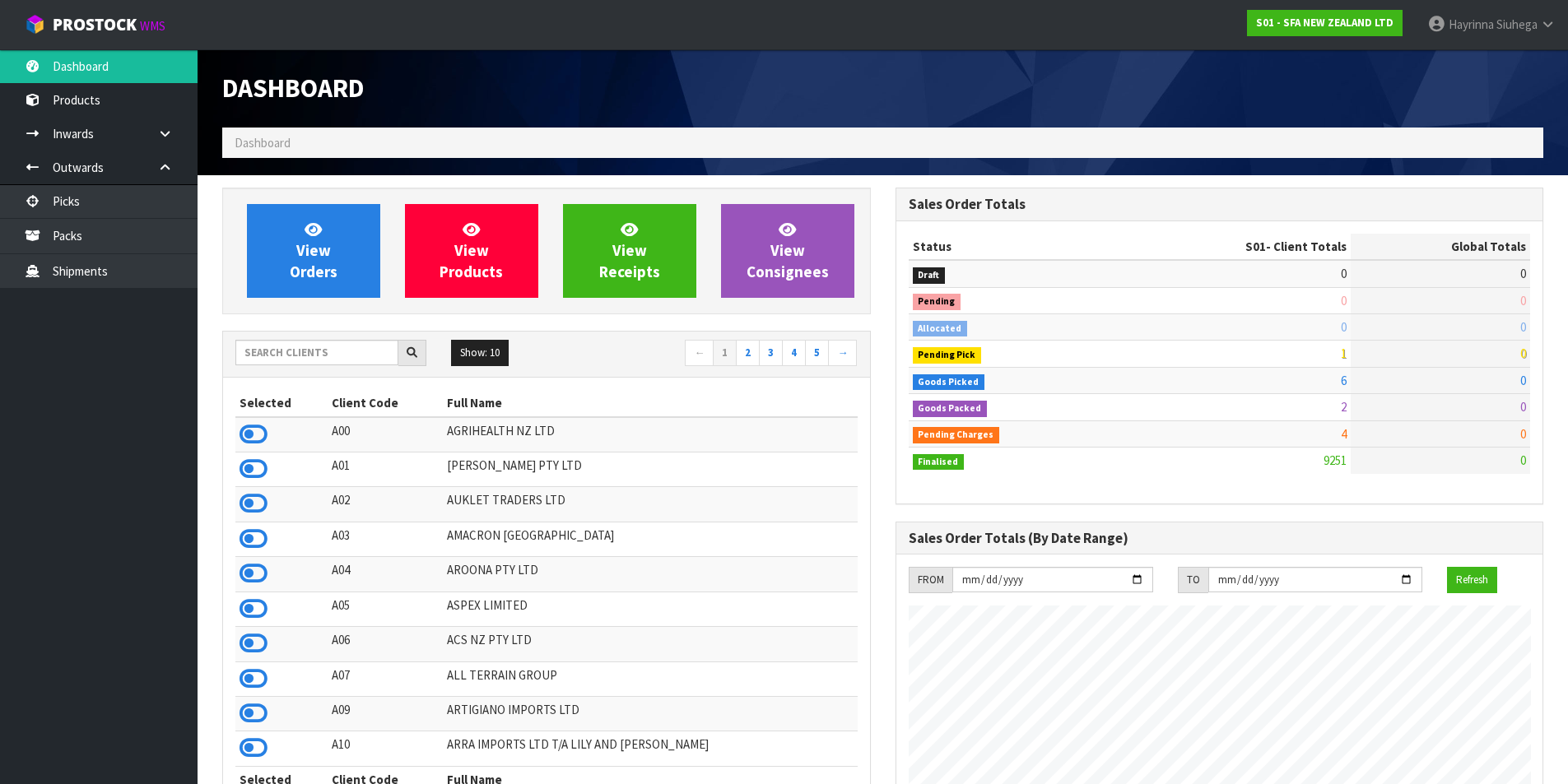
scroll to position [1247, 672]
click at [312, 284] on link "View Orders" at bounding box center [313, 251] width 133 height 94
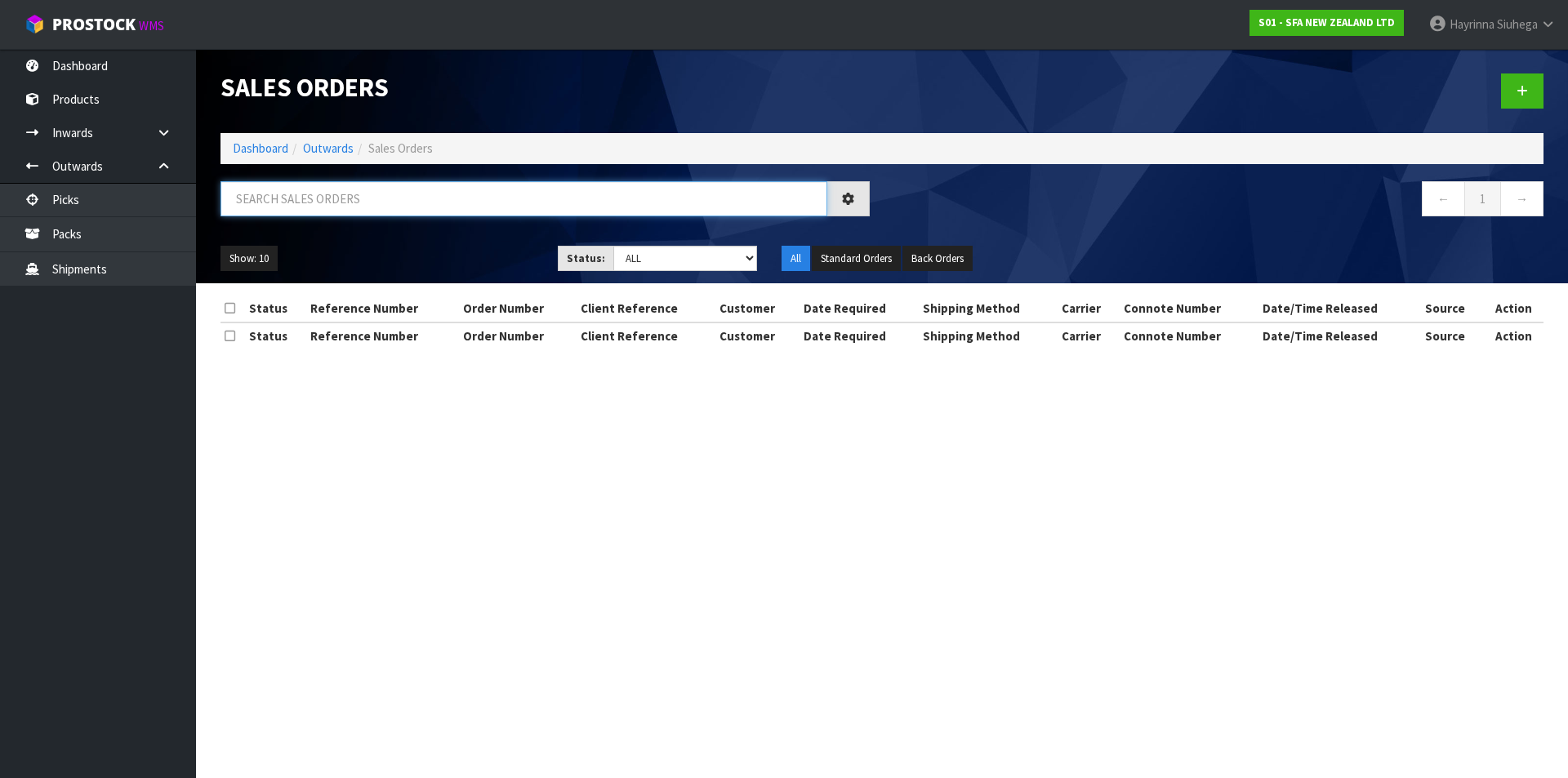
click at [339, 208] on input "text" at bounding box center [524, 199] width 607 height 36
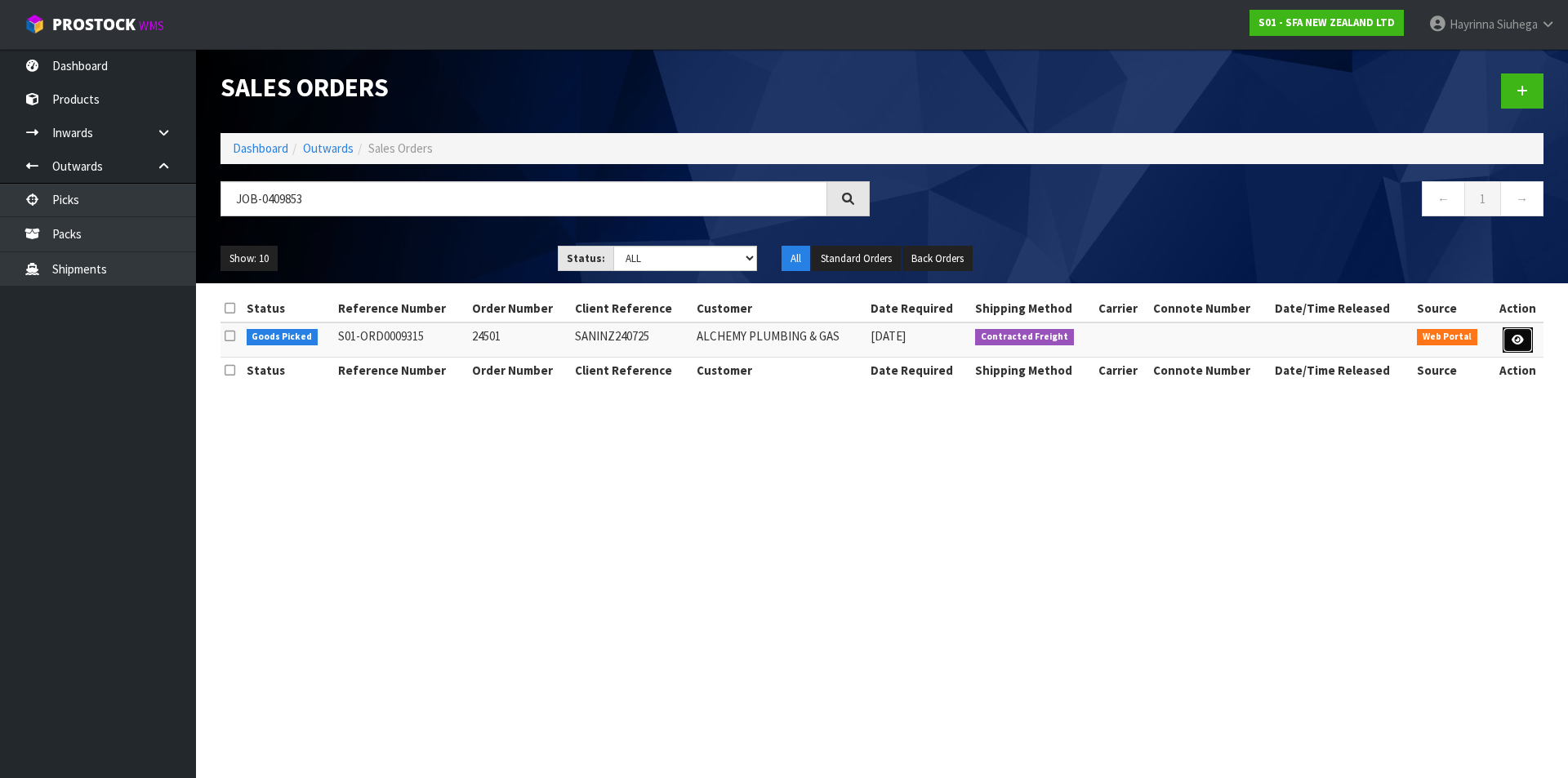
click at [1514, 339] on icon at bounding box center [1517, 340] width 12 height 11
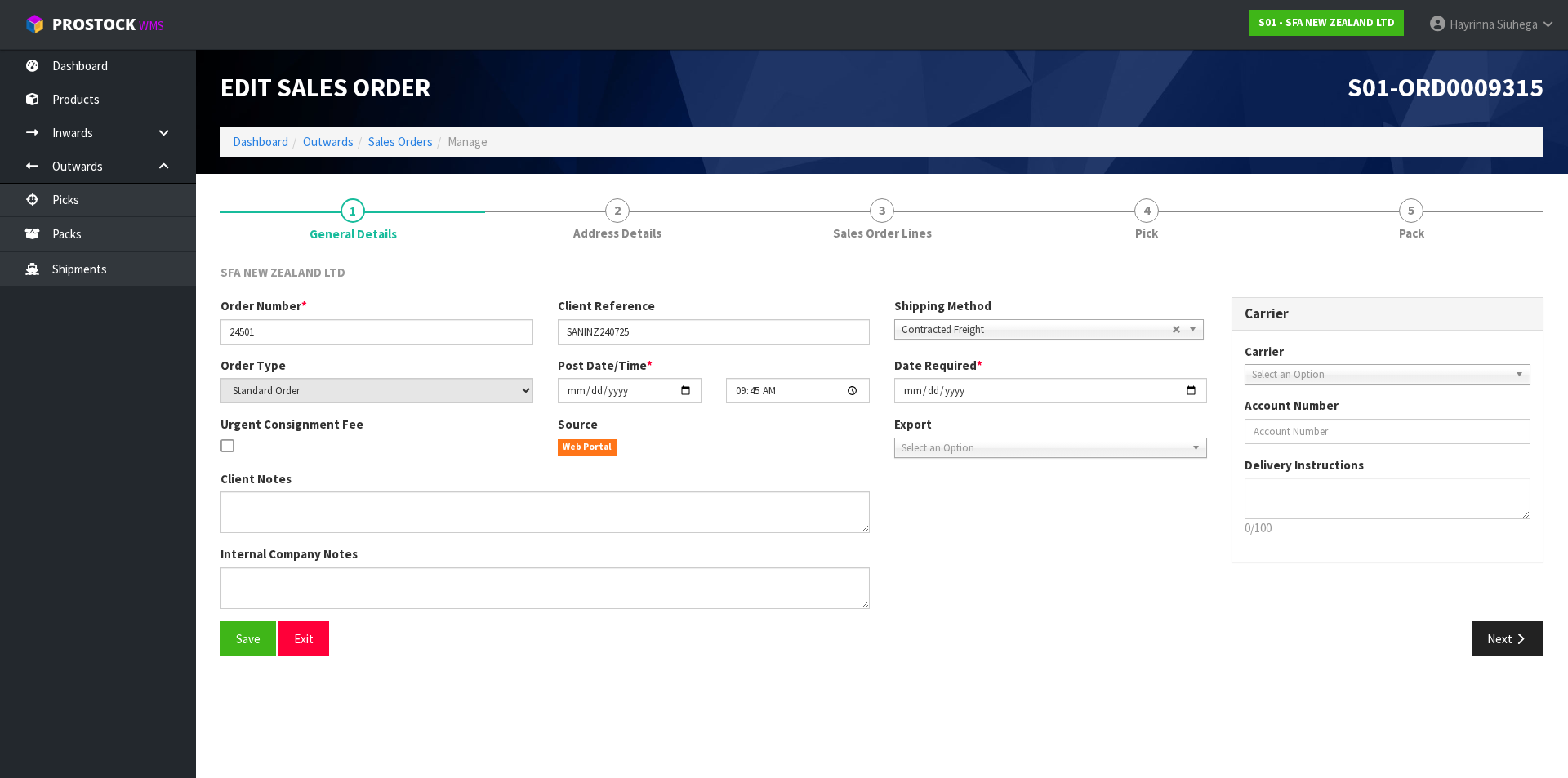
click at [1204, 209] on link "4 Pick" at bounding box center [1146, 218] width 264 height 65
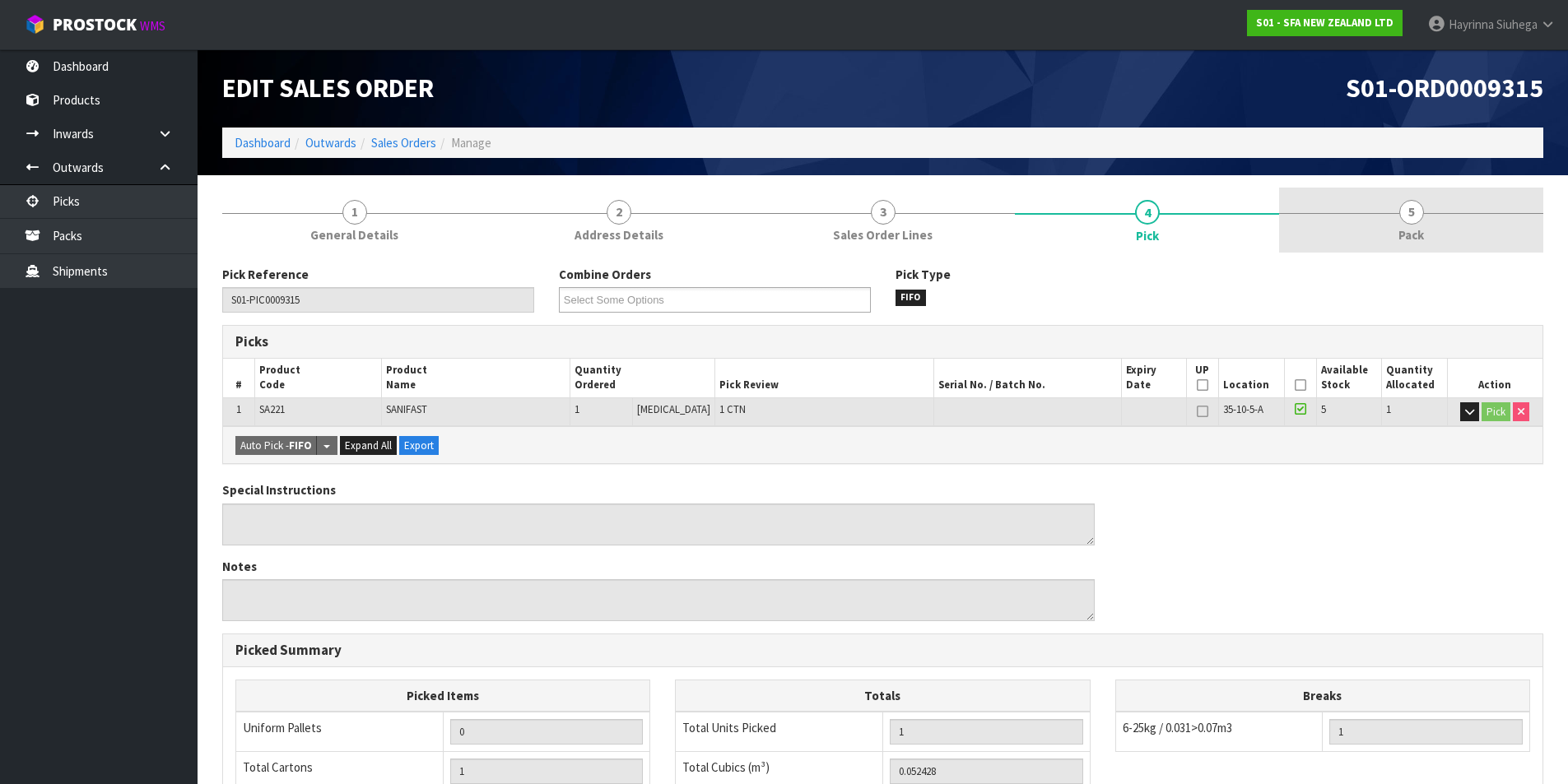
click at [1450, 210] on link "5 Pack" at bounding box center [1412, 219] width 265 height 65
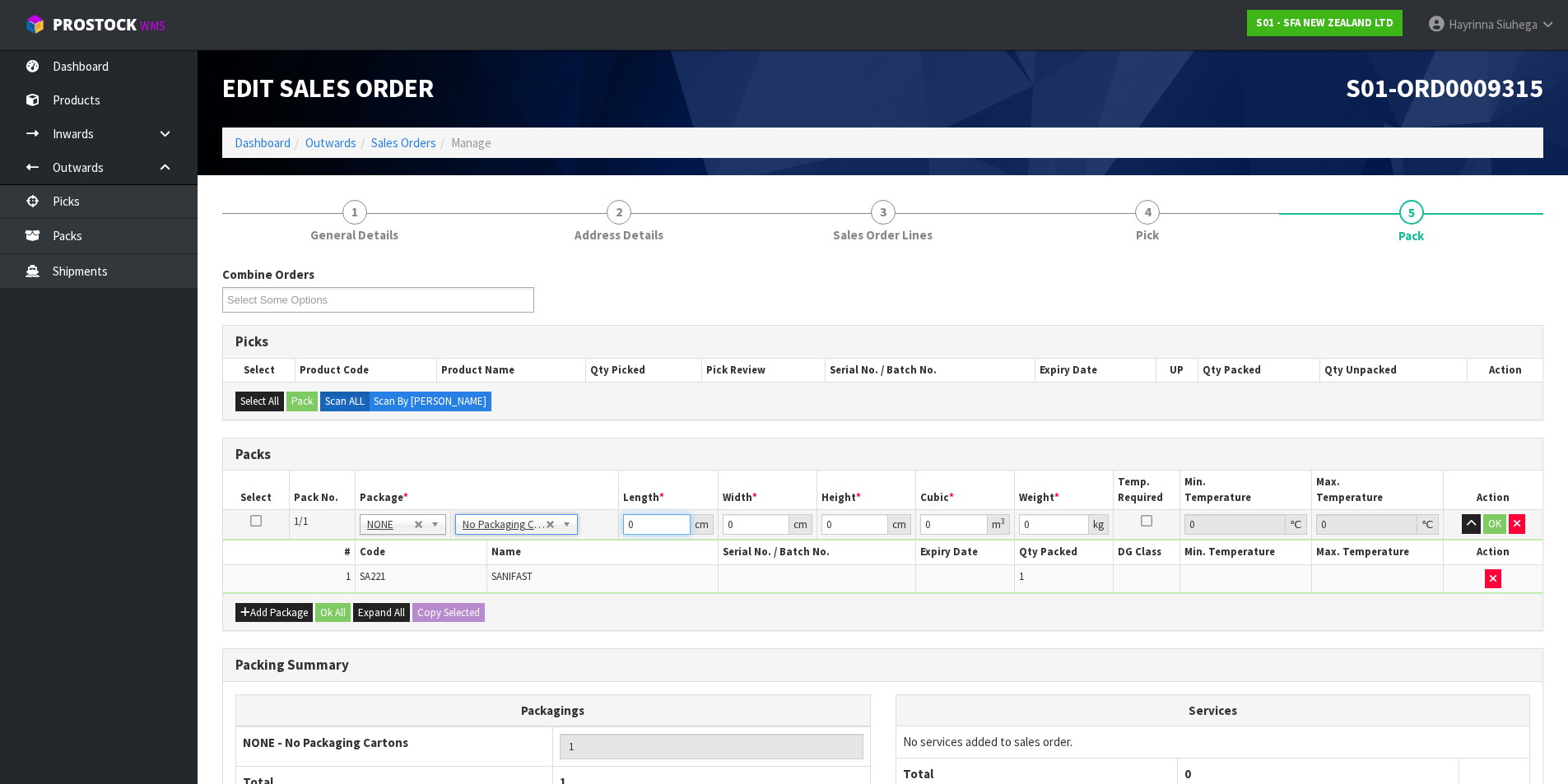
click at [631, 521] on input "0" at bounding box center [656, 524] width 67 height 20
click at [626, 531] on input "0" at bounding box center [656, 524] width 67 height 20
click button "OK" at bounding box center [1495, 524] width 23 height 20
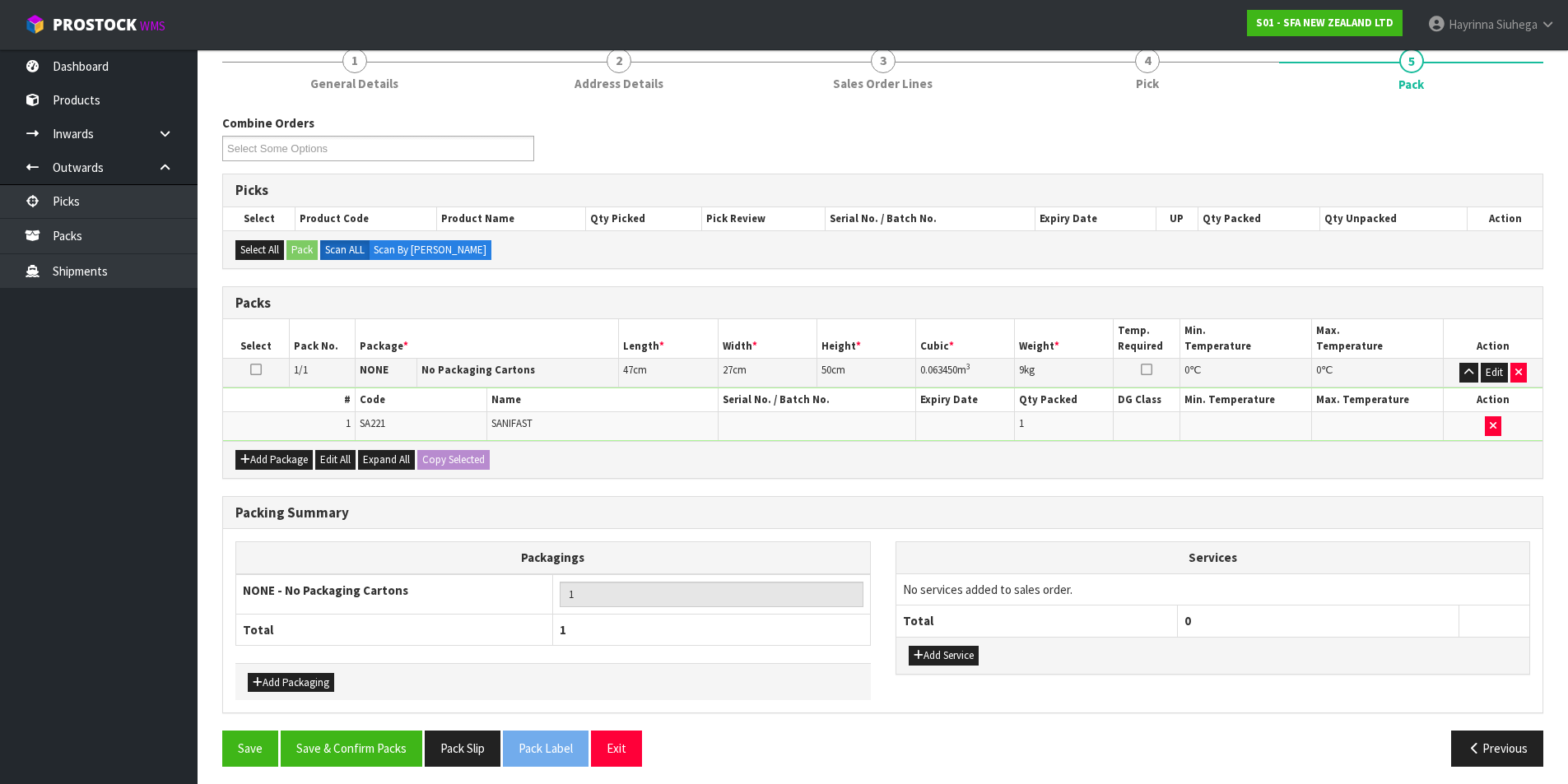
scroll to position [159, 0]
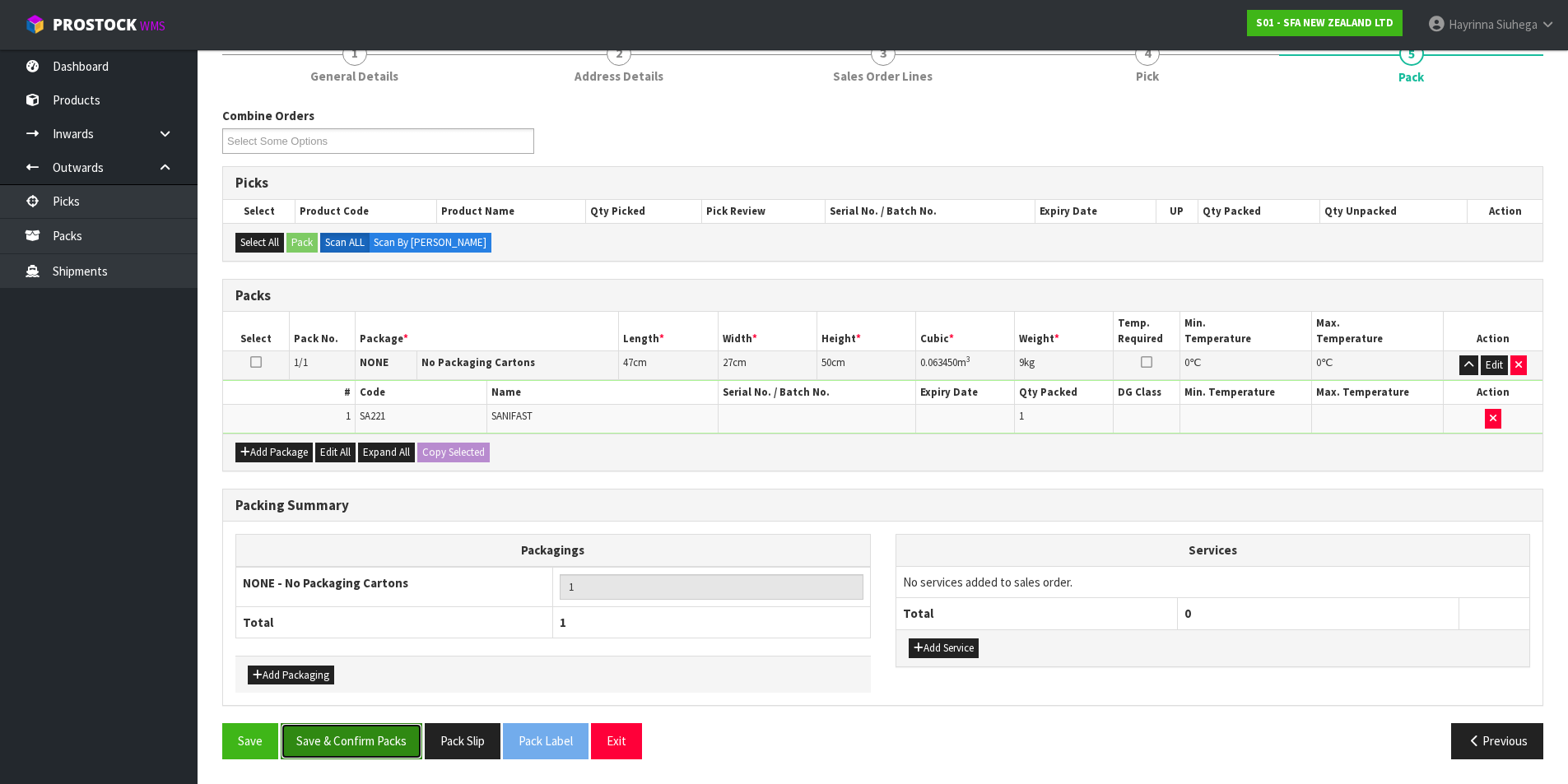
click at [388, 741] on button "Save & Confirm Packs" at bounding box center [352, 741] width 141 height 36
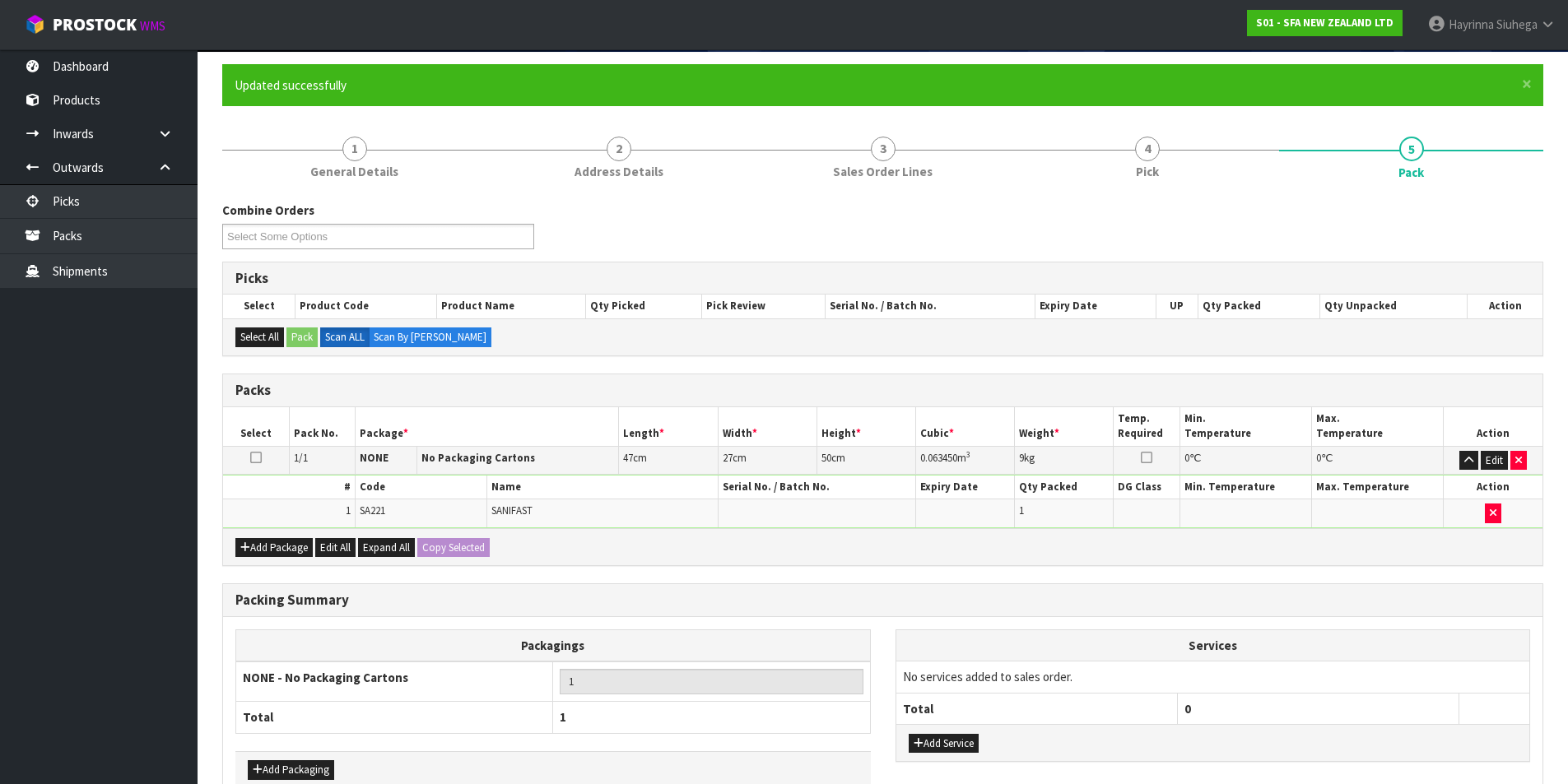
scroll to position [128, 0]
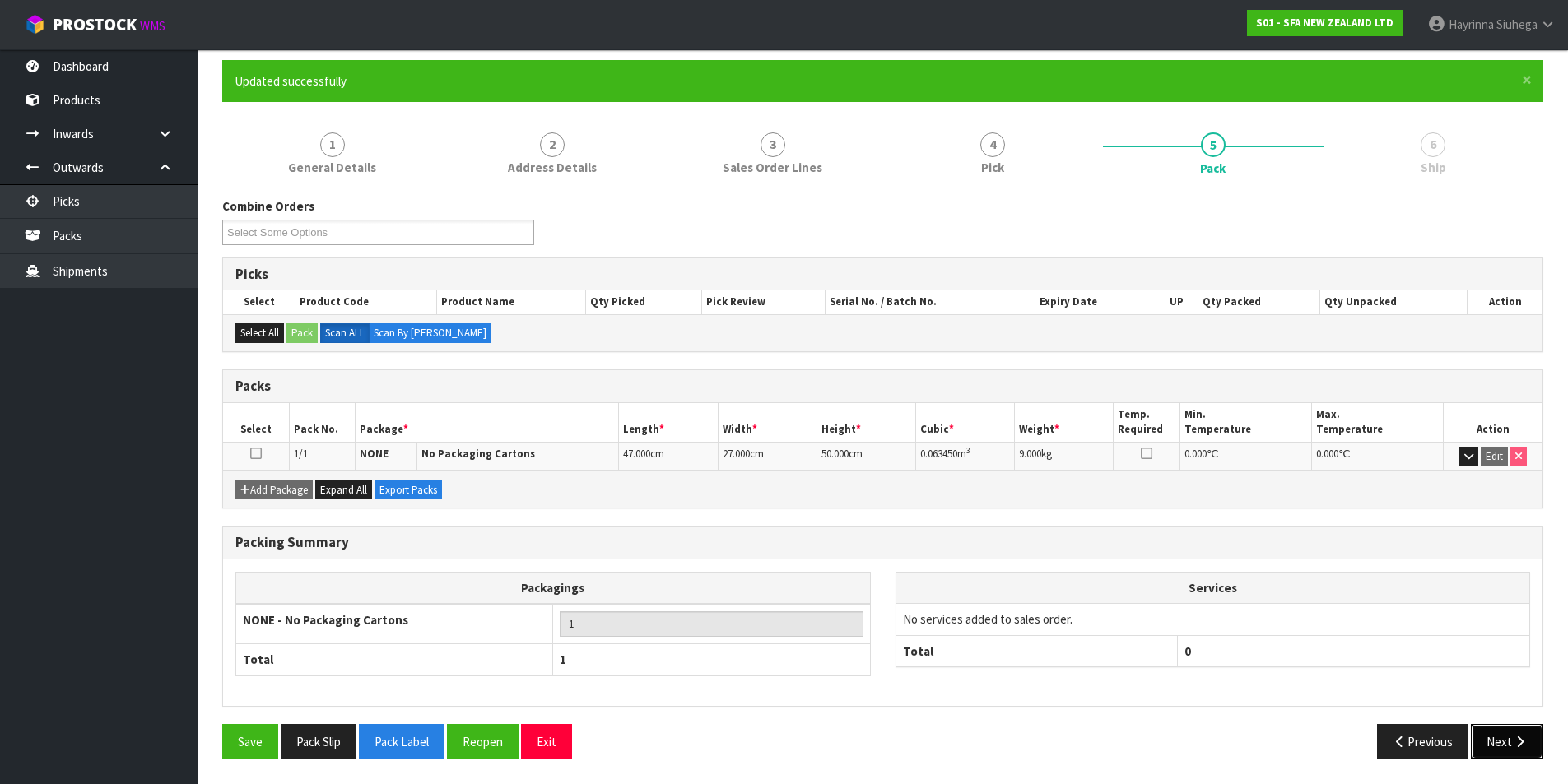
click at [1510, 741] on button "Next" at bounding box center [1506, 742] width 73 height 36
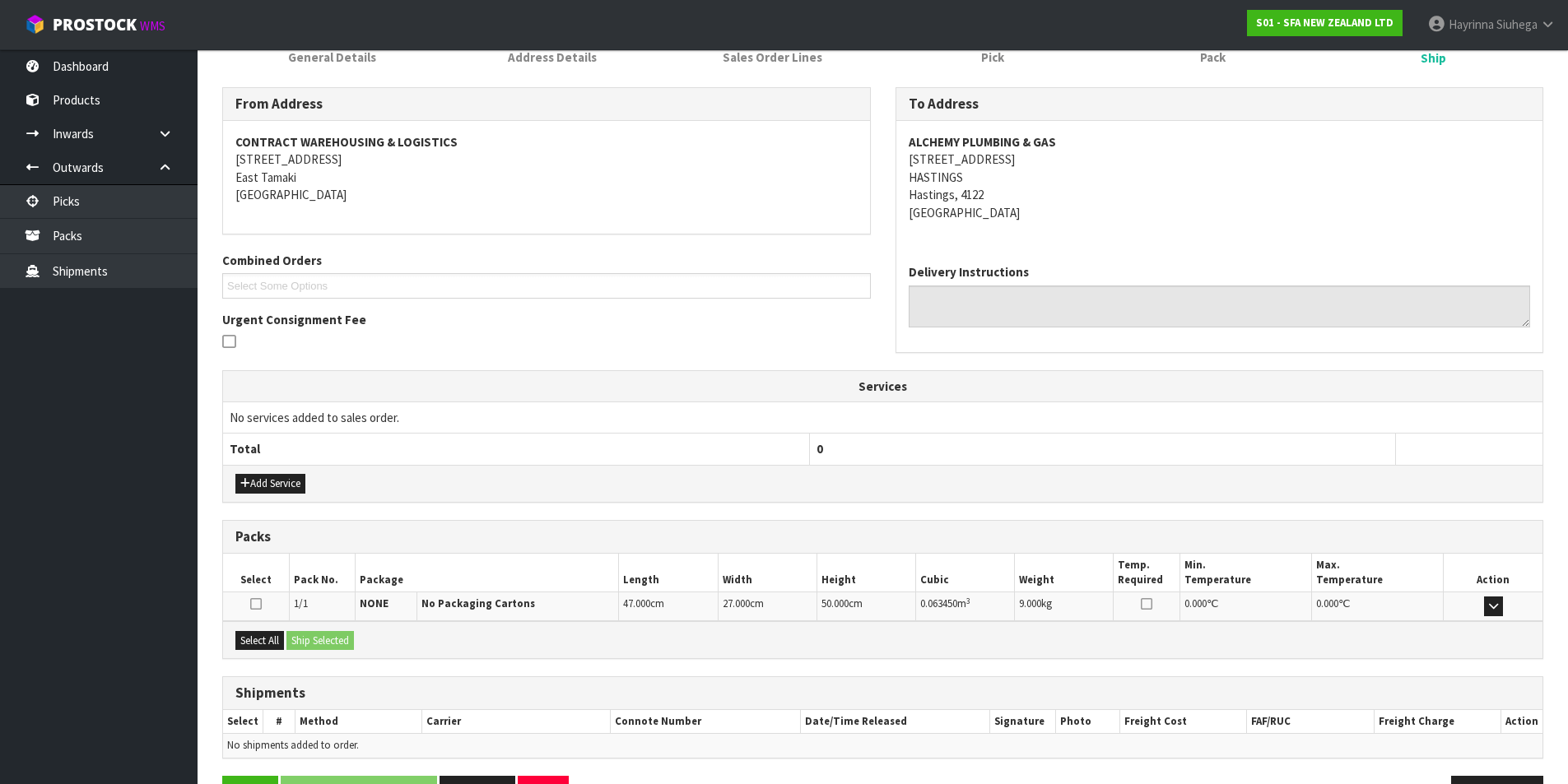
scroll to position [289, 0]
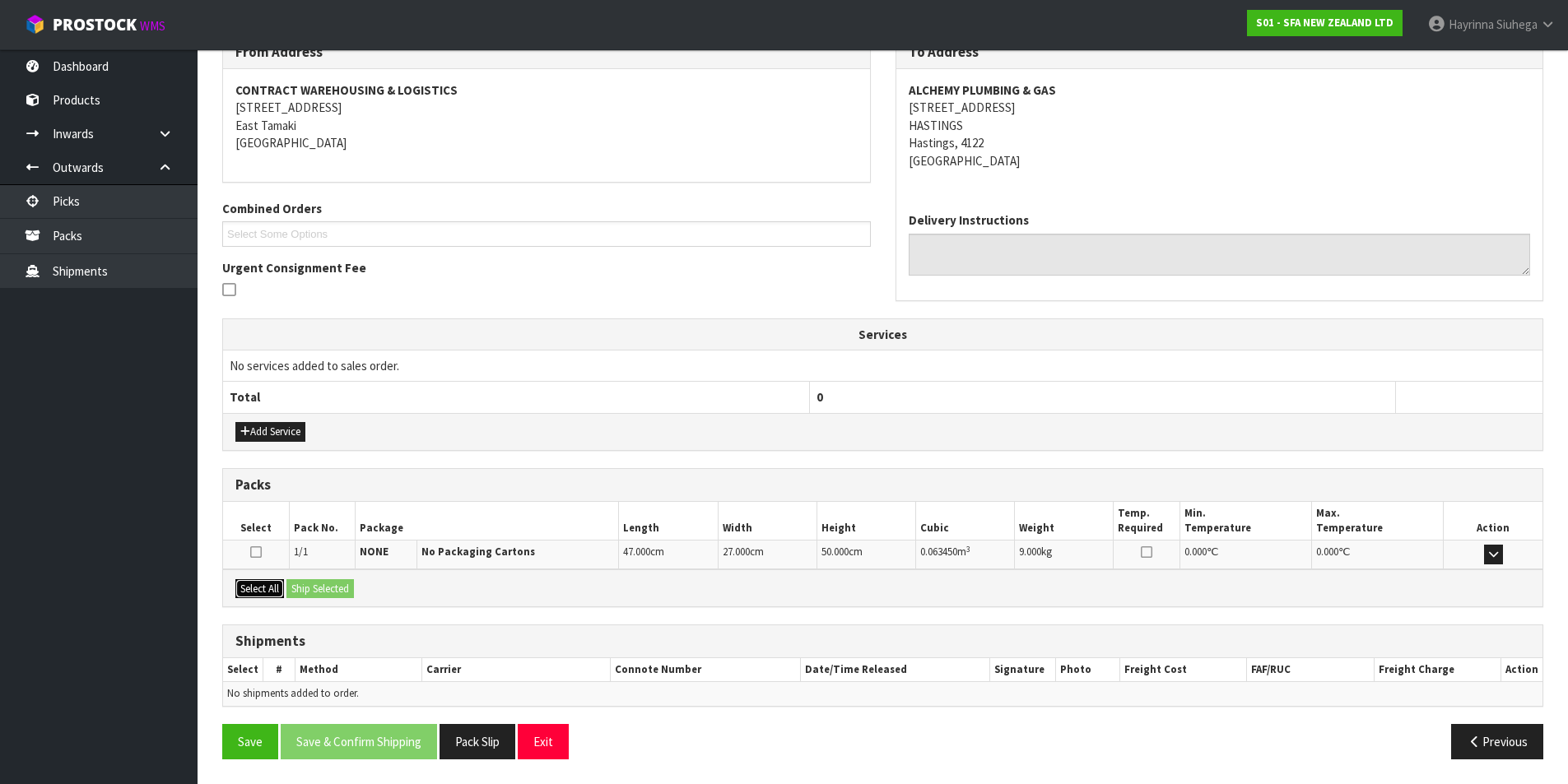
click at [268, 580] on button "Select All" at bounding box center [259, 589] width 49 height 20
click at [325, 586] on button "Ship Selected" at bounding box center [320, 589] width 67 height 20
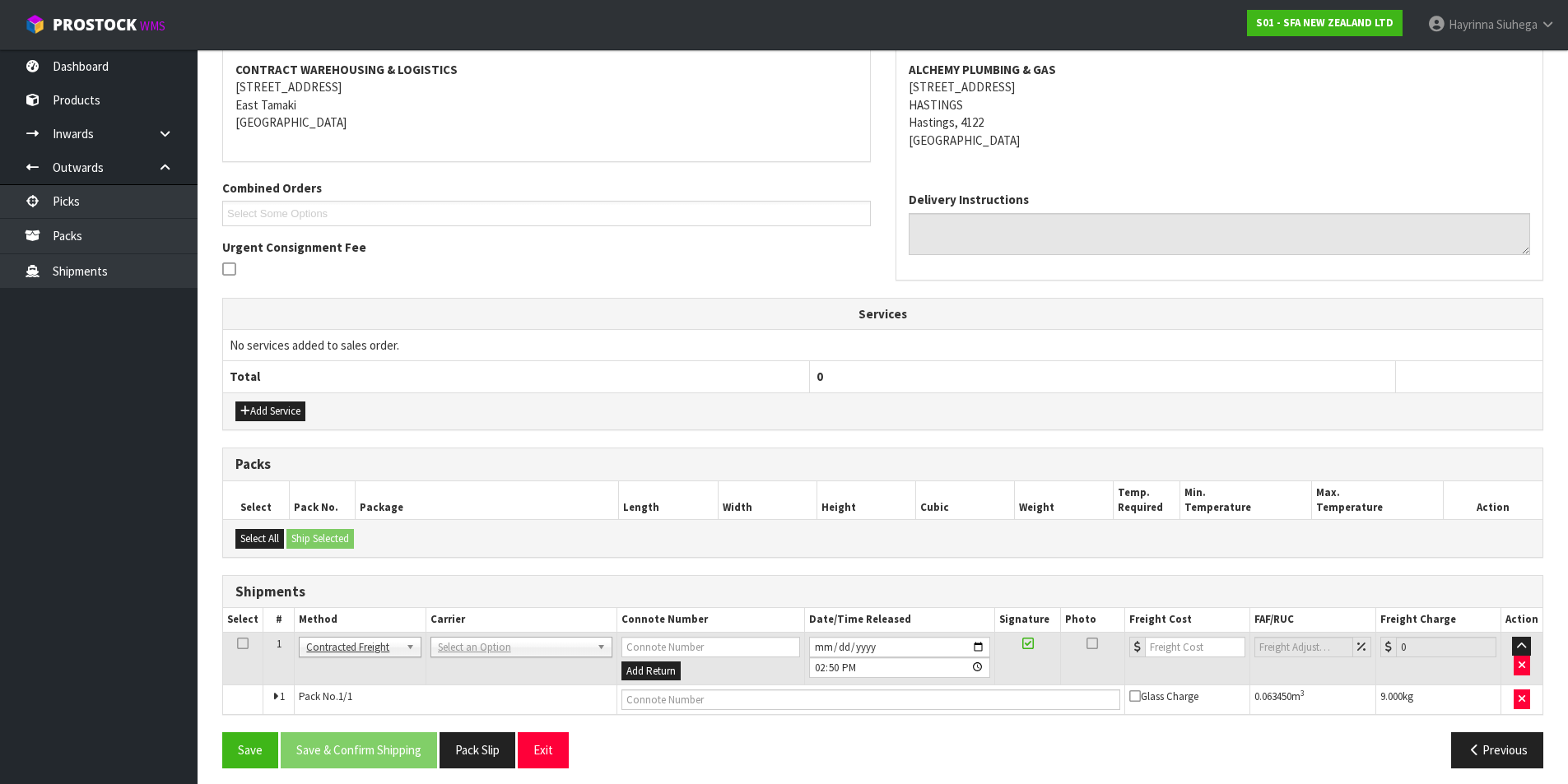
scroll to position [319, 0]
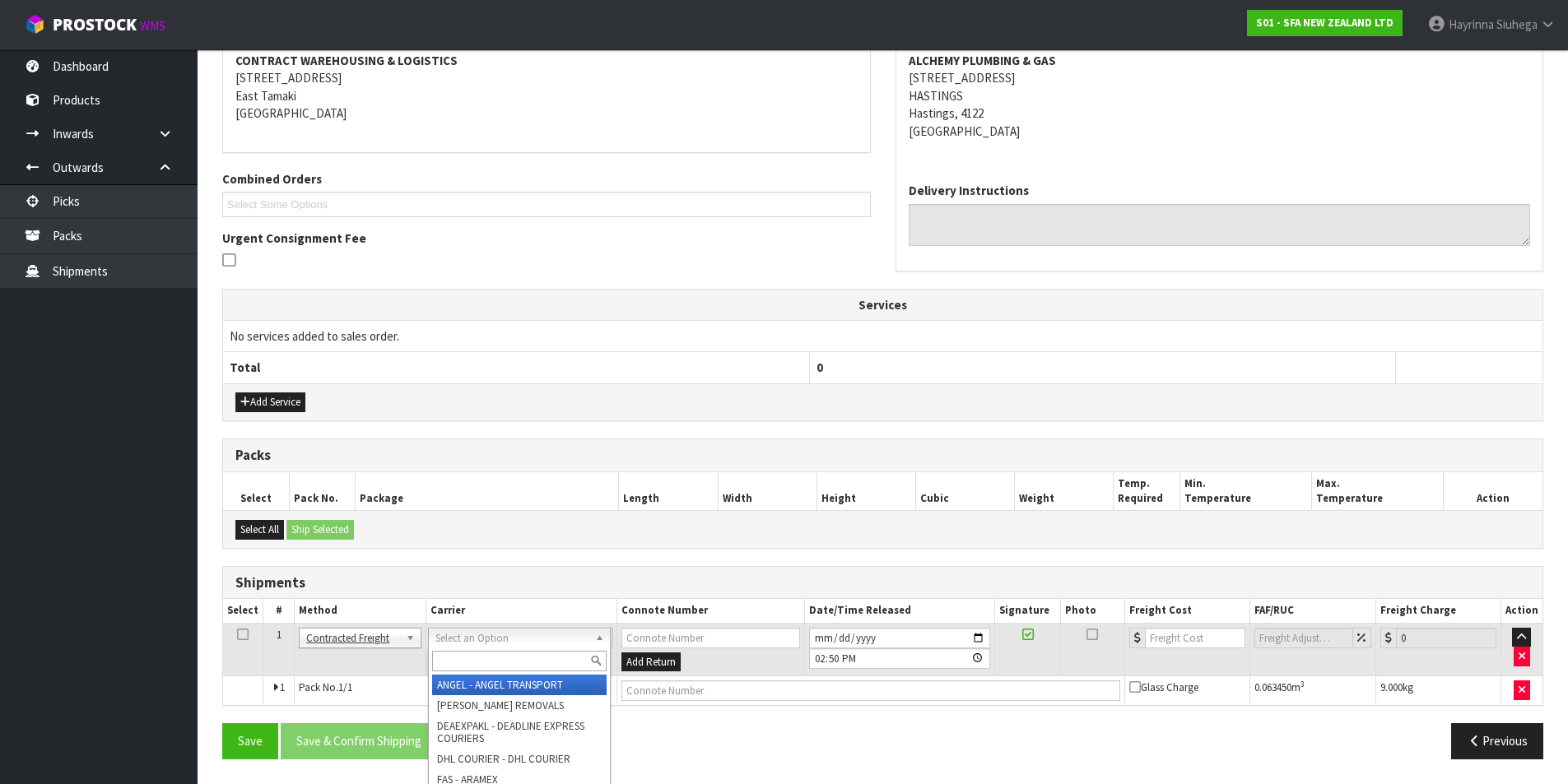
click at [480, 652] on input "text" at bounding box center [519, 661] width 175 height 20
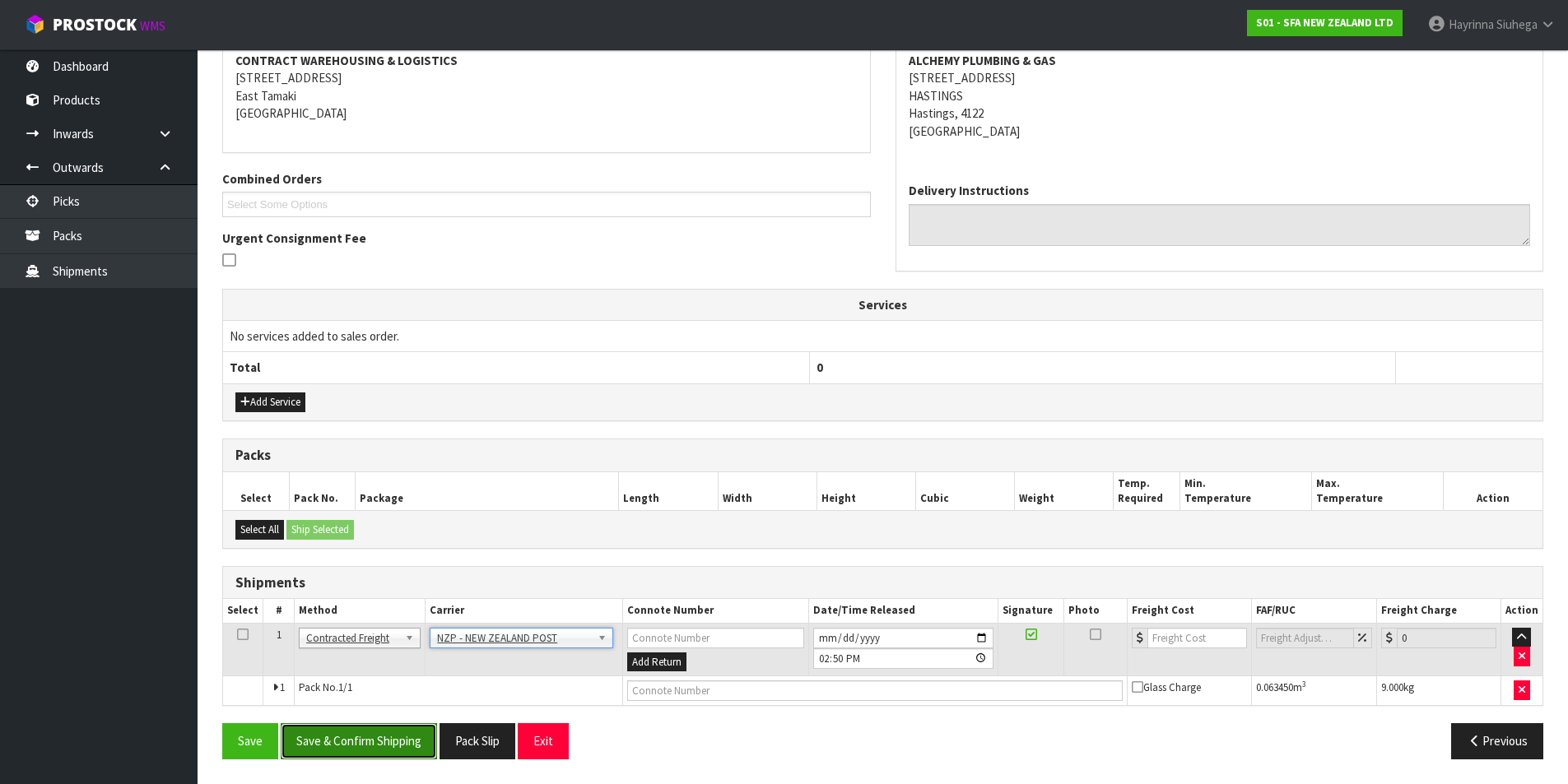
click at [334, 751] on button "Save & Confirm Shipping" at bounding box center [359, 741] width 156 height 36
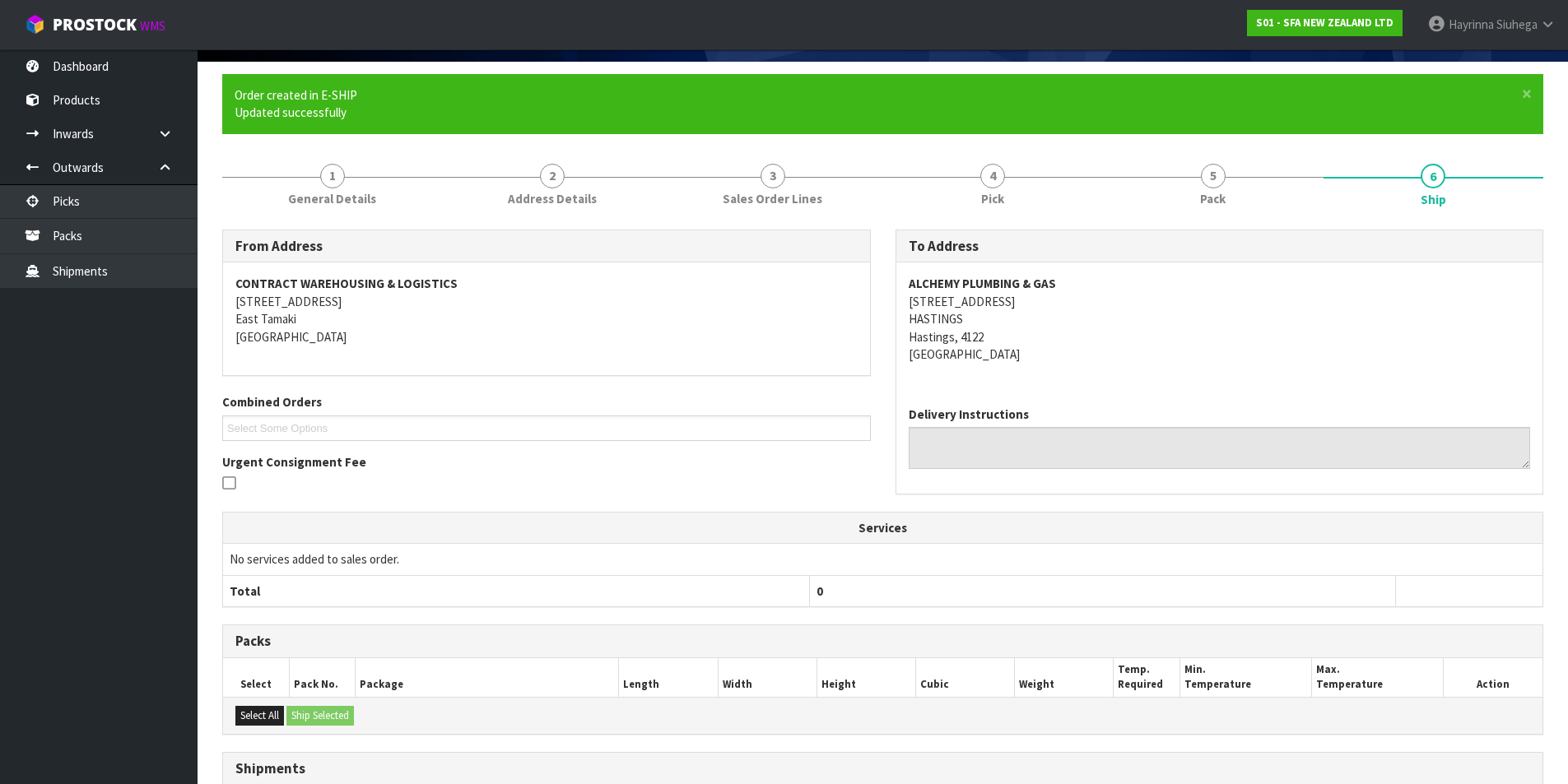
scroll to position [296, 0]
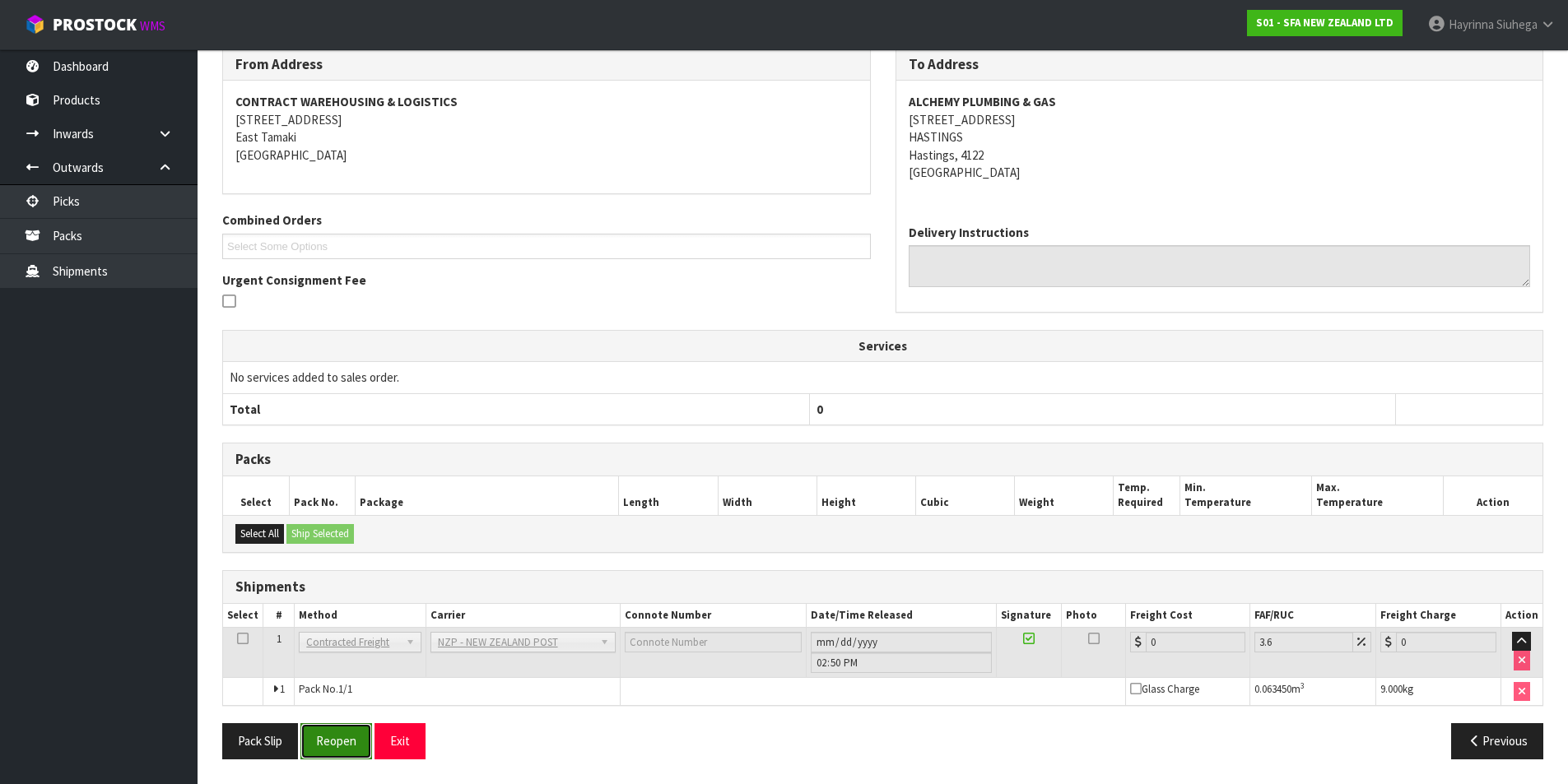
click at [349, 737] on button "Reopen" at bounding box center [336, 741] width 72 height 36
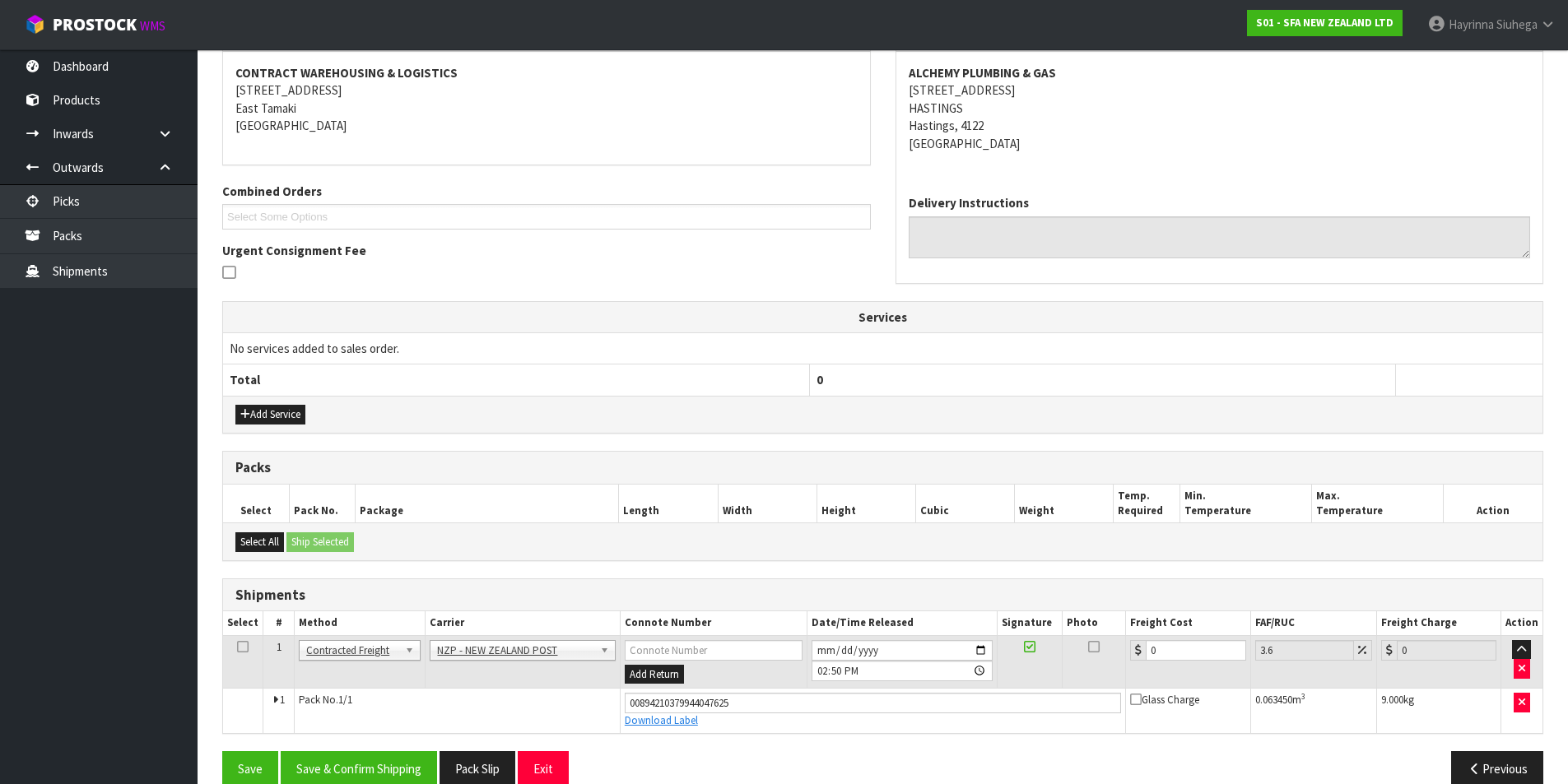
scroll to position [334, 0]
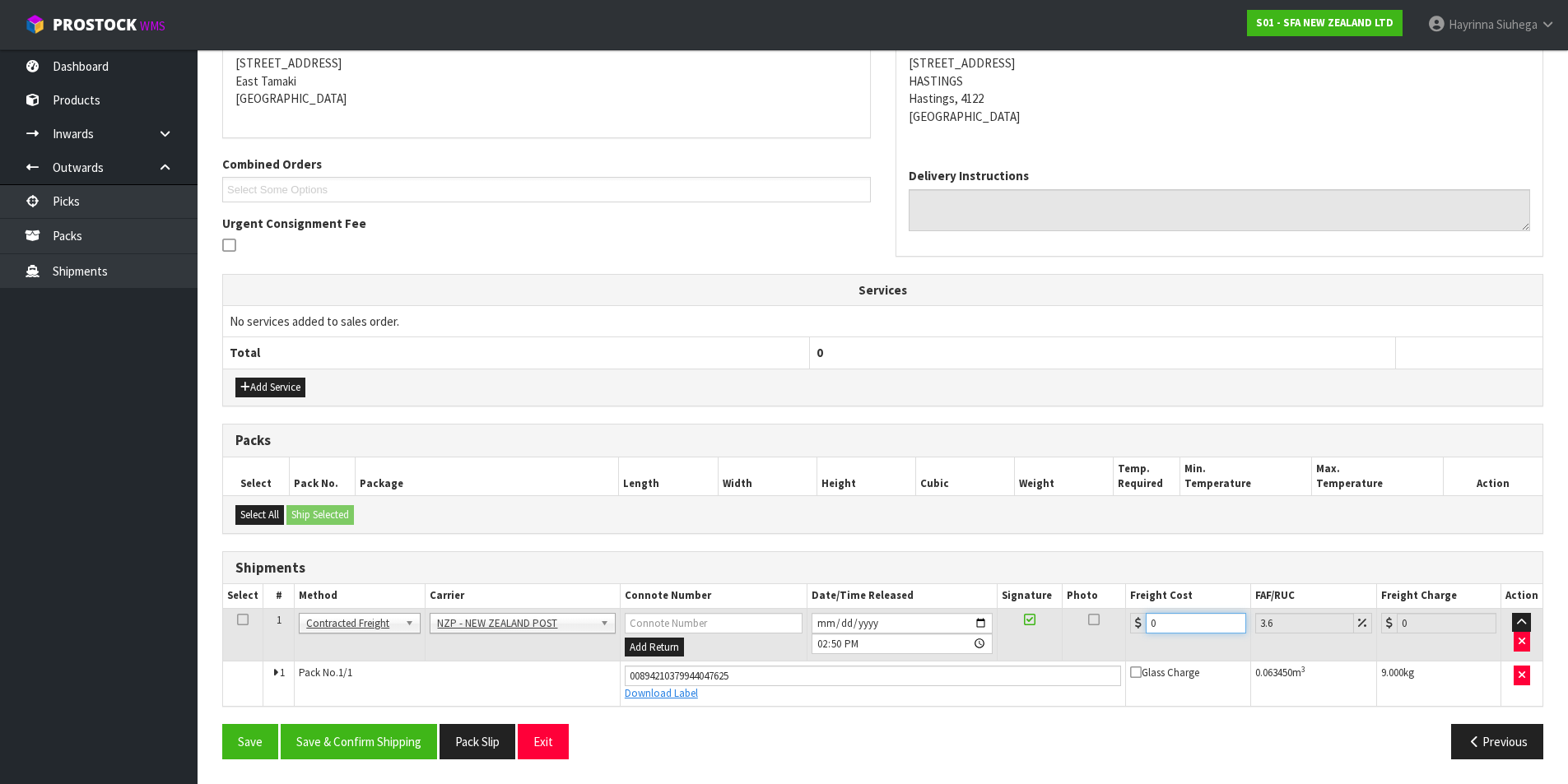
drag, startPoint x: 1169, startPoint y: 621, endPoint x: 940, endPoint y: 599, distance: 230.1
click at [942, 600] on table "Select # Method Carrier Connote Number Date/Time Released Signature Photo Freig…" at bounding box center [883, 644] width 1320 height 121
click at [222, 724] on button "Save" at bounding box center [250, 742] width 56 height 36
click at [354, 749] on button "Save & Confirm Shipping" at bounding box center [359, 742] width 156 height 36
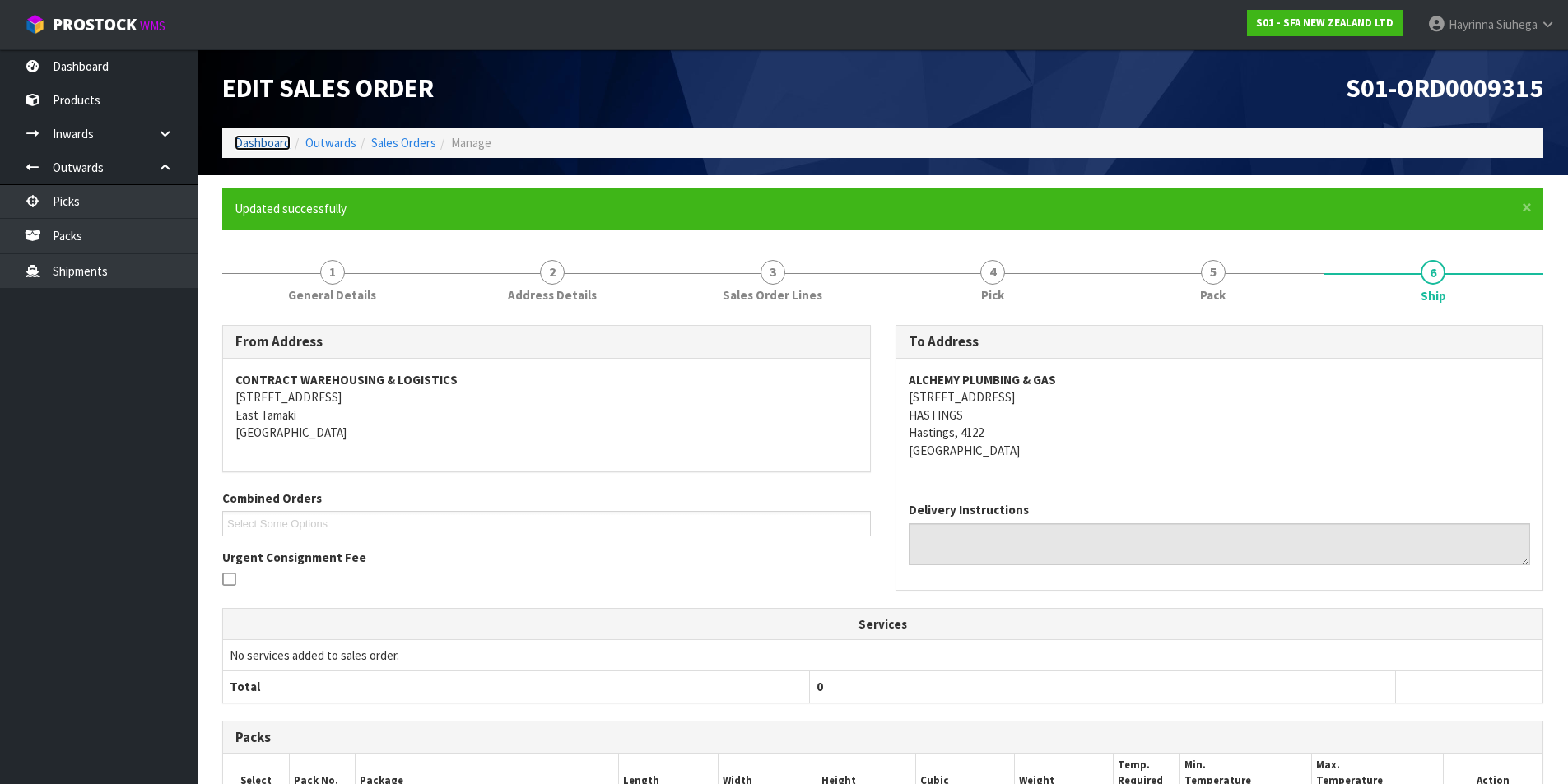
click at [276, 139] on link "Dashboard" at bounding box center [262, 142] width 56 height 16
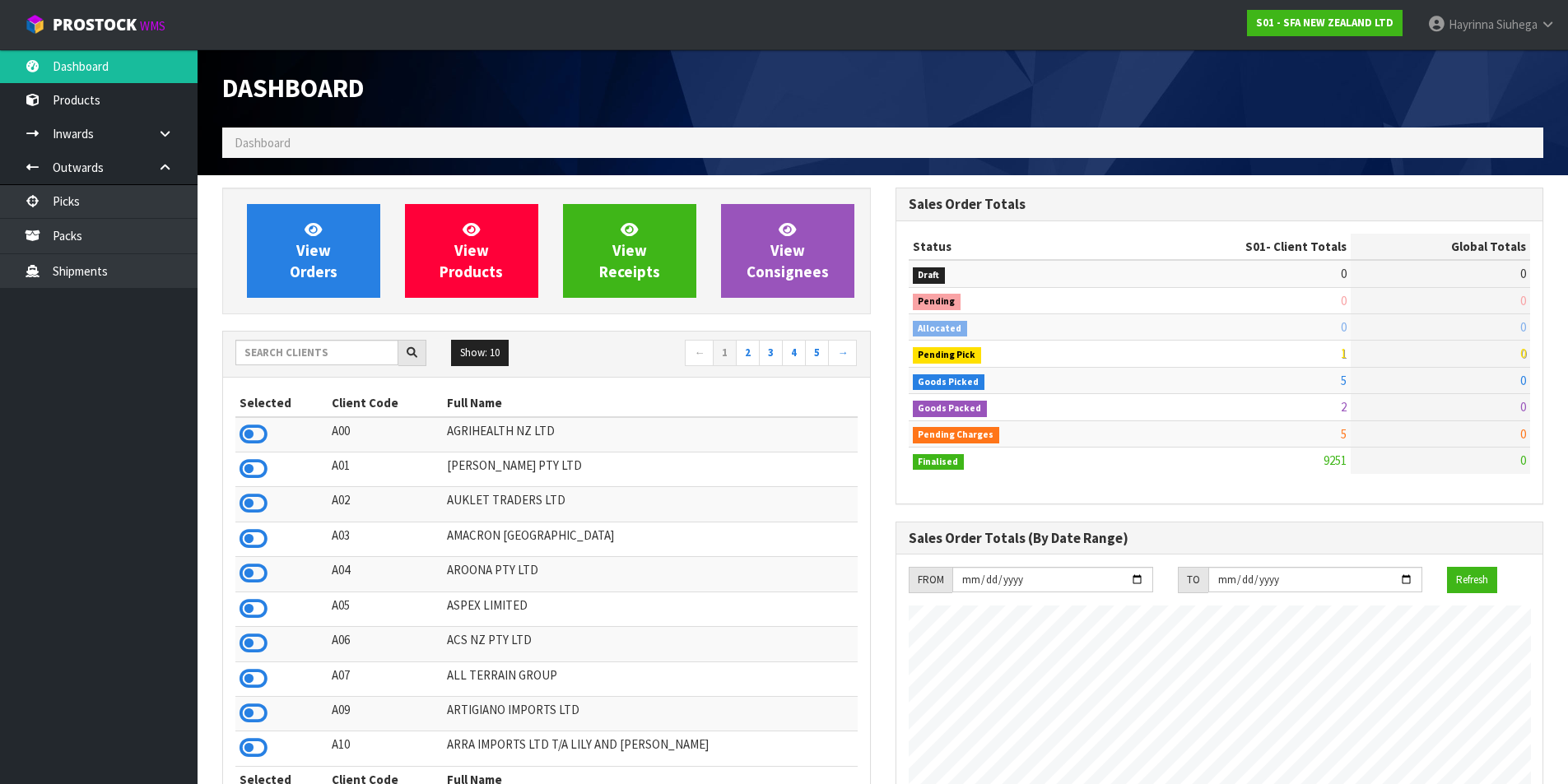
scroll to position [1247, 672]
click at [337, 253] on link "View Orders" at bounding box center [313, 251] width 133 height 94
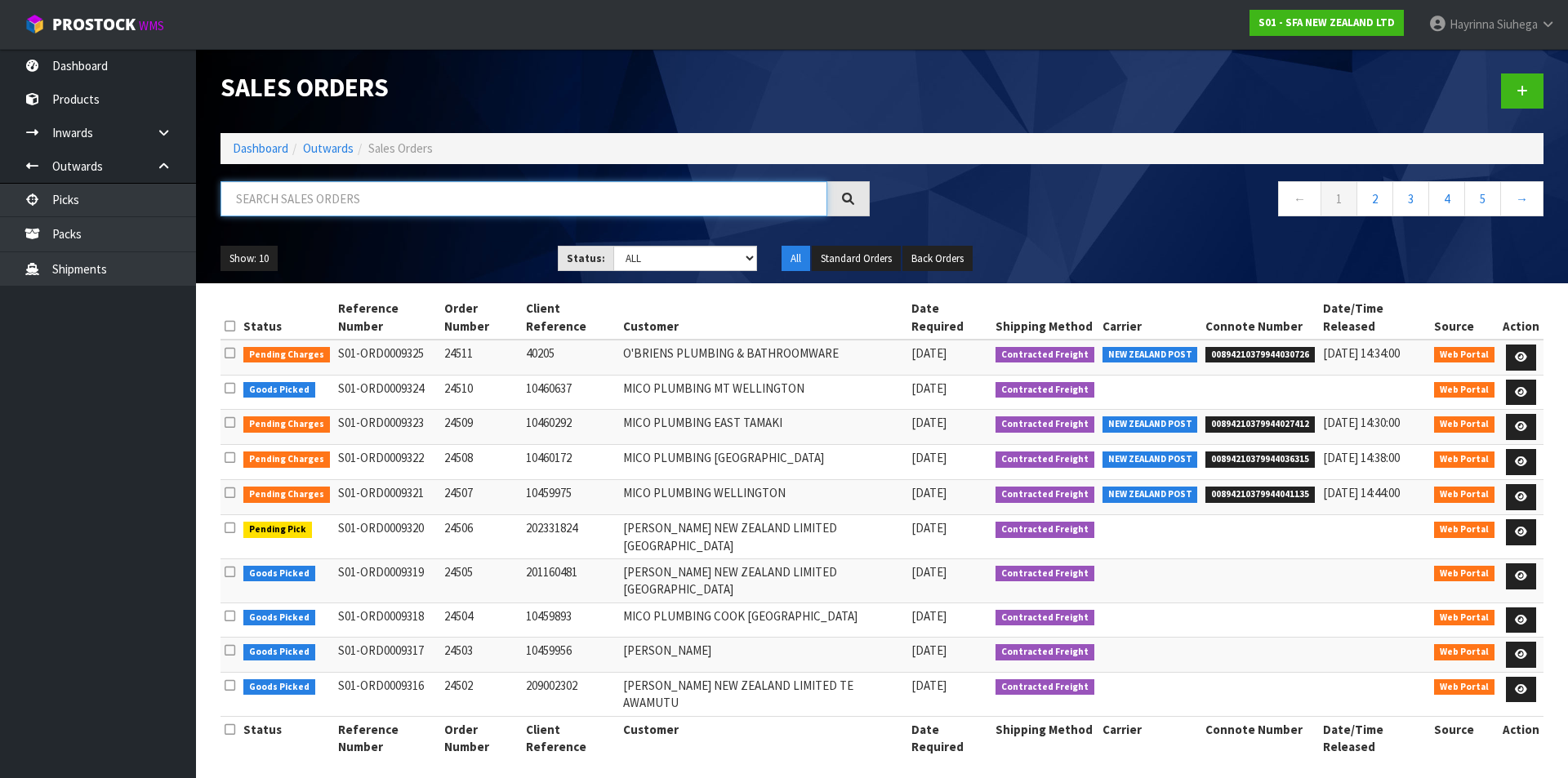
click at [342, 202] on input "text" at bounding box center [524, 199] width 607 height 36
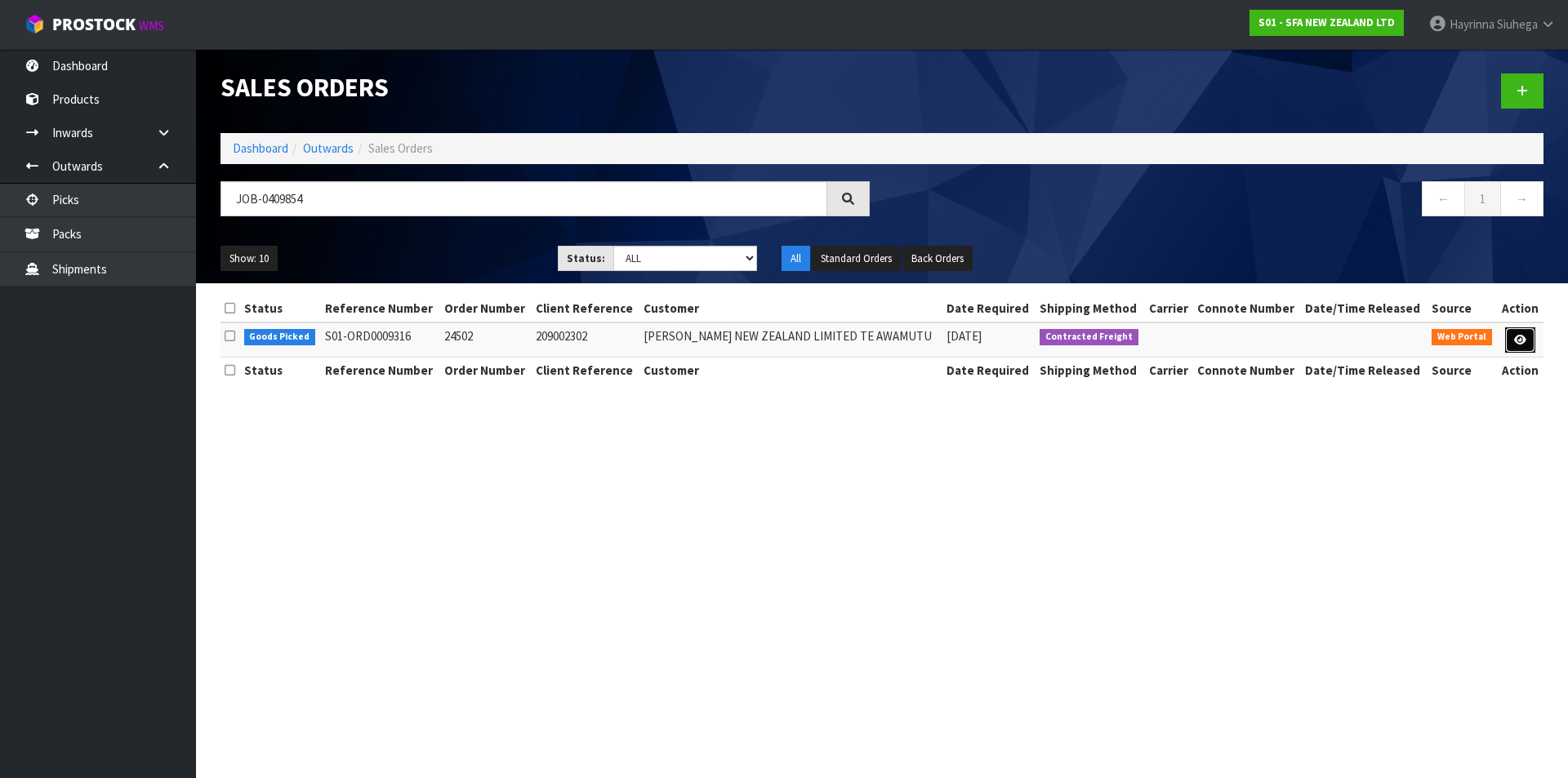
click at [1522, 334] on icon at bounding box center [1520, 340] width 12 height 11
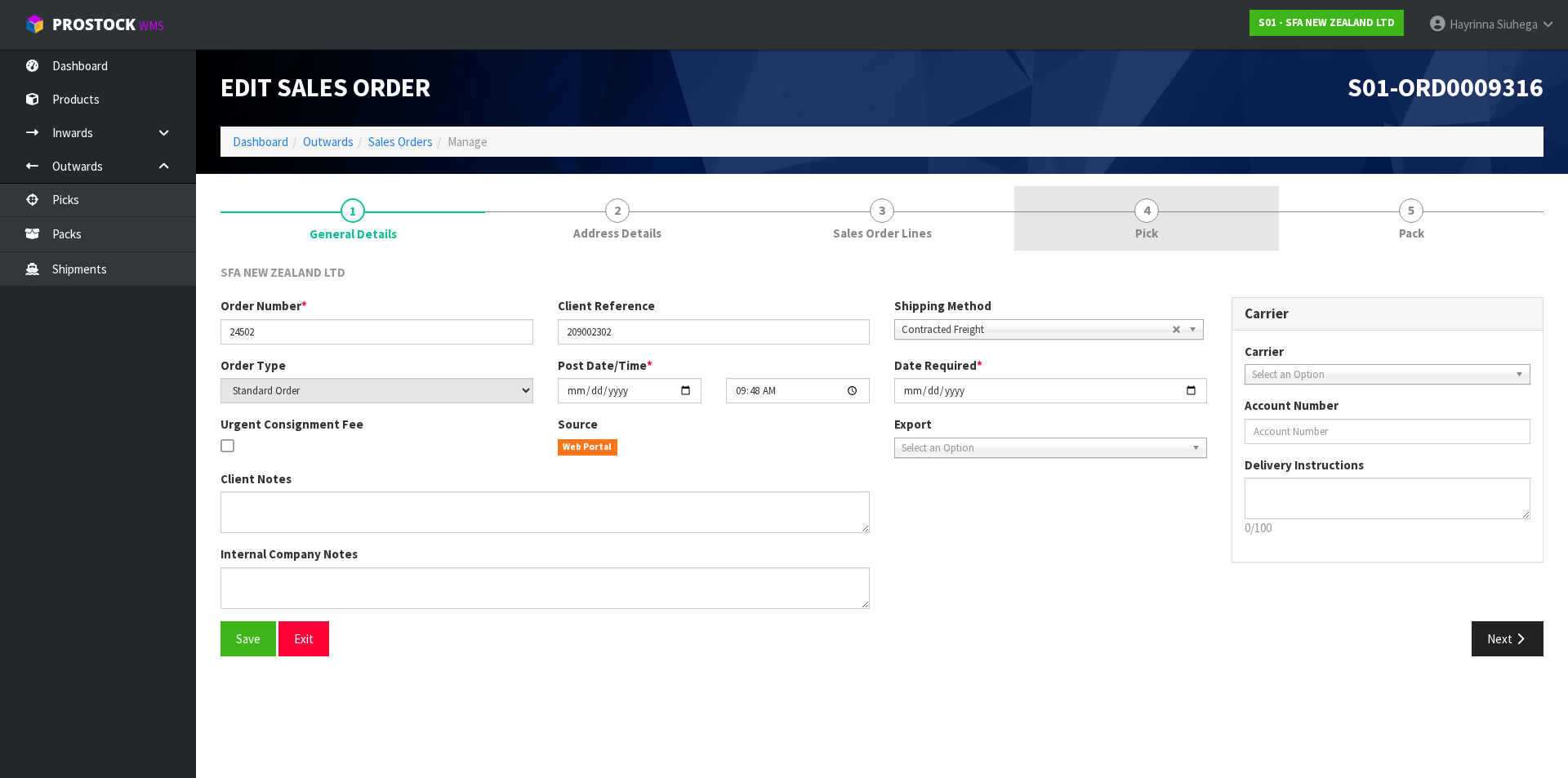
click at [1164, 200] on link "4 Pick" at bounding box center [1146, 218] width 264 height 65
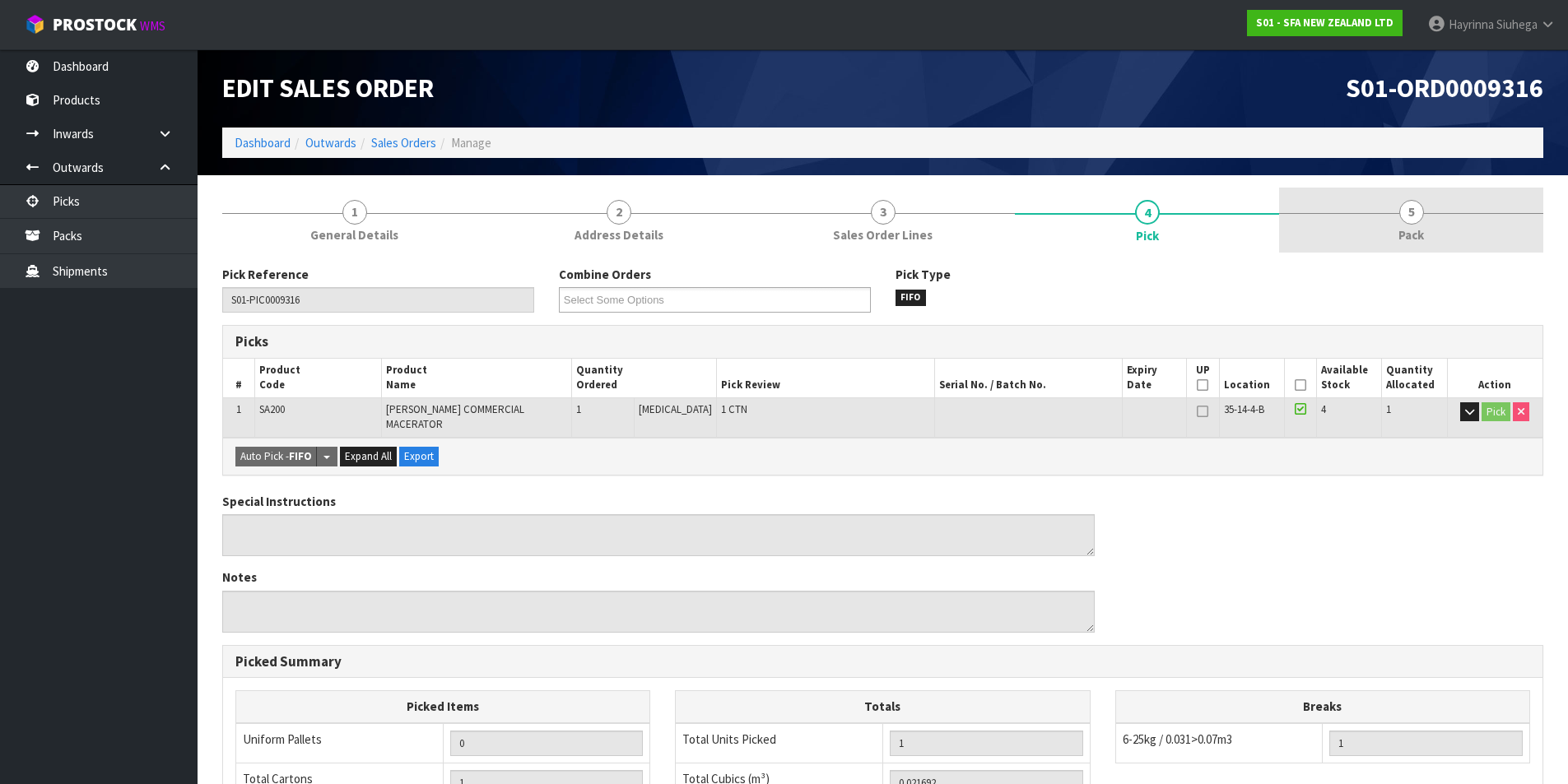
click at [1339, 227] on link "5 Pack" at bounding box center [1412, 219] width 265 height 65
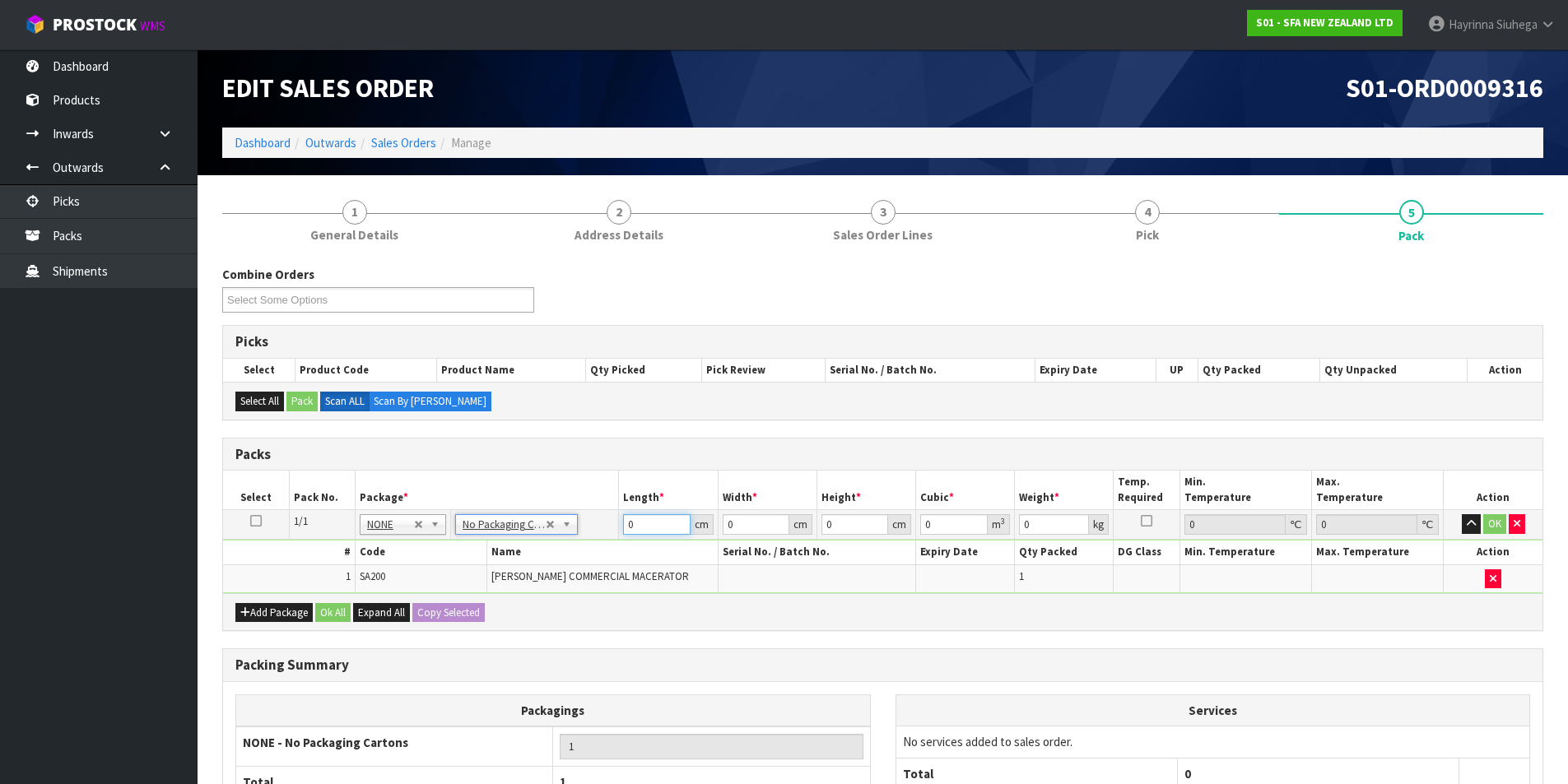
click at [626, 525] on input "0" at bounding box center [656, 524] width 67 height 20
drag, startPoint x: 626, startPoint y: 525, endPoint x: 1518, endPoint y: 391, distance: 902.0
click at [647, 525] on input "0" at bounding box center [656, 524] width 67 height 20
click button "OK" at bounding box center [1495, 524] width 23 height 20
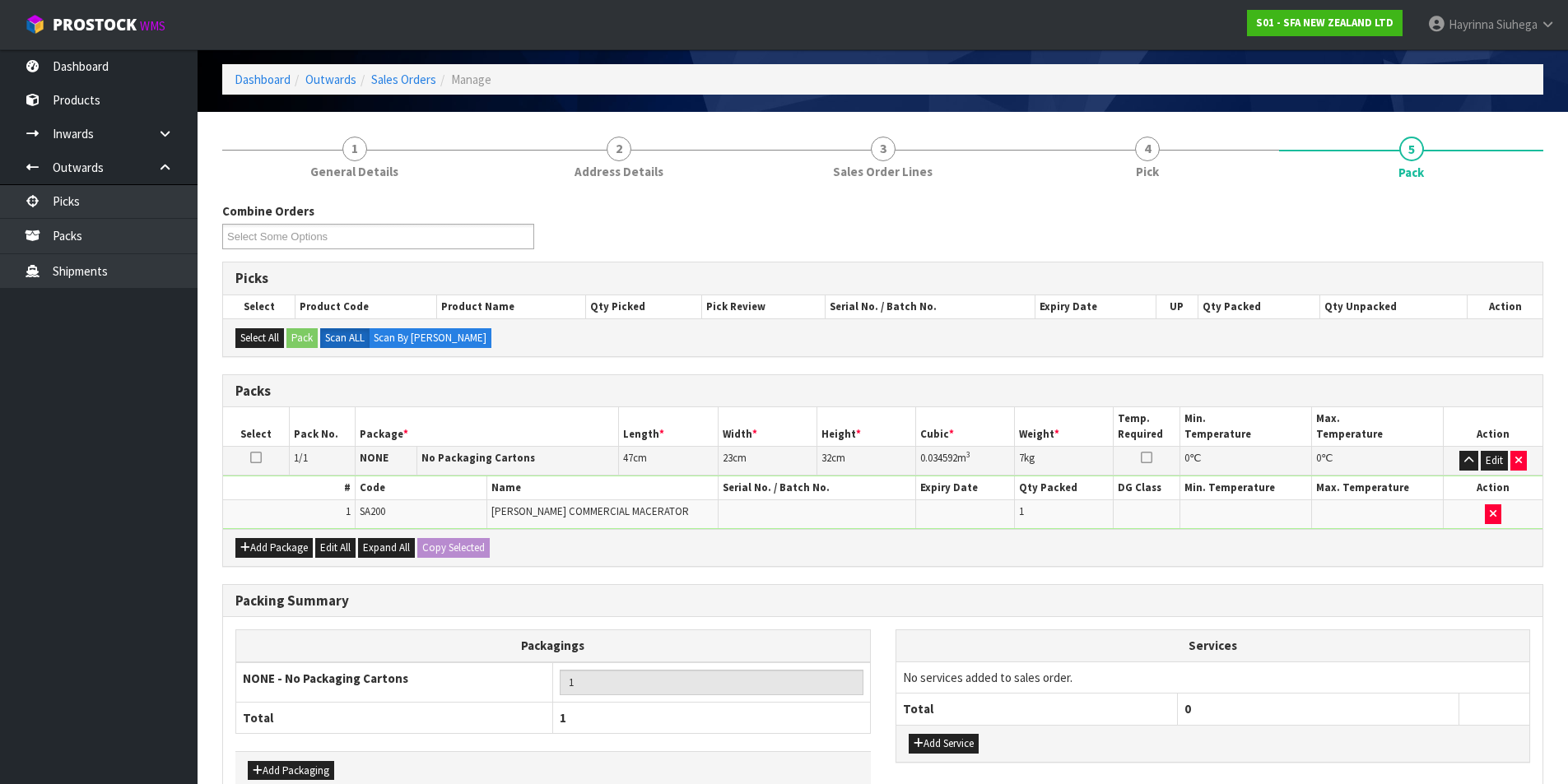
scroll to position [159, 0]
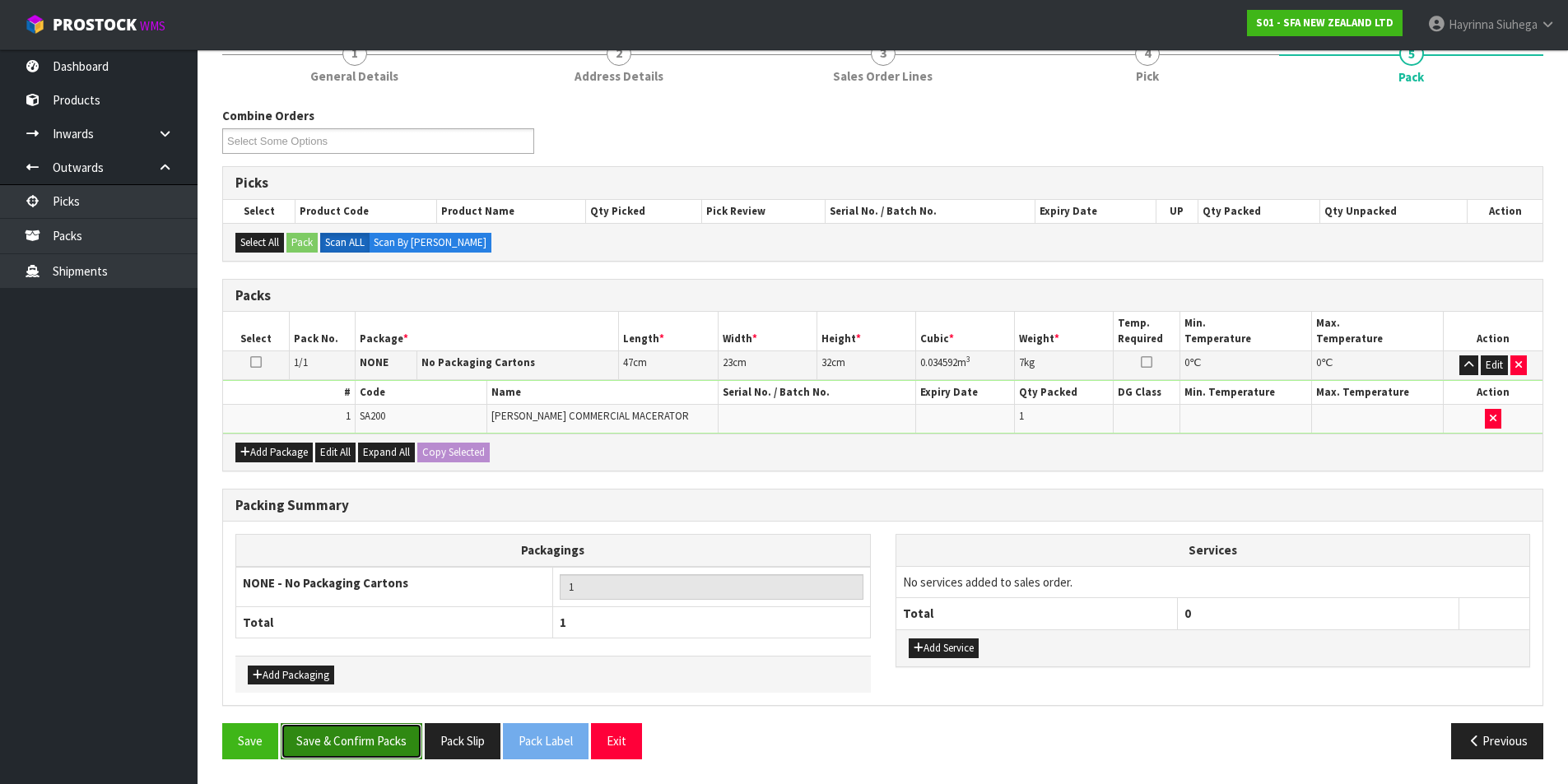
click at [348, 742] on button "Save & Confirm Packs" at bounding box center [352, 741] width 141 height 36
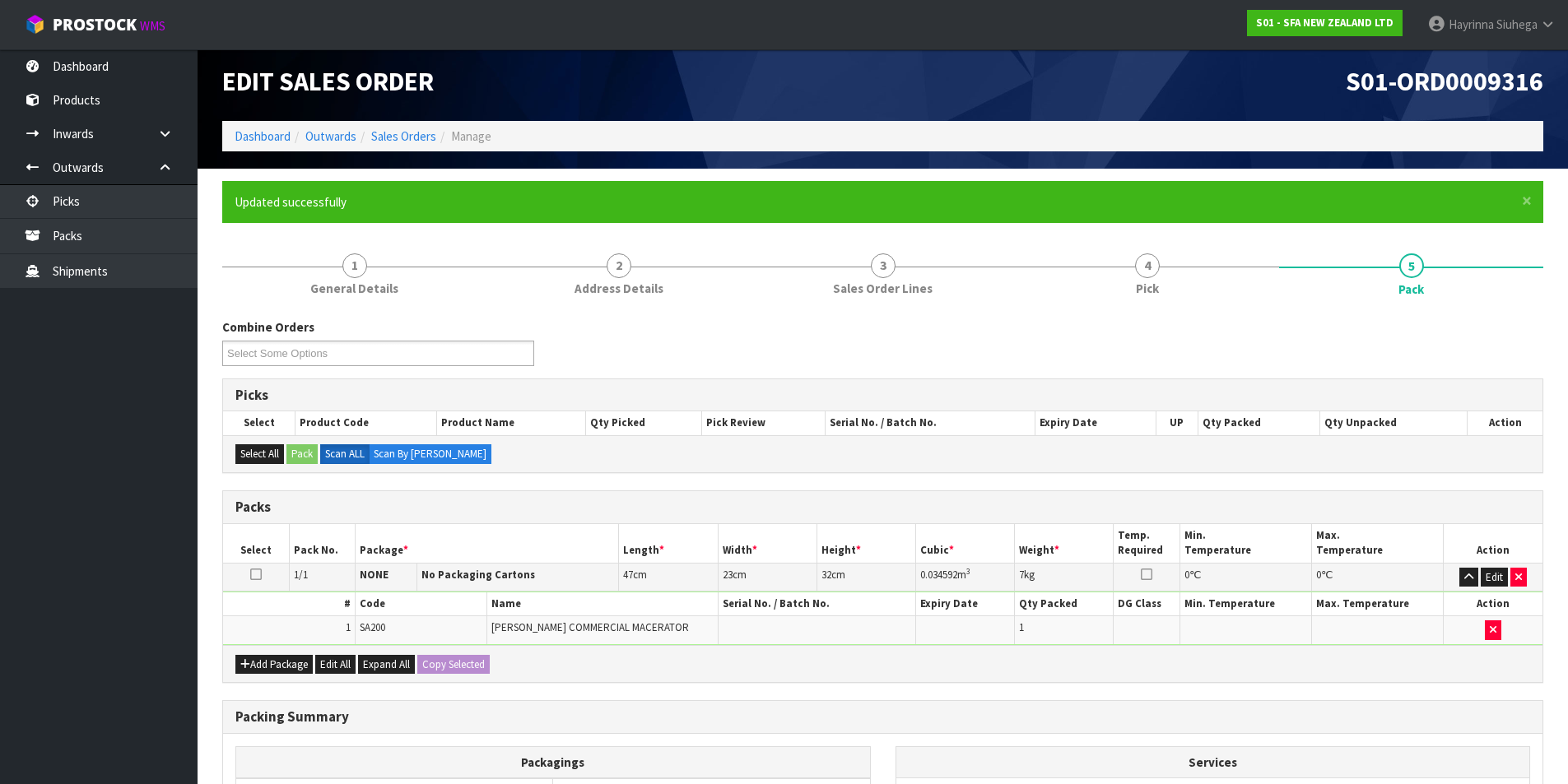
scroll to position [128, 0]
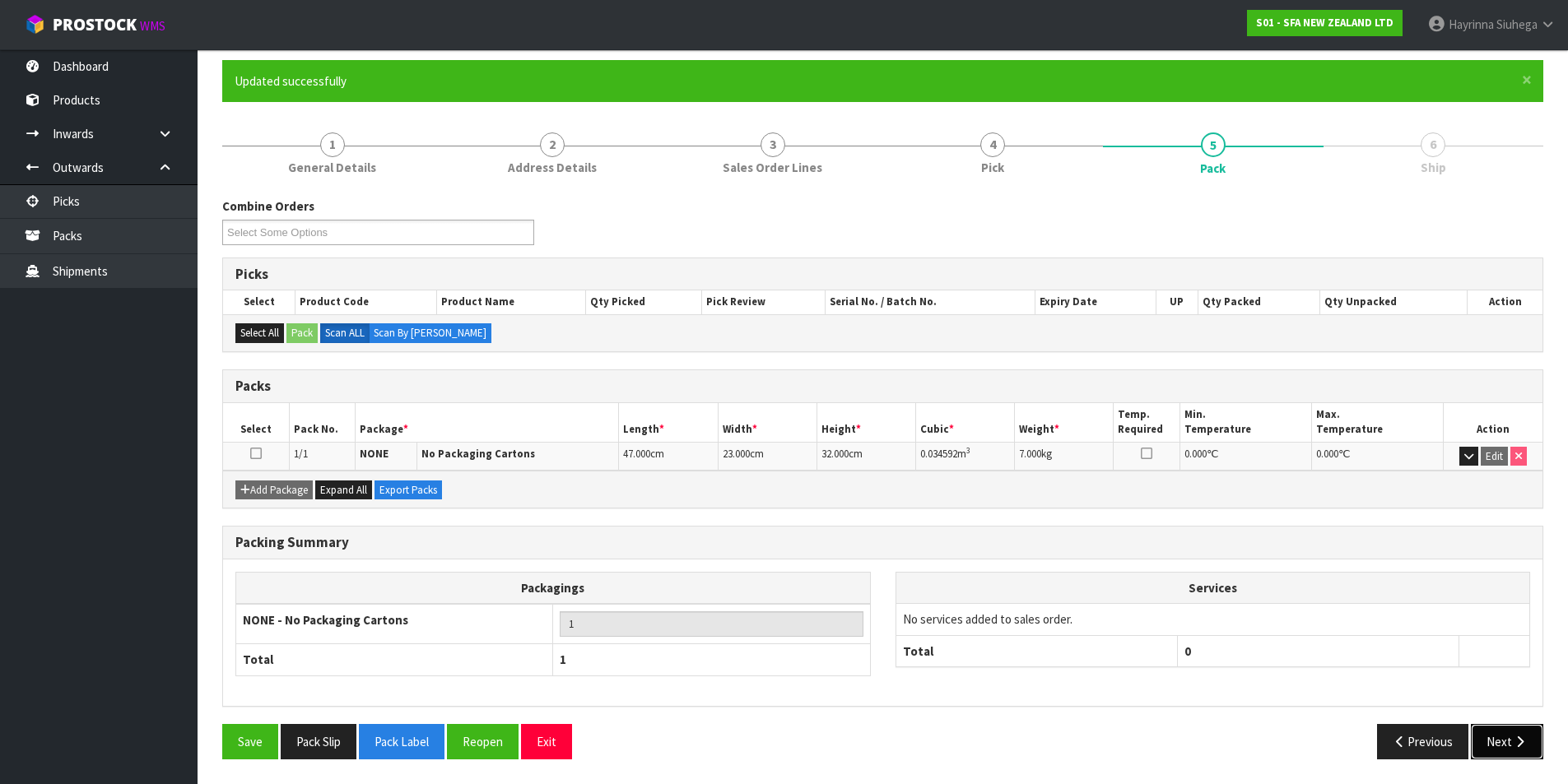
click at [1516, 738] on icon "button" at bounding box center [1519, 741] width 16 height 12
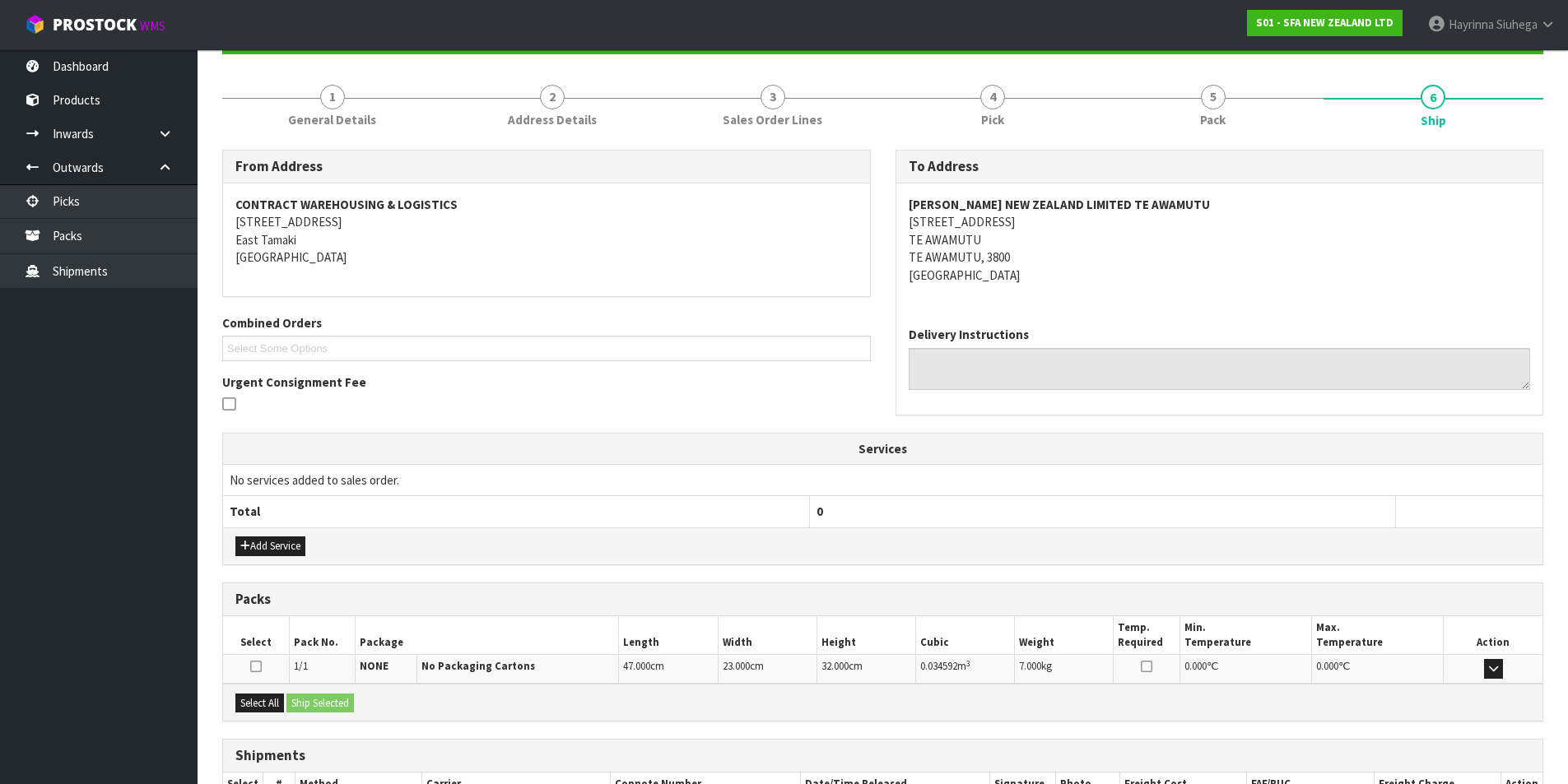
scroll to position [289, 0]
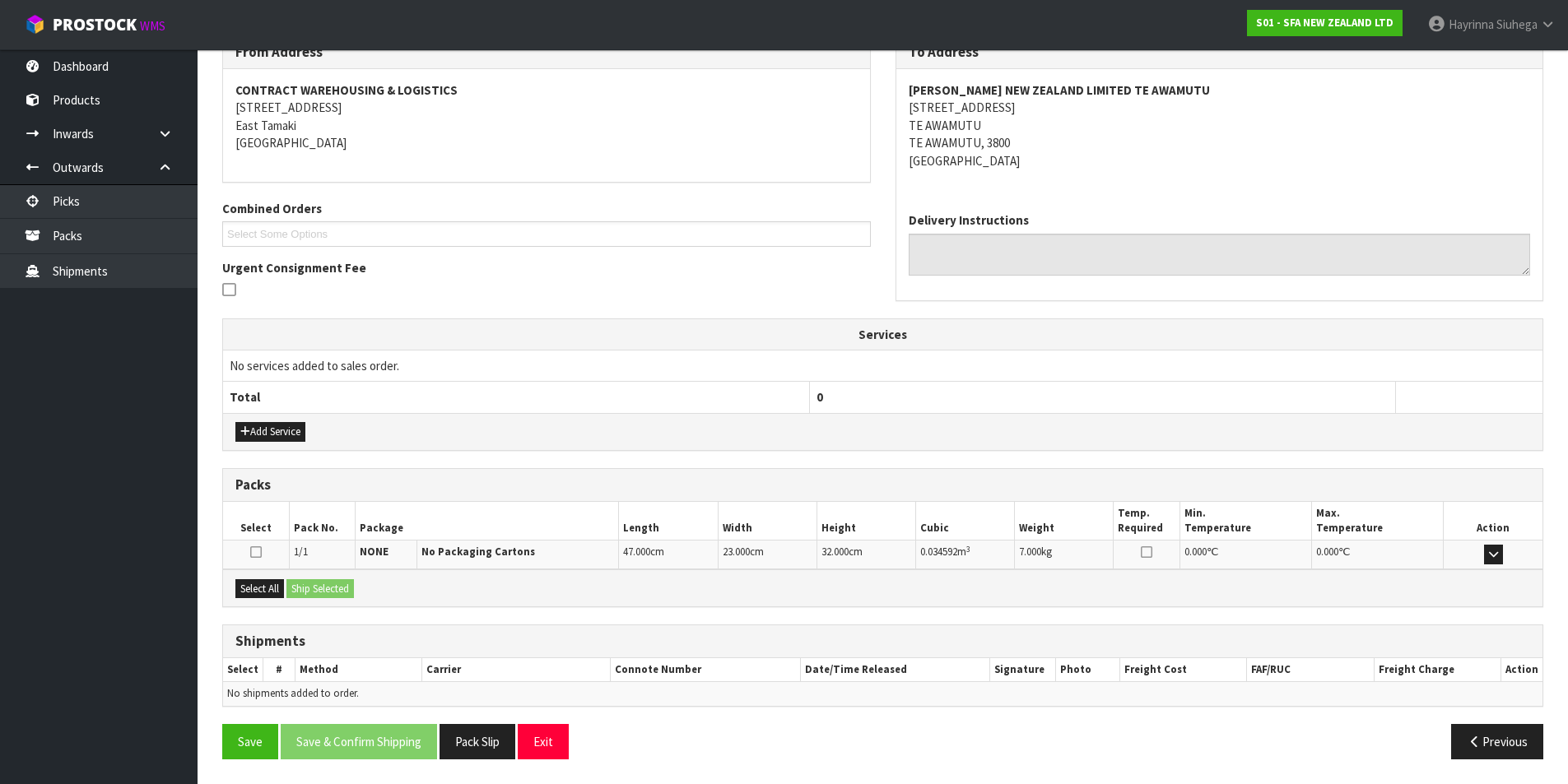
click at [270, 576] on div "Select All Ship Selected" at bounding box center [883, 588] width 1320 height 37
click at [266, 585] on button "Select All" at bounding box center [259, 589] width 49 height 20
click at [305, 585] on button "Ship Selected" at bounding box center [320, 589] width 67 height 20
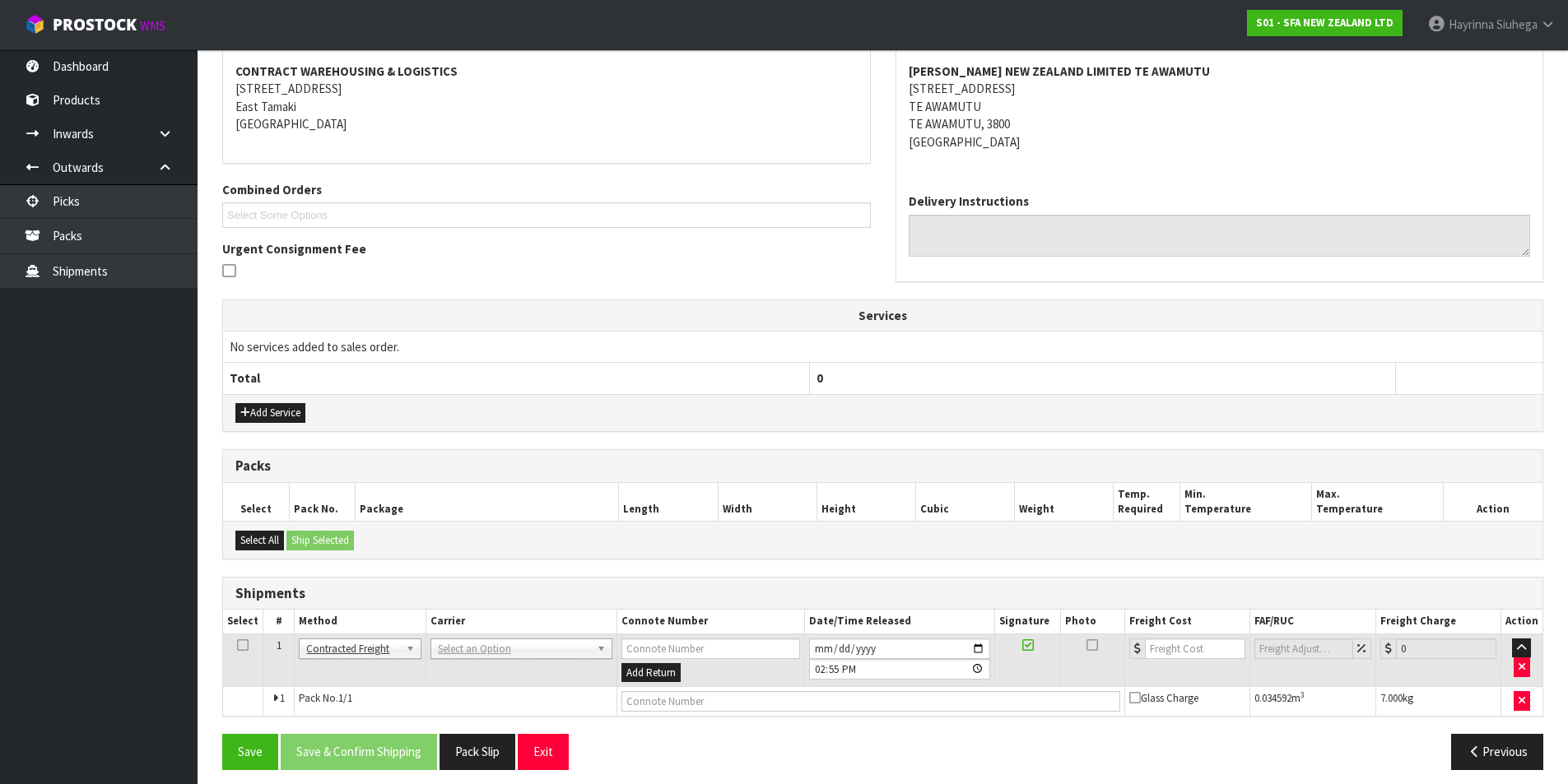
scroll to position [319, 0]
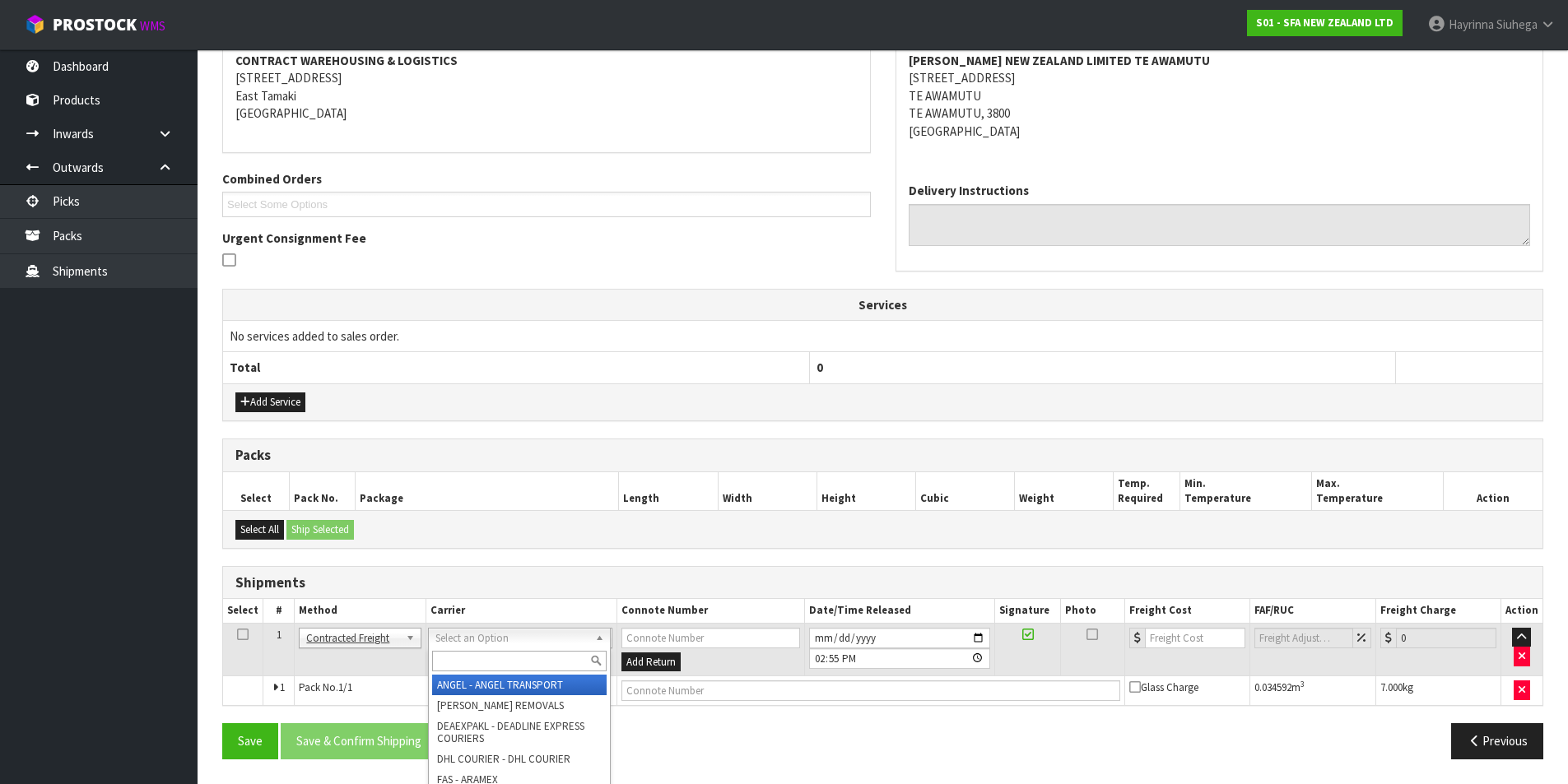
click at [454, 658] on input "text" at bounding box center [519, 661] width 175 height 20
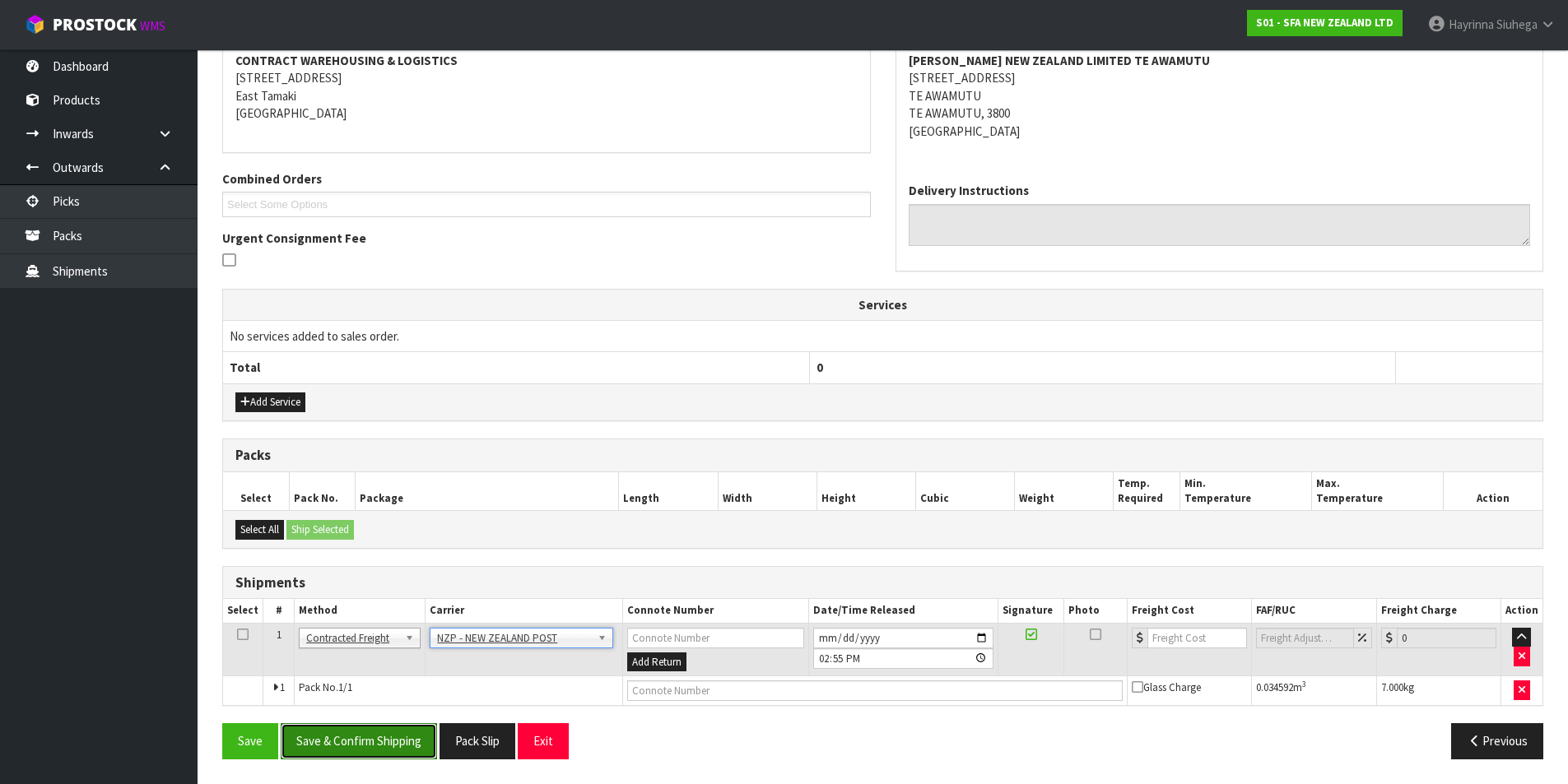
click at [368, 745] on button "Save & Confirm Shipping" at bounding box center [359, 741] width 156 height 36
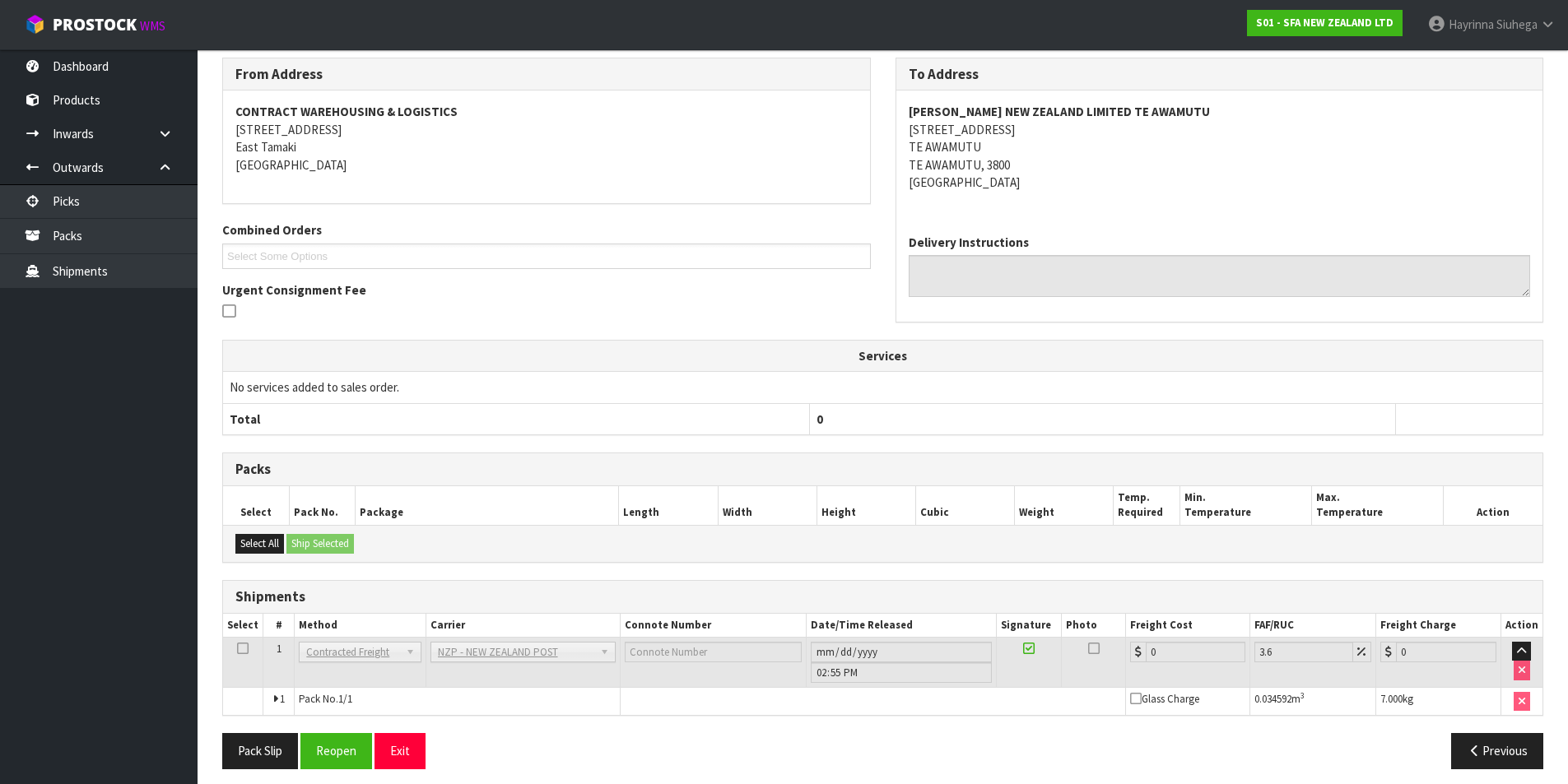
scroll to position [296, 0]
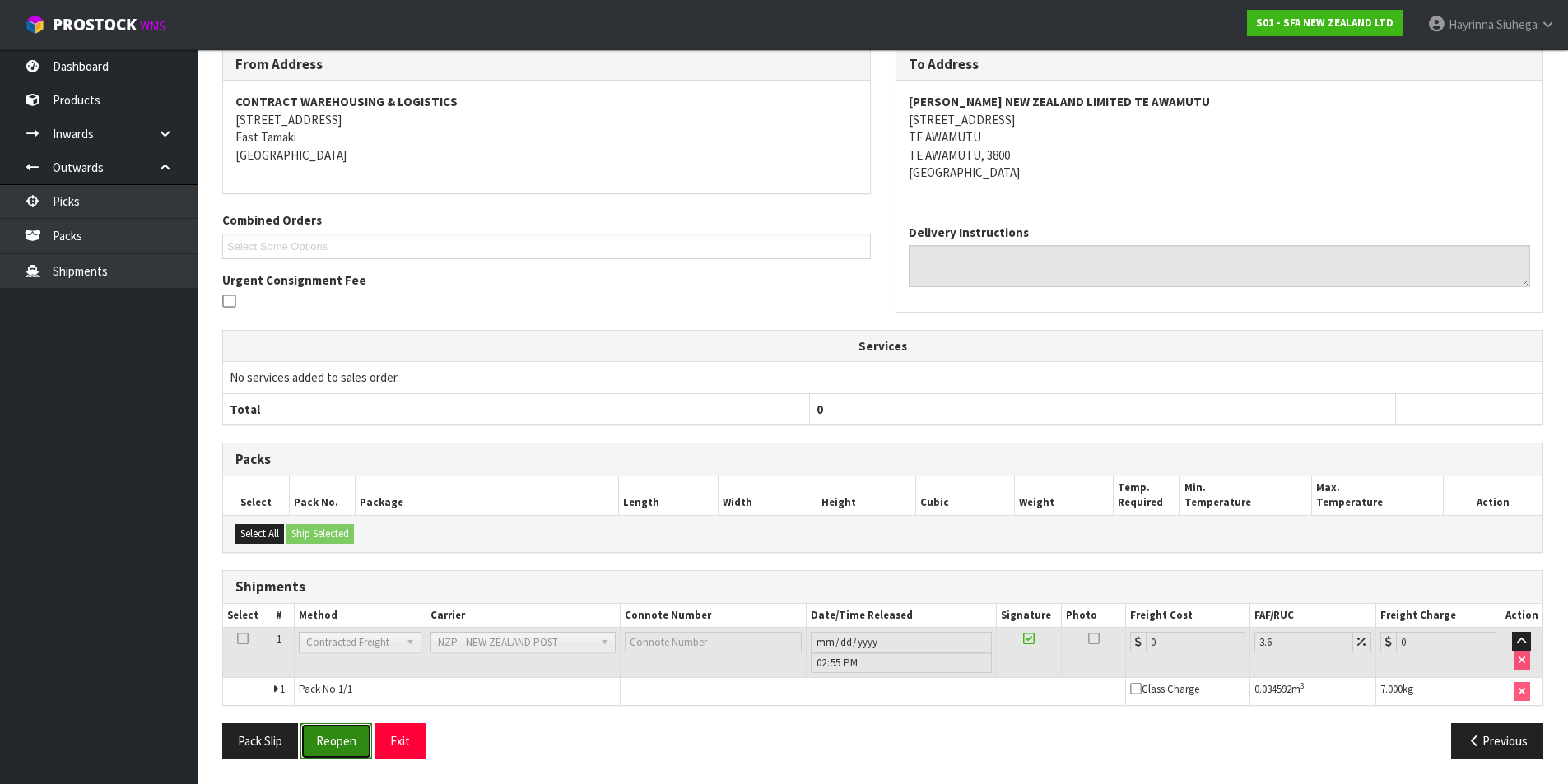
click at [347, 735] on button "Reopen" at bounding box center [336, 741] width 72 height 36
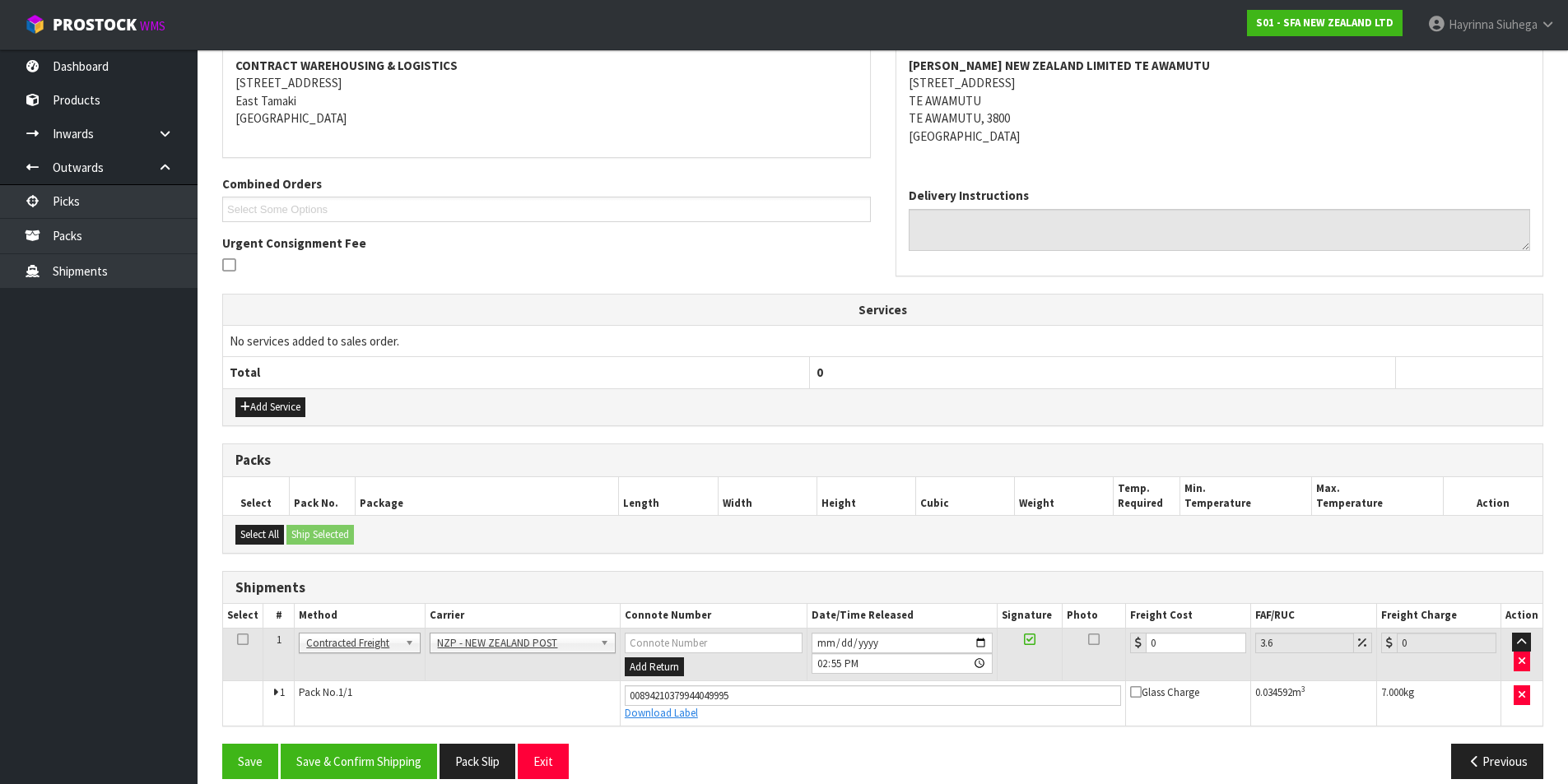
scroll to position [334, 0]
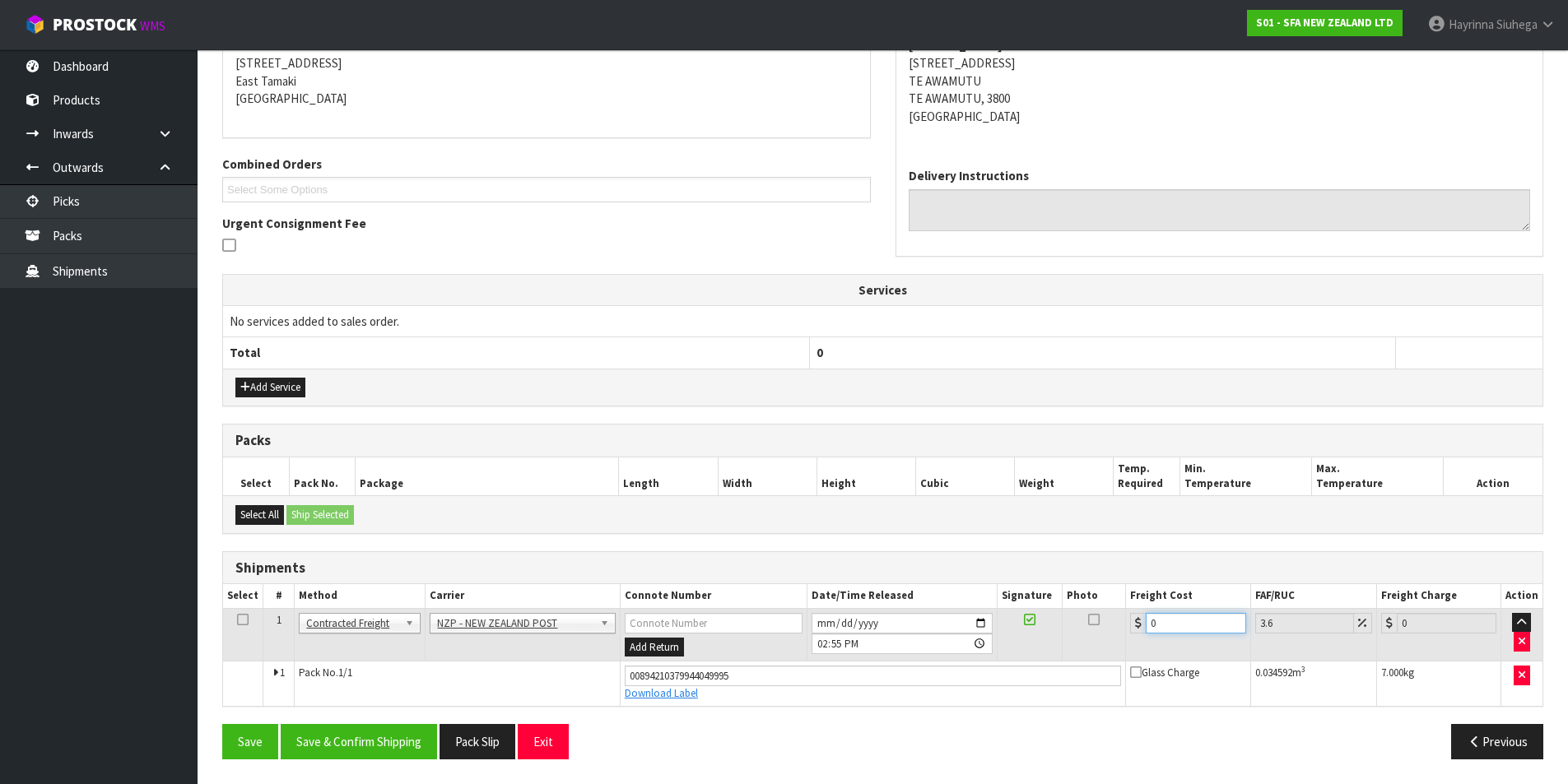
drag, startPoint x: 1191, startPoint y: 622, endPoint x: 916, endPoint y: 622, distance: 275.0
click at [976, 622] on tr "1 Client Local Pickup Customer Local Pickup Company Freight Contracted Freight …" at bounding box center [883, 634] width 1320 height 53
click at [222, 724] on button "Save" at bounding box center [250, 742] width 56 height 36
click at [352, 753] on button "Save & Confirm Shipping" at bounding box center [359, 742] width 156 height 36
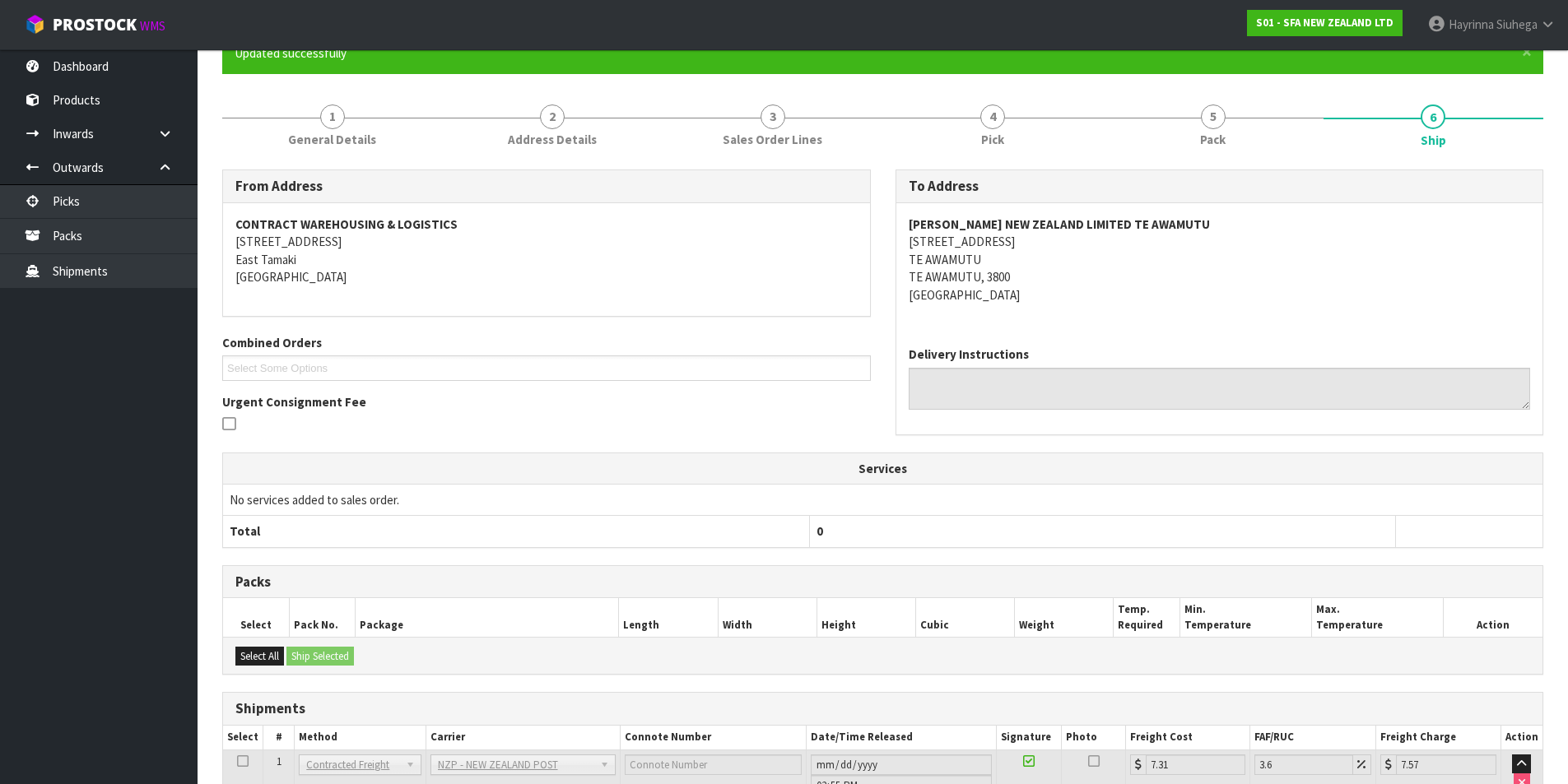
scroll to position [0, 0]
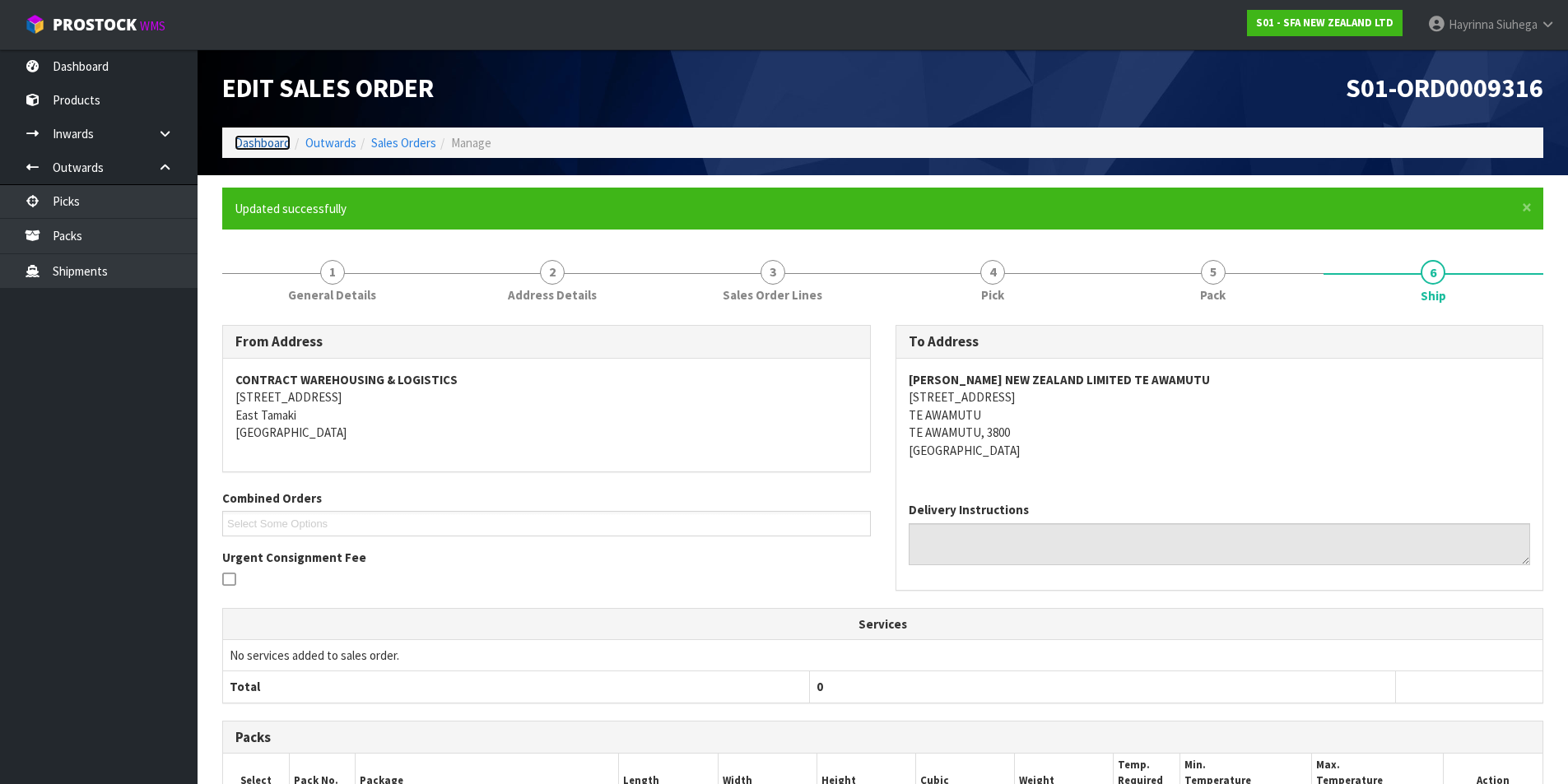
click at [260, 148] on link "Dashboard" at bounding box center [262, 142] width 56 height 16
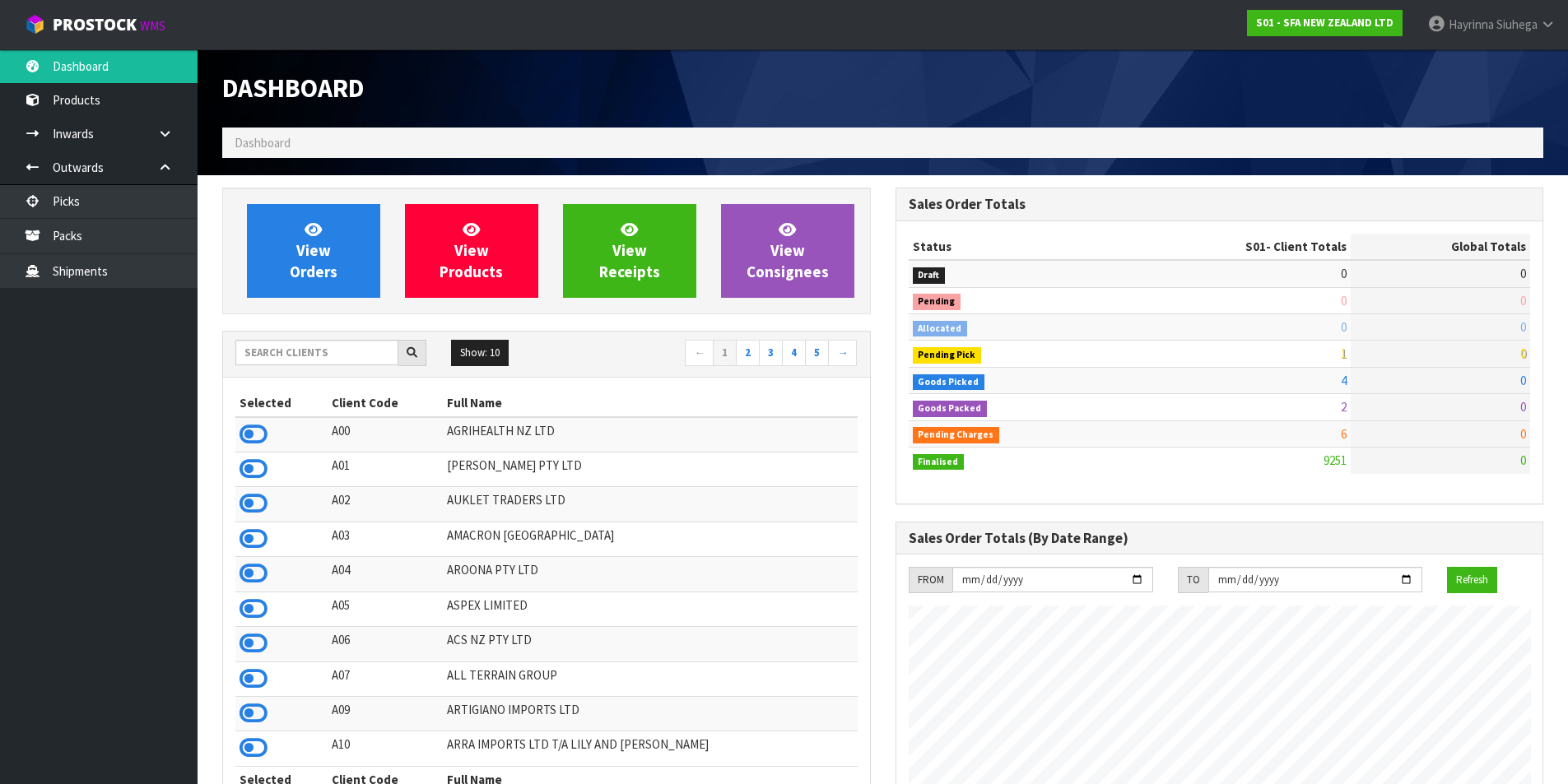
scroll to position [1247, 672]
click at [297, 274] on span "View Orders" at bounding box center [313, 250] width 48 height 62
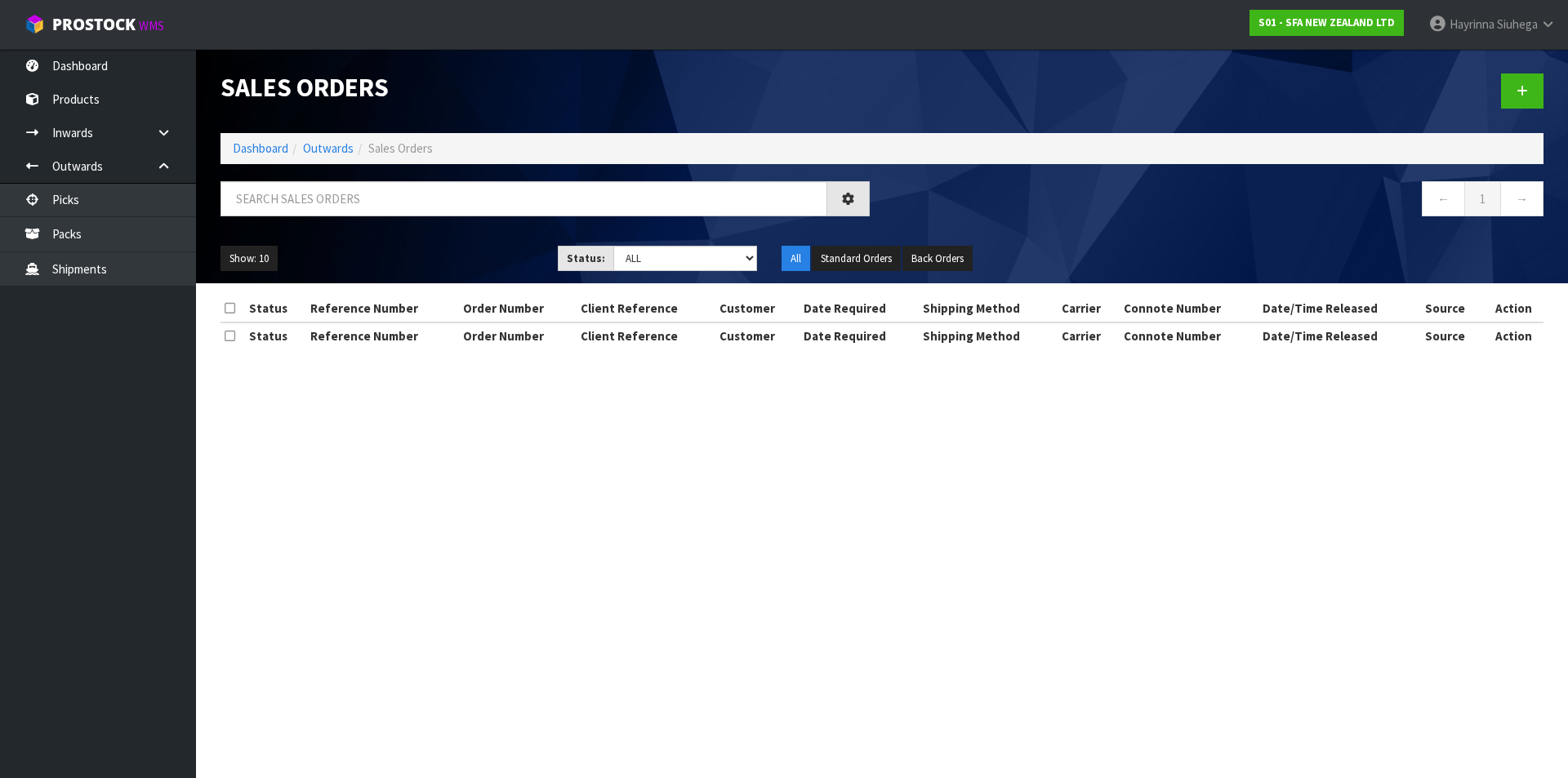
click at [292, 218] on div at bounding box center [545, 205] width 673 height 47
click at [292, 209] on input "text" at bounding box center [524, 199] width 607 height 36
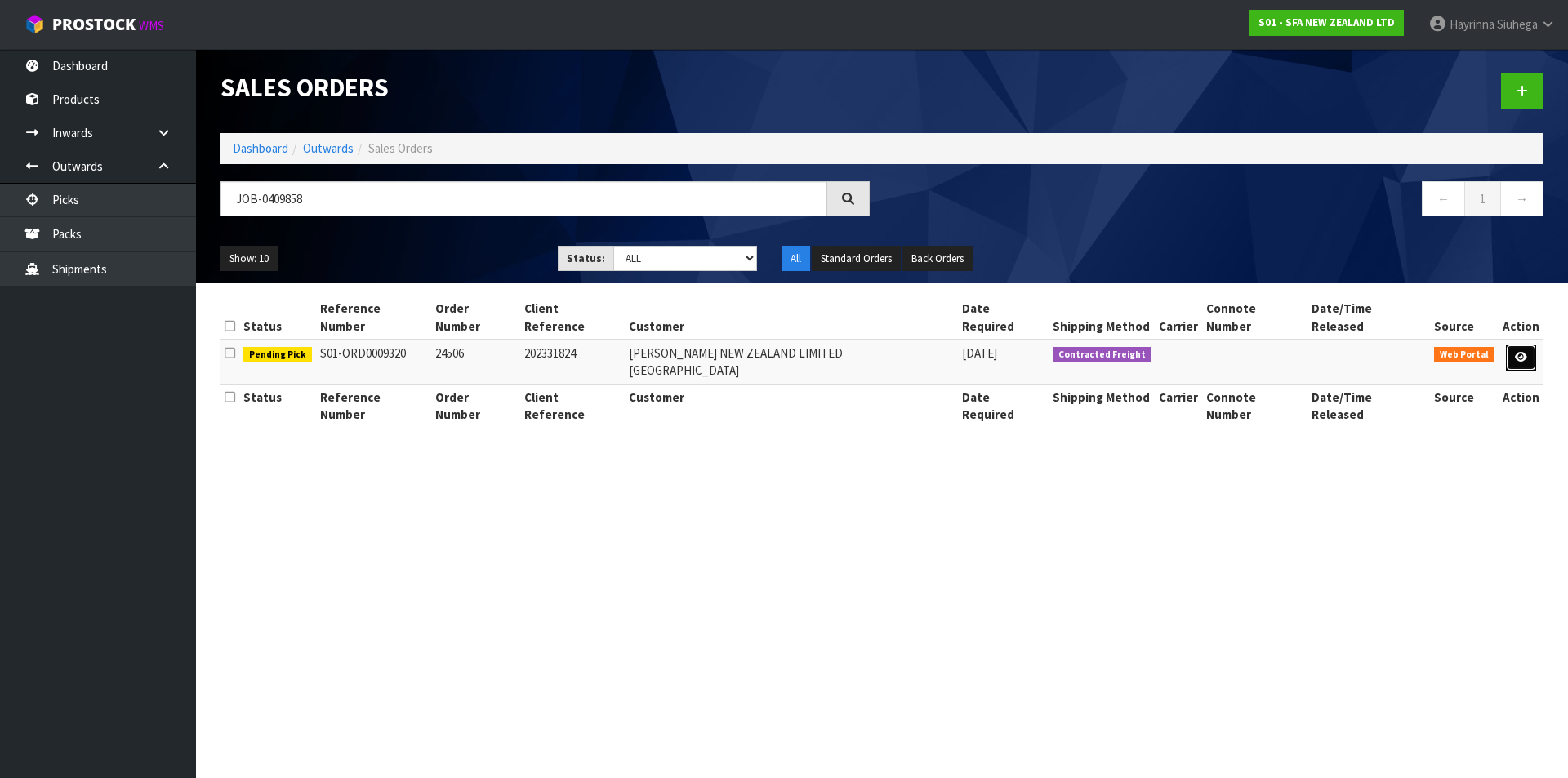
click at [1514, 352] on icon at bounding box center [1520, 357] width 12 height 11
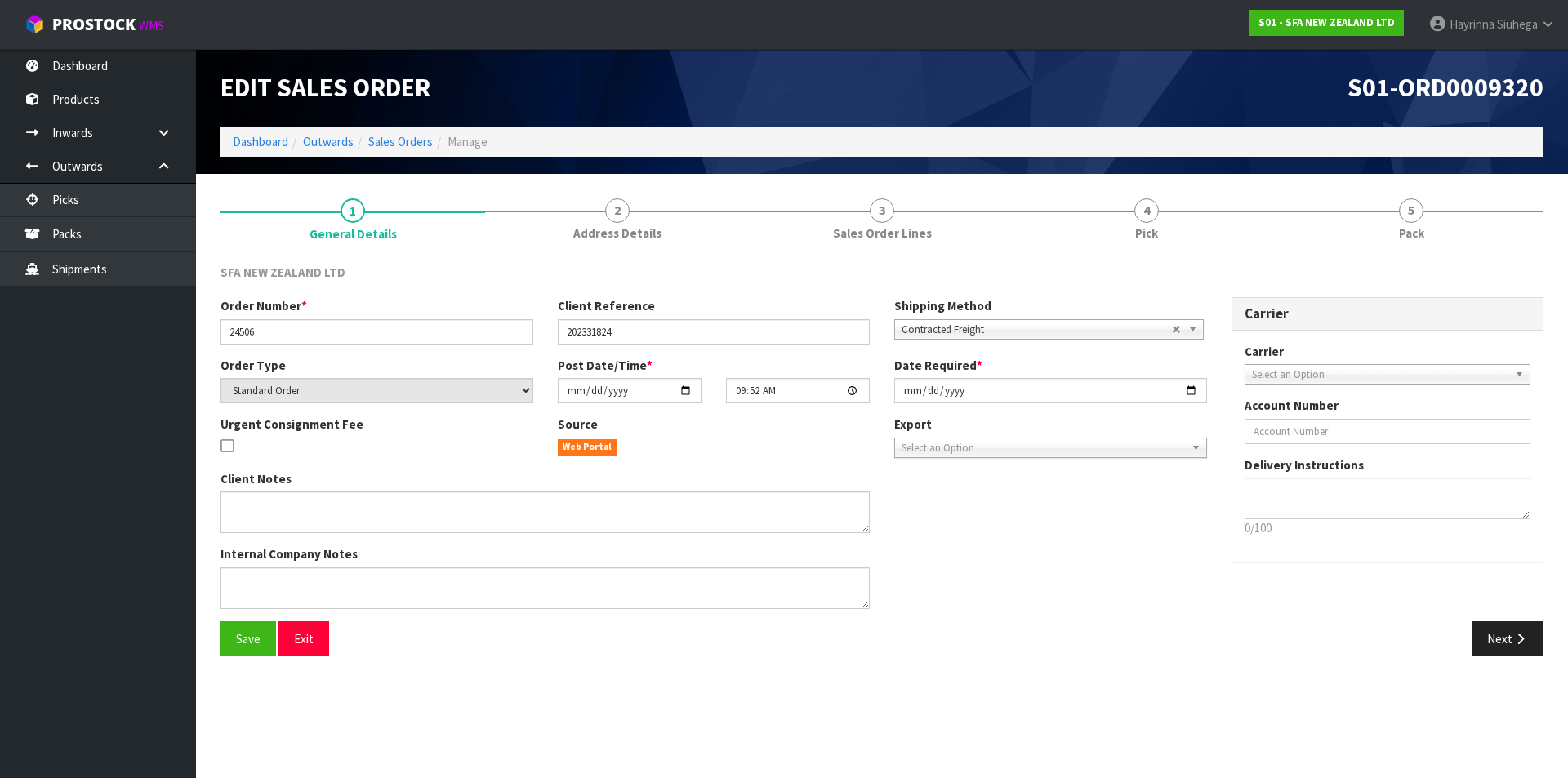
click at [1227, 226] on link "4 Pick" at bounding box center [1146, 218] width 264 height 65
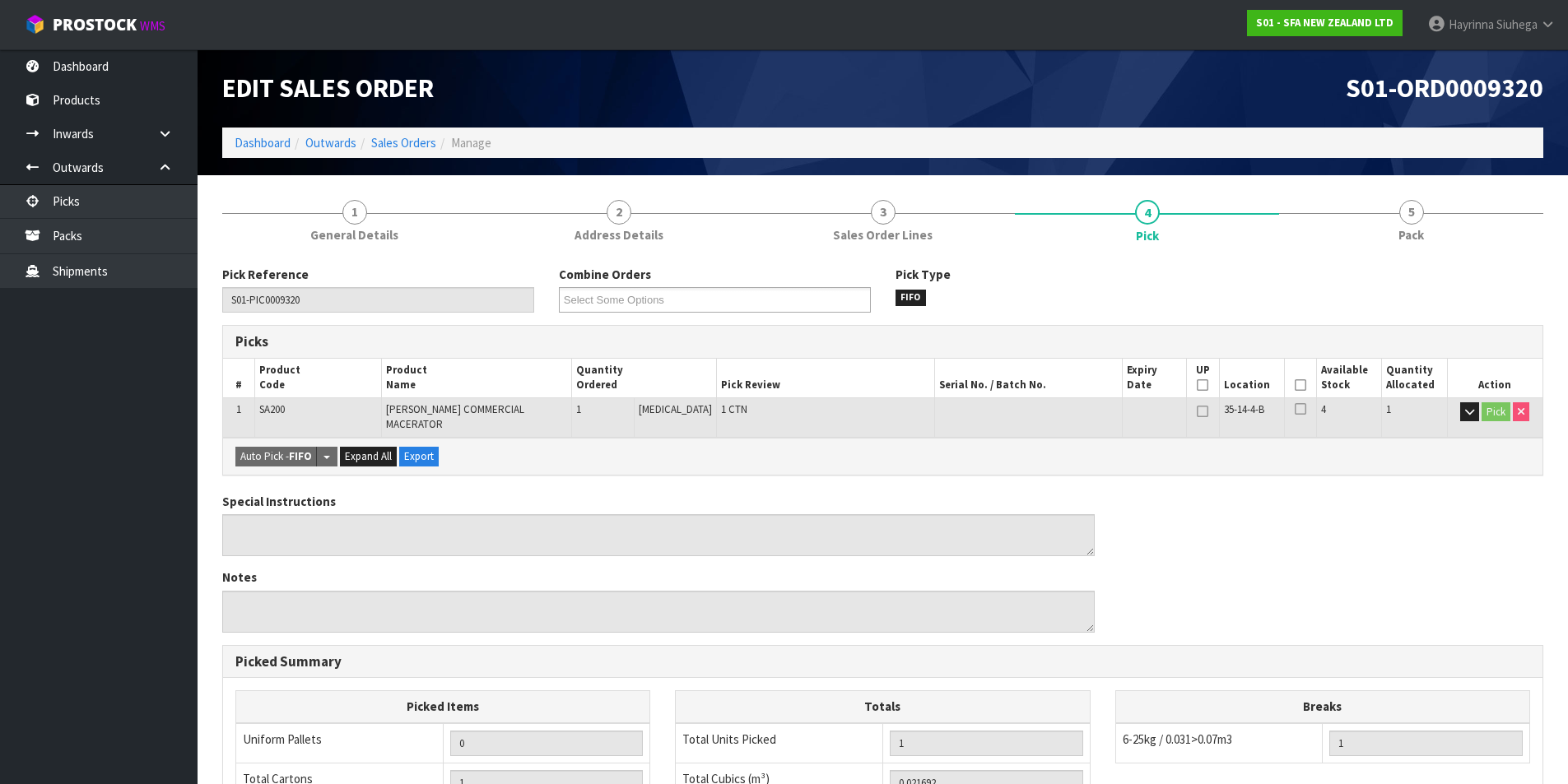
click at [1298, 386] on icon at bounding box center [1301, 385] width 12 height 1
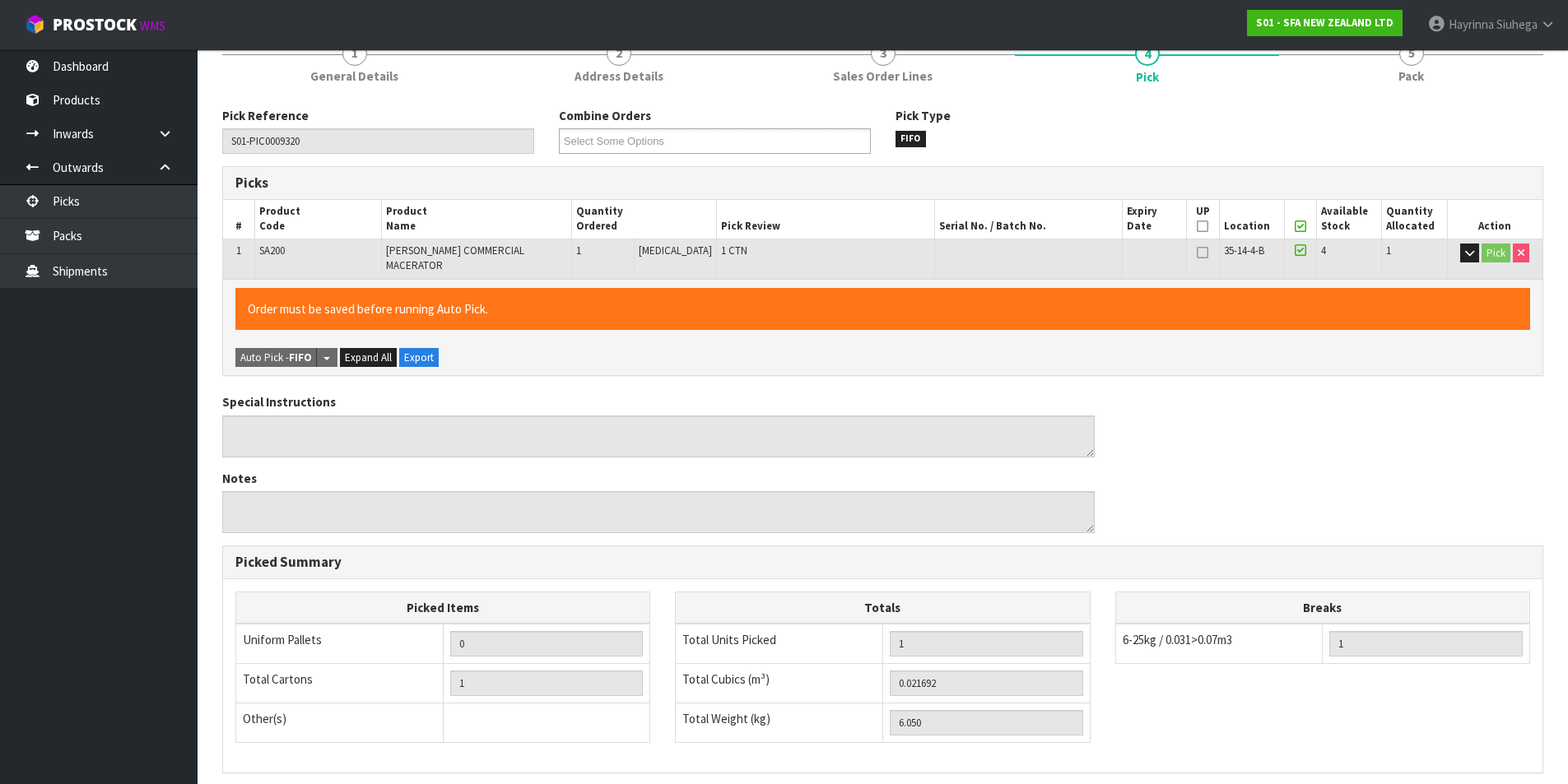
scroll to position [363, 0]
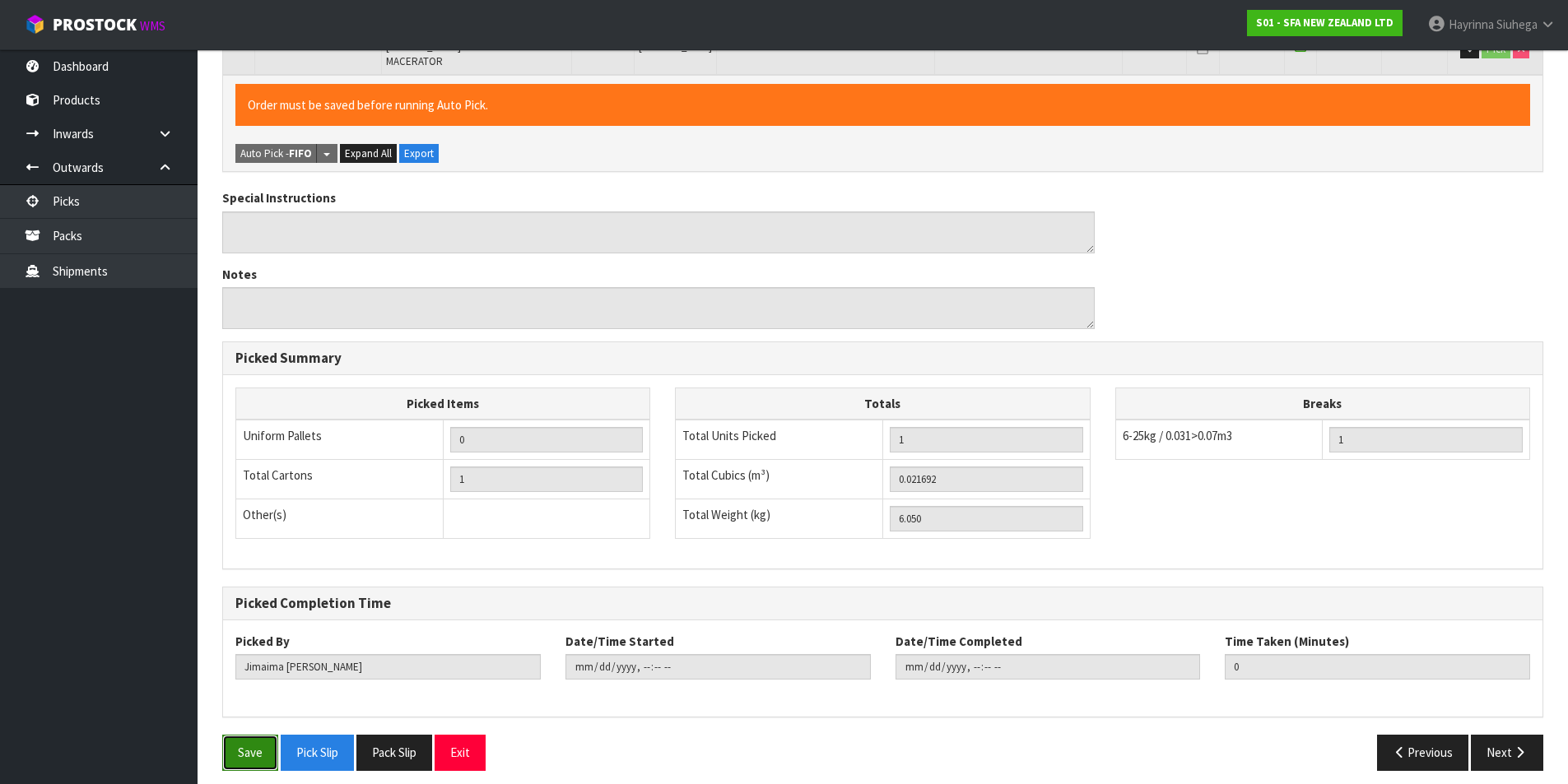
click at [242, 738] on button "Save" at bounding box center [250, 752] width 56 height 36
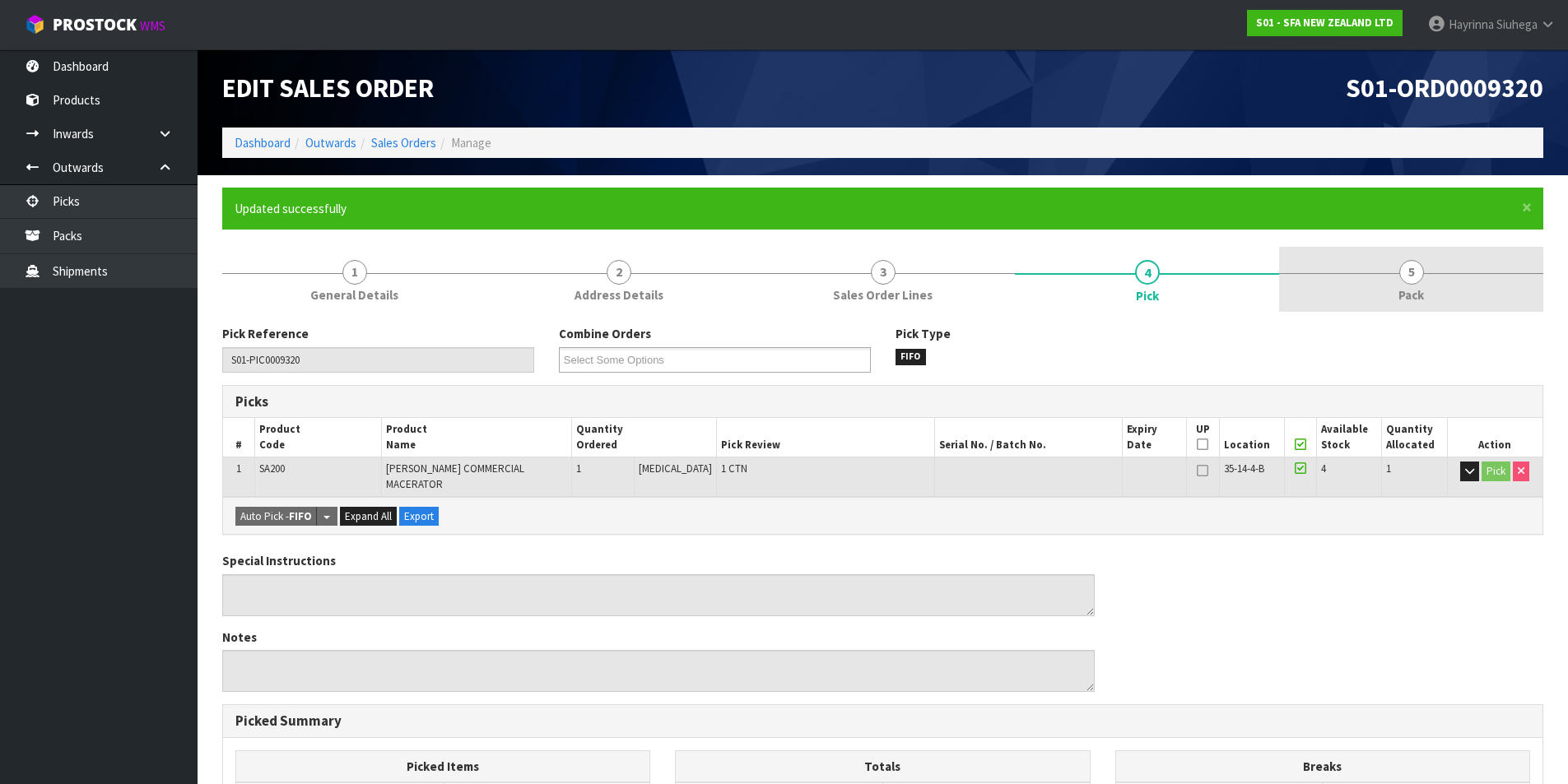
click at [1416, 277] on span "5" at bounding box center [1411, 272] width 25 height 25
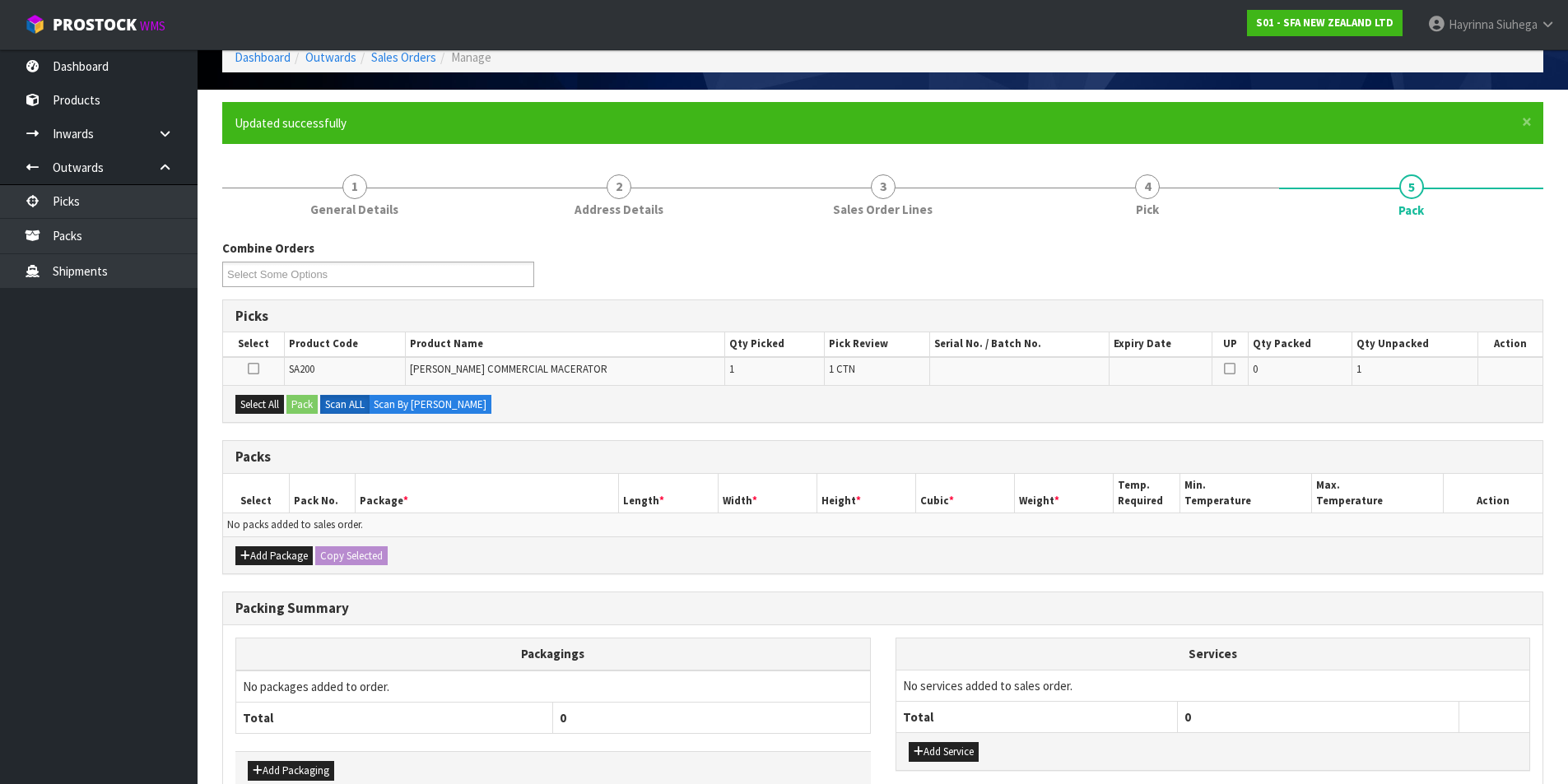
scroll to position [164, 0]
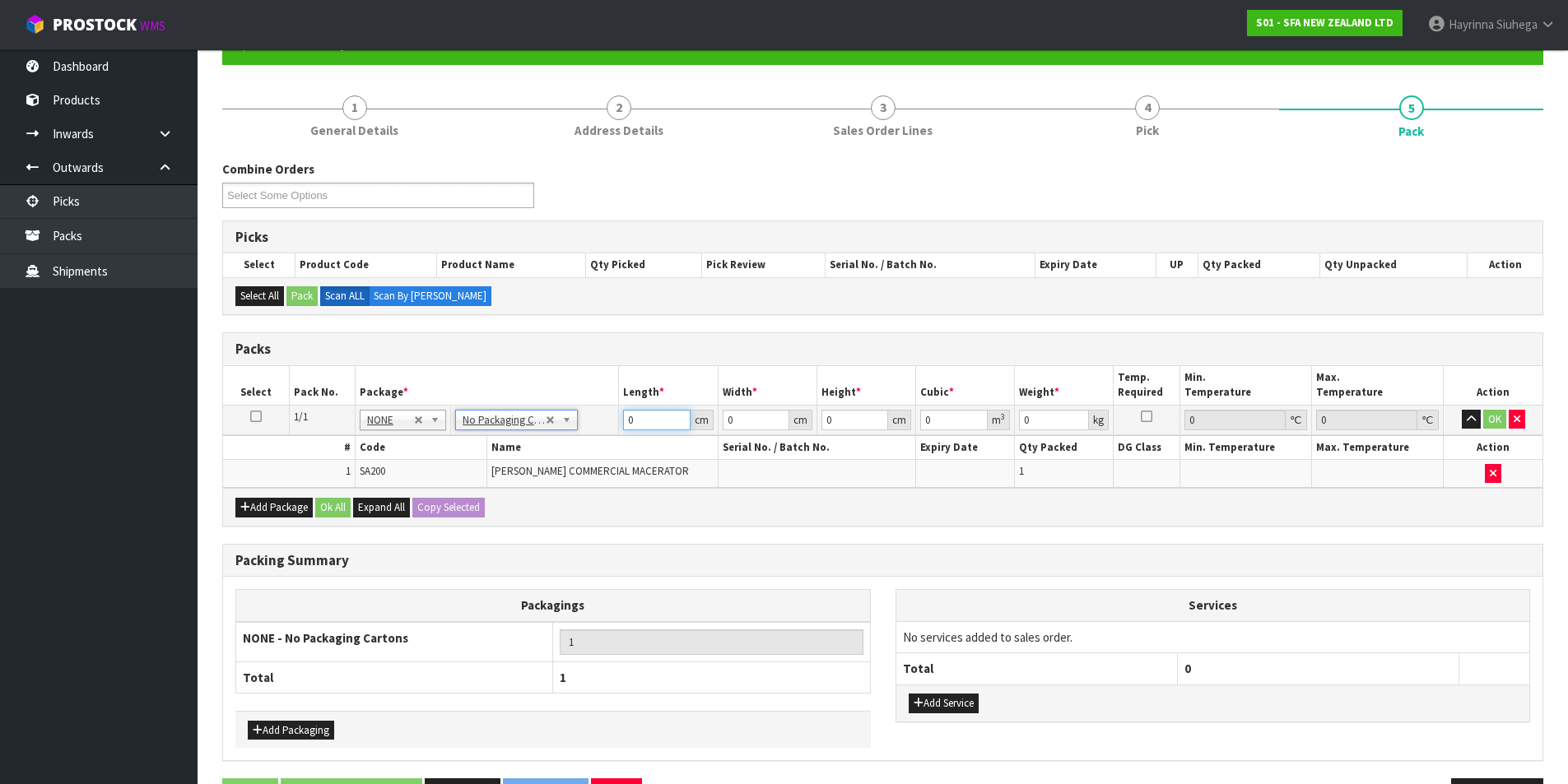
click at [625, 421] on input "0" at bounding box center [656, 420] width 67 height 20
click button "OK" at bounding box center [1495, 420] width 23 height 20
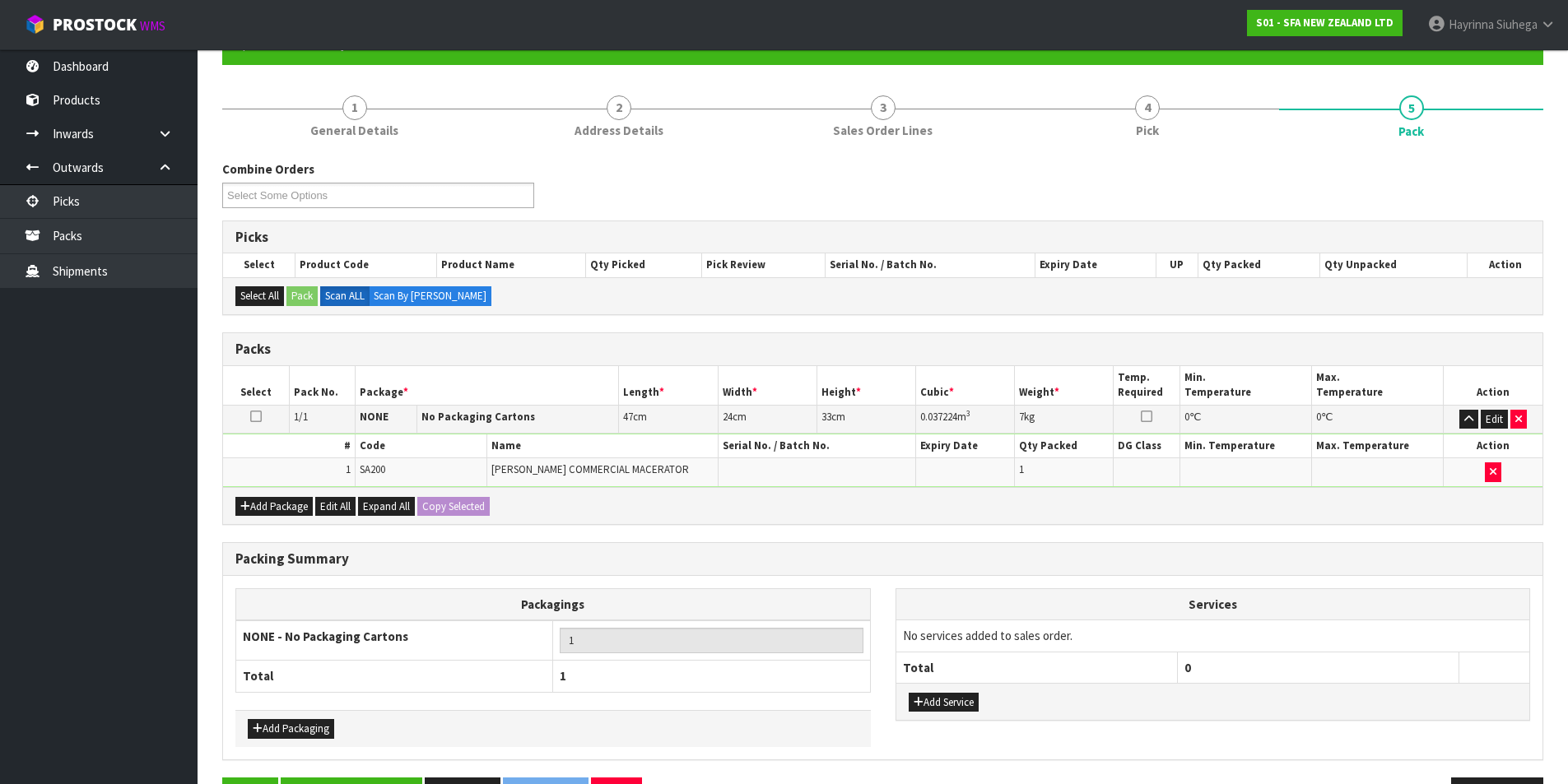
scroll to position [218, 0]
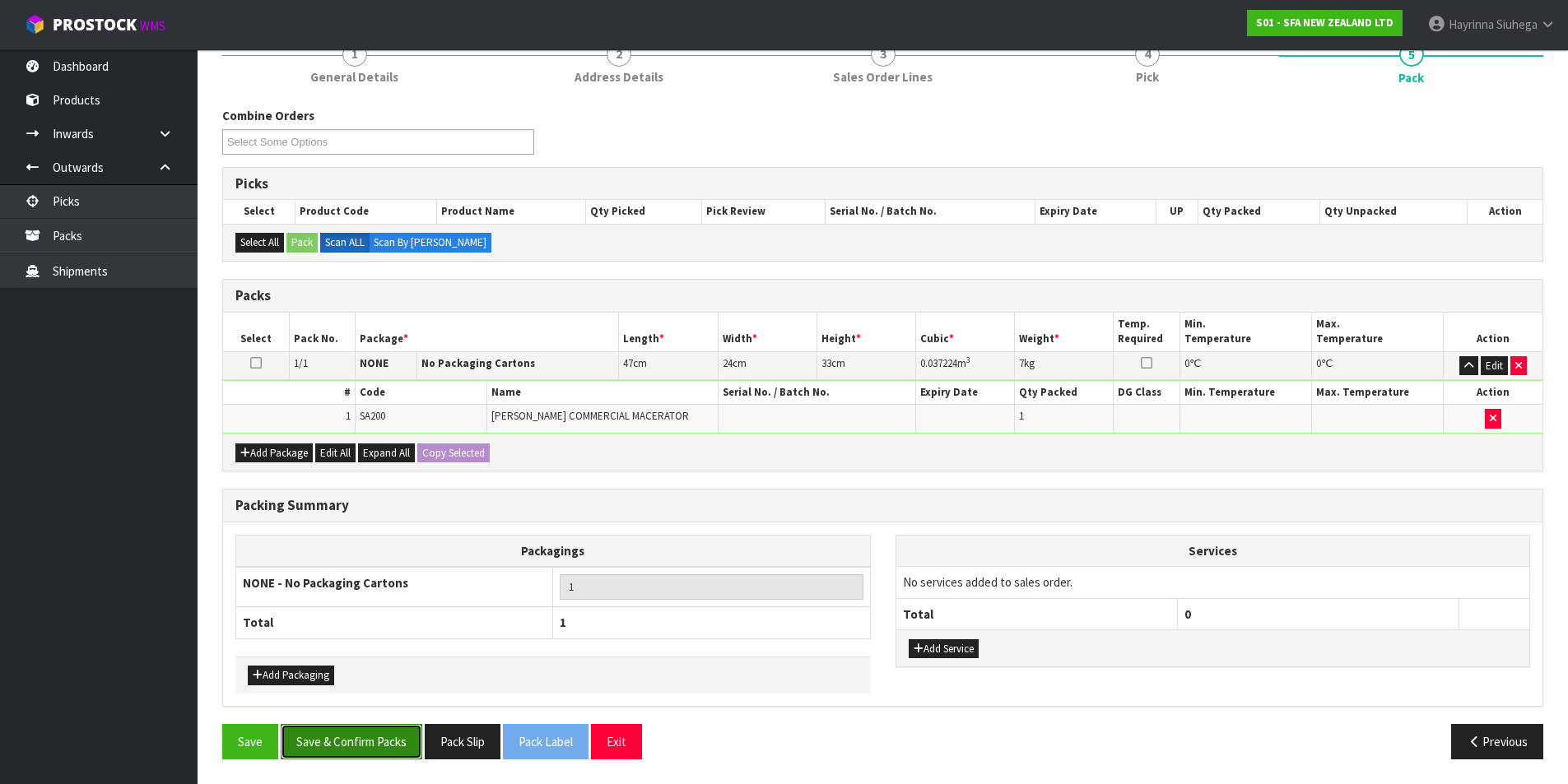
click at [388, 737] on button "Save & Confirm Packs" at bounding box center [352, 742] width 141 height 36
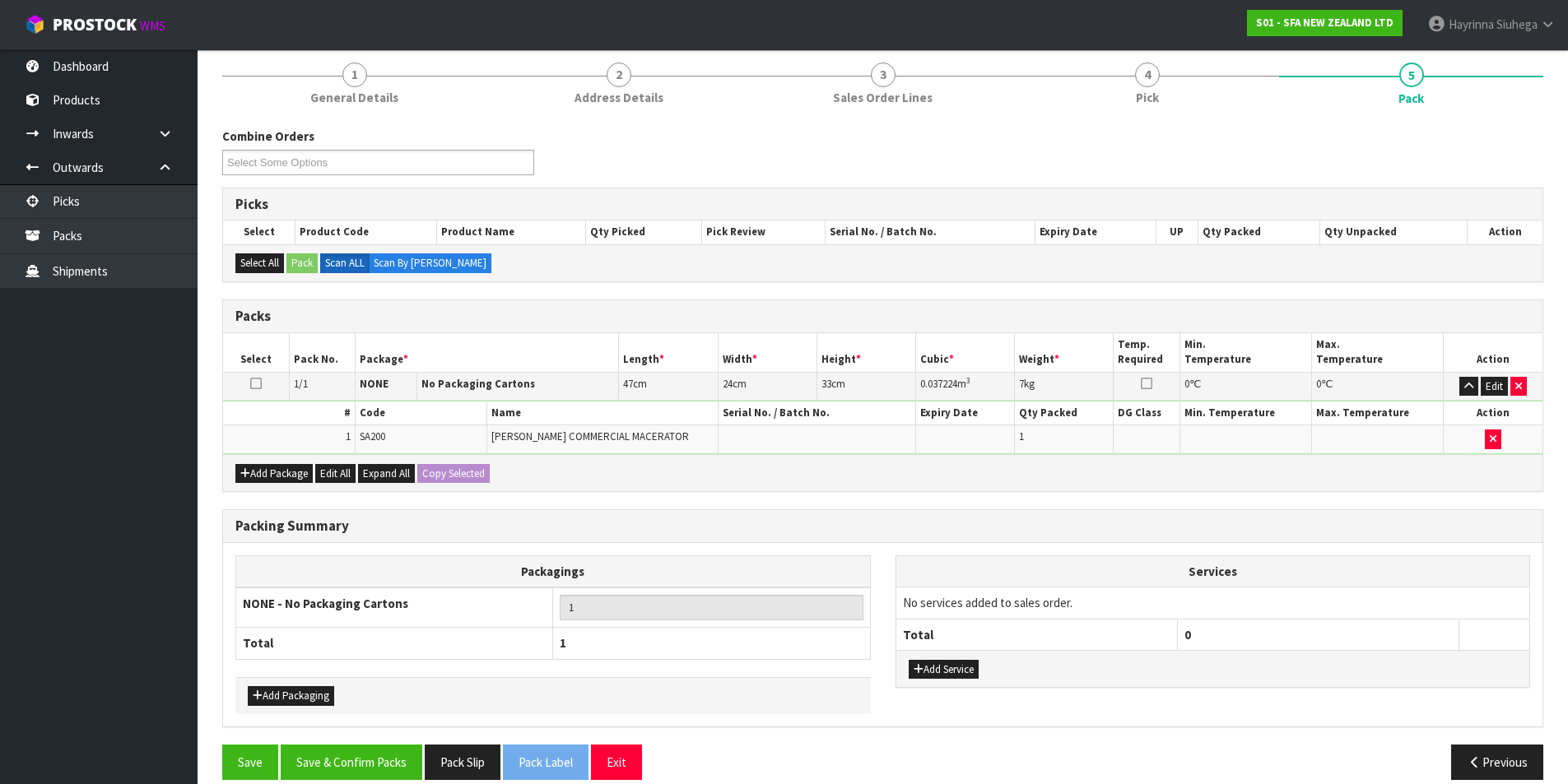
scroll to position [128, 0]
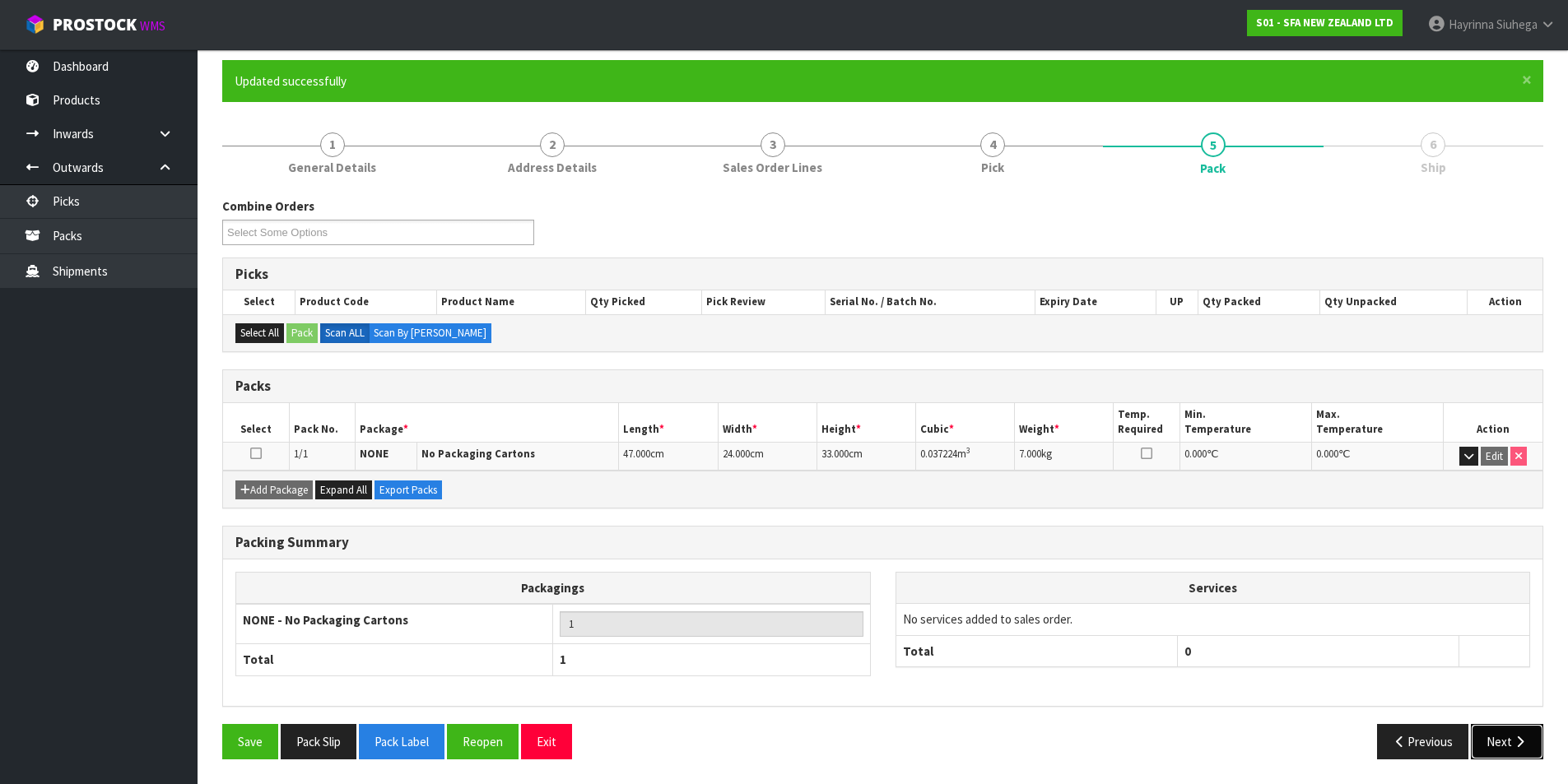
click at [1534, 739] on button "Next" at bounding box center [1506, 742] width 73 height 36
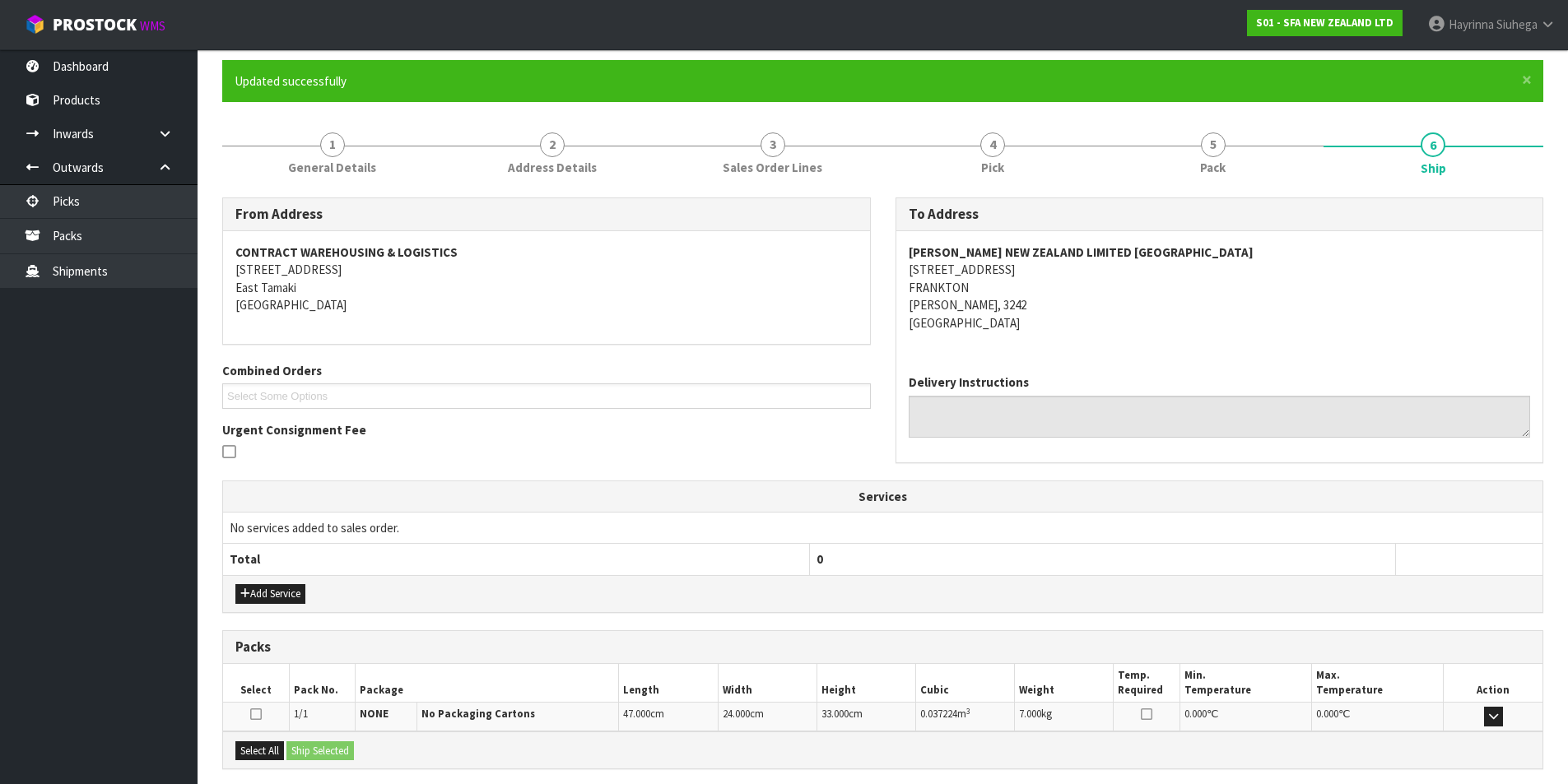
scroll to position [289, 0]
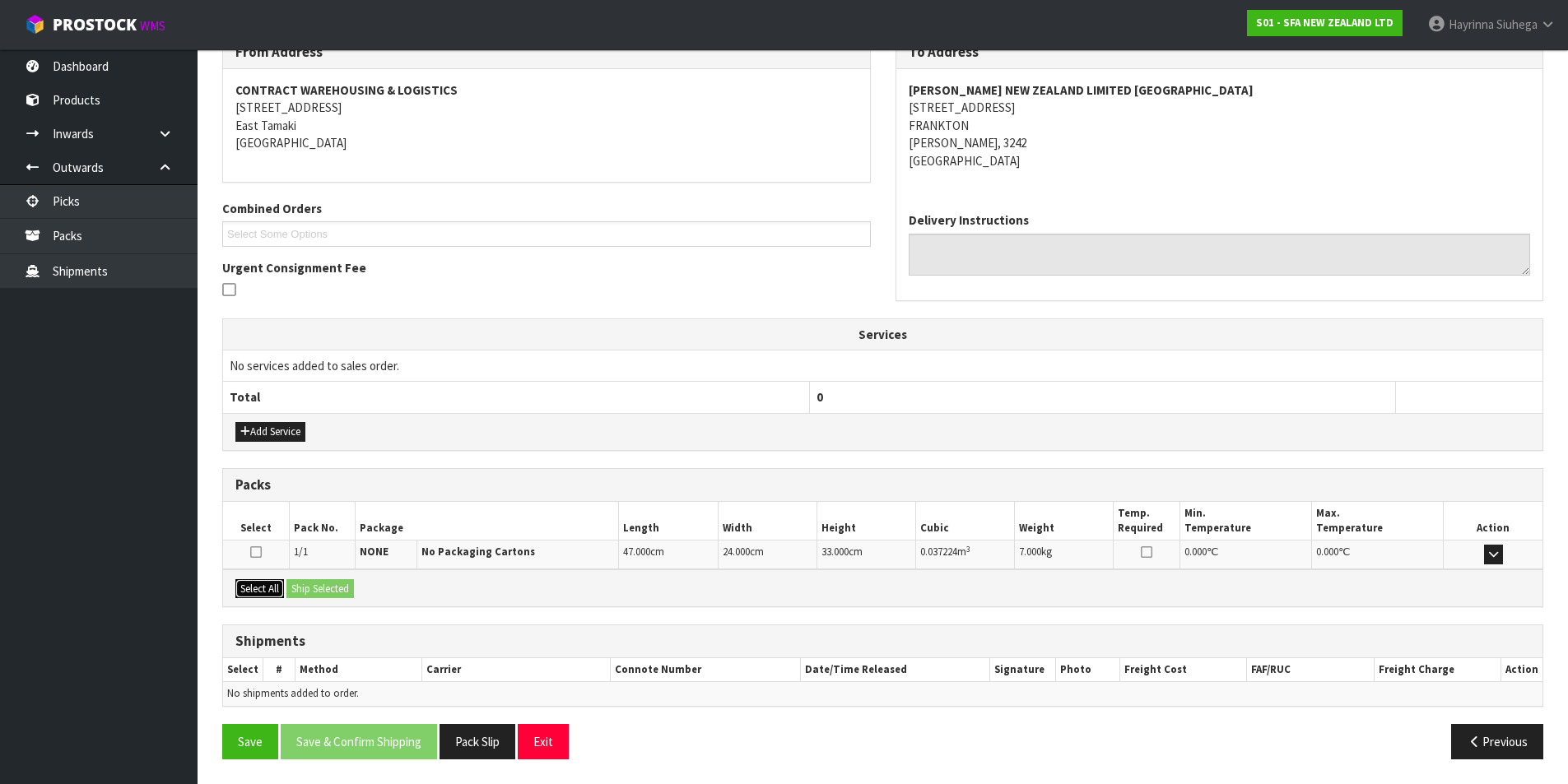
click at [259, 586] on button "Select All" at bounding box center [259, 589] width 49 height 20
click at [334, 586] on button "Ship Selected" at bounding box center [320, 589] width 67 height 20
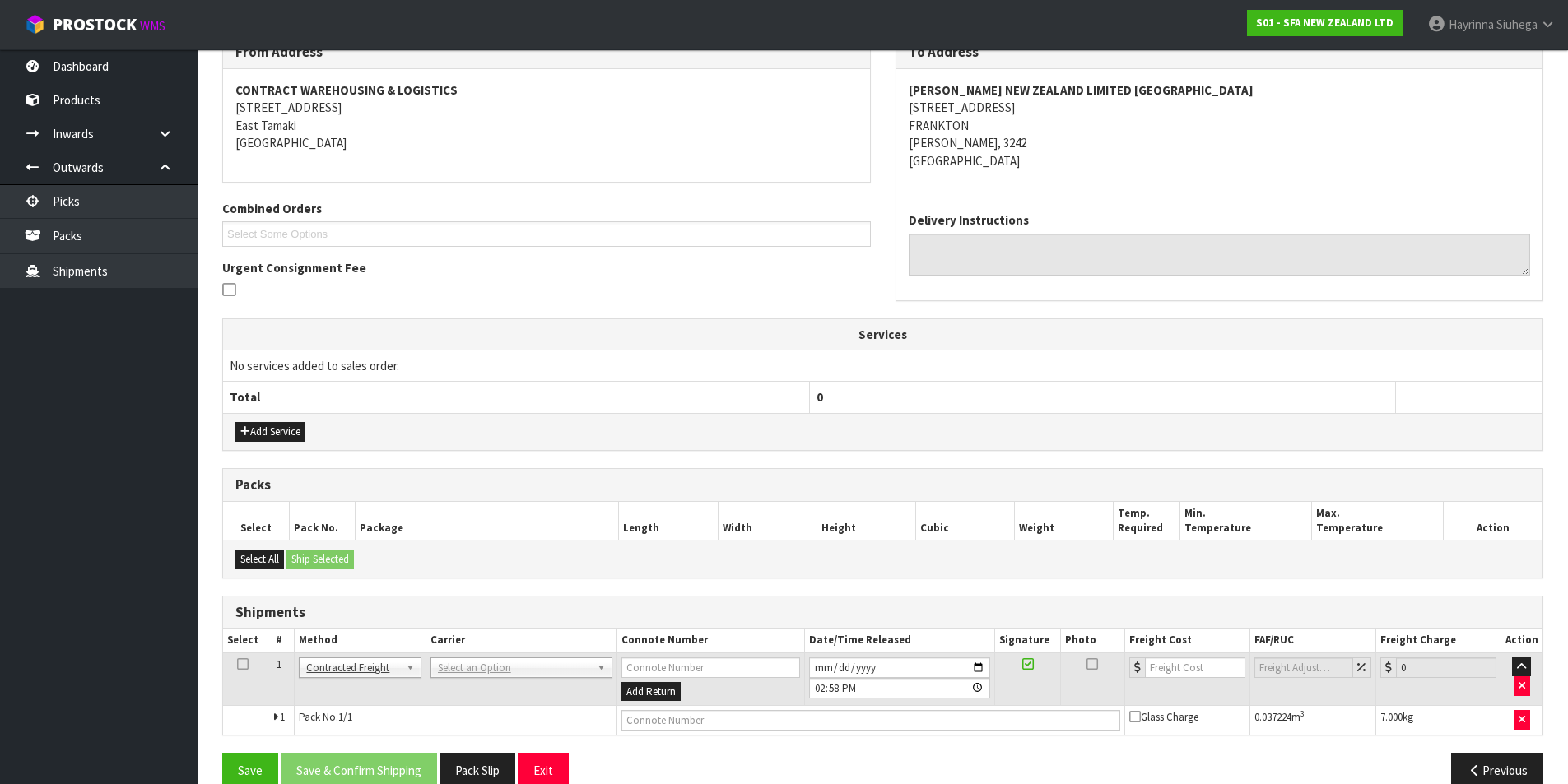
scroll to position [319, 0]
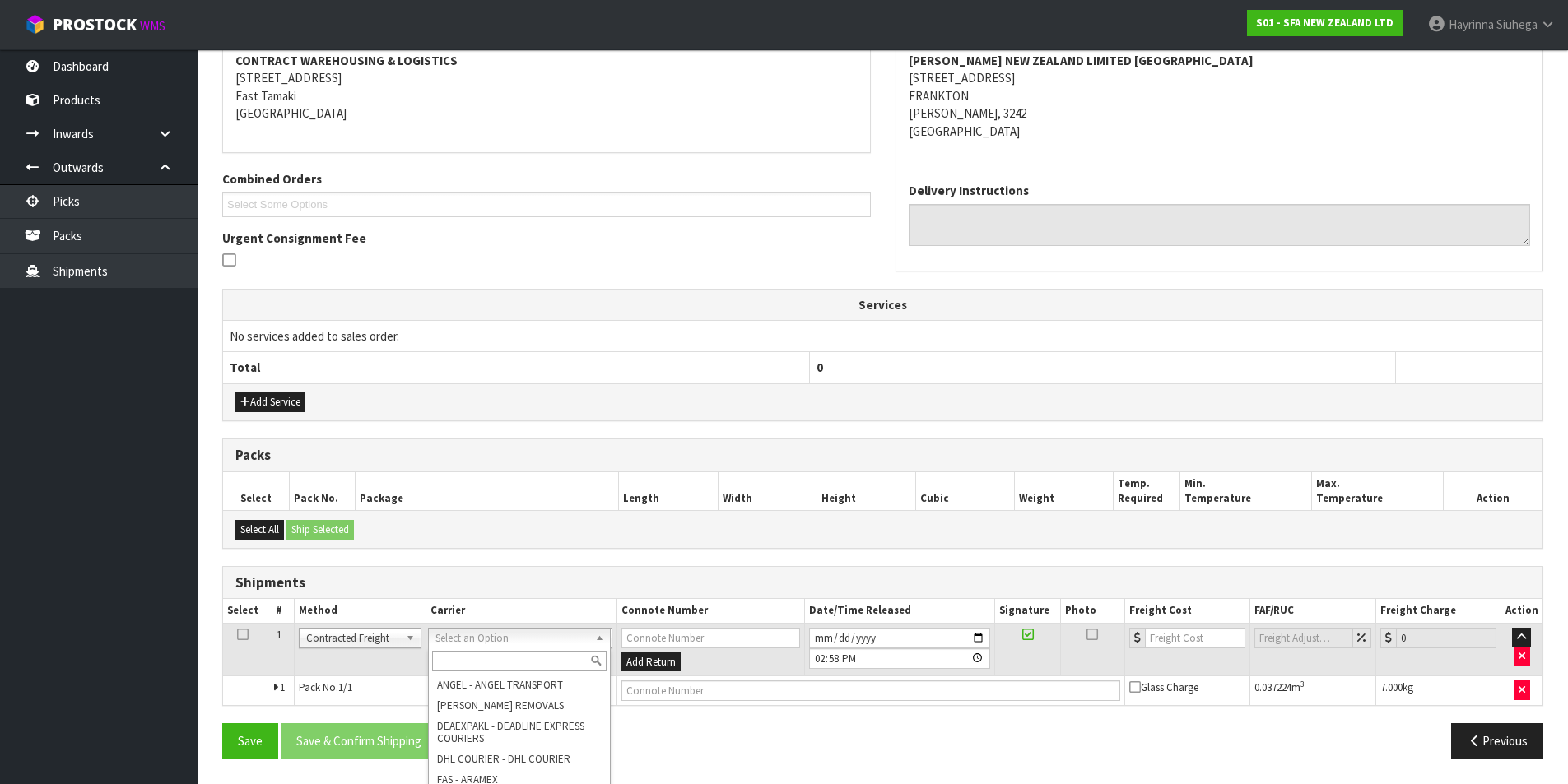
click at [497, 664] on input "text" at bounding box center [519, 661] width 175 height 20
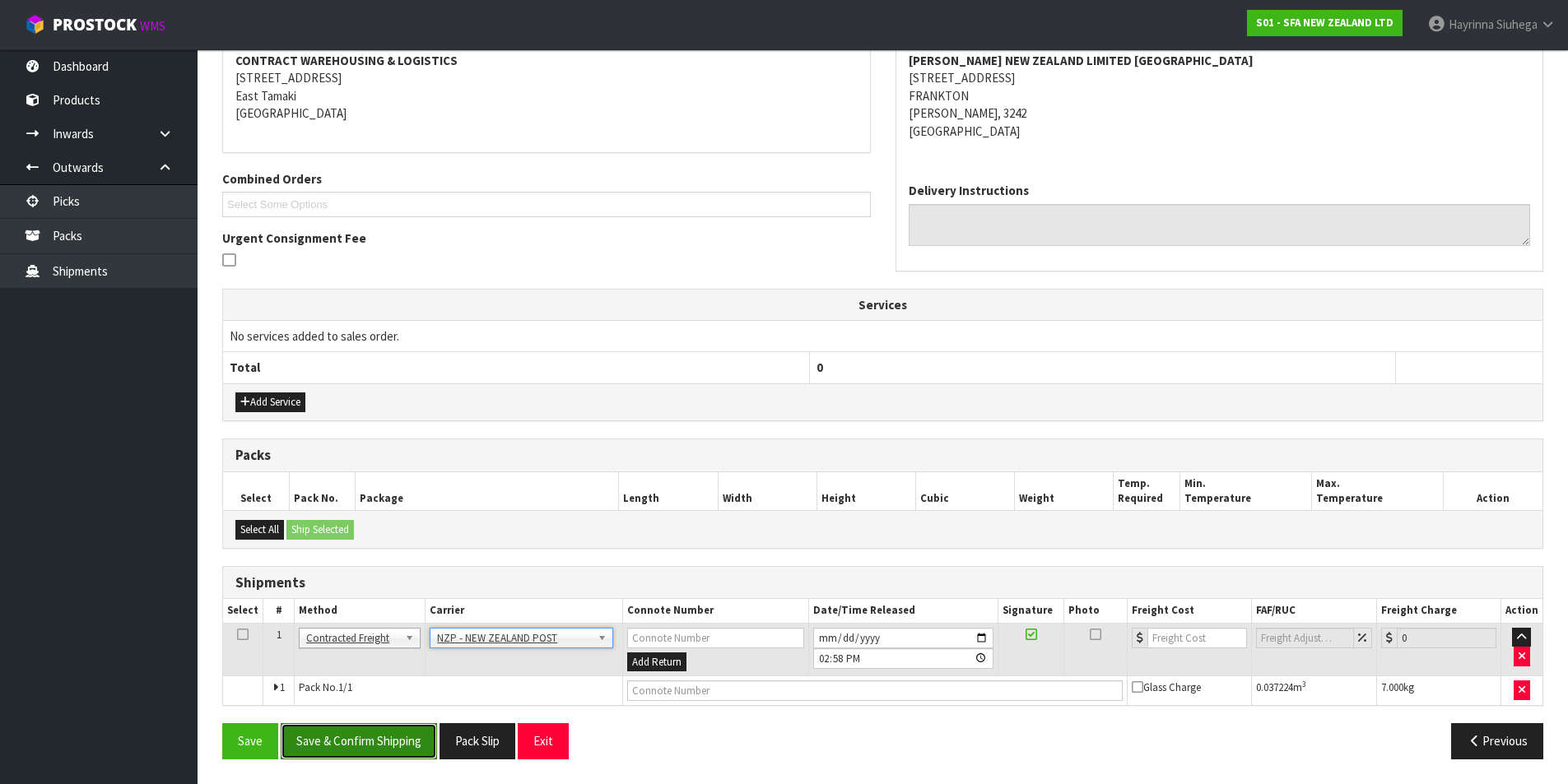
click at [392, 734] on button "Save & Confirm Shipping" at bounding box center [359, 741] width 156 height 36
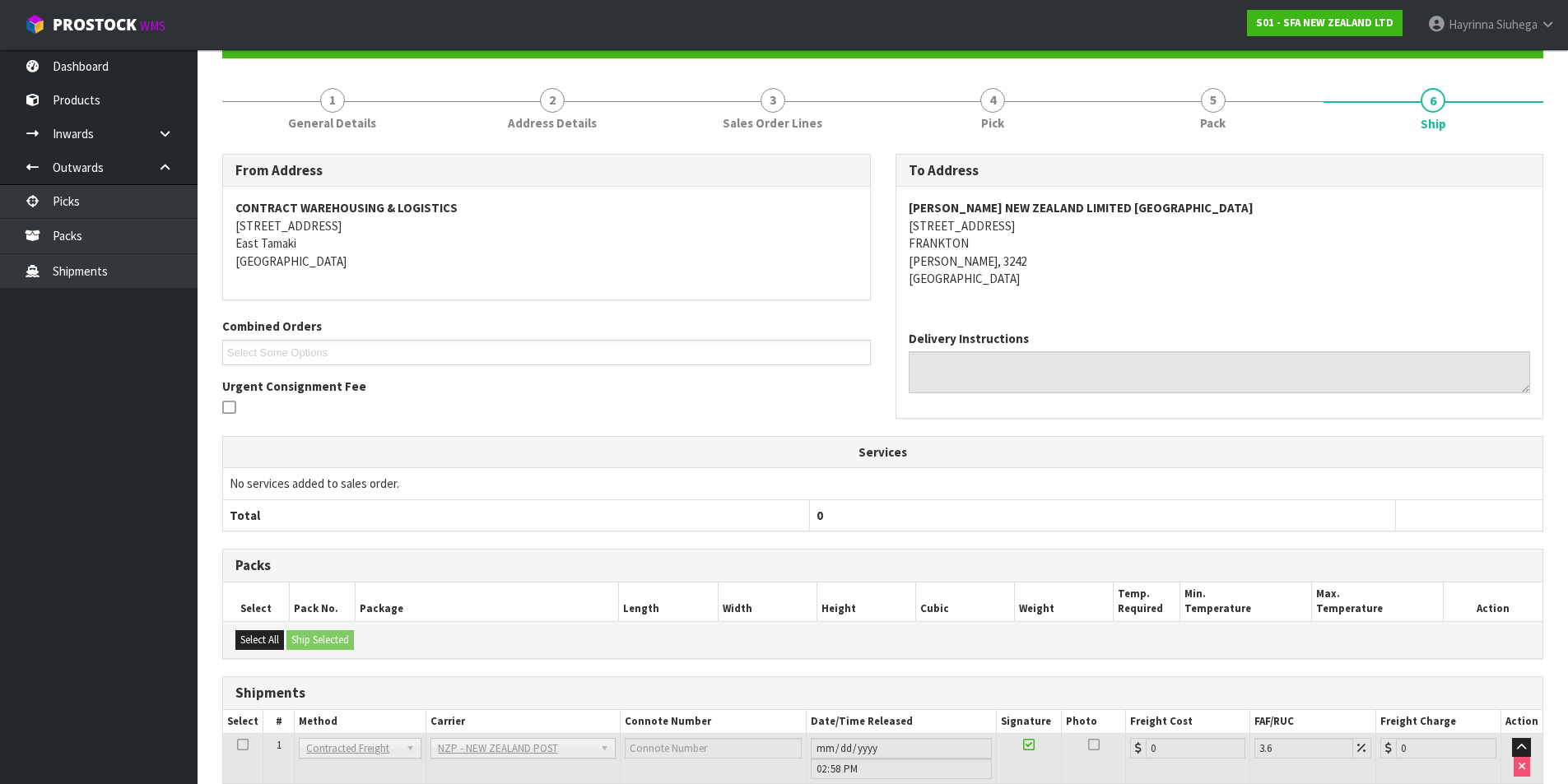
scroll to position [296, 0]
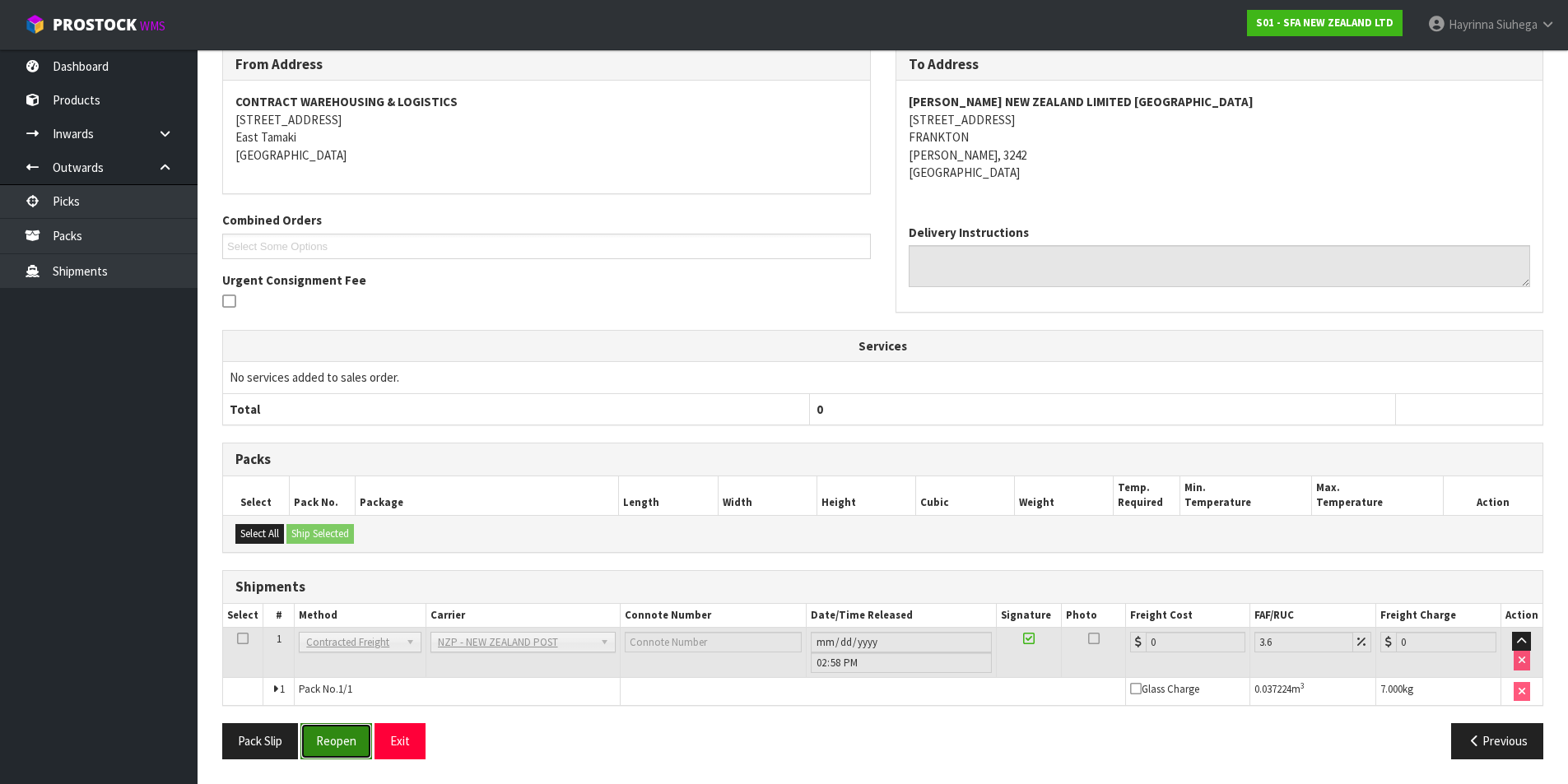
click at [318, 731] on button "Reopen" at bounding box center [336, 741] width 72 height 36
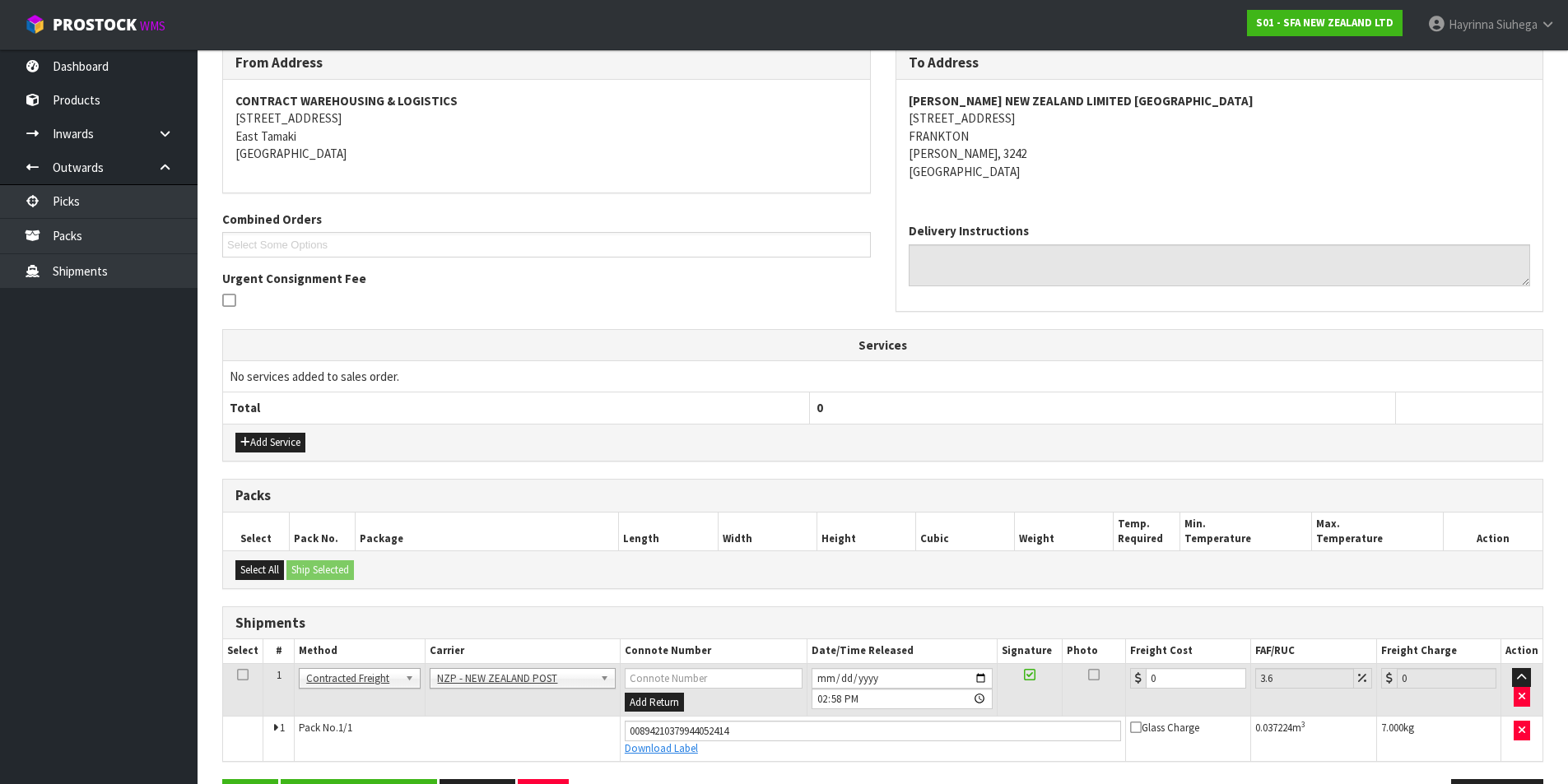
scroll to position [334, 0]
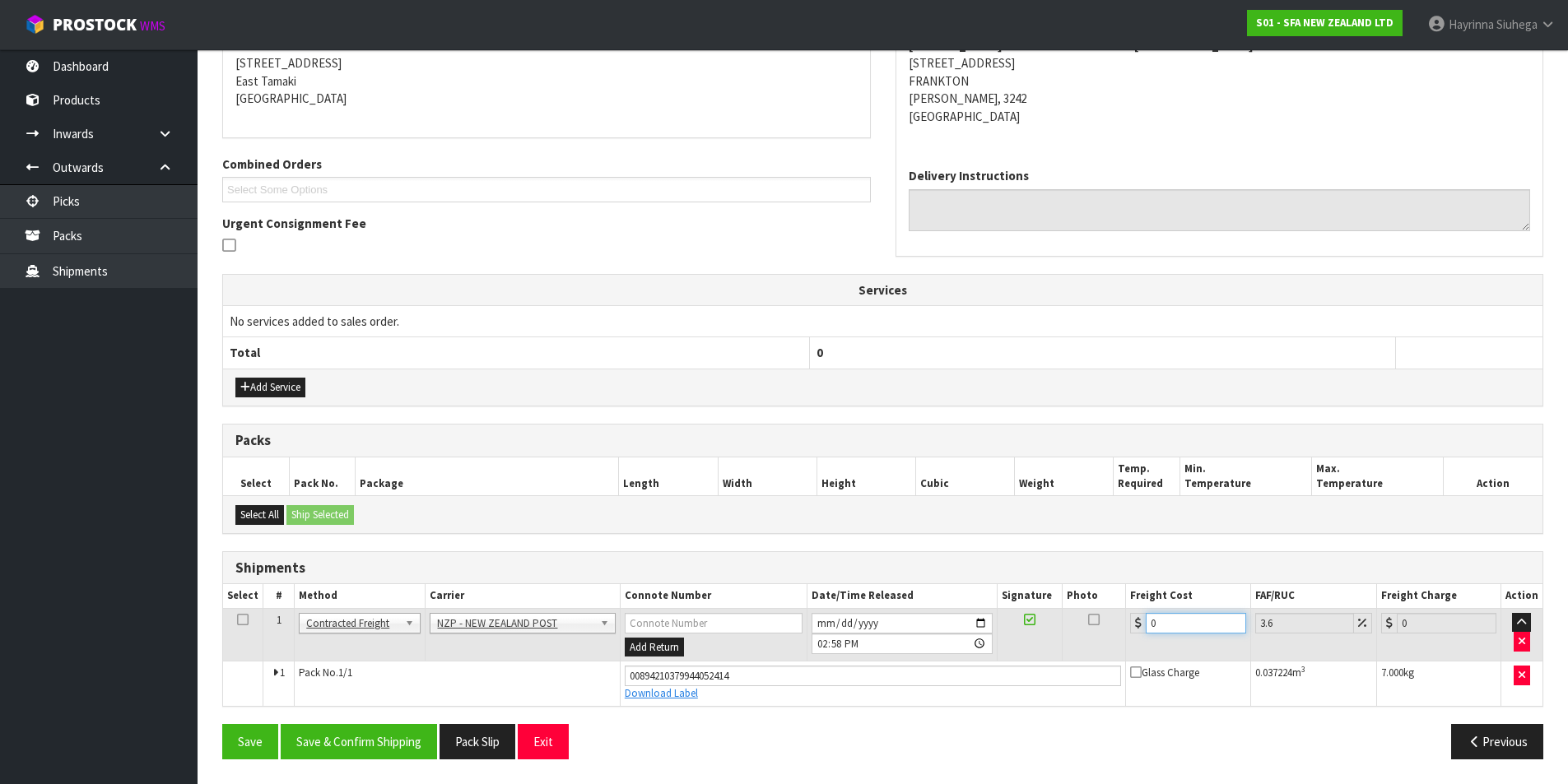
drag, startPoint x: 1185, startPoint y: 628, endPoint x: 813, endPoint y: 590, distance: 373.9
click at [818, 590] on table "Select # Method Carrier Connote Number Date/Time Released Signature Photo Freig…" at bounding box center [883, 644] width 1320 height 121
click at [222, 724] on button "Save" at bounding box center [250, 742] width 56 height 36
click at [416, 745] on button "Save & Confirm Shipping" at bounding box center [359, 742] width 156 height 36
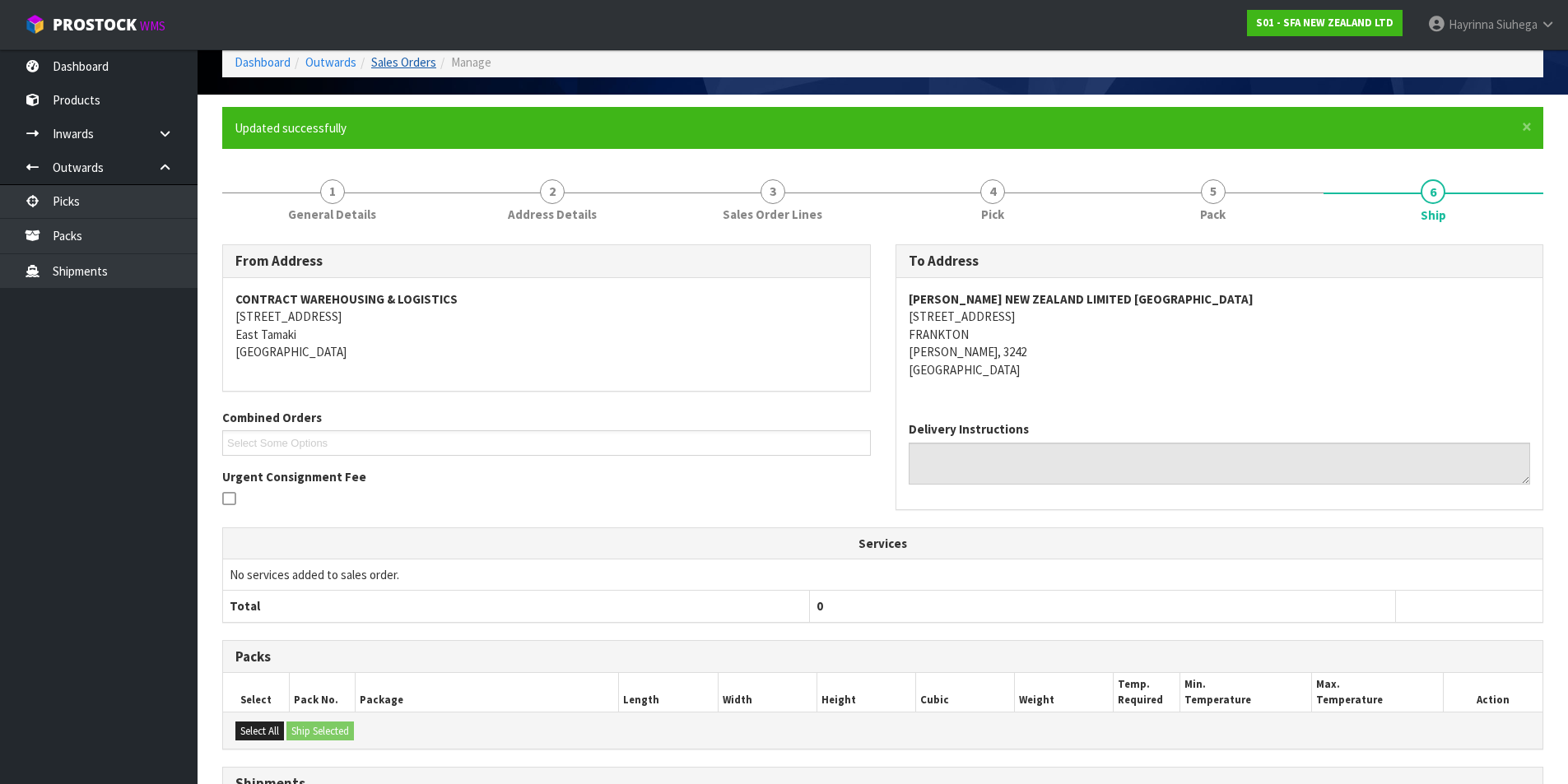
scroll to position [0, 0]
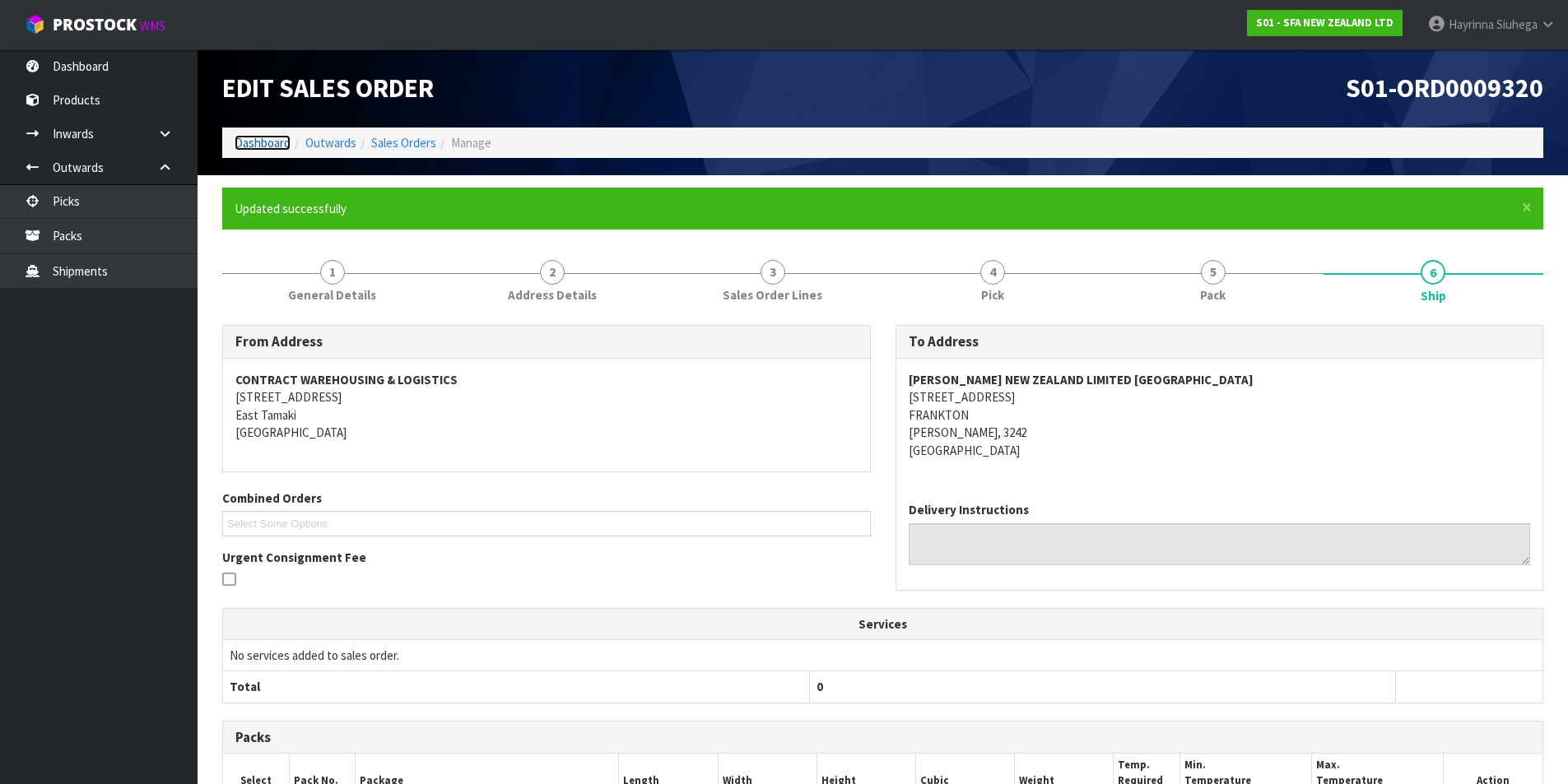
click at [263, 143] on link "Dashboard" at bounding box center [262, 142] width 56 height 16
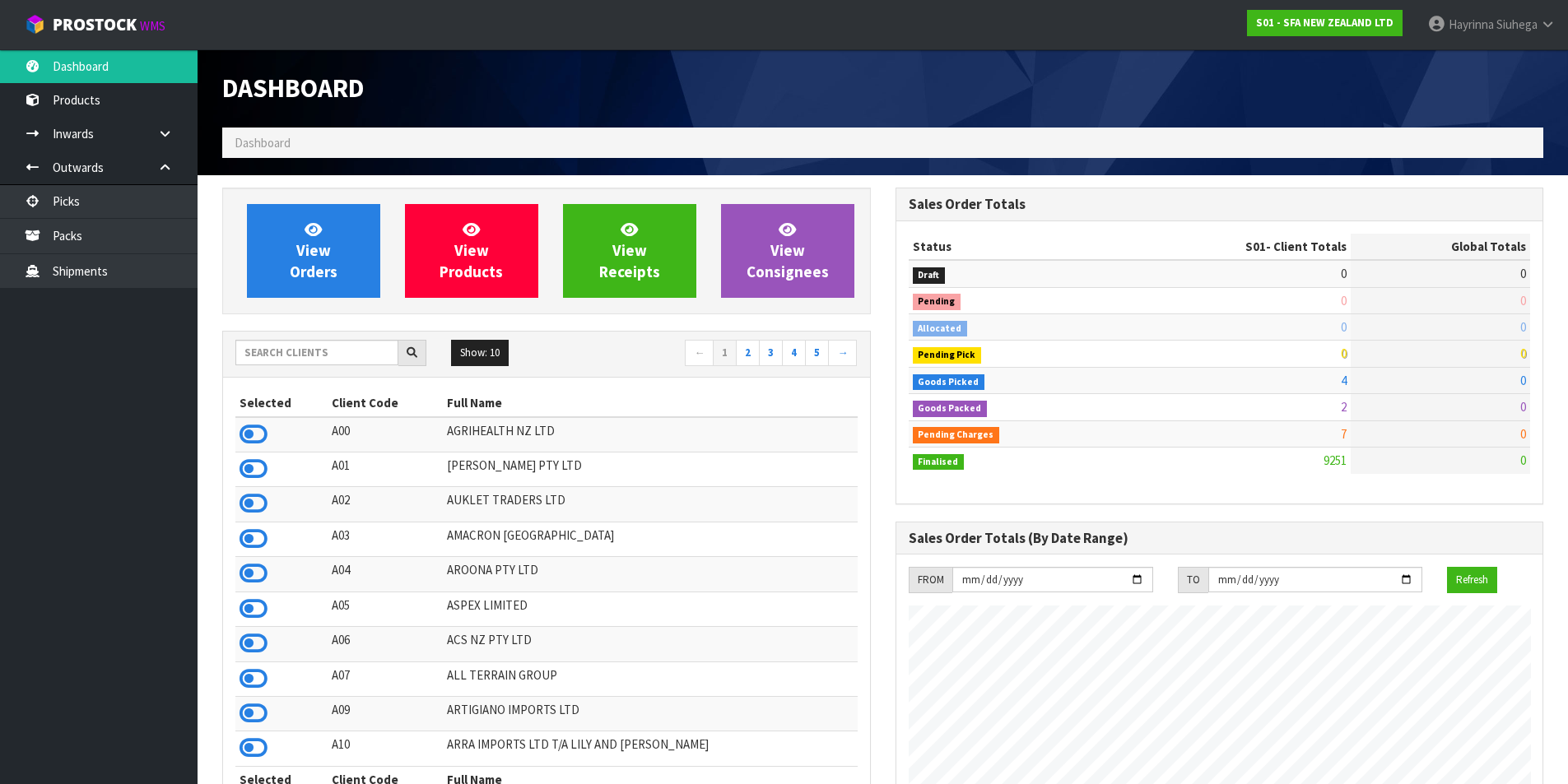
scroll to position [1247, 672]
click at [310, 238] on span "View Orders" at bounding box center [313, 250] width 48 height 62
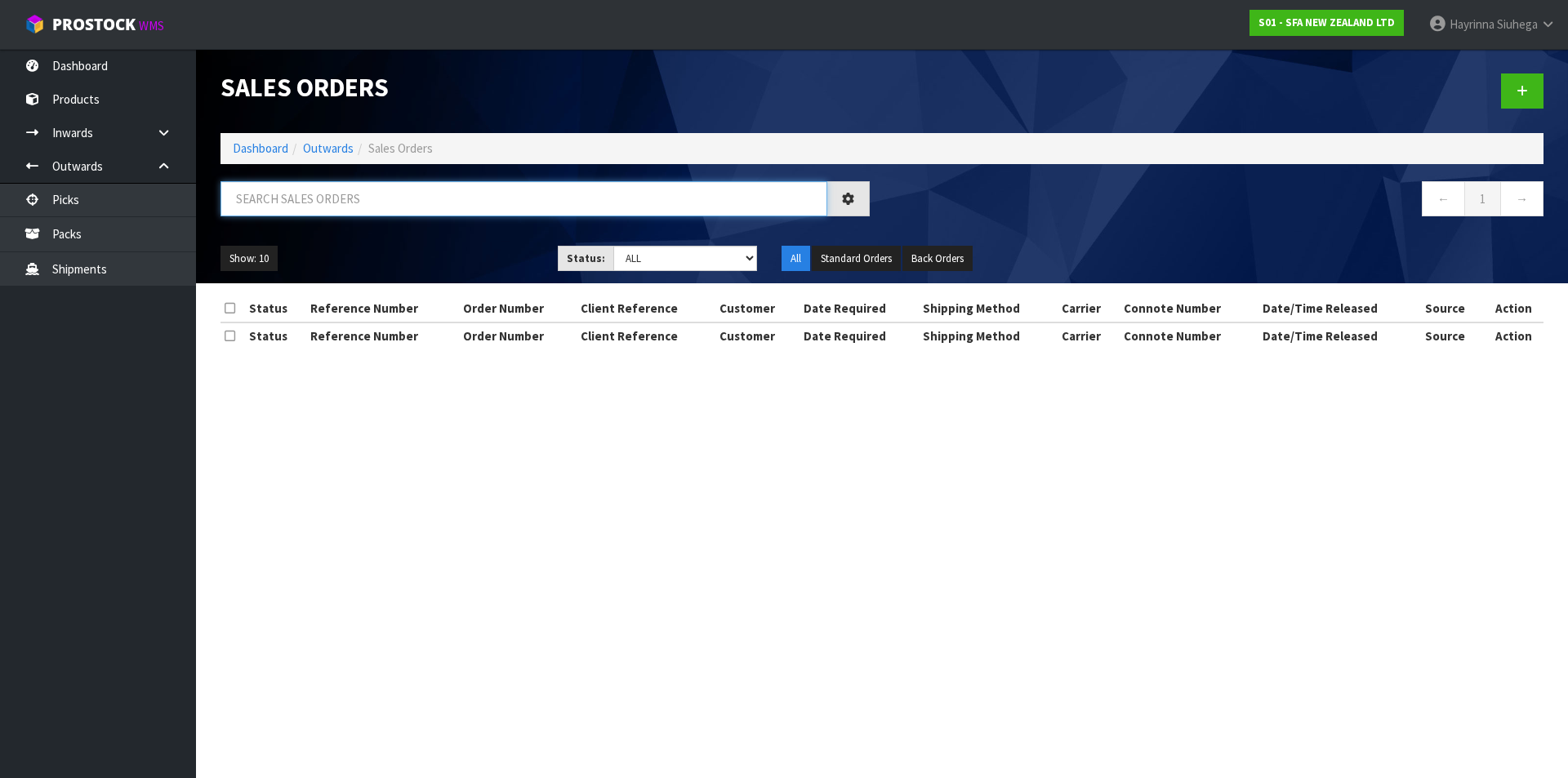
click at [337, 186] on input "text" at bounding box center [524, 199] width 607 height 36
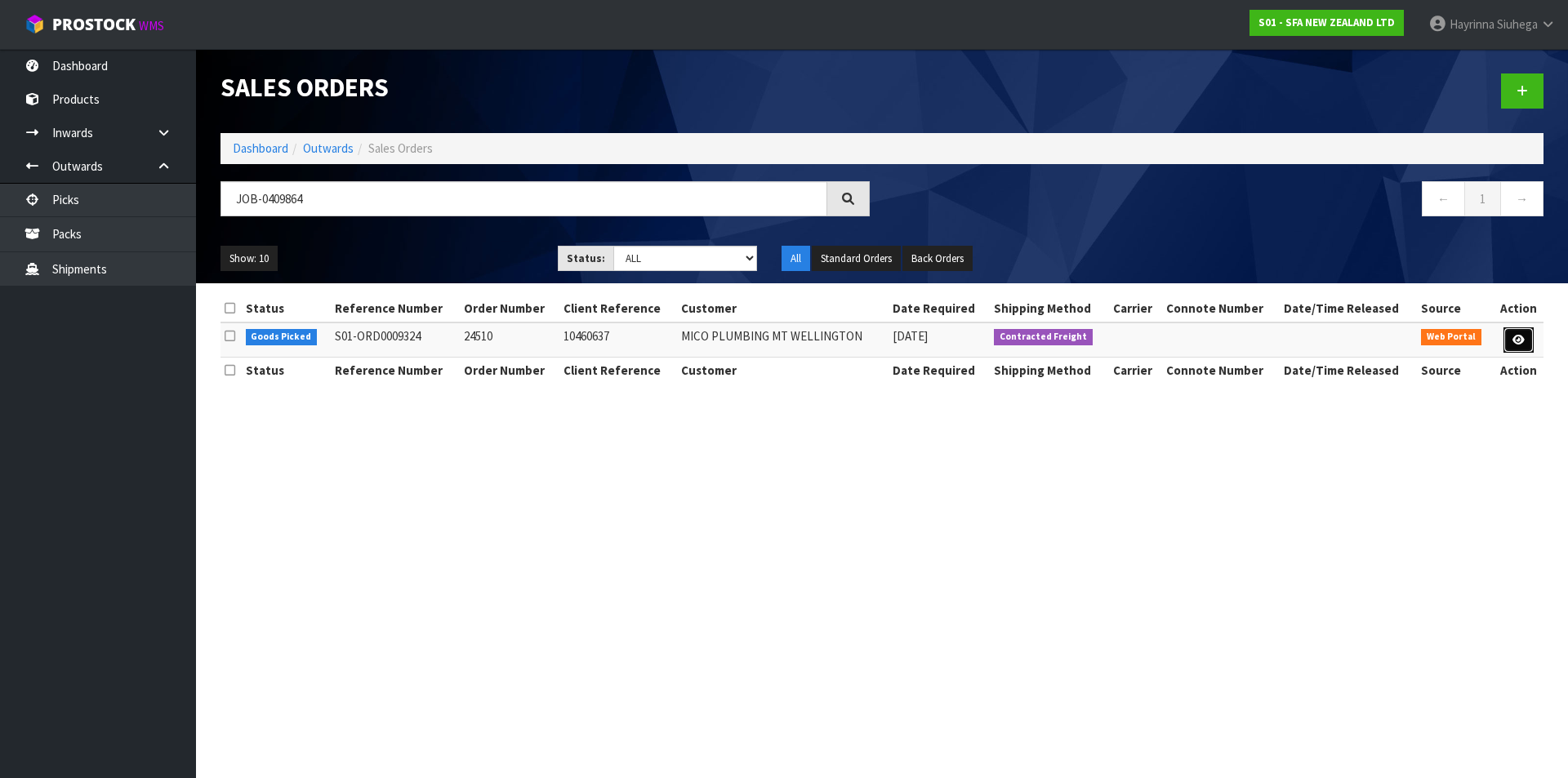
click at [1512, 329] on link at bounding box center [1518, 340] width 30 height 26
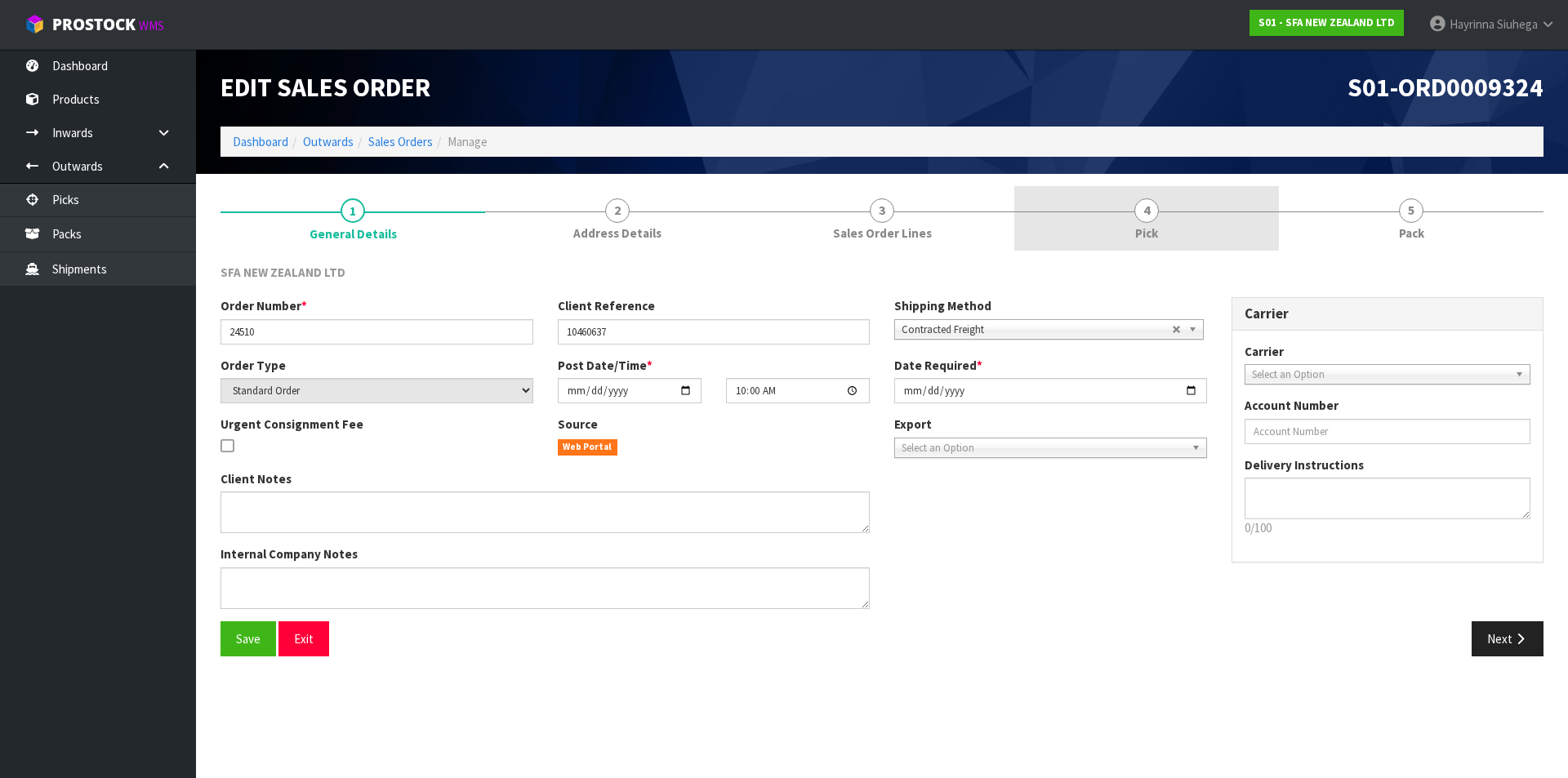
click at [1194, 204] on link "4 Pick" at bounding box center [1146, 218] width 264 height 65
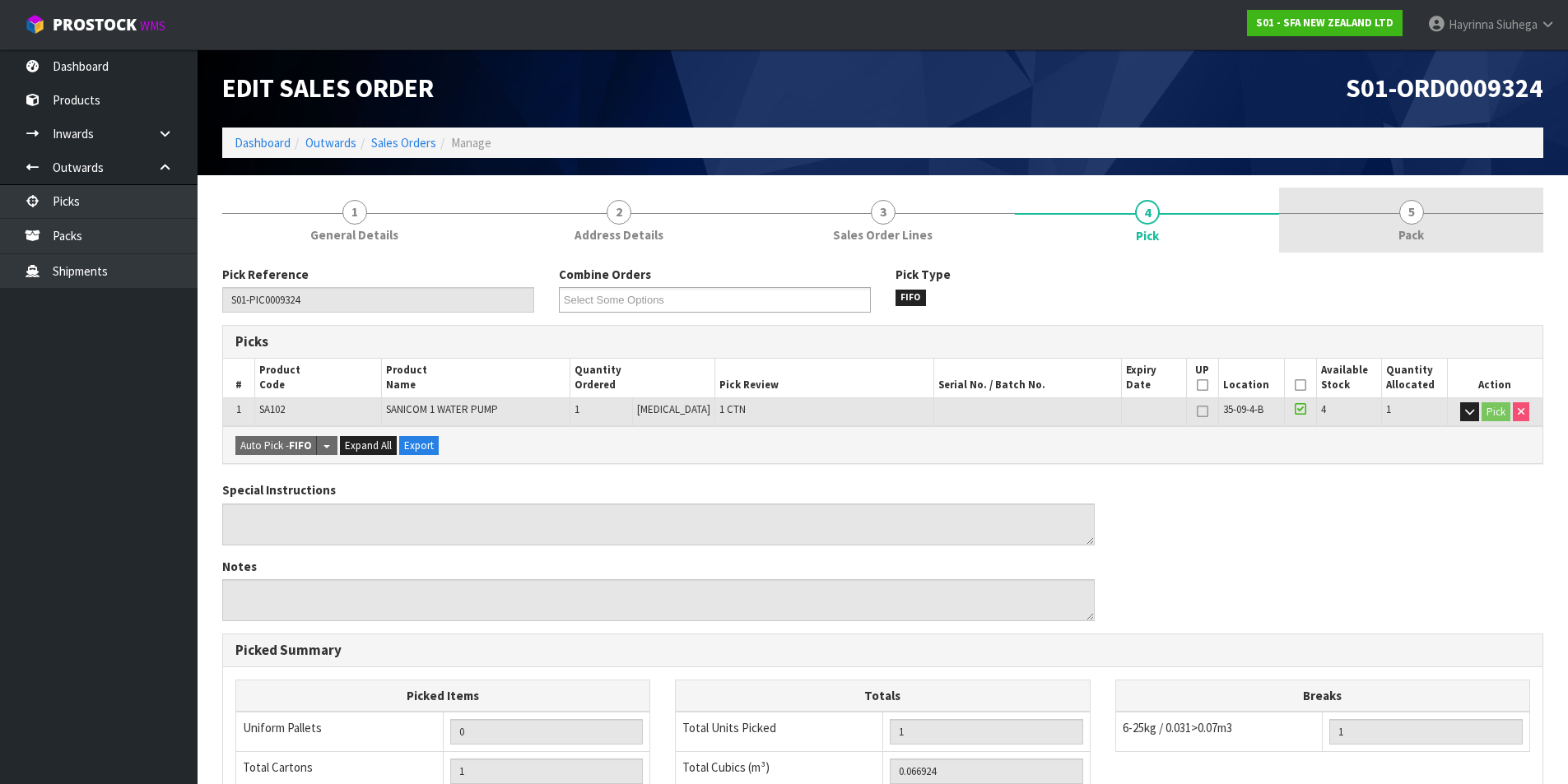
click at [1368, 207] on link "5 Pack" at bounding box center [1412, 219] width 265 height 65
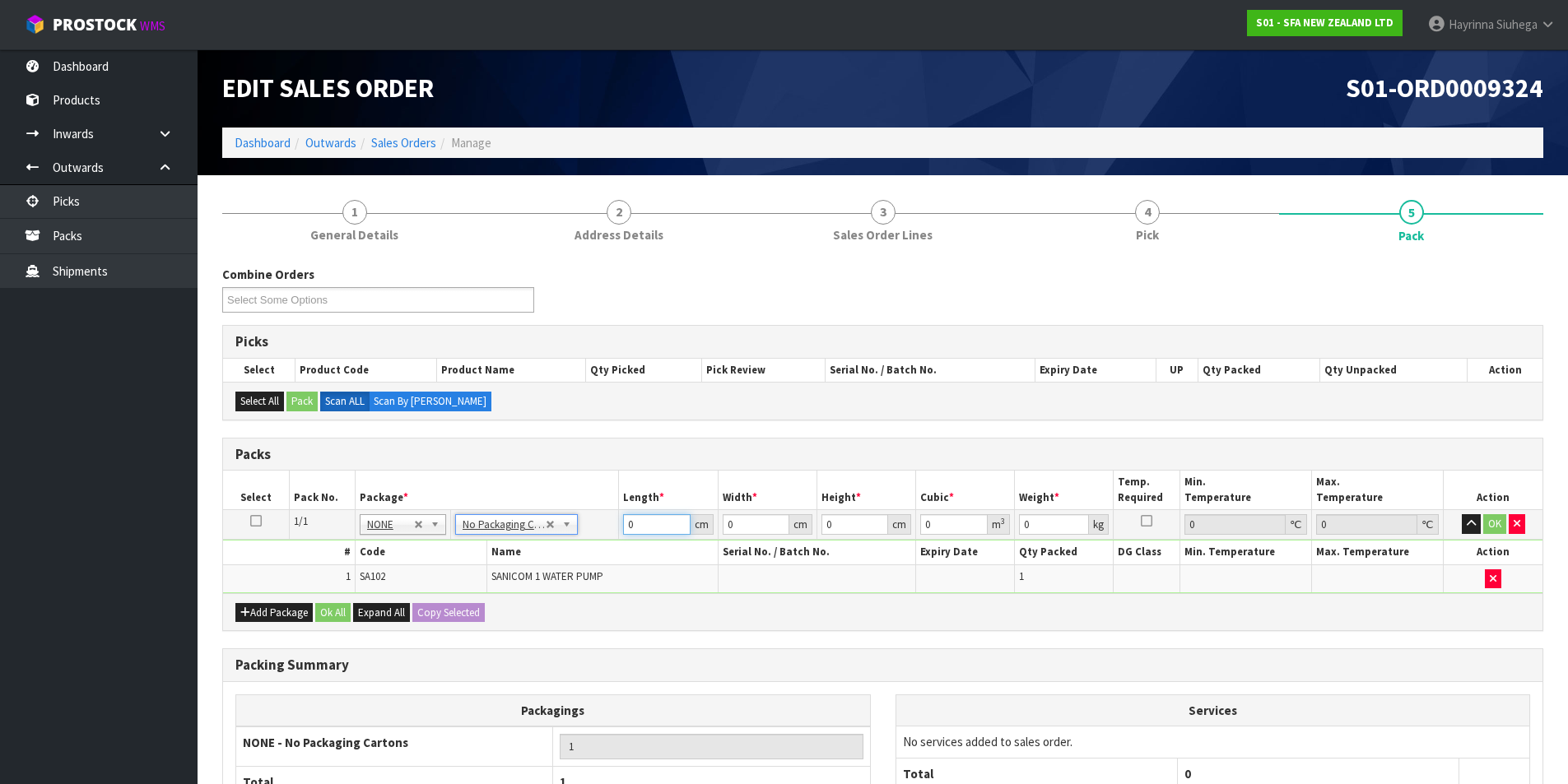
click at [630, 518] on input "0" at bounding box center [656, 524] width 67 height 20
click button "OK" at bounding box center [1495, 524] width 23 height 20
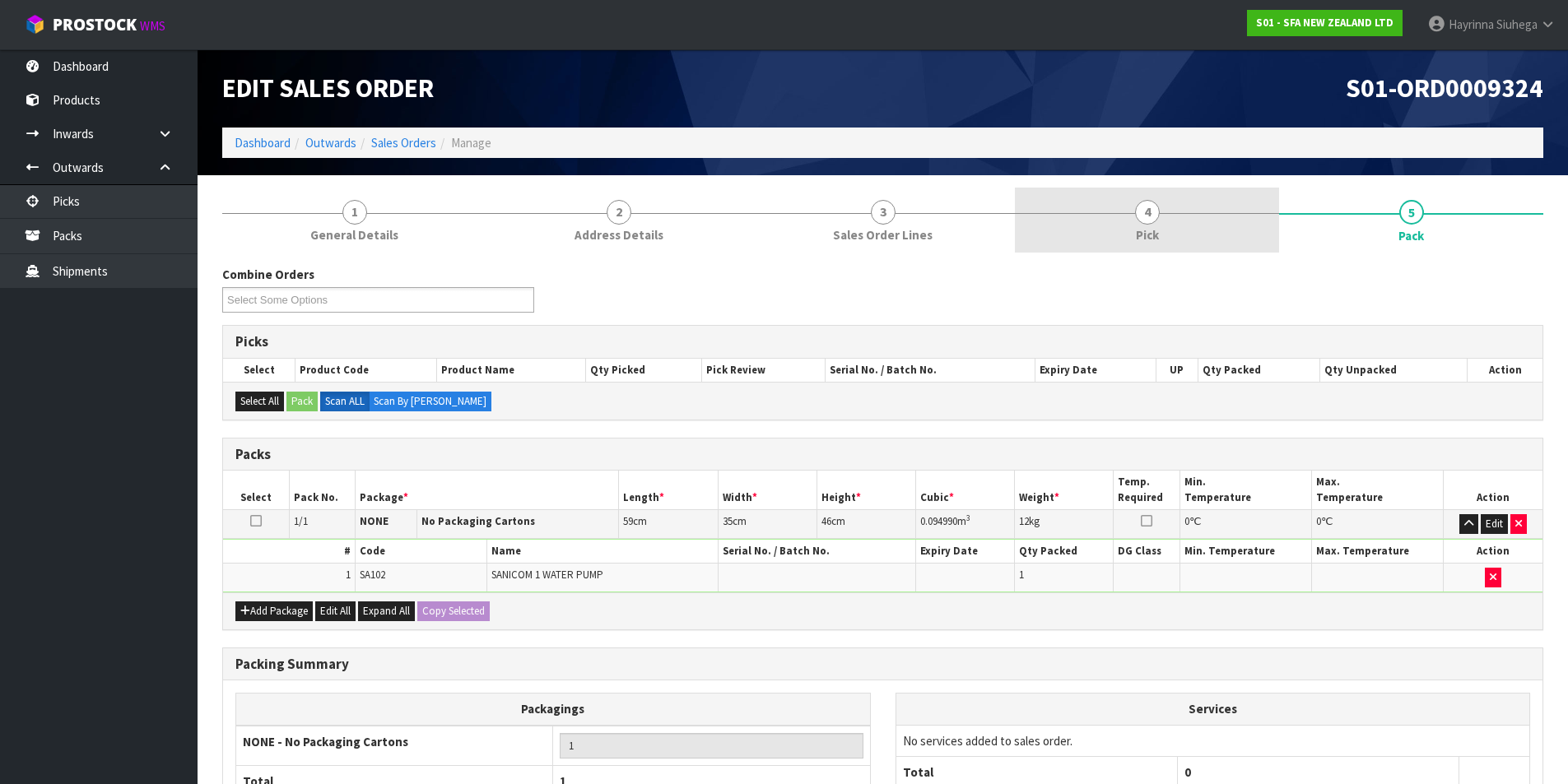
click at [1169, 211] on link "4 Pick" at bounding box center [1147, 219] width 265 height 65
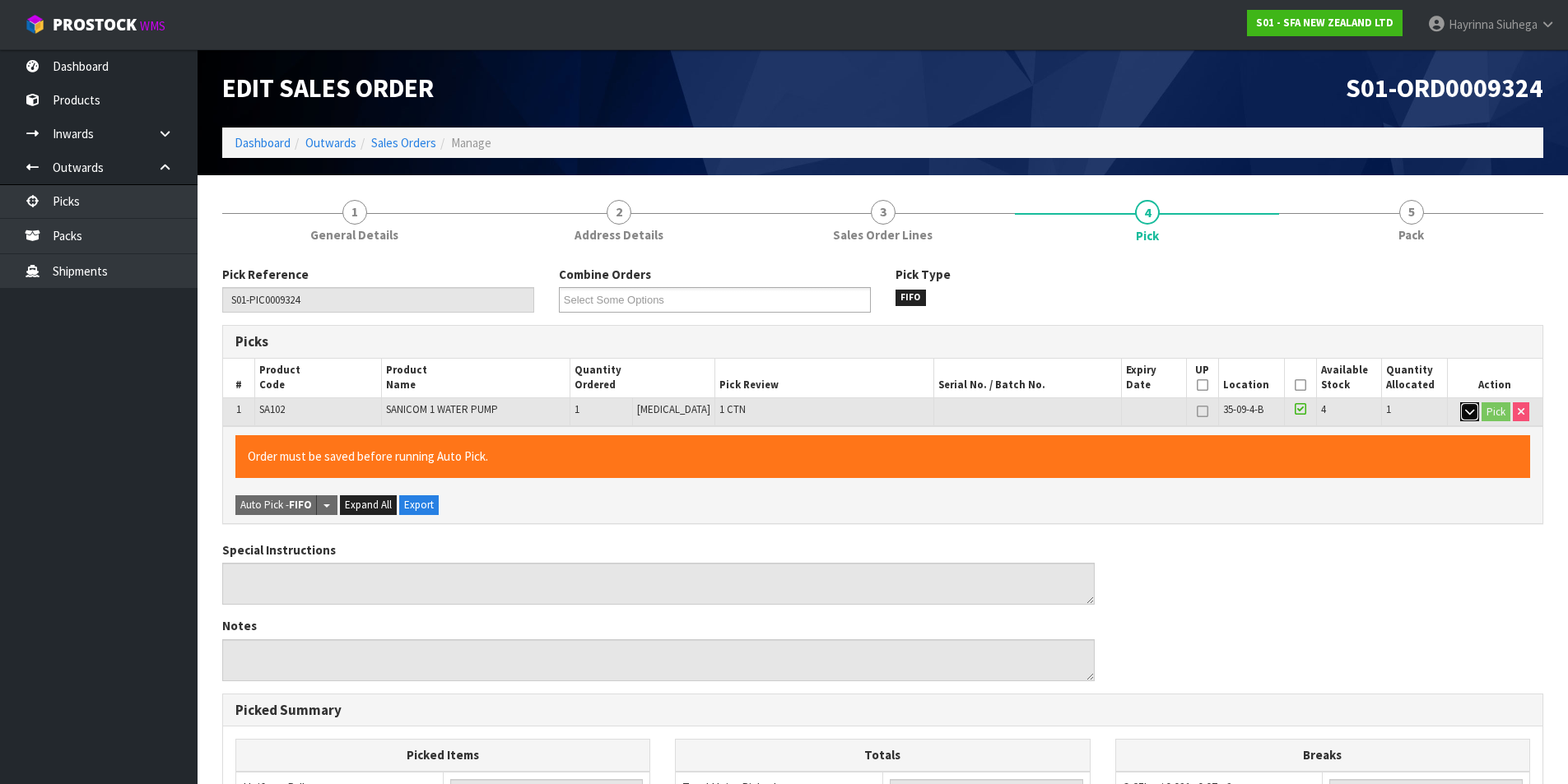
click at [1470, 410] on icon "button" at bounding box center [1470, 412] width 9 height 11
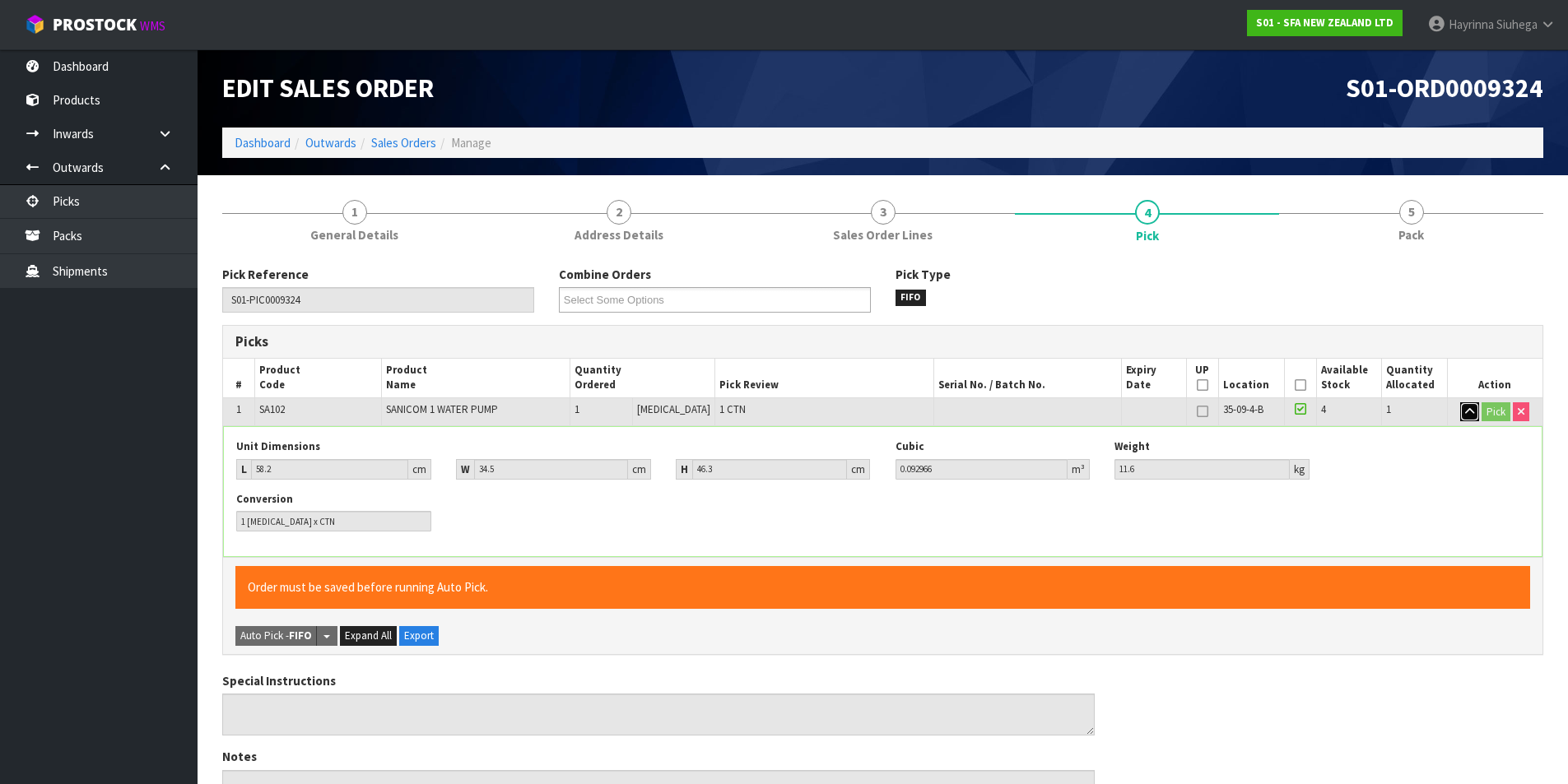
click at [1470, 409] on icon "button" at bounding box center [1470, 412] width 9 height 11
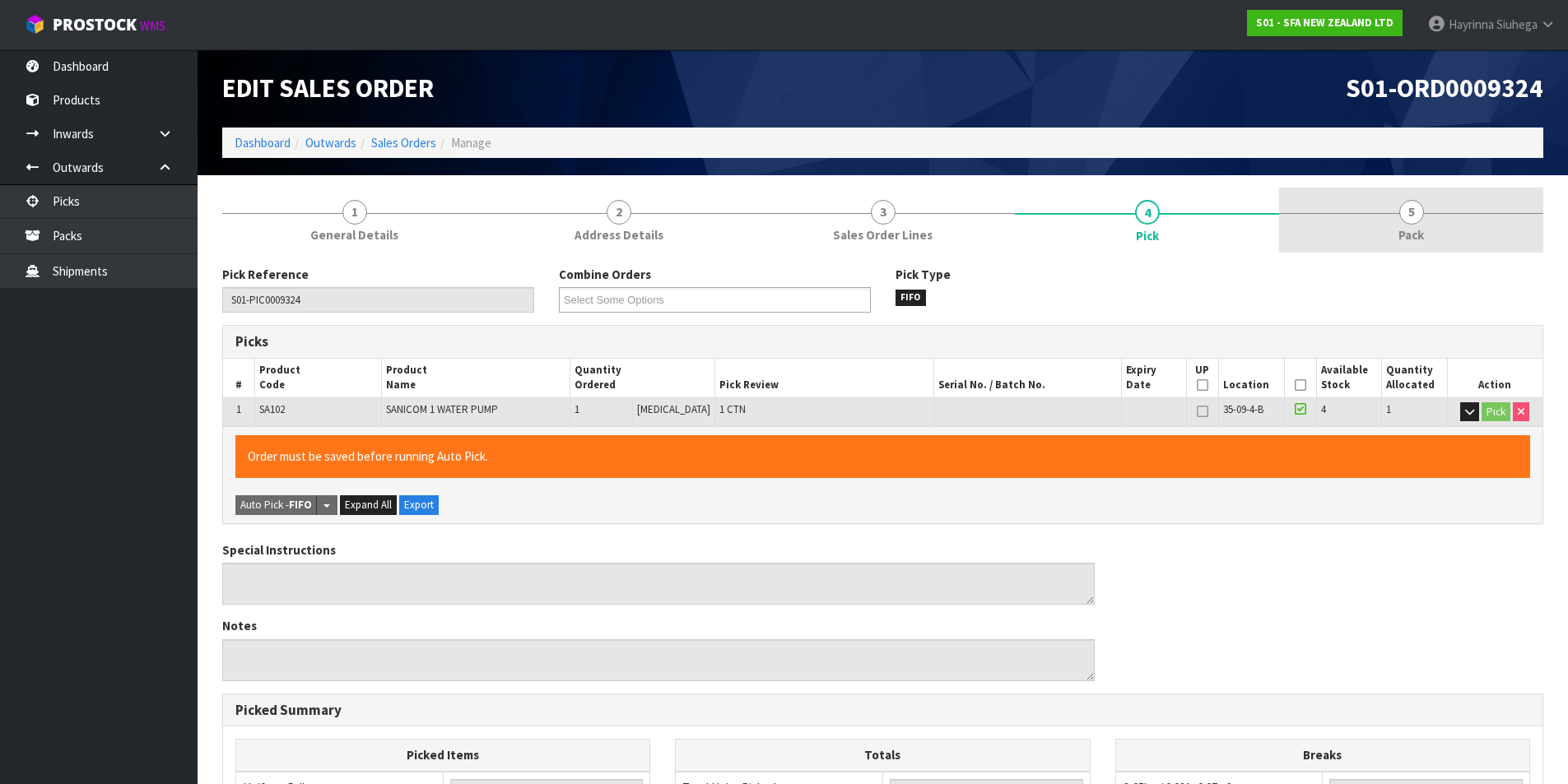
click at [1399, 212] on link "5 Pack" at bounding box center [1412, 219] width 265 height 65
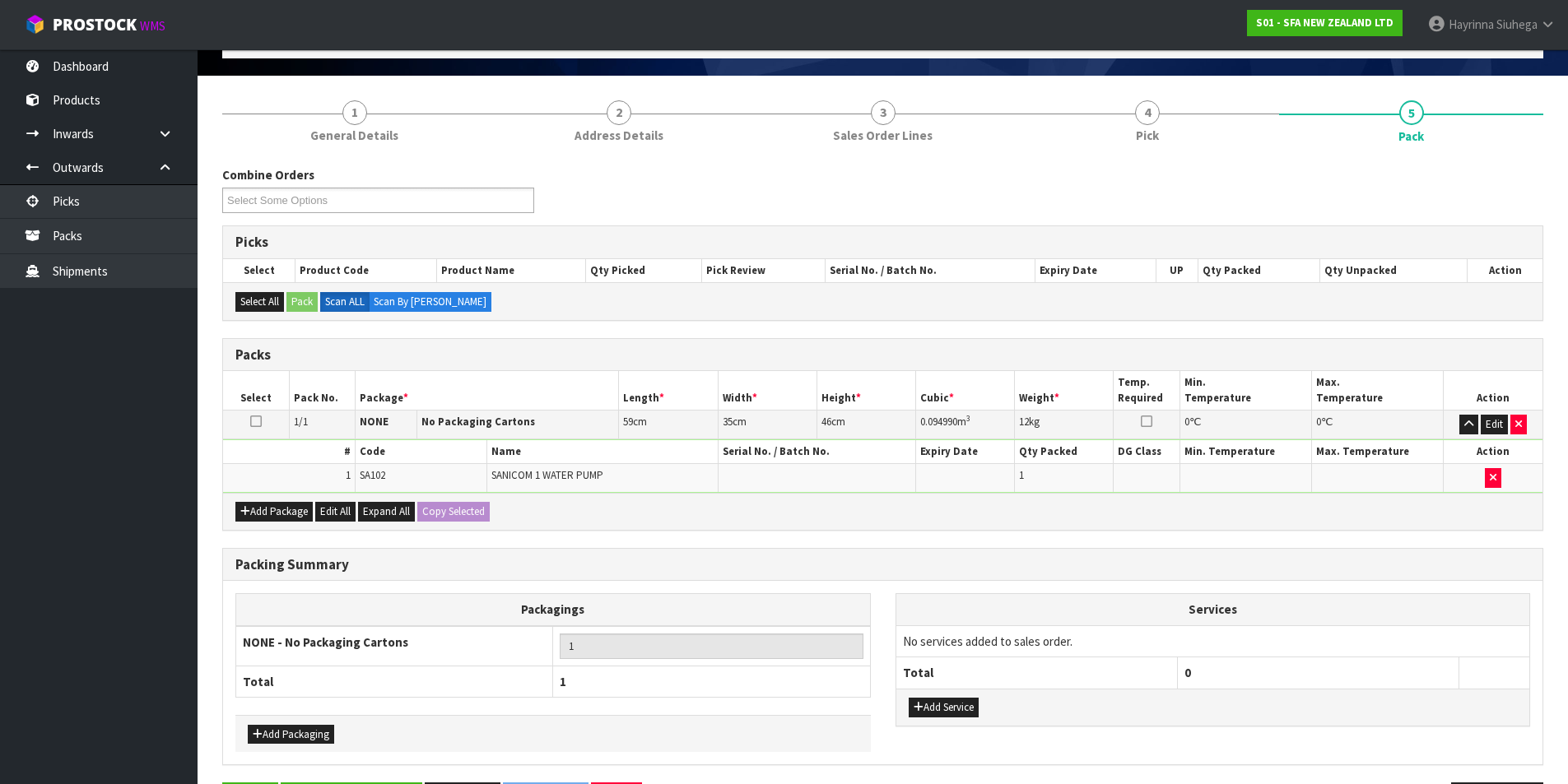
scroll to position [159, 0]
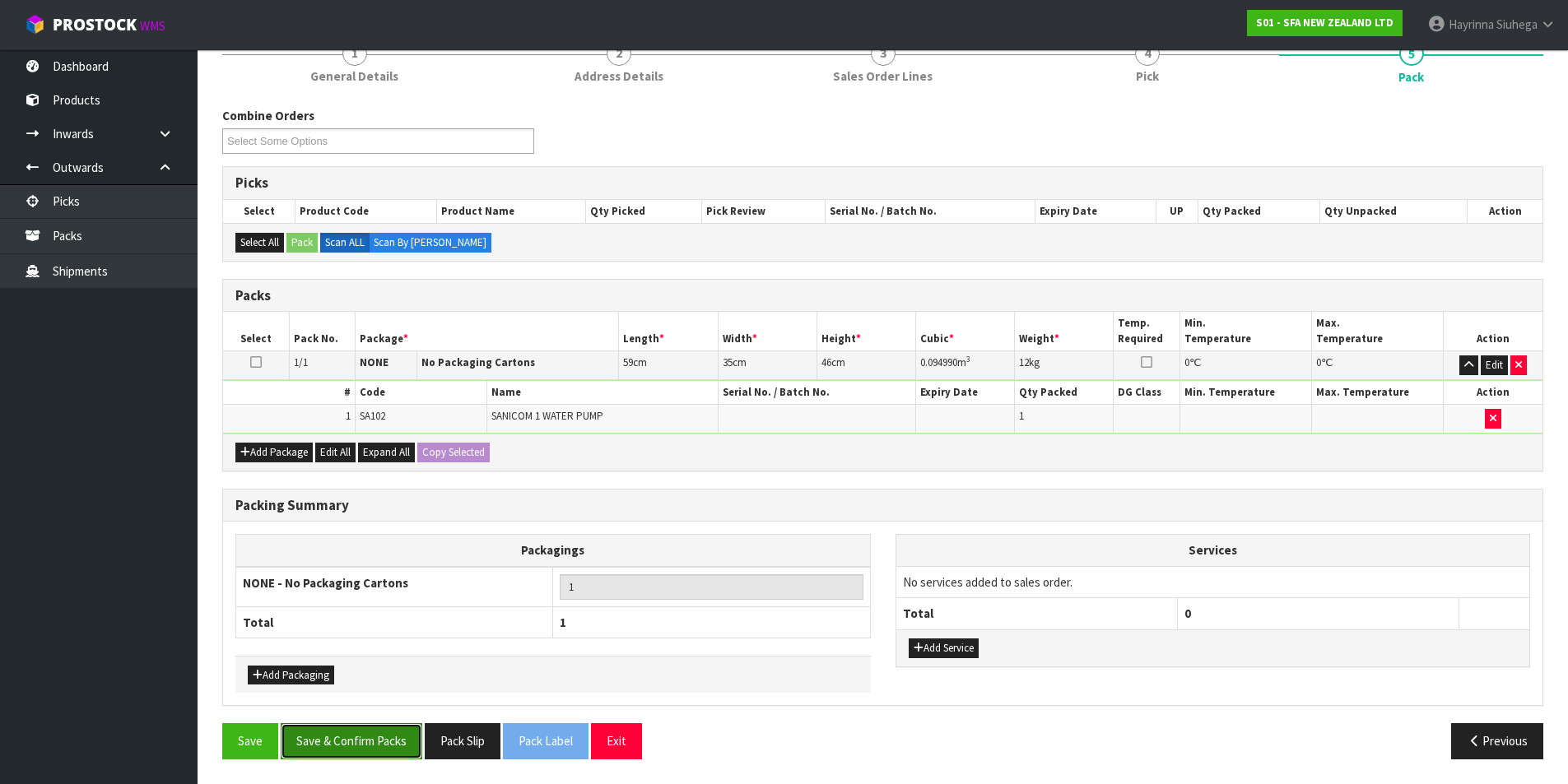
click at [373, 741] on button "Save & Confirm Packs" at bounding box center [352, 741] width 141 height 36
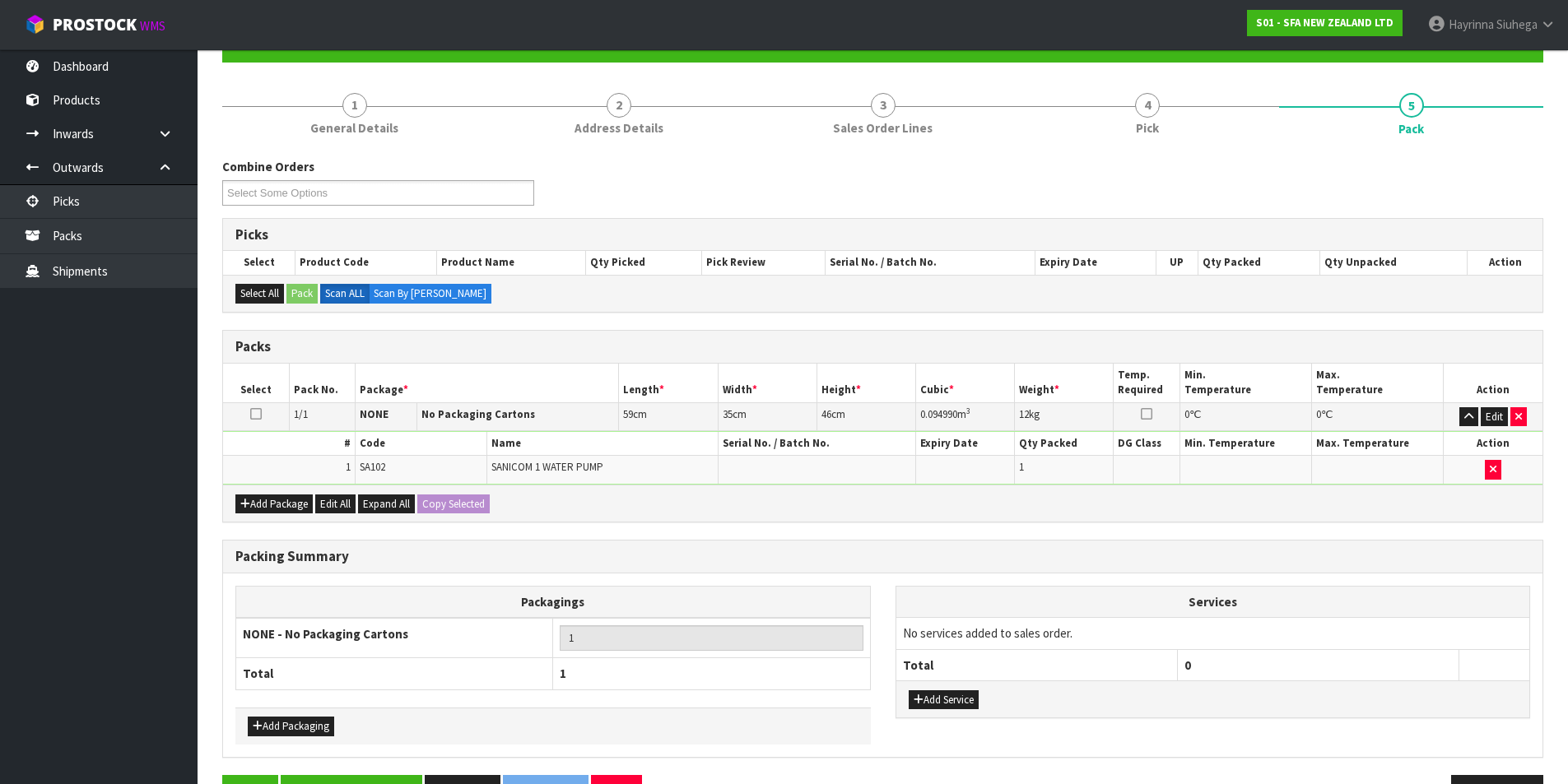
scroll to position [128, 0]
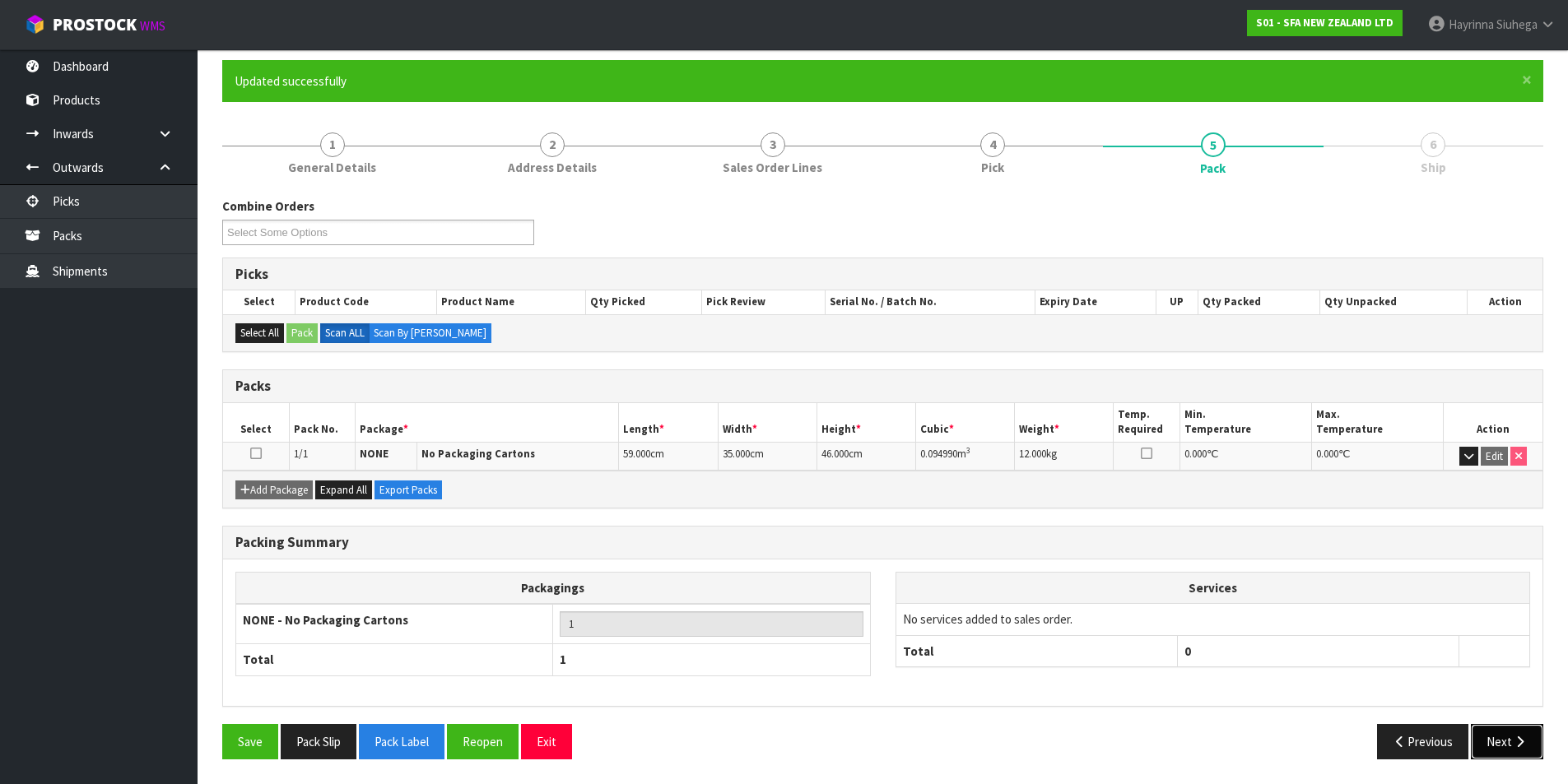
click at [1517, 734] on button "Next" at bounding box center [1506, 742] width 73 height 36
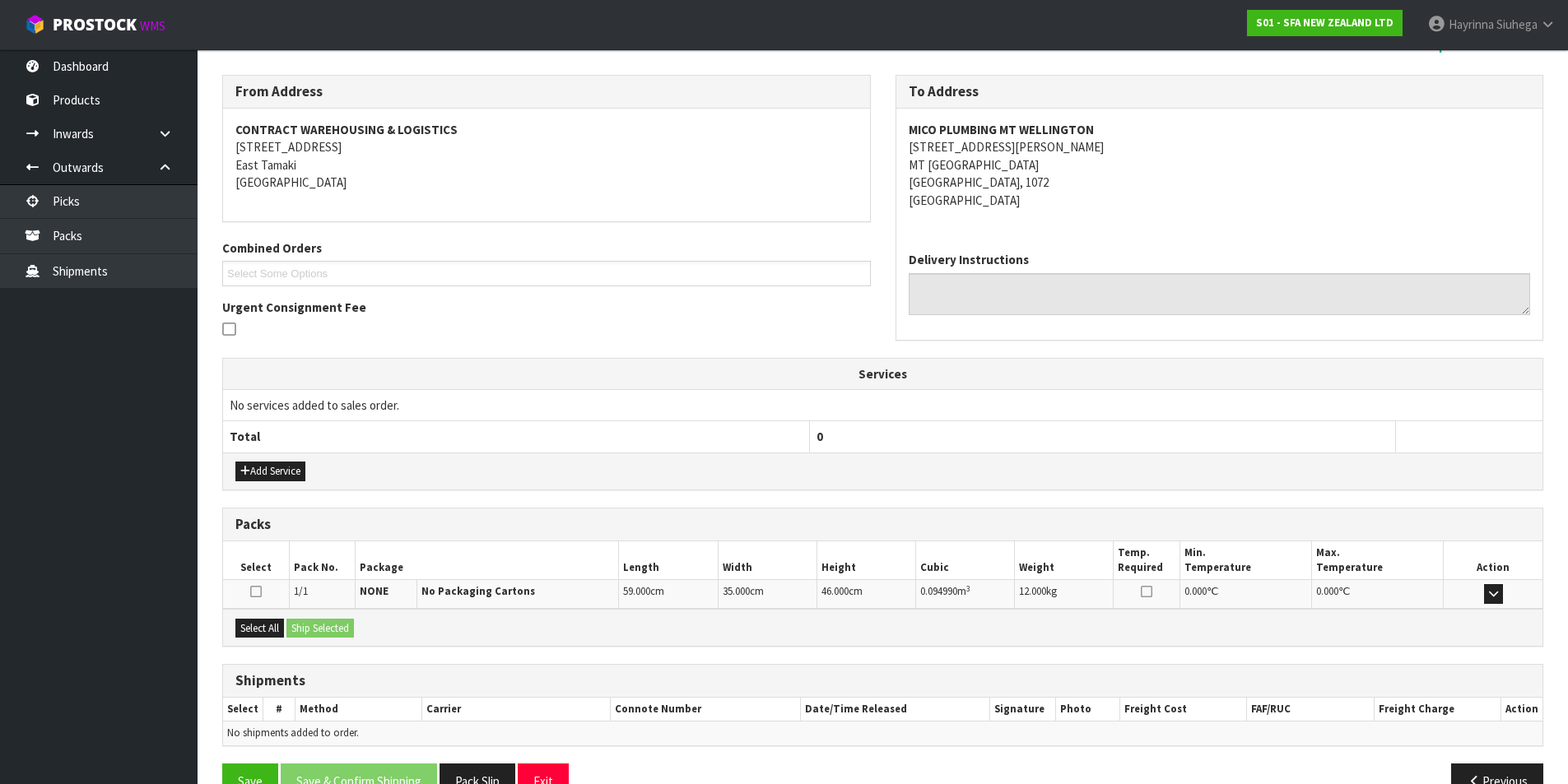
scroll to position [289, 0]
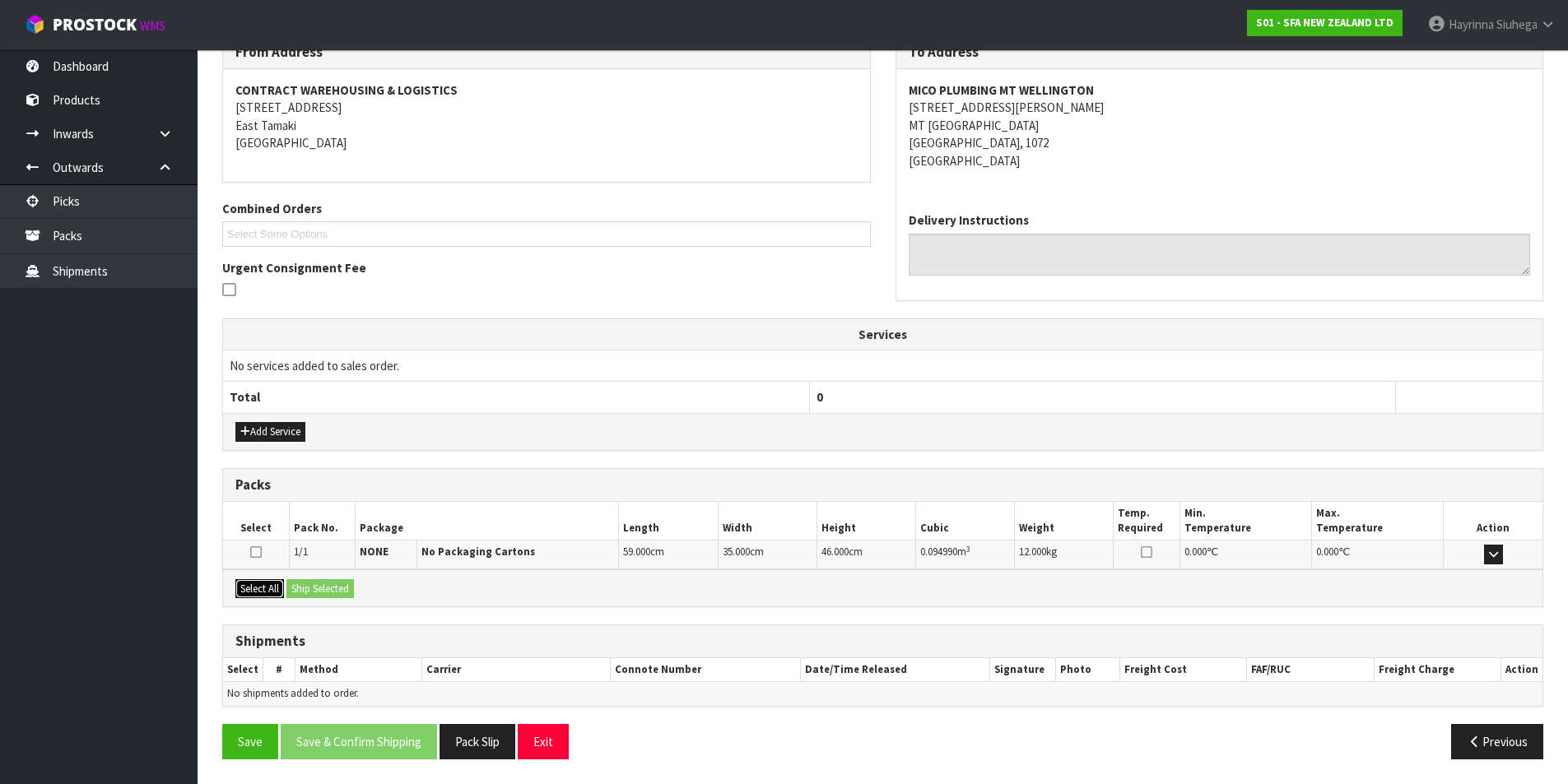
click at [261, 585] on button "Select All" at bounding box center [259, 589] width 49 height 20
click at [331, 586] on button "Ship Selected" at bounding box center [320, 589] width 67 height 20
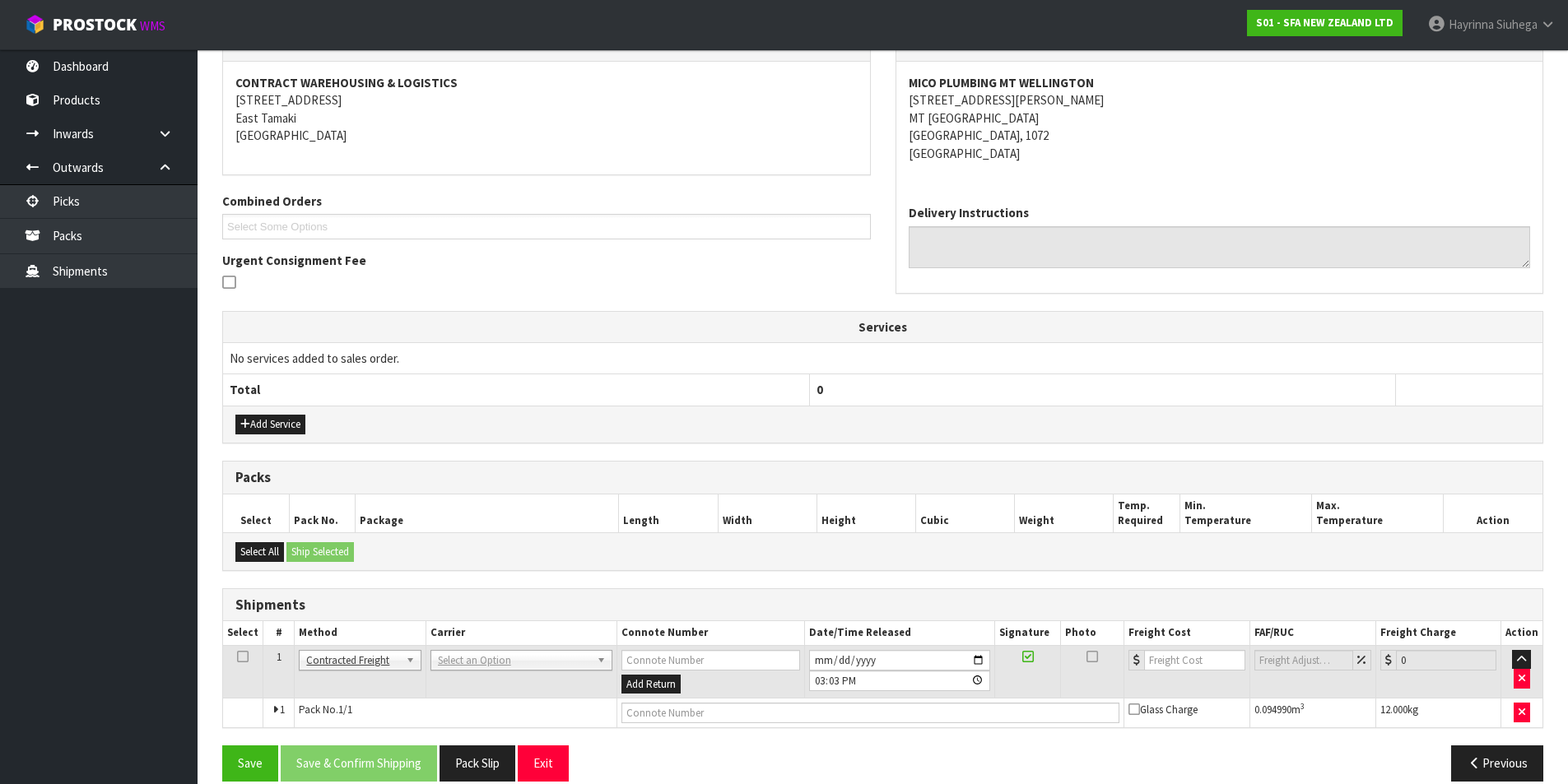
scroll to position [319, 0]
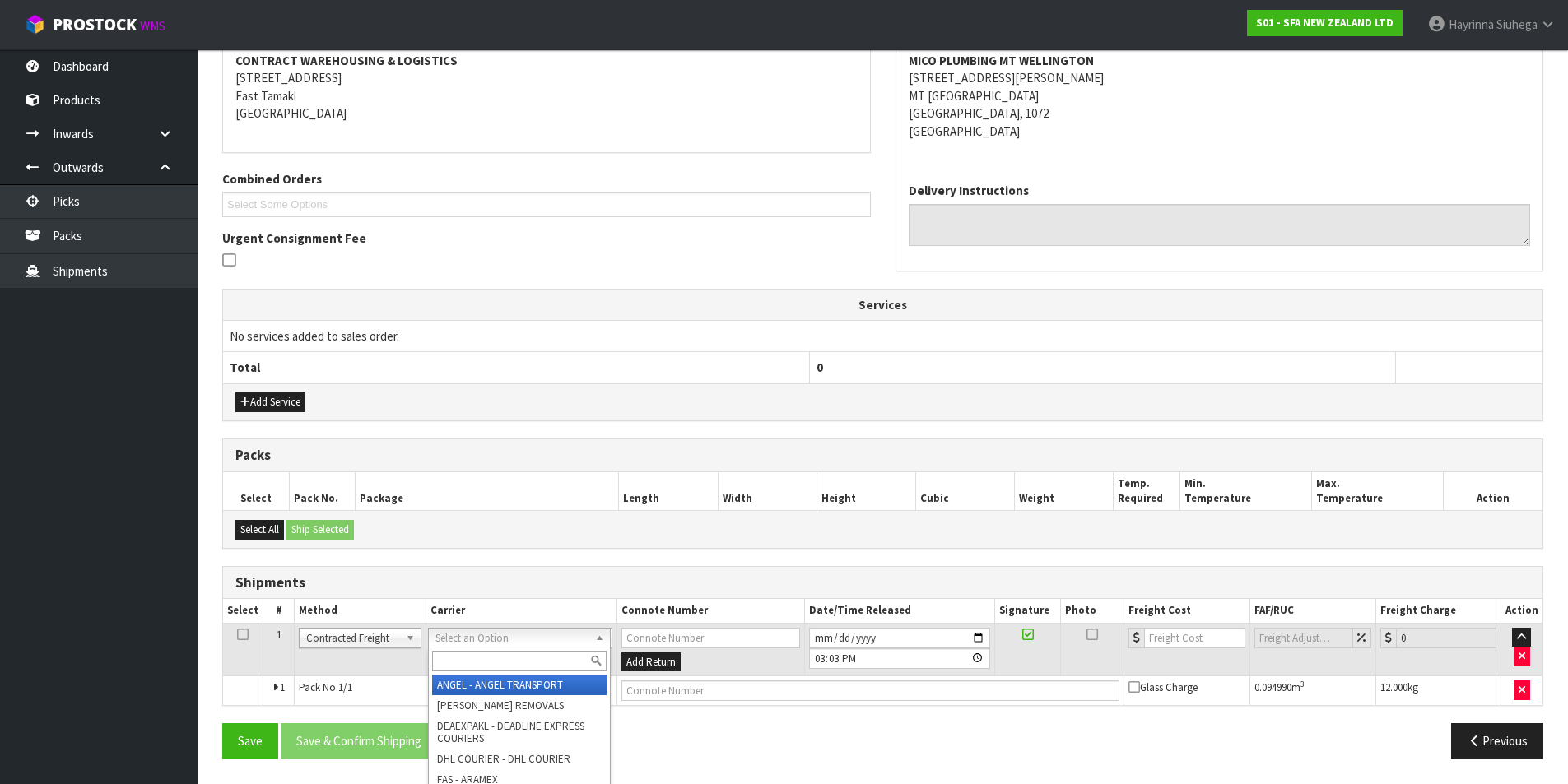
click at [495, 648] on div at bounding box center [519, 661] width 181 height 28
click at [488, 648] on div at bounding box center [519, 661] width 181 height 28
click at [482, 656] on input "text" at bounding box center [519, 661] width 175 height 20
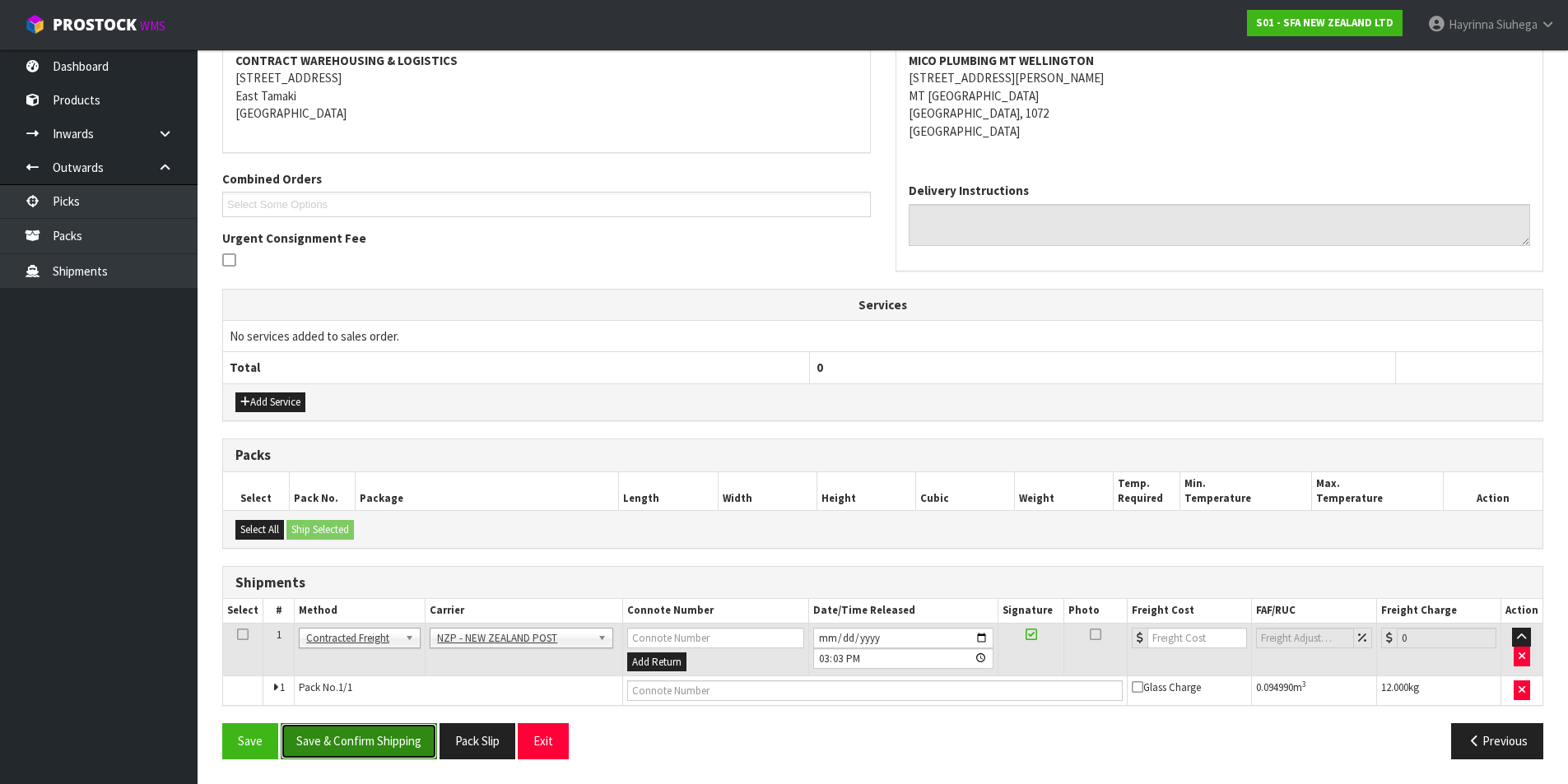
click at [313, 731] on button "Save & Confirm Shipping" at bounding box center [359, 741] width 156 height 36
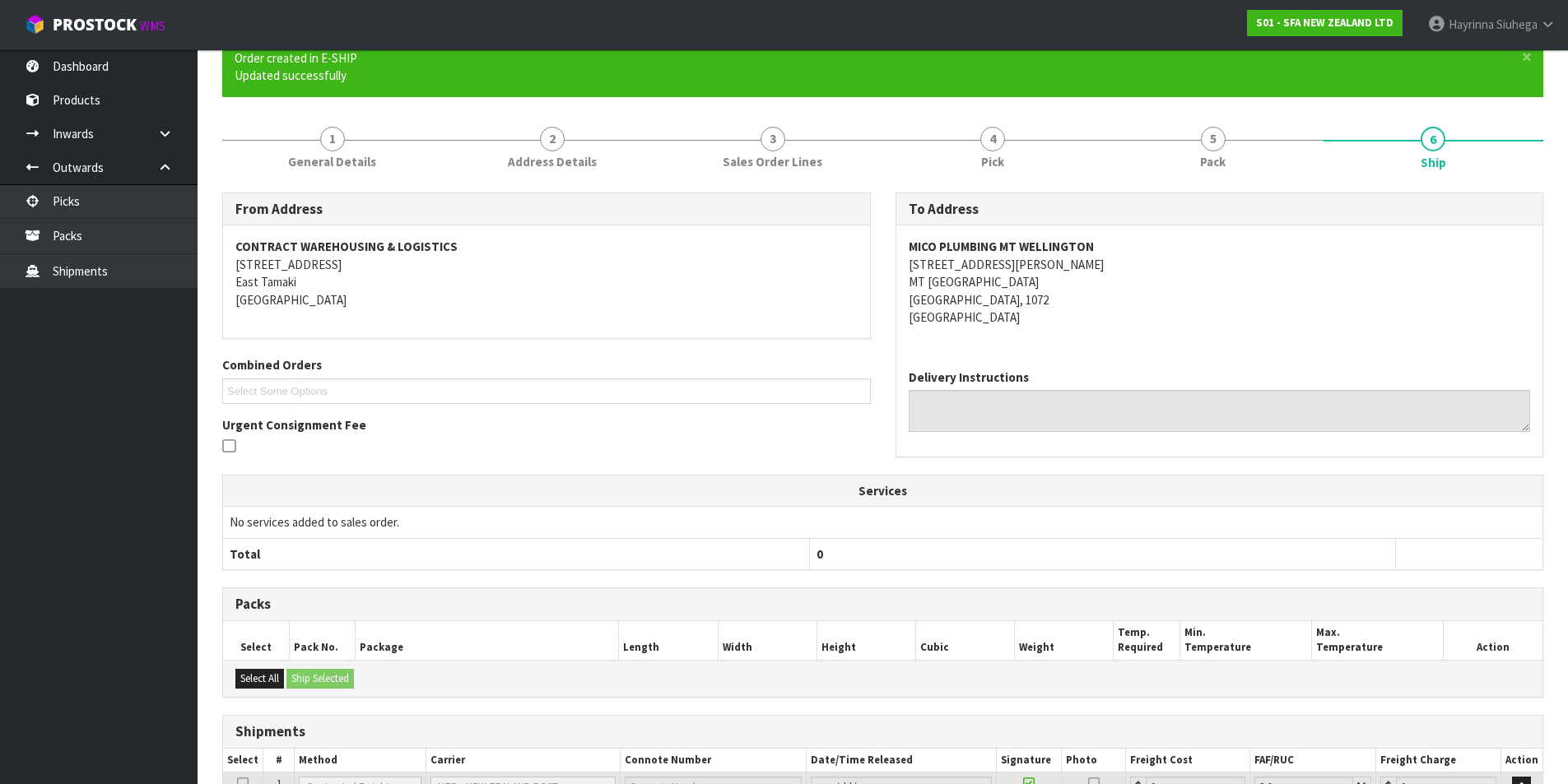
scroll to position [296, 0]
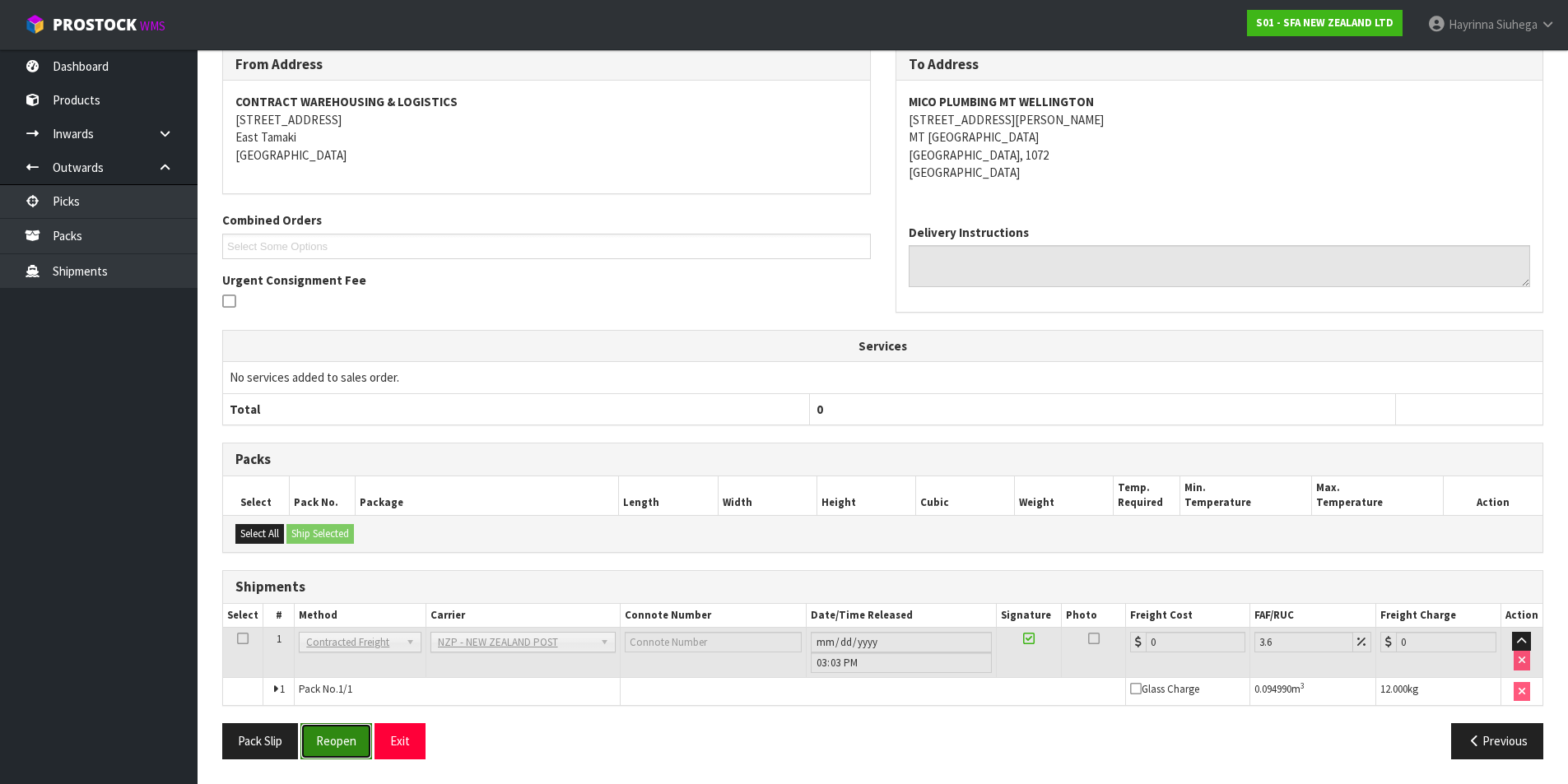
click at [335, 758] on button "Reopen" at bounding box center [336, 741] width 72 height 36
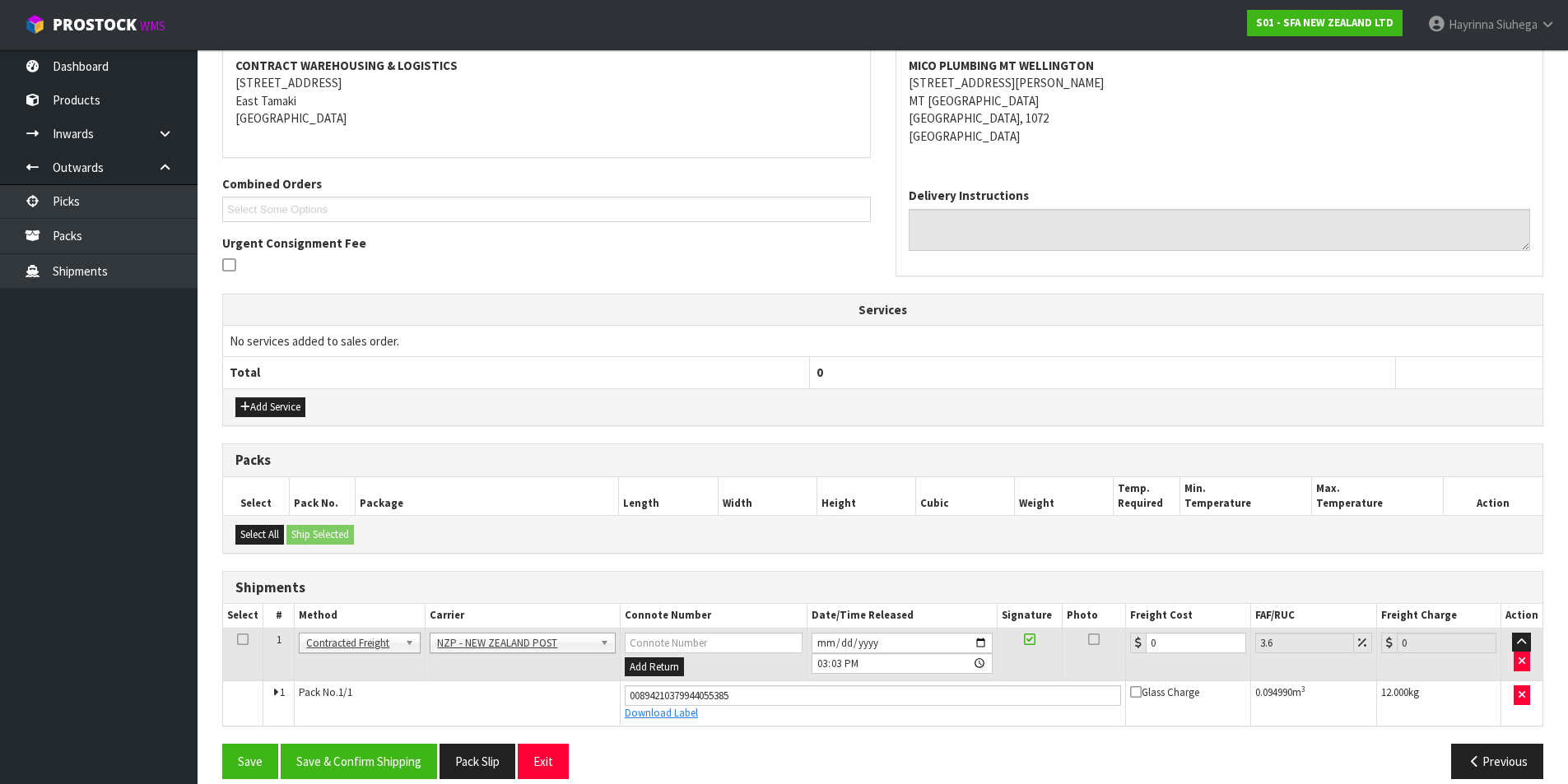
scroll to position [334, 0]
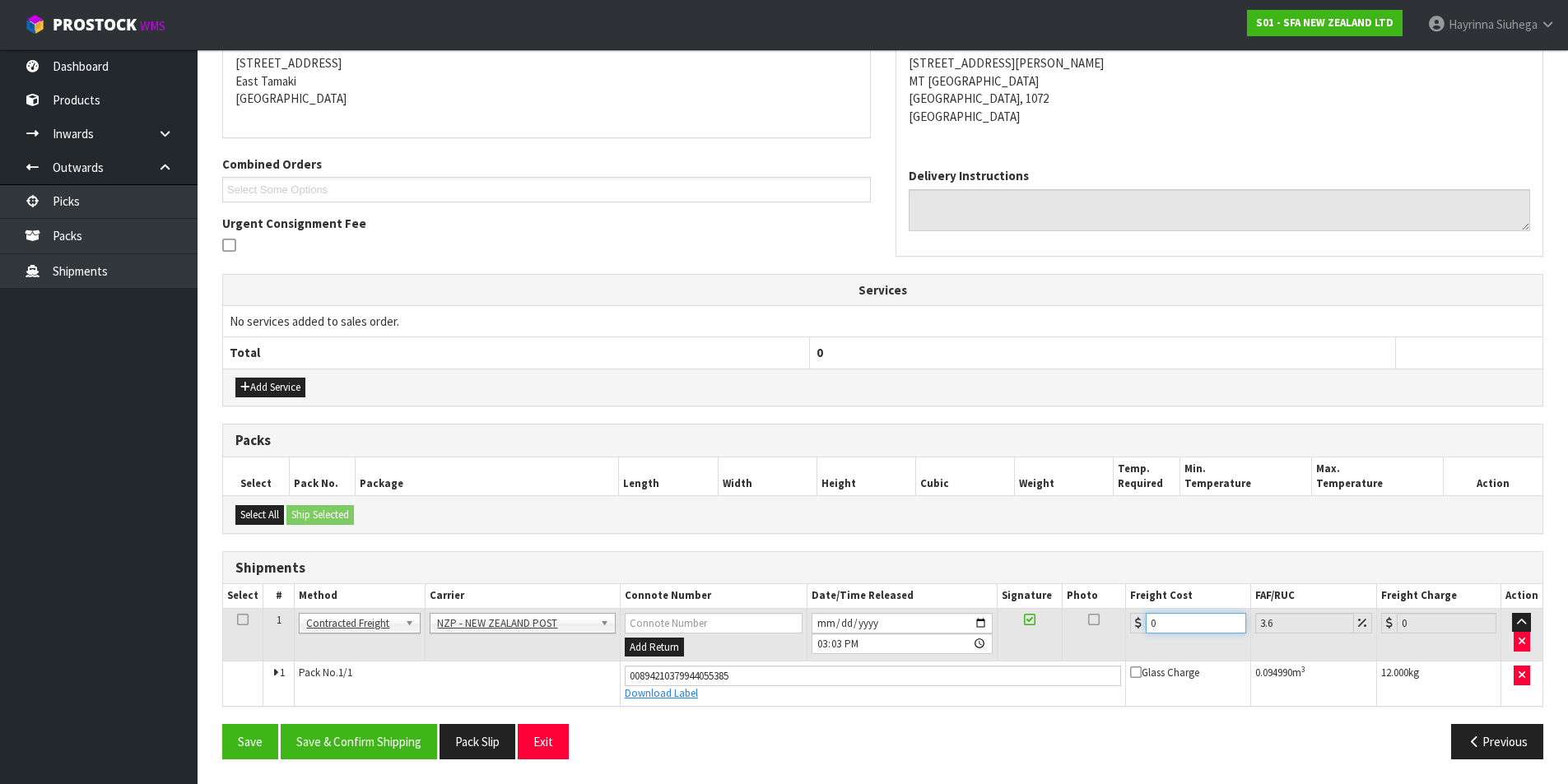
drag, startPoint x: 1193, startPoint y: 617, endPoint x: 745, endPoint y: 612, distance: 448.0
click at [886, 614] on tr "1 Client Local Pickup Customer Local Pickup Company Freight Contracted Freight …" at bounding box center [883, 634] width 1320 height 53
click at [222, 724] on button "Save" at bounding box center [250, 742] width 56 height 36
click at [355, 725] on button "Save & Confirm Shipping" at bounding box center [359, 742] width 156 height 36
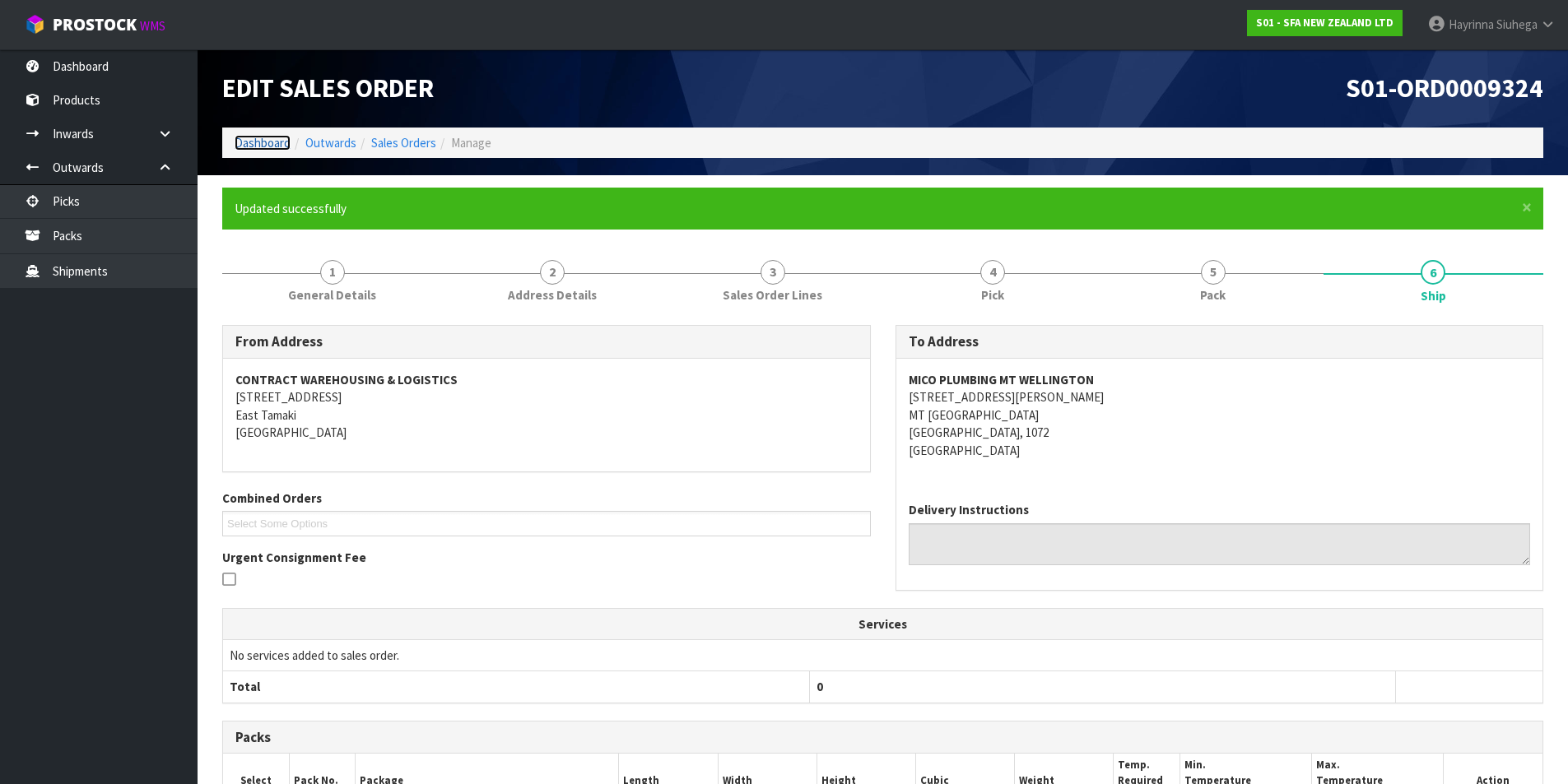
click at [279, 146] on link "Dashboard" at bounding box center [262, 142] width 56 height 16
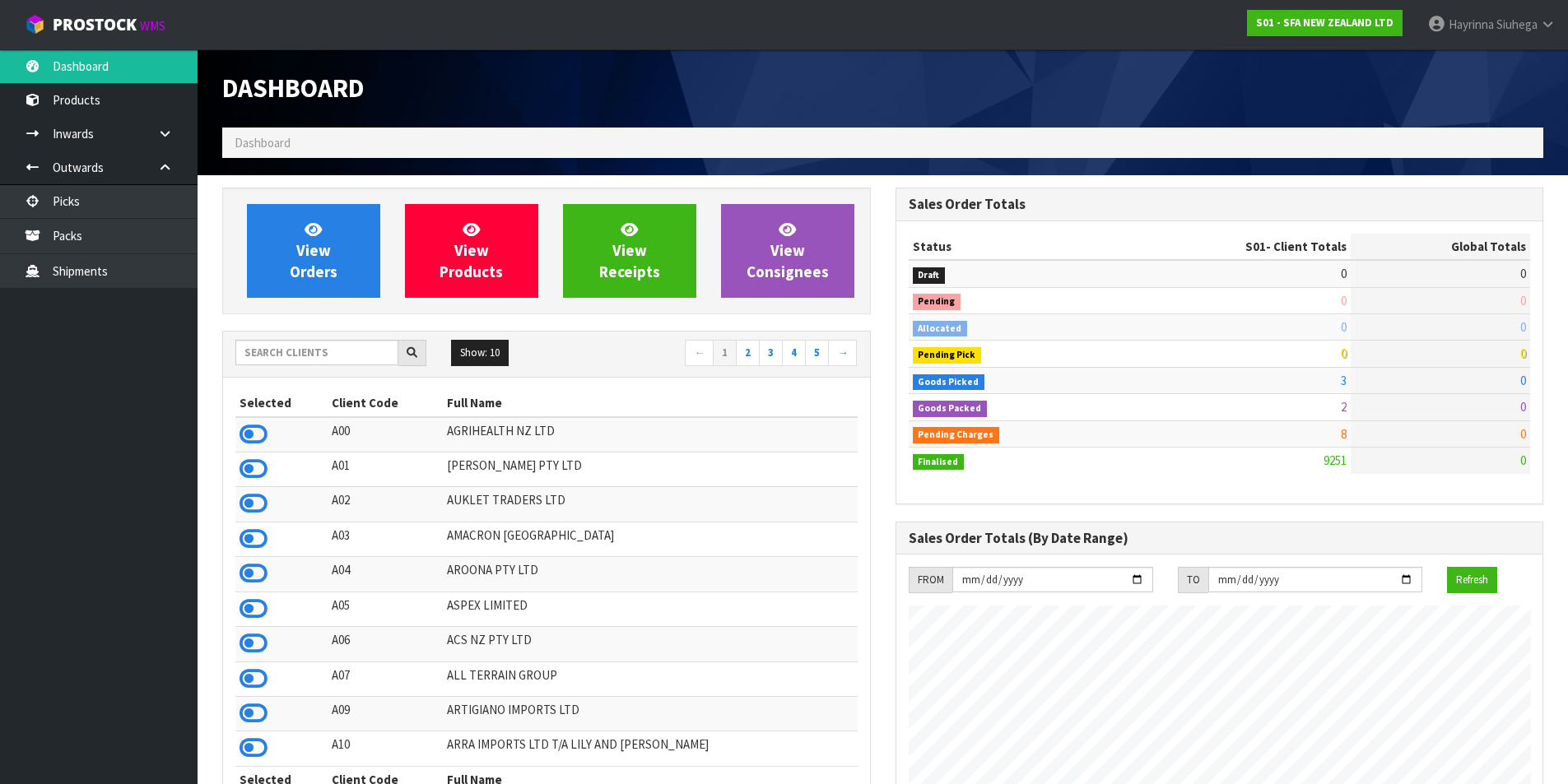
scroll to position [1247, 672]
click at [315, 239] on span "View Orders" at bounding box center [313, 250] width 48 height 62
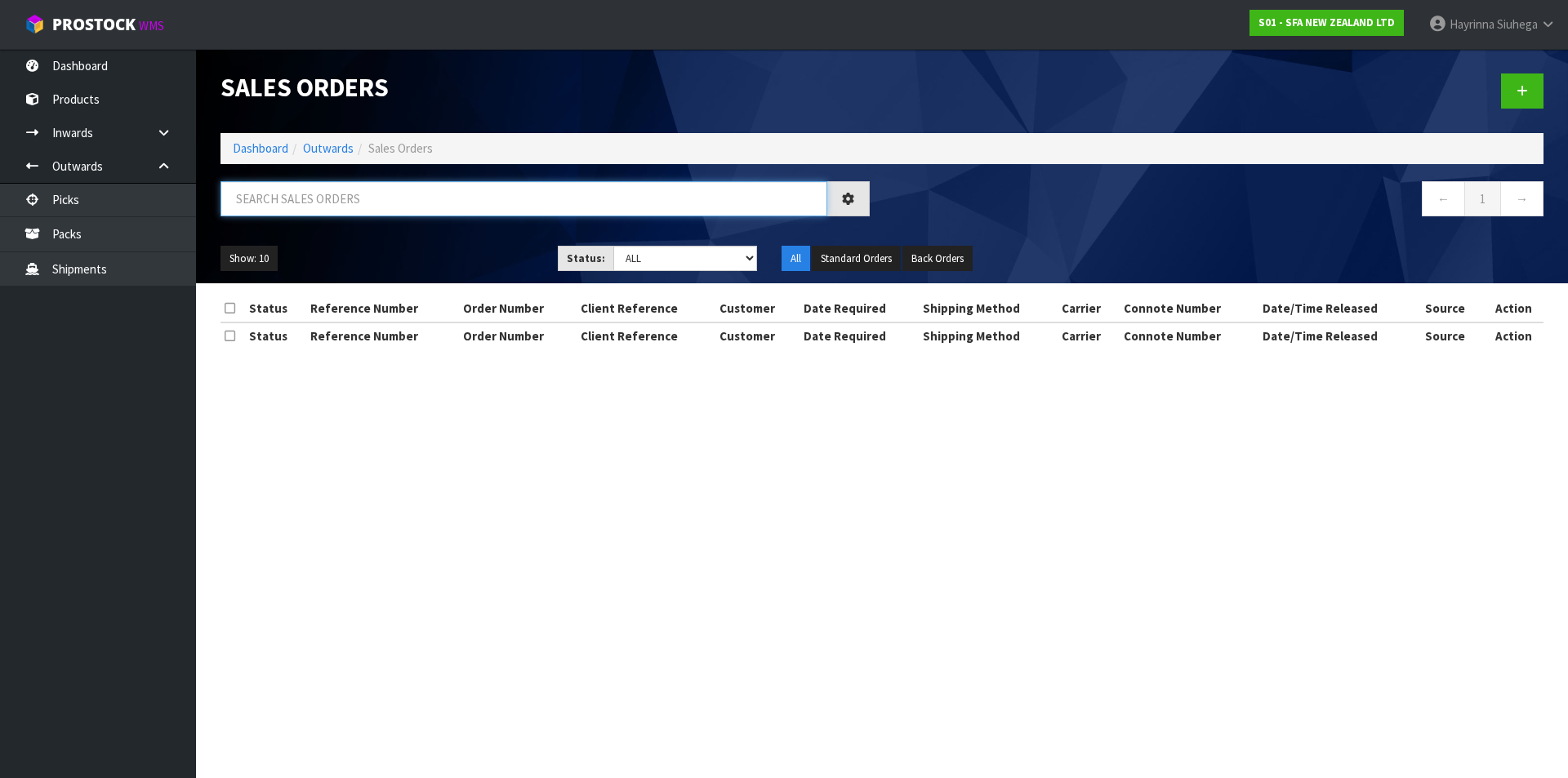
click at [332, 200] on input "text" at bounding box center [524, 199] width 607 height 36
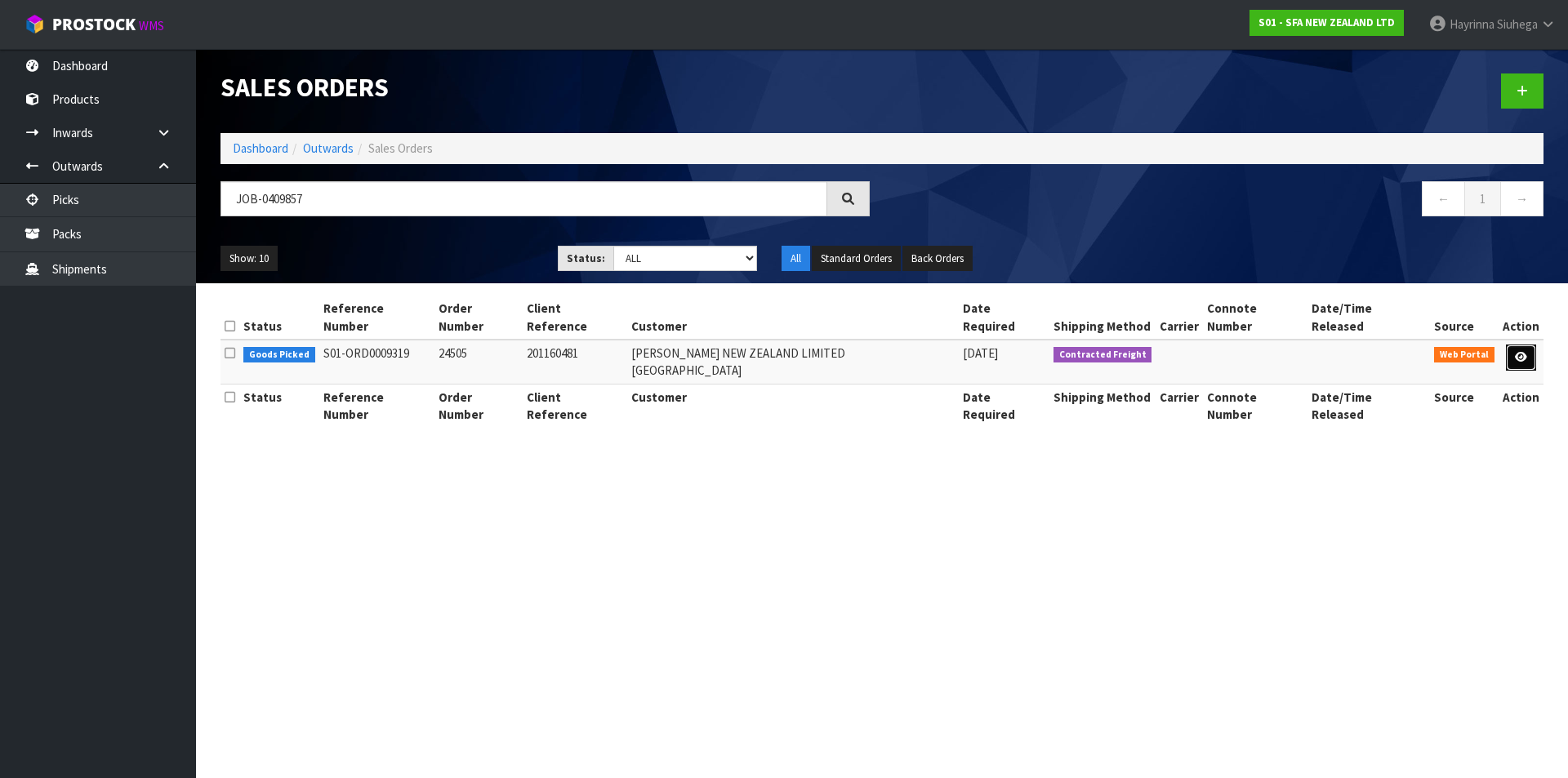
click at [1518, 344] on link at bounding box center [1521, 357] width 30 height 26
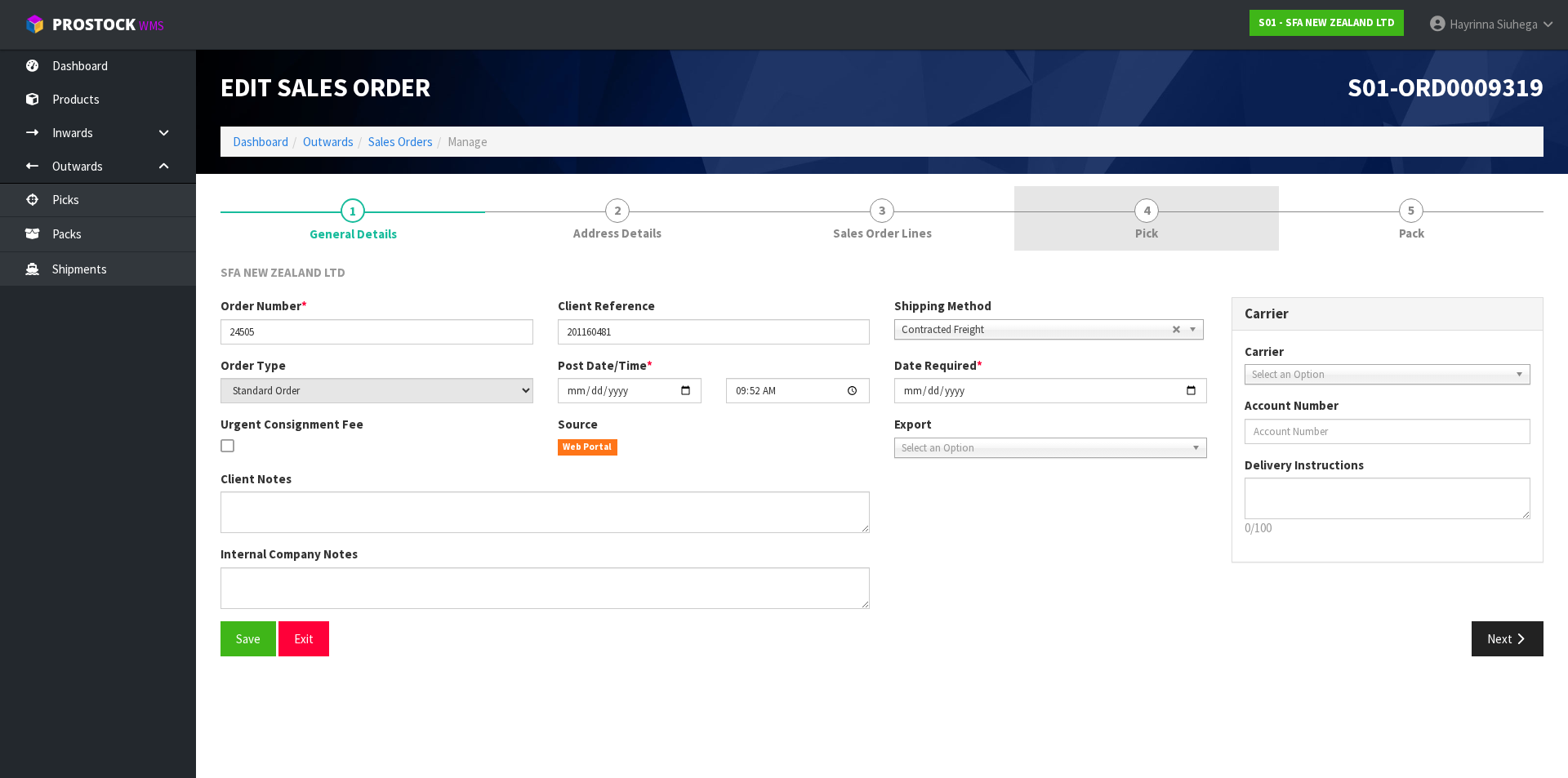
click at [1209, 225] on link "4 Pick" at bounding box center [1146, 218] width 264 height 65
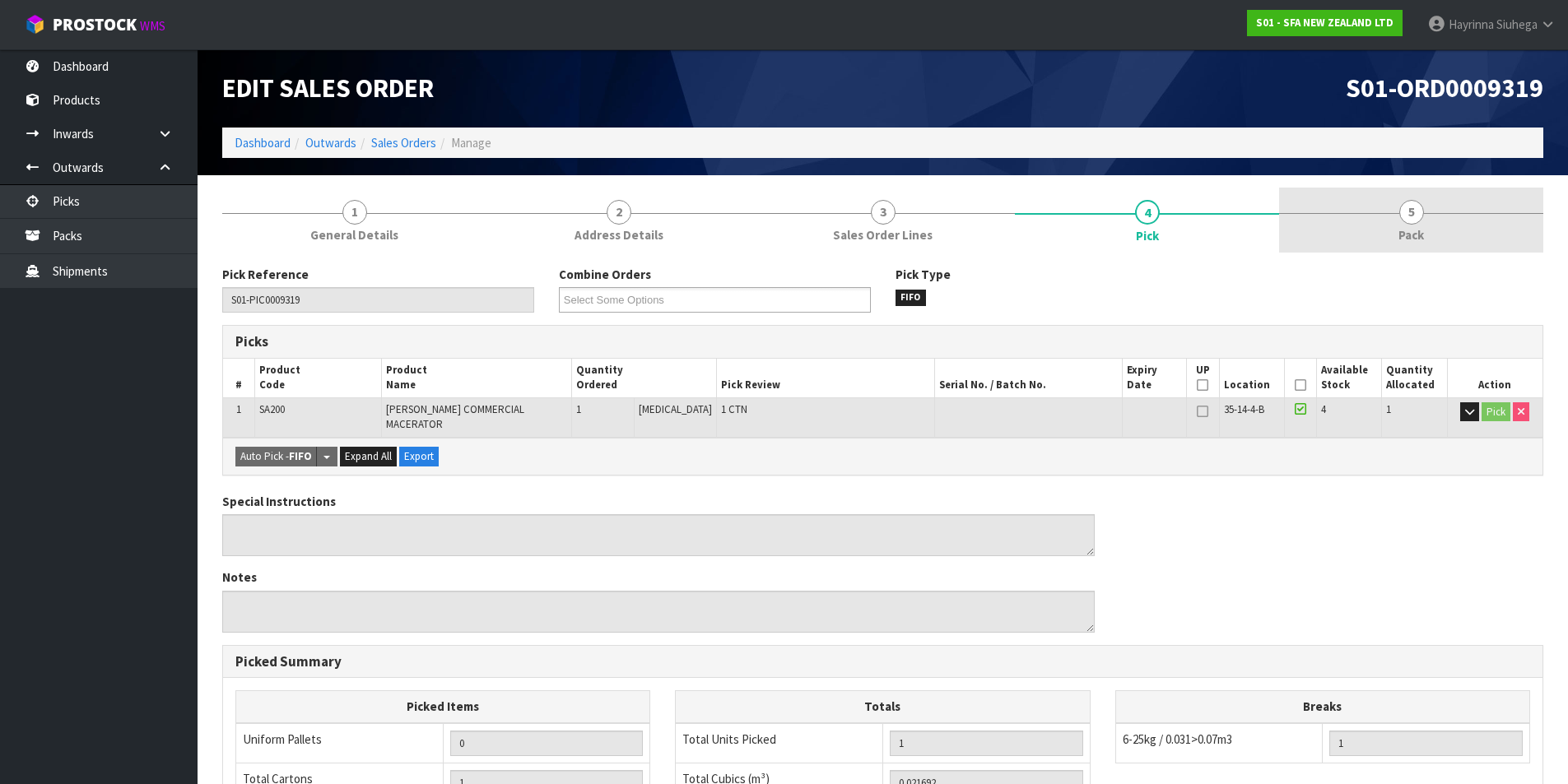
click at [1393, 225] on link "5 Pack" at bounding box center [1412, 219] width 265 height 65
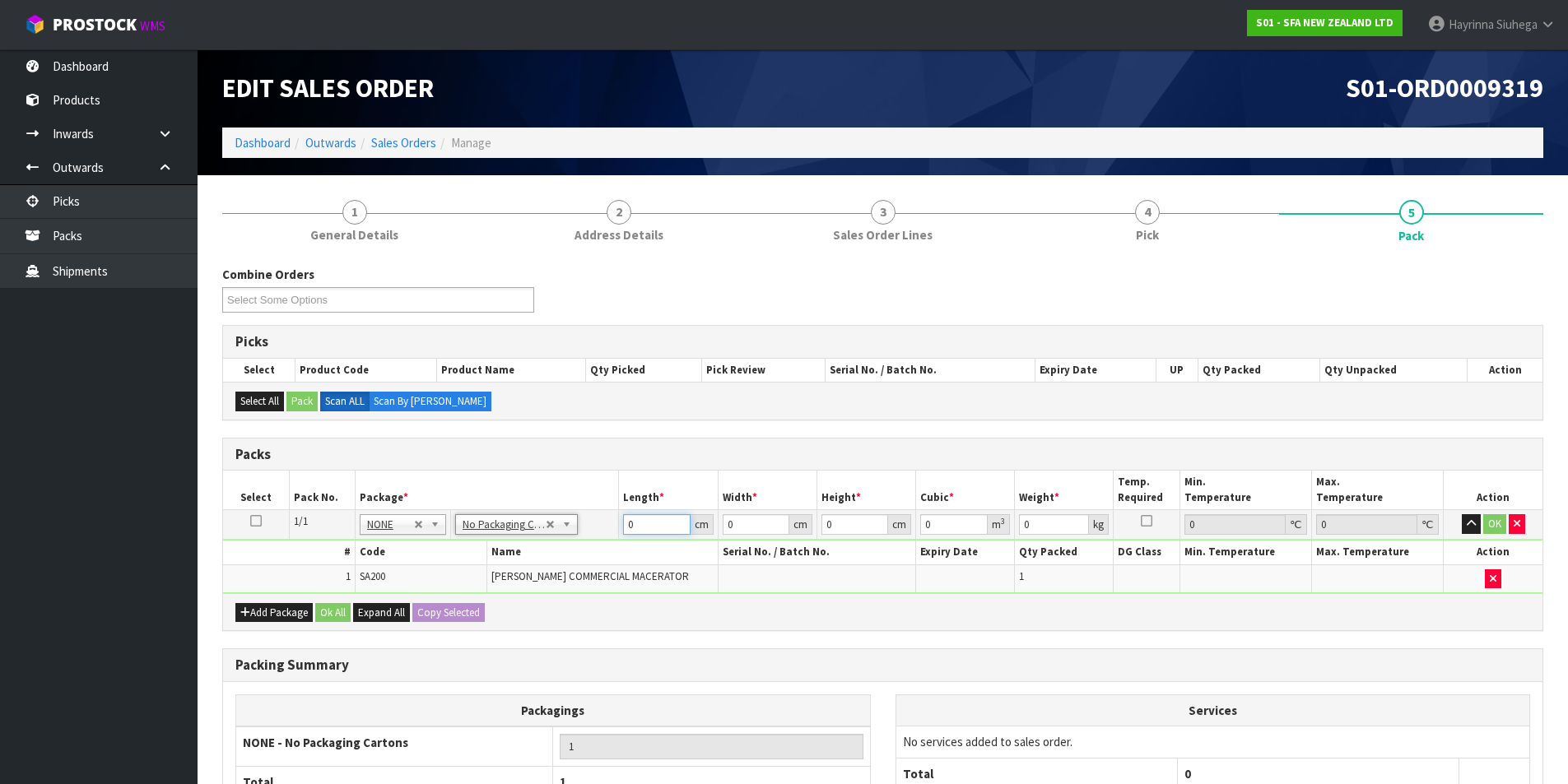
click at [627, 519] on input "0" at bounding box center [656, 524] width 67 height 20
click button "OK" at bounding box center [1495, 524] width 23 height 20
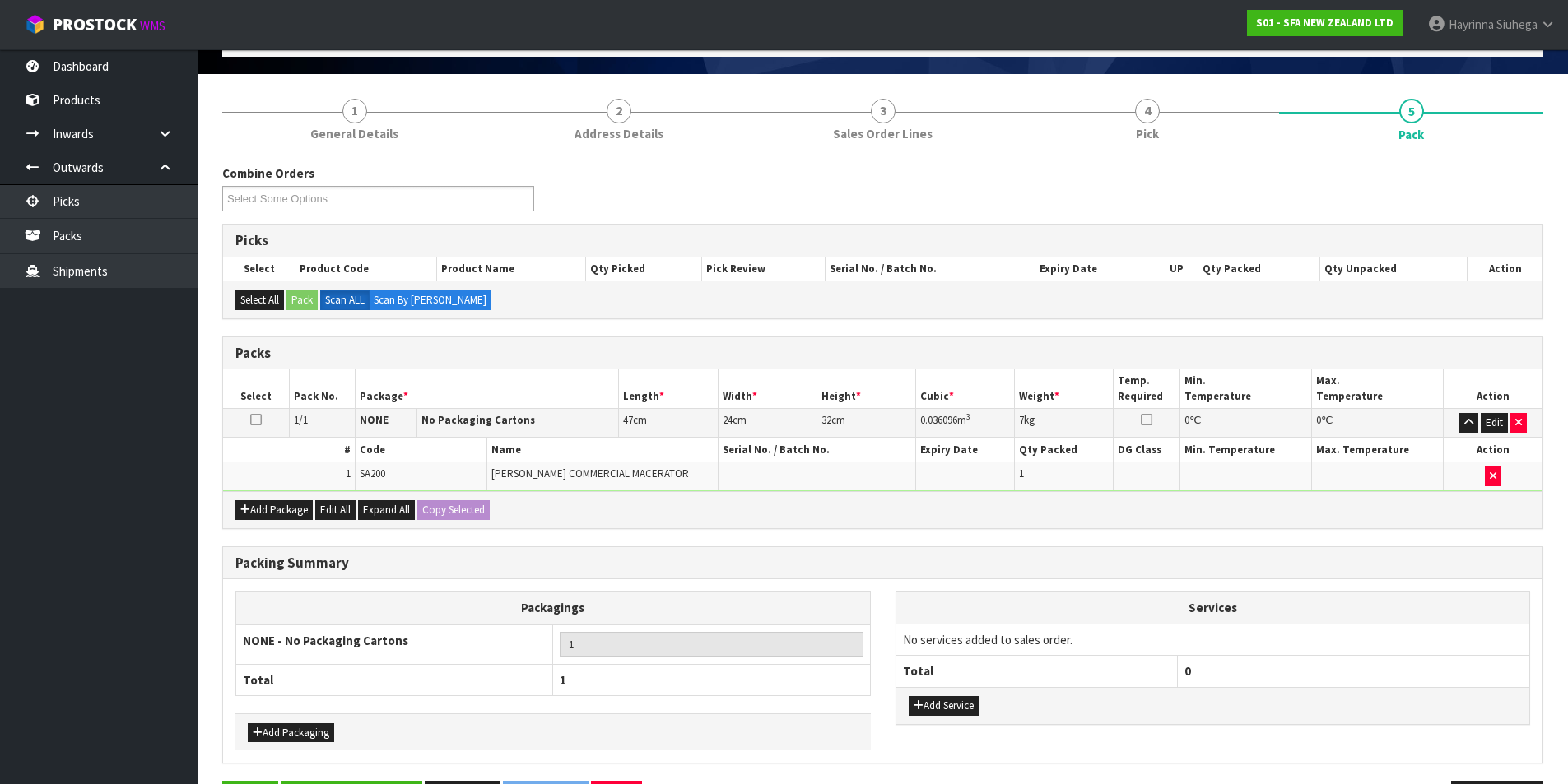
scroll to position [159, 0]
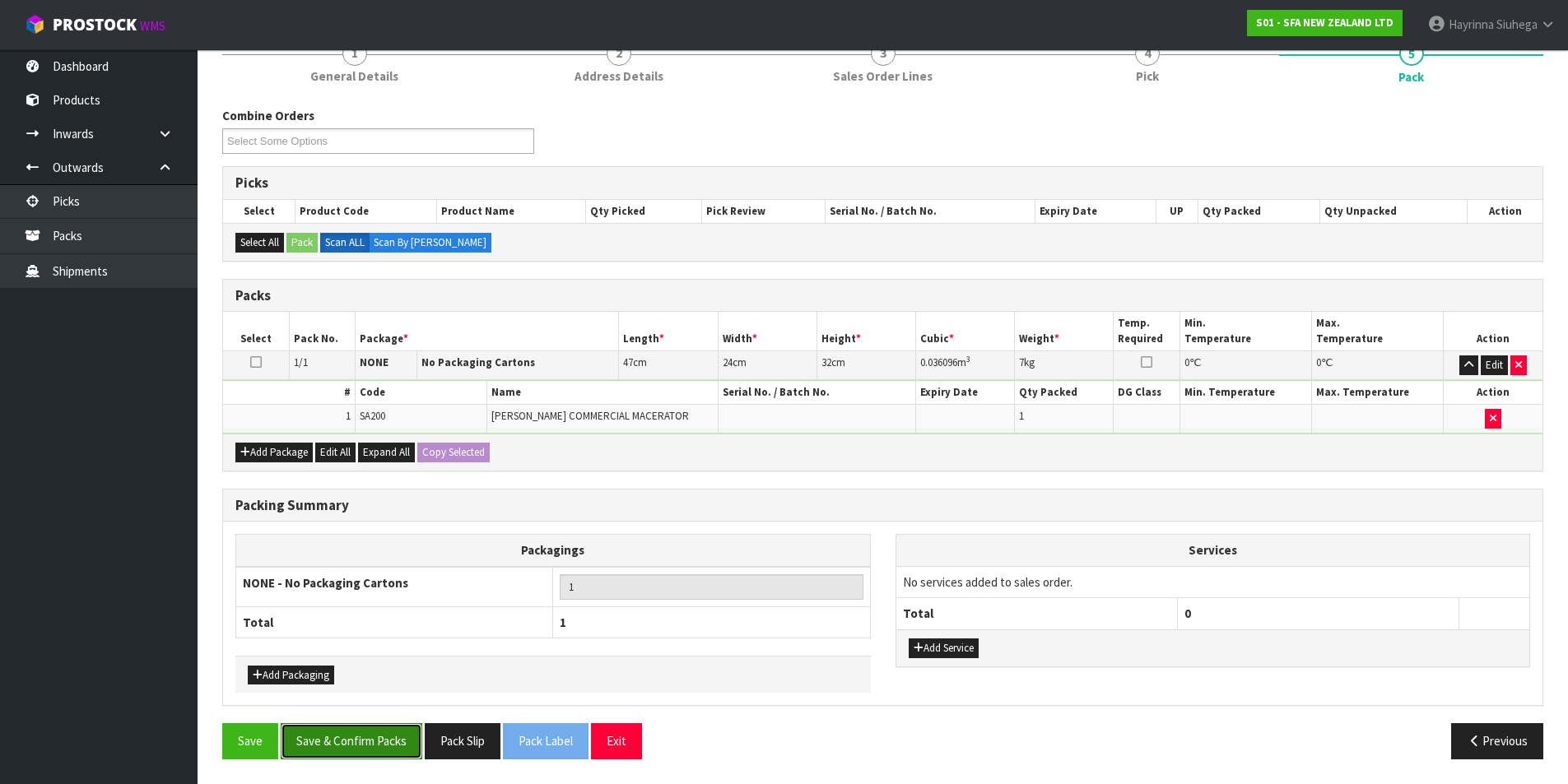
click at [378, 740] on button "Save & Confirm Packs" at bounding box center [352, 741] width 141 height 36
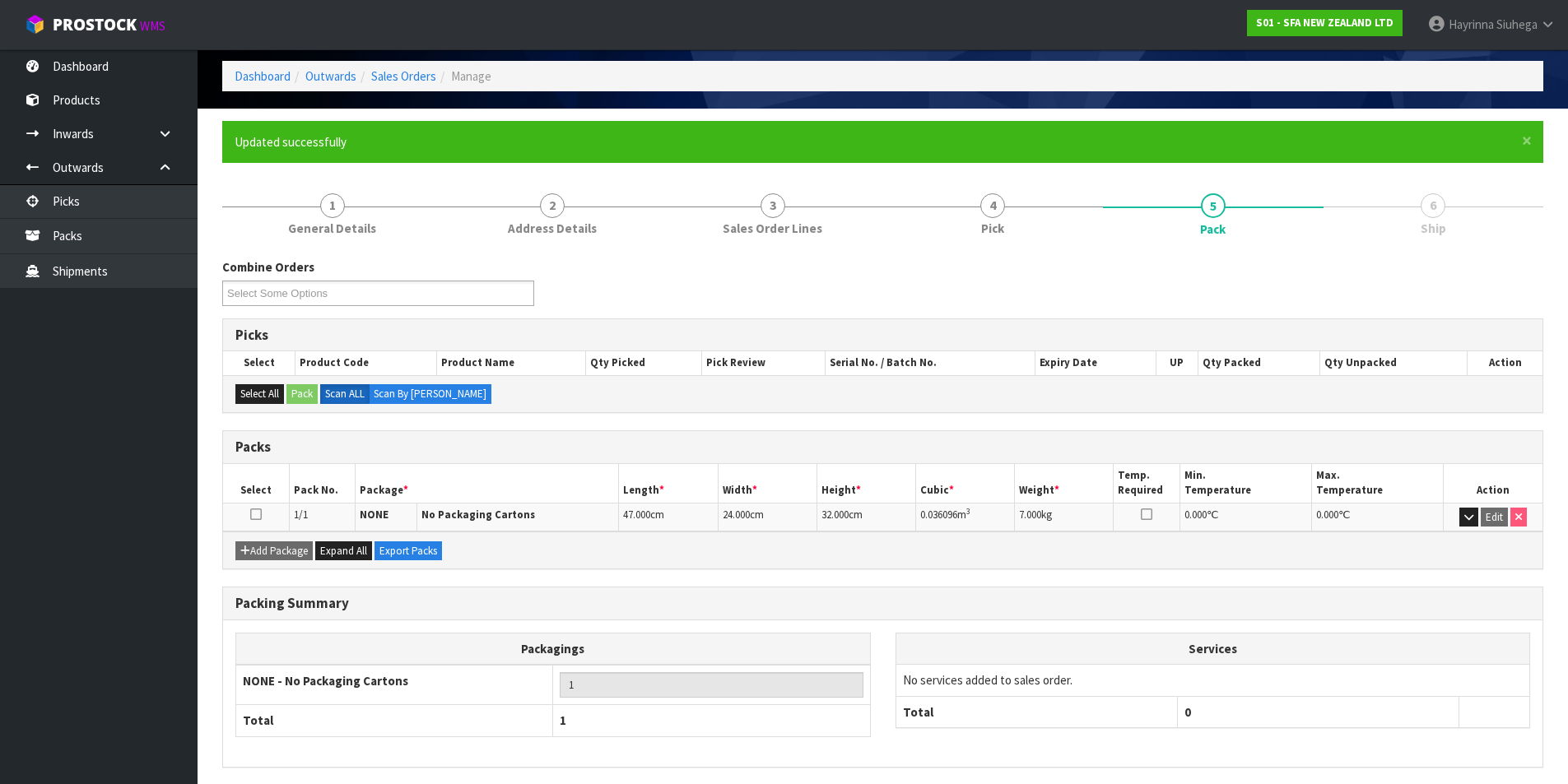
scroll to position [128, 0]
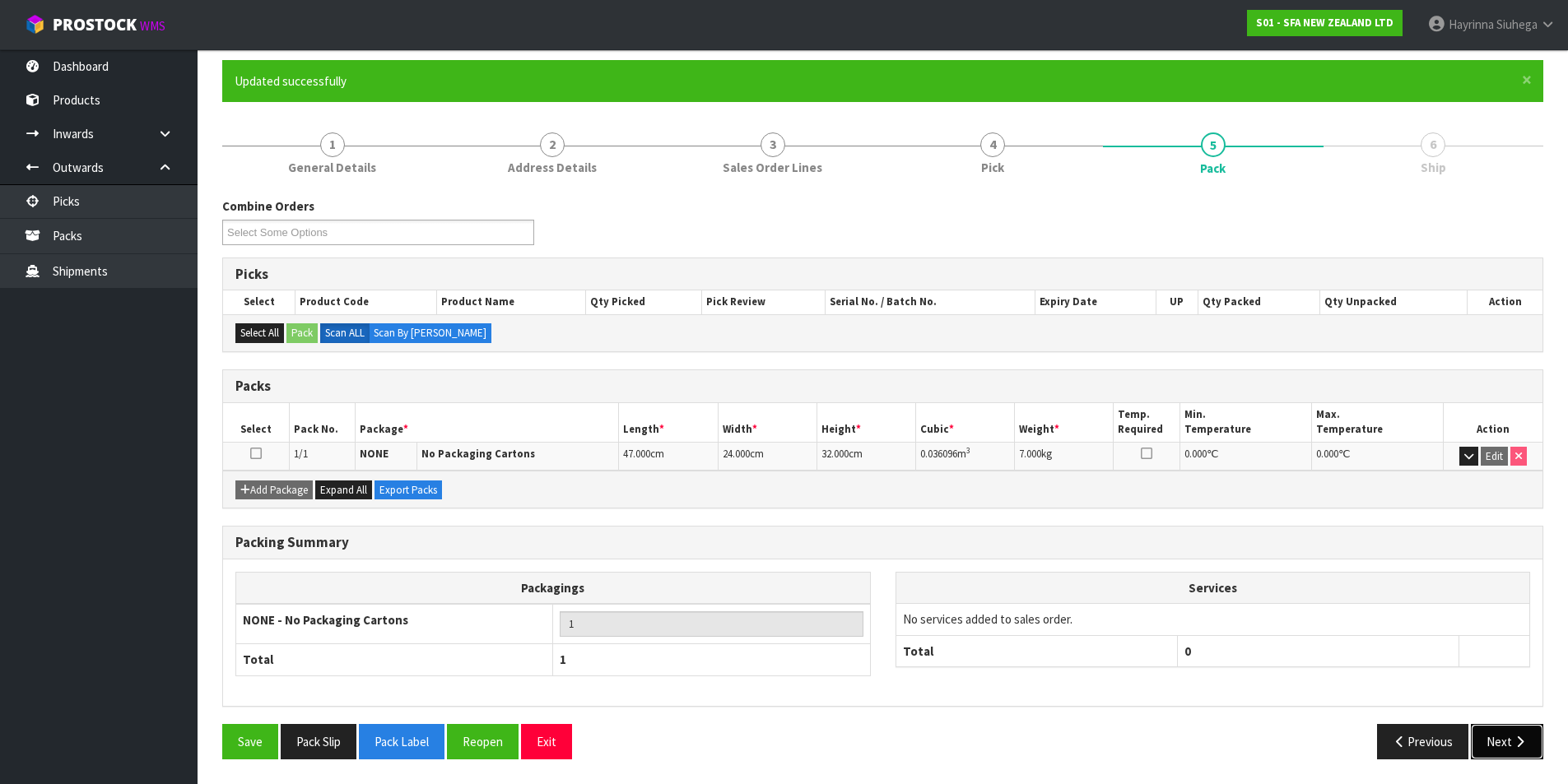
click at [1495, 724] on button "Next" at bounding box center [1506, 742] width 73 height 36
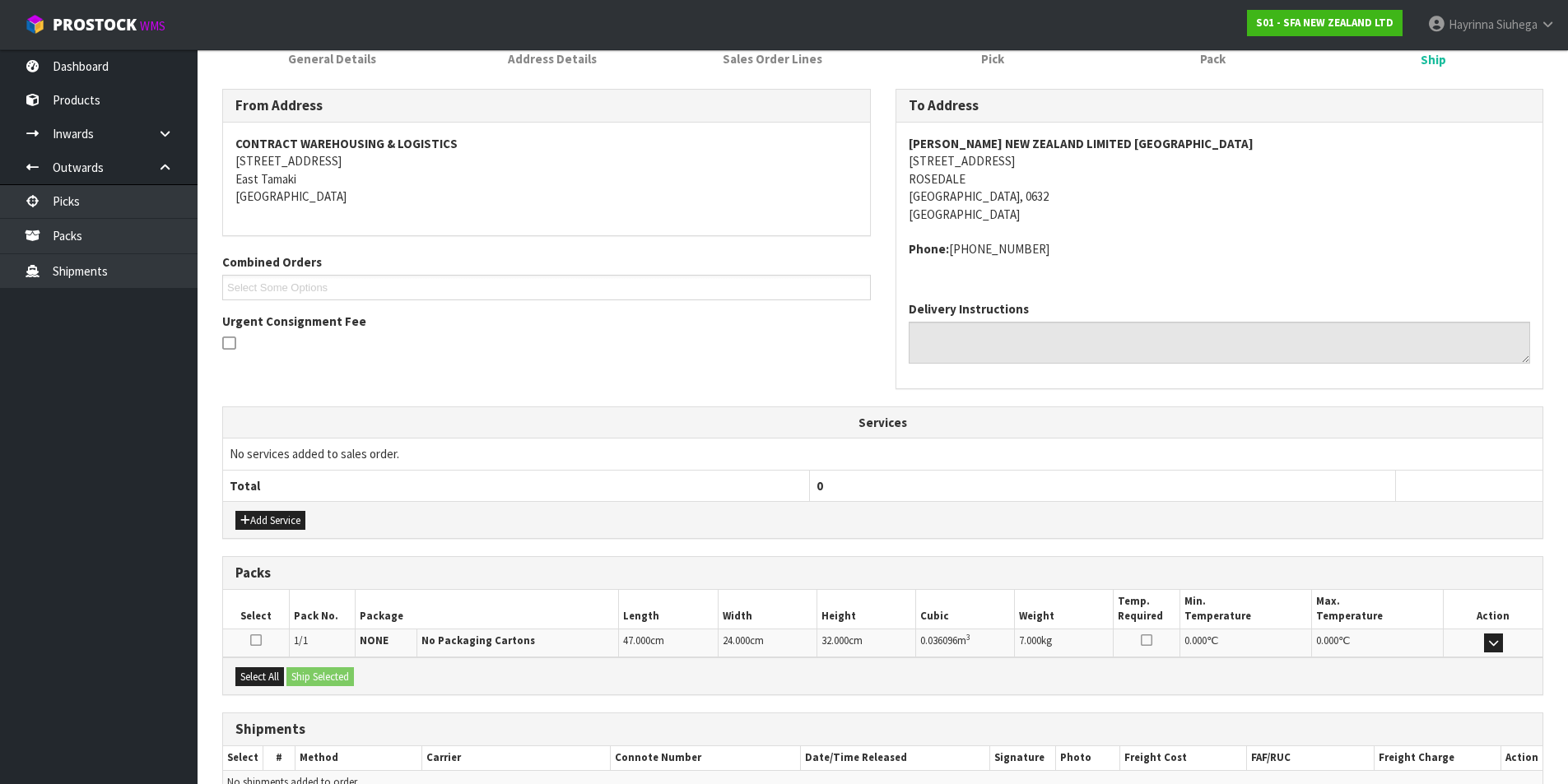
scroll to position [324, 0]
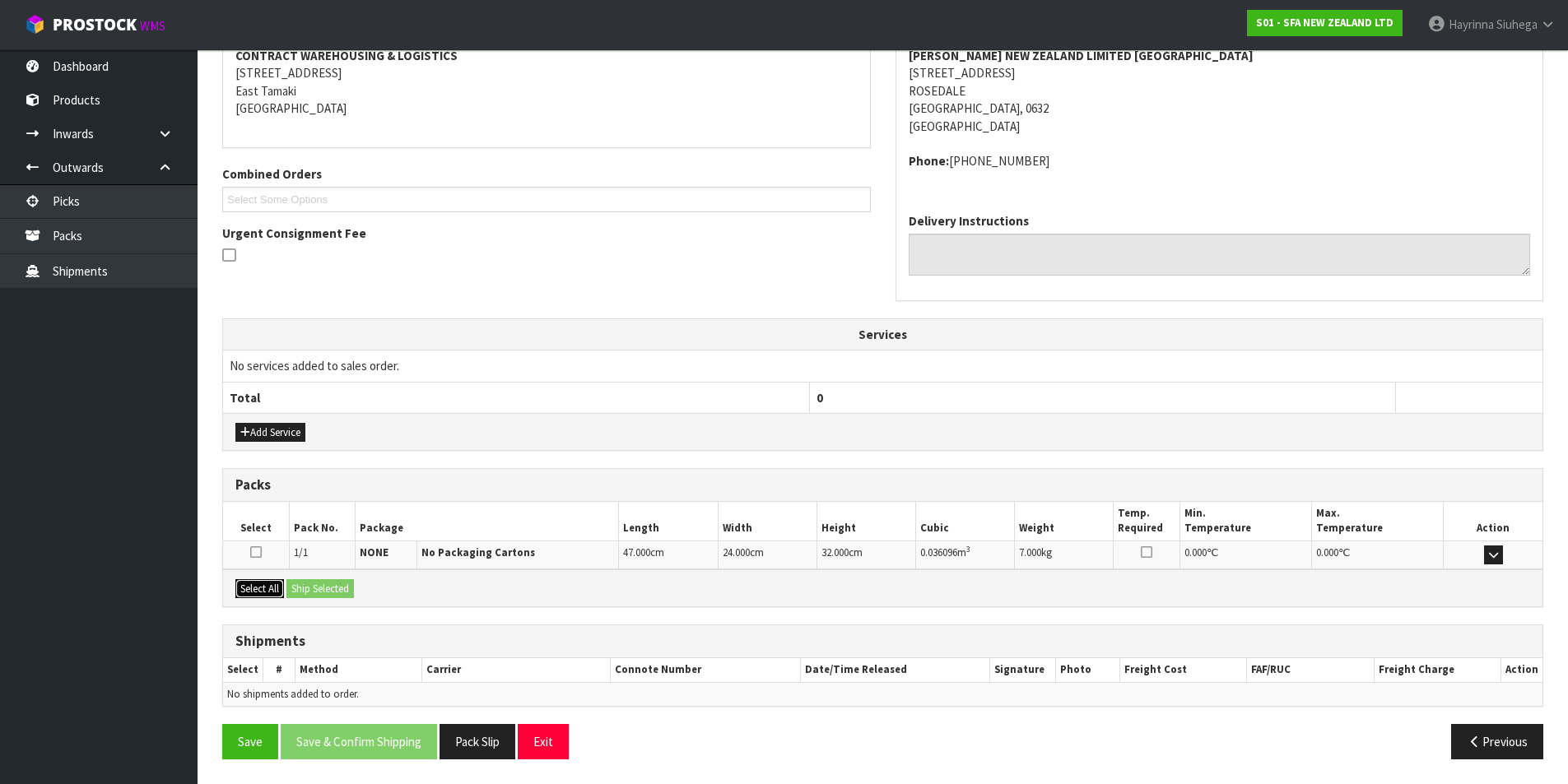
click at [280, 598] on button "Select All" at bounding box center [259, 589] width 49 height 20
click at [307, 597] on button "Ship Selected" at bounding box center [320, 589] width 67 height 20
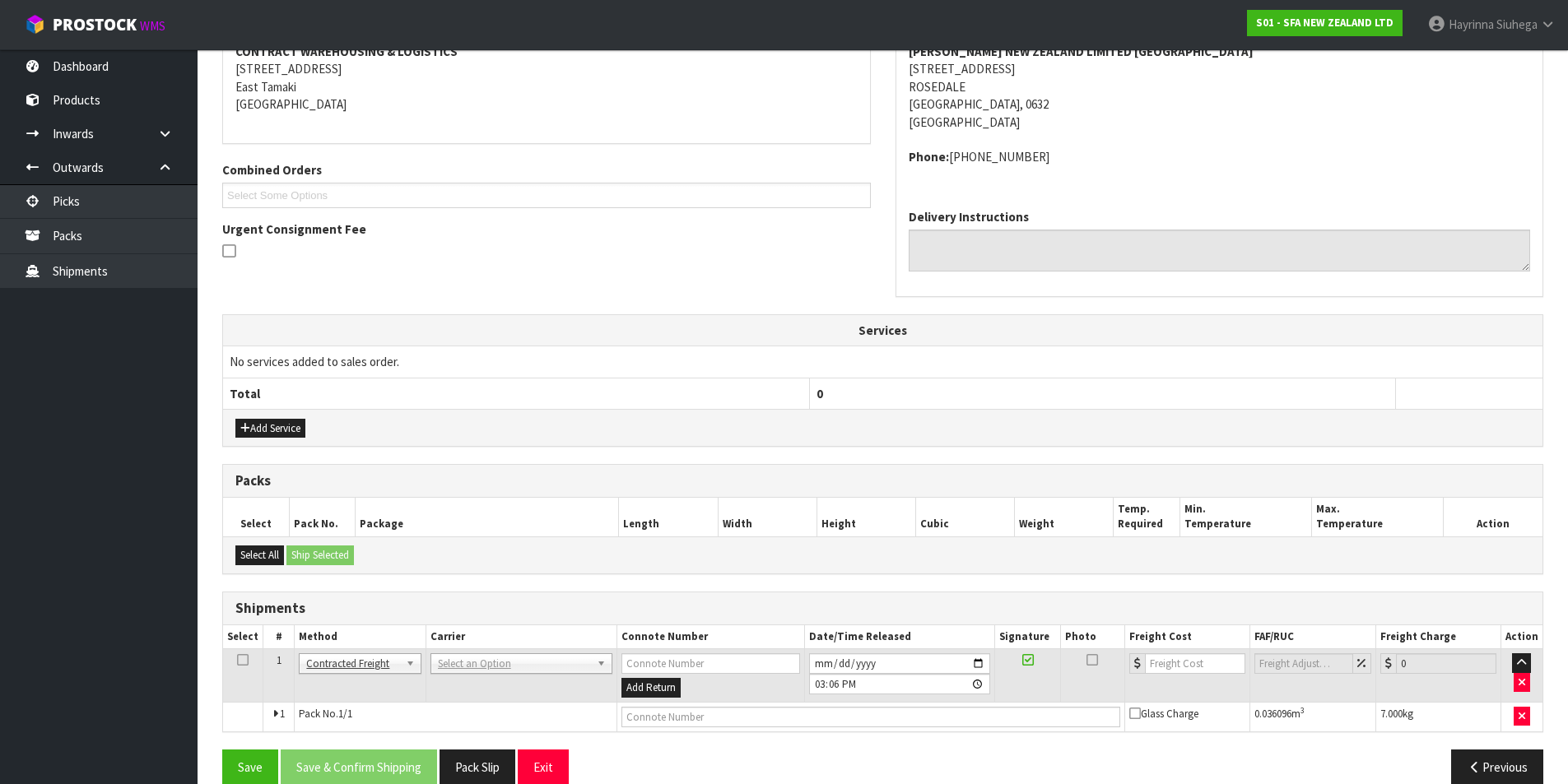
scroll to position [353, 0]
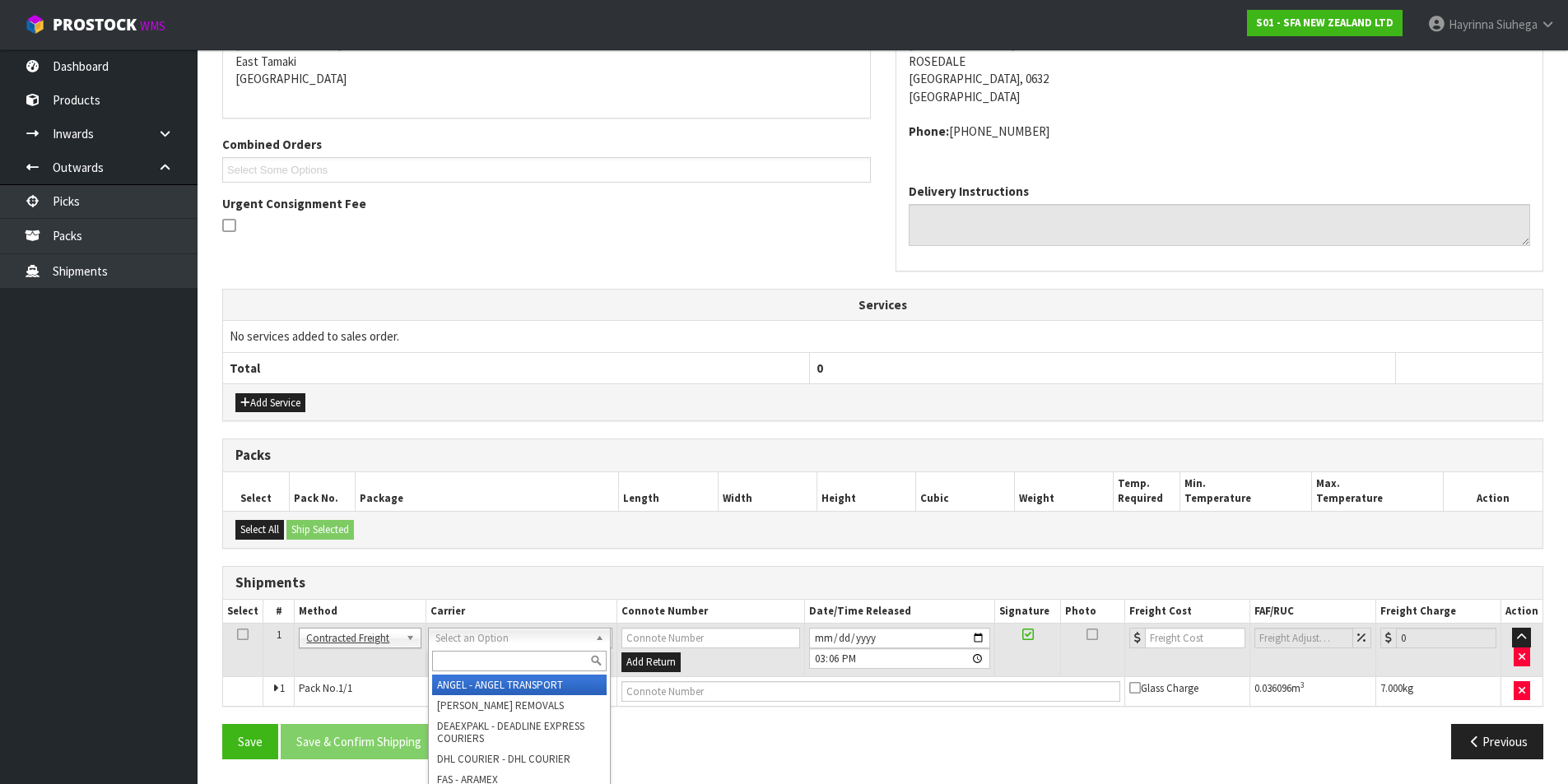
click at [503, 668] on input "text" at bounding box center [519, 661] width 175 height 20
drag, startPoint x: 477, startPoint y: 681, endPoint x: 447, endPoint y: 691, distance: 31.6
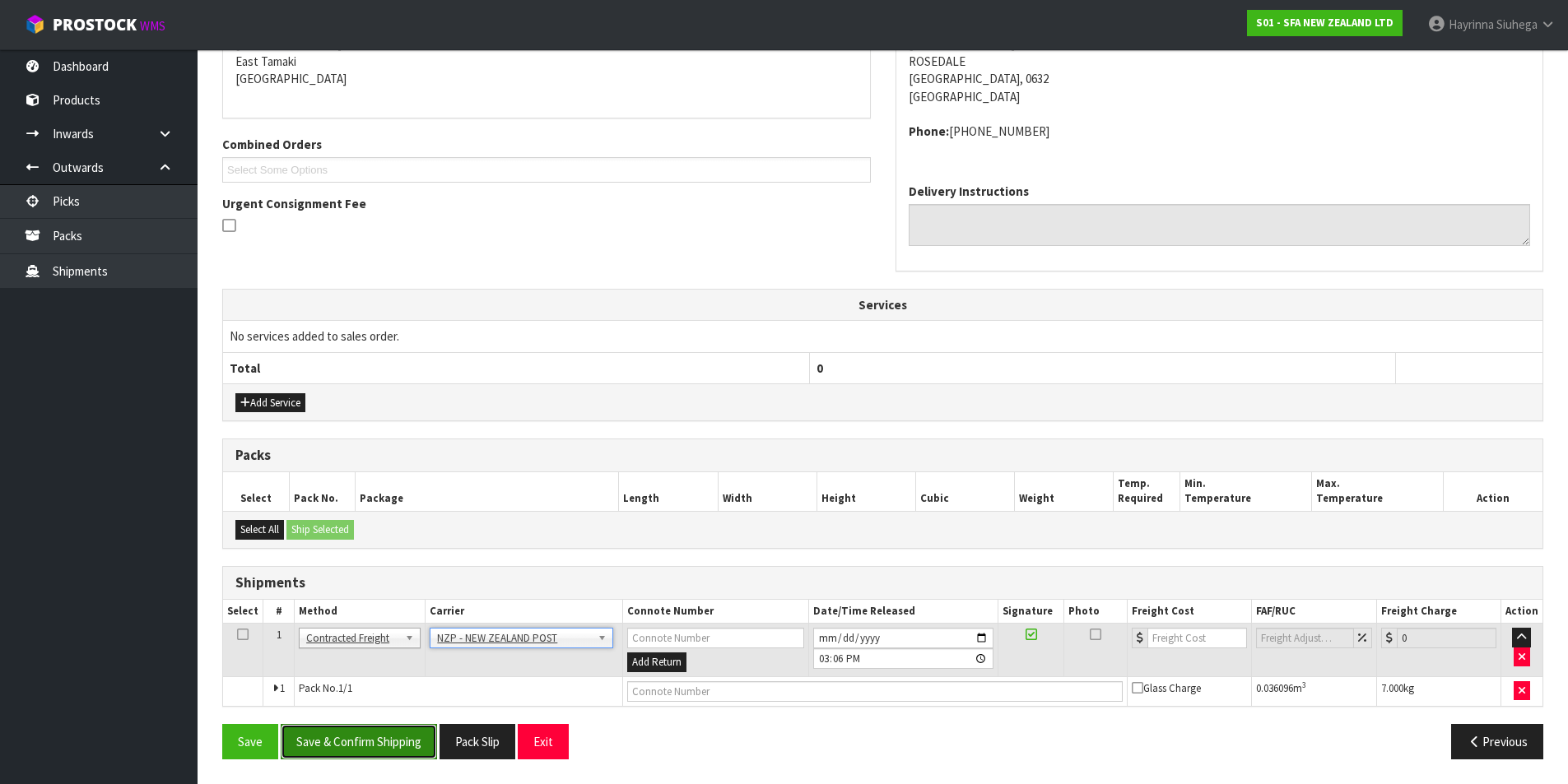
click at [384, 737] on button "Save & Confirm Shipping" at bounding box center [359, 742] width 156 height 36
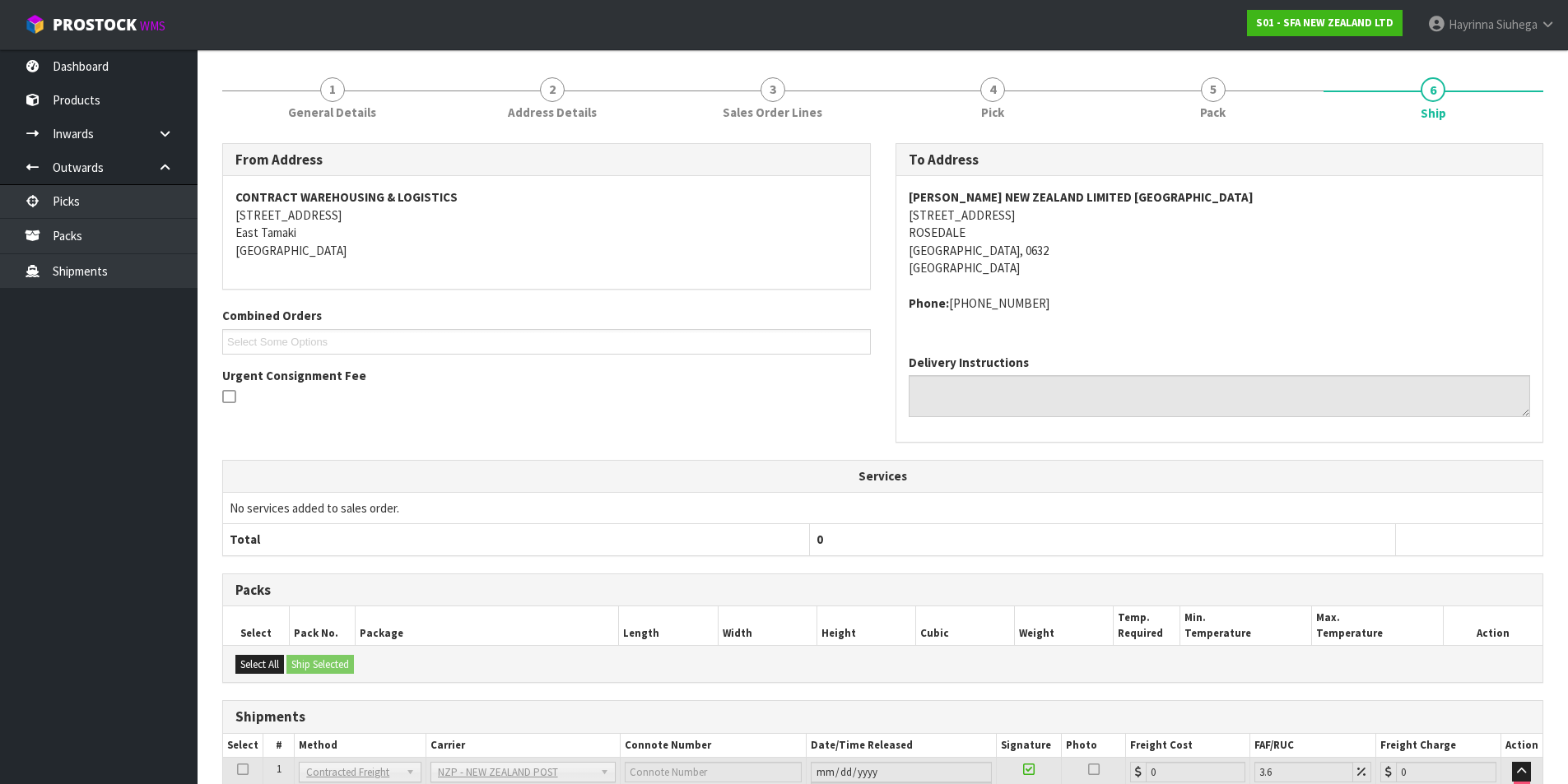
scroll to position [330, 0]
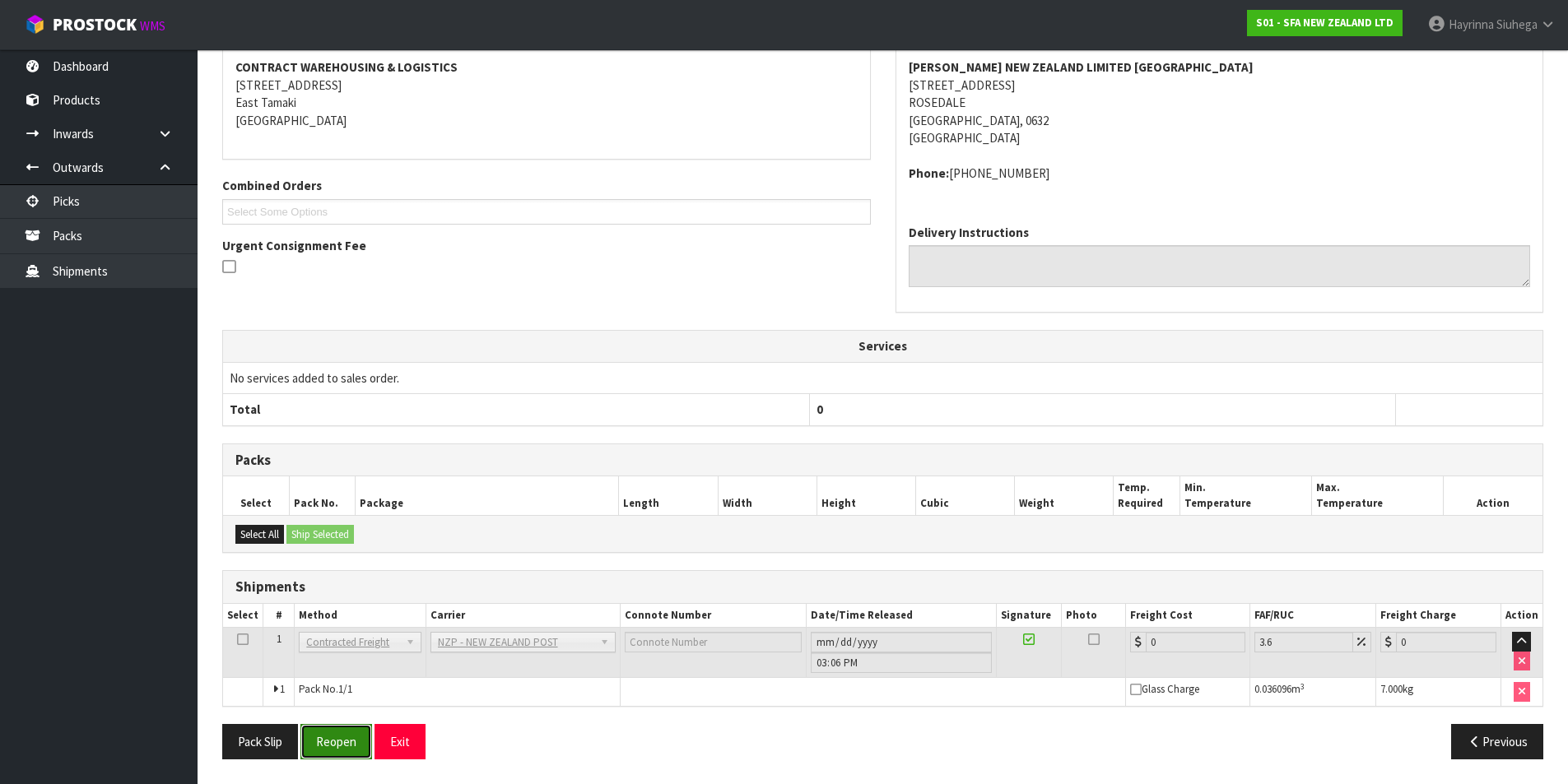
click at [334, 731] on button "Reopen" at bounding box center [336, 742] width 72 height 36
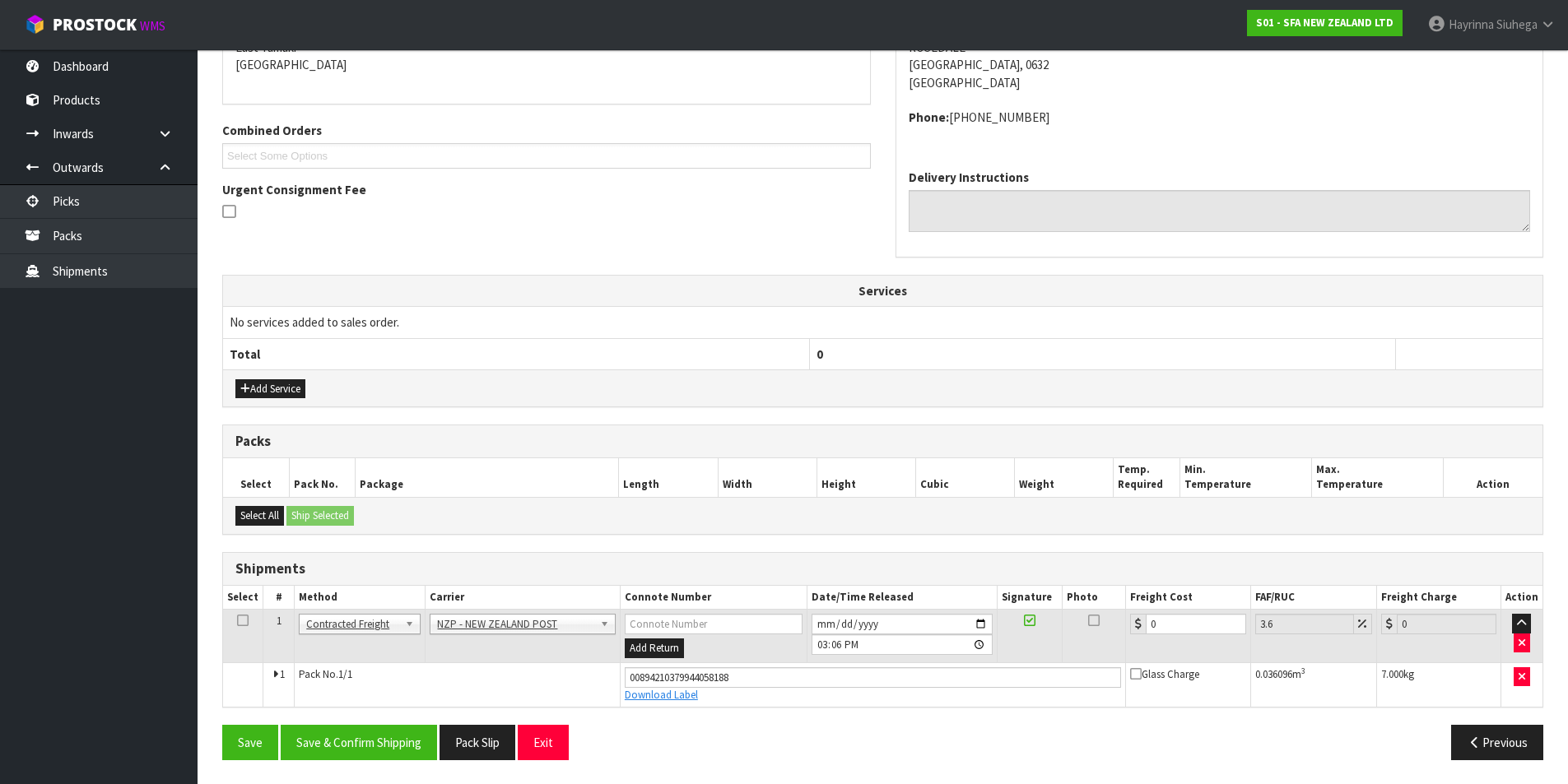
scroll to position [368, 0]
drag, startPoint x: 1185, startPoint y: 629, endPoint x: 922, endPoint y: 599, distance: 264.7
click at [984, 614] on tr "1 Client Local Pickup Customer Local Pickup Company Freight Contracted Freight …" at bounding box center [883, 635] width 1320 height 53
click at [222, 724] on button "Save" at bounding box center [250, 742] width 56 height 36
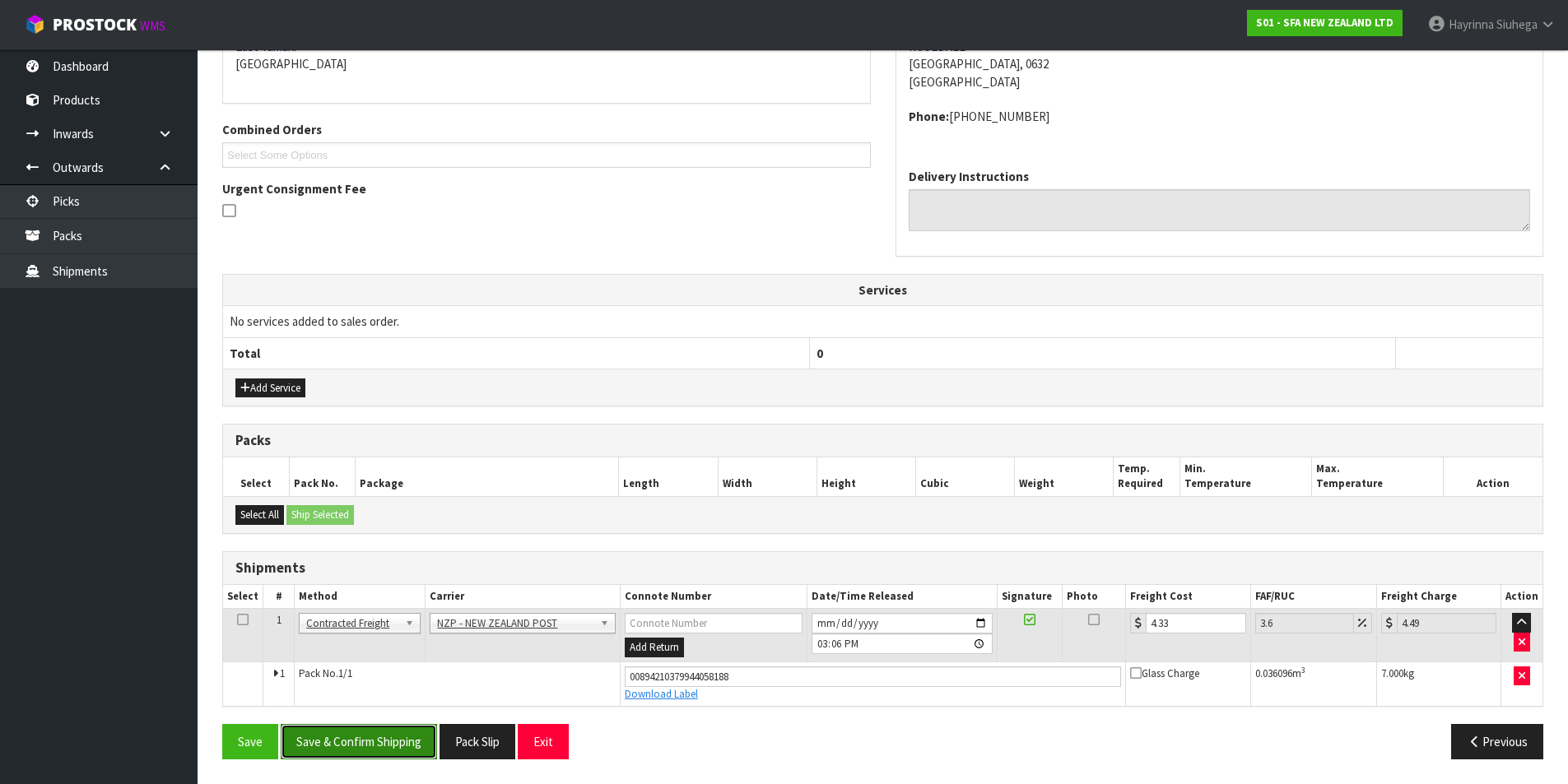
click at [344, 738] on button "Save & Confirm Shipping" at bounding box center [359, 742] width 156 height 36
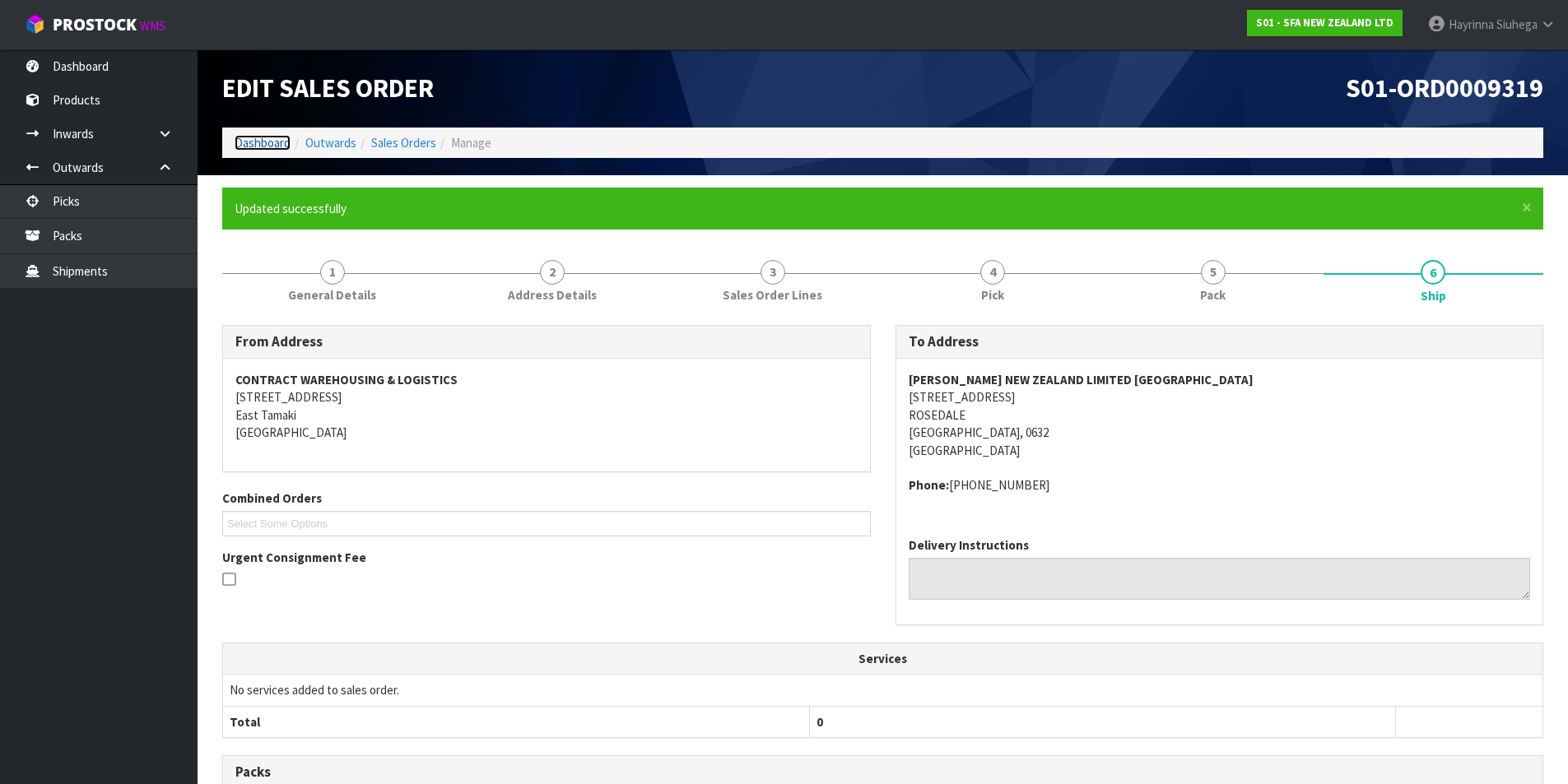
click at [279, 143] on link "Dashboard" at bounding box center [262, 142] width 56 height 16
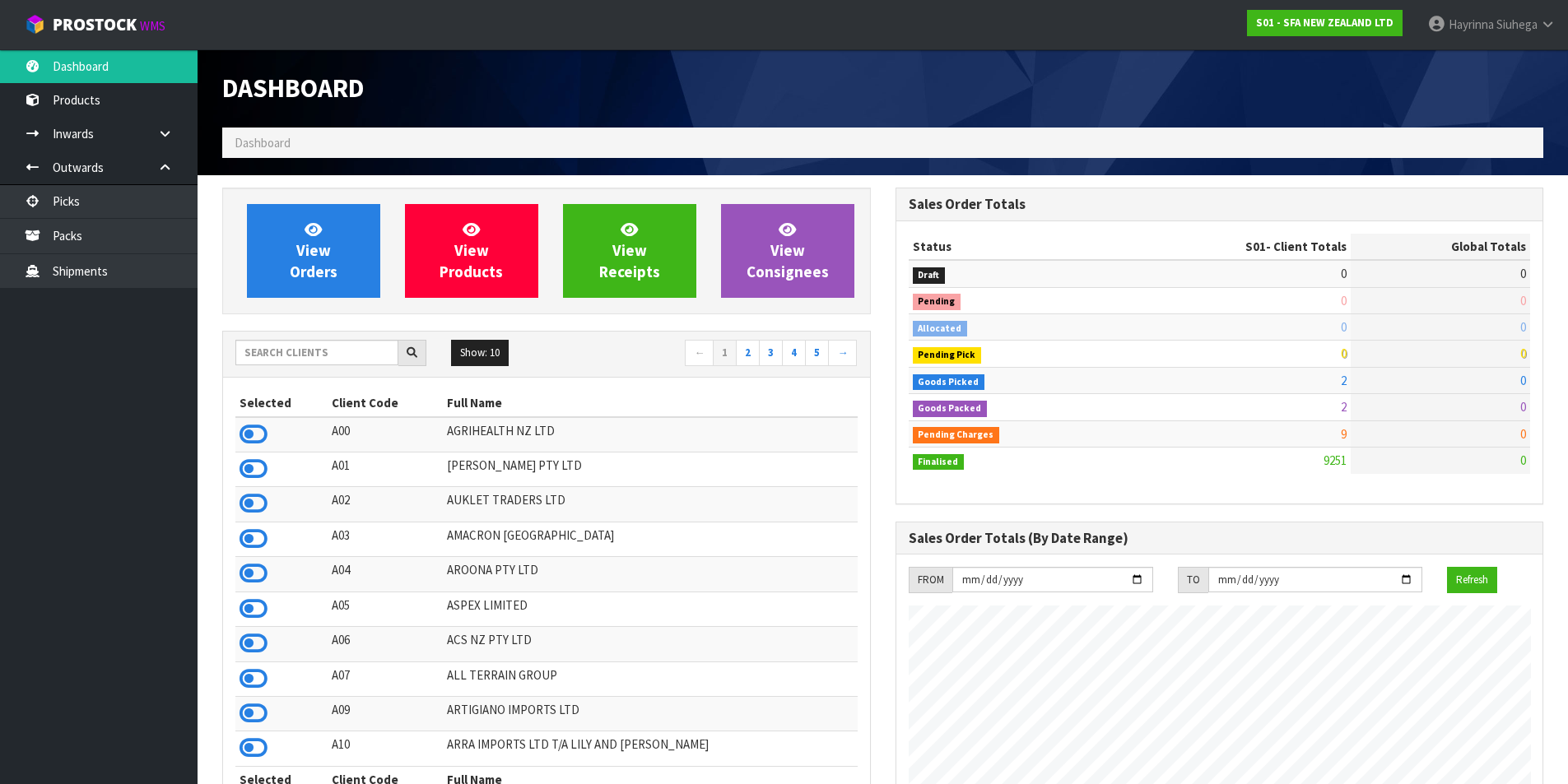
scroll to position [1247, 672]
click at [307, 344] on input "text" at bounding box center [316, 353] width 163 height 26
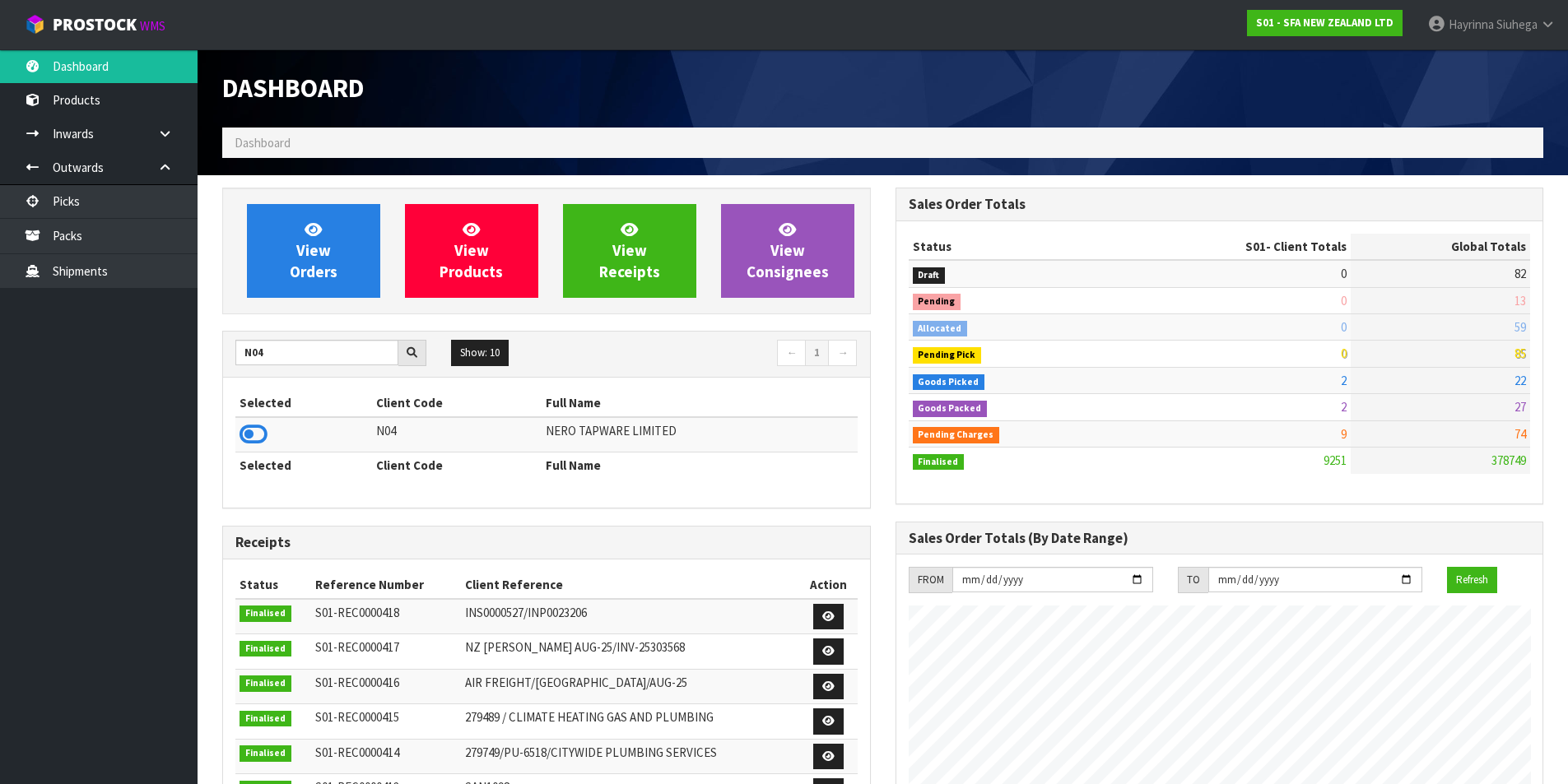
drag, startPoint x: 251, startPoint y: 432, endPoint x: 274, endPoint y: 439, distance: 24.0
click at [256, 435] on icon at bounding box center [254, 434] width 28 height 25
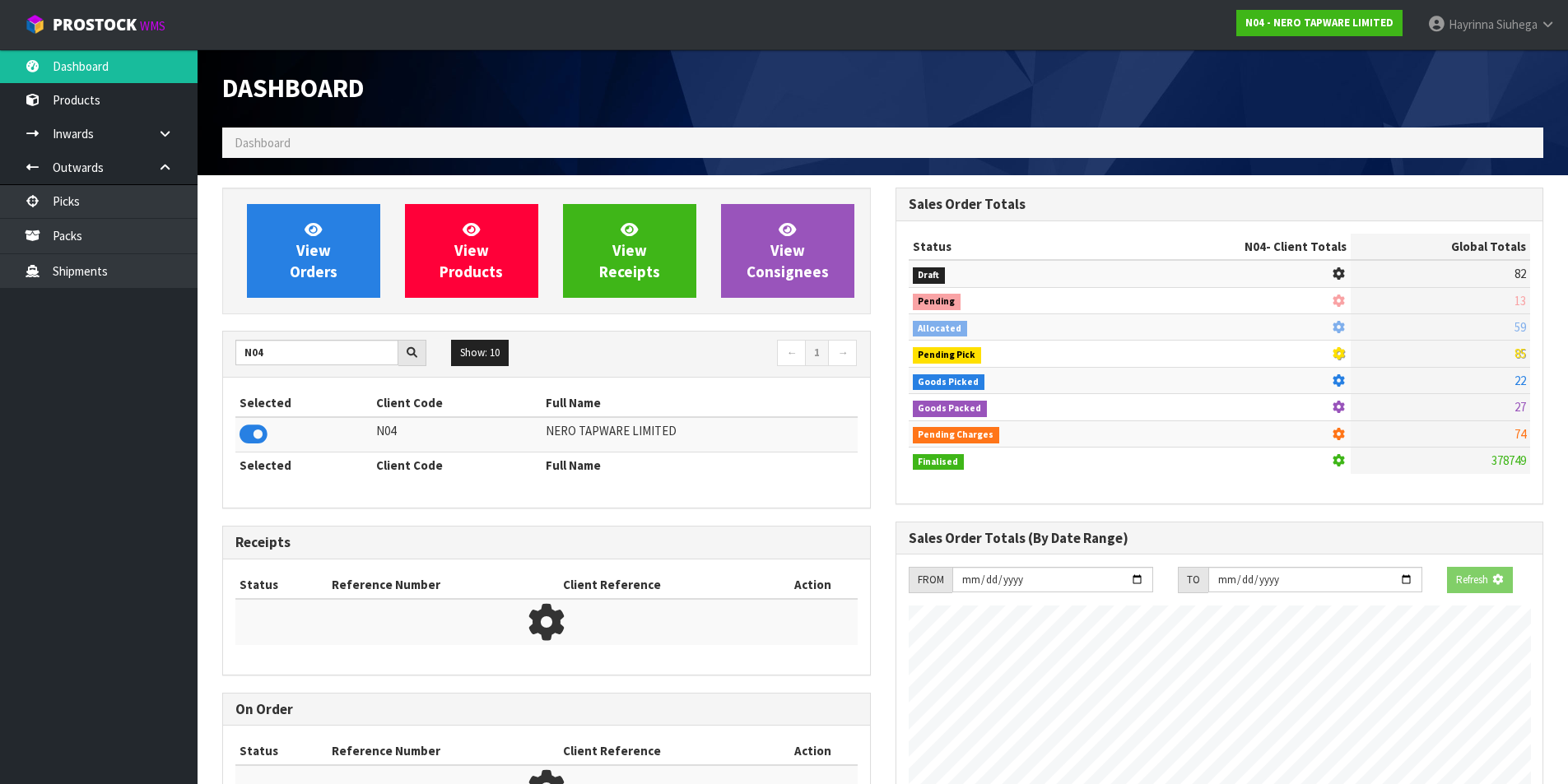
scroll to position [1282, 672]
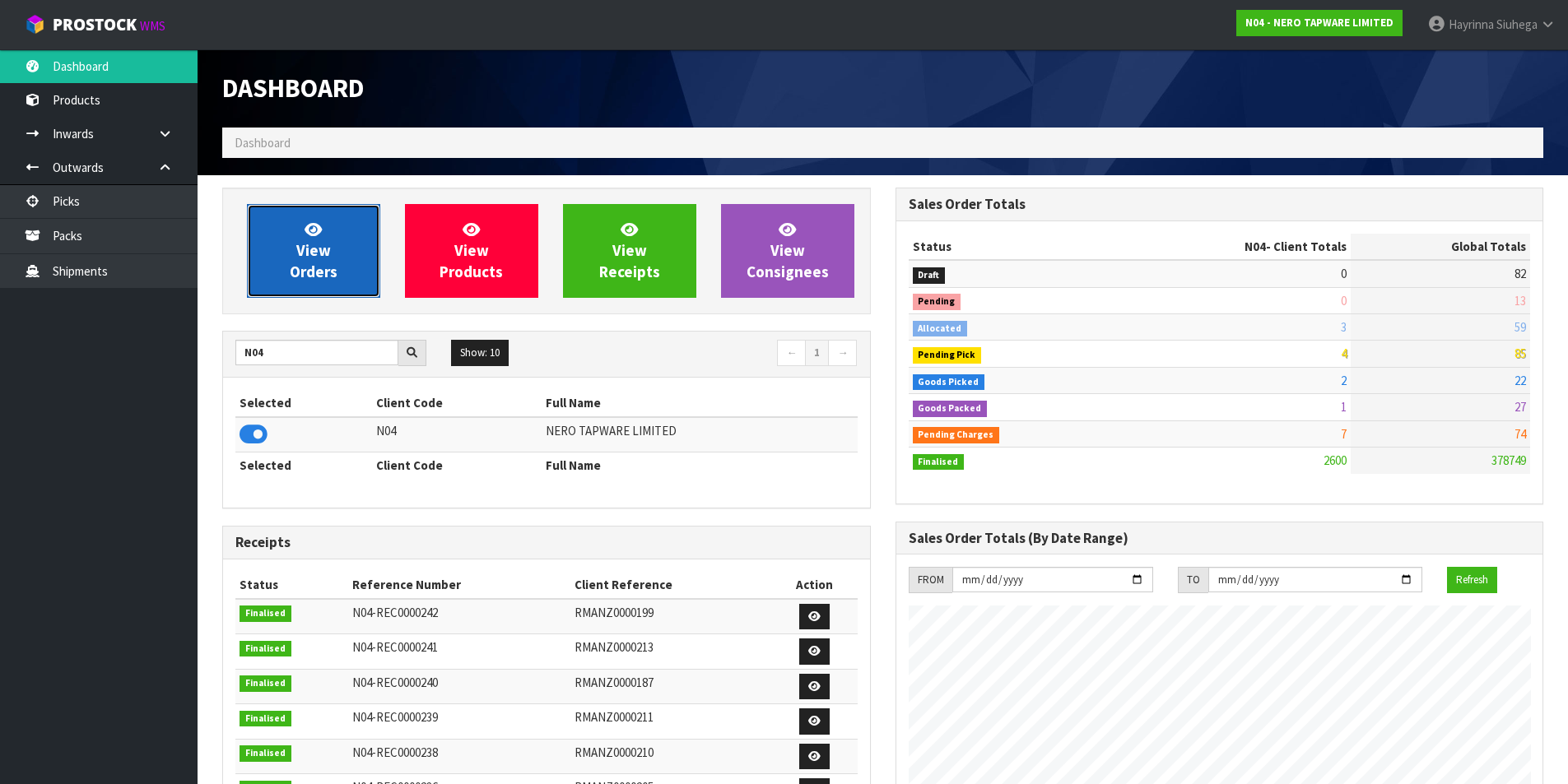
click at [313, 260] on link "View Orders" at bounding box center [313, 251] width 133 height 94
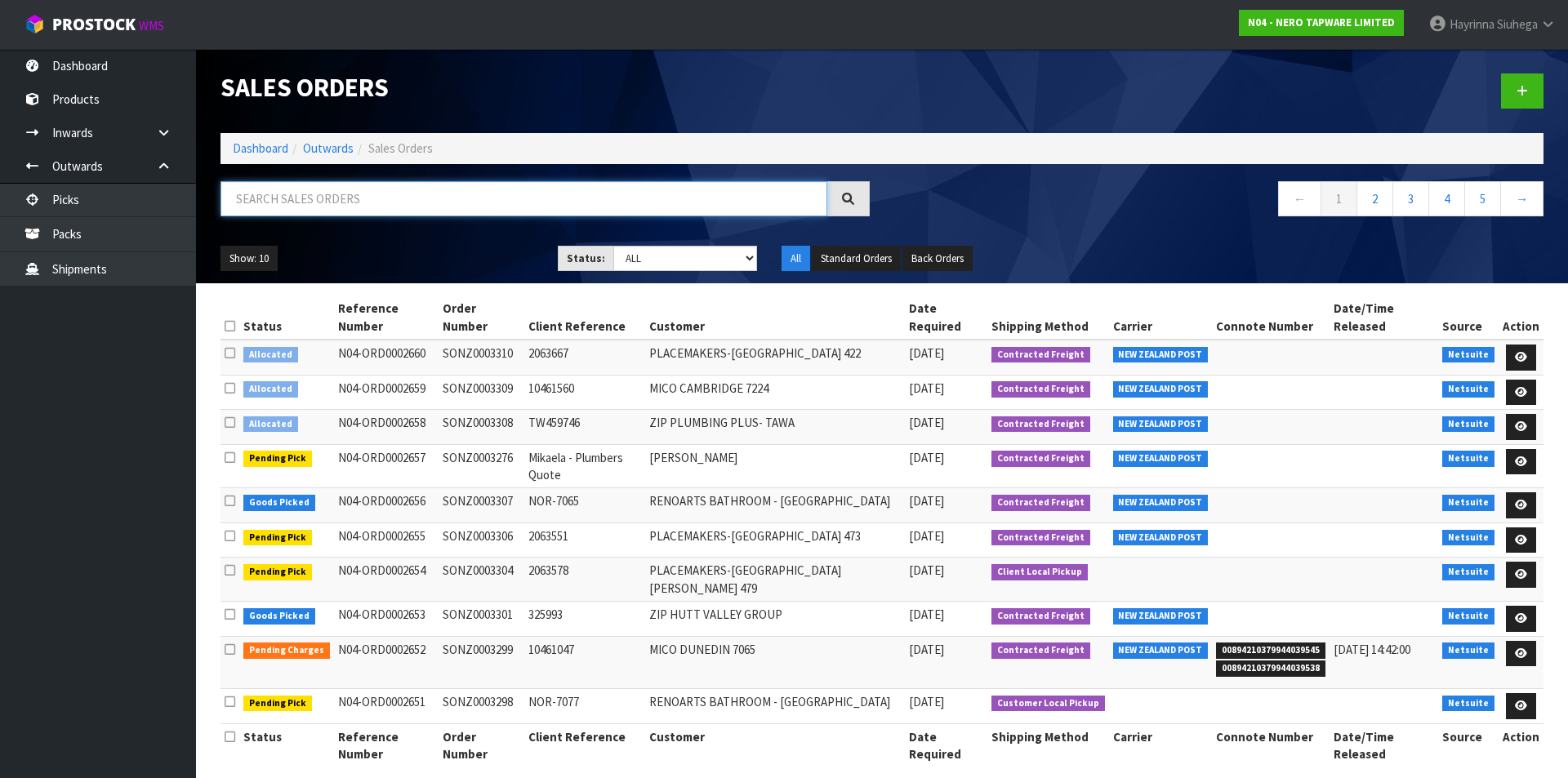
click at [372, 201] on input "text" at bounding box center [524, 199] width 607 height 36
click at [256, 146] on link "Dashboard" at bounding box center [260, 148] width 56 height 15
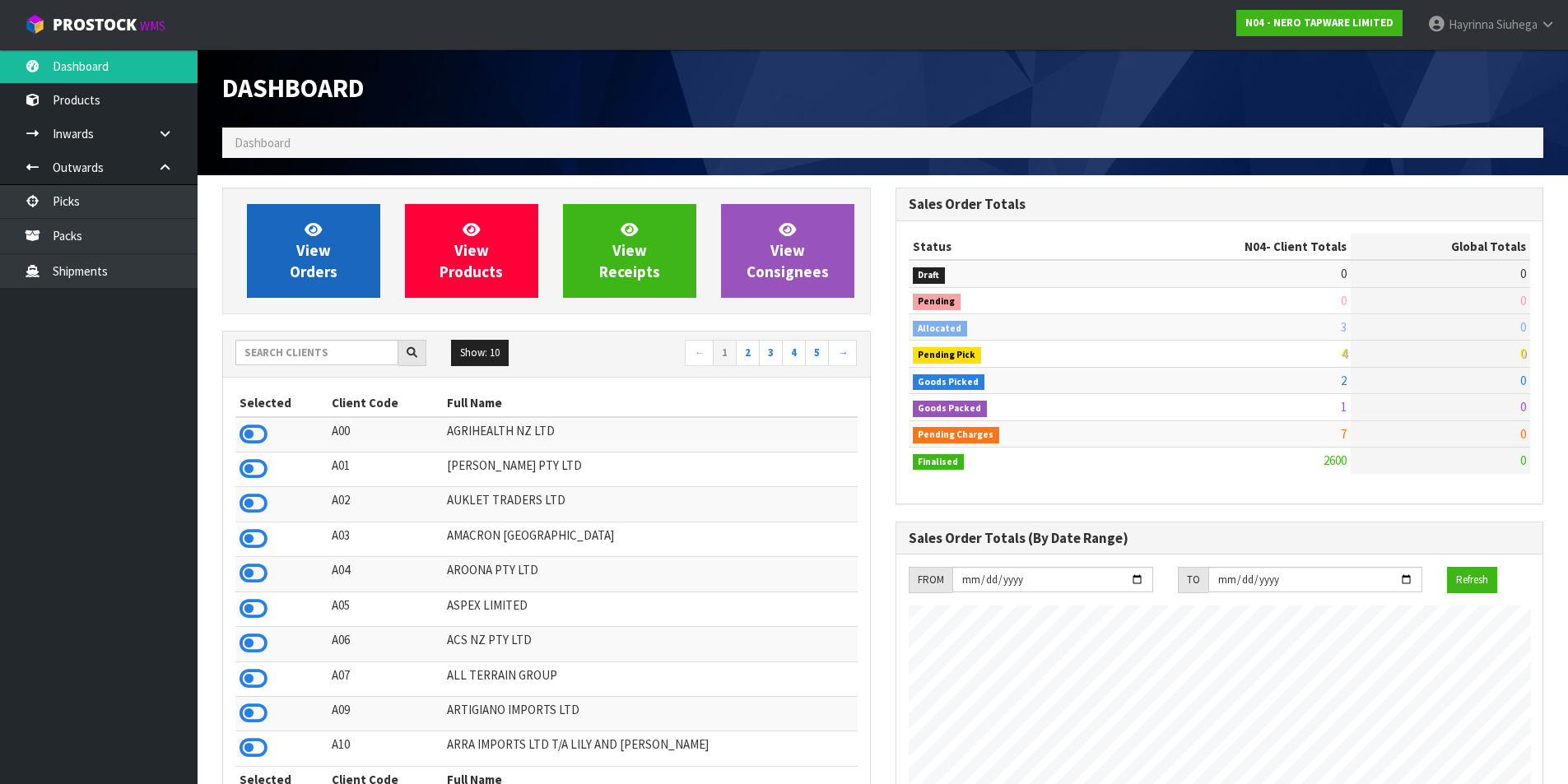
scroll to position [1282, 672]
click at [298, 257] on span "View Orders" at bounding box center [313, 250] width 48 height 62
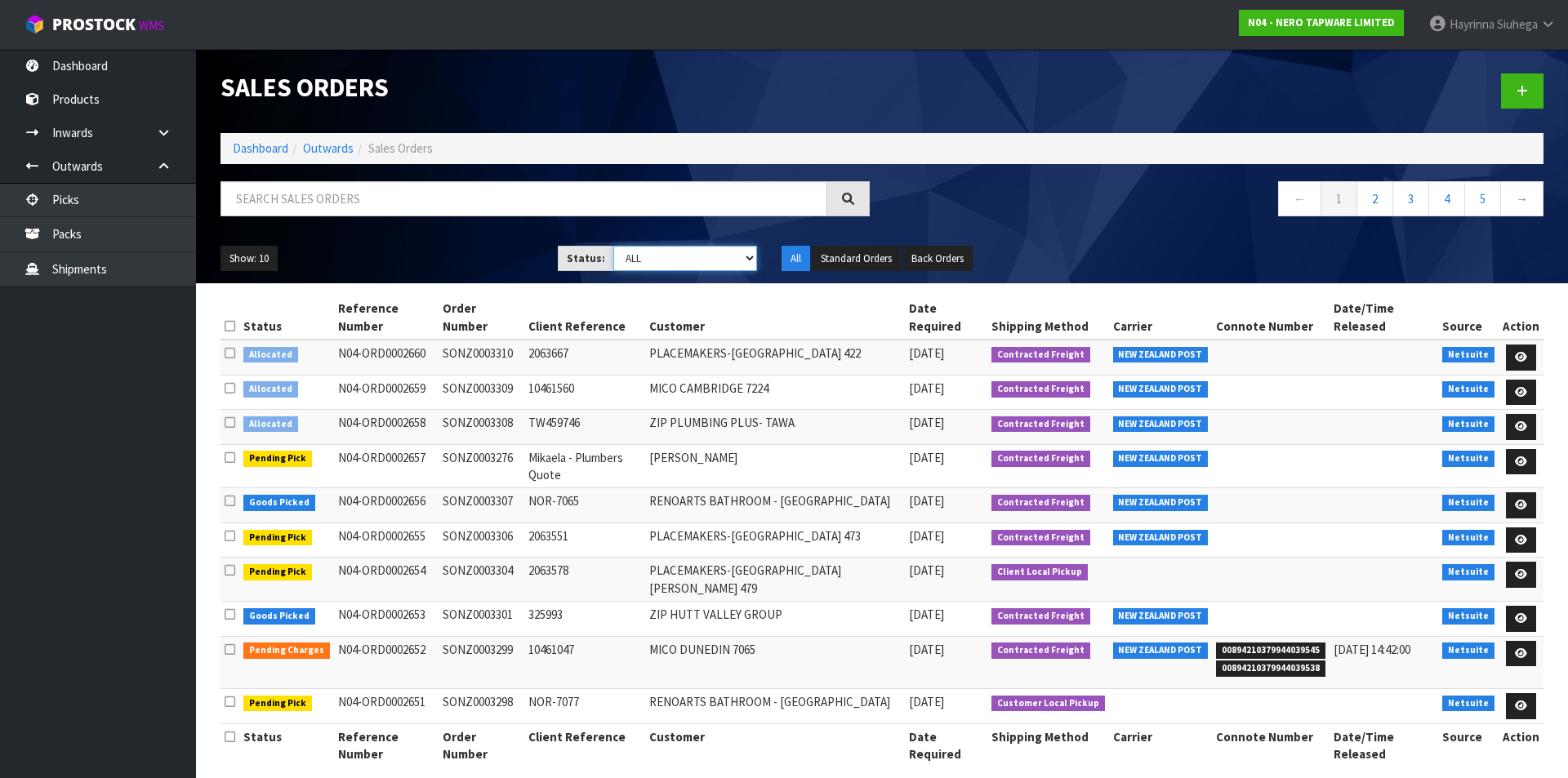
click at [678, 258] on select "Draft Pending Allocated Pending Pick Goods Picked Goods Packed Pending Charges …" at bounding box center [685, 259] width 145 height 26
click at [613, 246] on select "Draft Pending Allocated Pending Pick Goods Picked Goods Packed Pending Charges …" at bounding box center [685, 259] width 145 height 26
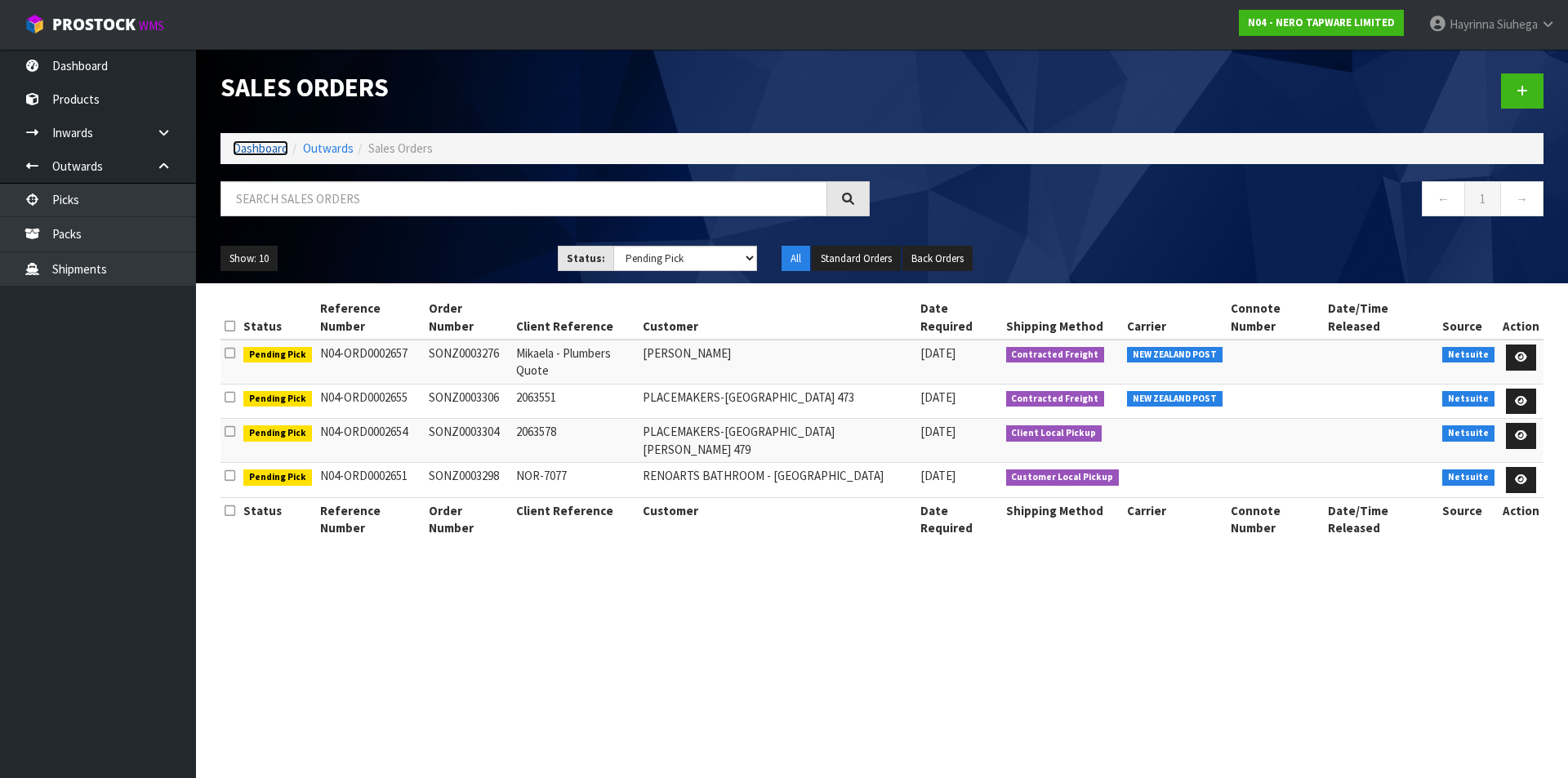
click at [240, 144] on link "Dashboard" at bounding box center [260, 148] width 56 height 15
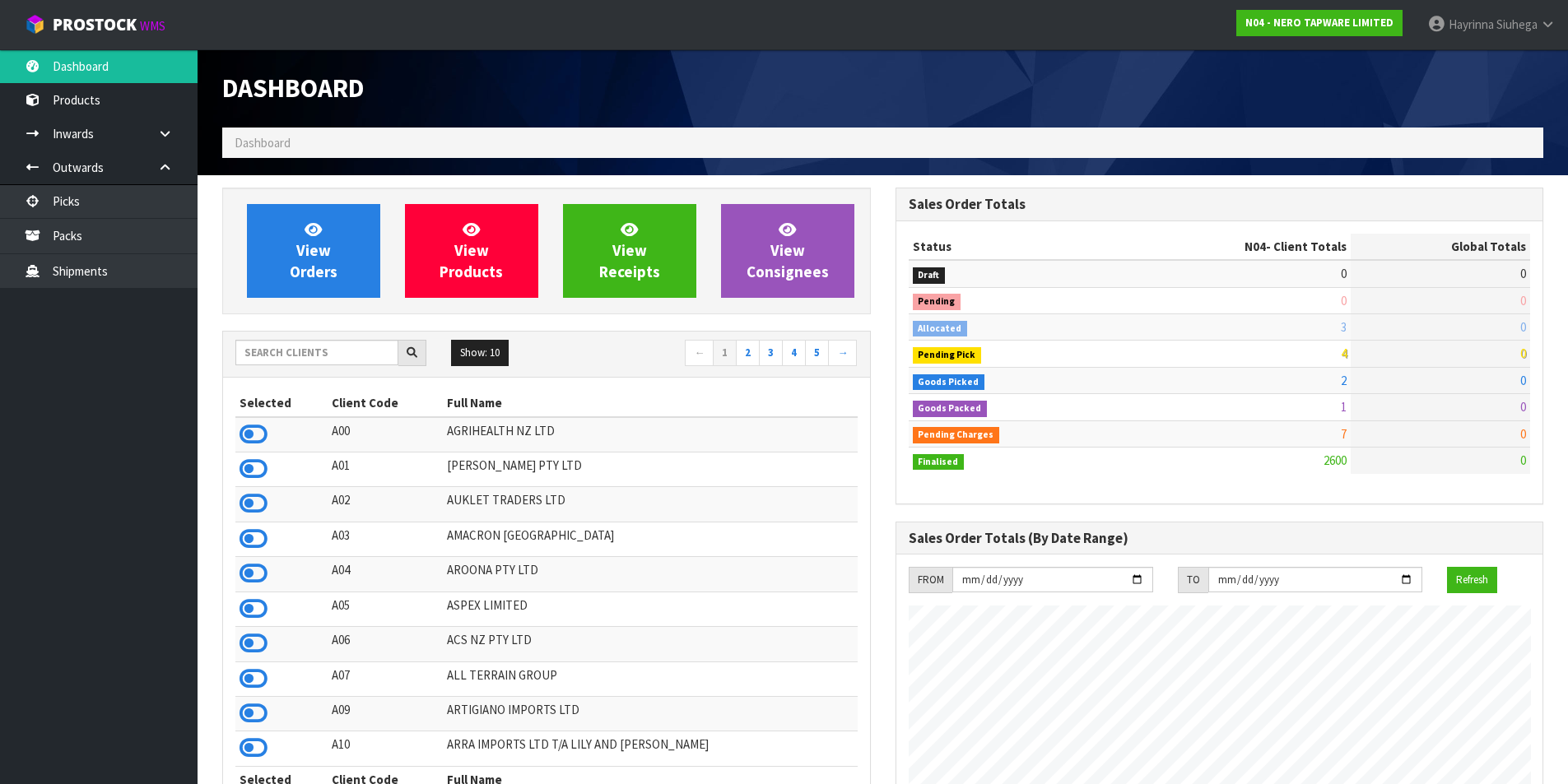
scroll to position [1282, 672]
click at [344, 361] on input "text" at bounding box center [316, 353] width 163 height 26
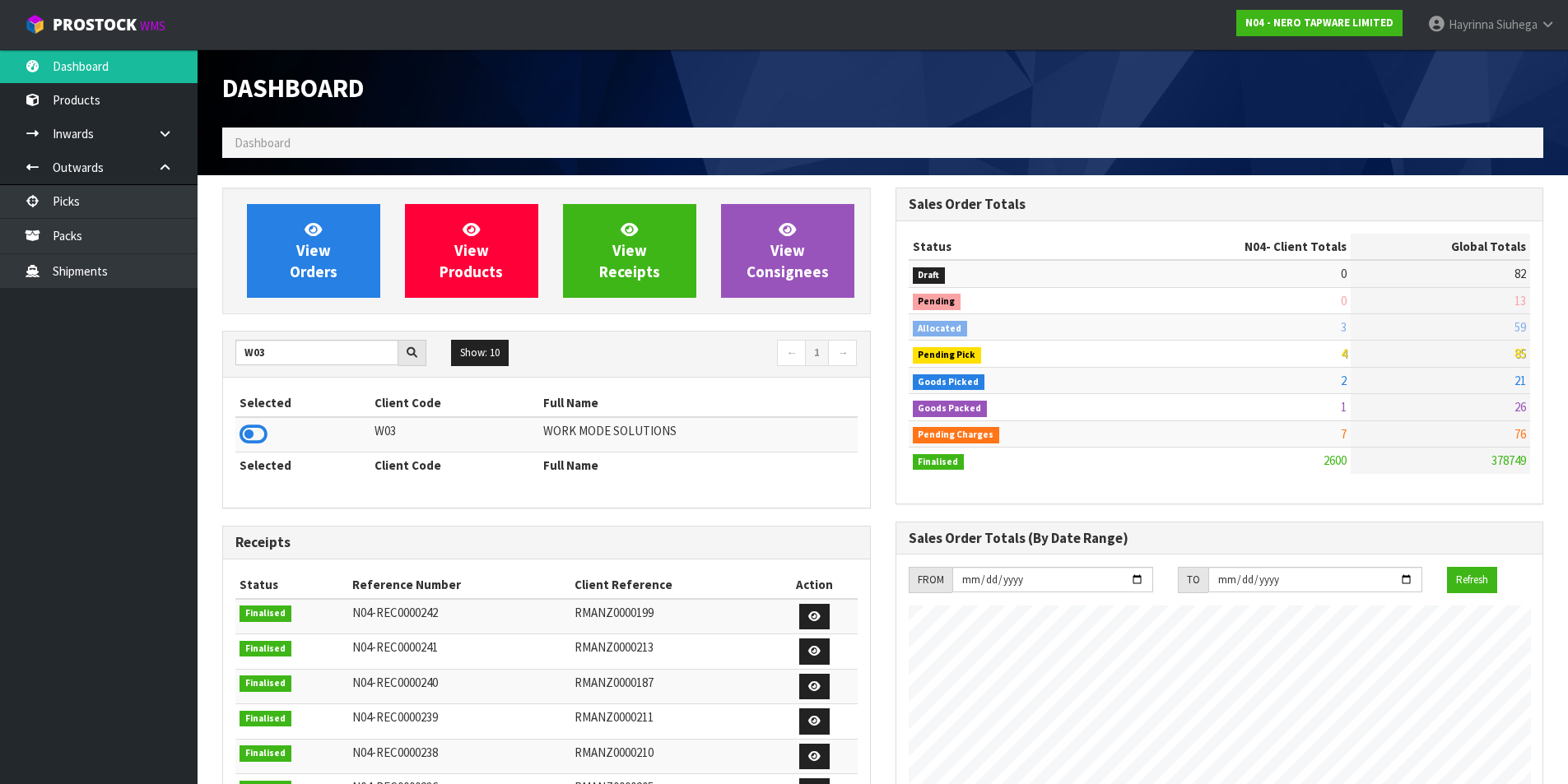
click at [255, 450] on td at bounding box center [302, 434] width 135 height 36
click at [258, 440] on icon at bounding box center [254, 434] width 28 height 25
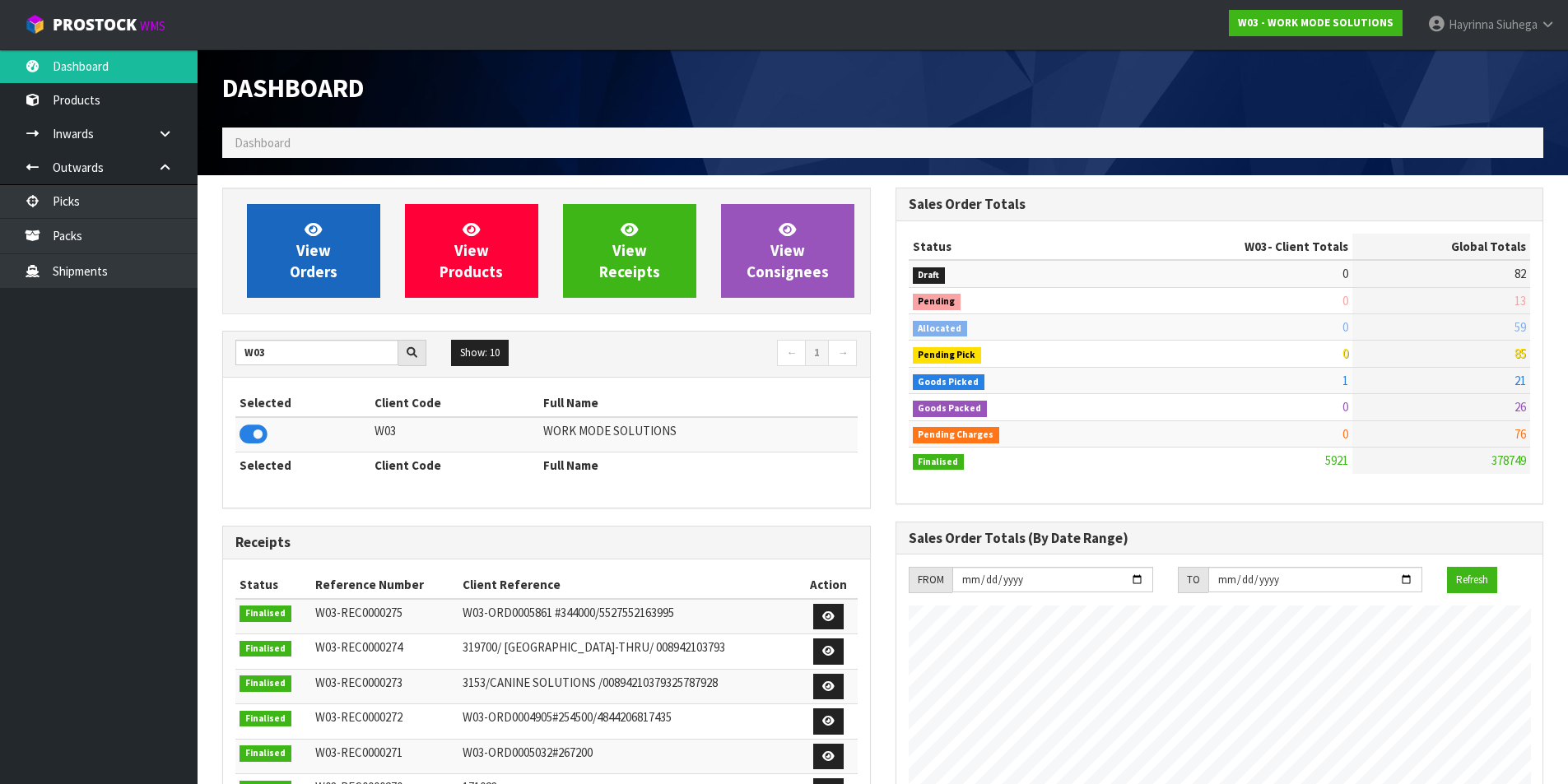
scroll to position [1193, 672]
click at [332, 230] on link "View Orders" at bounding box center [313, 251] width 133 height 94
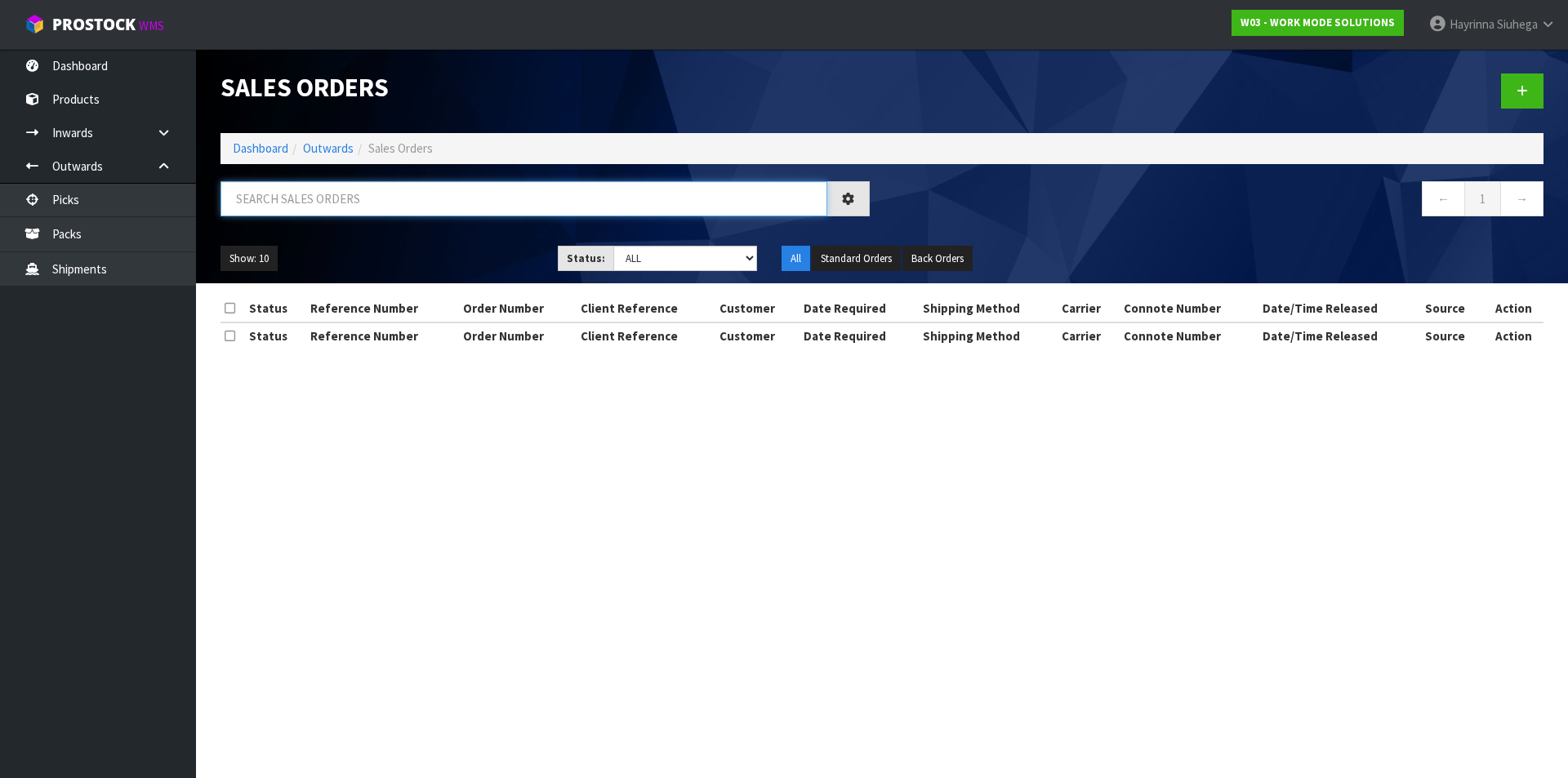
click at [345, 200] on input "text" at bounding box center [524, 199] width 607 height 36
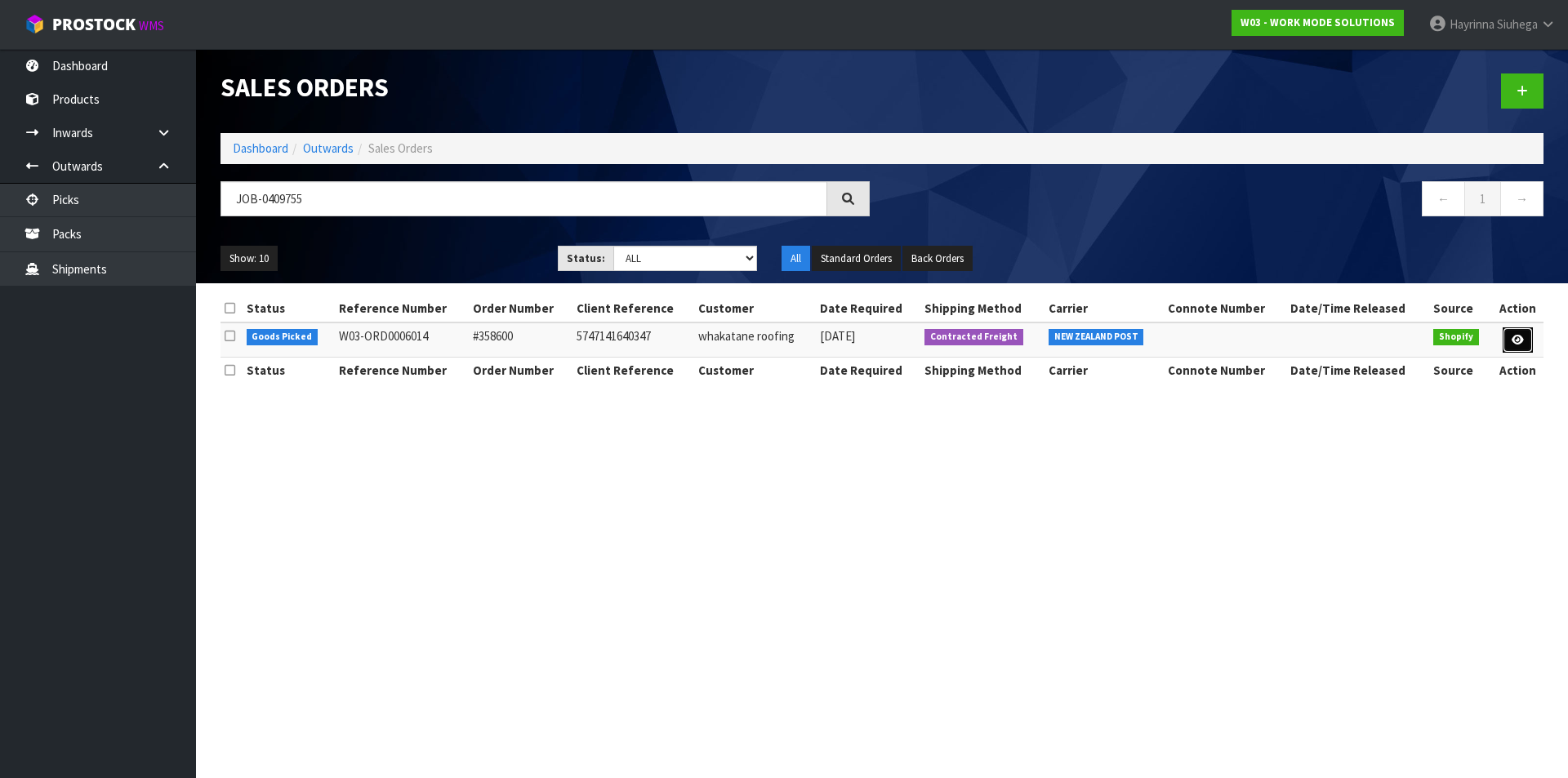
click at [1502, 337] on link at bounding box center [1517, 340] width 30 height 26
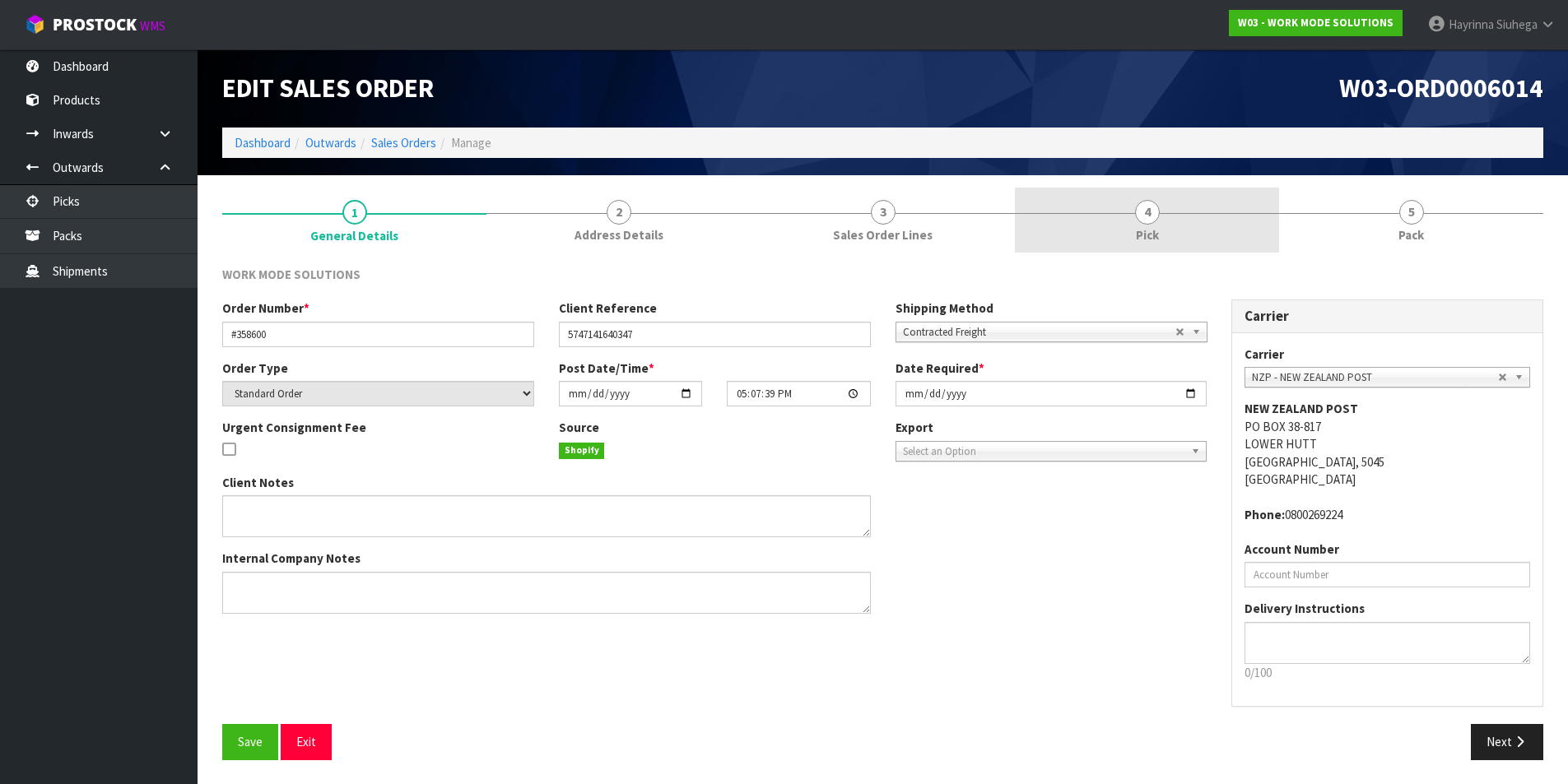
click at [1202, 239] on link "4 Pick" at bounding box center [1147, 219] width 265 height 65
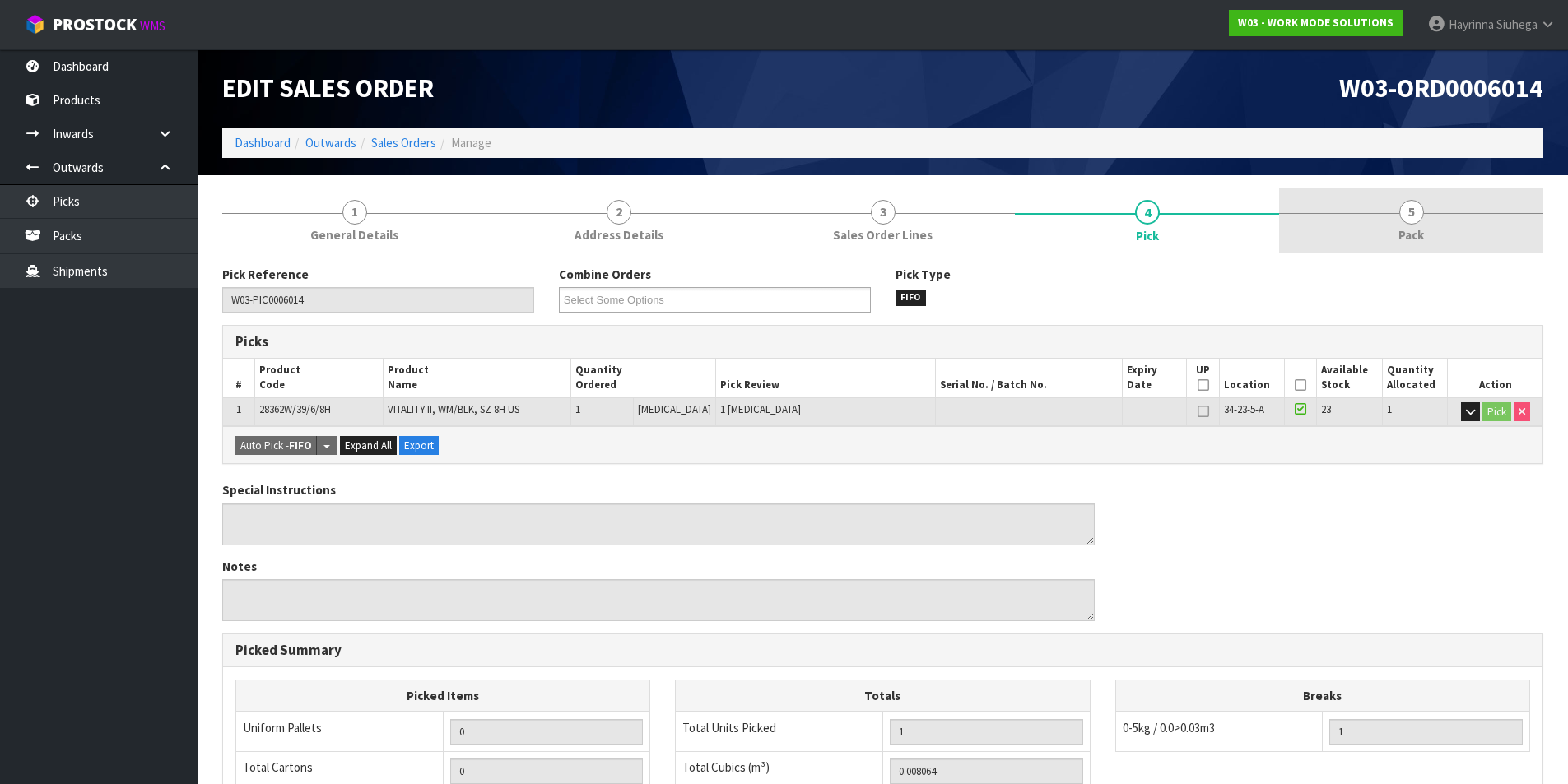
click at [1360, 234] on link "5 Pack" at bounding box center [1412, 219] width 265 height 65
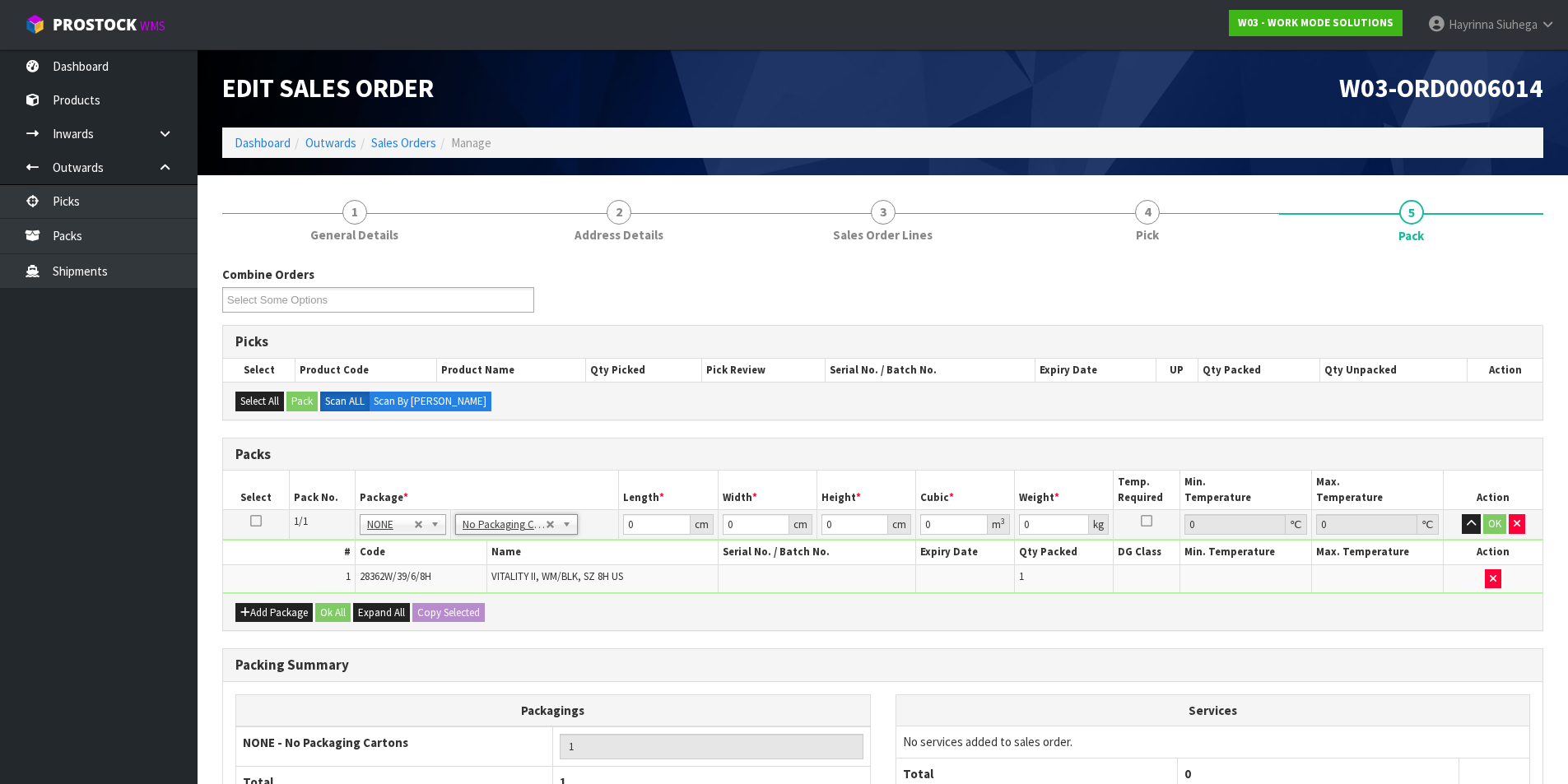
drag, startPoint x: 337, startPoint y: 816, endPoint x: 661, endPoint y: 291, distance: 616.9
click at [661, 291] on div "Combine Orders W03-ORD0006014 Select Some Options" at bounding box center [883, 295] width 1346 height 60
click at [661, 293] on div "Combine Orders W03-ORD0006014 Select Some Options" at bounding box center [883, 295] width 1346 height 60
click at [624, 521] on input "0" at bounding box center [656, 524] width 67 height 20
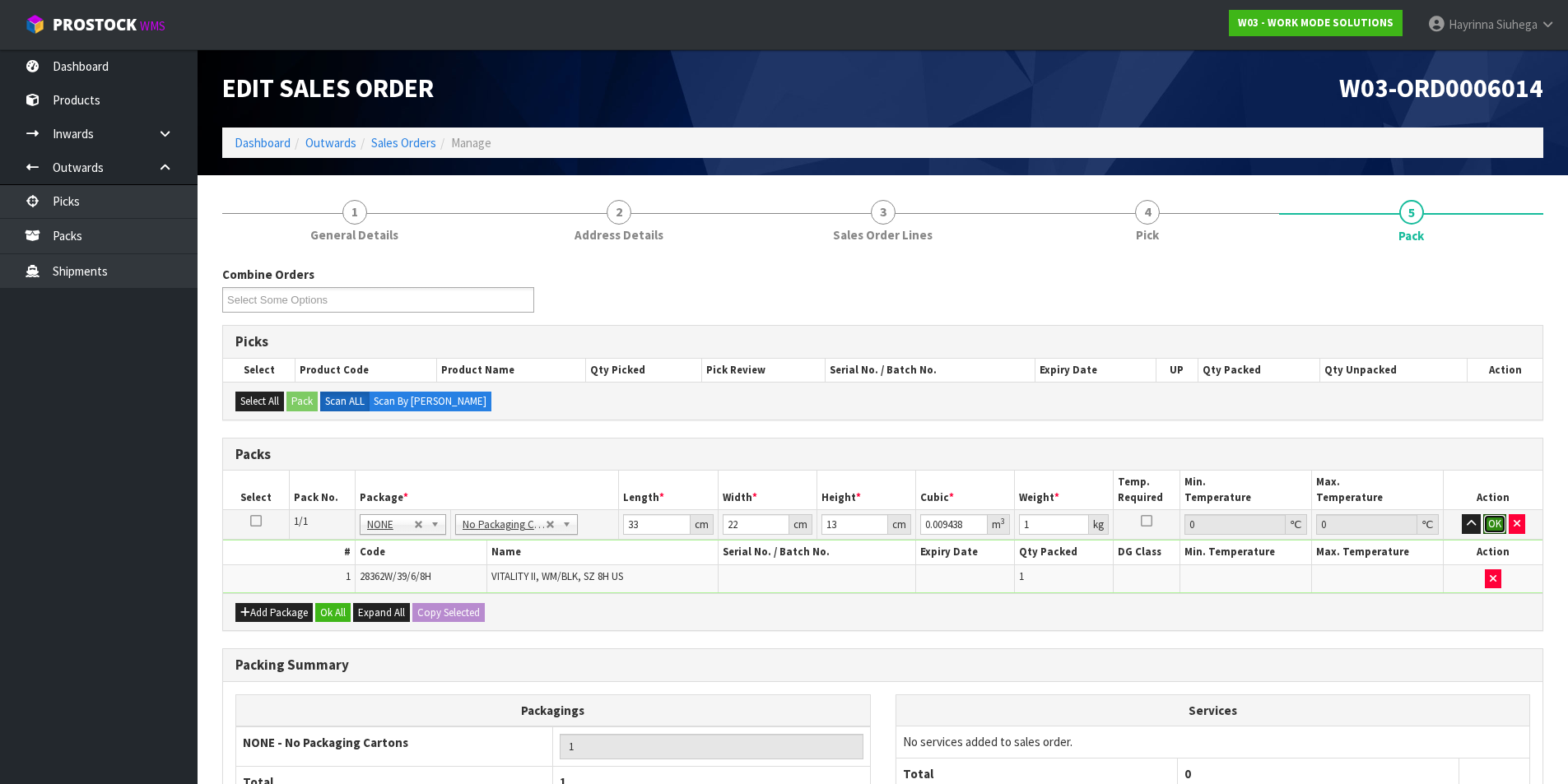
click button "OK" at bounding box center [1495, 524] width 23 height 20
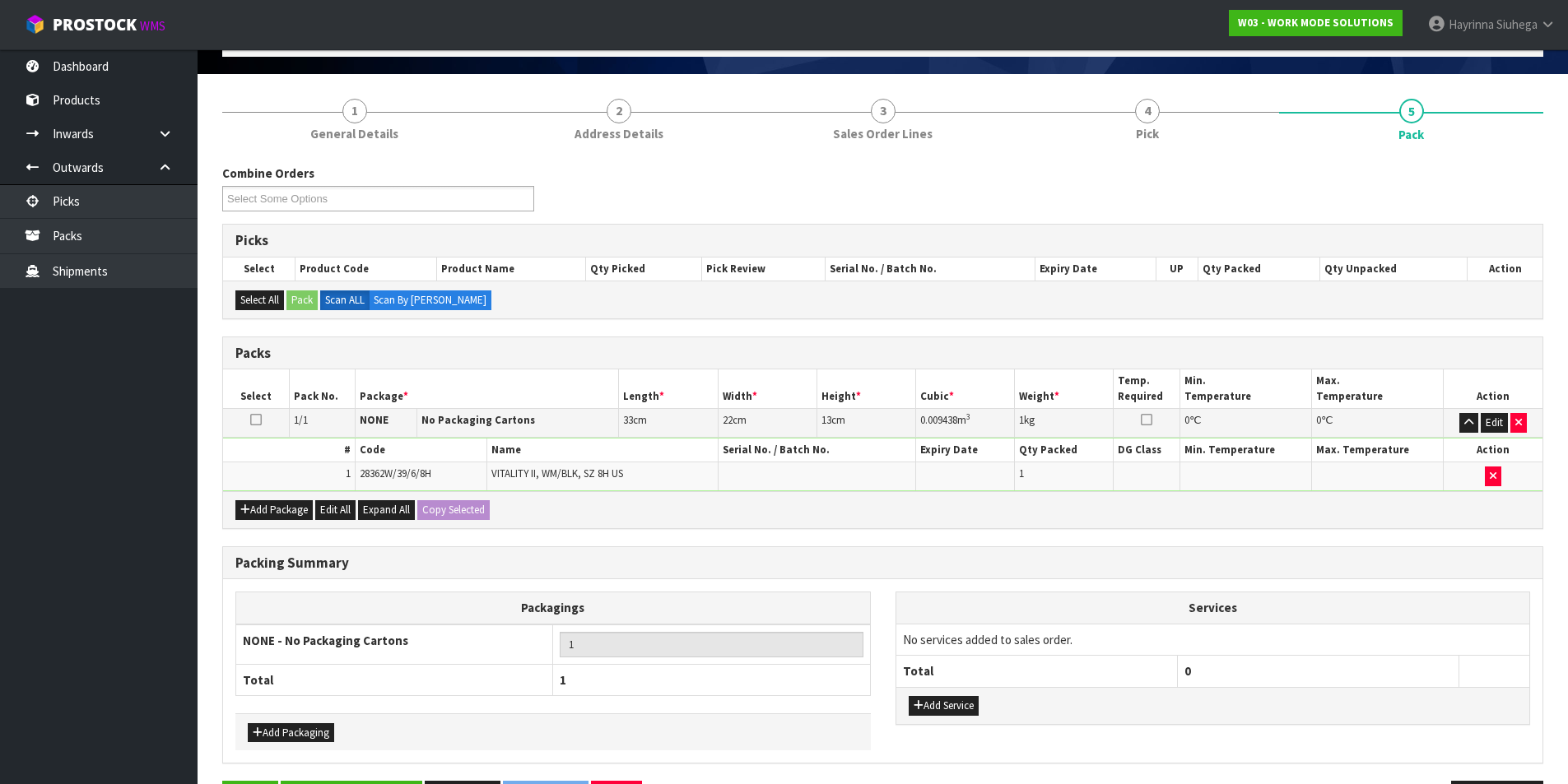
scroll to position [159, 0]
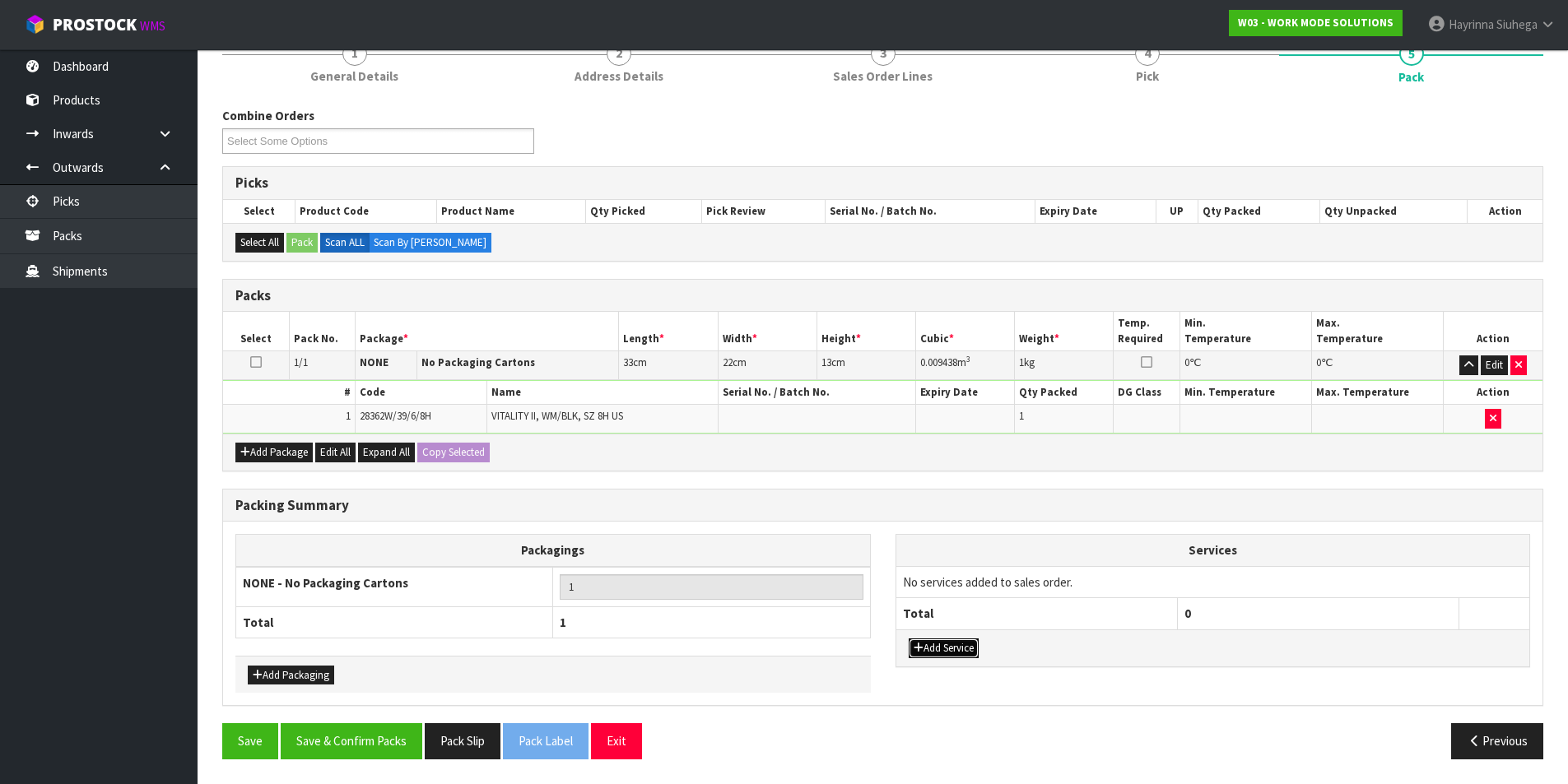
click at [970, 641] on button "Add Service" at bounding box center [943, 648] width 70 height 20
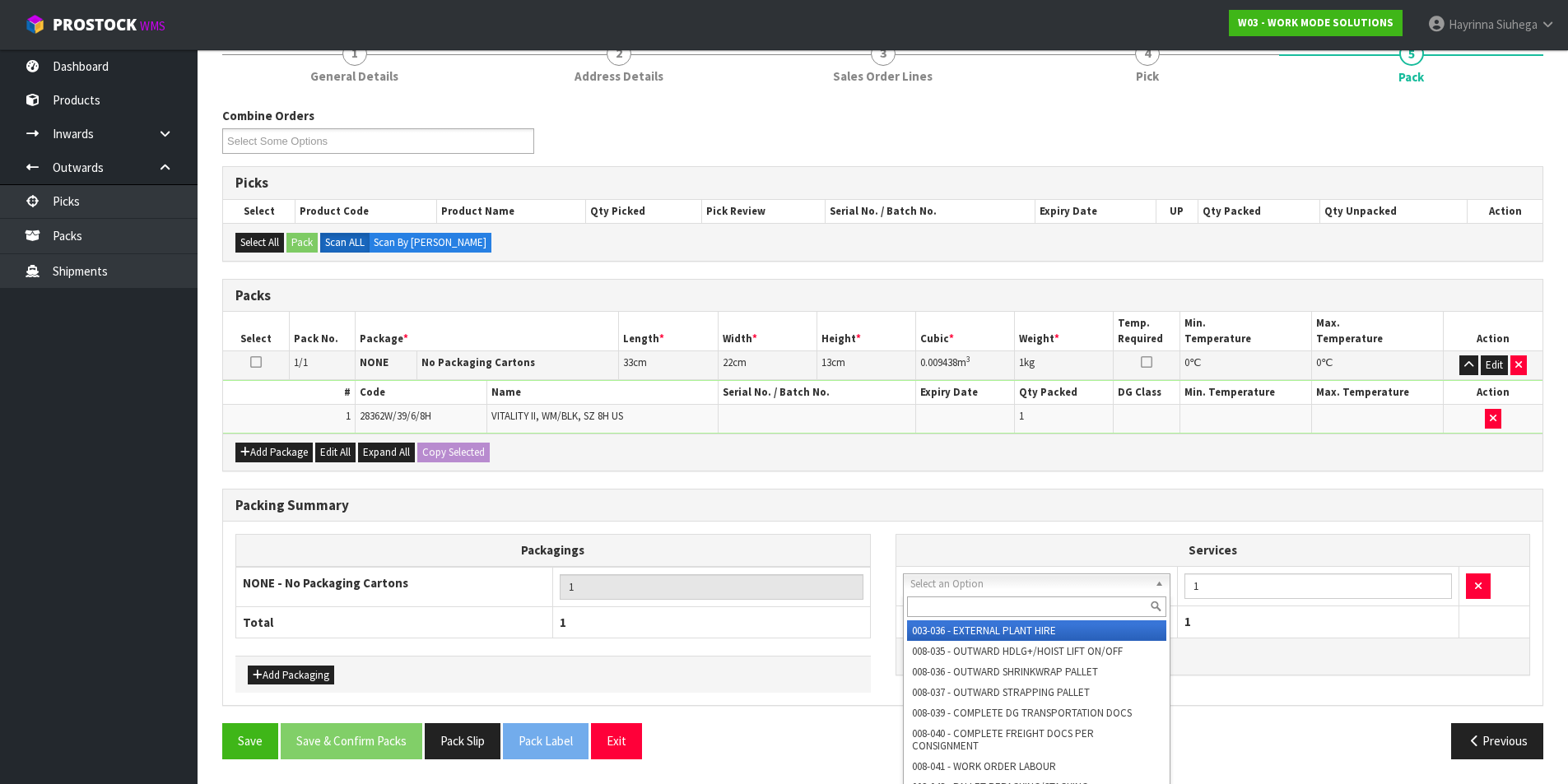
click at [984, 604] on input "text" at bounding box center [1037, 607] width 260 height 20
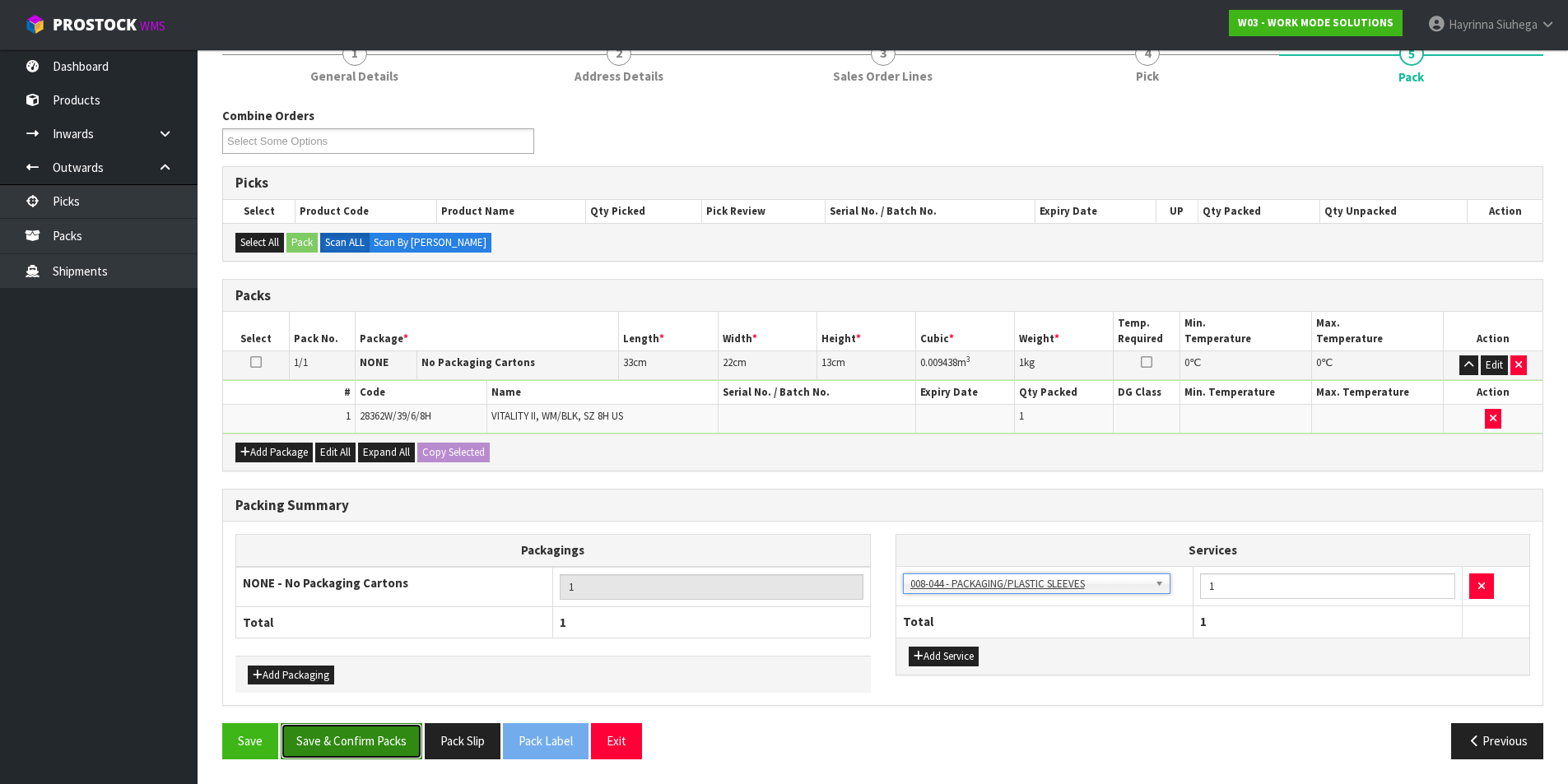
click at [386, 731] on button "Save & Confirm Packs" at bounding box center [352, 741] width 141 height 36
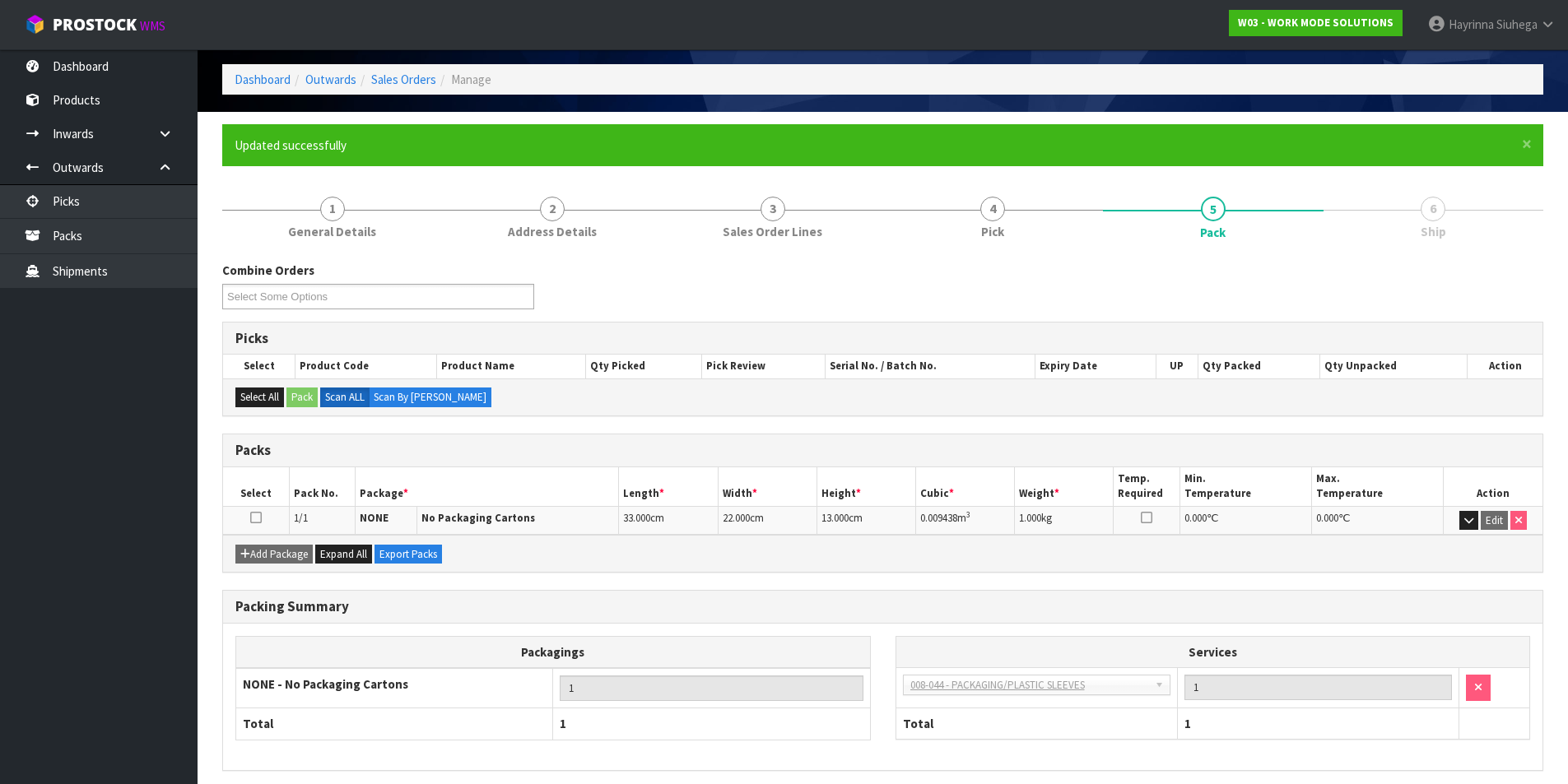
scroll to position [128, 0]
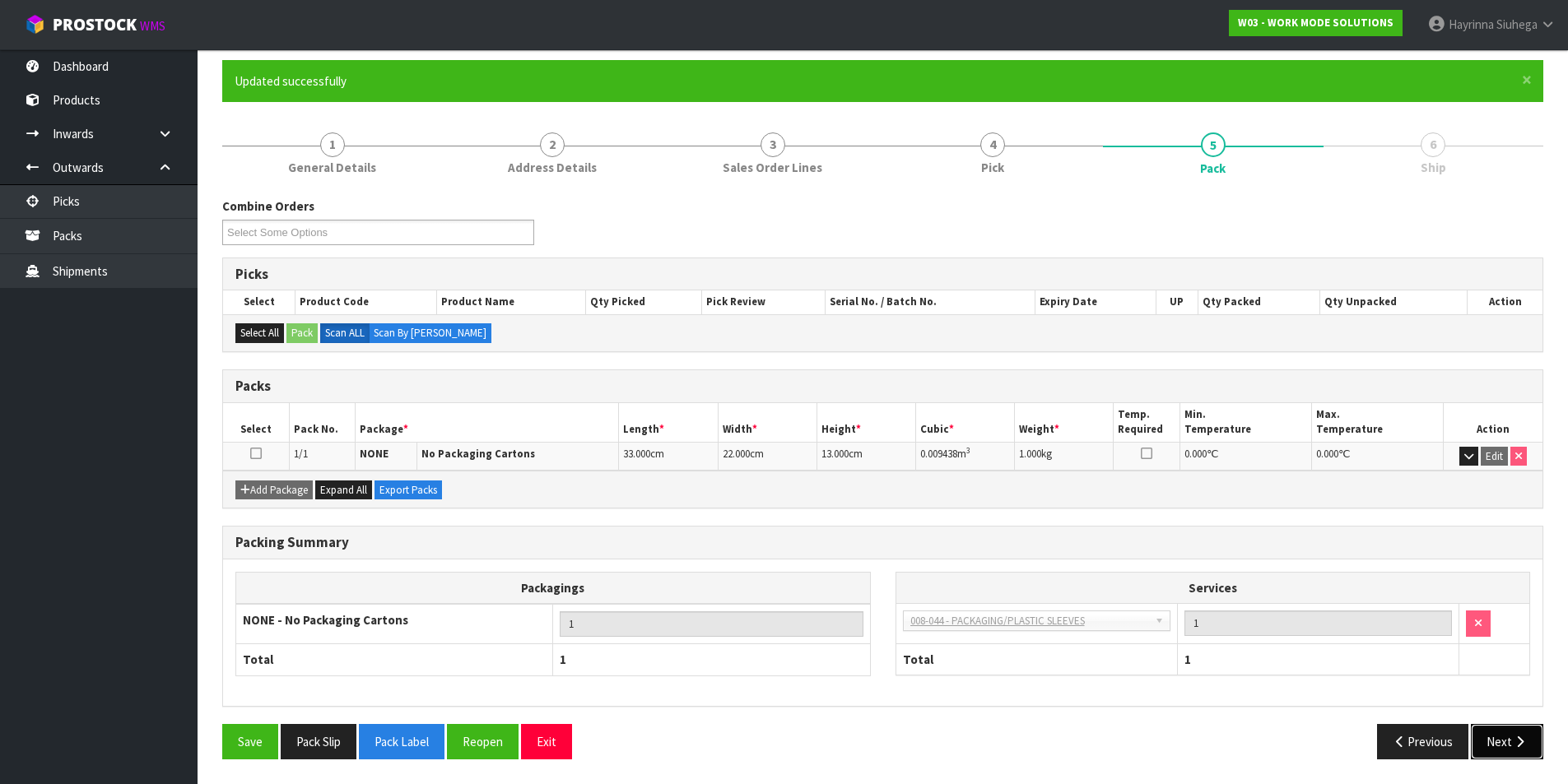
click at [1500, 730] on button "Next" at bounding box center [1506, 742] width 73 height 36
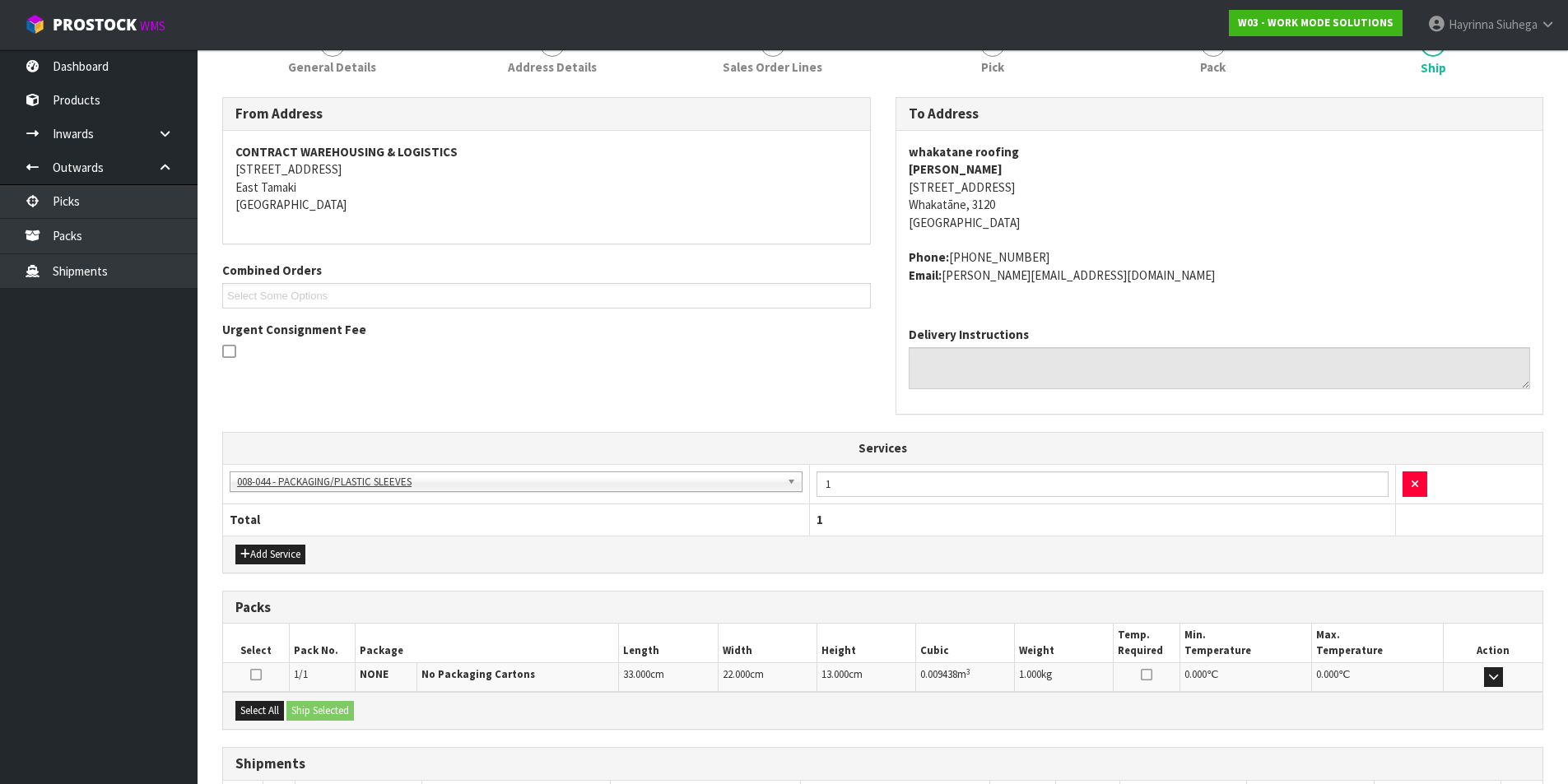
scroll to position [351, 0]
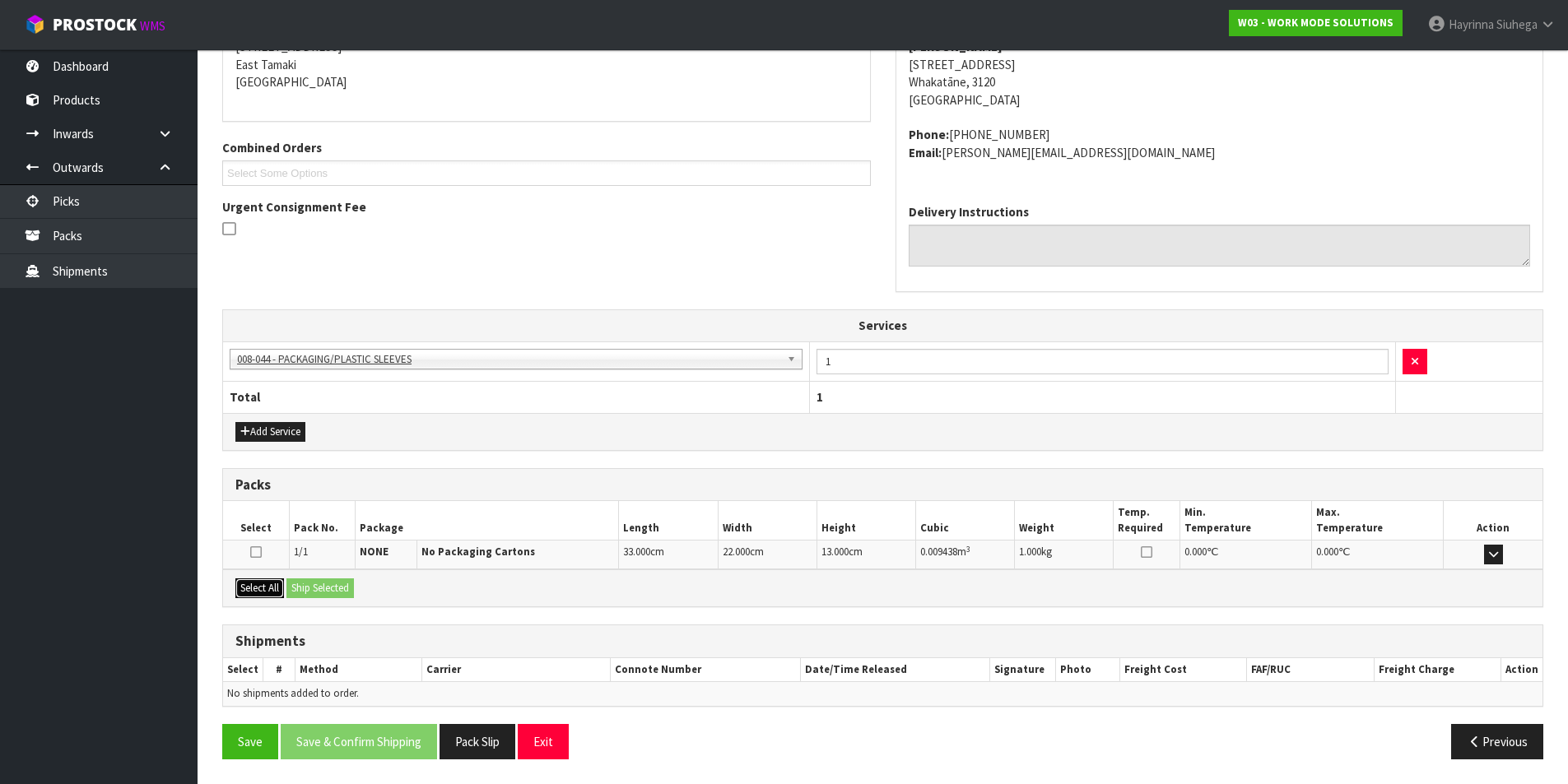
click at [264, 597] on button "Select All" at bounding box center [259, 588] width 49 height 20
click at [316, 586] on button "Ship Selected" at bounding box center [320, 588] width 67 height 20
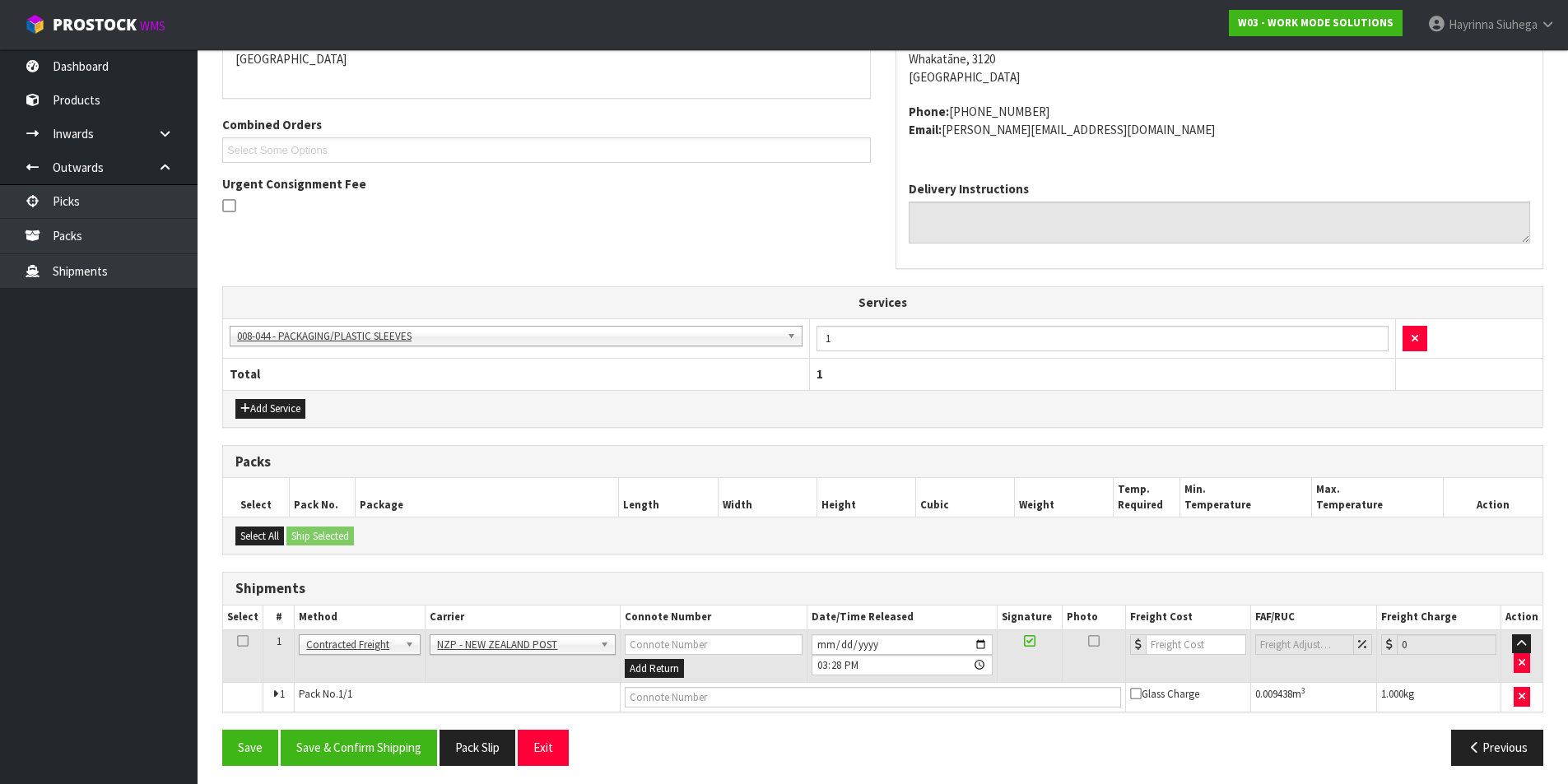
scroll to position [380, 0]
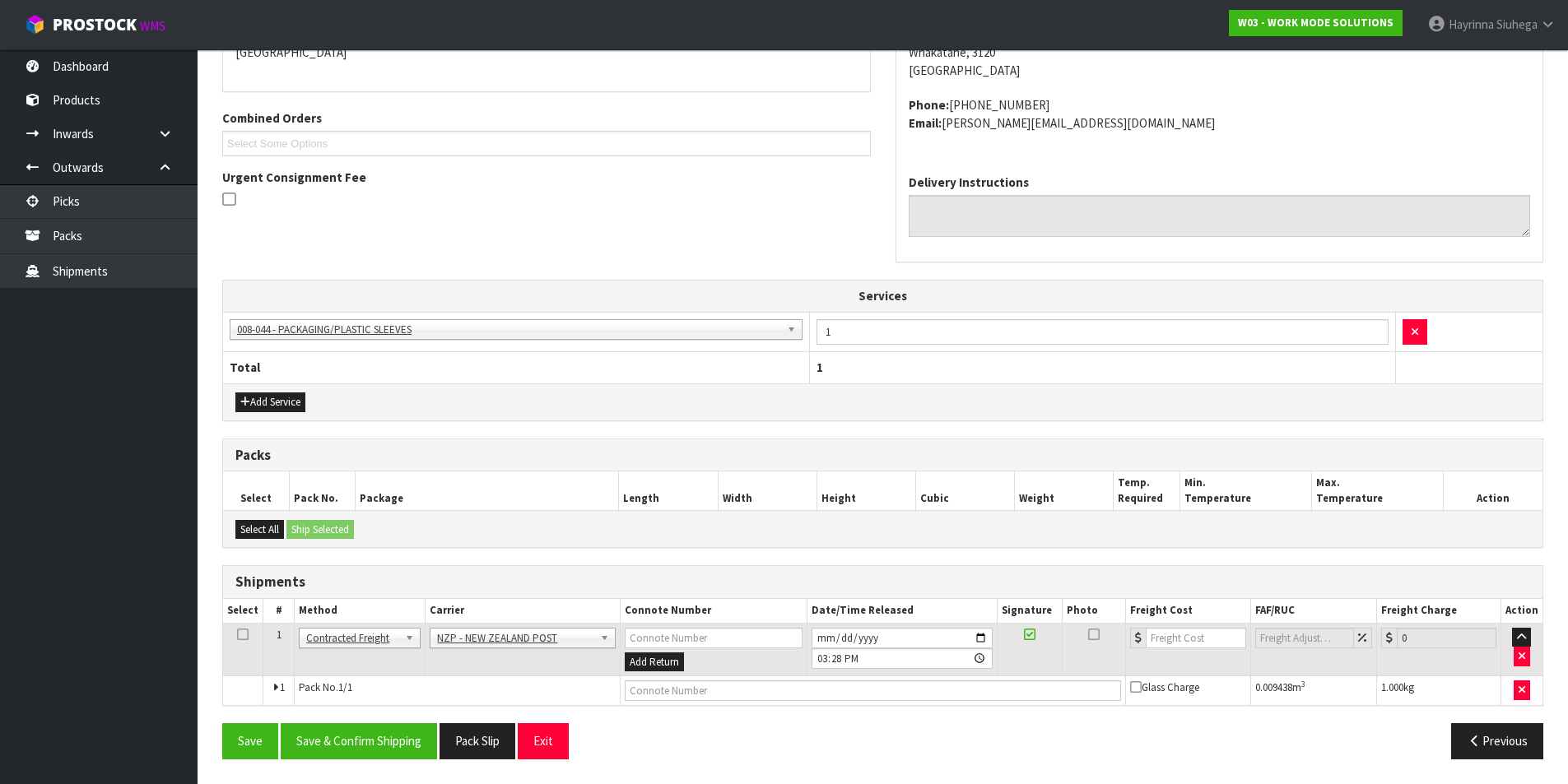
click at [368, 765] on div "Save Save & Confirm Shipping Pack Slip Exit Previous" at bounding box center [883, 747] width 1346 height 48
click at [367, 745] on button "Save & Confirm Shipping" at bounding box center [359, 741] width 156 height 36
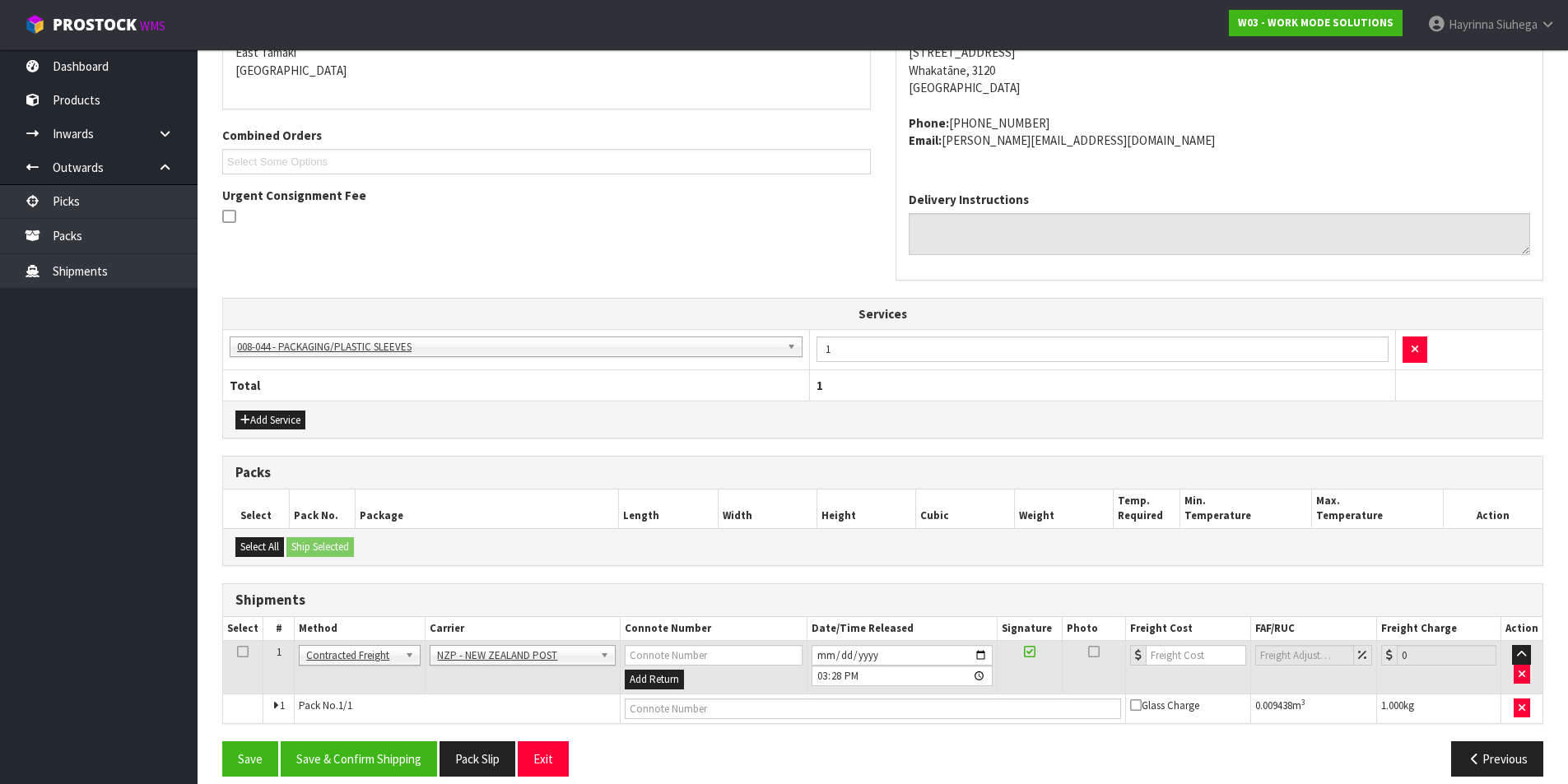
scroll to position [0, 0]
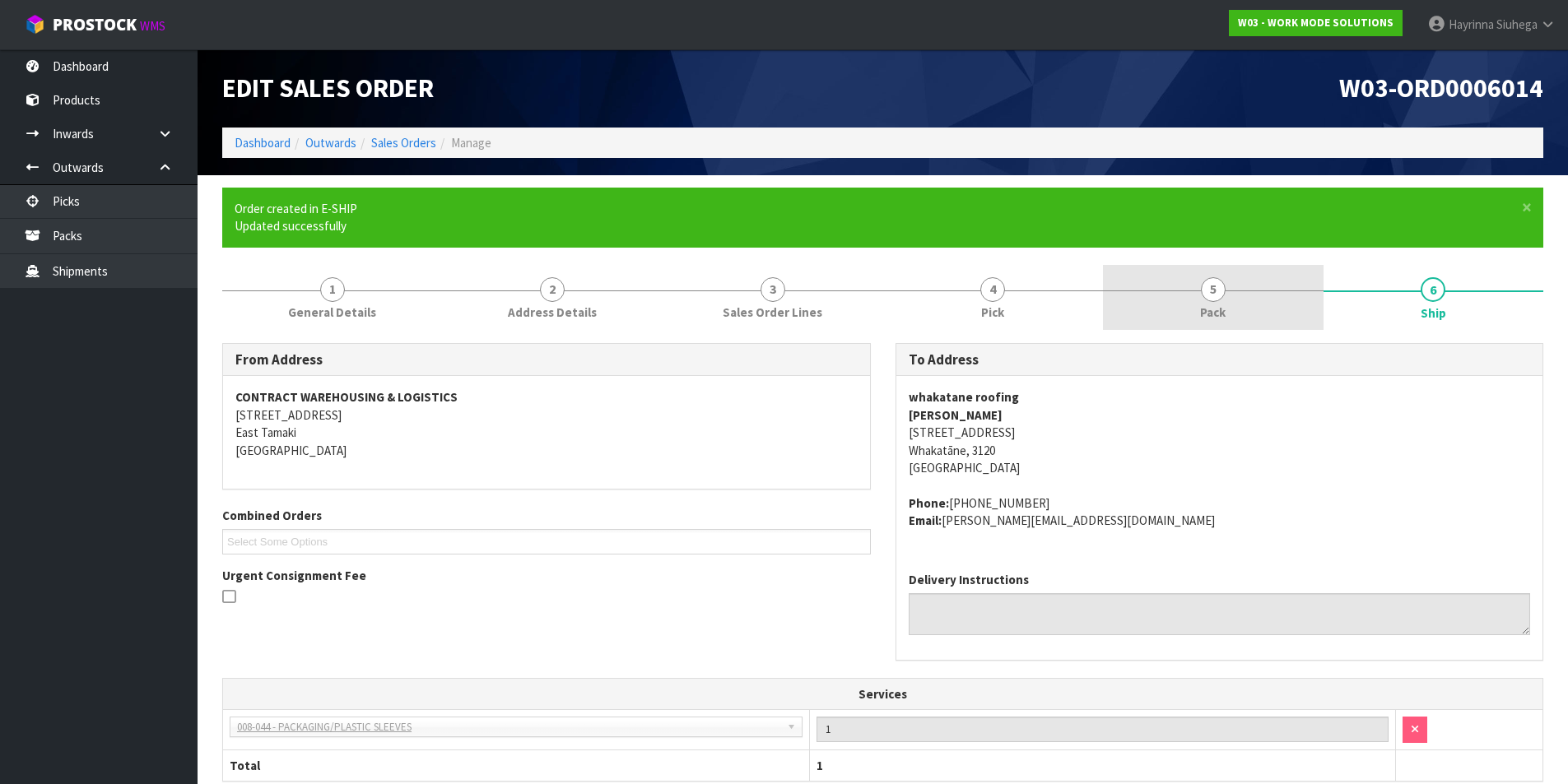
click at [1169, 305] on link "5 Pack" at bounding box center [1213, 297] width 220 height 65
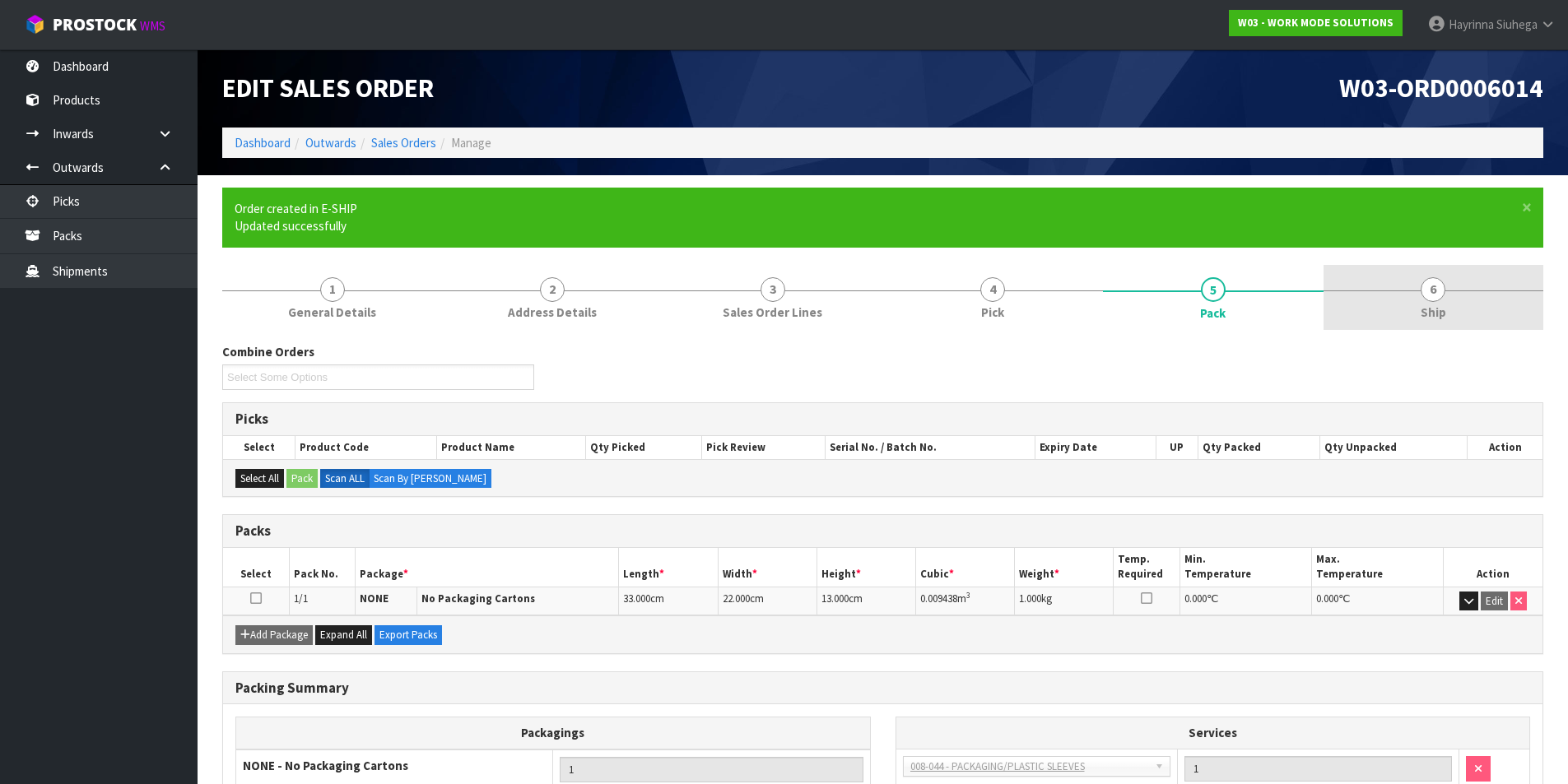
click at [1445, 274] on link "6 Ship" at bounding box center [1434, 297] width 220 height 65
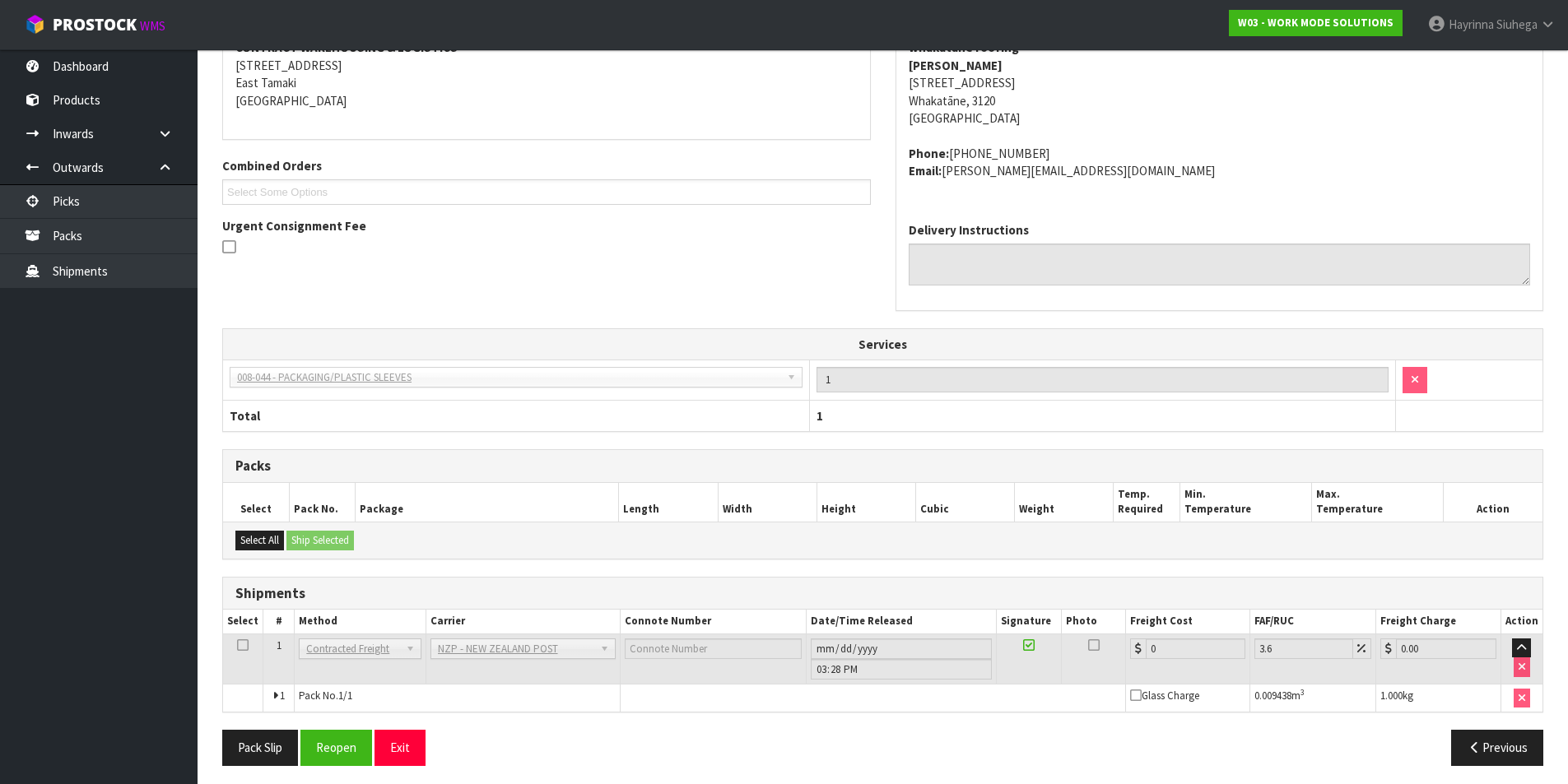
scroll to position [356, 0]
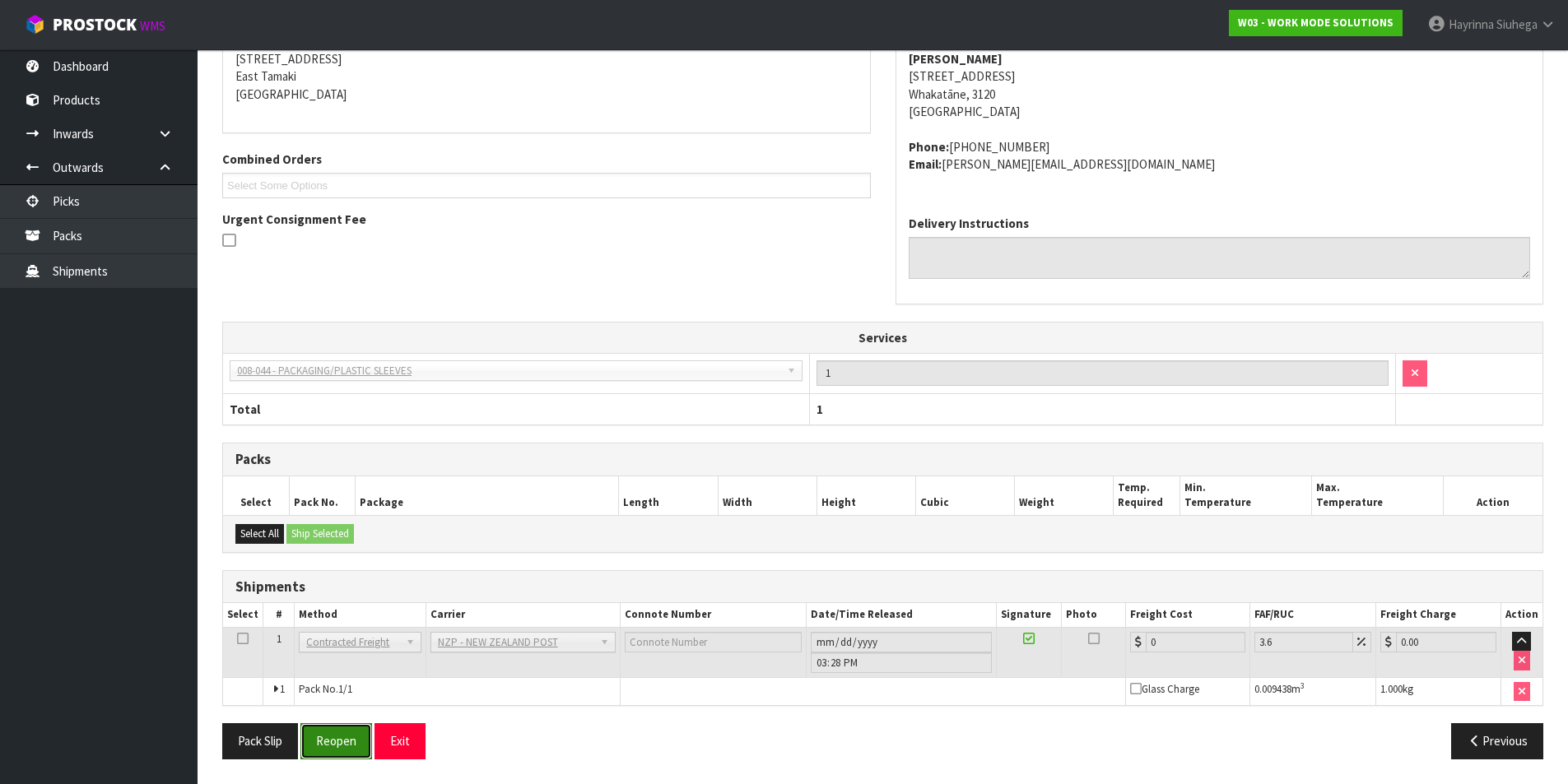
click at [347, 734] on button "Reopen" at bounding box center [336, 741] width 72 height 36
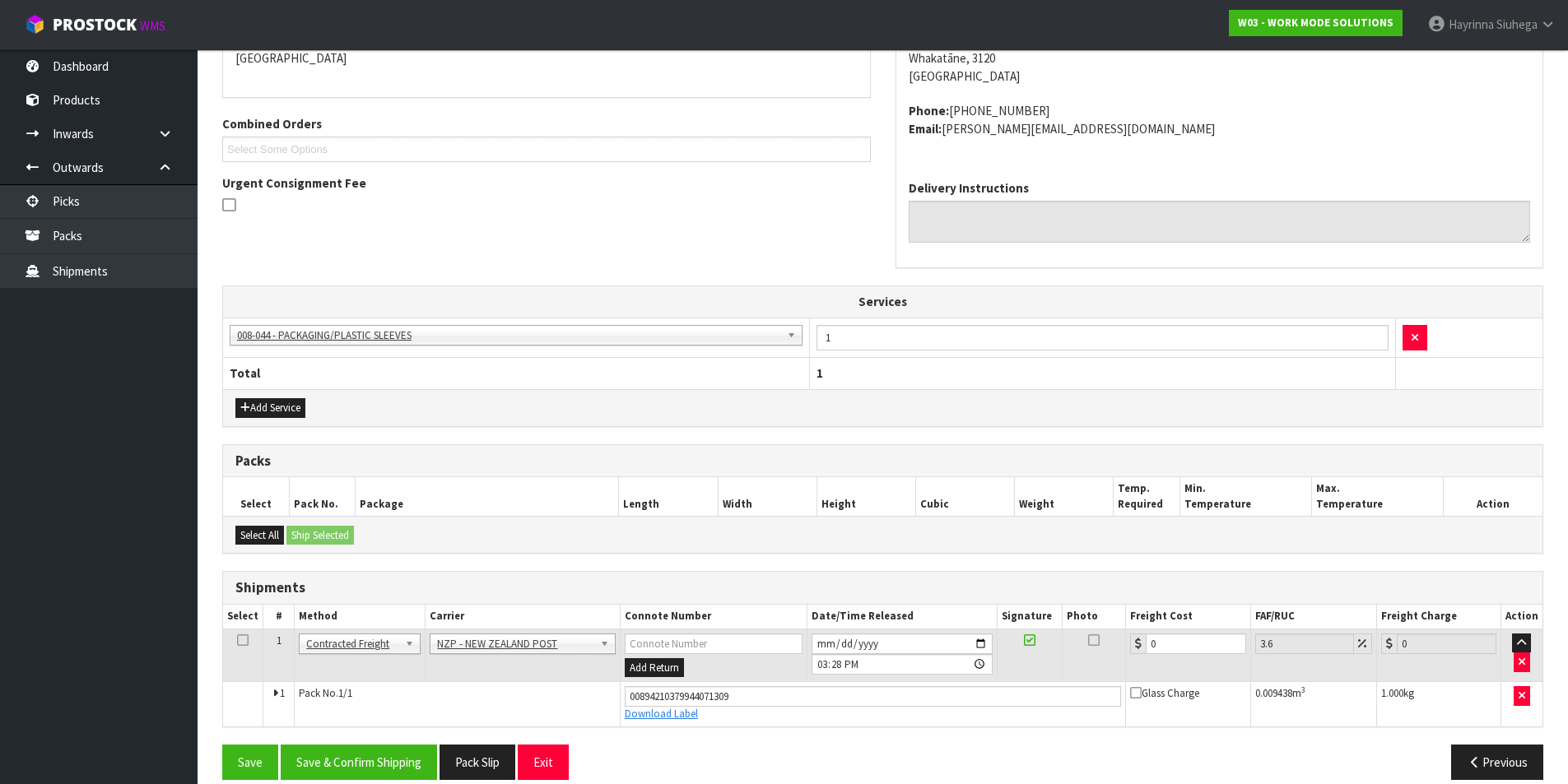
scroll to position [395, 0]
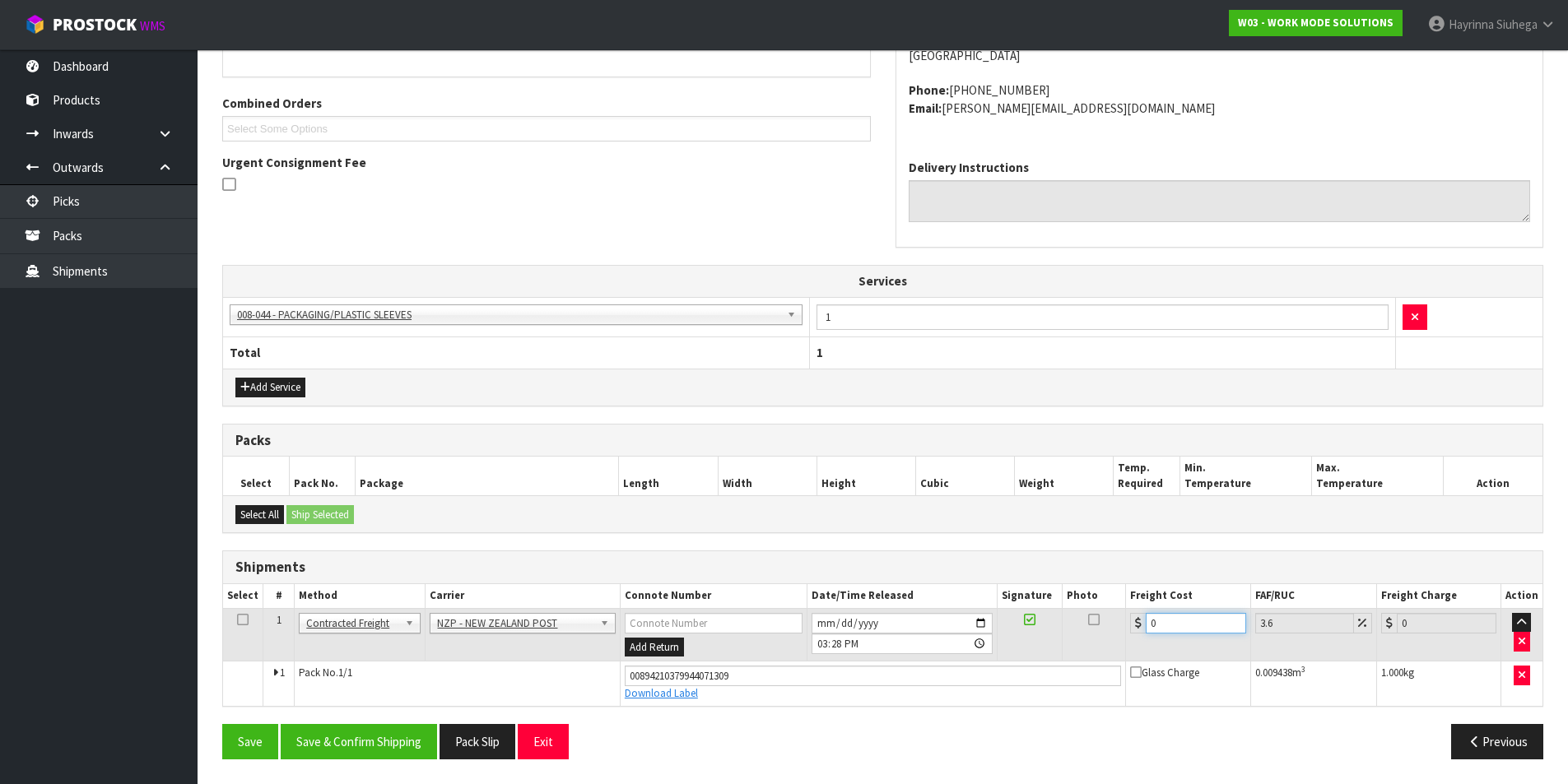
drag, startPoint x: 1183, startPoint y: 628, endPoint x: 999, endPoint y: 622, distance: 184.1
click at [1008, 623] on tr "1 Client Local Pickup Customer Local Pickup Company Freight Contracted Freight …" at bounding box center [883, 634] width 1320 height 53
click at [222, 724] on button "Save" at bounding box center [250, 742] width 56 height 36
click at [375, 732] on button "Save & Confirm Shipping" at bounding box center [359, 742] width 156 height 36
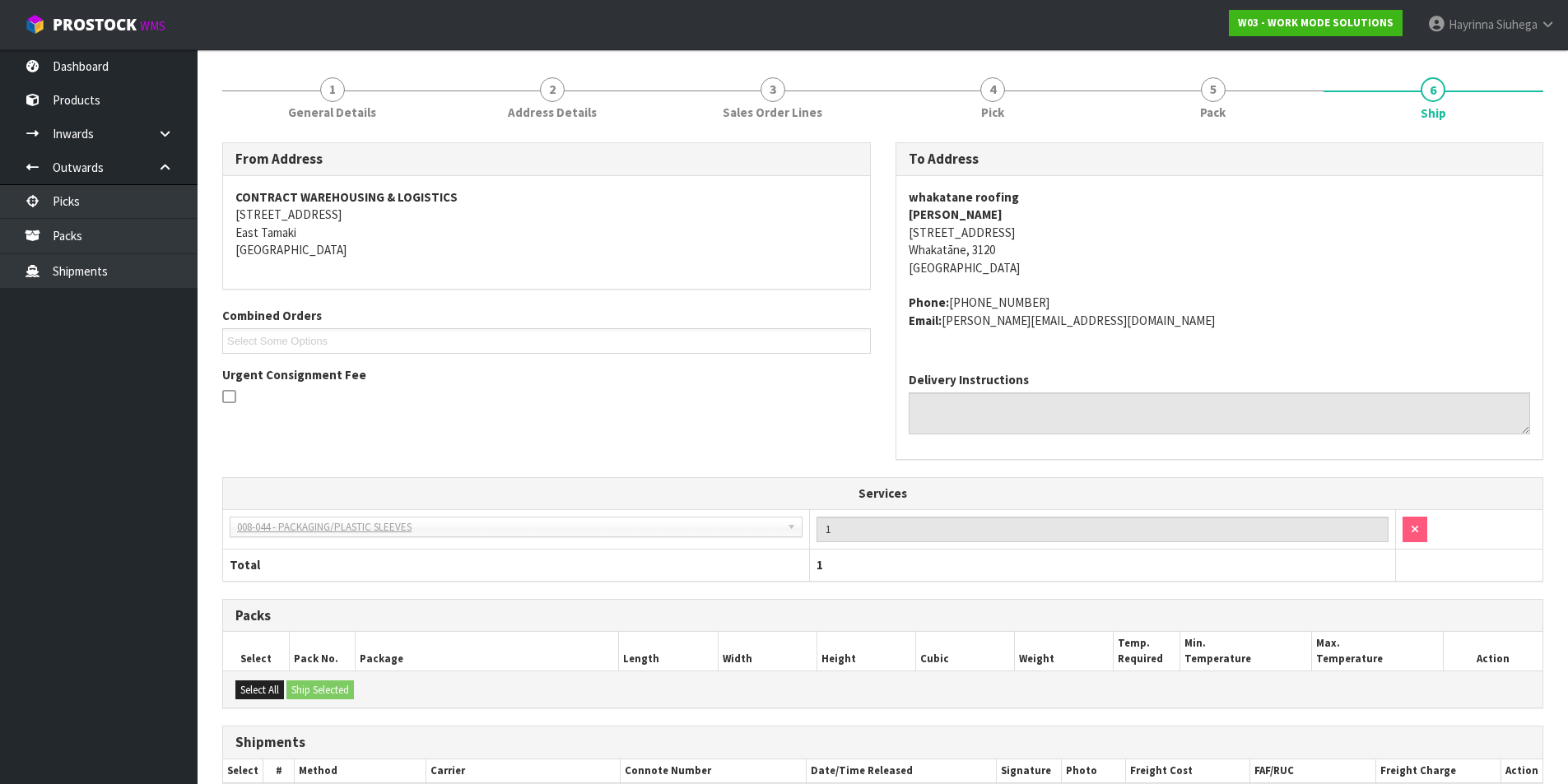
scroll to position [0, 0]
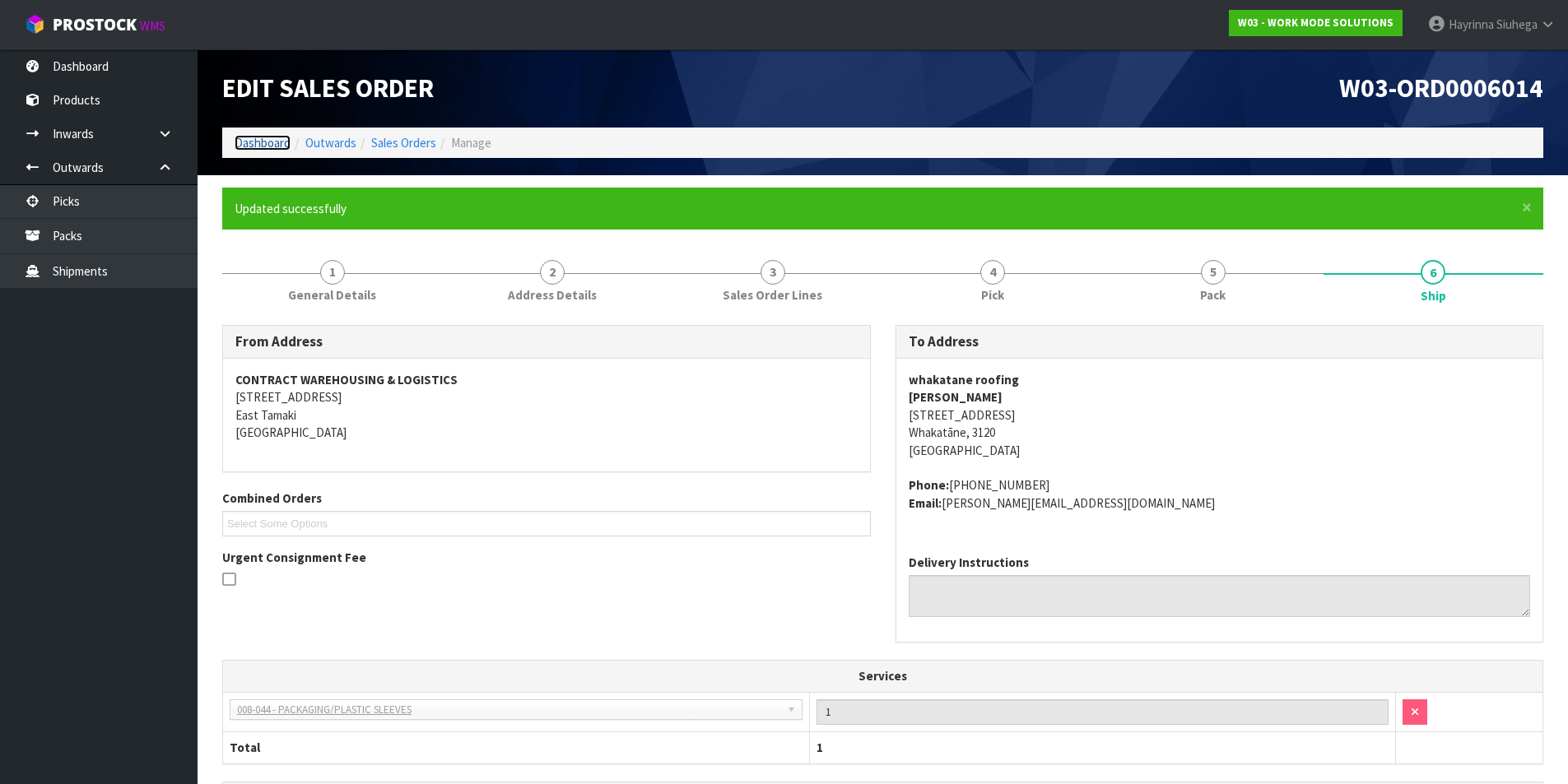
click at [269, 139] on link "Dashboard" at bounding box center [262, 142] width 56 height 16
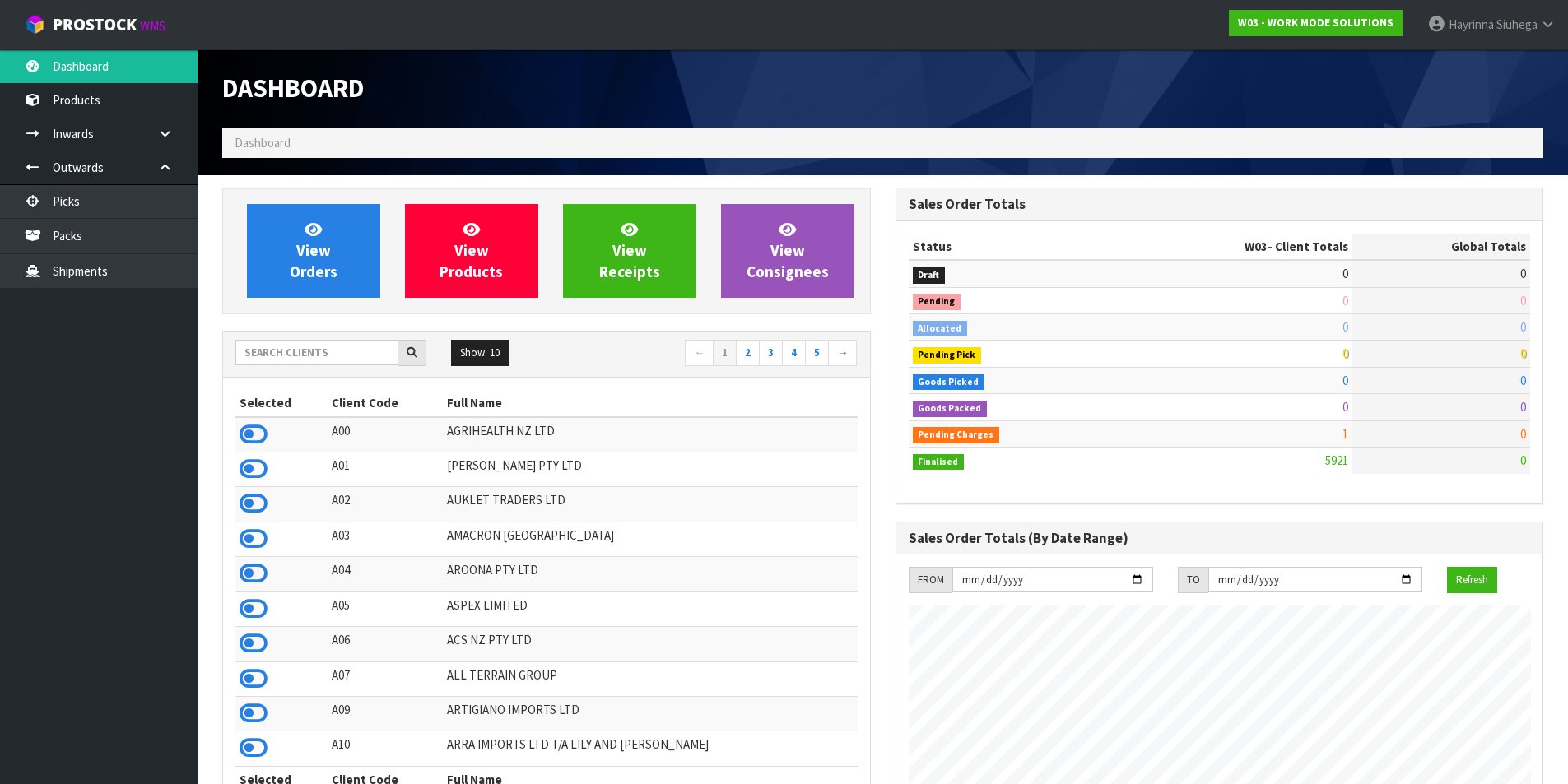
scroll to position [1193, 672]
click at [289, 356] on input "text" at bounding box center [316, 353] width 163 height 26
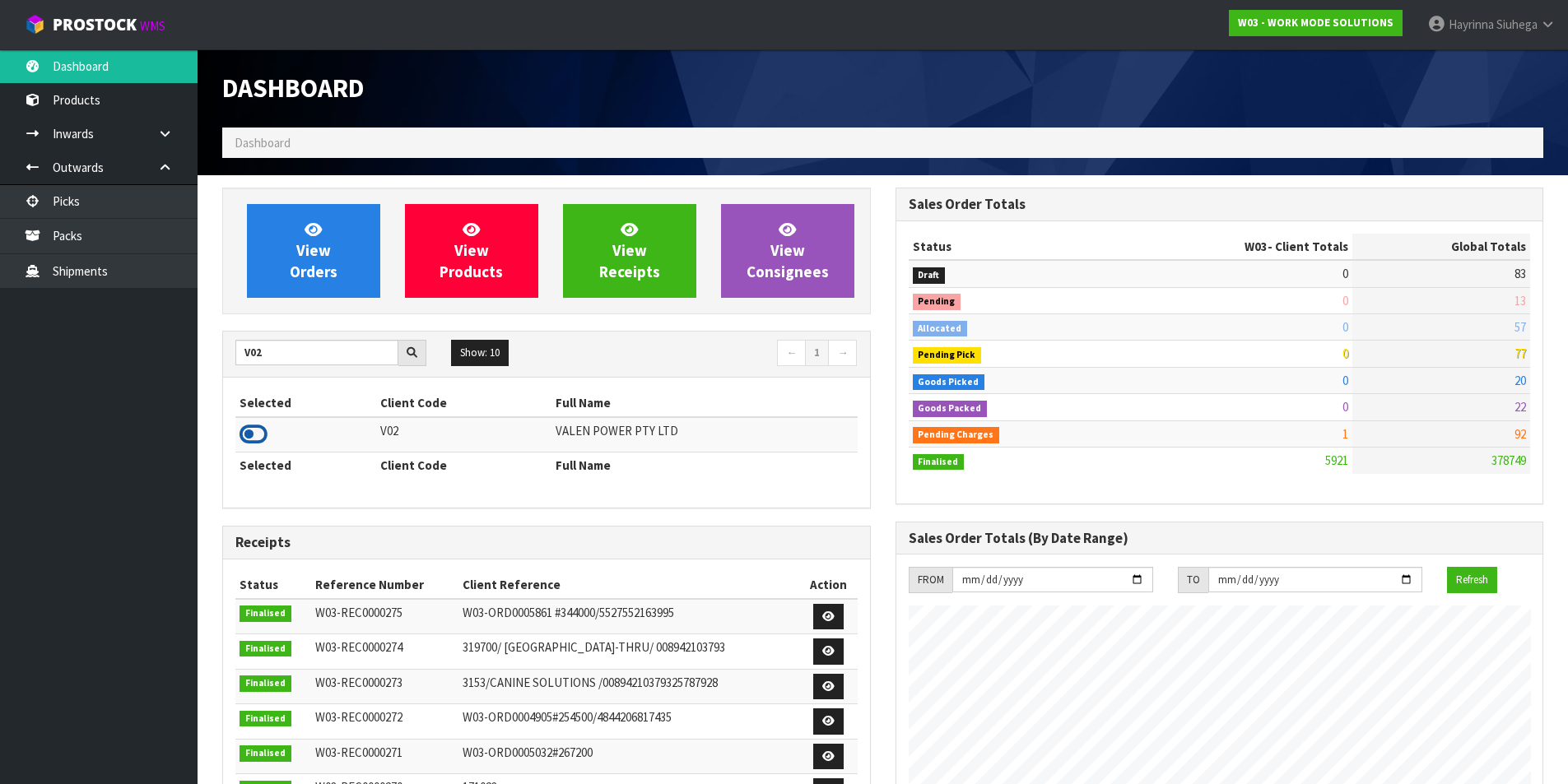
click at [250, 431] on icon at bounding box center [254, 434] width 28 height 25
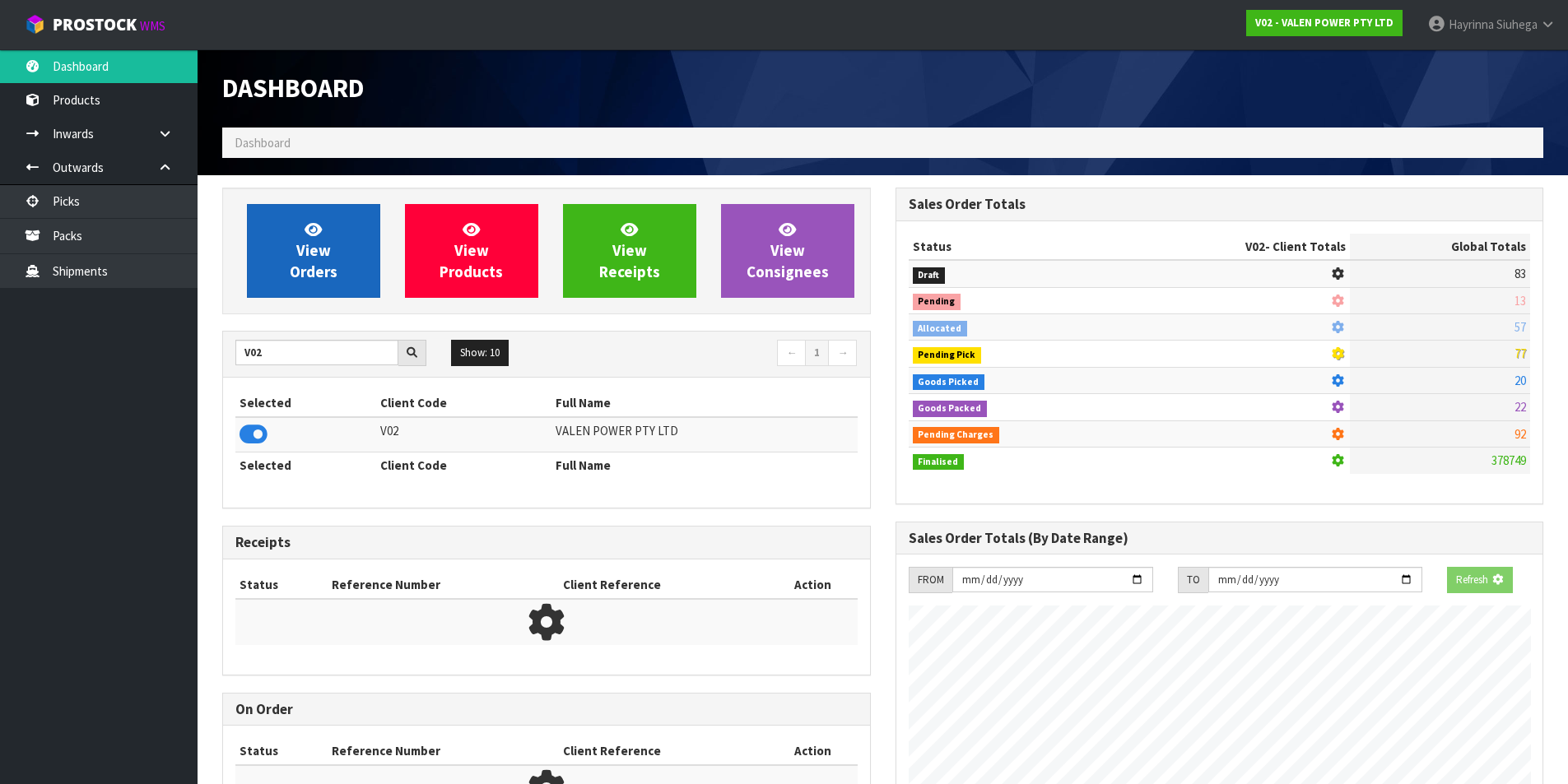
scroll to position [1247, 672]
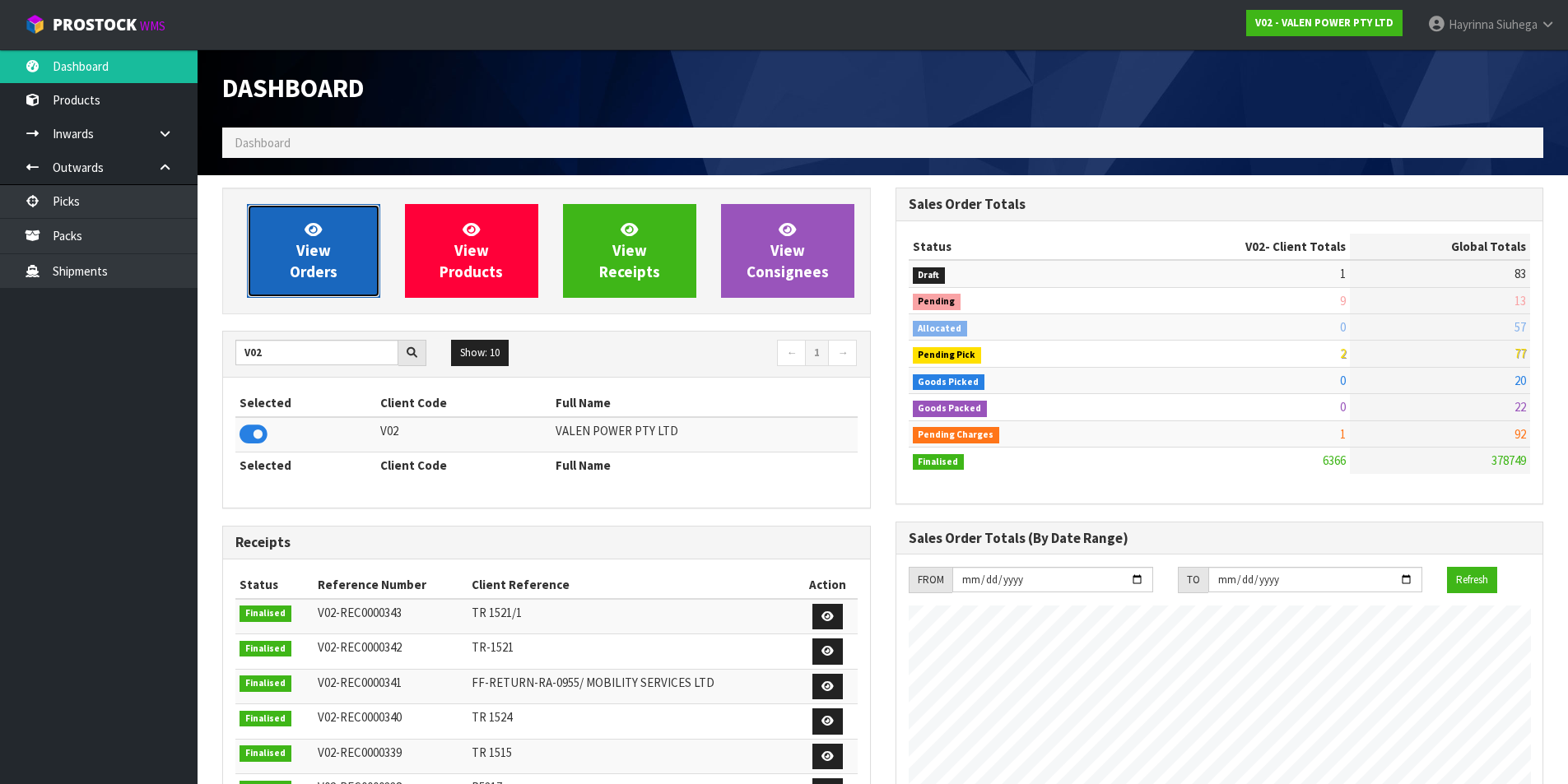
click at [288, 241] on link "View Orders" at bounding box center [313, 251] width 133 height 94
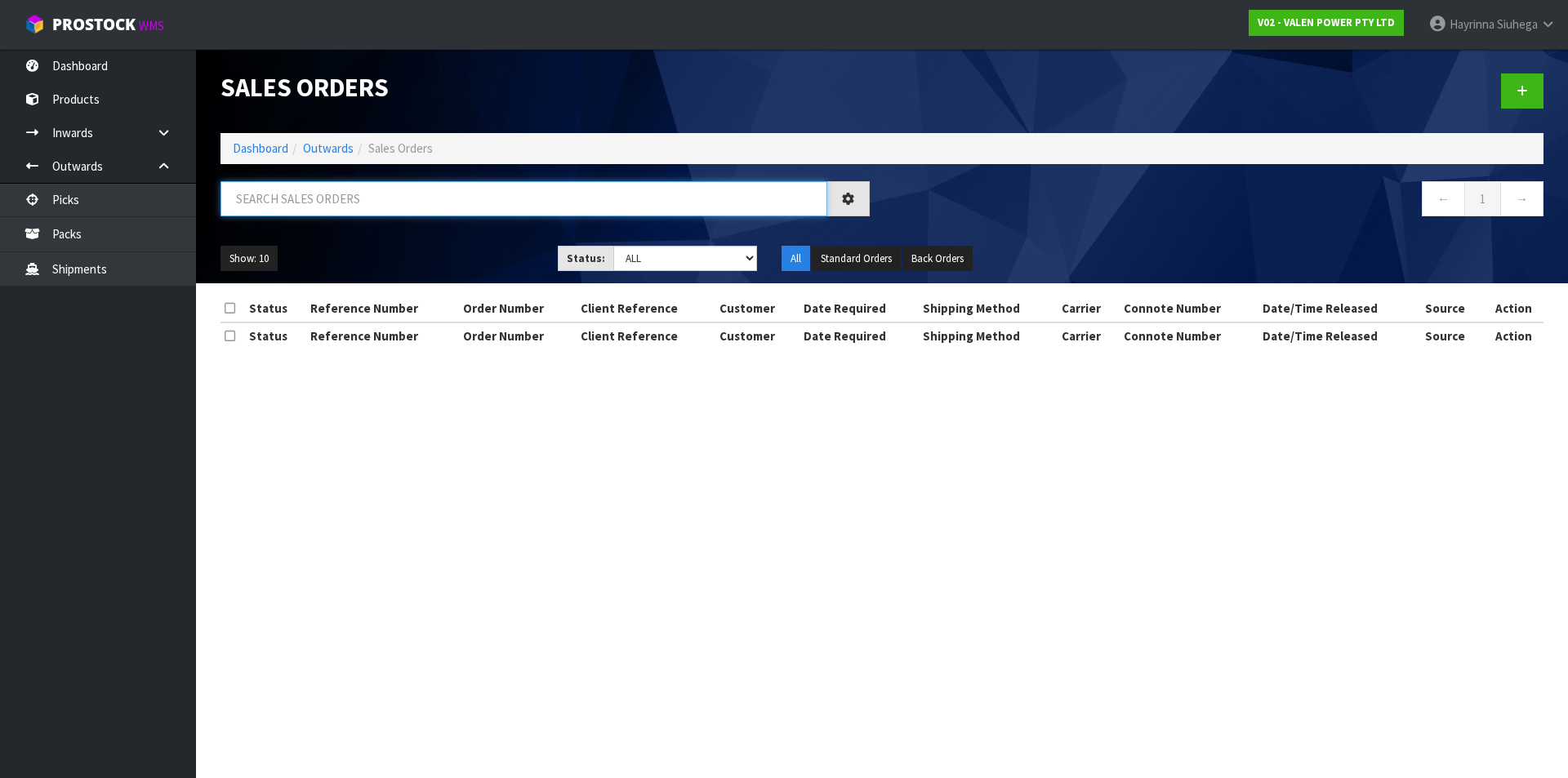
click at [306, 197] on input "text" at bounding box center [524, 199] width 607 height 36
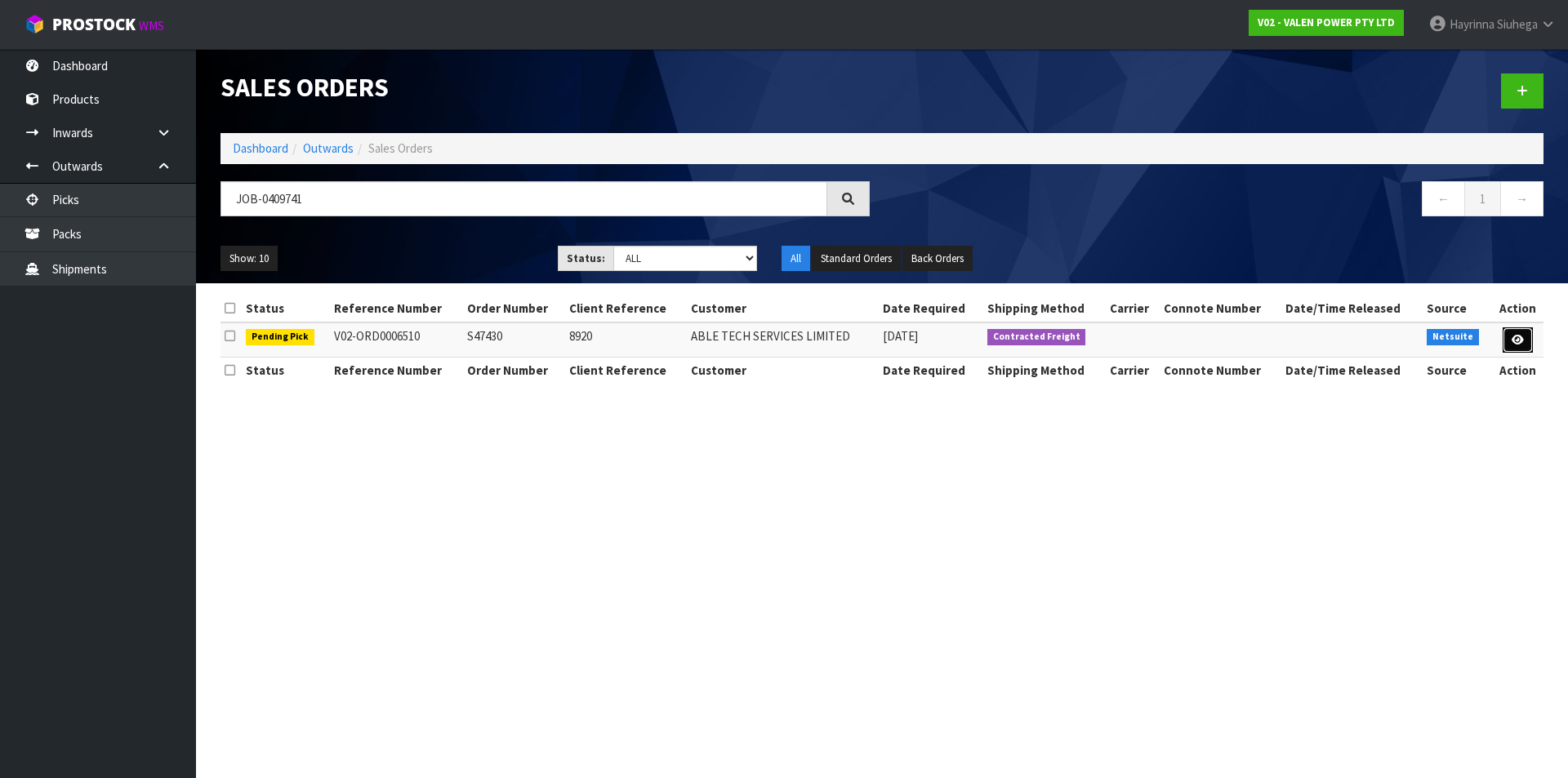
click at [1516, 335] on icon at bounding box center [1517, 340] width 12 height 11
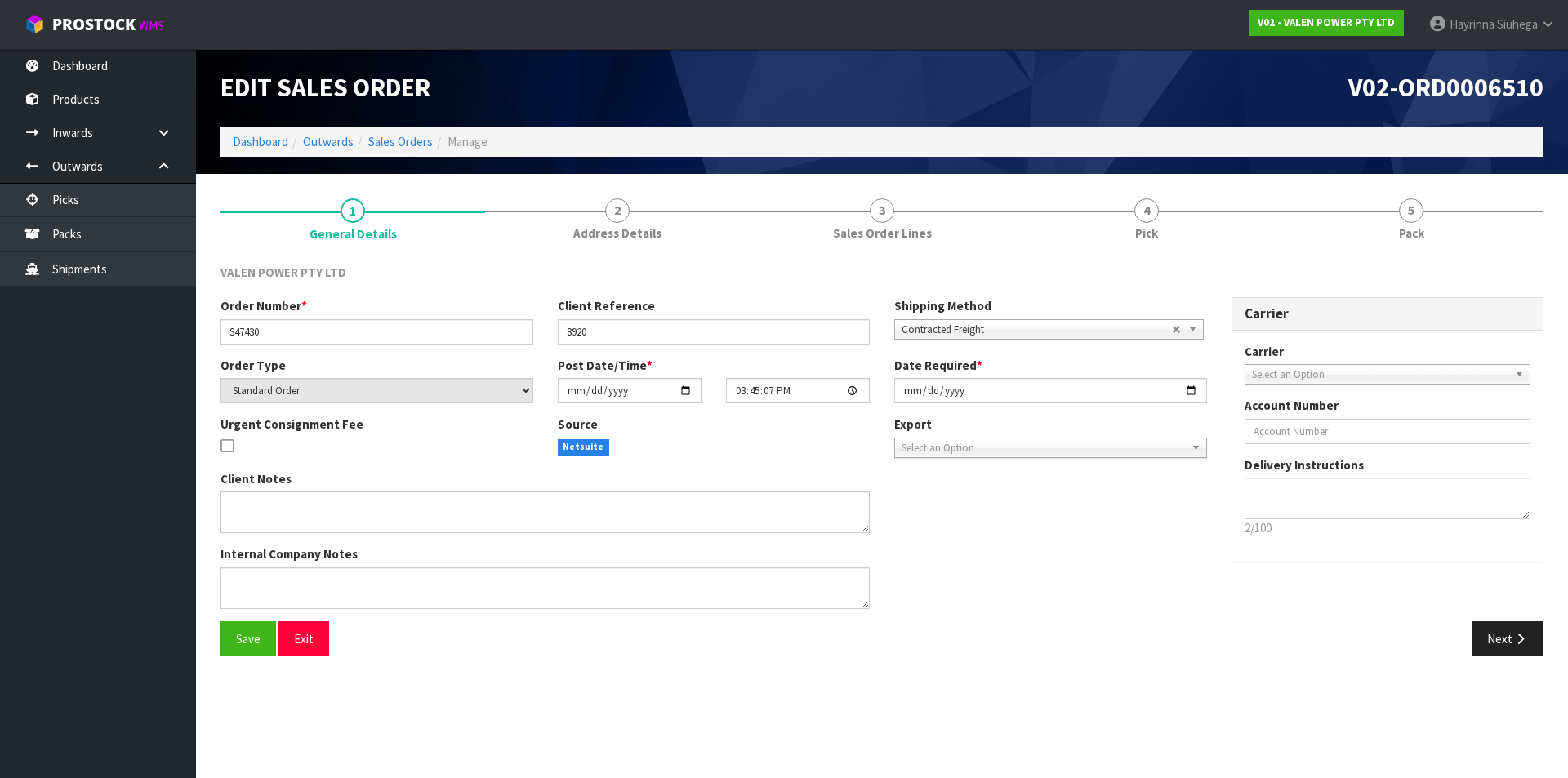
click at [1239, 222] on link "4 Pick" at bounding box center [1146, 218] width 264 height 65
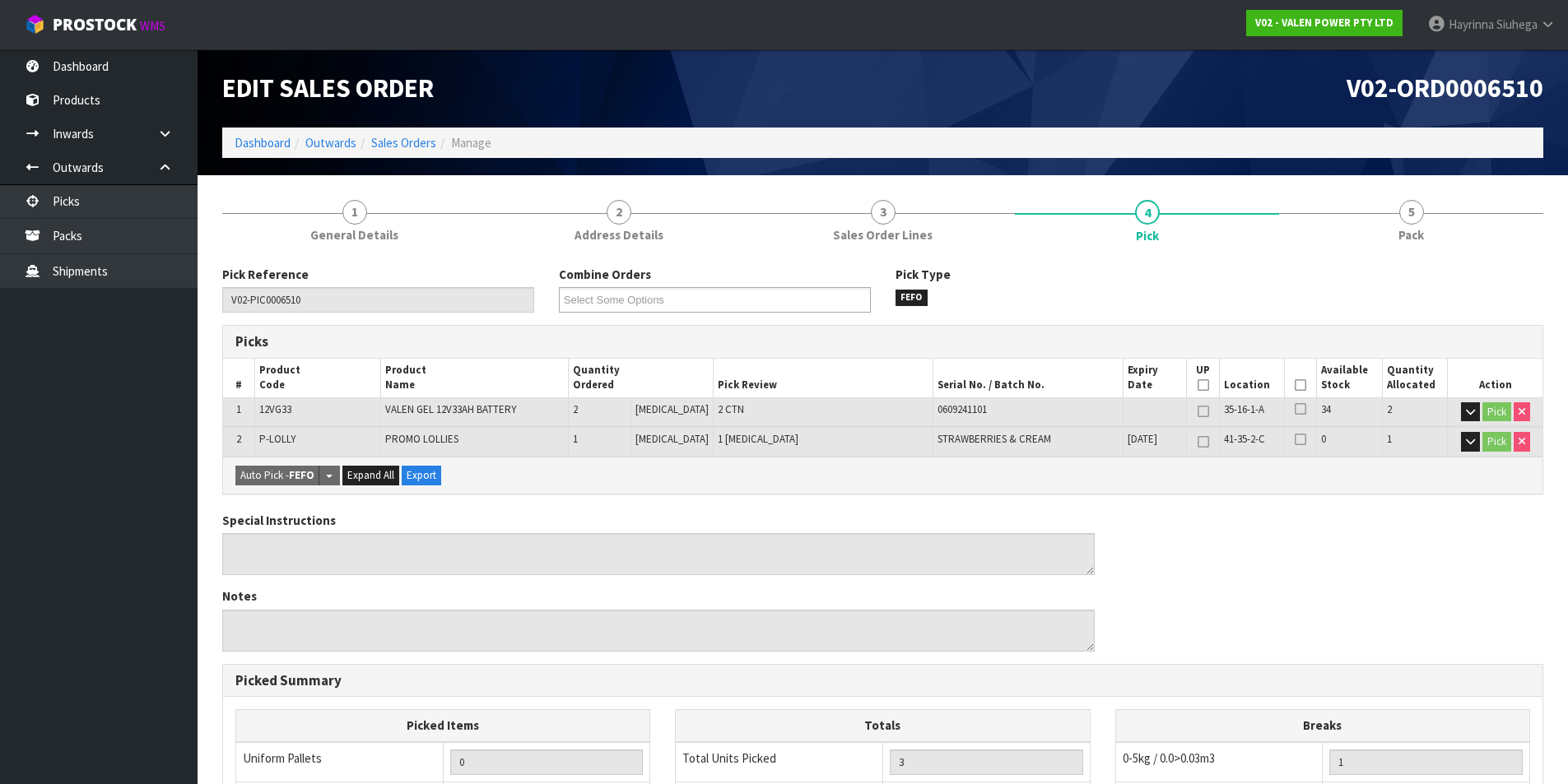
click at [1295, 386] on icon at bounding box center [1301, 385] width 12 height 1
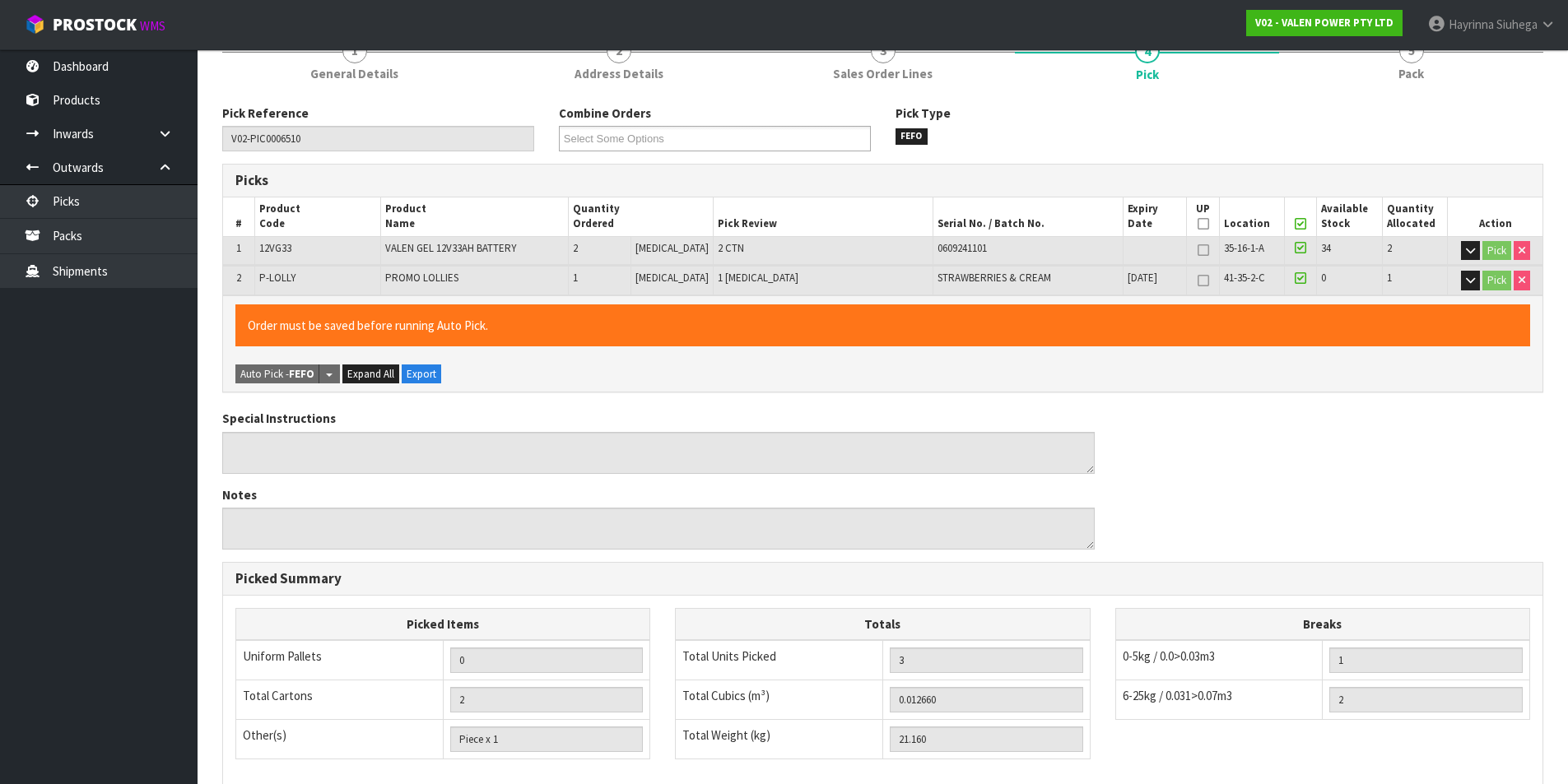
scroll to position [393, 0]
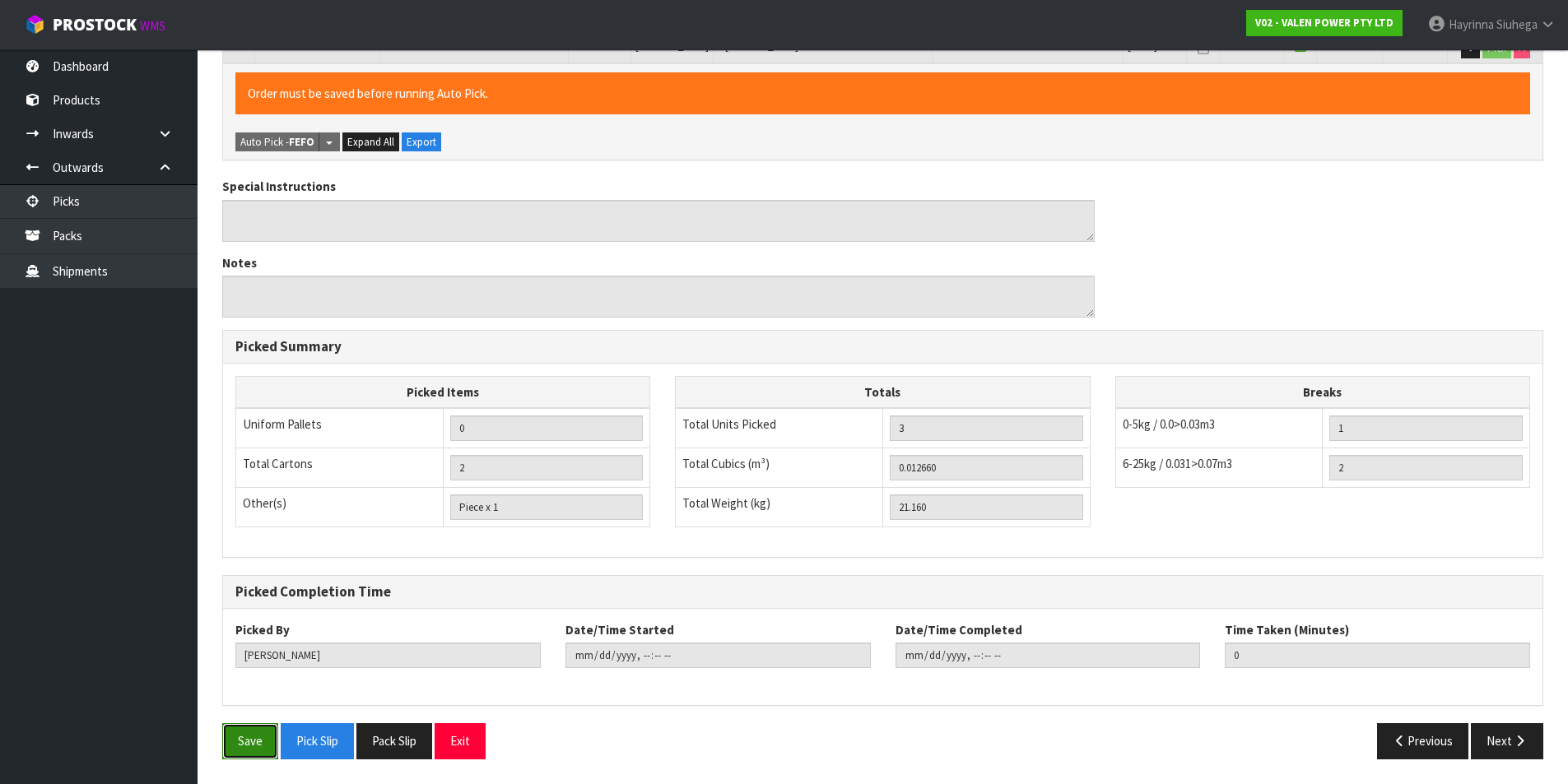
click at [265, 738] on button "Save" at bounding box center [250, 741] width 56 height 36
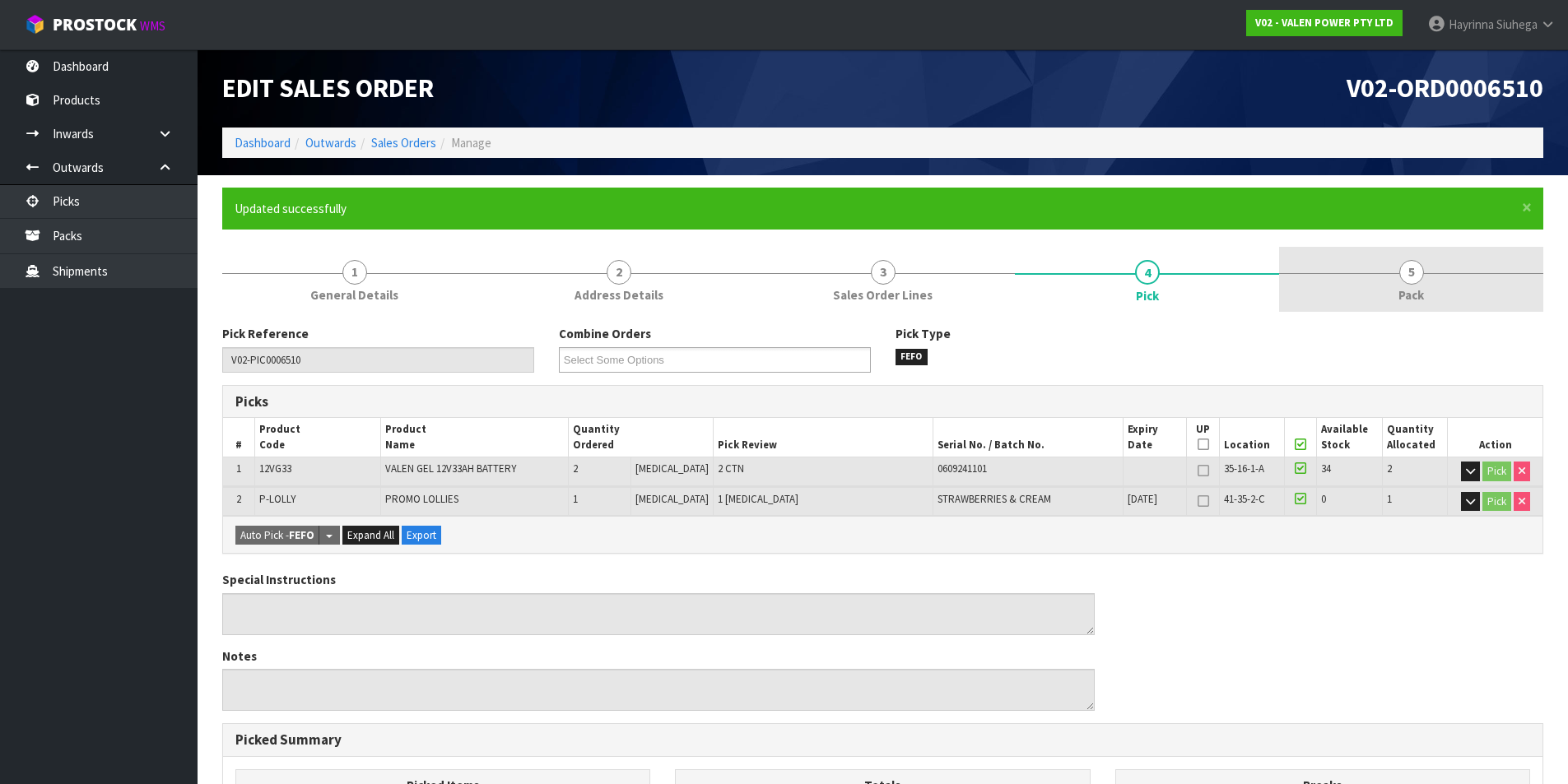
click at [1390, 270] on link "5 Pack" at bounding box center [1412, 279] width 265 height 65
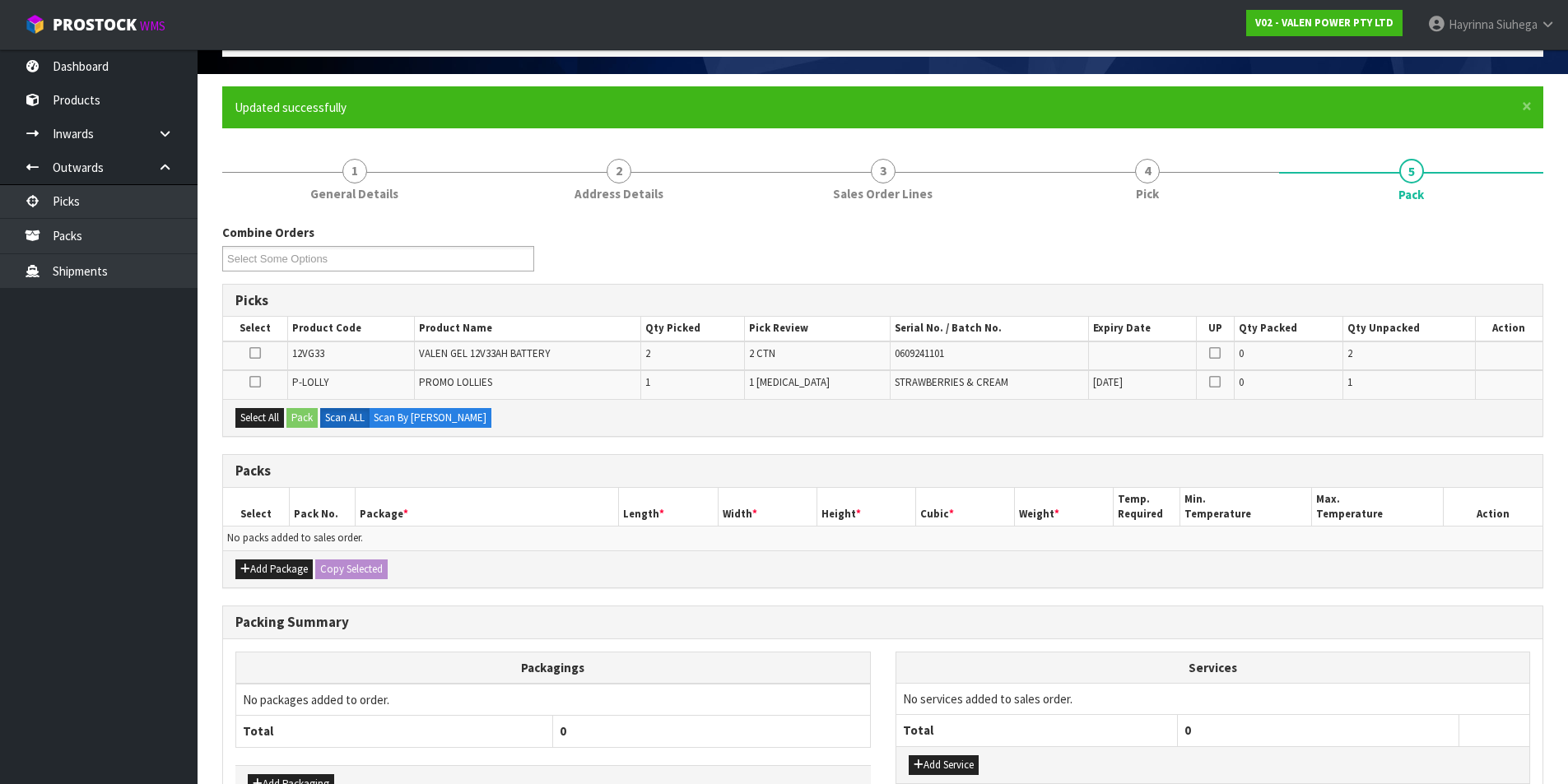
scroll to position [210, 0]
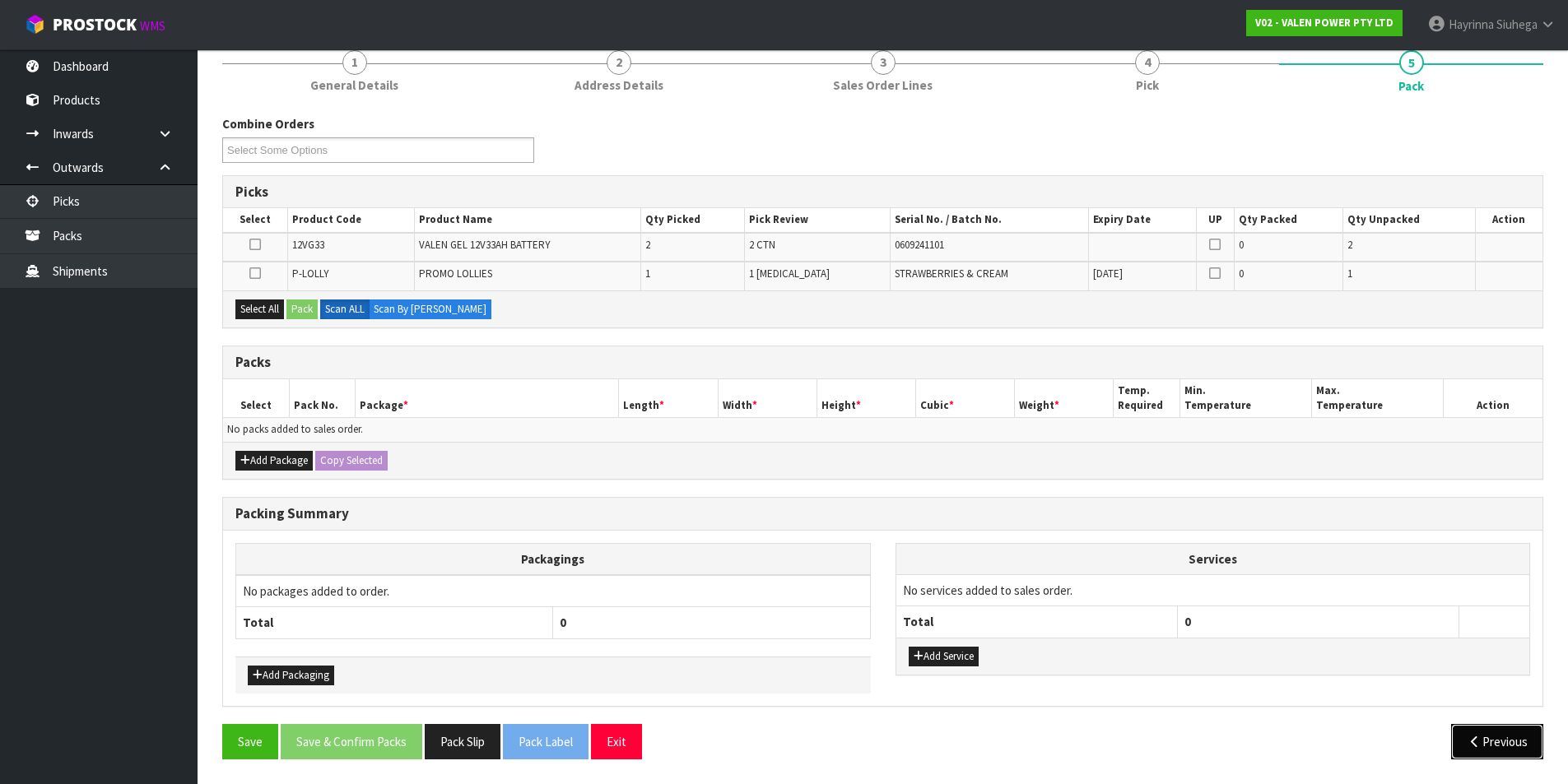
click at [1474, 741] on icon "button" at bounding box center [1474, 741] width 16 height 12
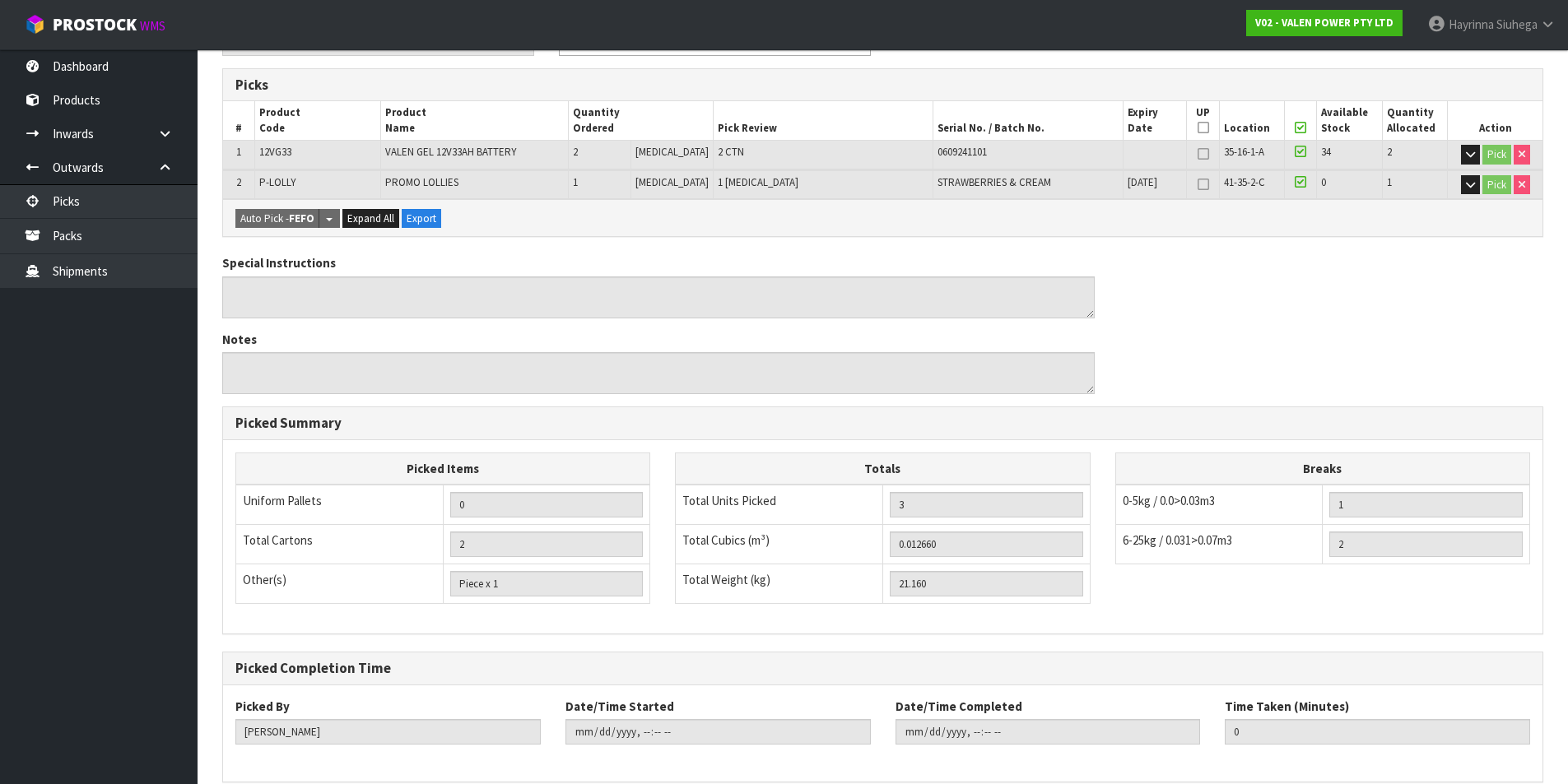
scroll to position [393, 0]
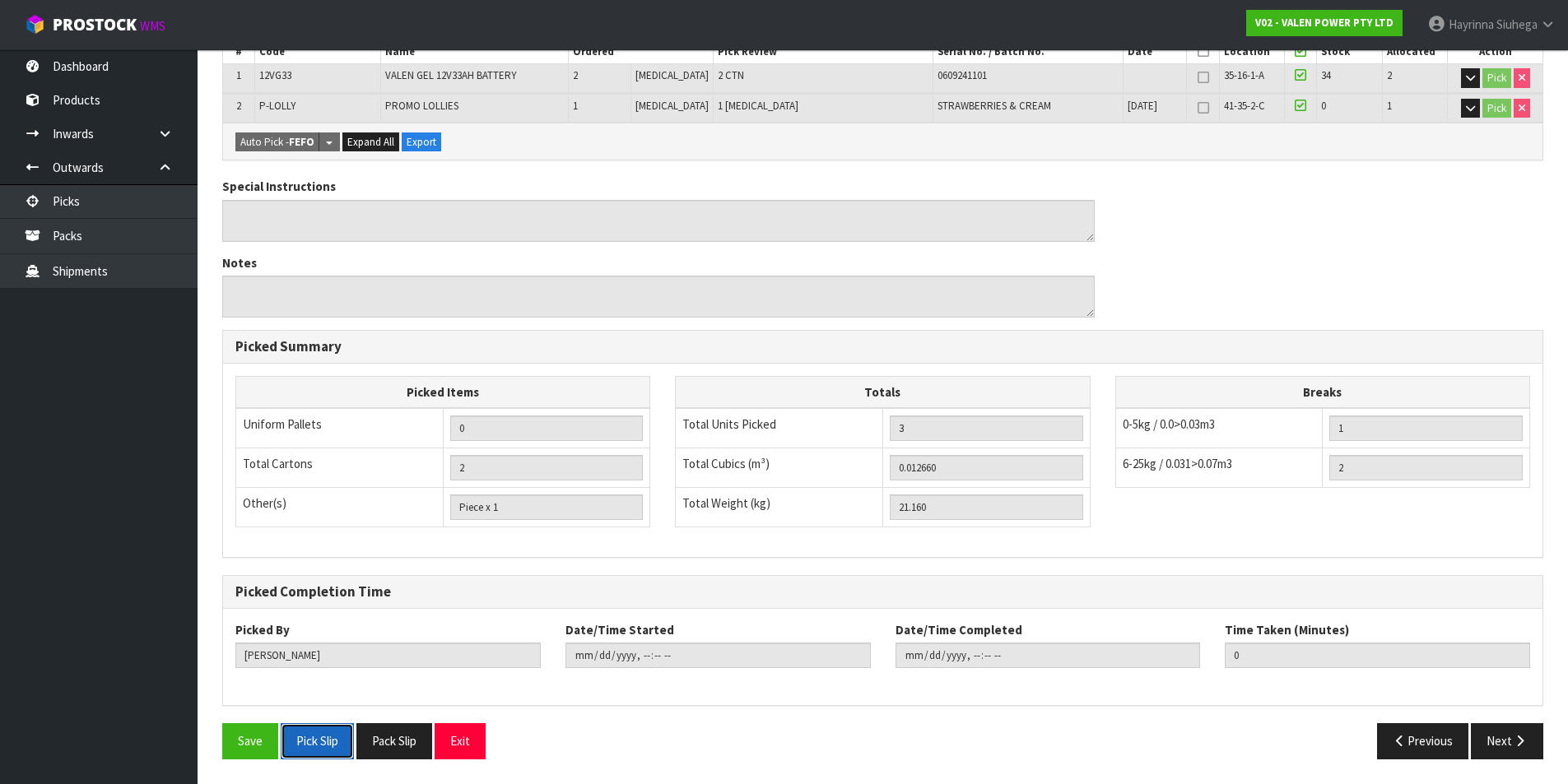
click at [307, 732] on button "Pick Slip" at bounding box center [318, 741] width 73 height 36
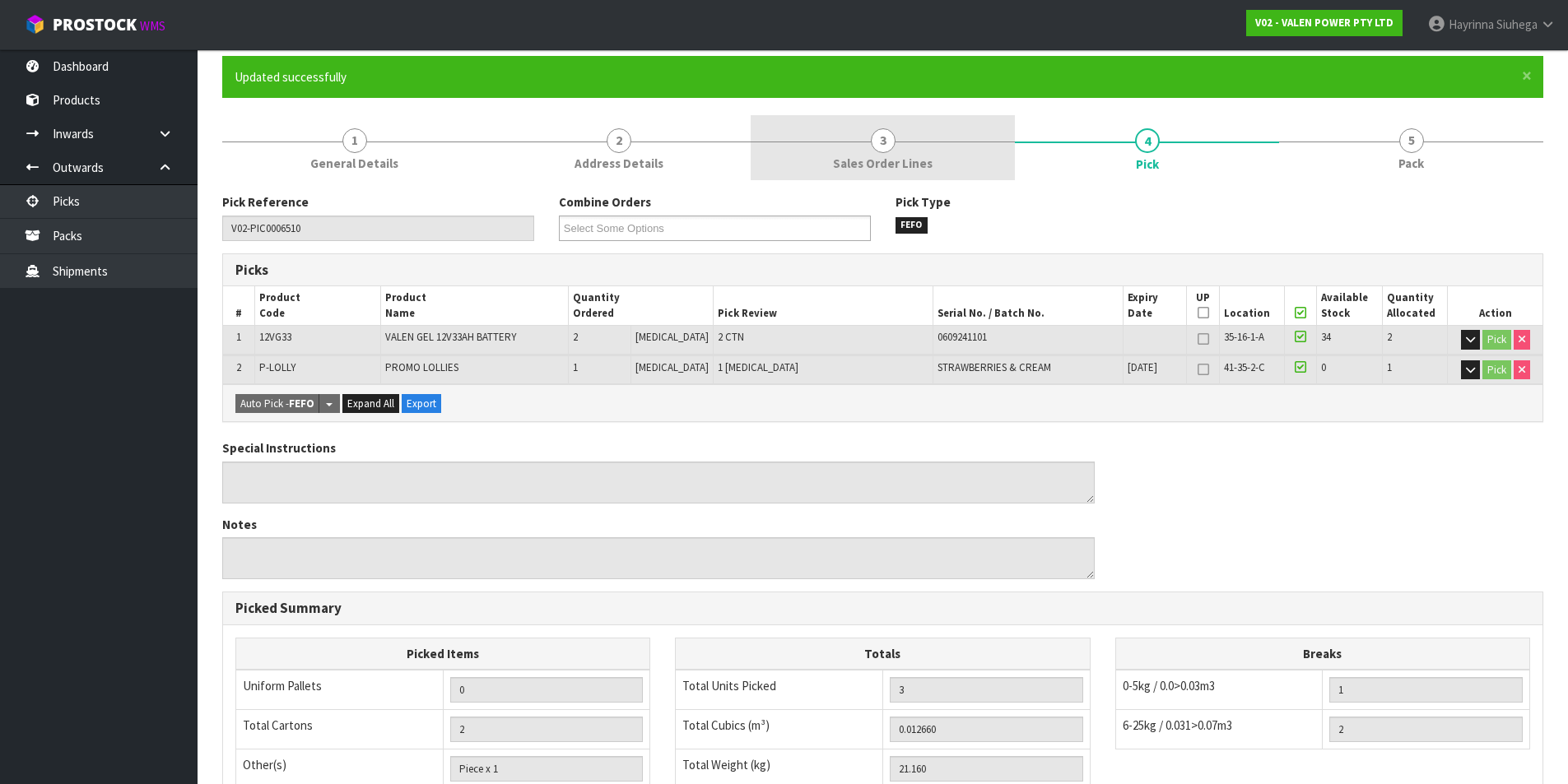
scroll to position [0, 0]
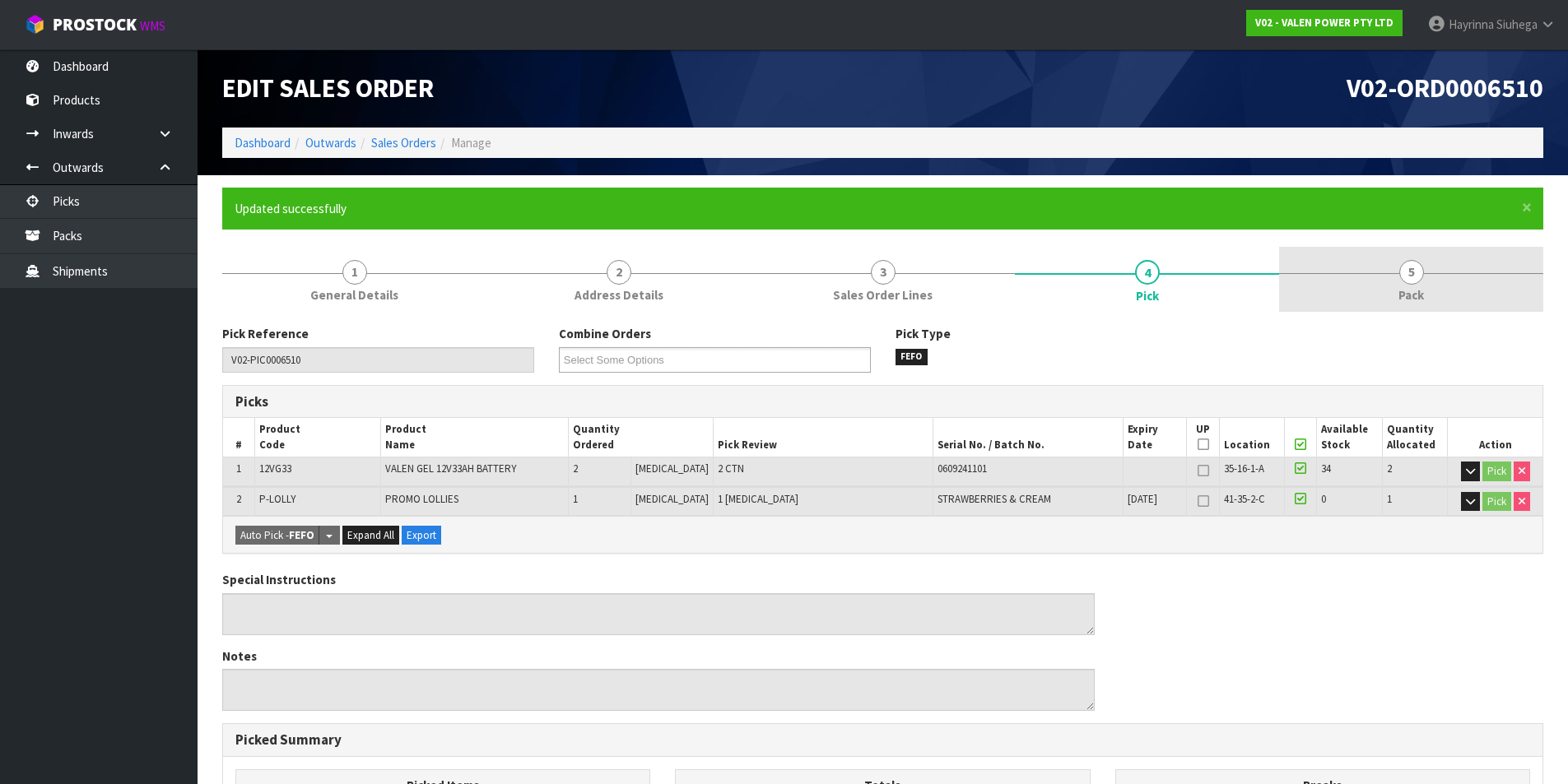
click at [1358, 279] on link "5 Pack" at bounding box center [1412, 279] width 265 height 65
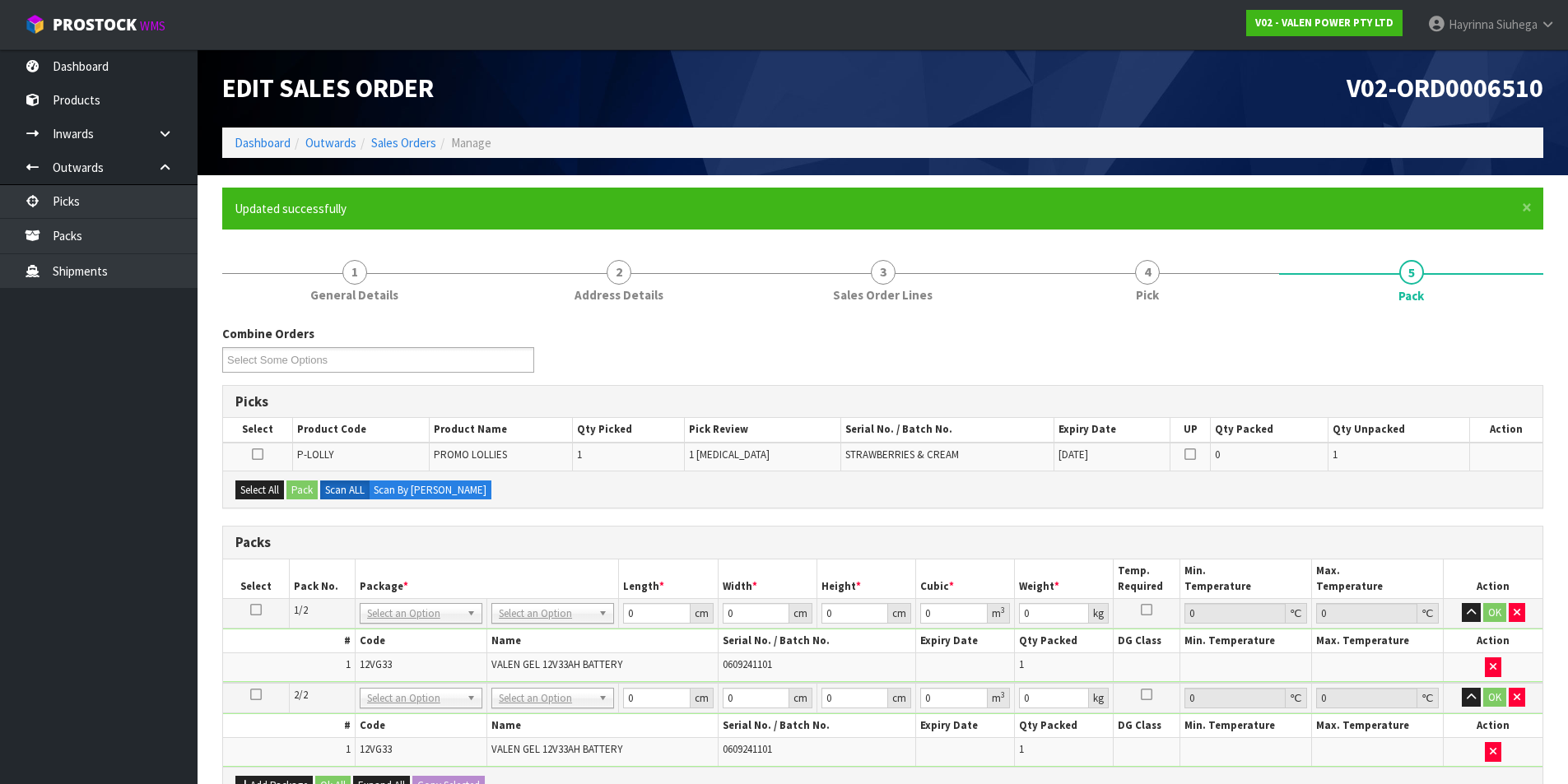
scroll to position [324, 0]
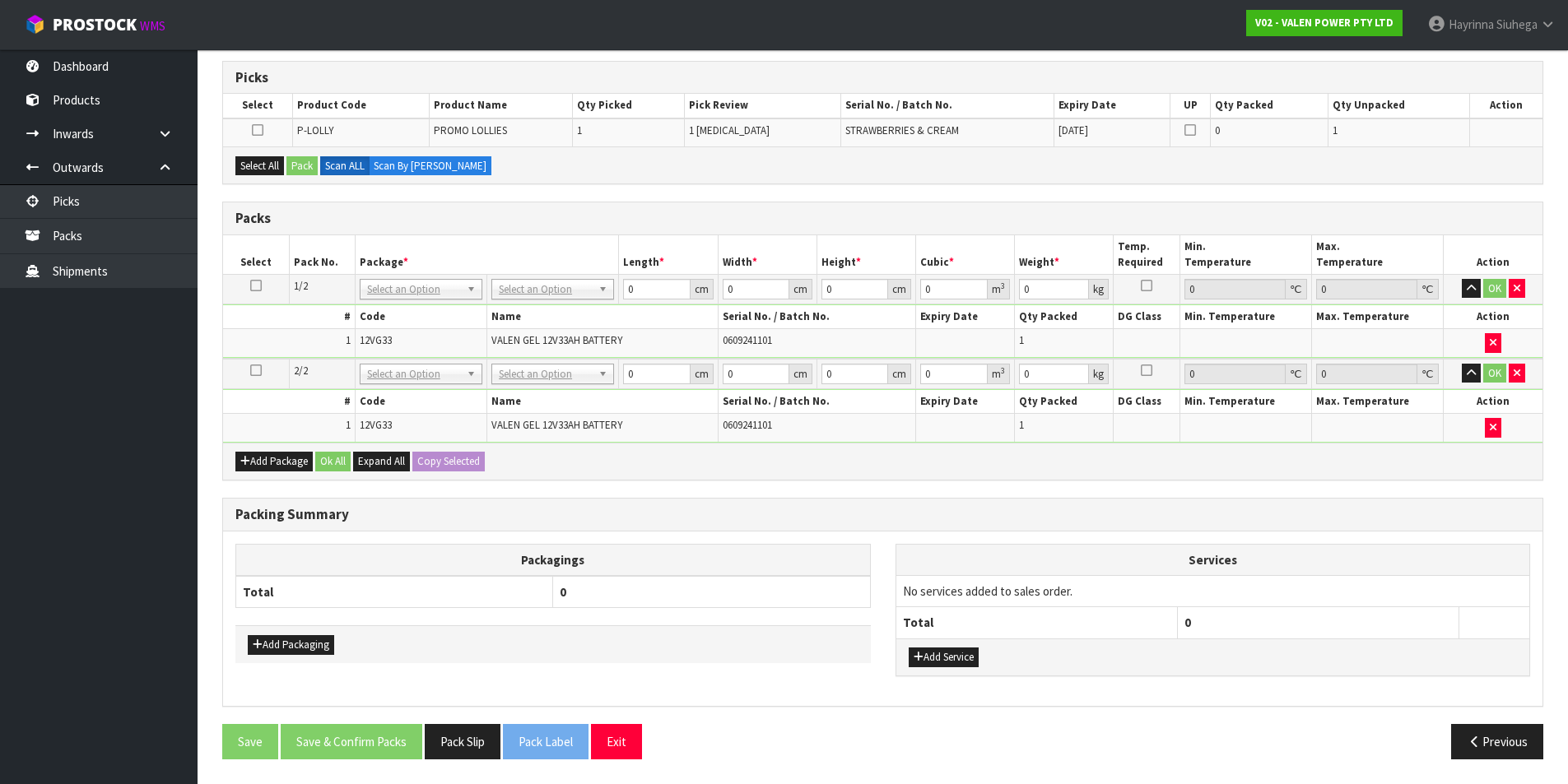
drag, startPoint x: 243, startPoint y: 367, endPoint x: 258, endPoint y: 372, distance: 15.8
click at [246, 367] on td at bounding box center [256, 374] width 66 height 30
click at [258, 371] on icon at bounding box center [255, 370] width 12 height 1
click at [255, 171] on button "Select All" at bounding box center [259, 166] width 49 height 20
click at [310, 162] on button "Pack" at bounding box center [302, 166] width 31 height 20
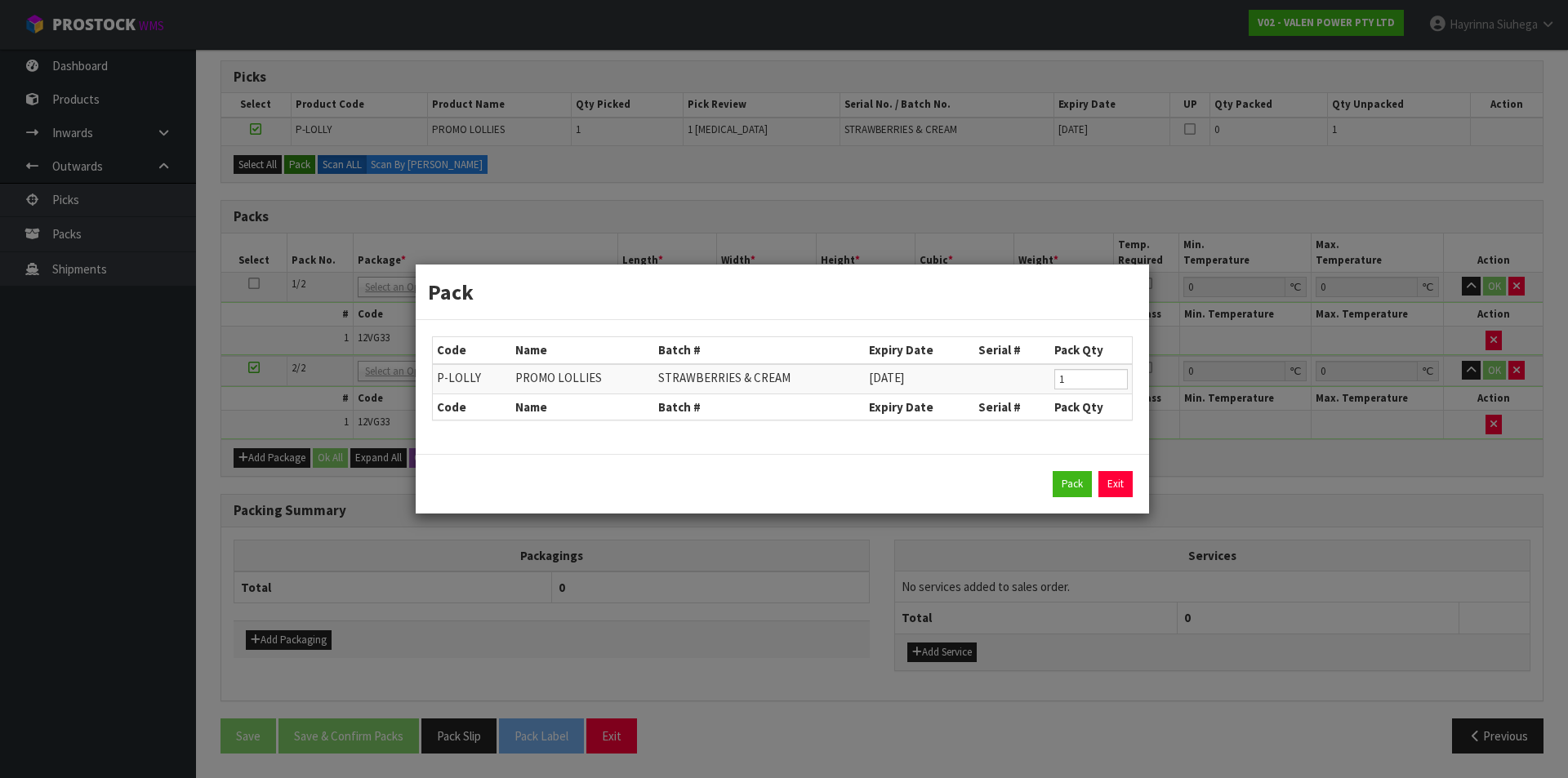
click at [307, 160] on div "Pack Code Name Batch # Expiry Date Serial # Pack Qty P-LOLLY PROMO LOLLIES STRA…" at bounding box center [784, 389] width 1568 height 778
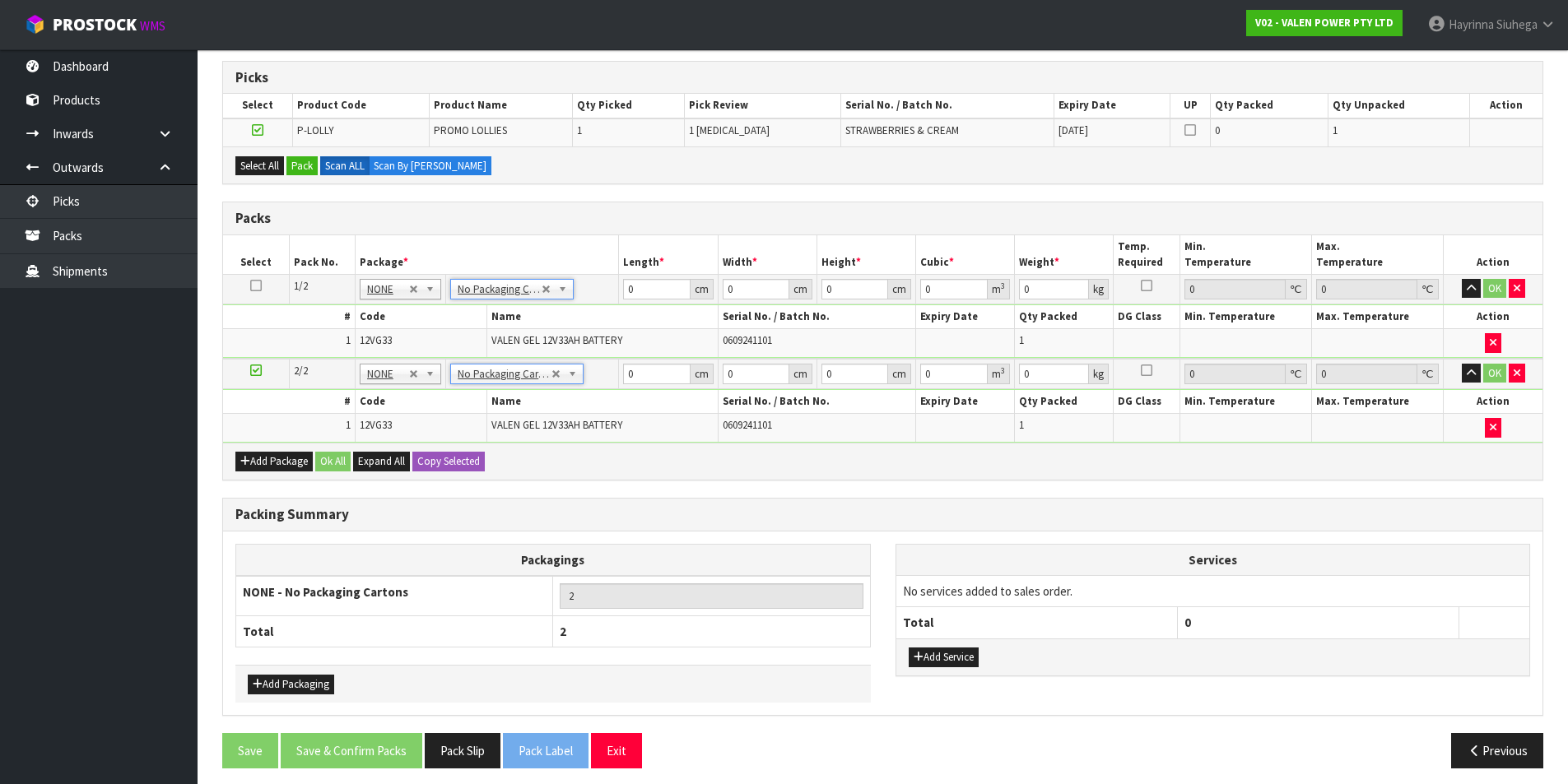
click at [258, 286] on icon at bounding box center [255, 286] width 12 height 1
click at [250, 163] on button "Select All" at bounding box center [259, 166] width 49 height 20
click at [313, 162] on button "Pack" at bounding box center [302, 166] width 31 height 20
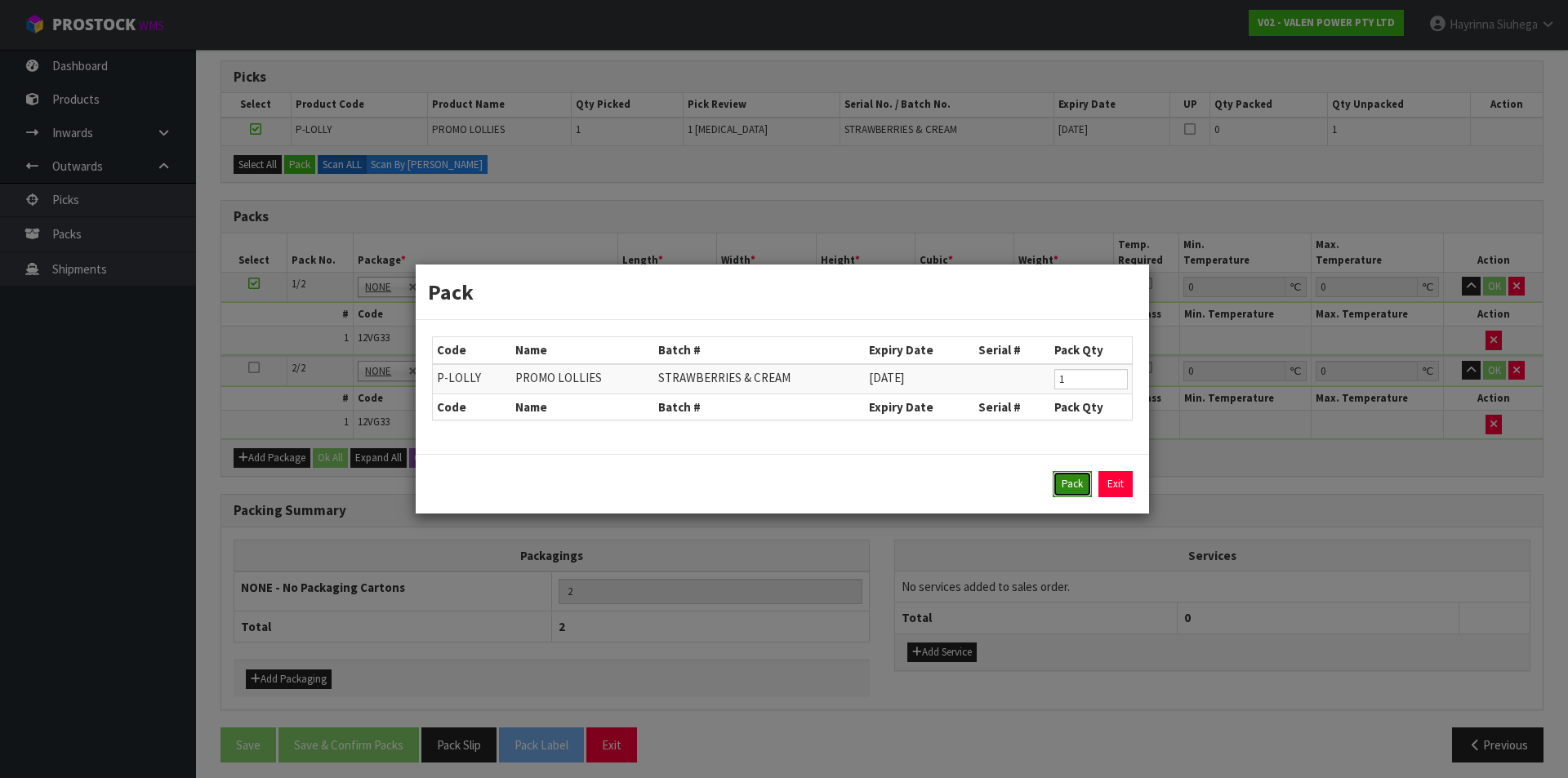
click at [1084, 475] on button "Pack" at bounding box center [1071, 484] width 39 height 26
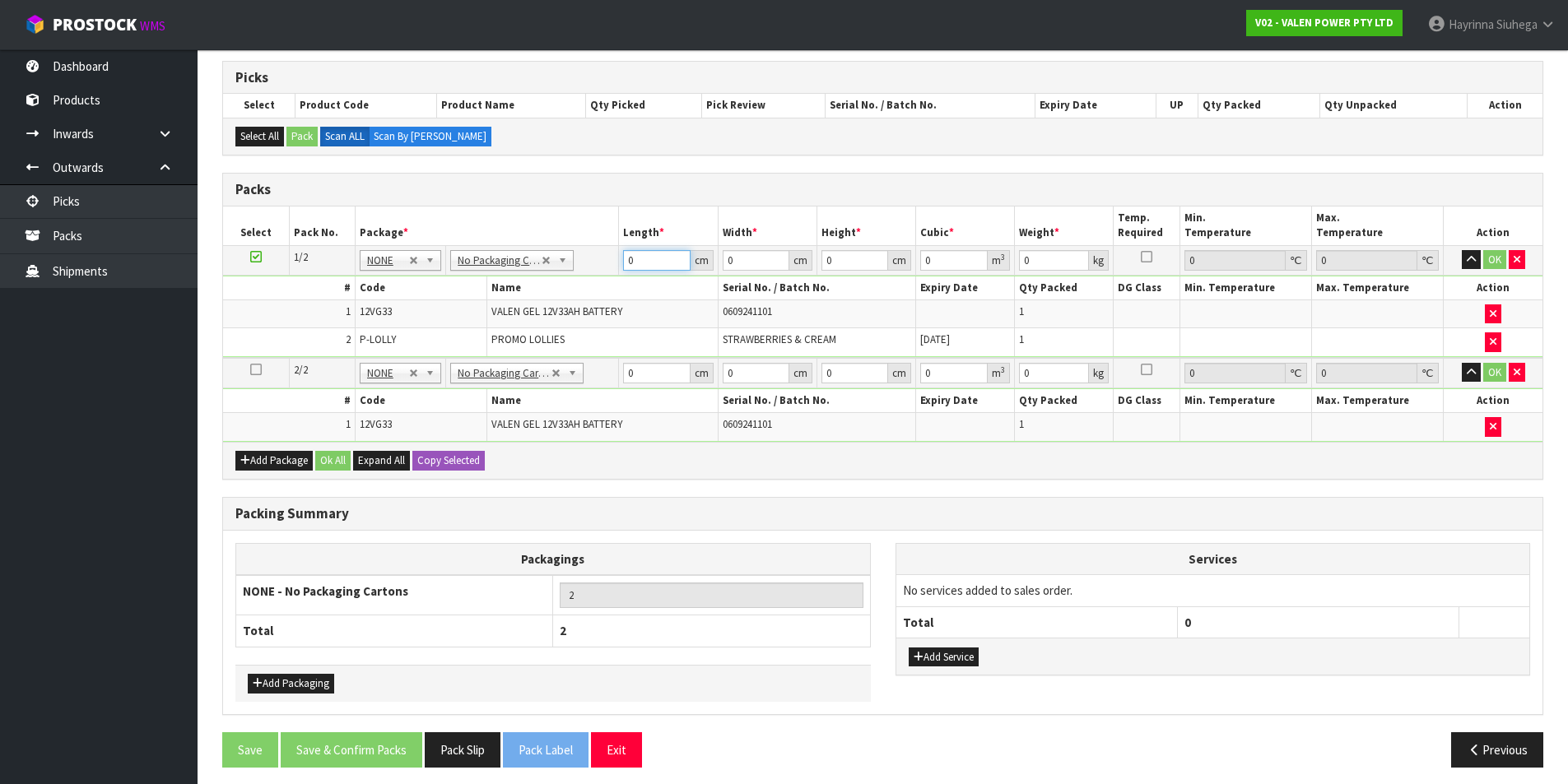
click at [630, 266] on input "0" at bounding box center [656, 260] width 67 height 20
click at [630, 267] on input "0" at bounding box center [656, 260] width 67 height 20
click button "OK" at bounding box center [1495, 260] width 23 height 20
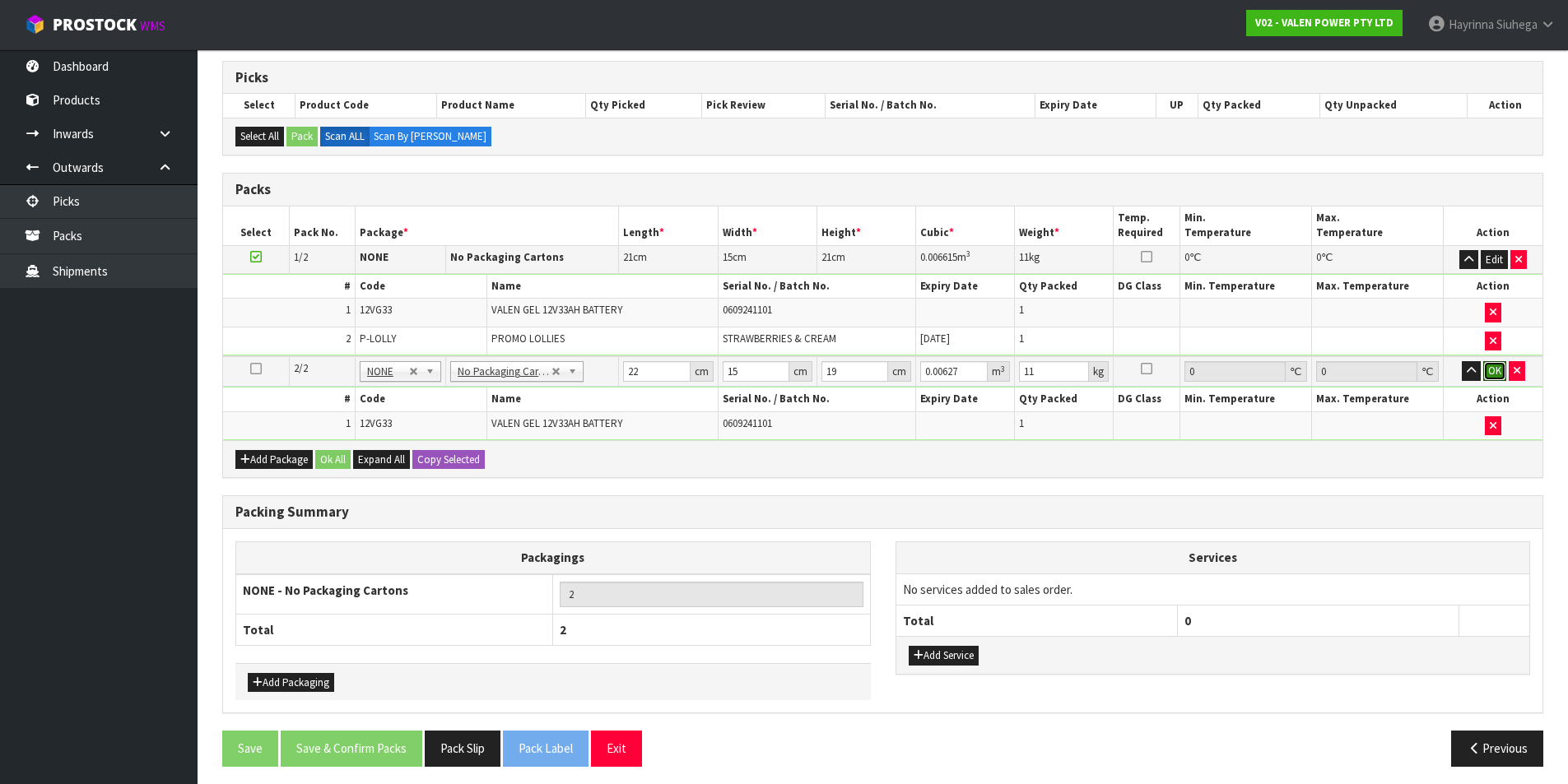
click button "OK" at bounding box center [1495, 371] width 23 height 20
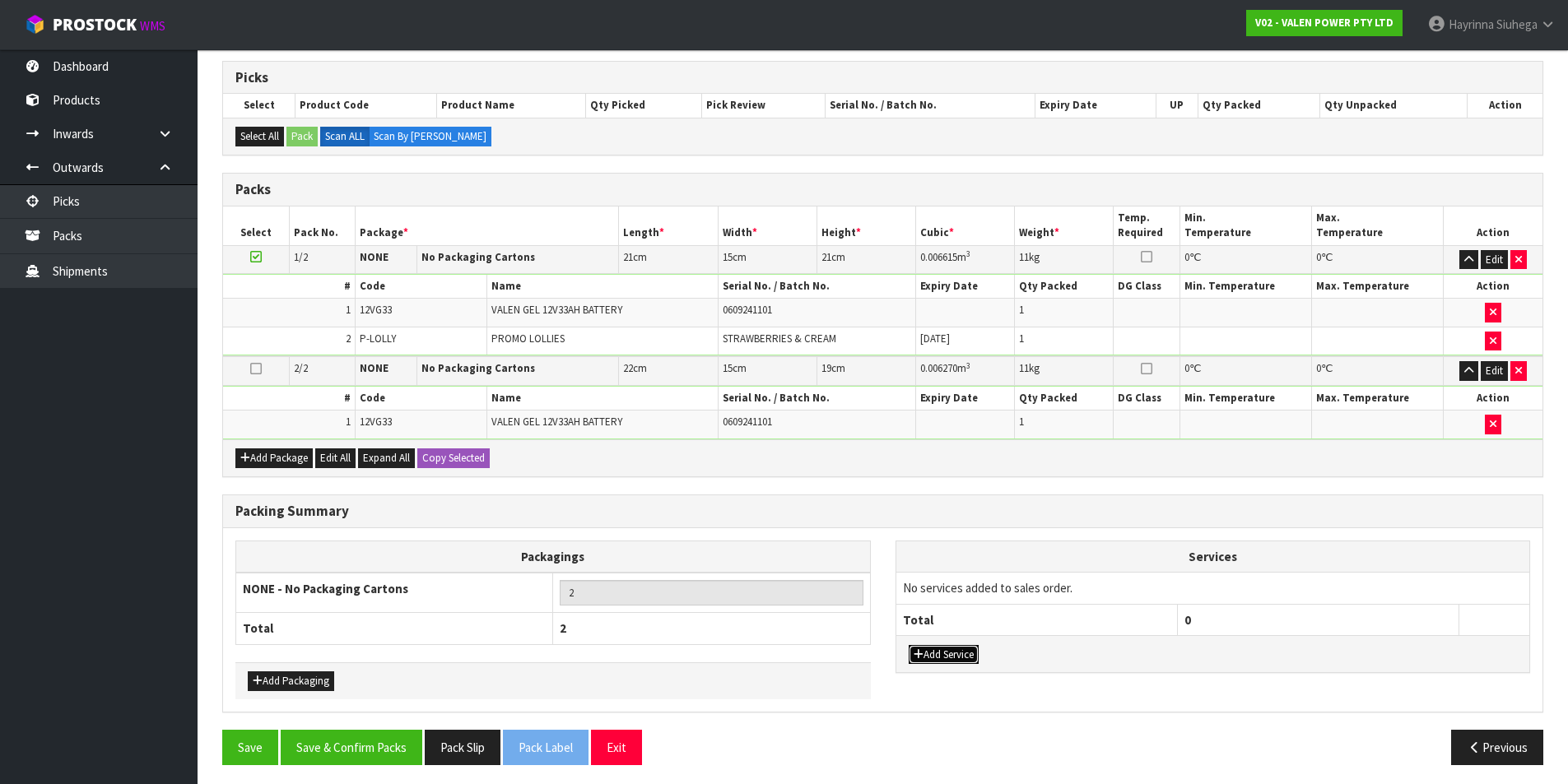
click at [940, 646] on button "Add Service" at bounding box center [943, 655] width 70 height 20
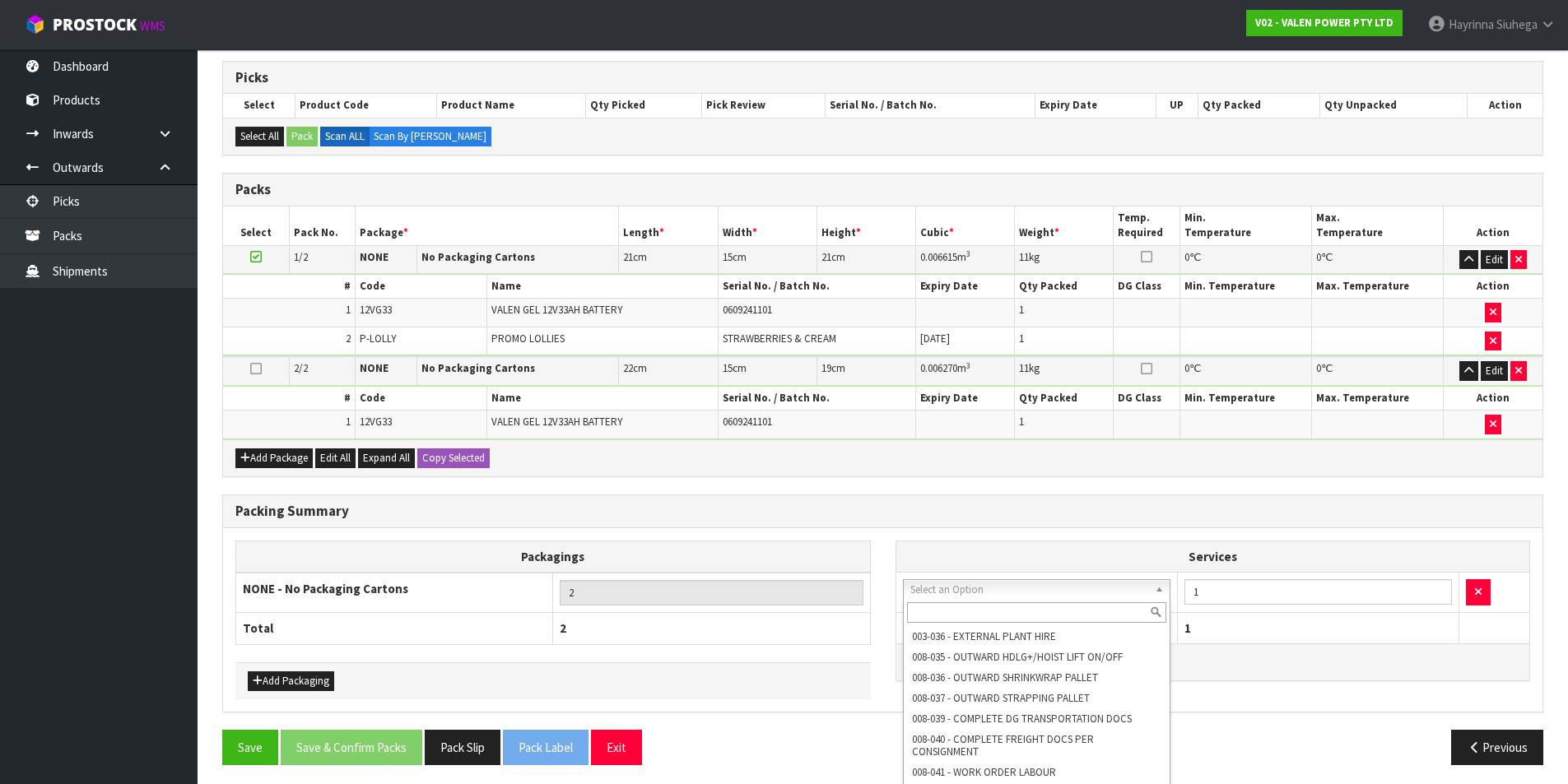
click at [924, 611] on input "text" at bounding box center [1037, 612] width 260 height 20
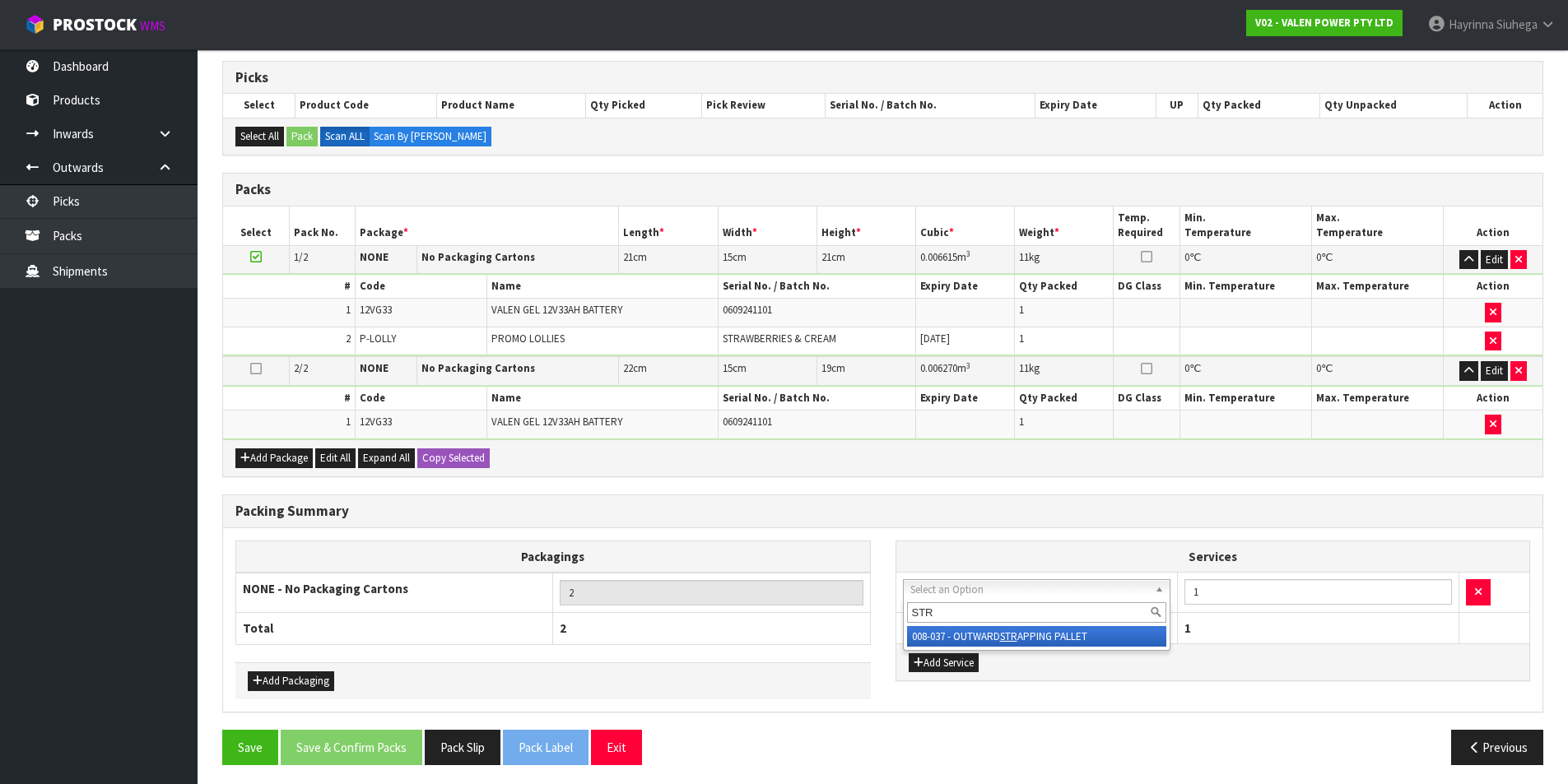
drag, startPoint x: 996, startPoint y: 638, endPoint x: 1123, endPoint y: 610, distance: 130.0
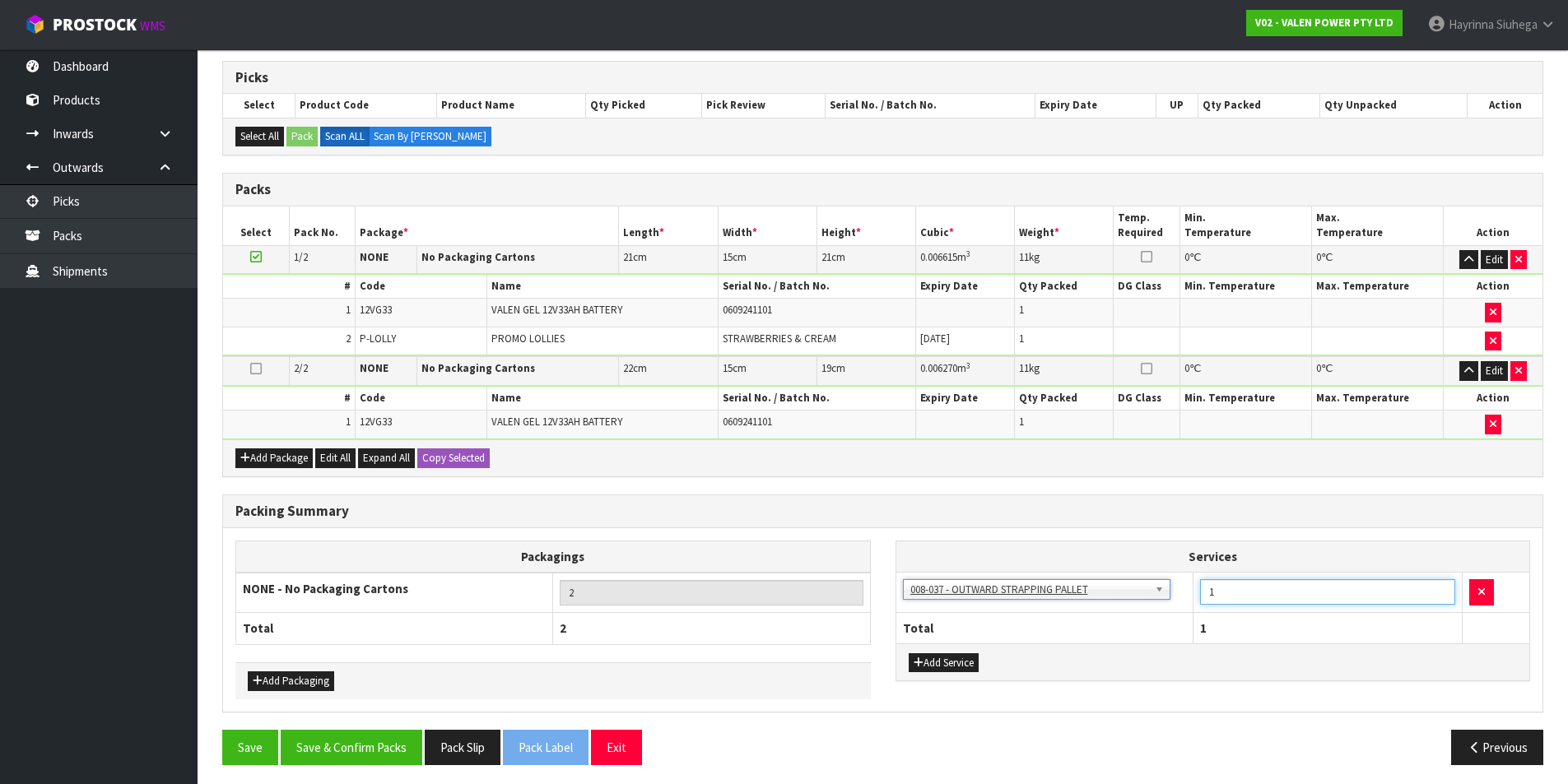
drag, startPoint x: 1010, startPoint y: 599, endPoint x: 971, endPoint y: 599, distance: 39.0
click at [973, 599] on tr "003-036 - EXTERNAL PLANT HIRE 008-035 - OUTWARD HDLG+/HOIST LIFT ON/OFF 008-036…" at bounding box center [1213, 593] width 634 height 40
drag, startPoint x: 921, startPoint y: 665, endPoint x: 926, endPoint y: 657, distance: 9.4
click at [921, 663] on icon "button" at bounding box center [919, 663] width 10 height 11
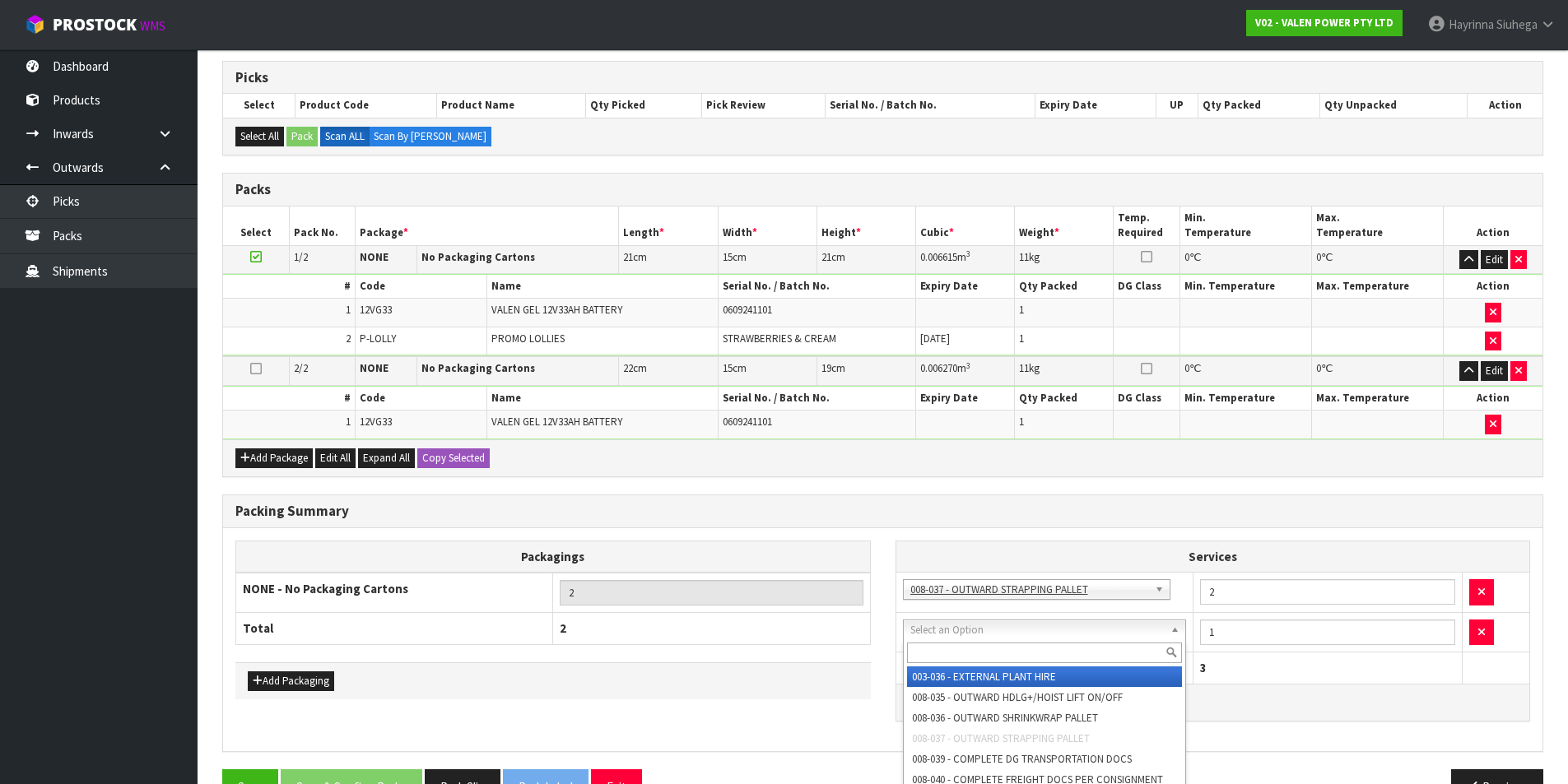
click at [946, 651] on input "text" at bounding box center [1045, 653] width 276 height 20
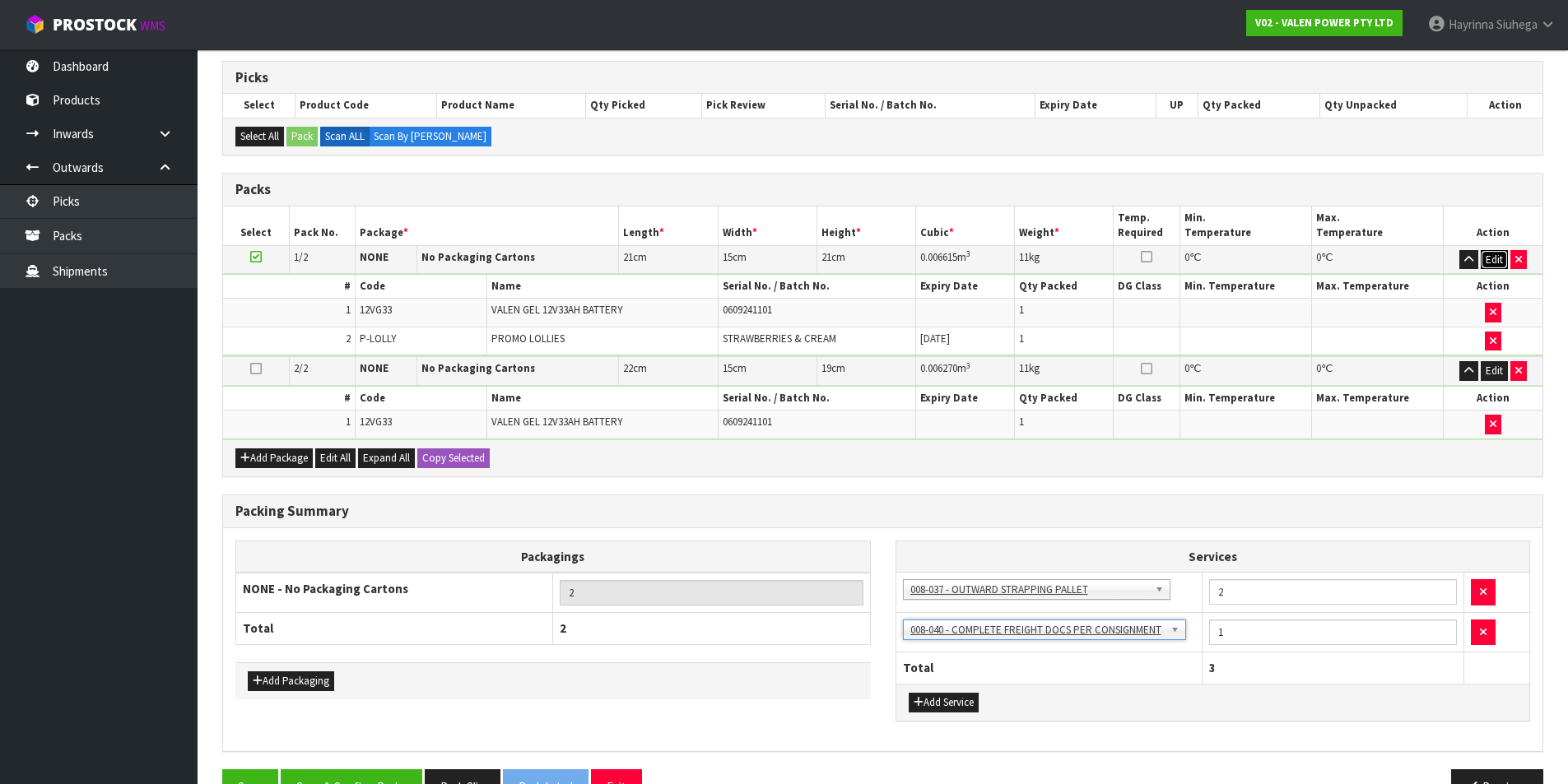
click at [1495, 260] on button "Edit" at bounding box center [1495, 260] width 28 height 20
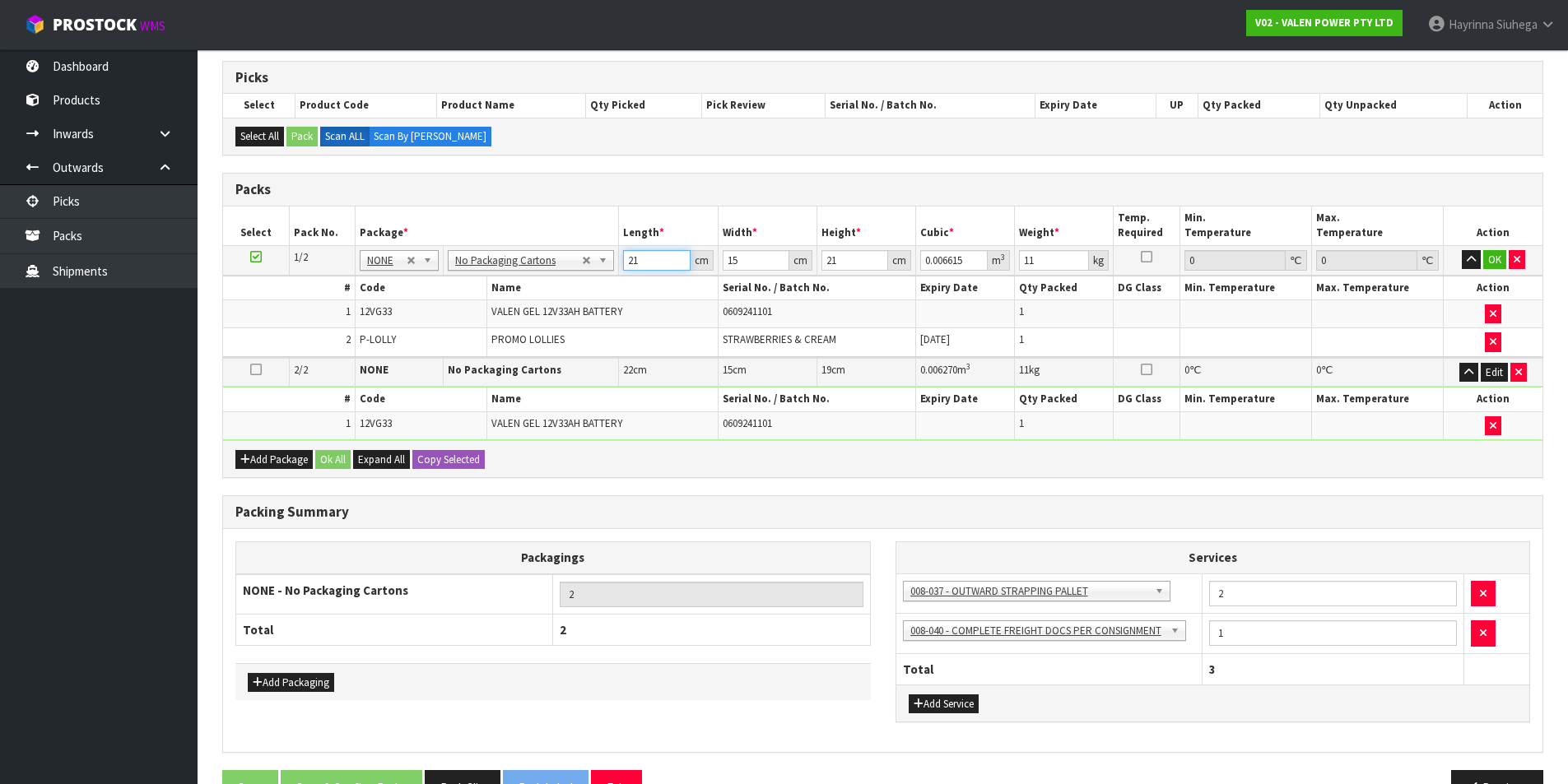
click at [629, 252] on input "21" at bounding box center [656, 260] width 67 height 20
click button "OK" at bounding box center [1495, 260] width 23 height 20
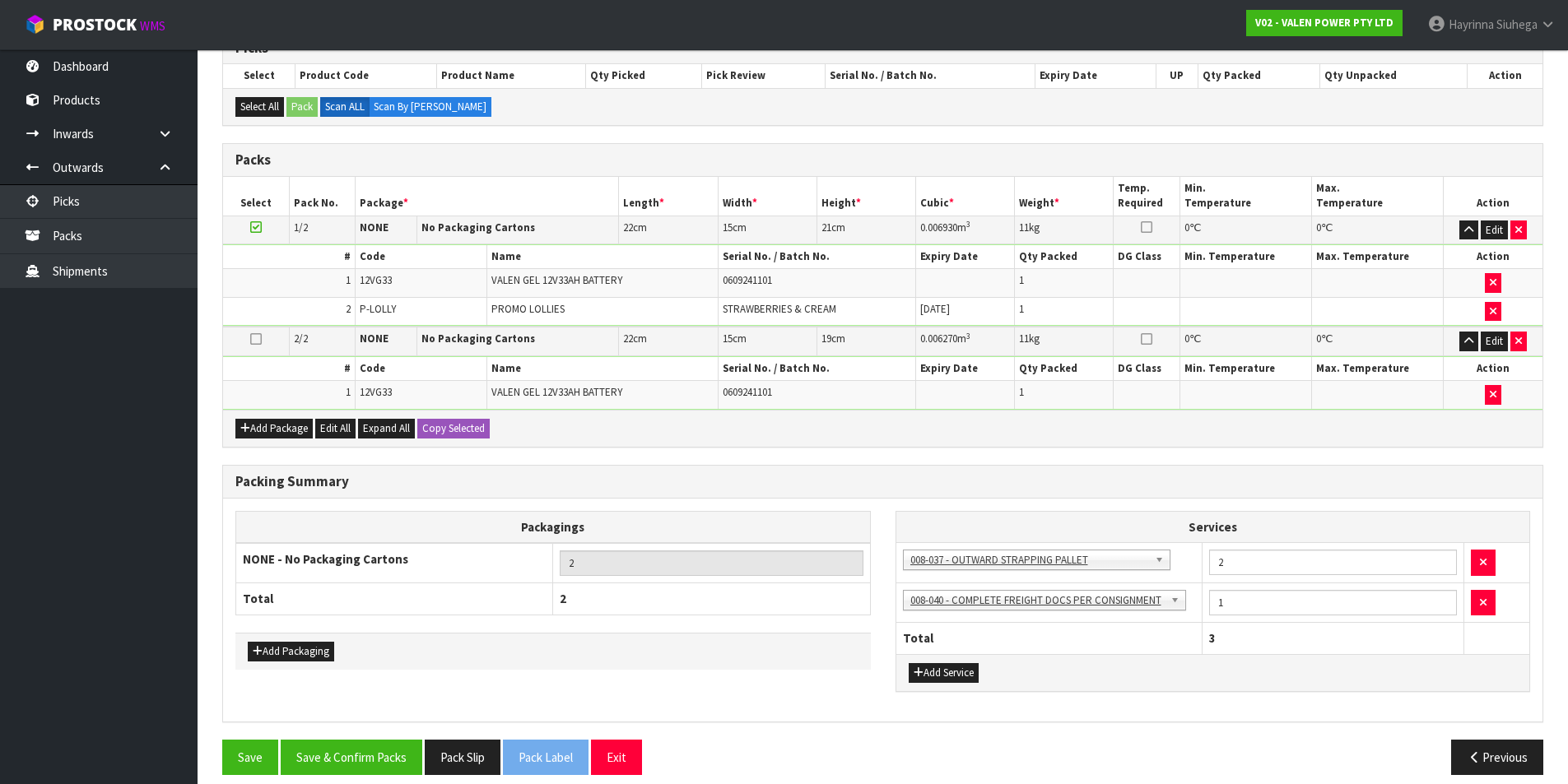
scroll to position [369, 0]
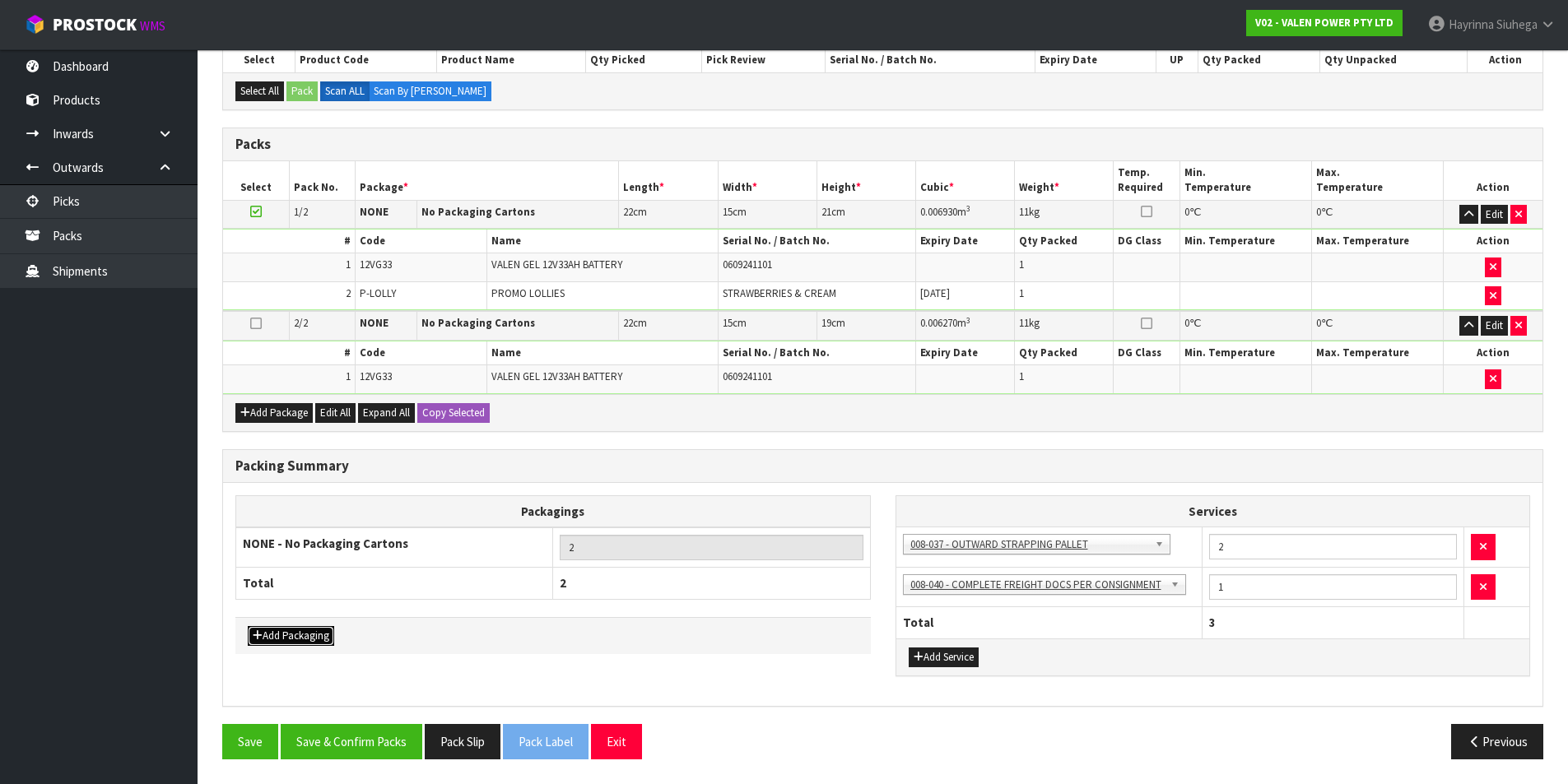
drag, startPoint x: 303, startPoint y: 644, endPoint x: 310, endPoint y: 611, distance: 33.7
click at [302, 643] on button "Add Packaging" at bounding box center [291, 636] width 86 height 20
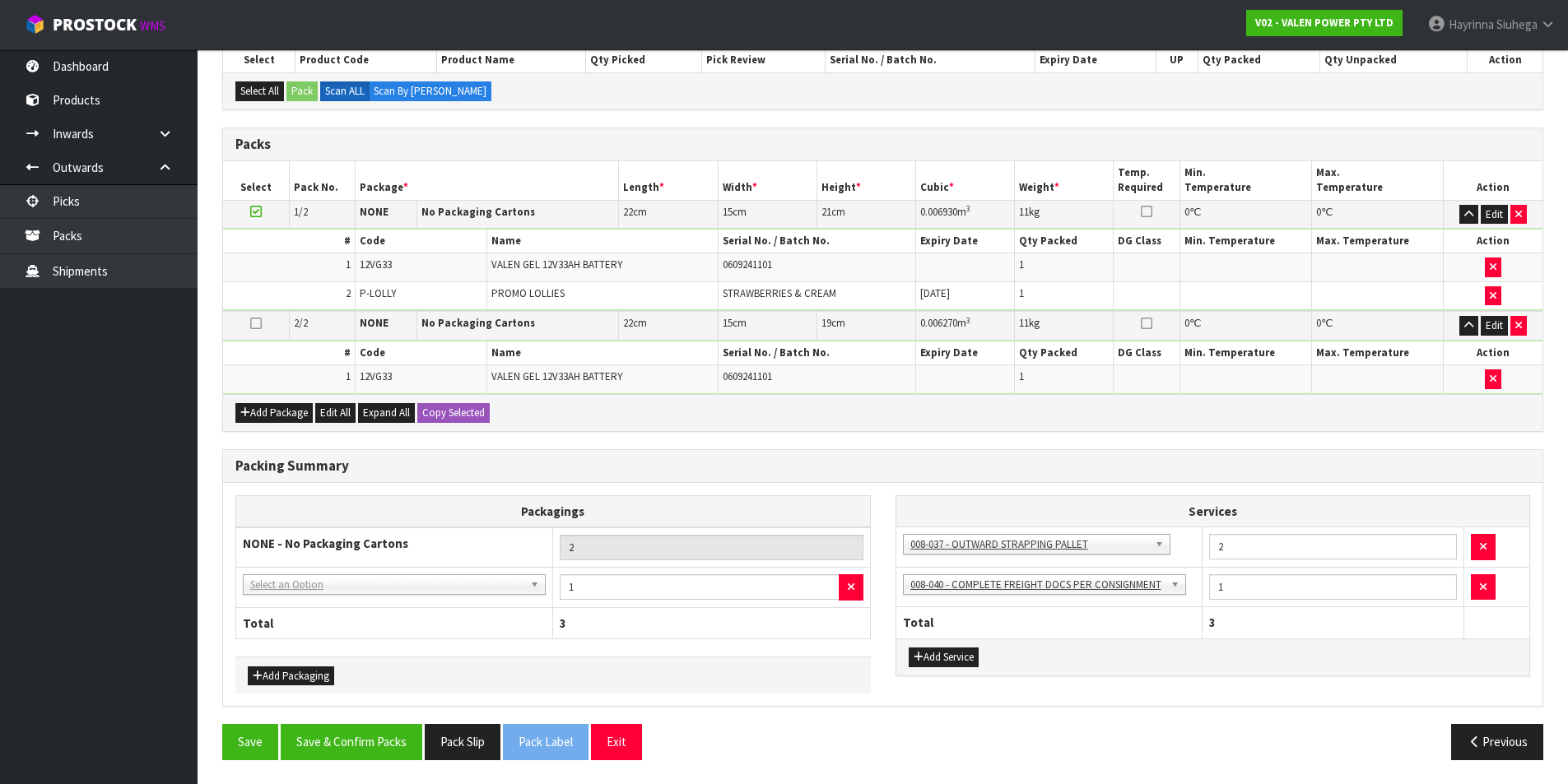
drag, startPoint x: 356, startPoint y: 566, endPoint x: 356, endPoint y: 577, distance: 11.0
click at [360, 569] on tbody "NONE - No Packaging Cartons 2 NONE - No Packaging Cartons 007-001 - PLT GEN120 …" at bounding box center [553, 566] width 635 height 80
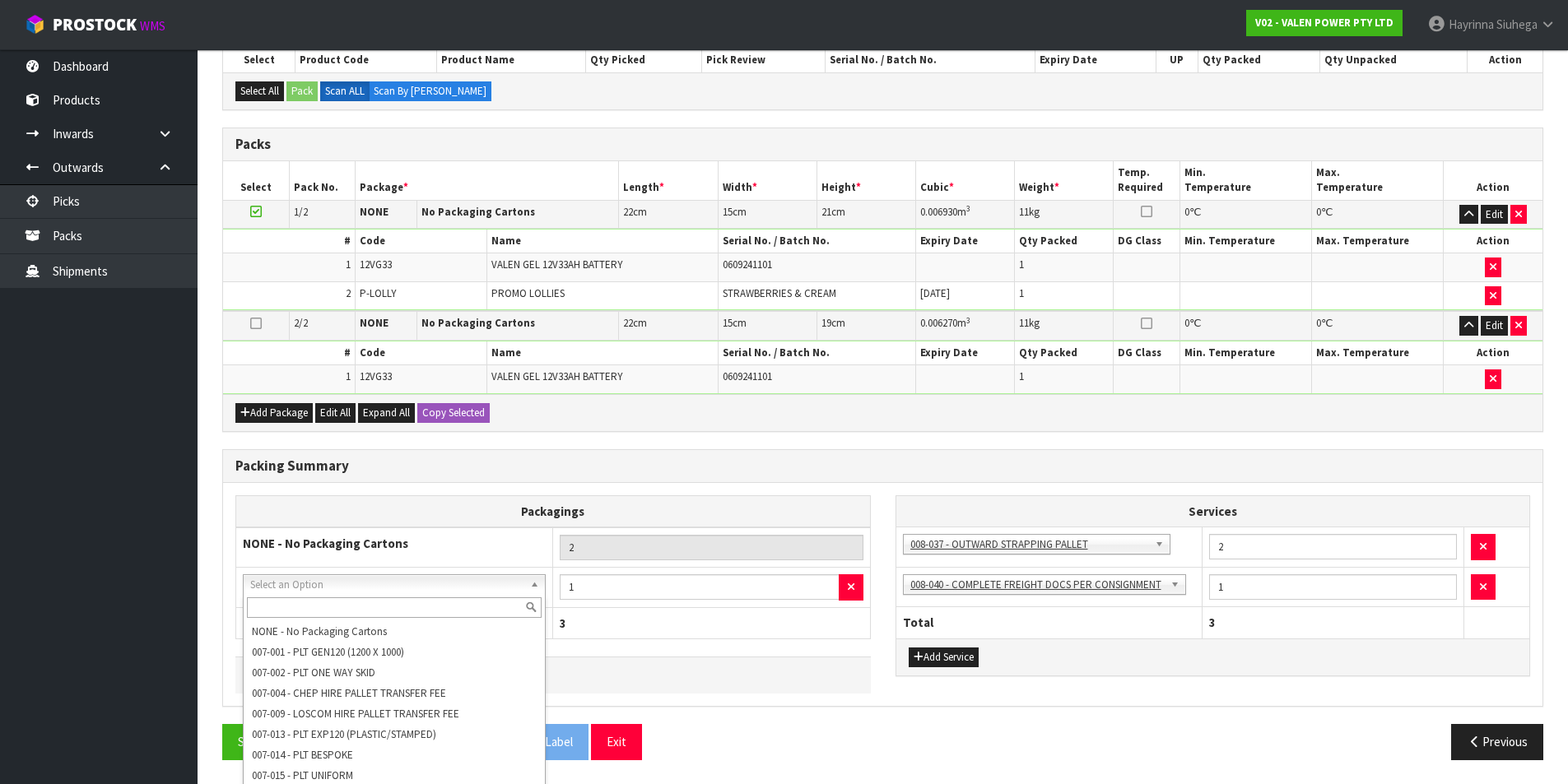
click at [350, 612] on input "text" at bounding box center [394, 608] width 295 height 20
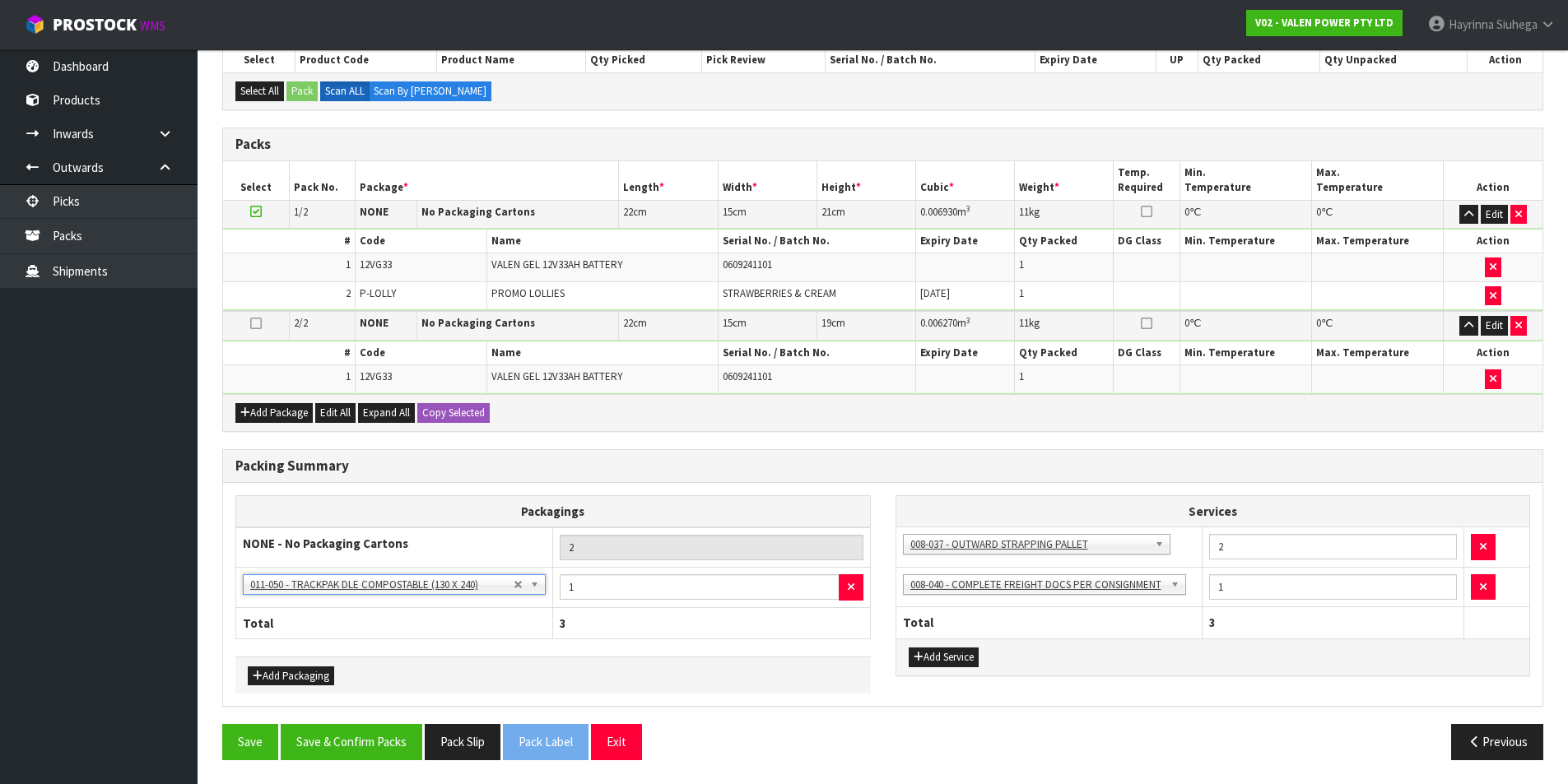
scroll to position [370, 0]
click at [378, 749] on button "Save & Confirm Packs" at bounding box center [352, 741] width 141 height 36
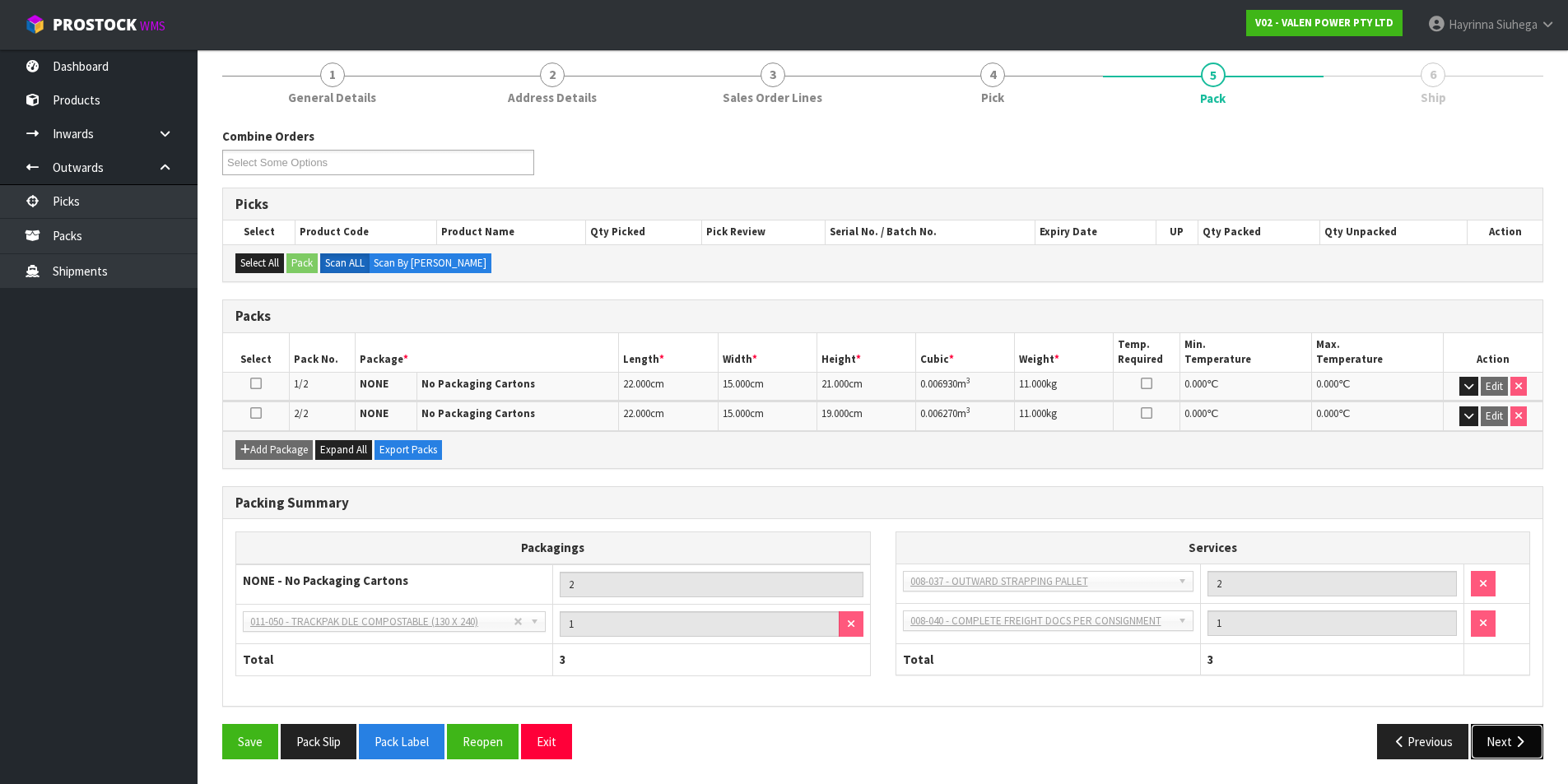
click at [1510, 749] on button "Next" at bounding box center [1506, 742] width 73 height 36
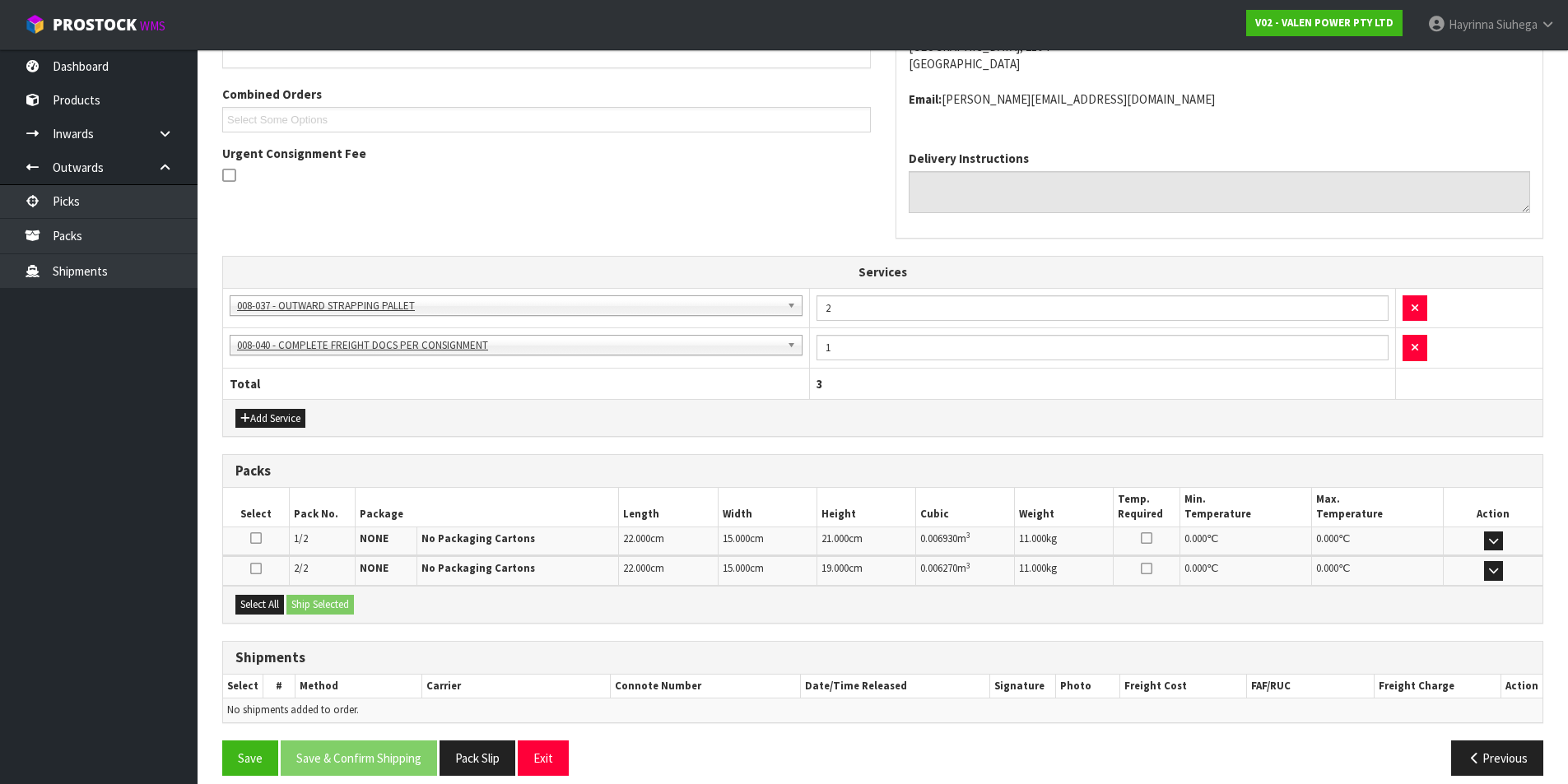
scroll to position [420, 0]
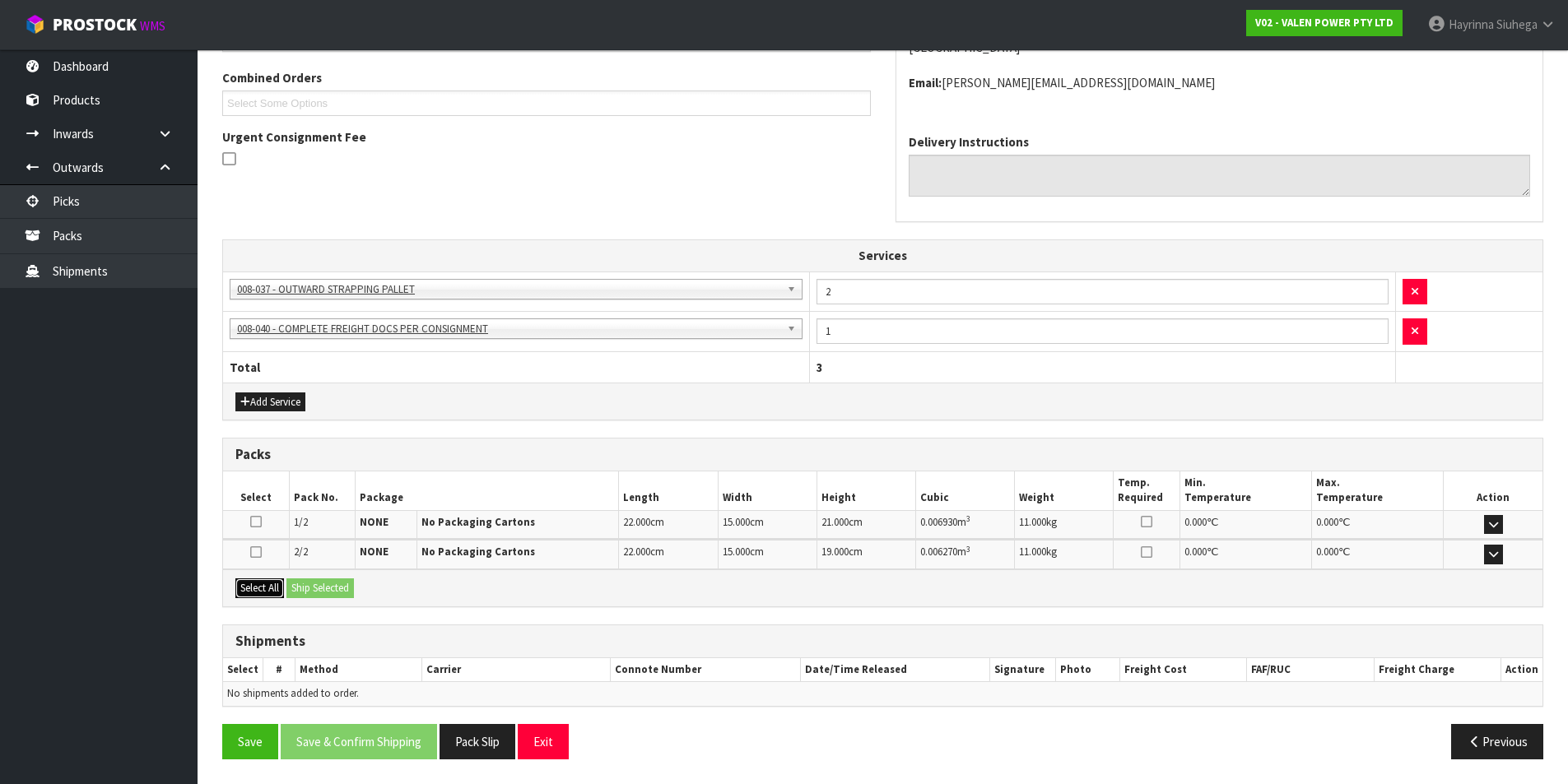
click at [261, 580] on button "Select All" at bounding box center [259, 588] width 49 height 20
click at [337, 585] on button "Ship Selected" at bounding box center [320, 588] width 67 height 20
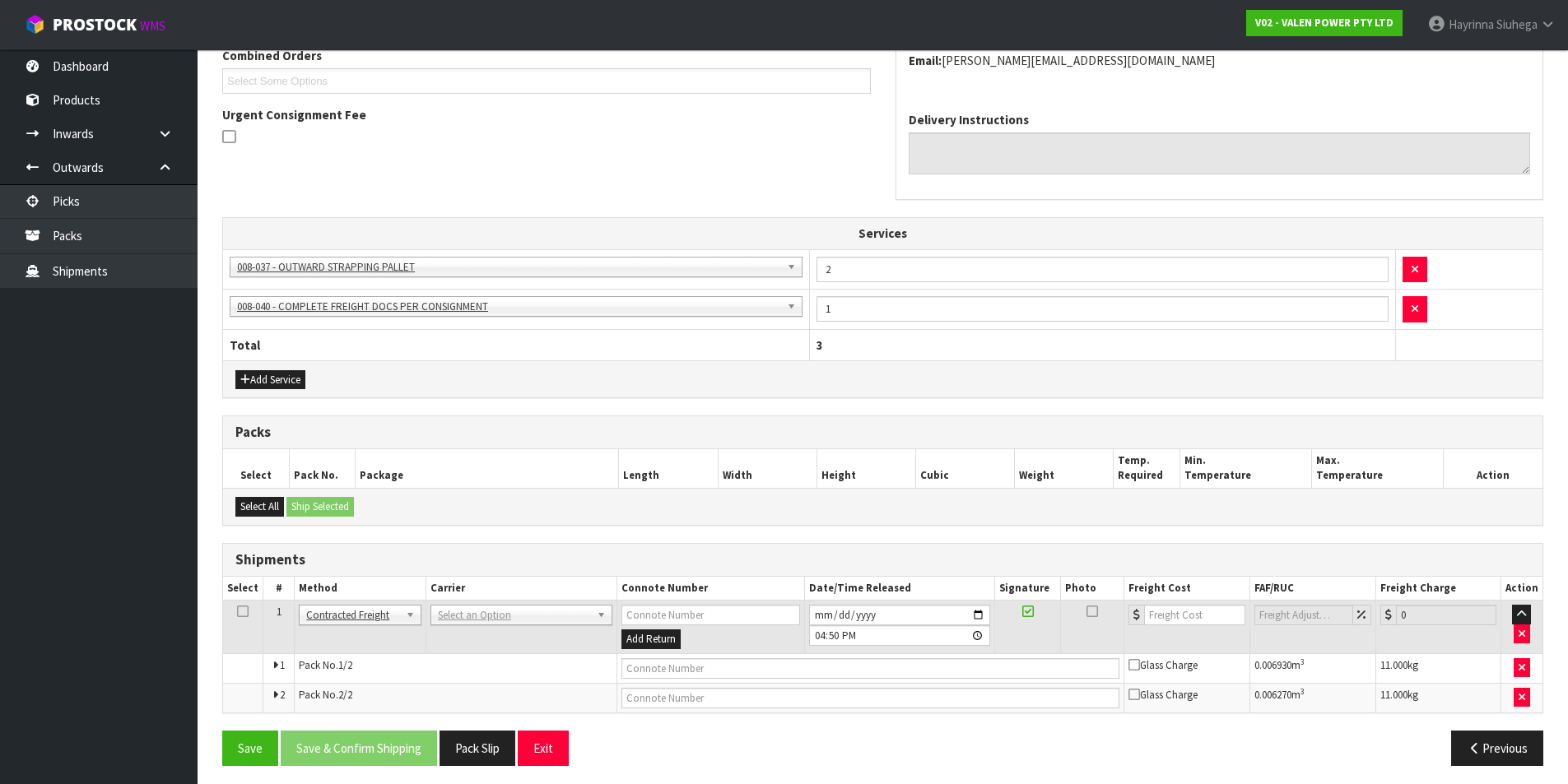
scroll to position [449, 0]
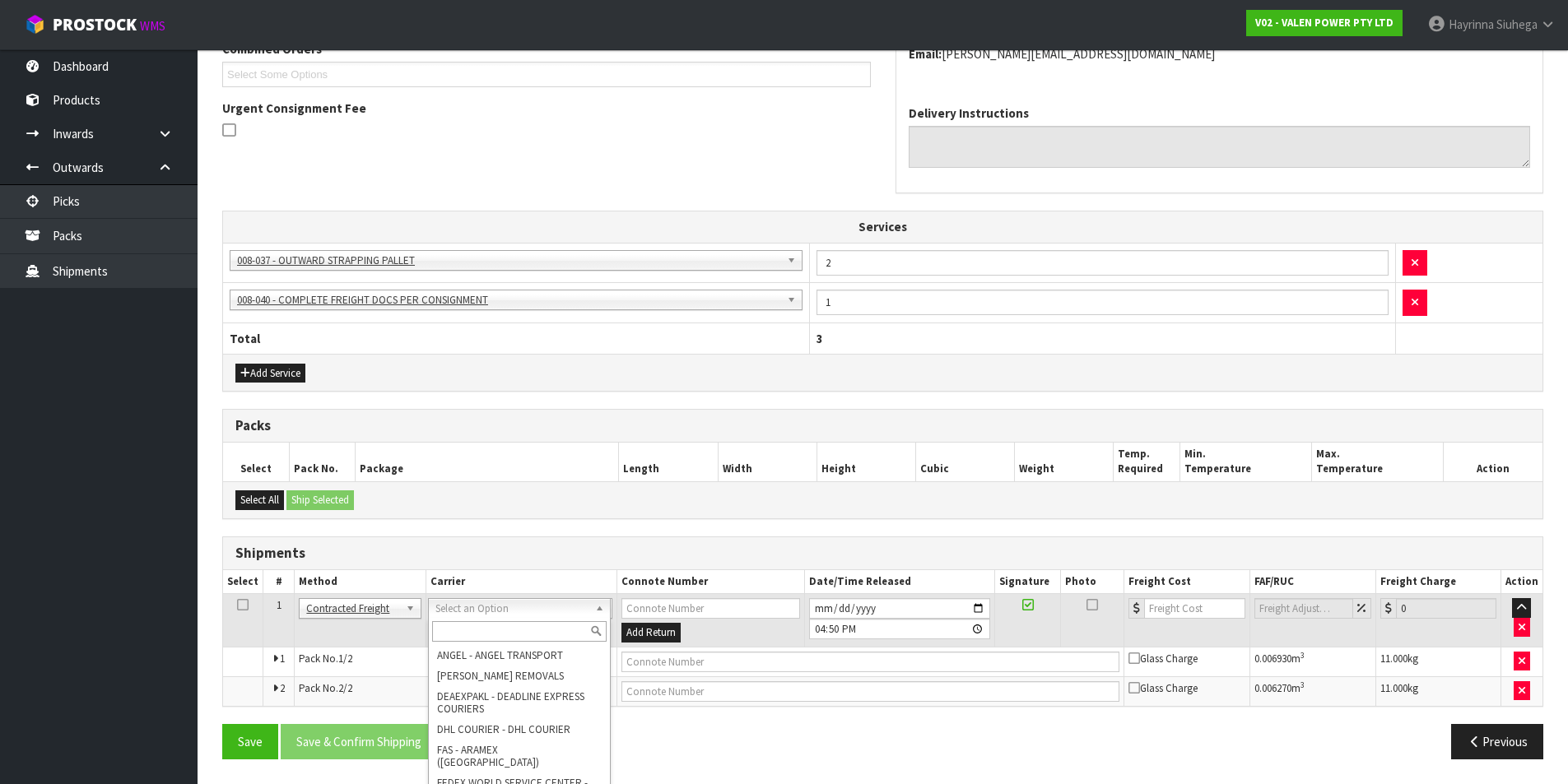
click at [488, 627] on input "text" at bounding box center [519, 632] width 175 height 20
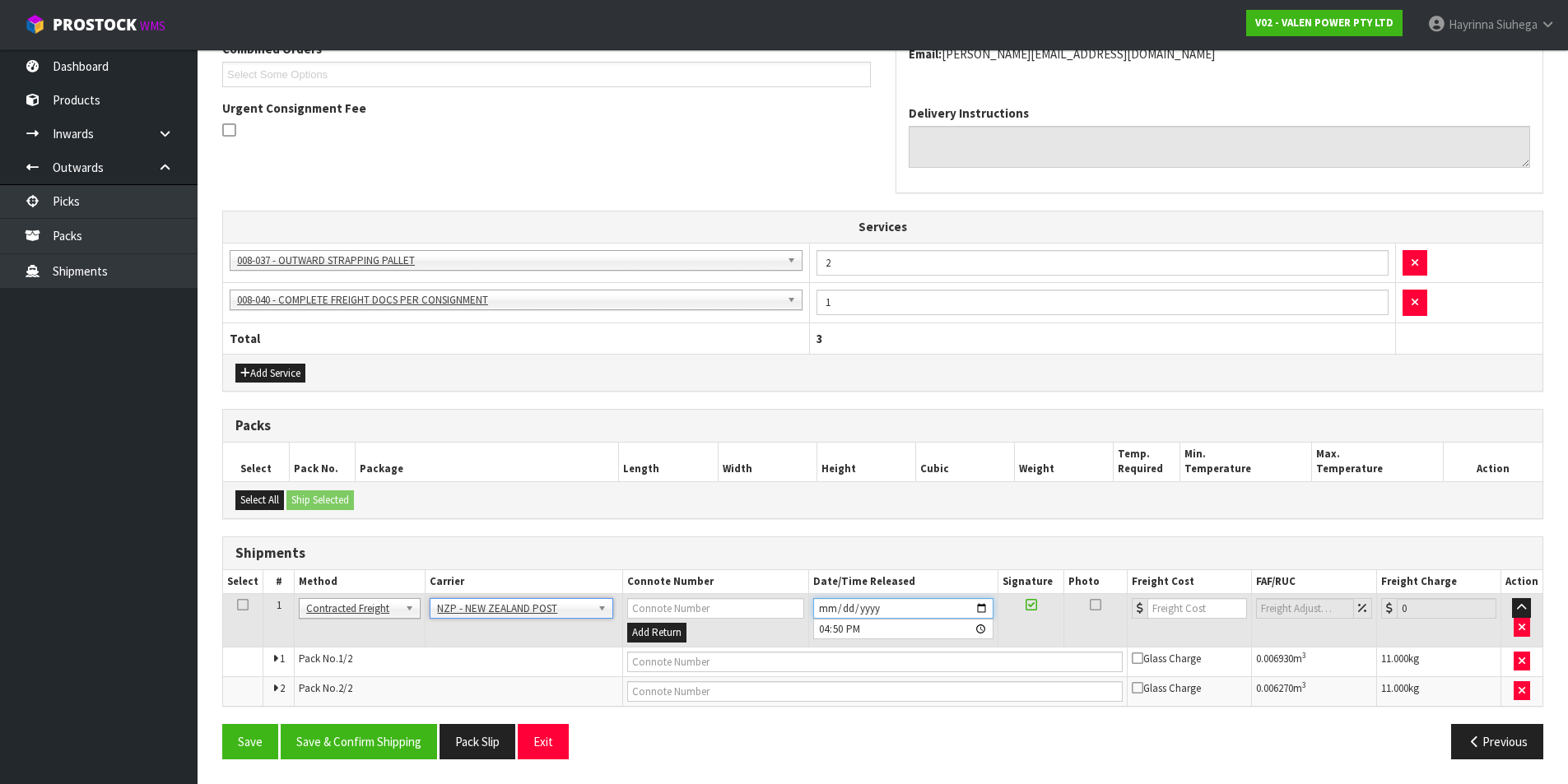
click at [824, 603] on input "[DATE]" at bounding box center [903, 609] width 180 height 20
click at [832, 604] on input "[DATE]" at bounding box center [903, 609] width 180 height 20
click at [822, 605] on input "[DATE]" at bounding box center [903, 609] width 180 height 20
click at [393, 733] on button "Save & Confirm Shipping" at bounding box center [359, 742] width 156 height 36
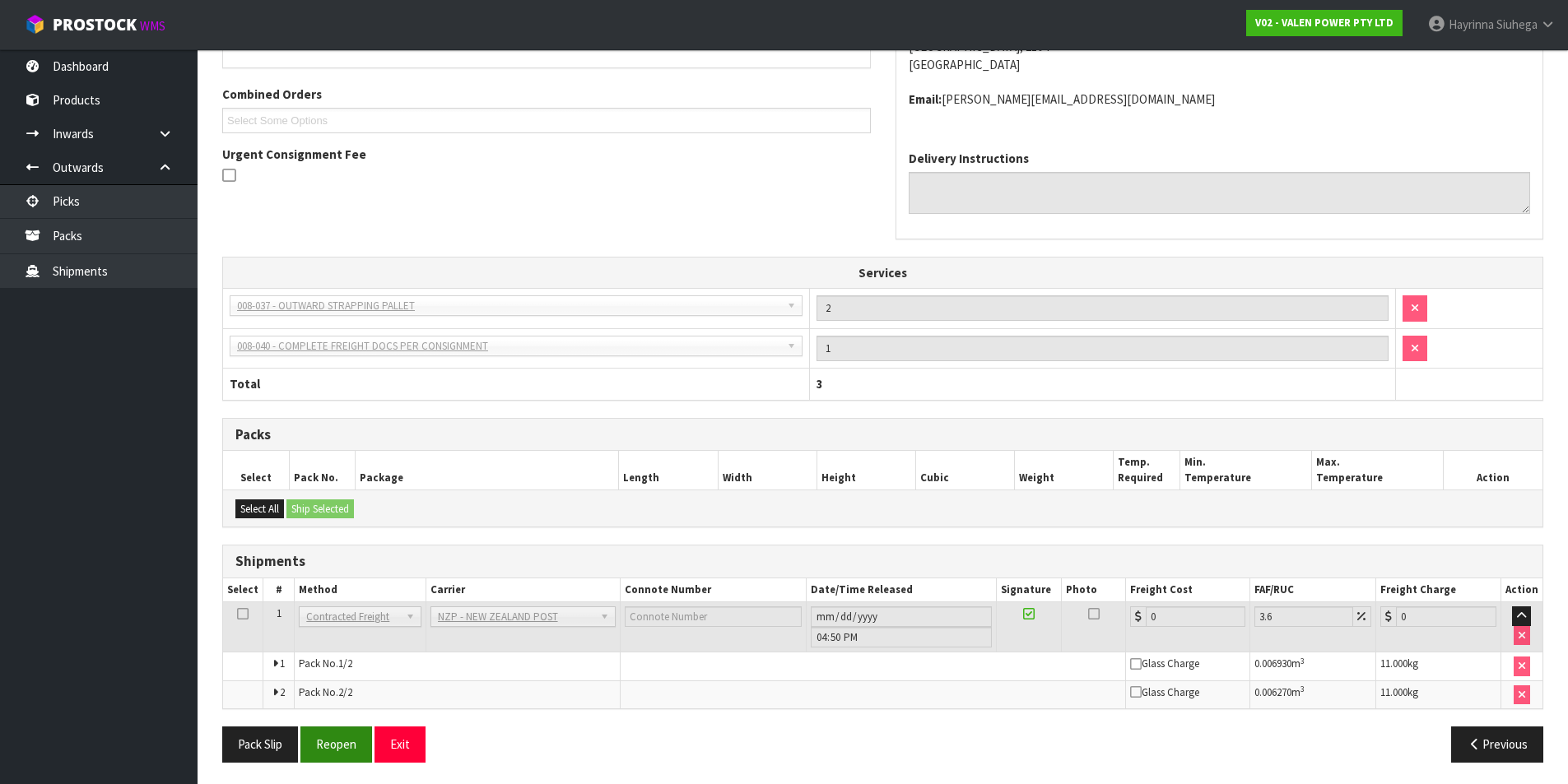
scroll to position [424, 0]
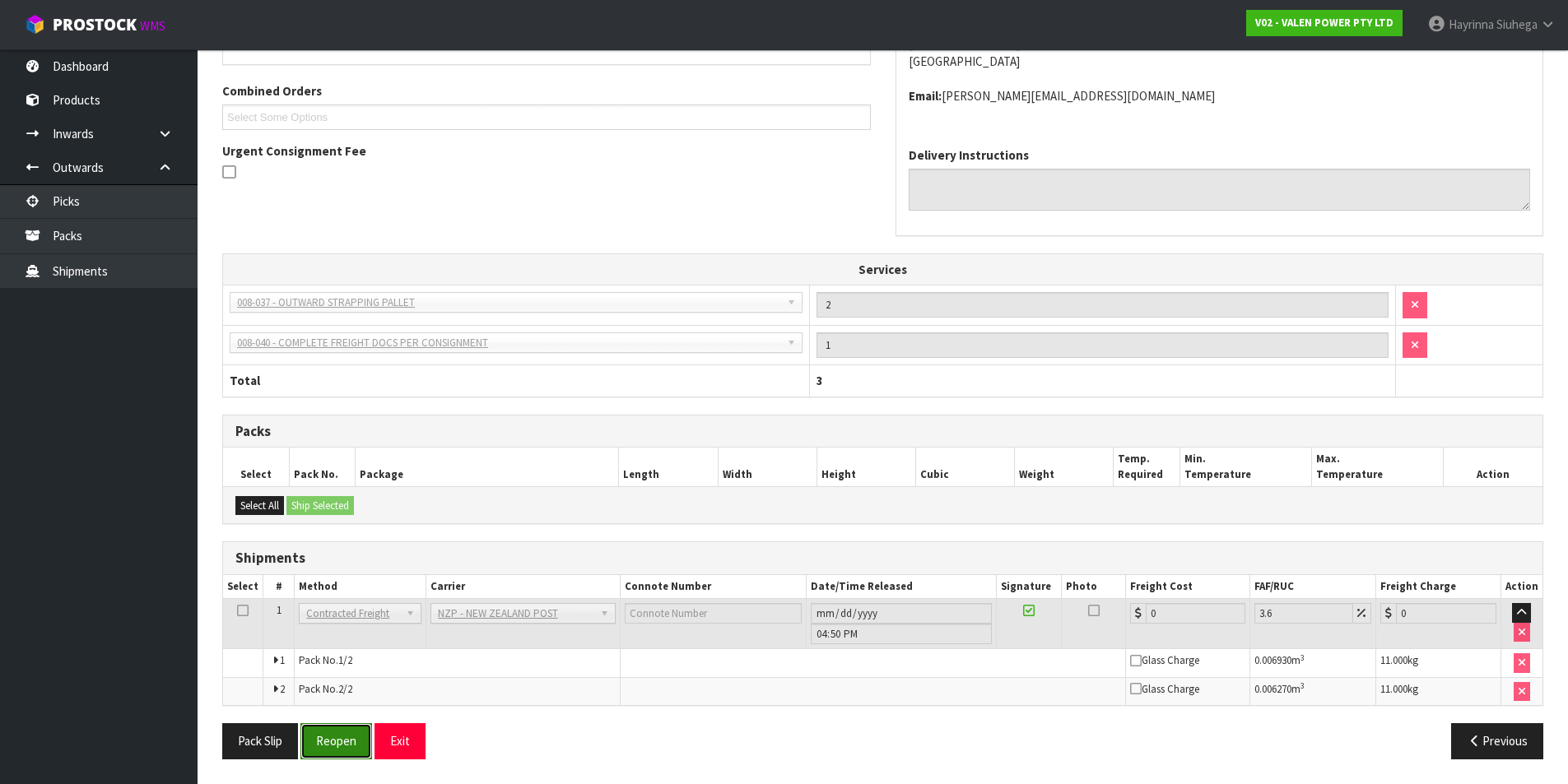
click at [344, 732] on button "Reopen" at bounding box center [336, 741] width 72 height 36
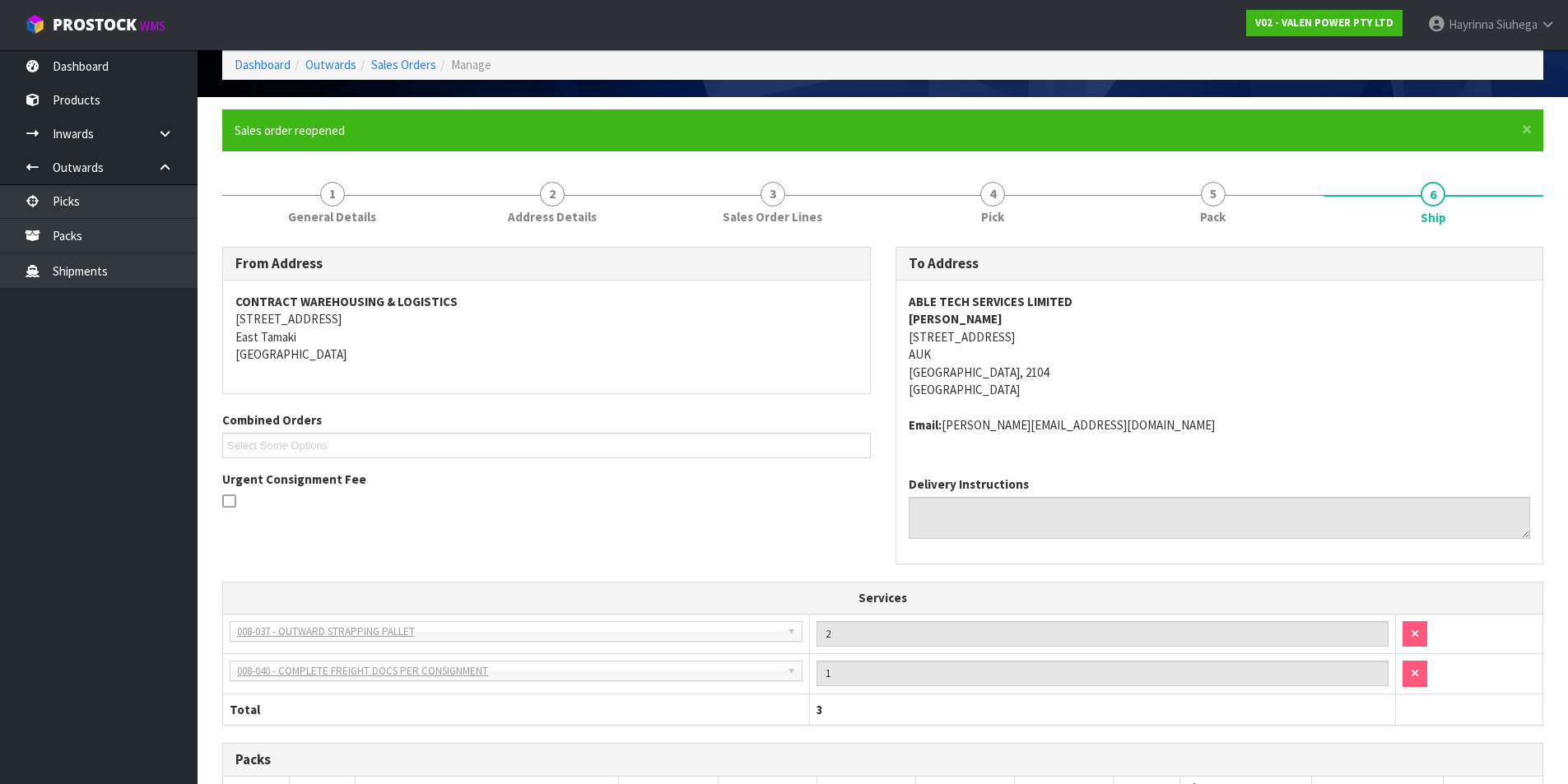
scroll to position [407, 0]
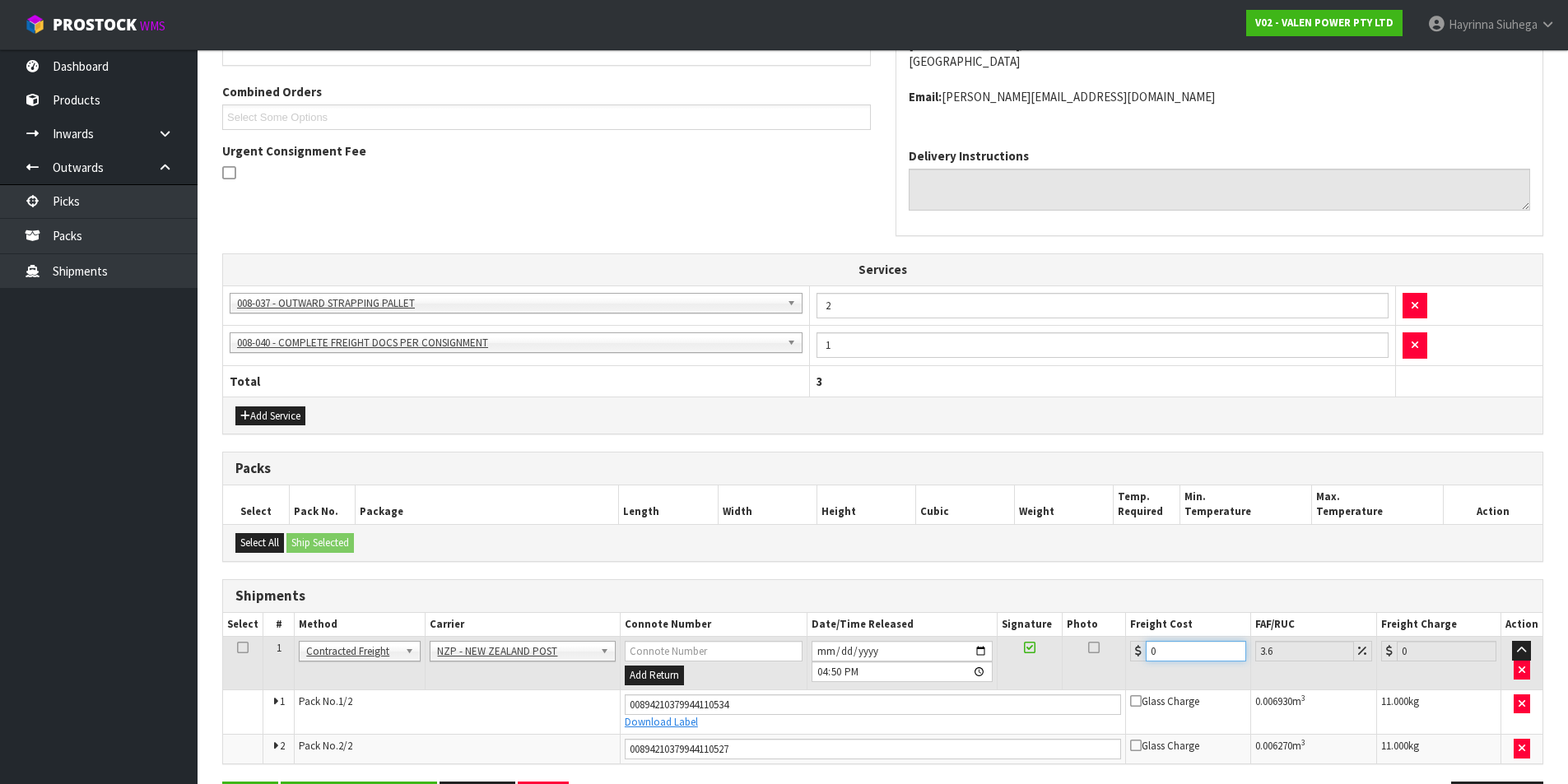
drag, startPoint x: 1195, startPoint y: 649, endPoint x: 979, endPoint y: 653, distance: 216.0
click at [983, 653] on tr "1 Client Local Pickup Customer Local Pickup Company Freight Contracted Freight …" at bounding box center [883, 664] width 1320 height 53
click at [222, 781] on button "Save" at bounding box center [250, 799] width 56 height 36
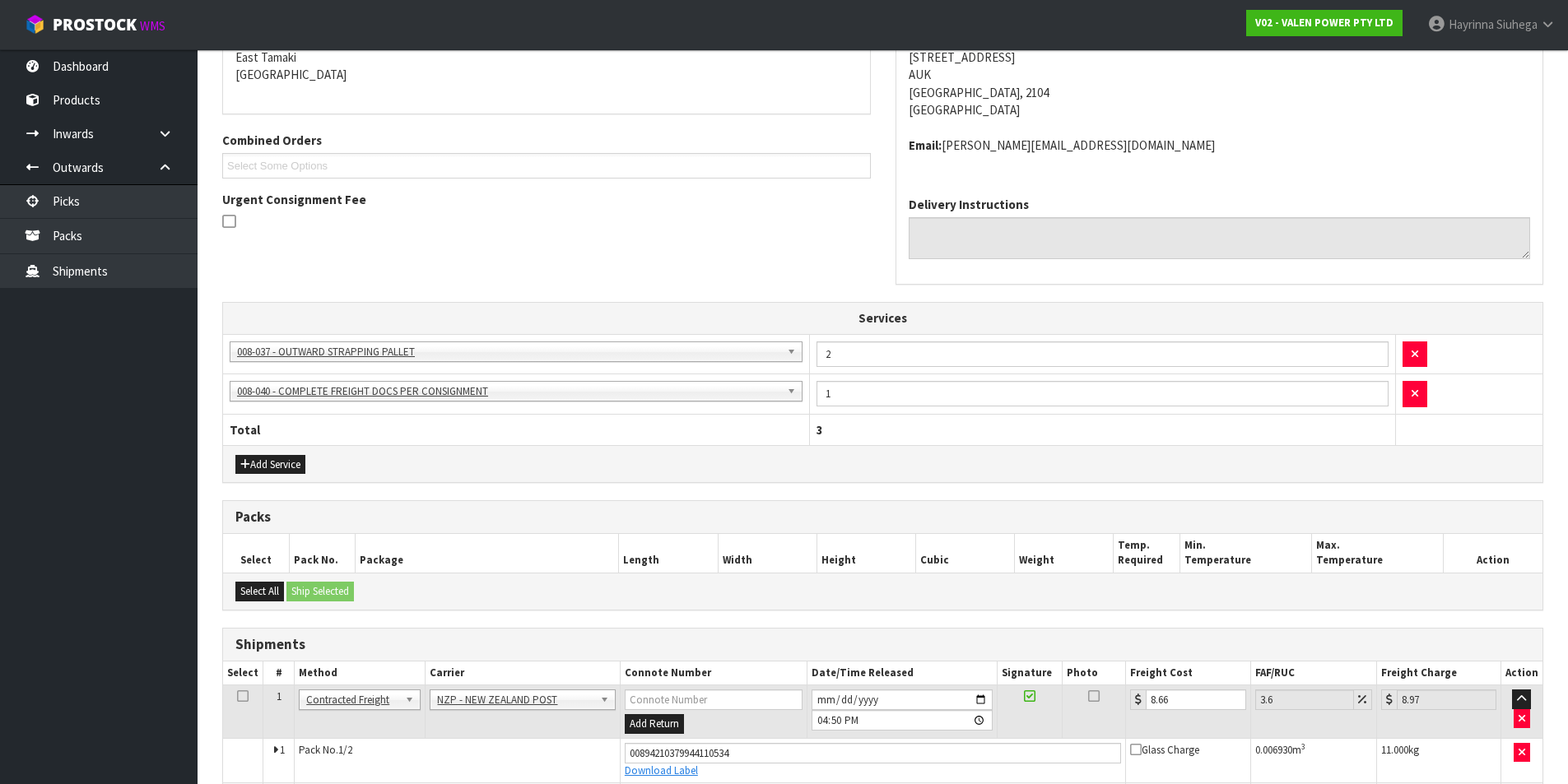
scroll to position [464, 0]
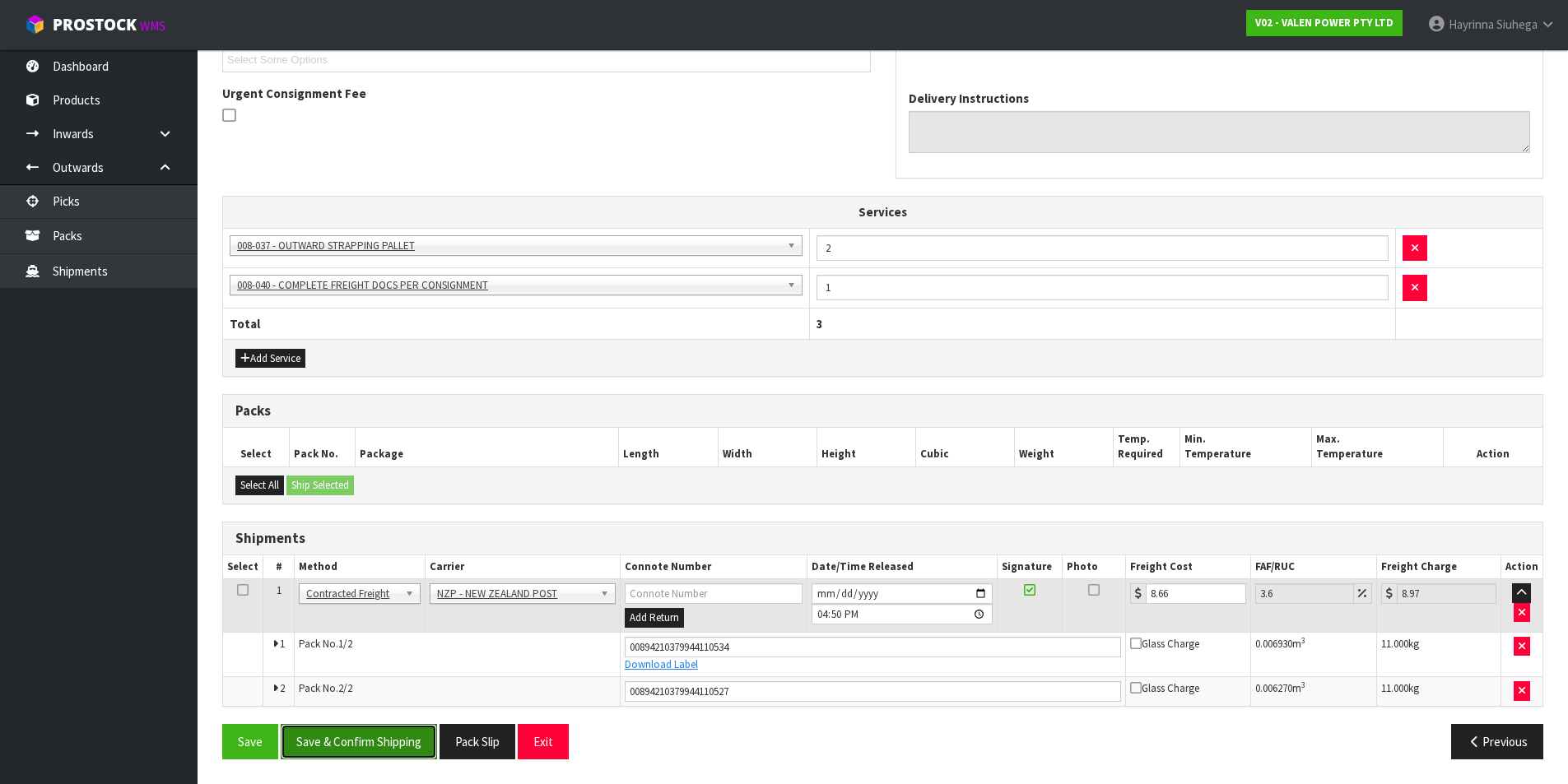
click at [376, 737] on button "Save & Confirm Shipping" at bounding box center [359, 742] width 156 height 36
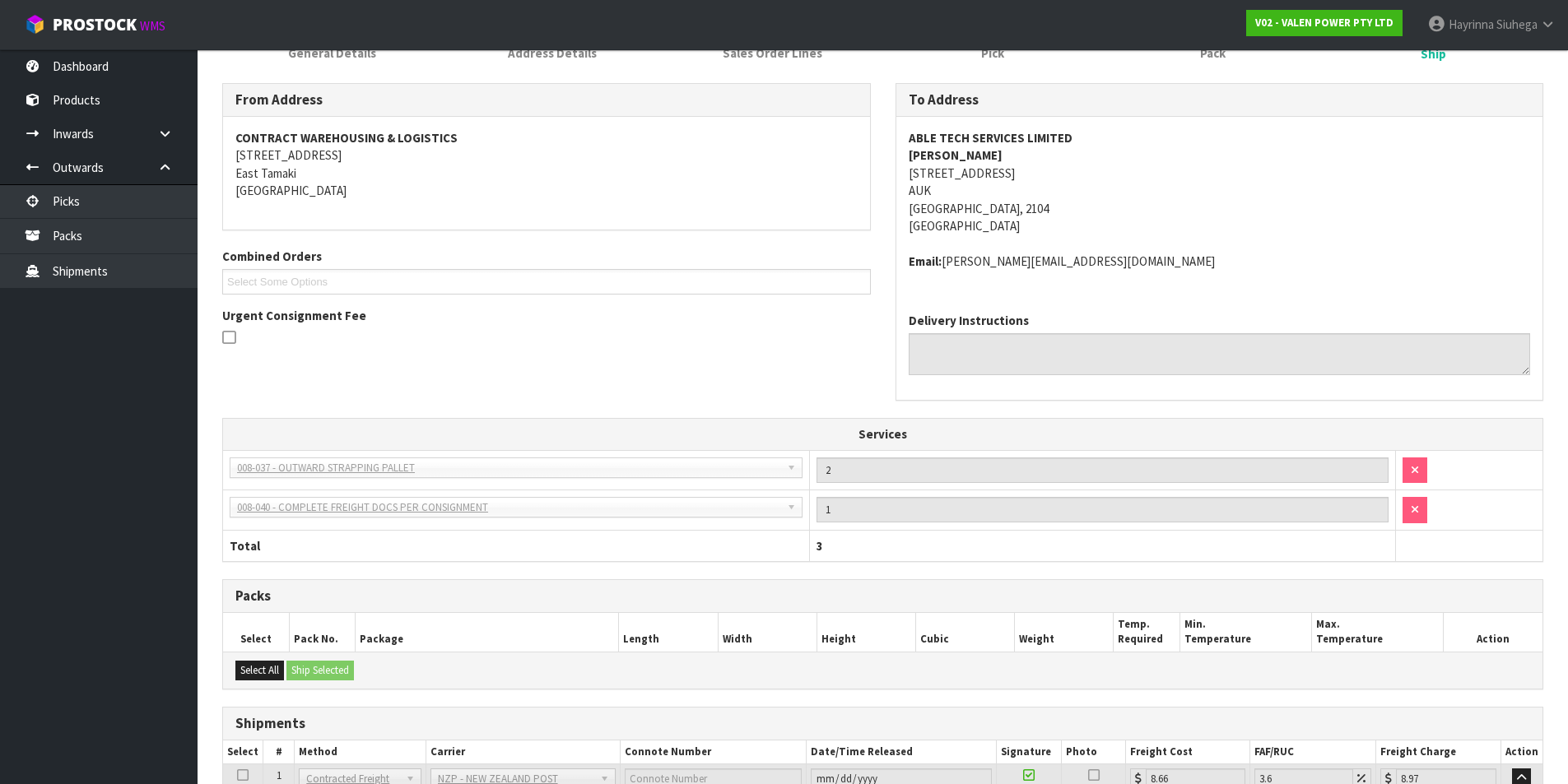
scroll to position [0, 0]
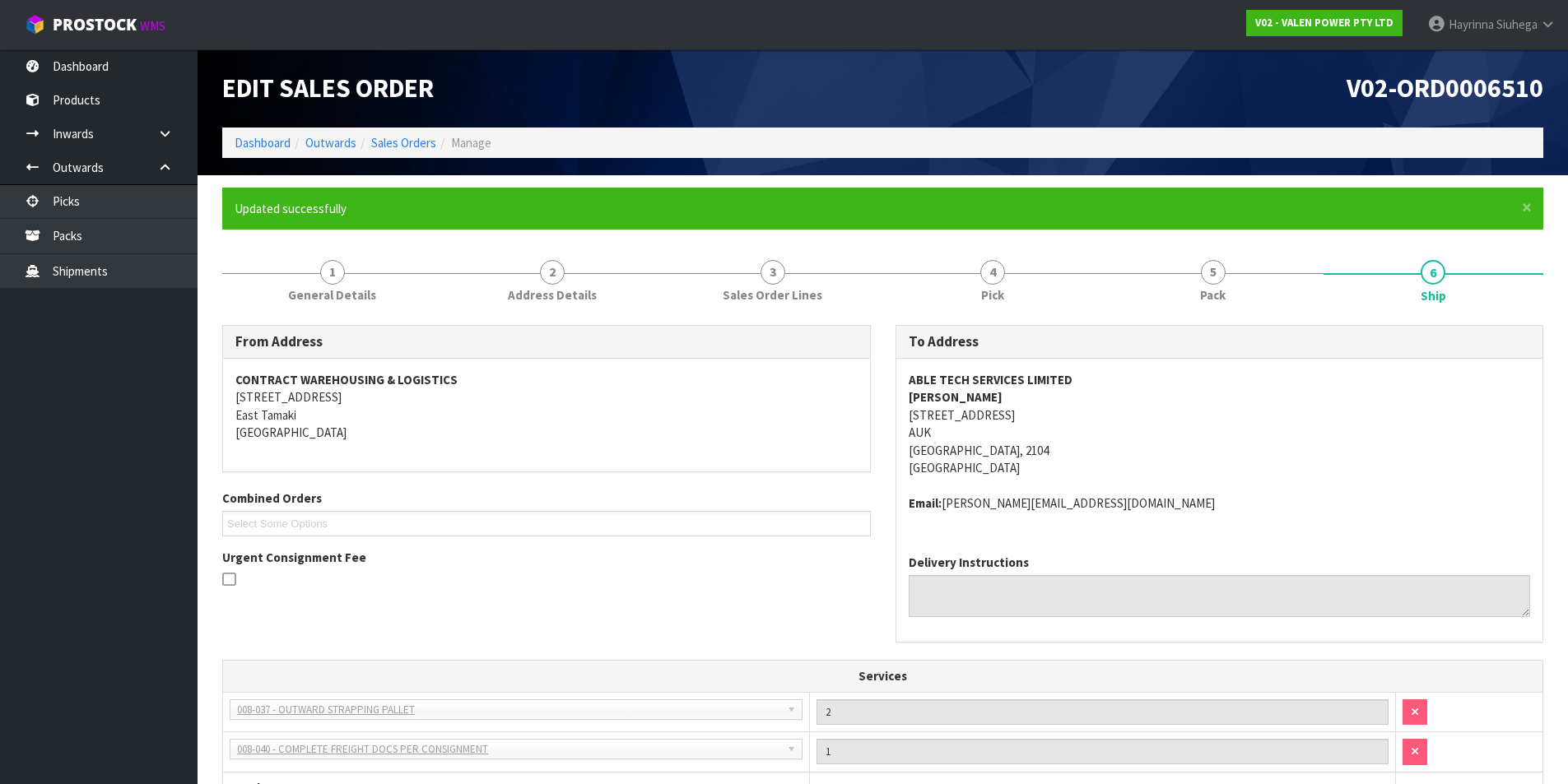
click at [257, 134] on li "Dashboard" at bounding box center [262, 142] width 56 height 17
click at [255, 136] on link "Dashboard" at bounding box center [262, 142] width 56 height 16
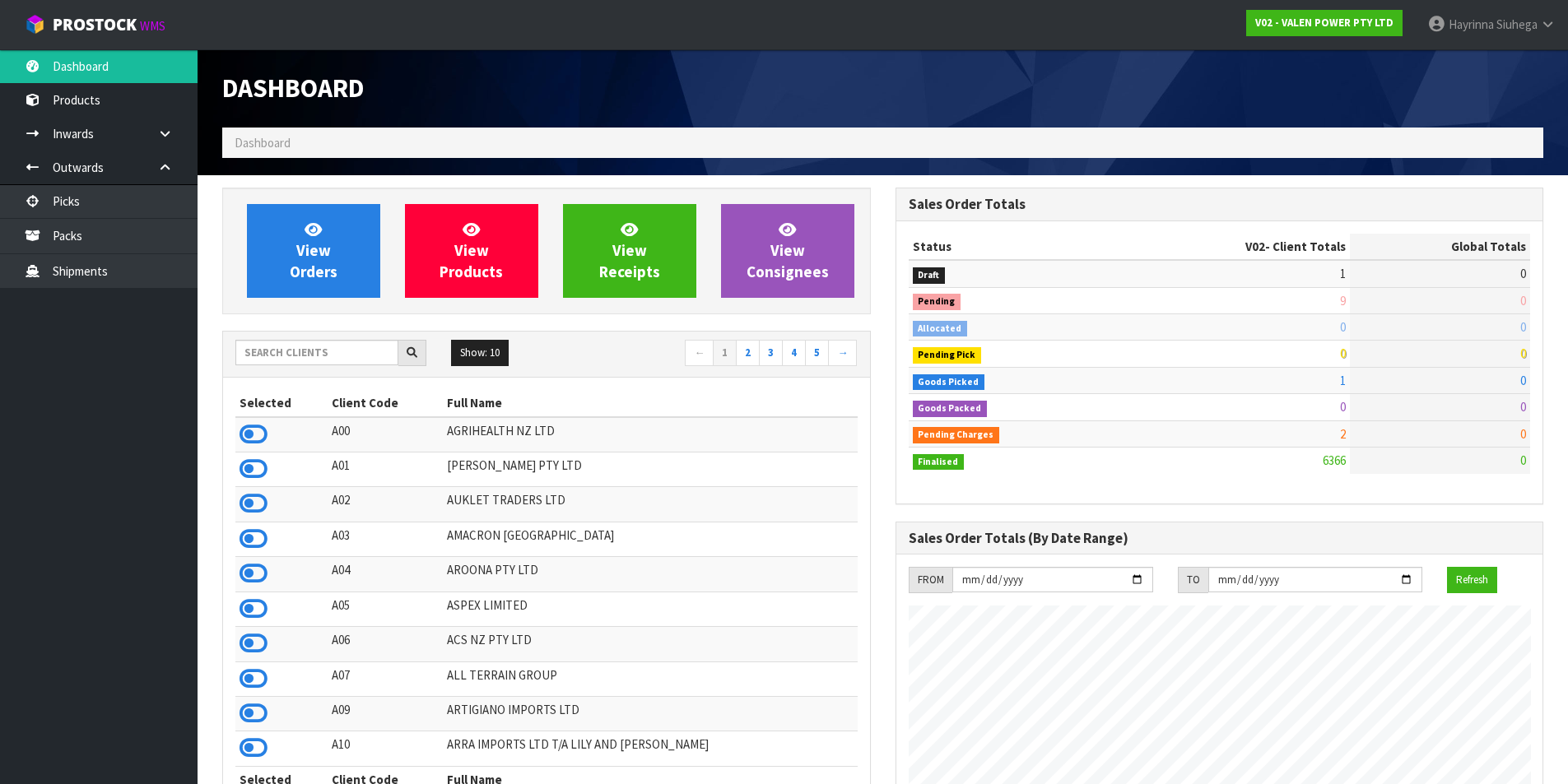
scroll to position [1247, 672]
click at [889, 96] on div "Dashboard" at bounding box center [883, 88] width 1346 height 78
click at [897, 119] on div "Dashboard" at bounding box center [883, 88] width 1346 height 78
click at [96, 231] on link "Packs" at bounding box center [98, 235] width 197 height 34
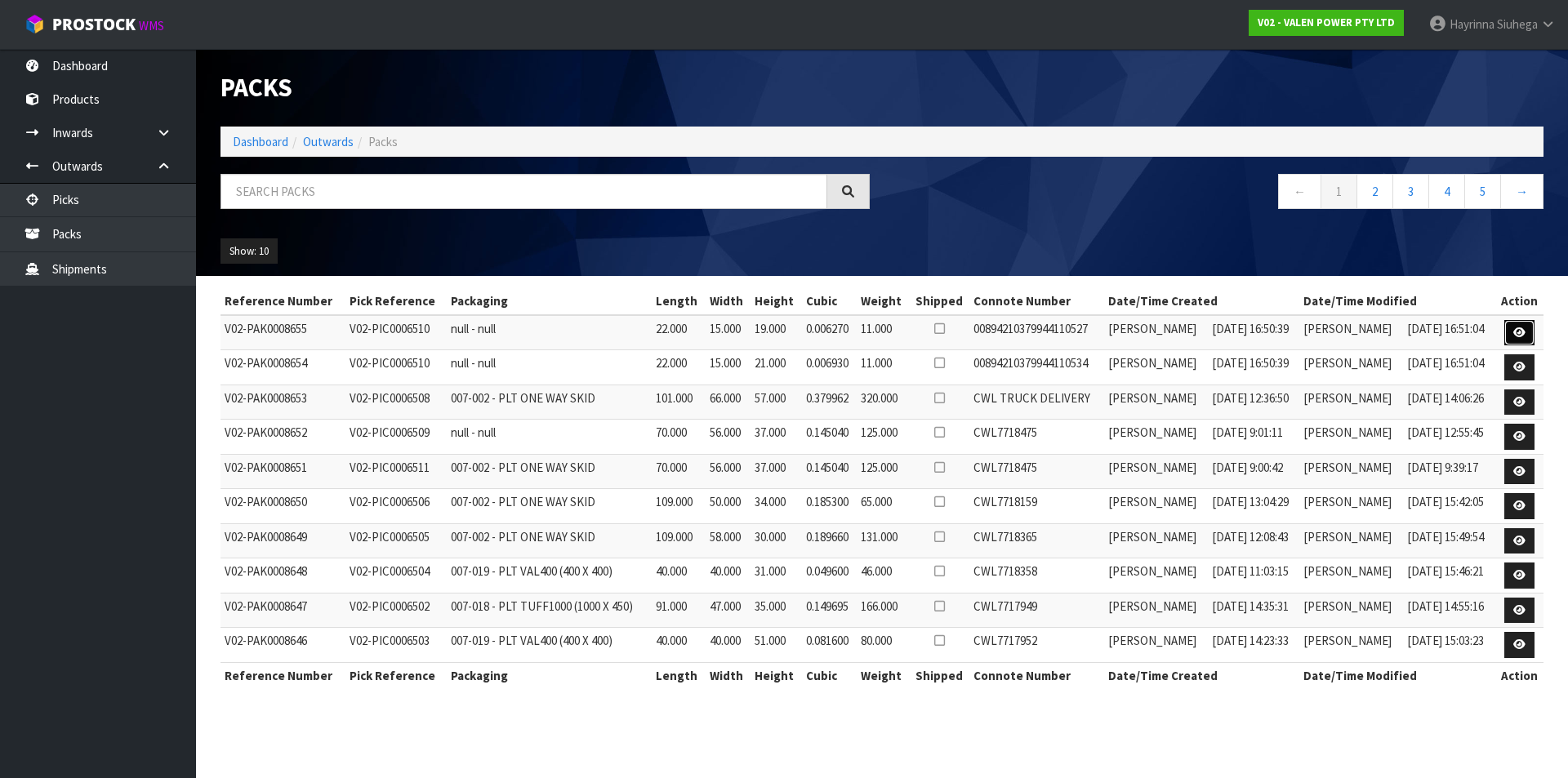
click at [1520, 332] on icon at bounding box center [1519, 333] width 12 height 11
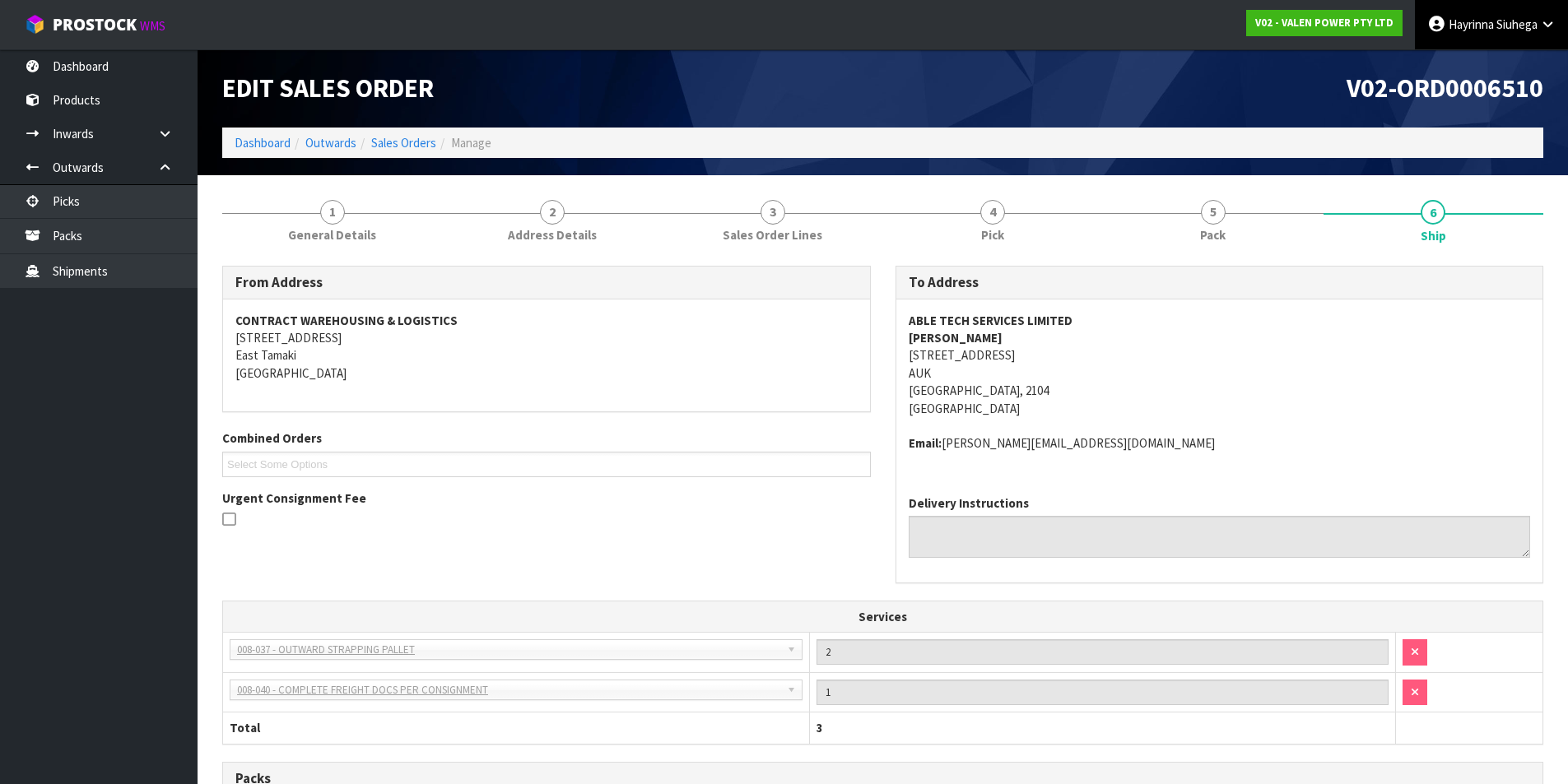
click at [1507, 27] on span "Siuhega" at bounding box center [1517, 24] width 41 height 16
click at [1472, 62] on link "Logout" at bounding box center [1503, 65] width 130 height 22
